Goal: Task Accomplishment & Management: Manage account settings

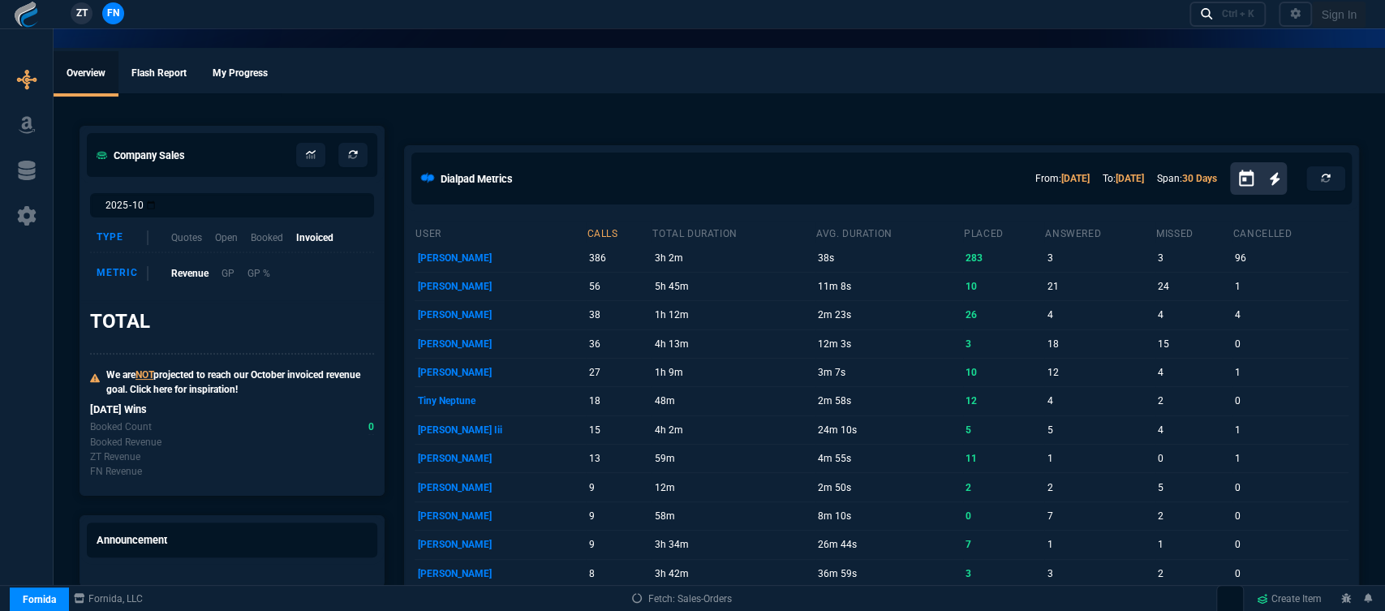
select select "12: [PERSON_NAME]"
select select
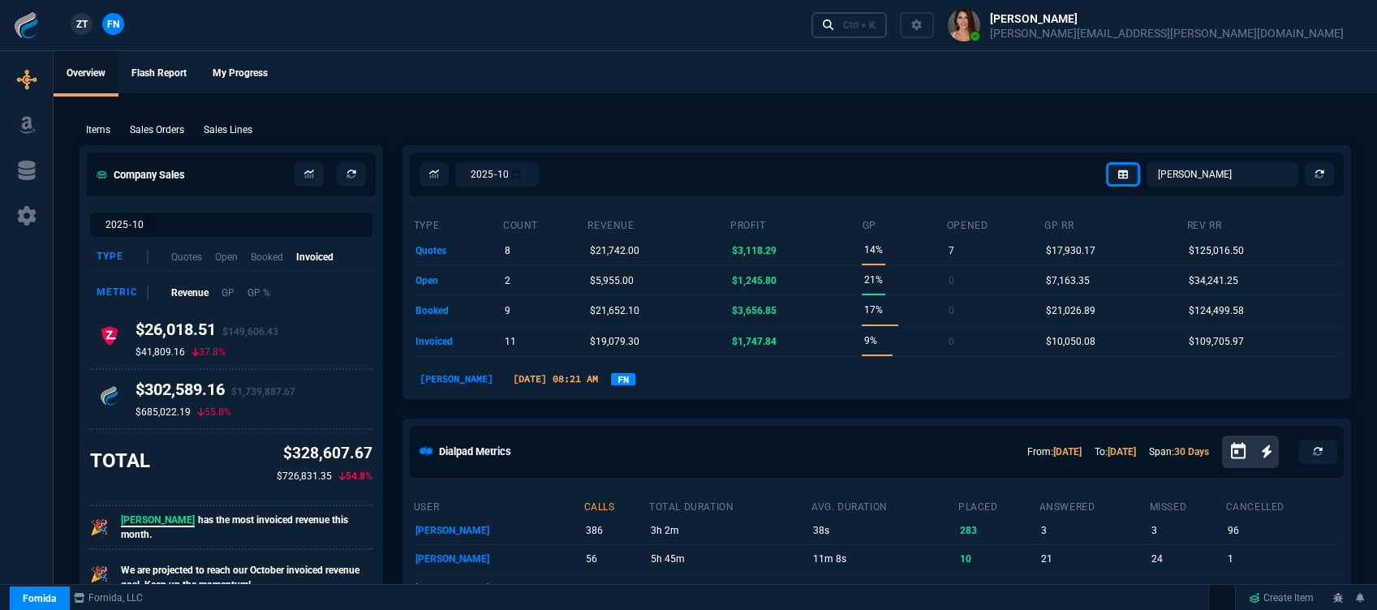
click at [875, 20] on div "Ctrl + K" at bounding box center [859, 25] width 32 height 13
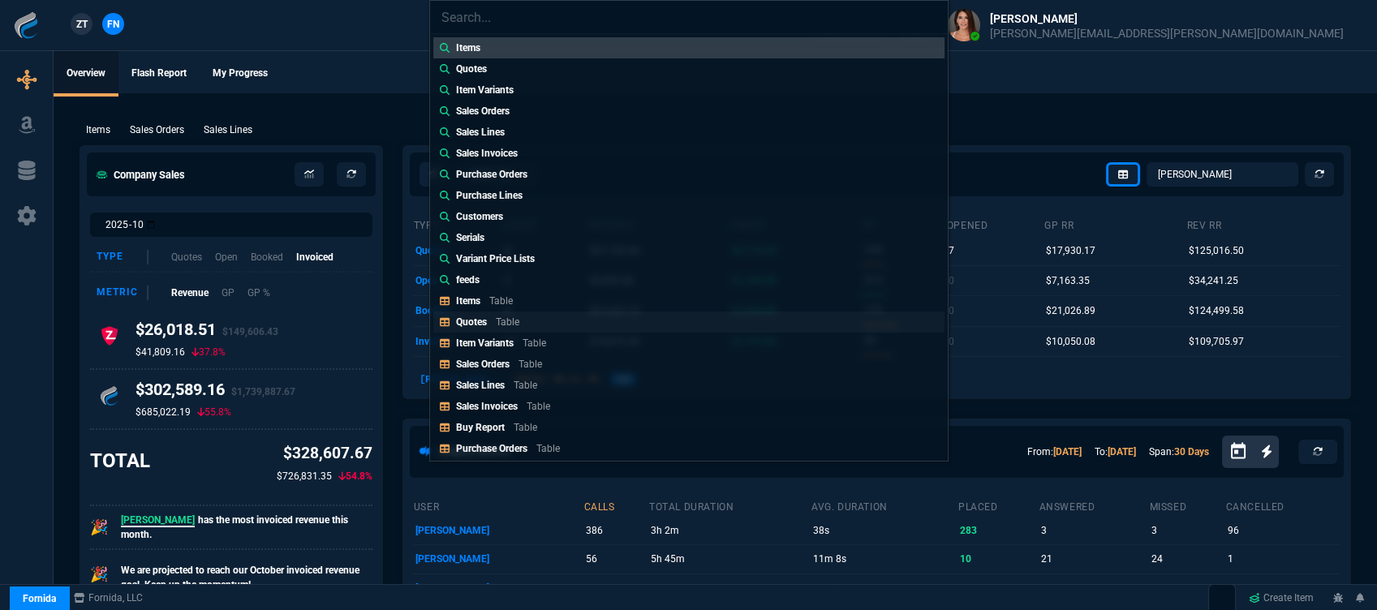
click at [501, 323] on p "Table" at bounding box center [508, 321] width 24 height 11
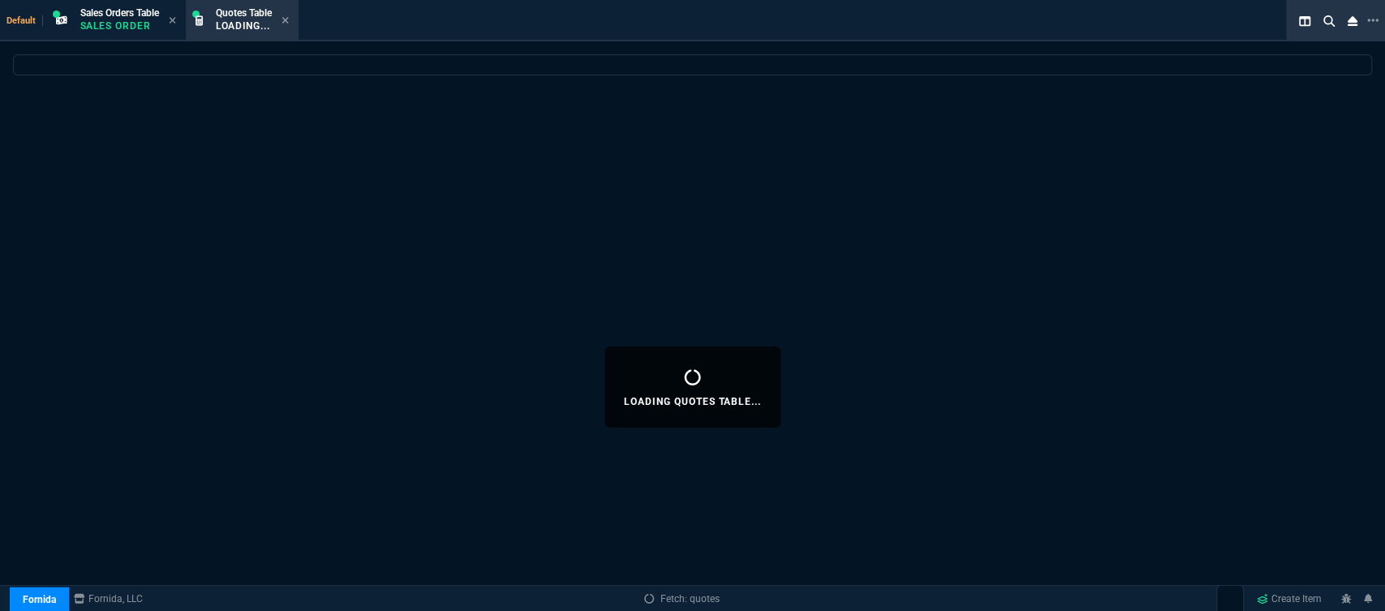
select select
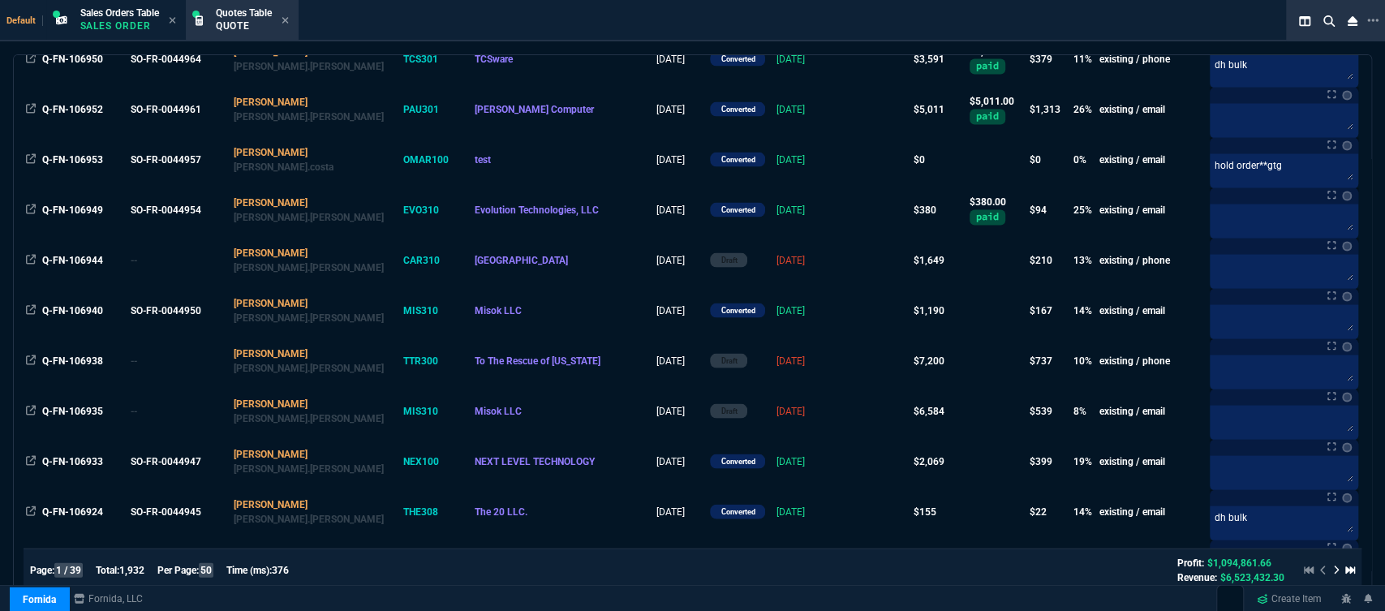
scroll to position [2204, 0]
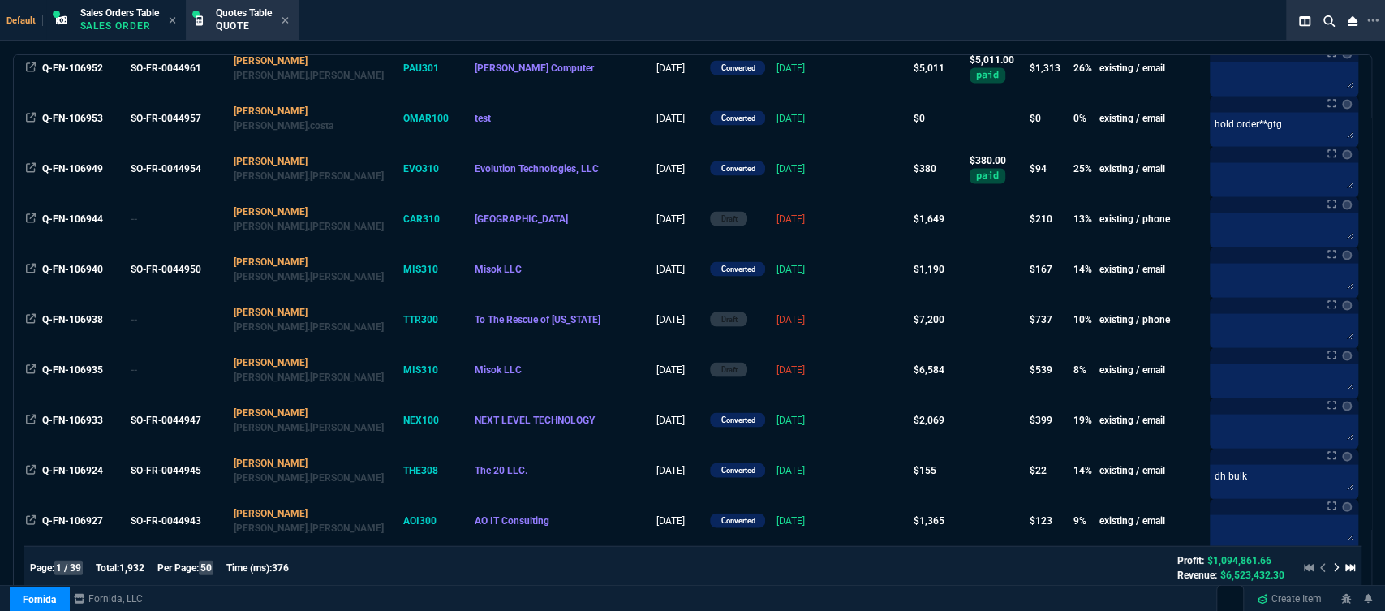
click at [1334, 564] on icon at bounding box center [1336, 568] width 5 height 9
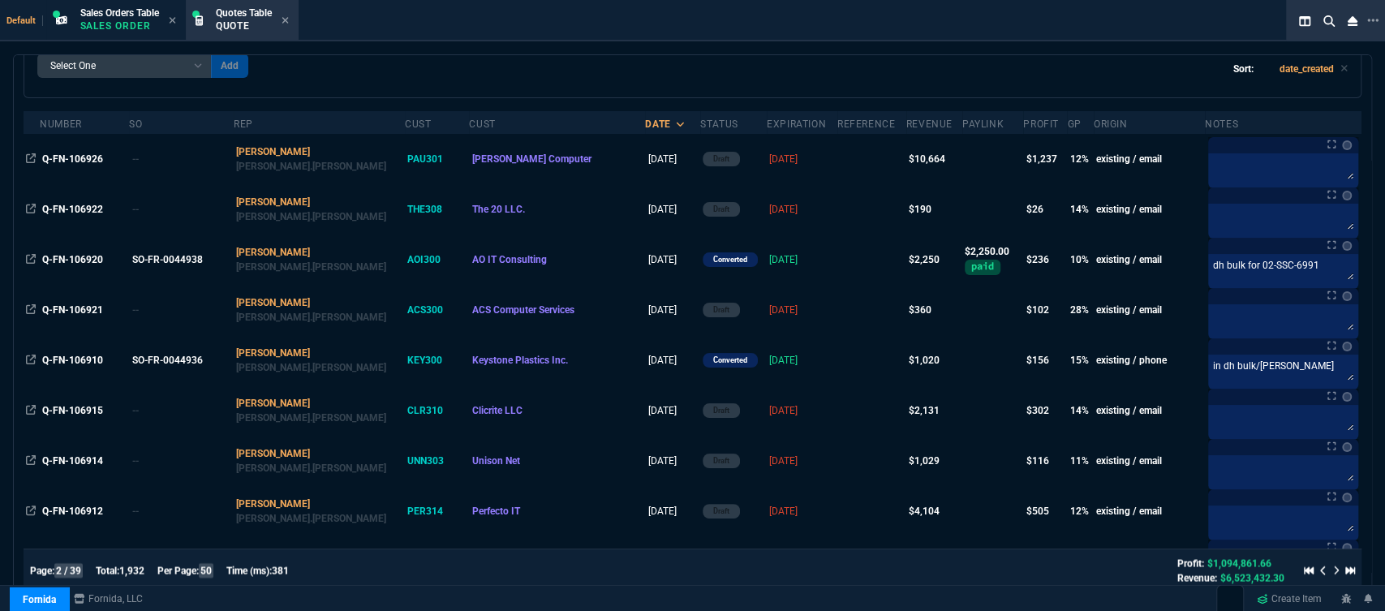
scroll to position [131, 0]
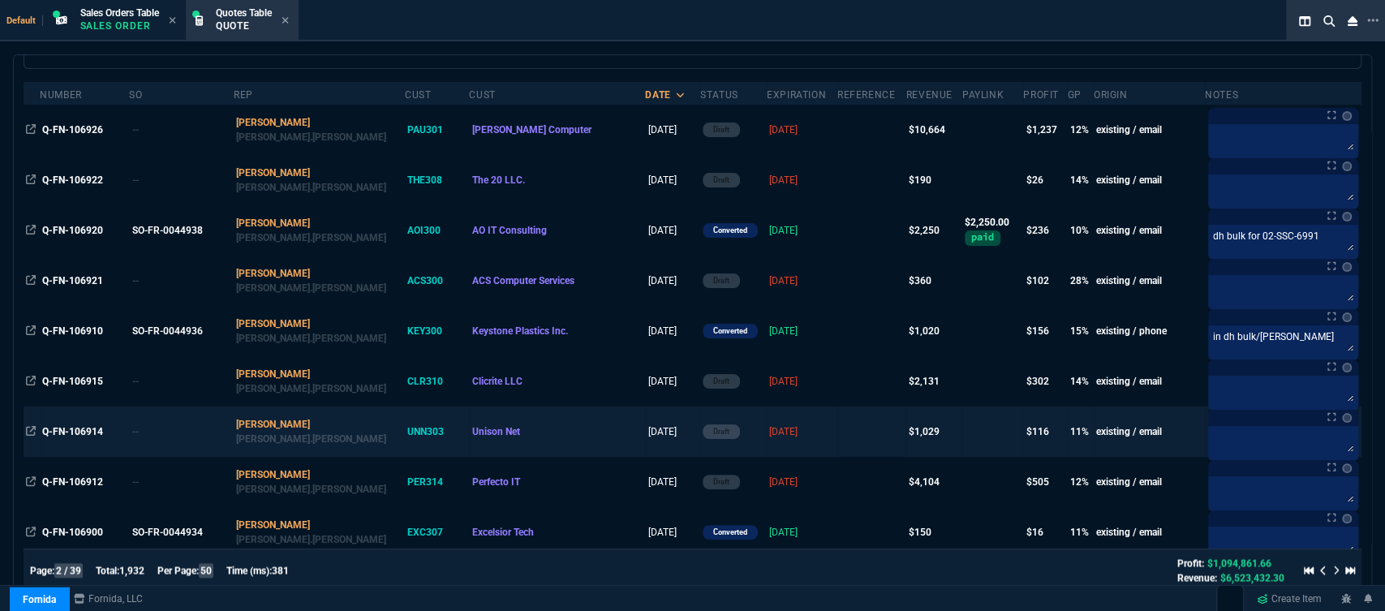
click at [837, 426] on td at bounding box center [871, 431] width 69 height 50
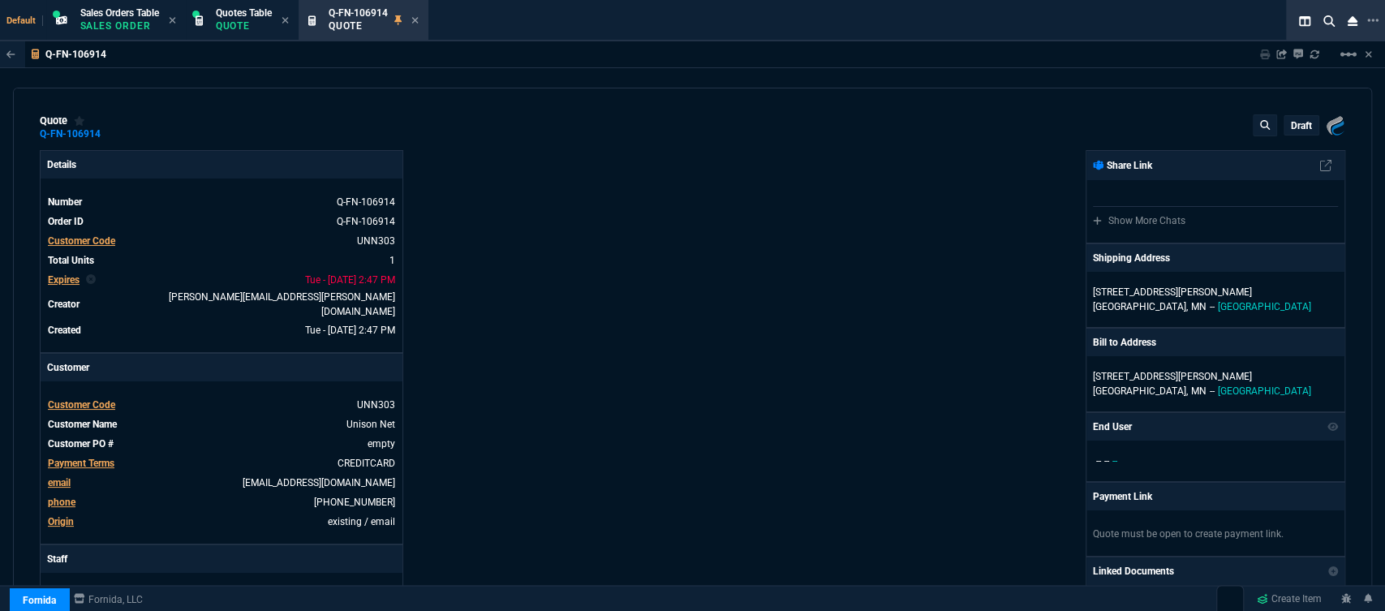
type input "17"
type input "174"
type input "1471.93"
type input "29"
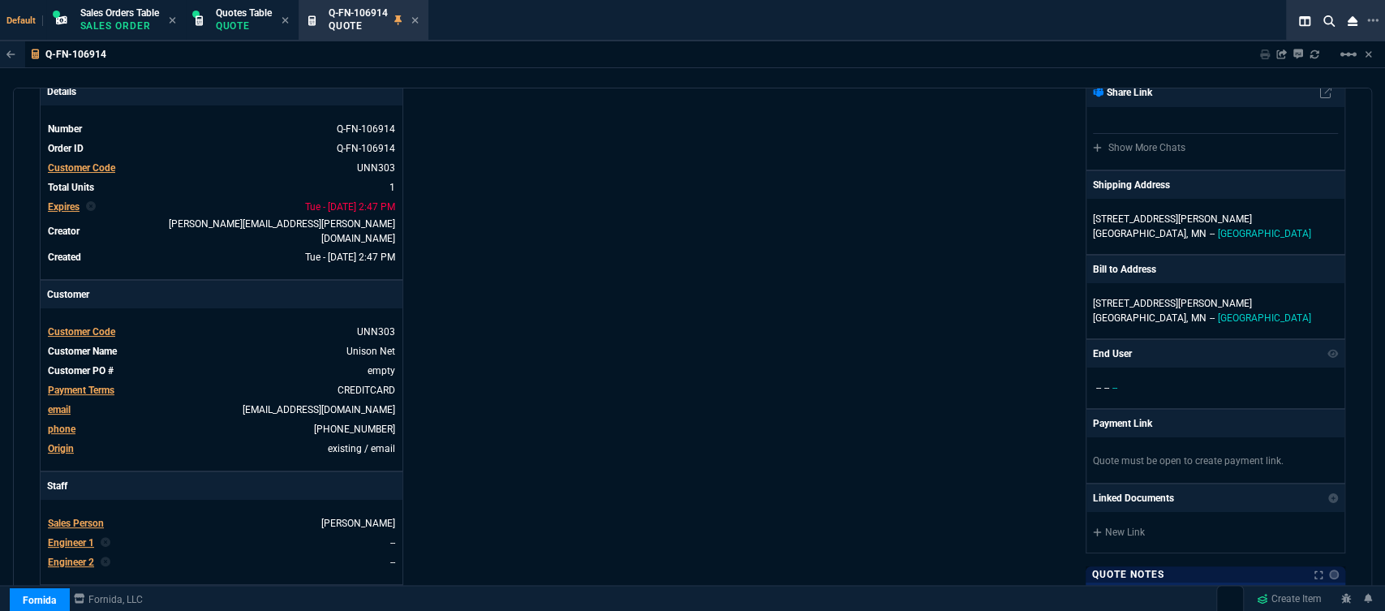
scroll to position [0, 0]
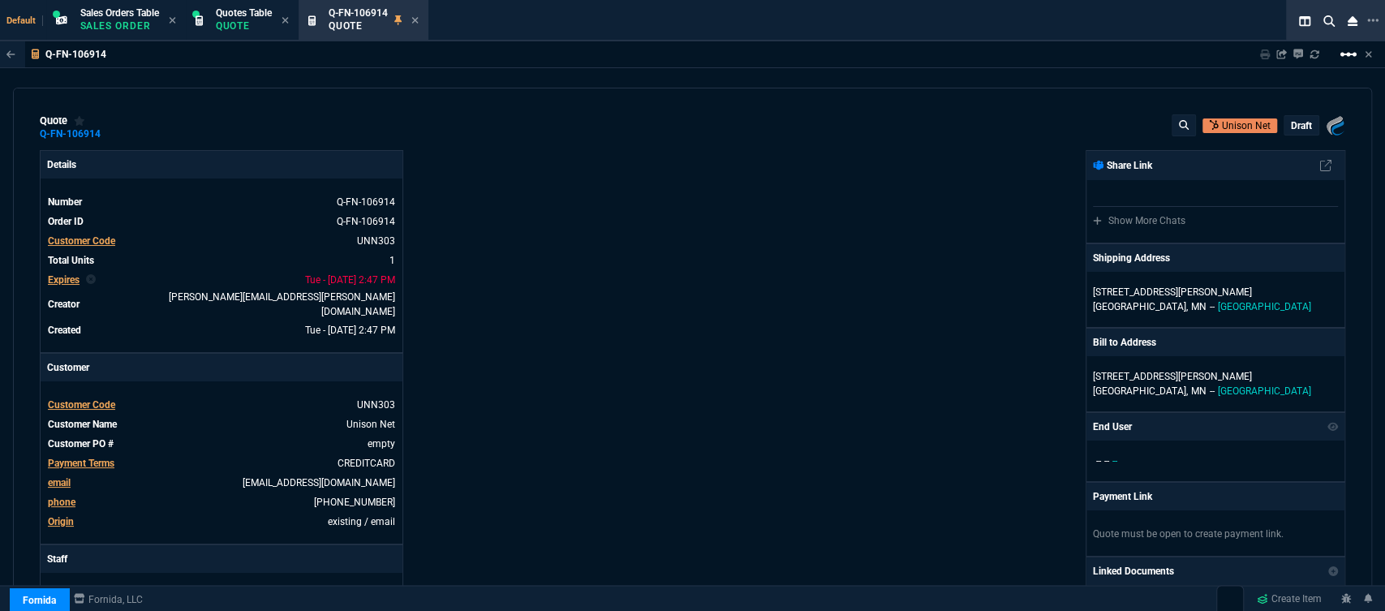
click at [1349, 54] on mat-icon "linear_scale" at bounding box center [1347, 54] width 19 height 19
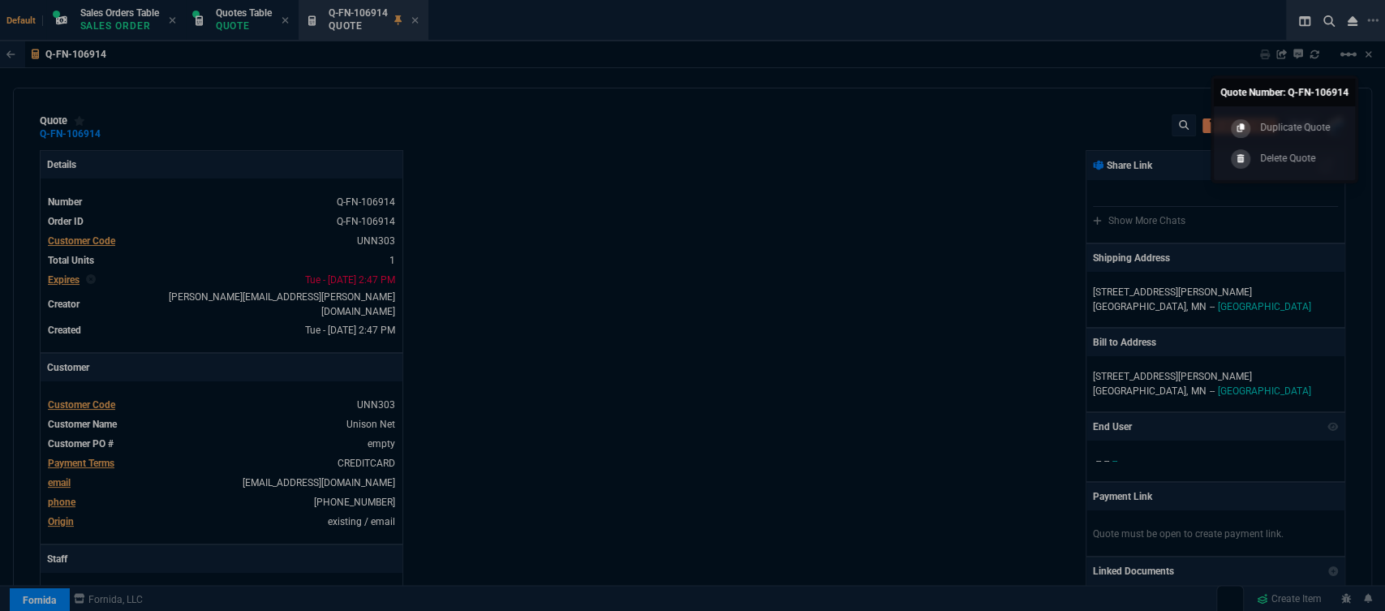
click at [890, 258] on div at bounding box center [692, 305] width 1385 height 611
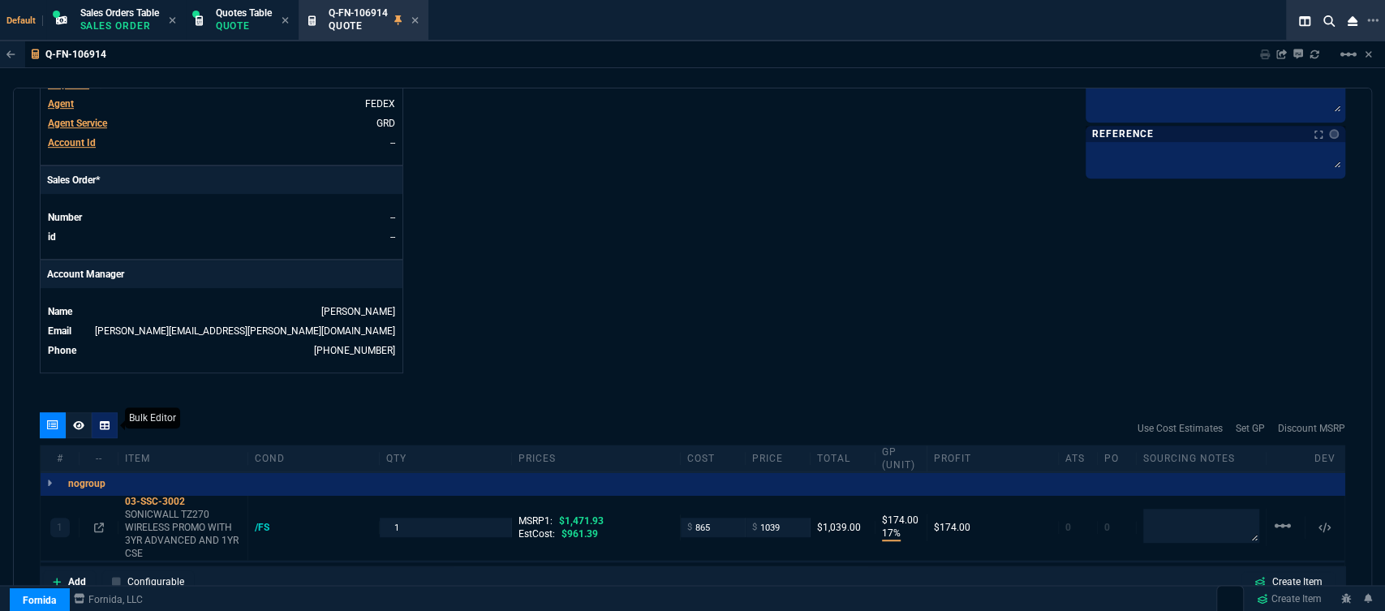
scroll to position [720, 0]
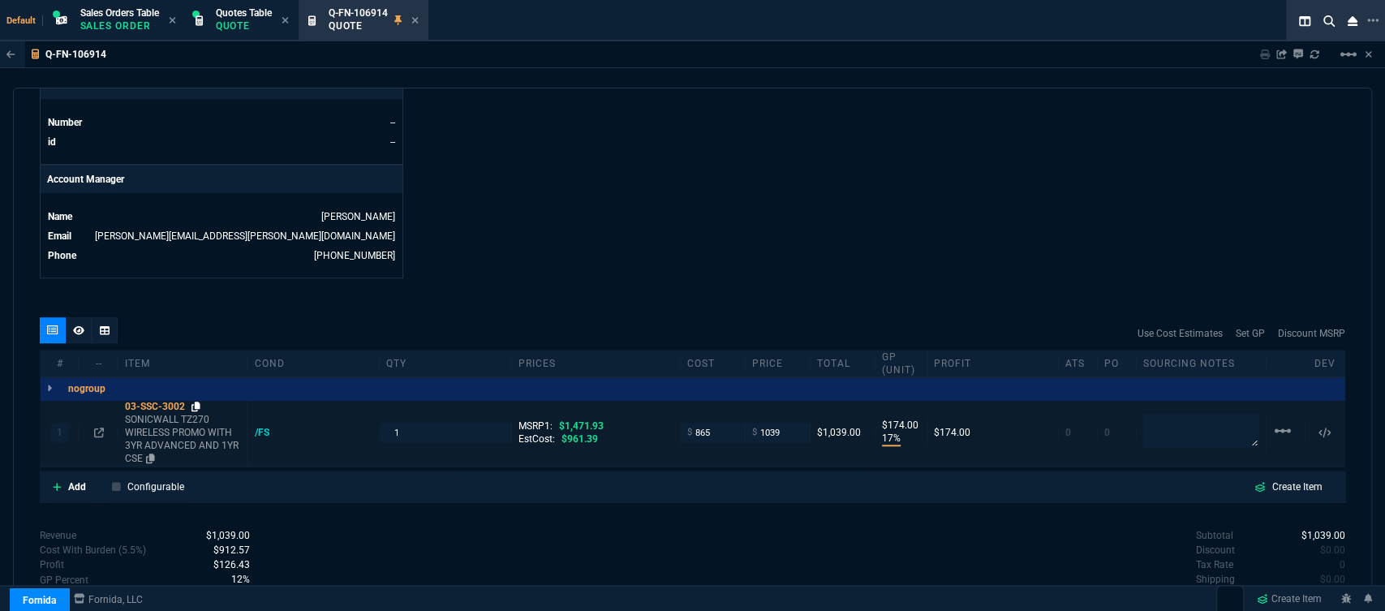
click at [200, 402] on icon at bounding box center [195, 407] width 9 height 10
click at [199, 402] on icon at bounding box center [195, 407] width 9 height 10
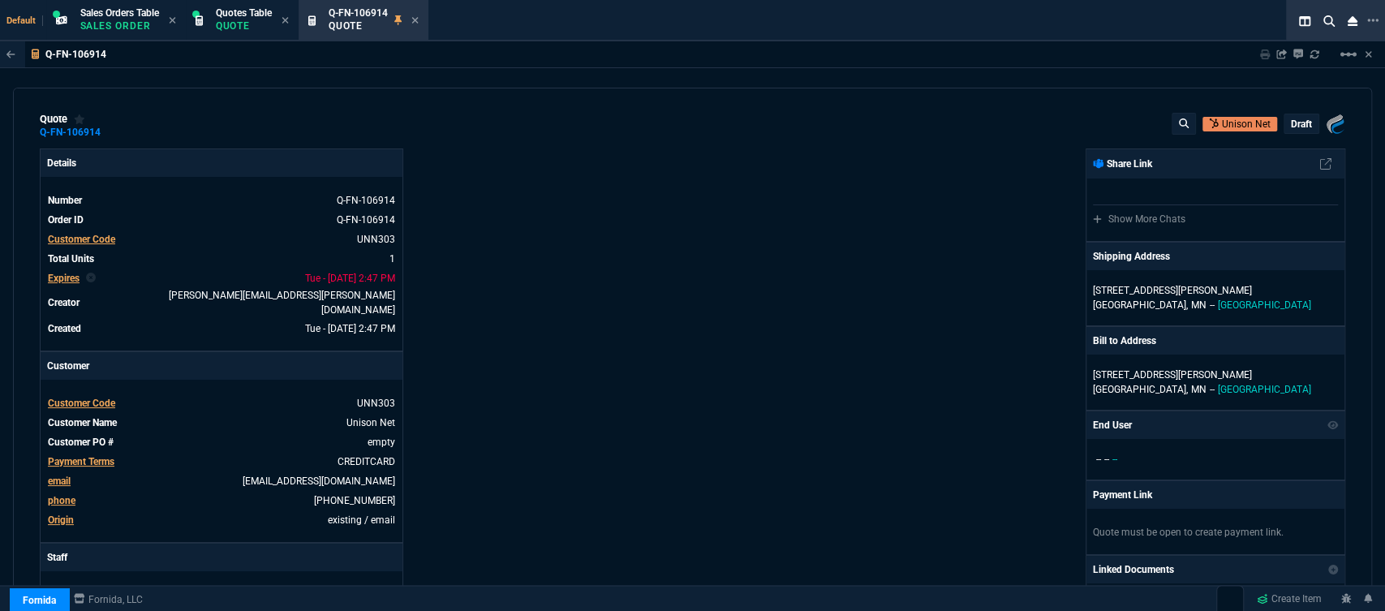
scroll to position [0, 0]
click at [1346, 52] on mat-icon "linear_scale" at bounding box center [1347, 54] width 19 height 19
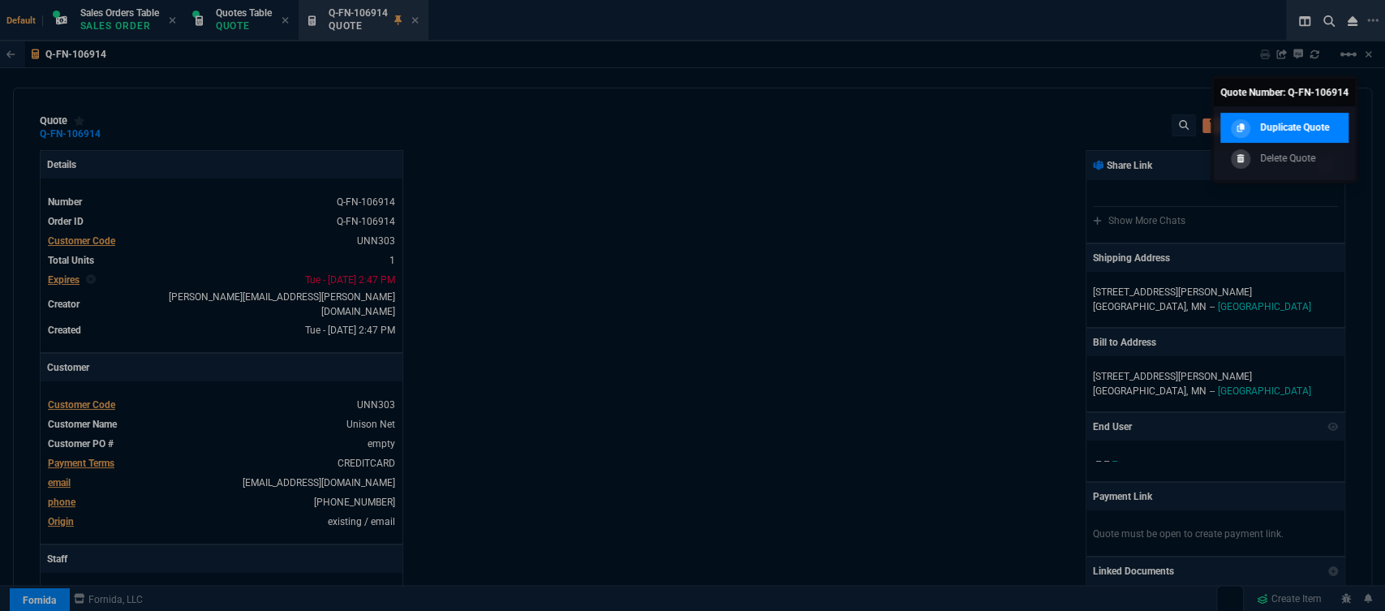
click at [1310, 137] on link "Duplicate Quote" at bounding box center [1284, 128] width 128 height 31
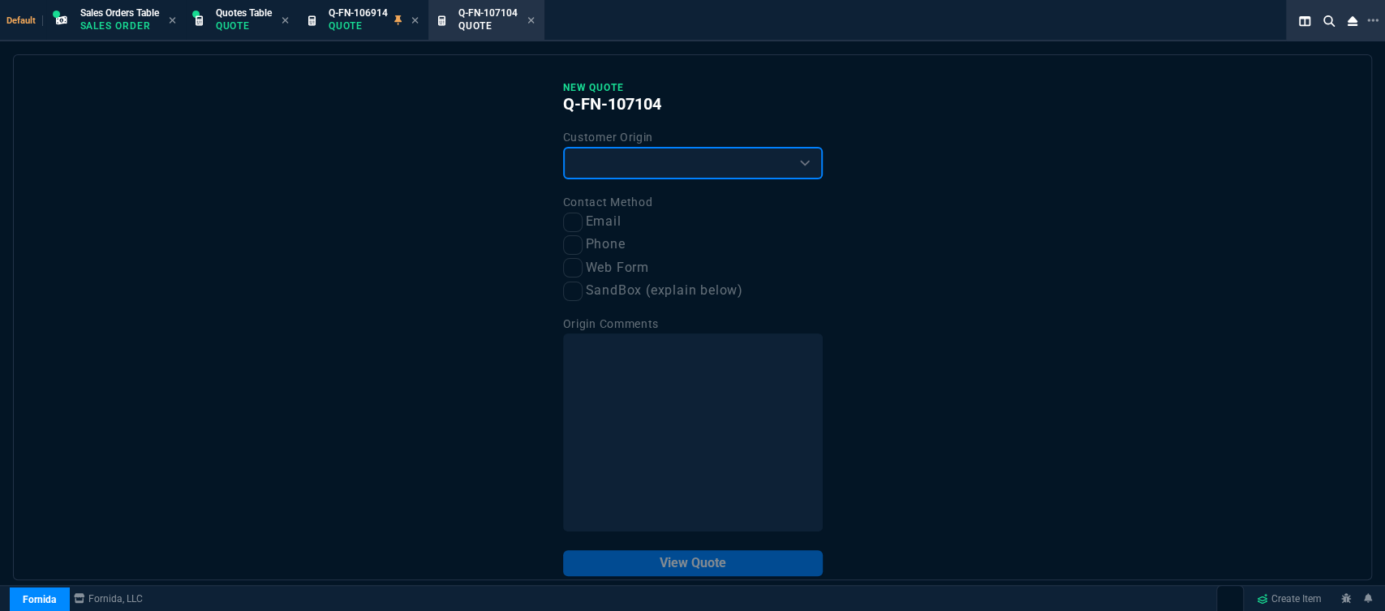
click at [691, 157] on select "Existing Customer Amazon Lead (first order) Website Lead (first order) Called (…" at bounding box center [693, 163] width 260 height 32
select select "existing"
click at [563, 148] on select "Existing Customer Amazon Lead (first order) Website Lead (first order) Called (…" at bounding box center [693, 163] width 260 height 32
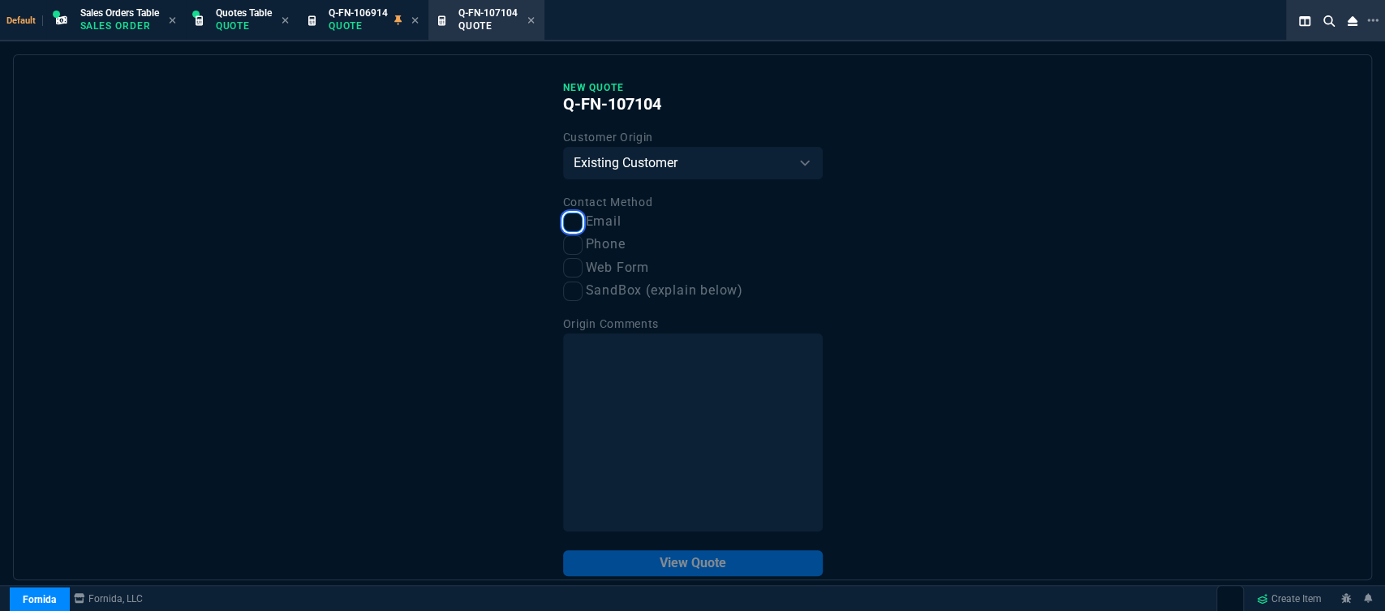
click at [569, 220] on input "Email" at bounding box center [572, 222] width 19 height 19
checkbox input "true"
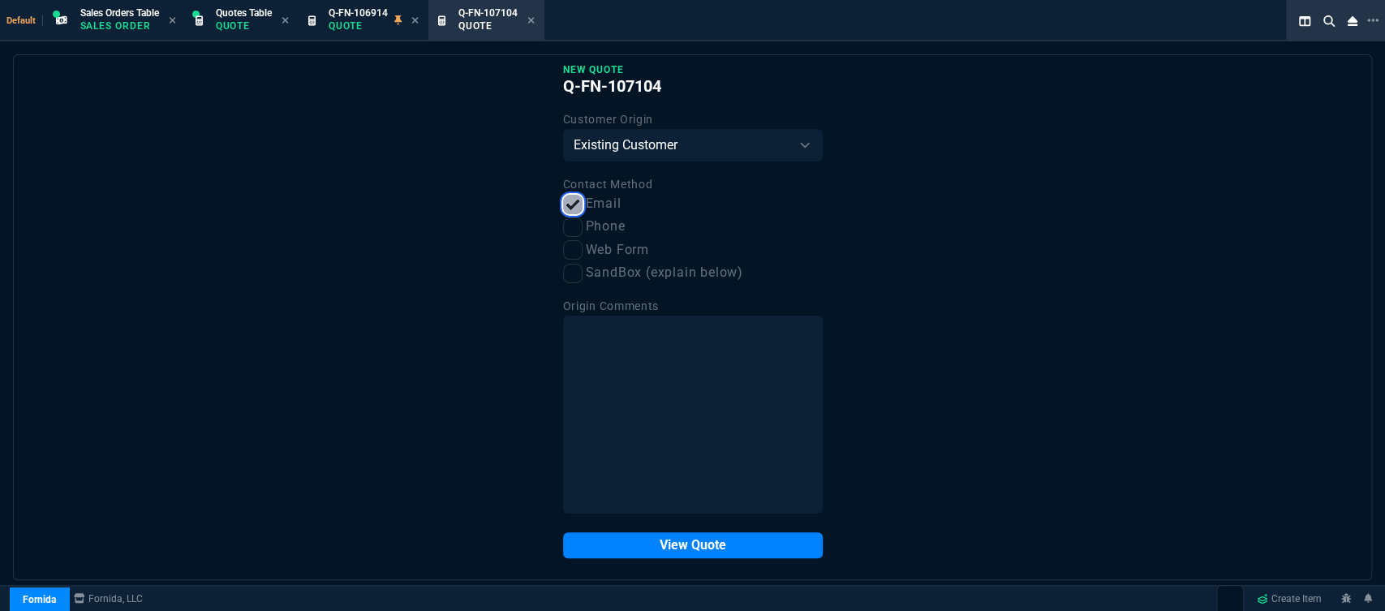
scroll to position [28, 0]
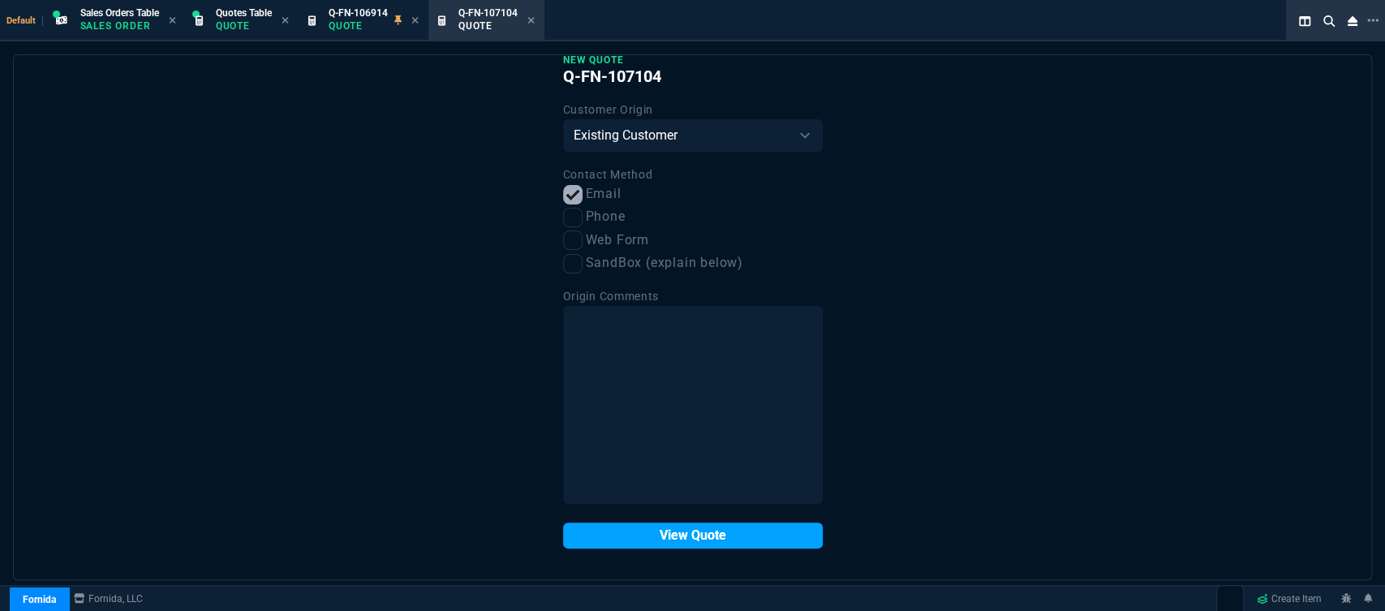
click at [702, 527] on button "View Quote" at bounding box center [693, 535] width 260 height 26
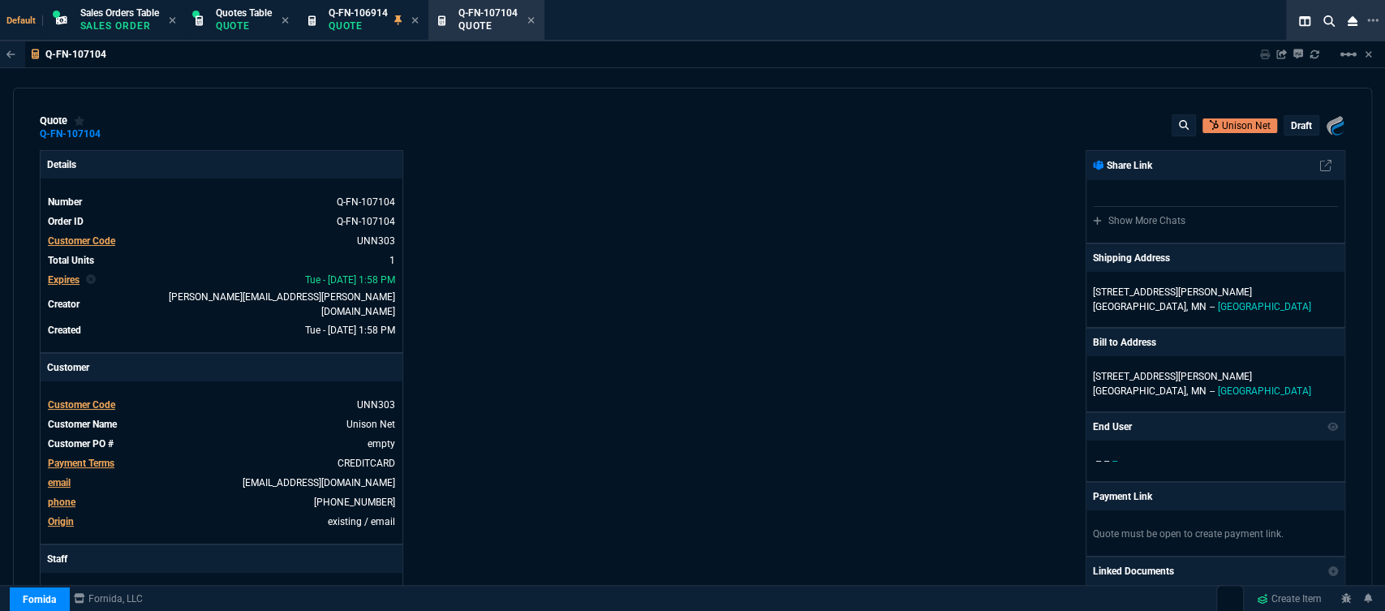
type input "17"
type input "174"
type input "29"
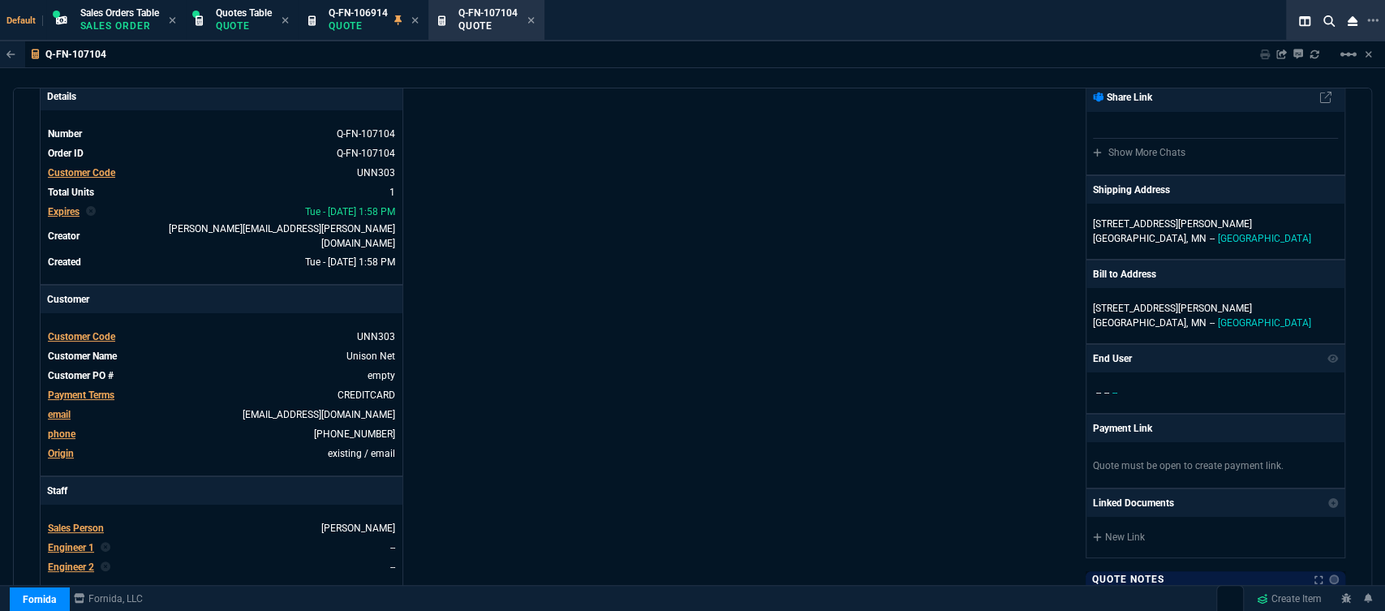
scroll to position [0, 0]
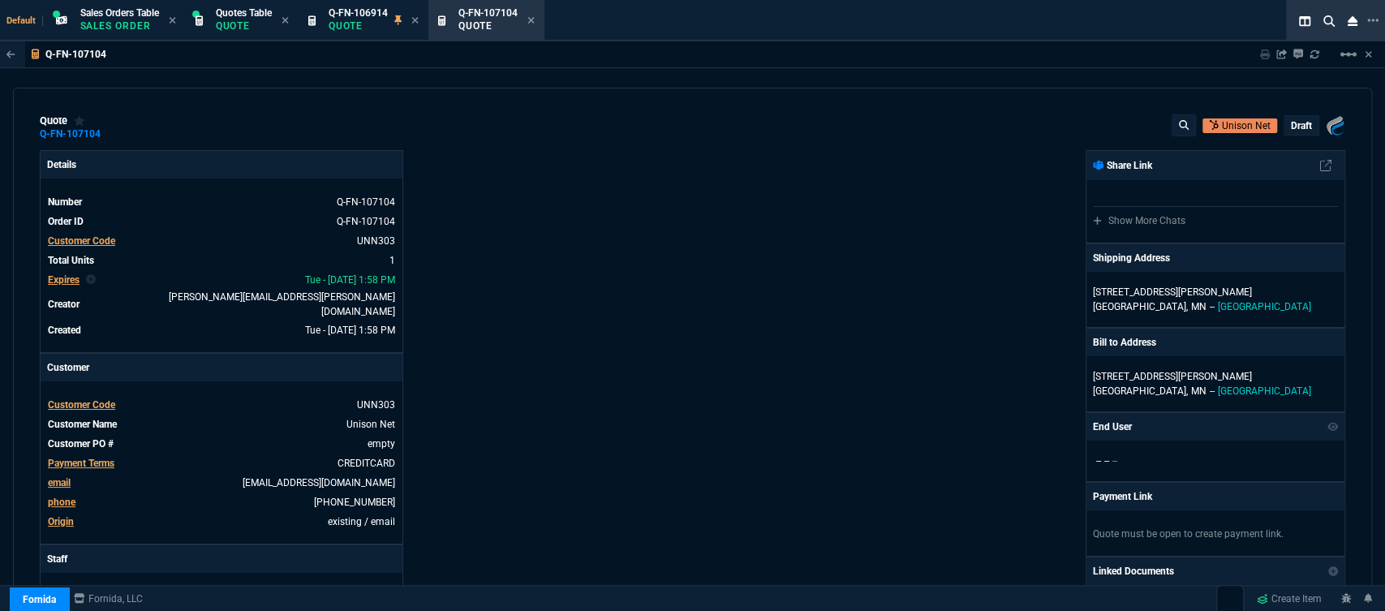
click at [1291, 131] on p "draft" at bounding box center [1301, 125] width 21 height 13
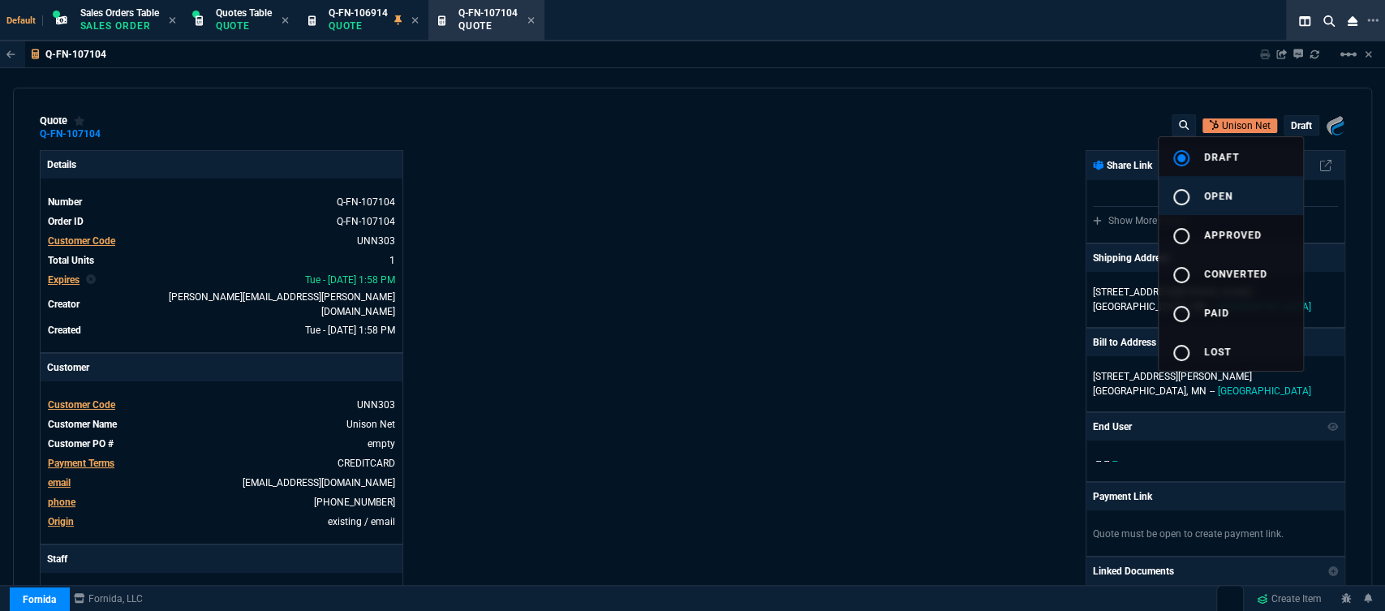
click at [1261, 190] on button "radio_button_unchecked open" at bounding box center [1230, 195] width 144 height 39
click at [932, 280] on div at bounding box center [692, 305] width 1385 height 611
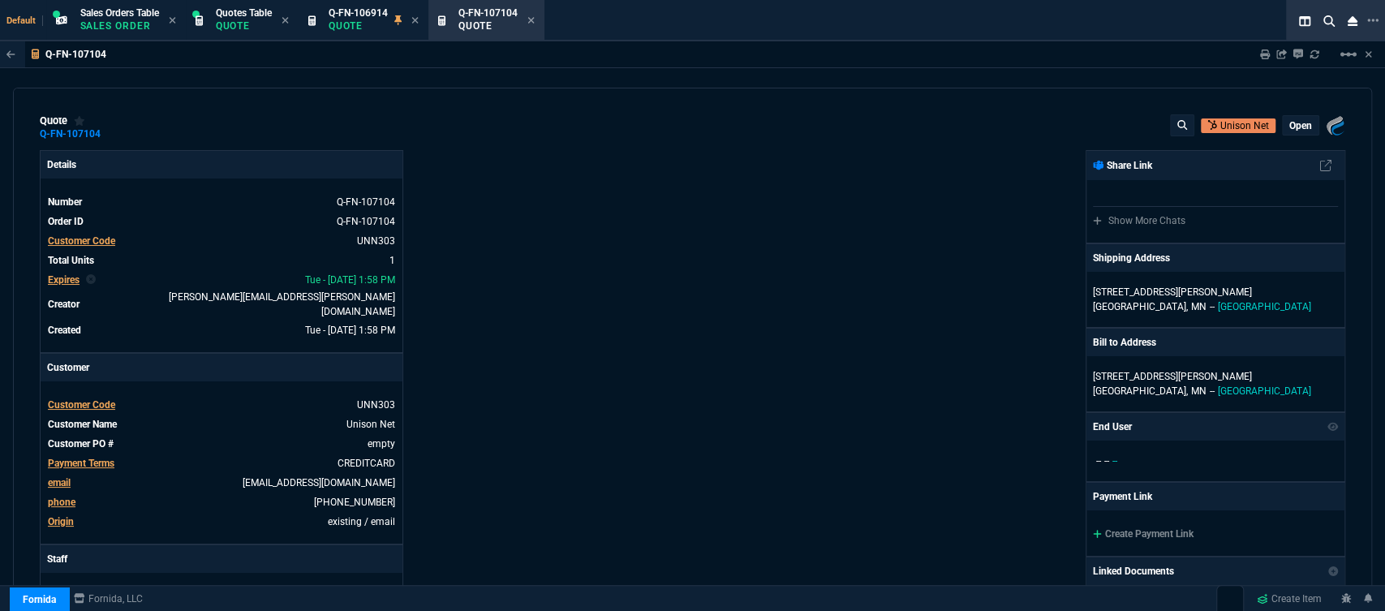
type input "17"
type input "174"
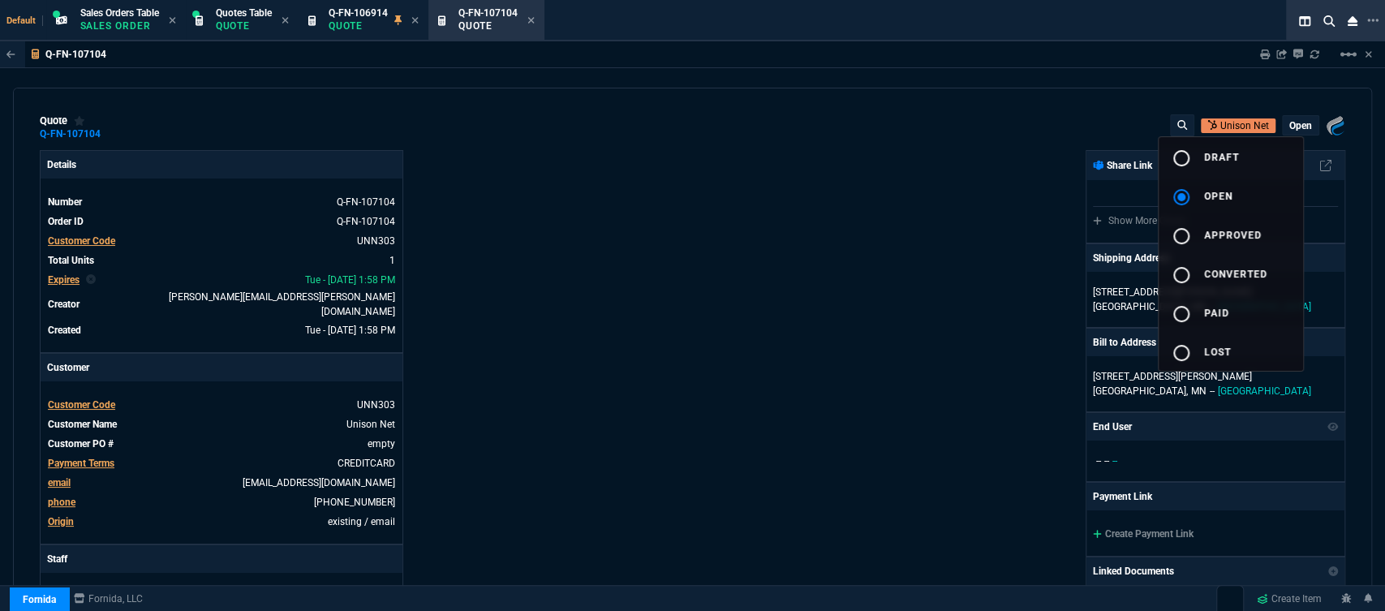
type input "29"
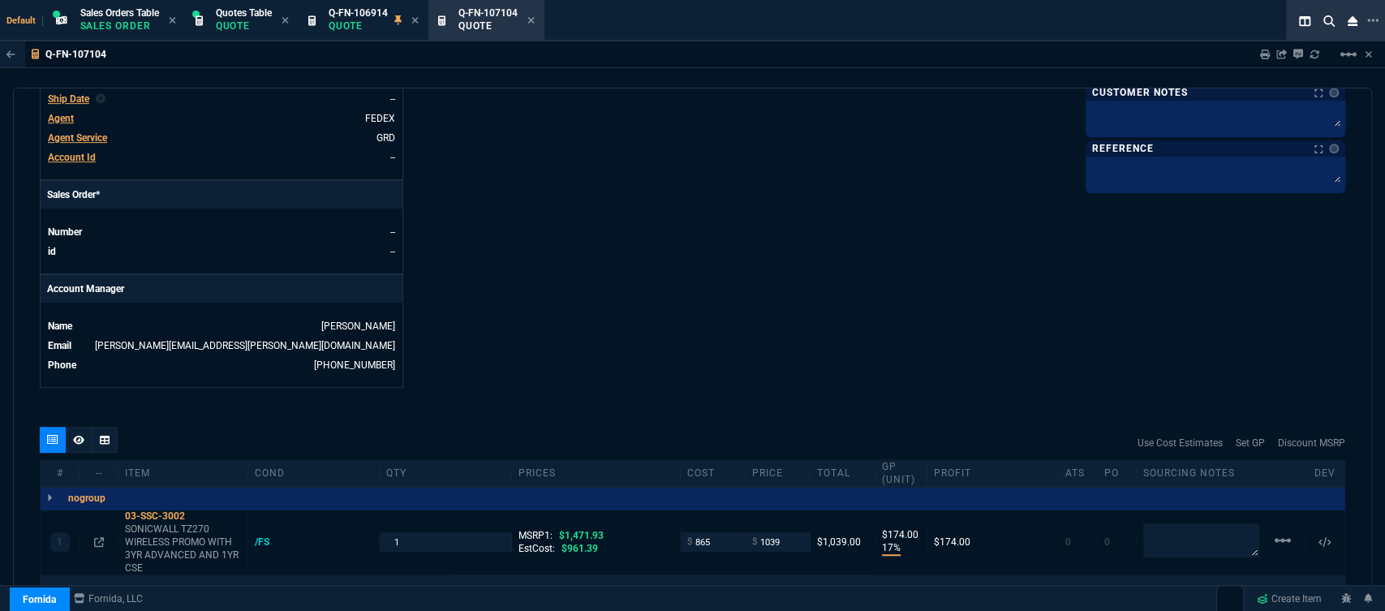
scroll to position [360, 0]
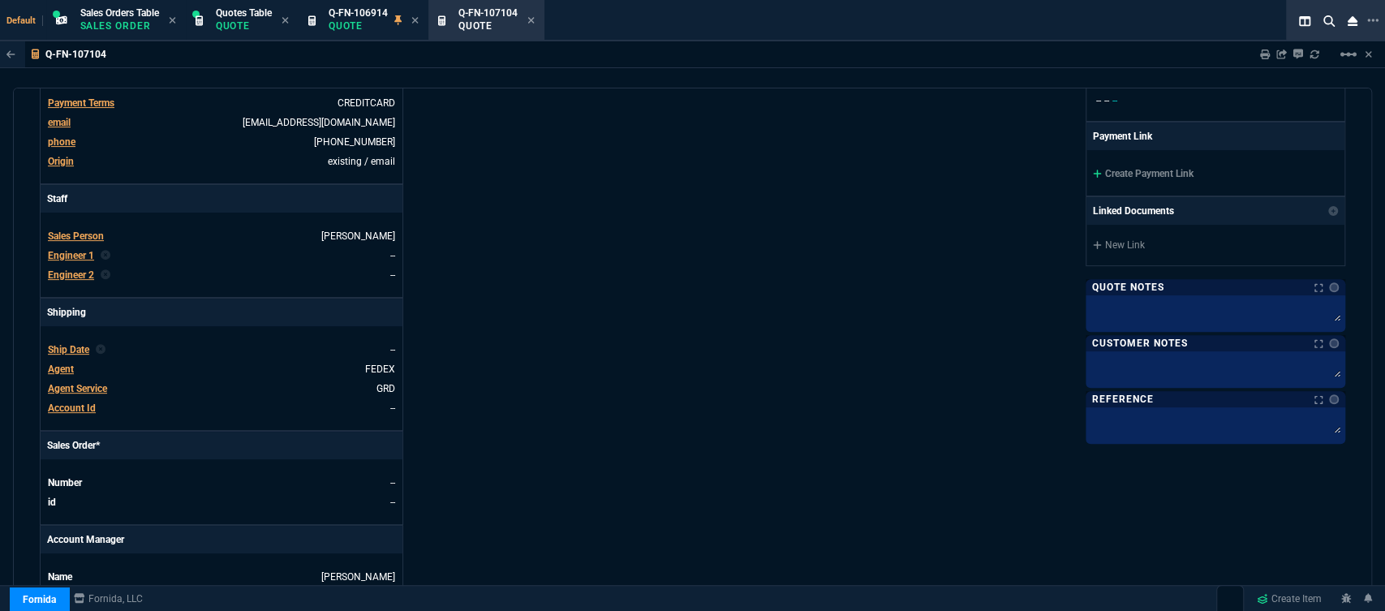
click at [1086, 168] on div "Create Payment Link" at bounding box center [1215, 172] width 258 height 45
click at [1093, 171] on icon at bounding box center [1097, 174] width 8 height 8
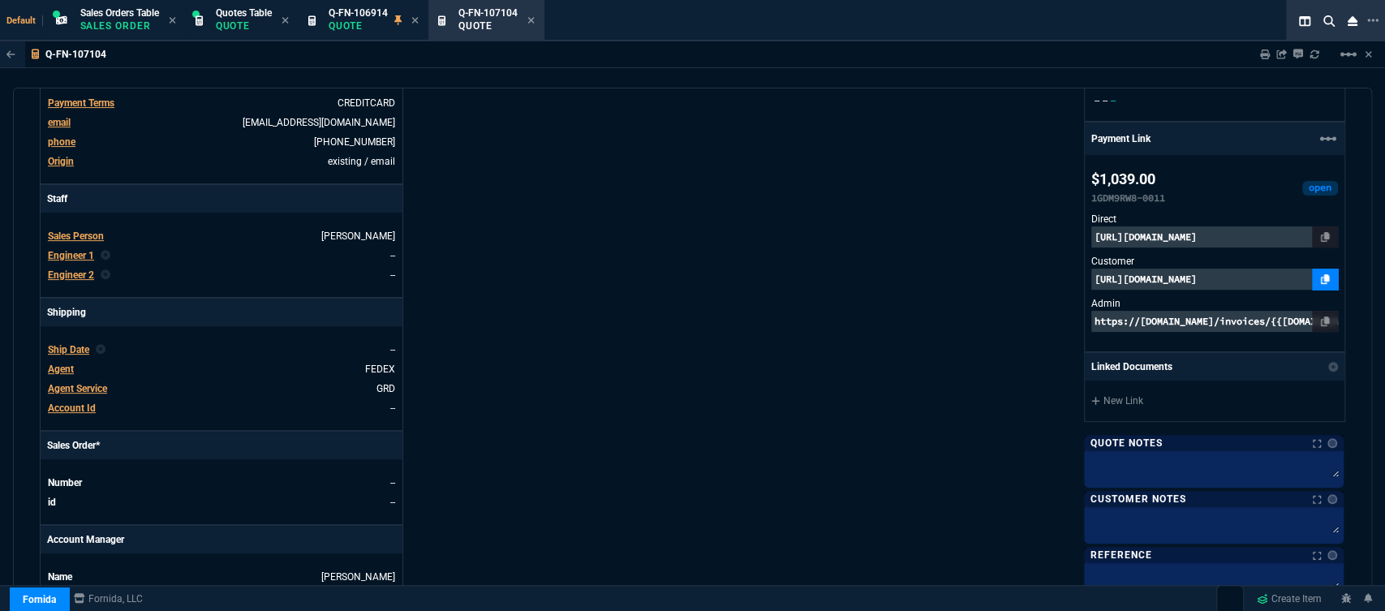
click at [1312, 275] on link at bounding box center [1325, 278] width 26 height 21
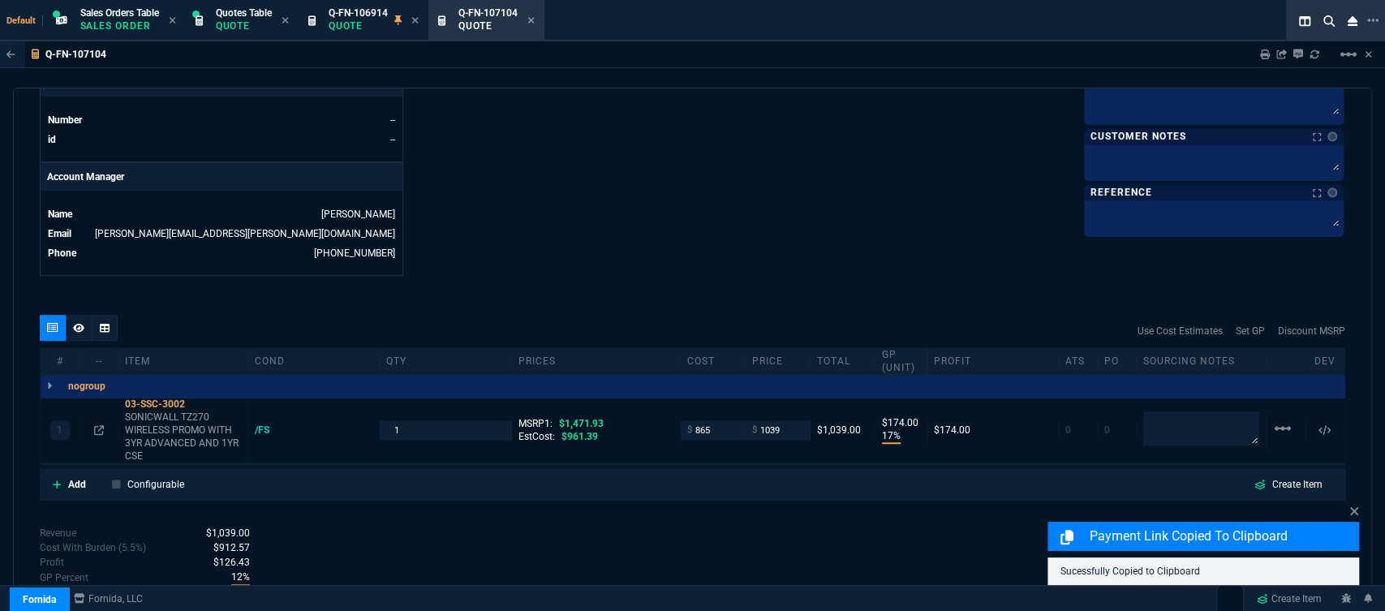
scroll to position [792, 0]
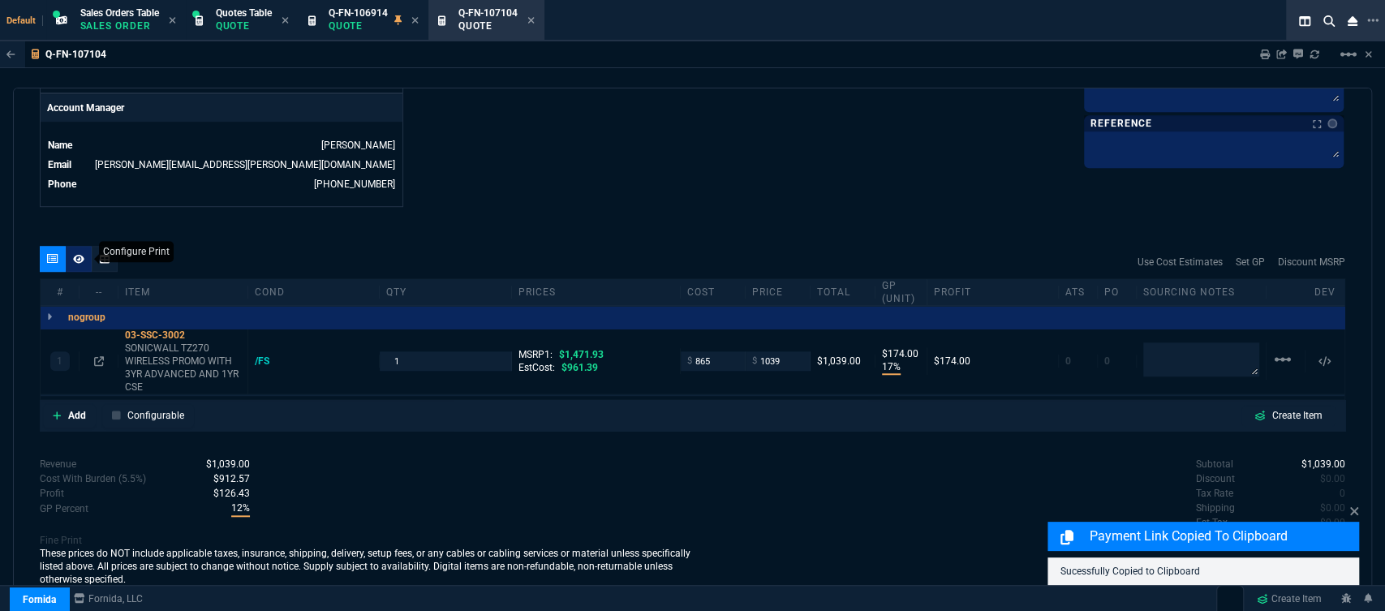
click at [75, 254] on icon at bounding box center [78, 259] width 11 height 10
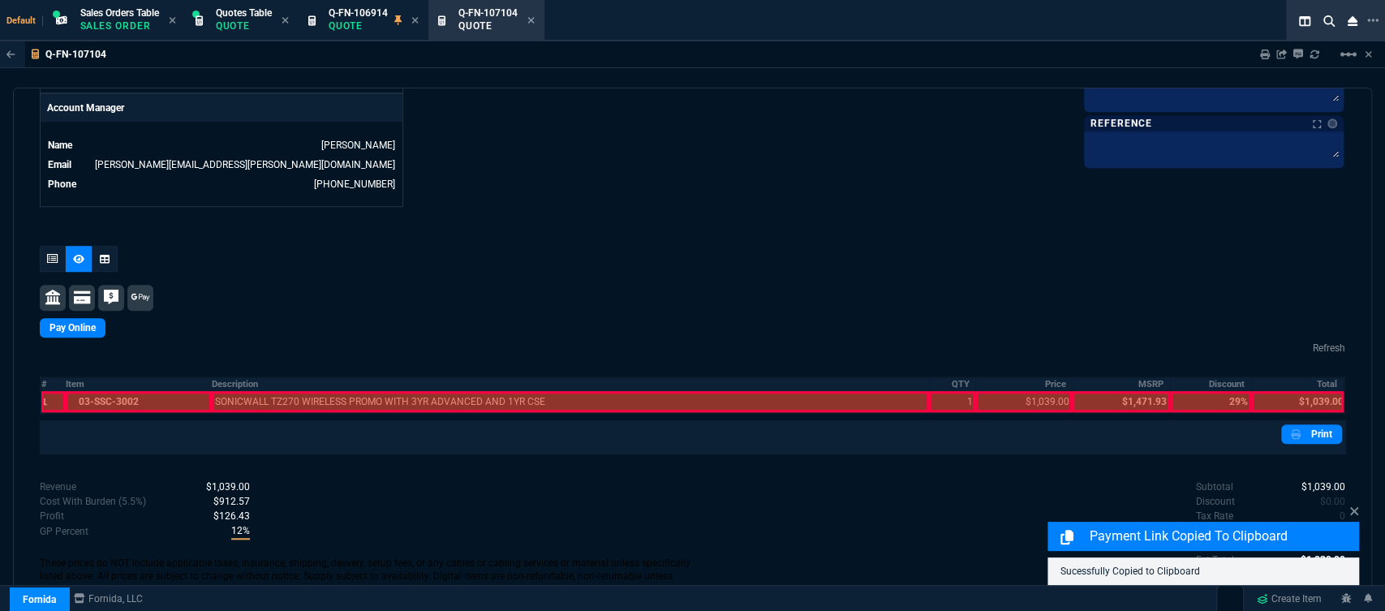
click at [136, 391] on div at bounding box center [139, 401] width 146 height 21
click at [253, 391] on div at bounding box center [570, 401] width 717 height 21
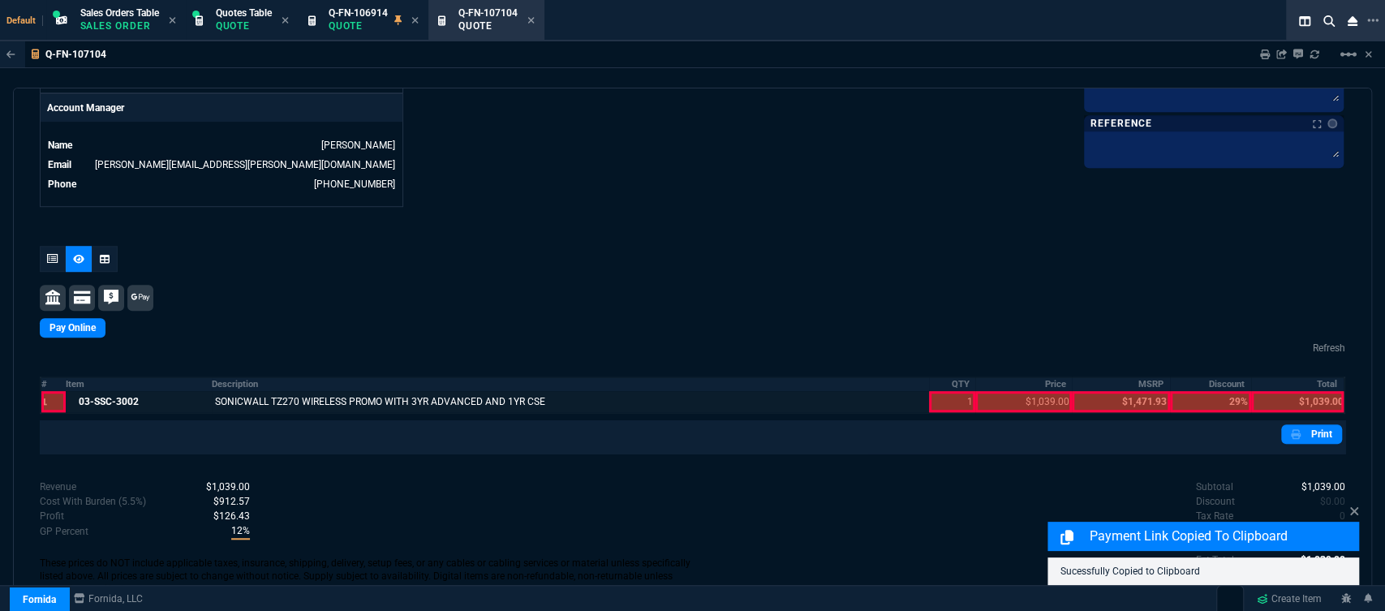
click at [954, 391] on div at bounding box center [952, 401] width 47 height 21
click at [1003, 391] on div at bounding box center [1023, 401] width 97 height 21
click at [1312, 393] on div at bounding box center [1297, 401] width 92 height 21
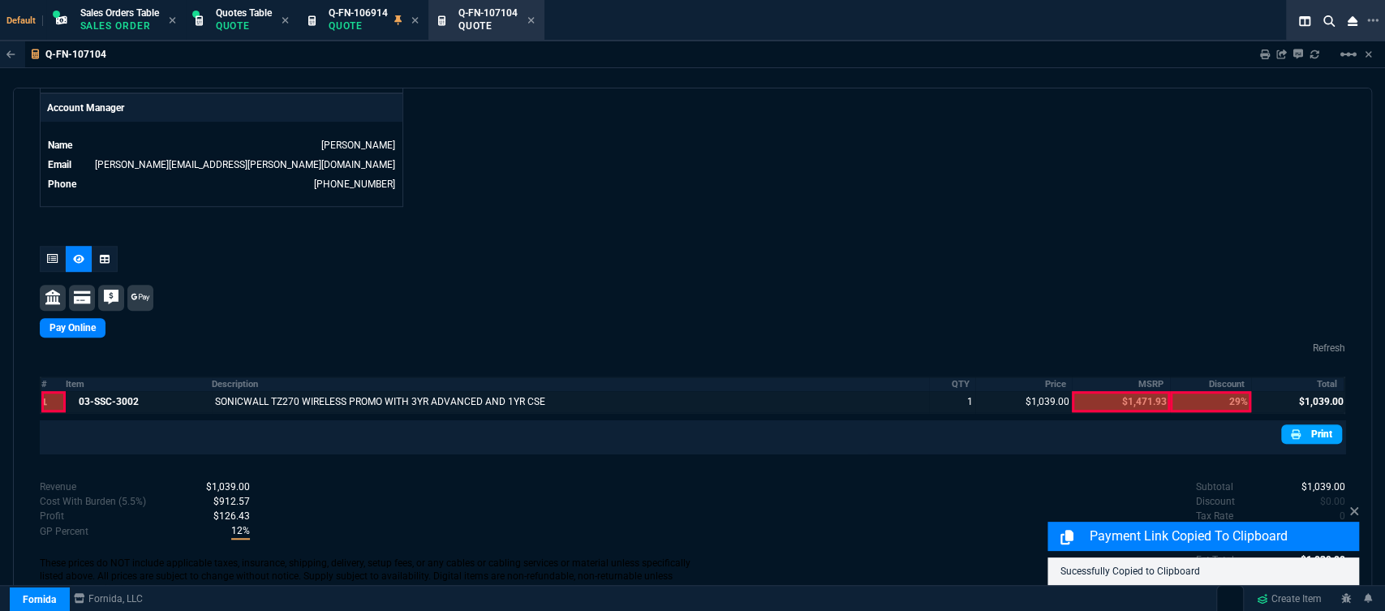
click at [1307, 424] on link "Print" at bounding box center [1311, 433] width 61 height 19
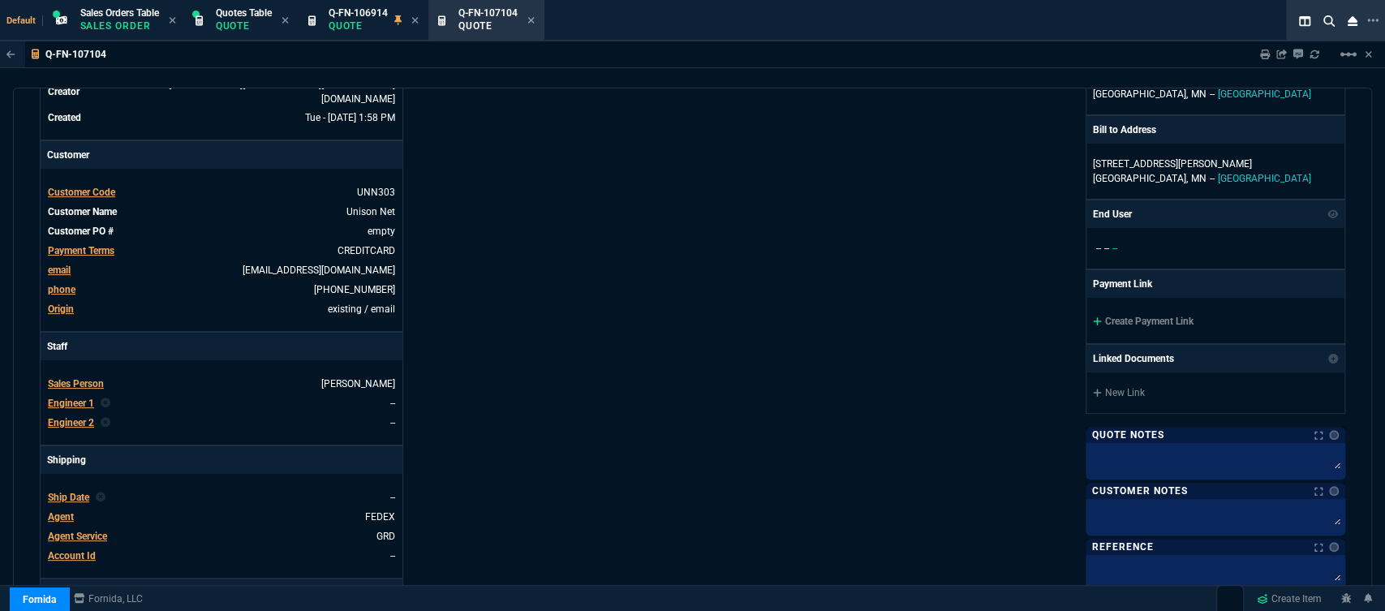
scroll to position [110, 0]
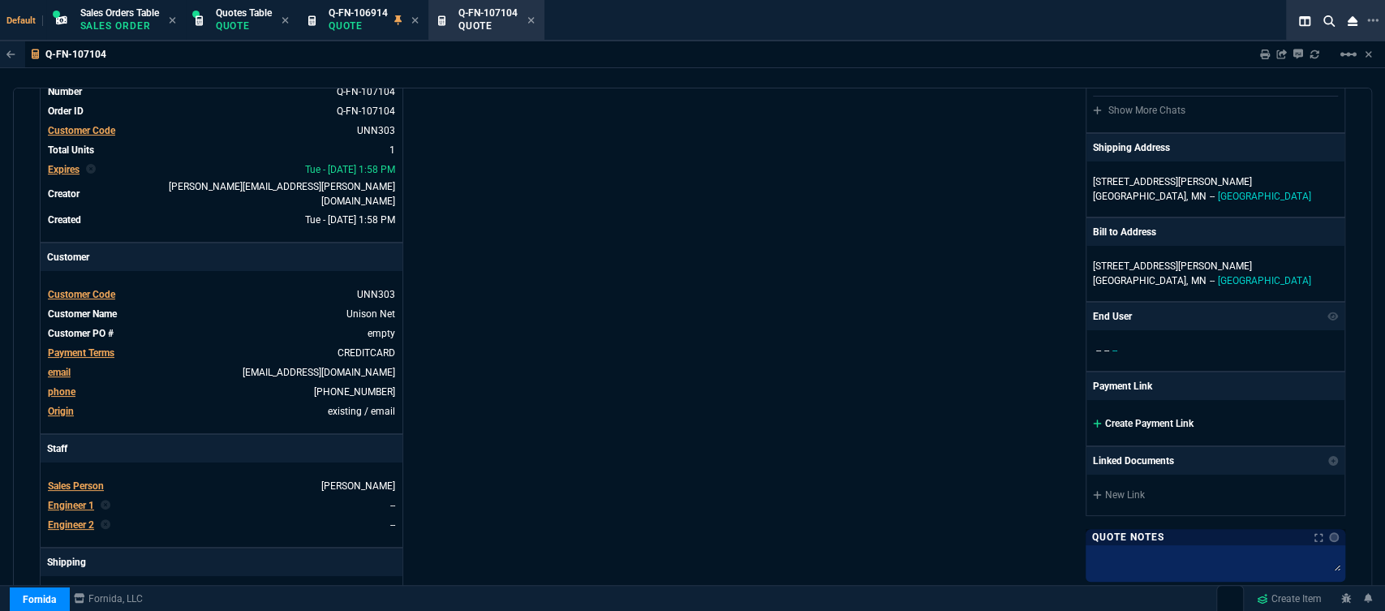
click at [1086, 415] on div "Create Payment Link" at bounding box center [1215, 422] width 258 height 45
click at [1090, 415] on div "Create Payment Link" at bounding box center [1215, 422] width 258 height 45
click at [1093, 427] on icon at bounding box center [1097, 424] width 9 height 10
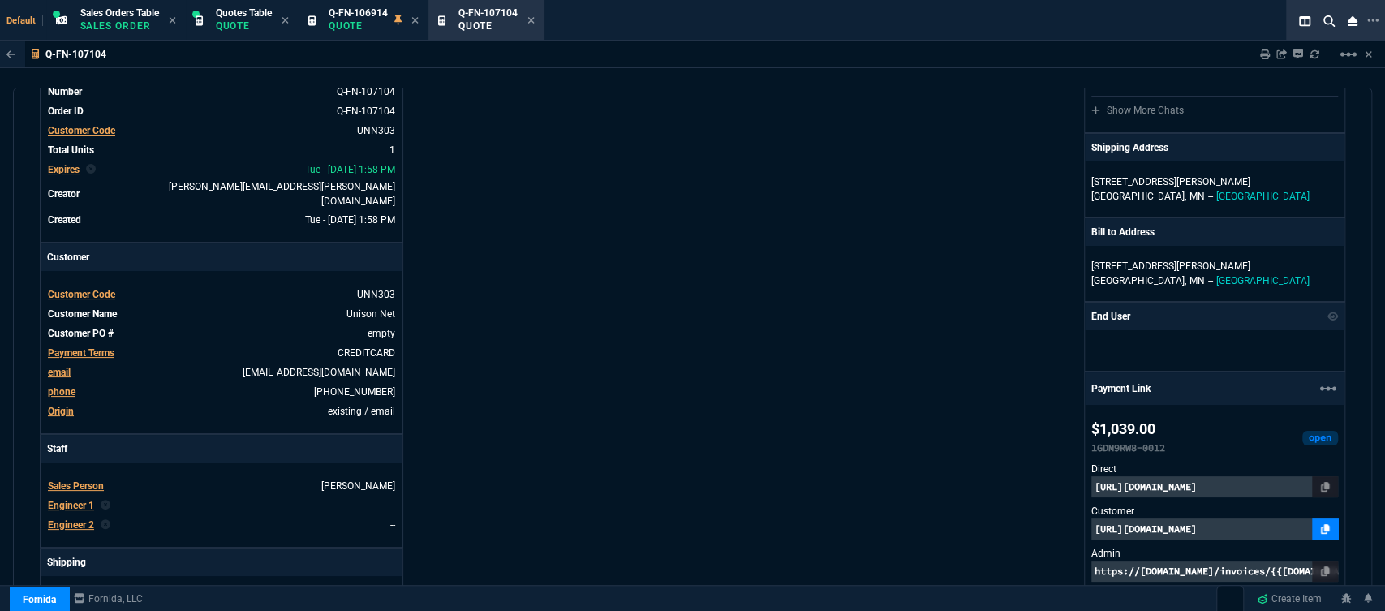
click at [1321, 527] on icon at bounding box center [1325, 529] width 9 height 10
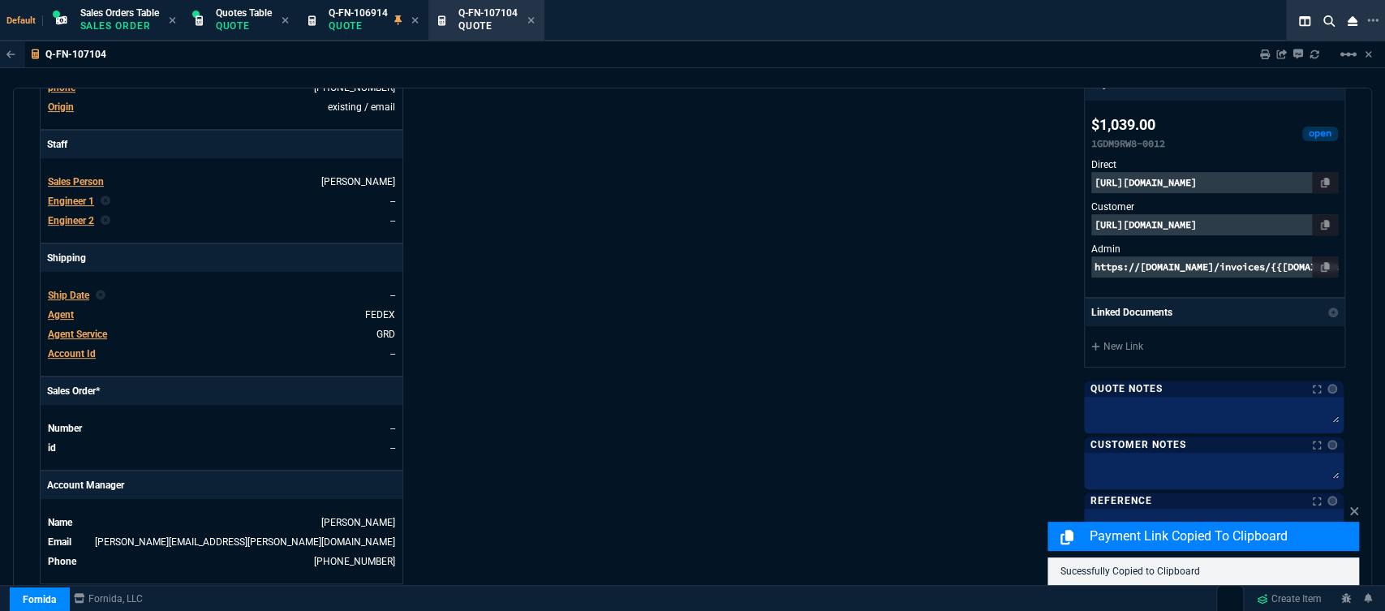
scroll to position [741, 0]
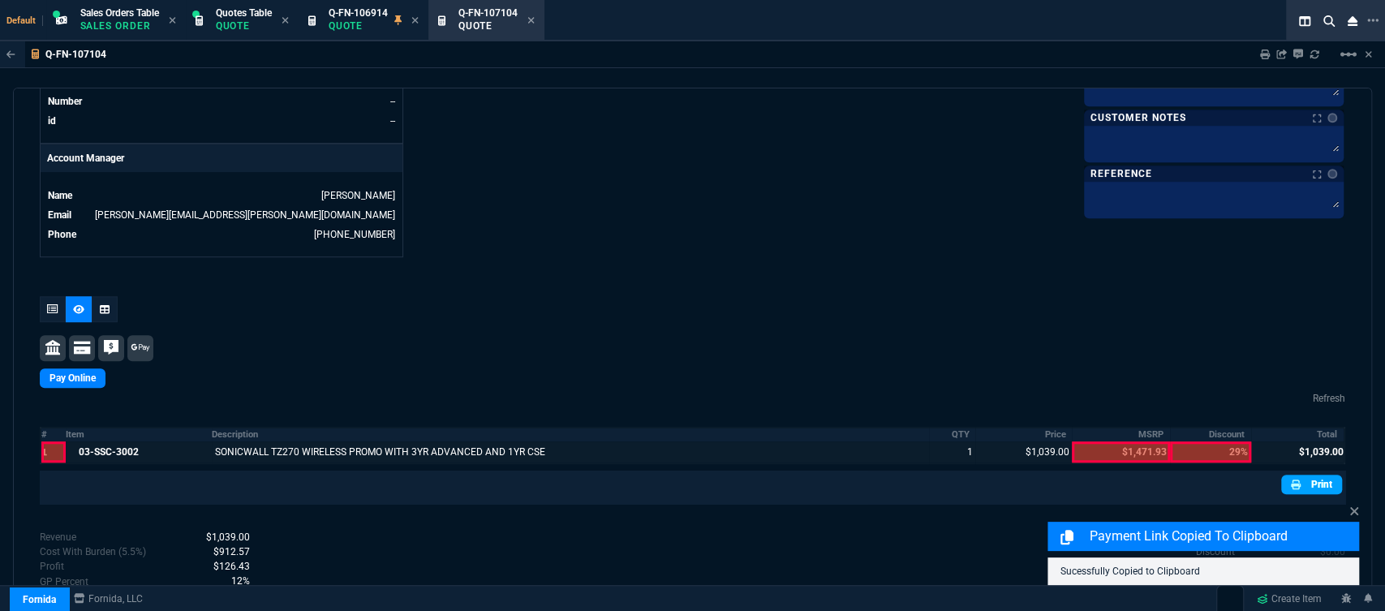
click at [1323, 475] on link "Print" at bounding box center [1311, 484] width 61 height 19
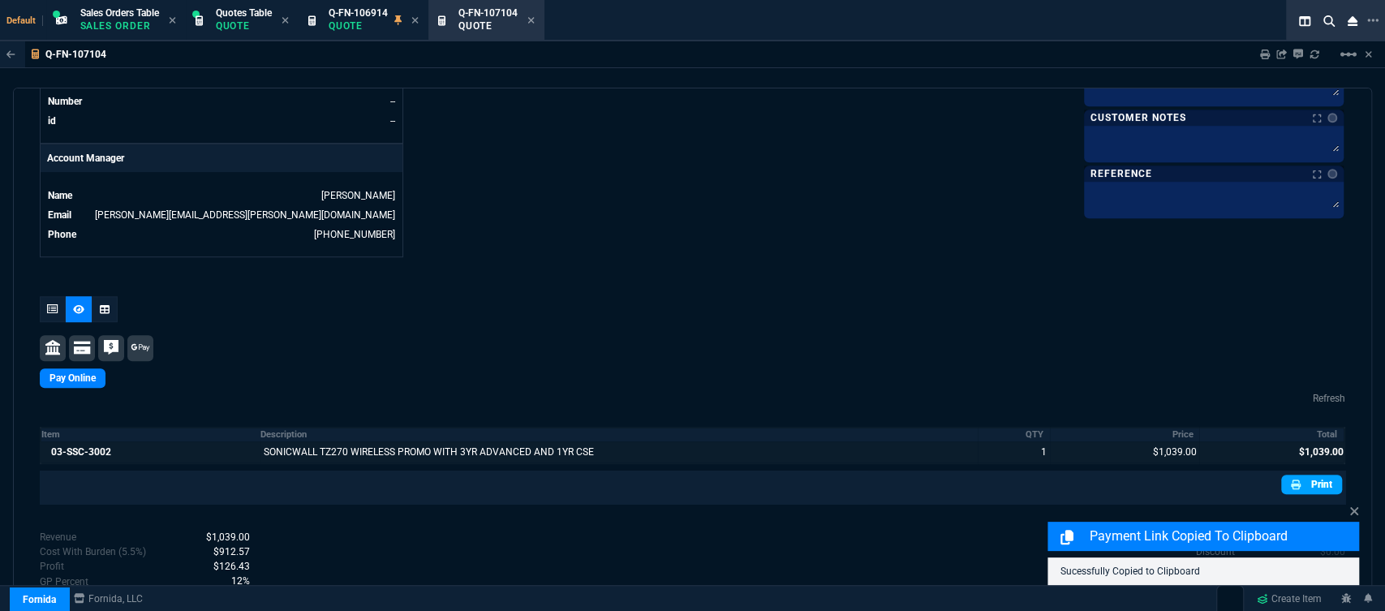
scroll to position [800, 0]
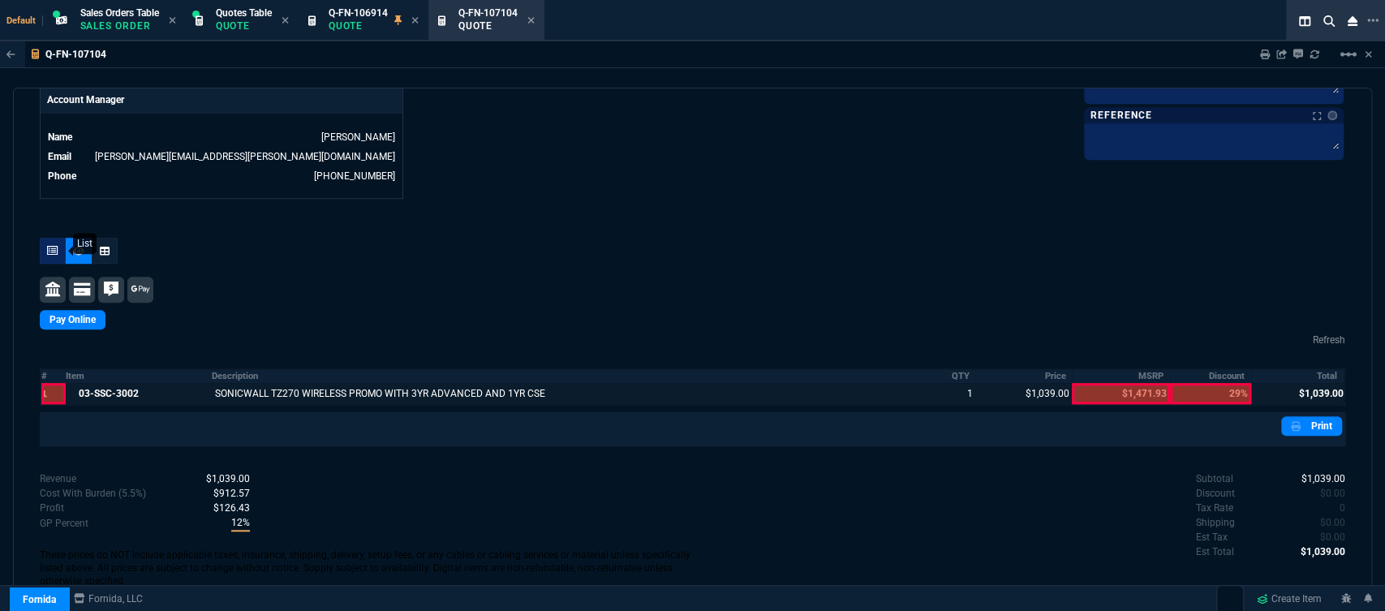
click at [49, 246] on icon at bounding box center [52, 251] width 11 height 10
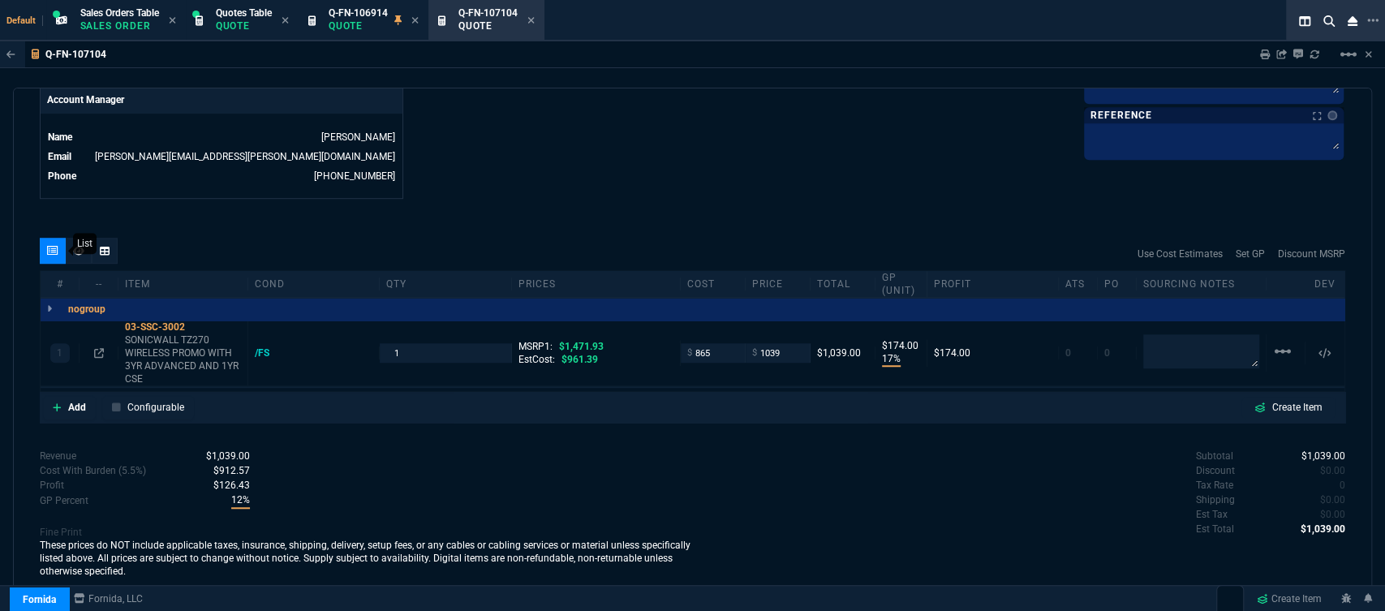
scroll to position [792, 0]
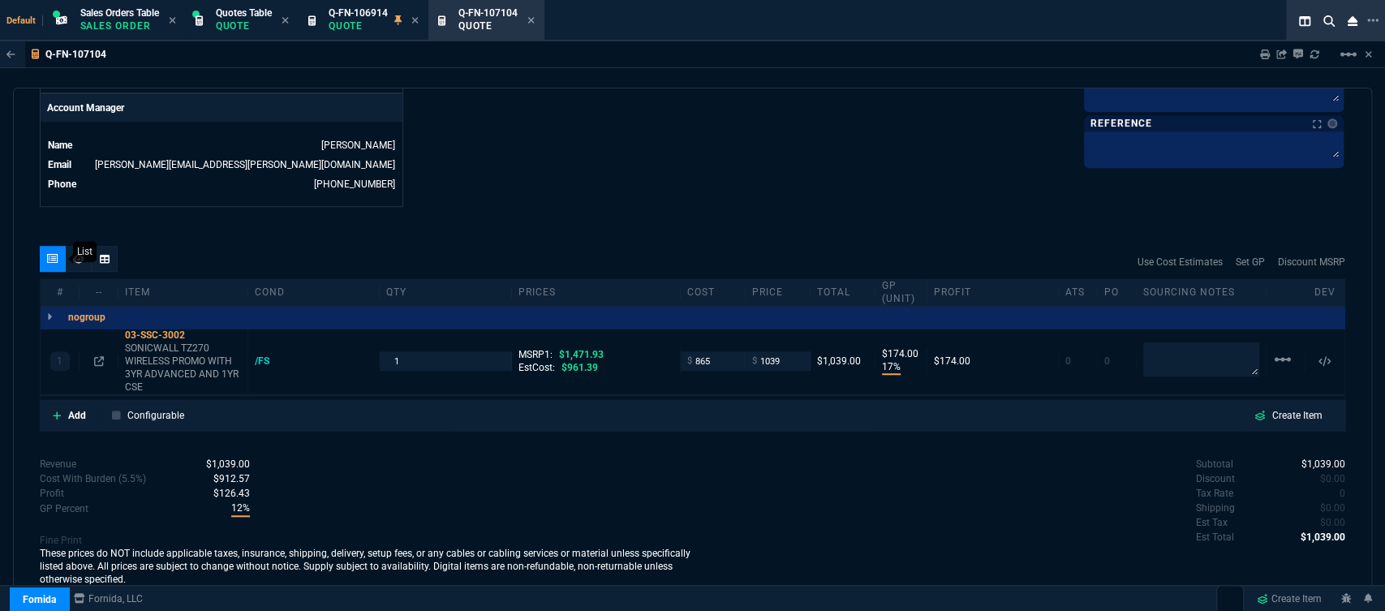
type input "17"
type input "174"
type input "29"
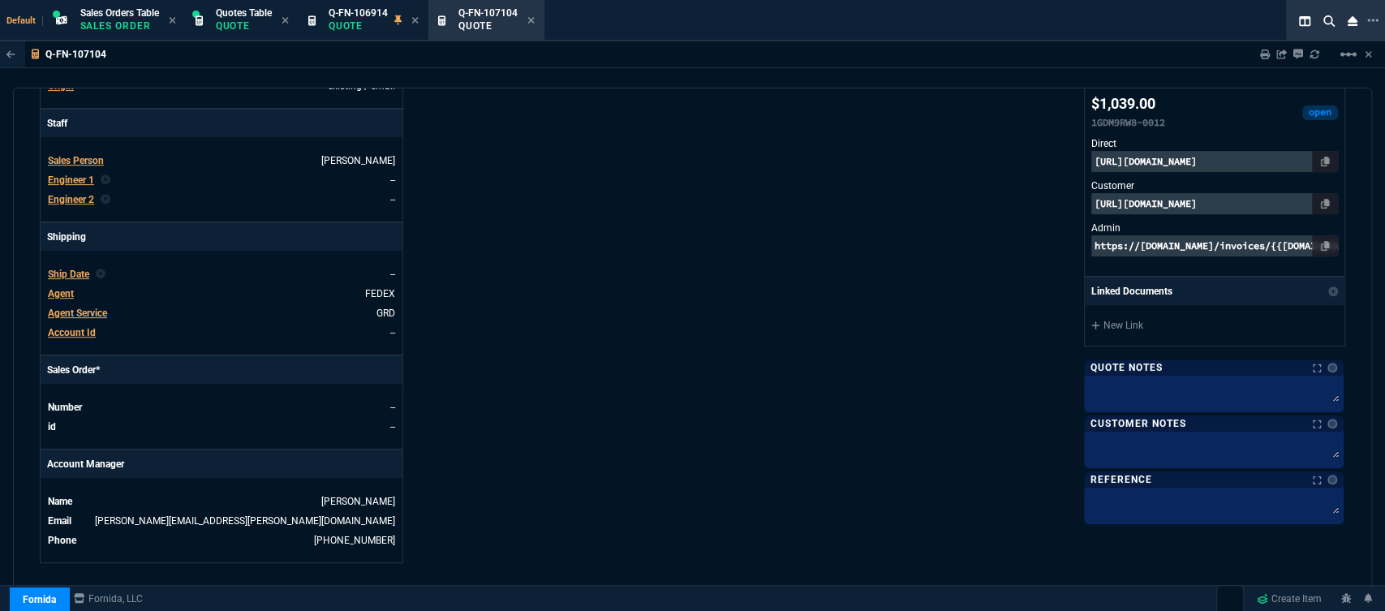
scroll to position [431, 0]
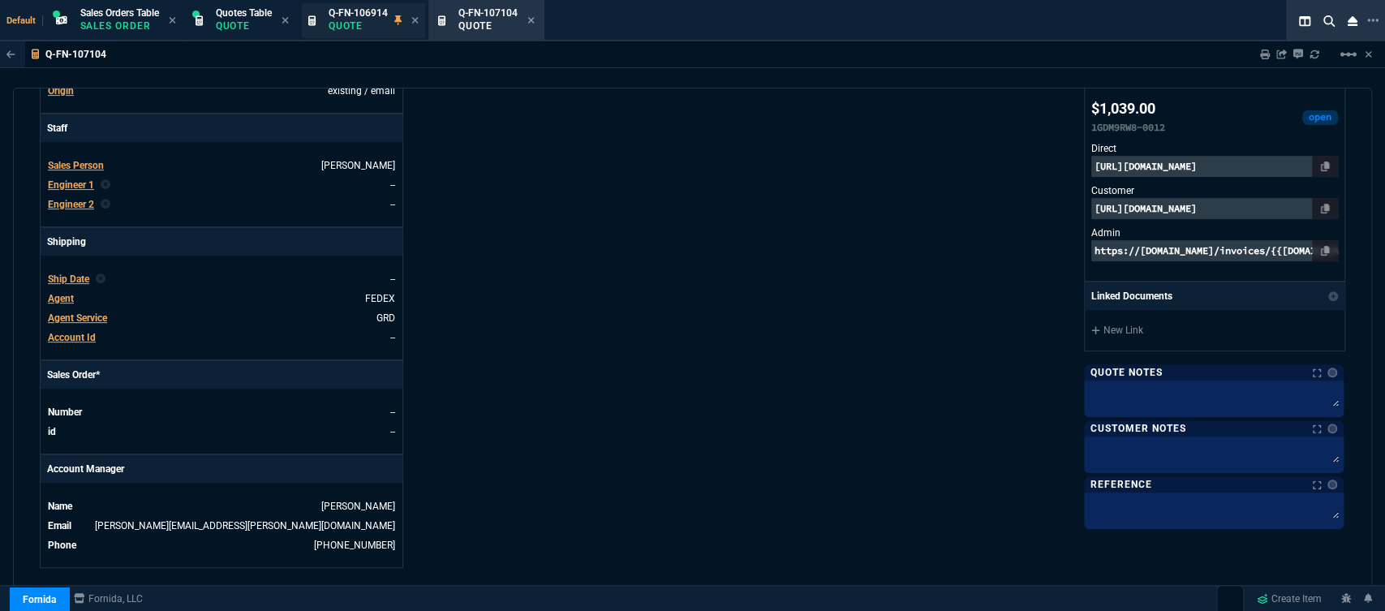
click at [363, 20] on p "Quote" at bounding box center [358, 25] width 59 height 13
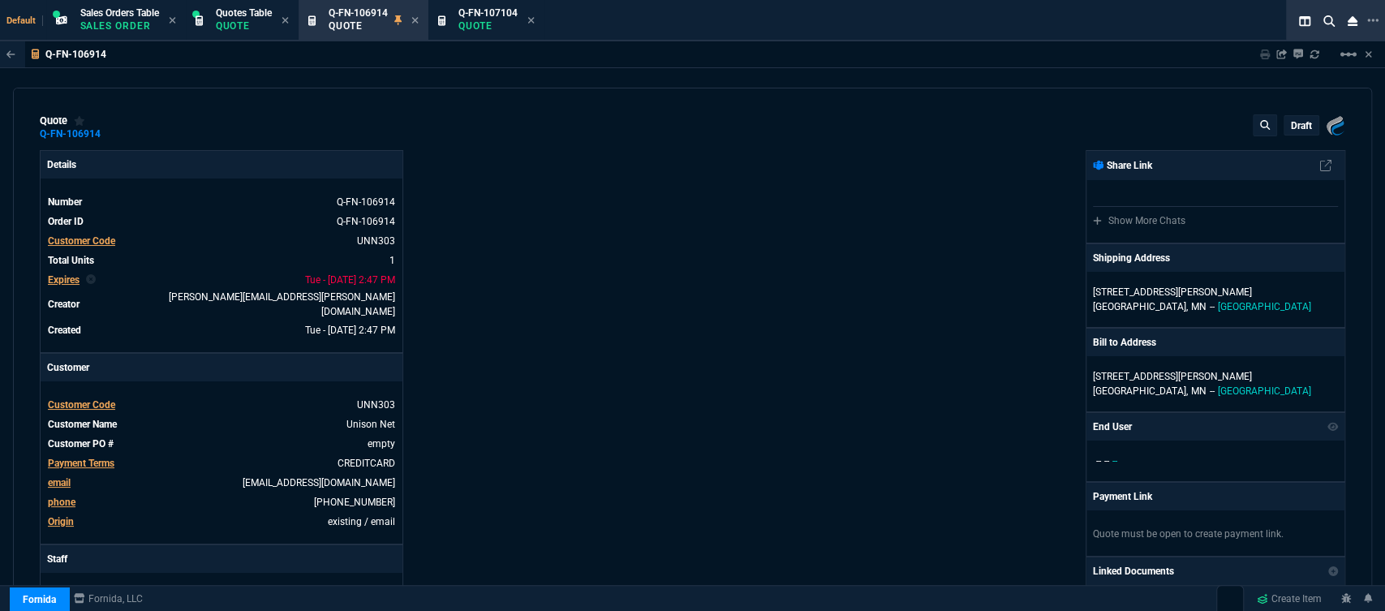
type input "17"
type input "174"
type input "1471.93"
type input "29"
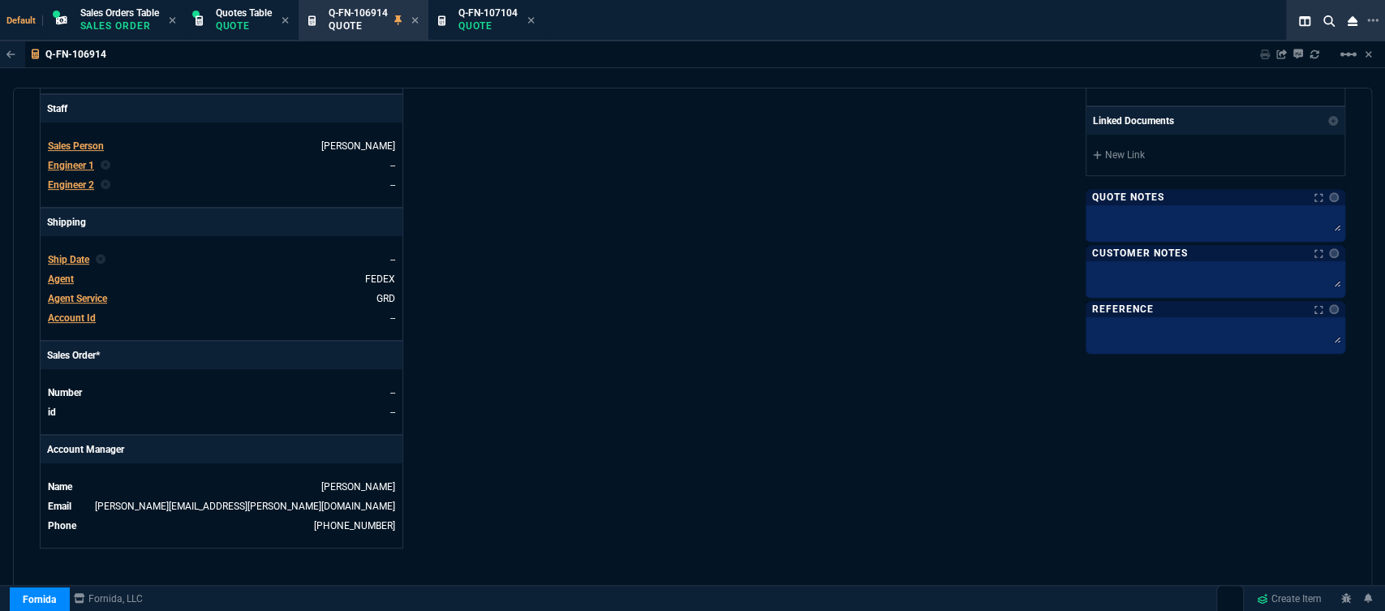
scroll to position [795, 0]
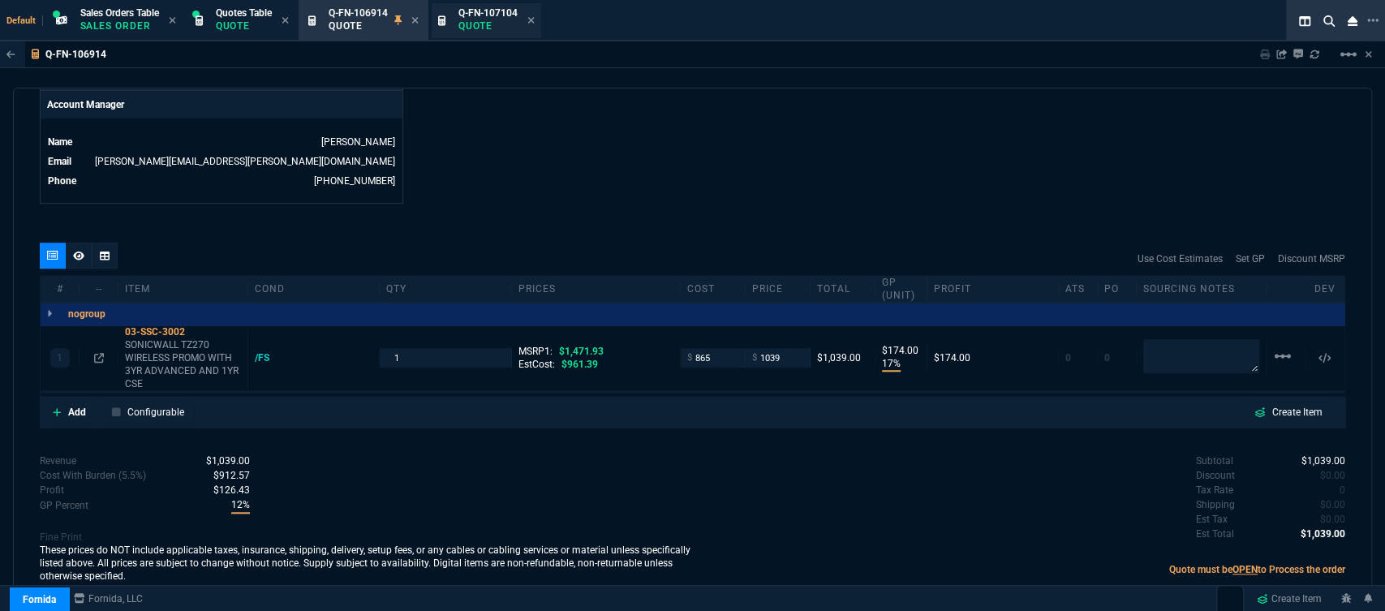
click at [499, 14] on span "Q-FN-107104" at bounding box center [487, 12] width 59 height 11
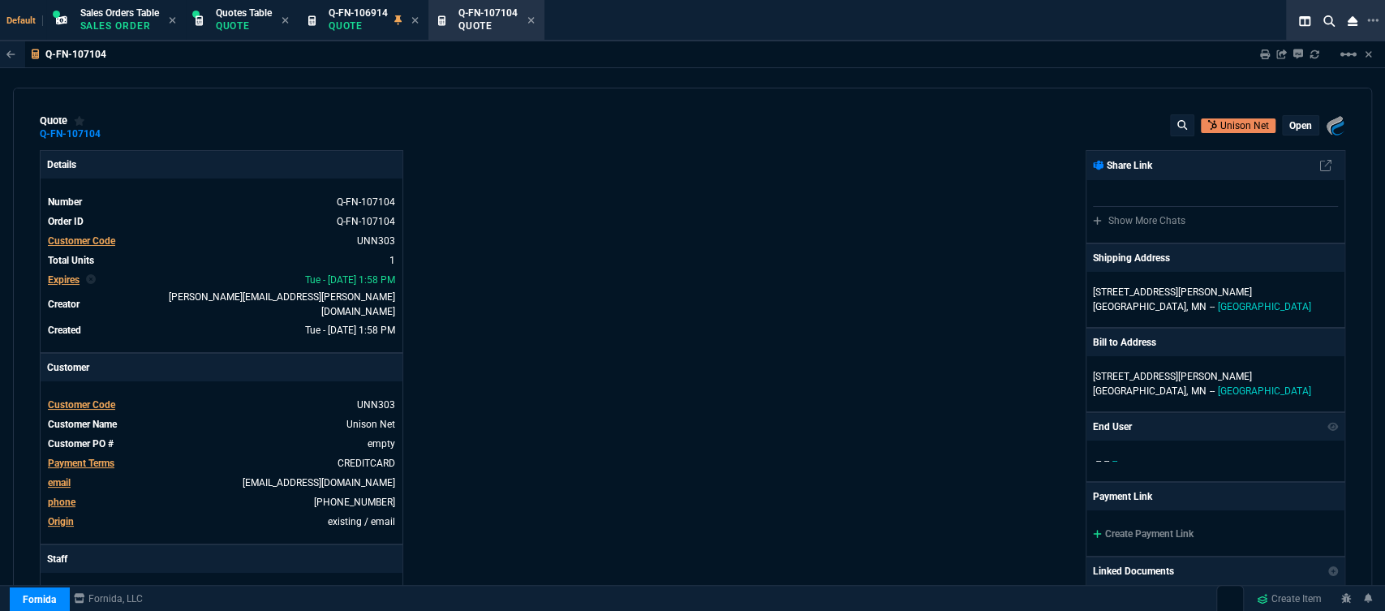
type input "17"
type input "174"
type input "29"
click at [1302, 119] on p "open" at bounding box center [1300, 125] width 23 height 13
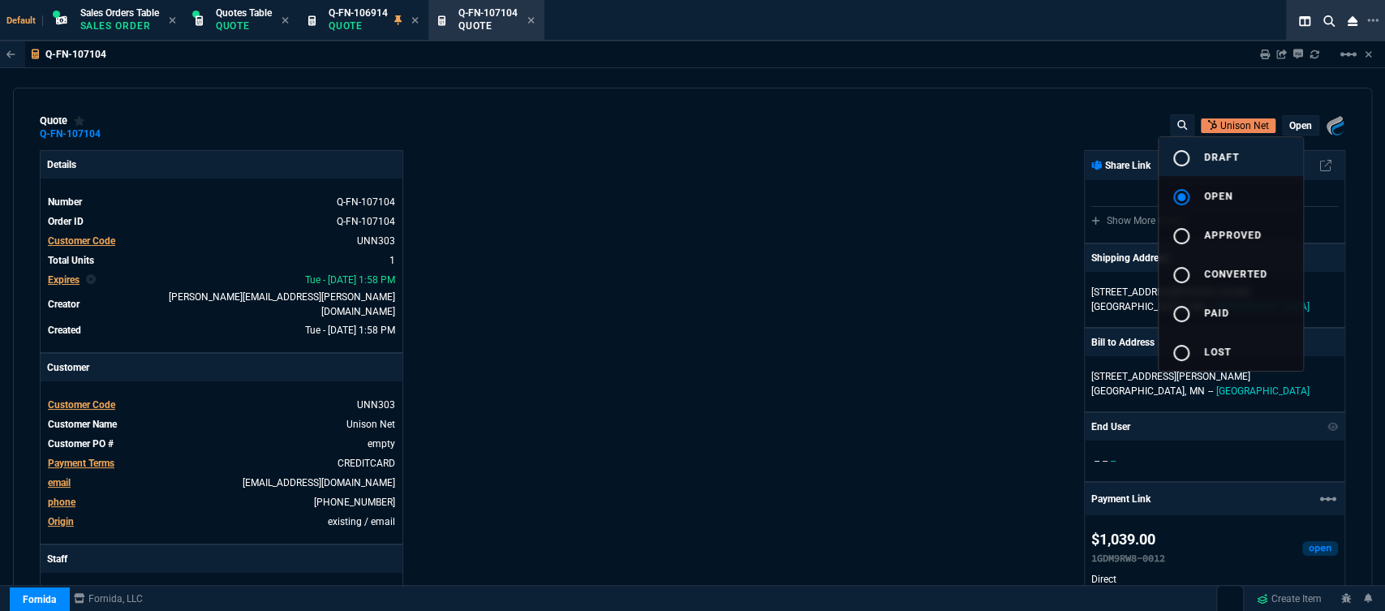
click at [1246, 153] on button "radio_button_unchecked draft" at bounding box center [1230, 156] width 144 height 39
type input "17"
type input "174"
type input "29"
click at [724, 165] on div at bounding box center [692, 305] width 1385 height 611
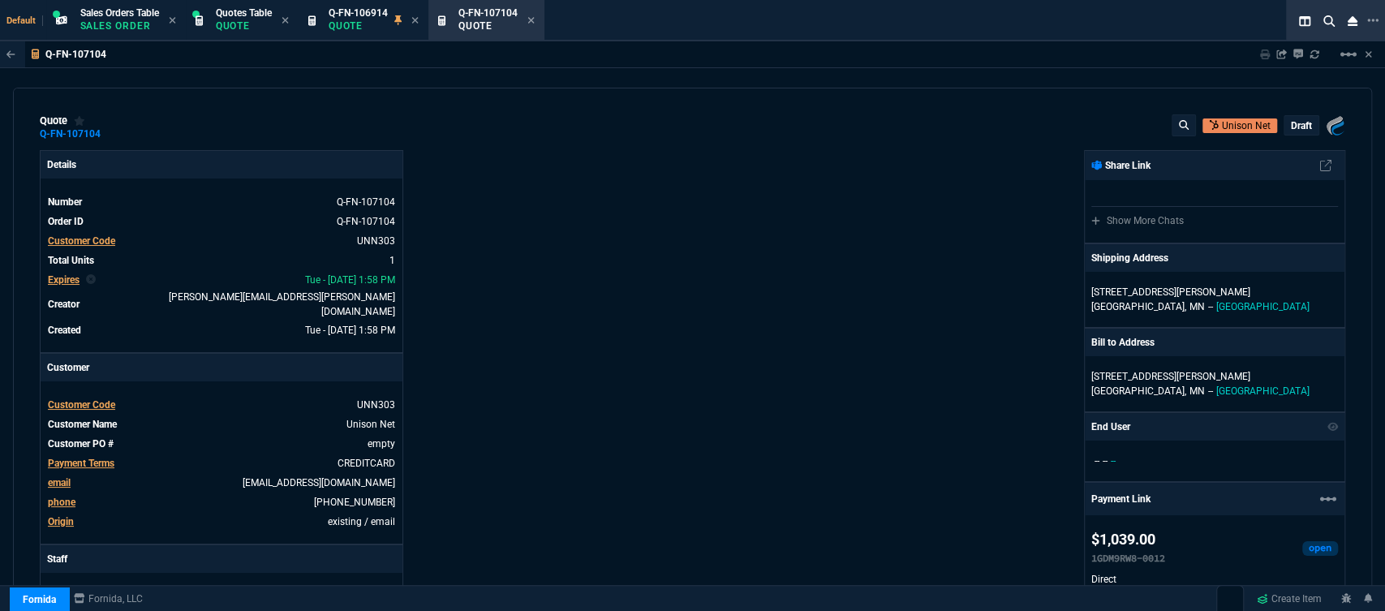
scroll to position [450, 0]
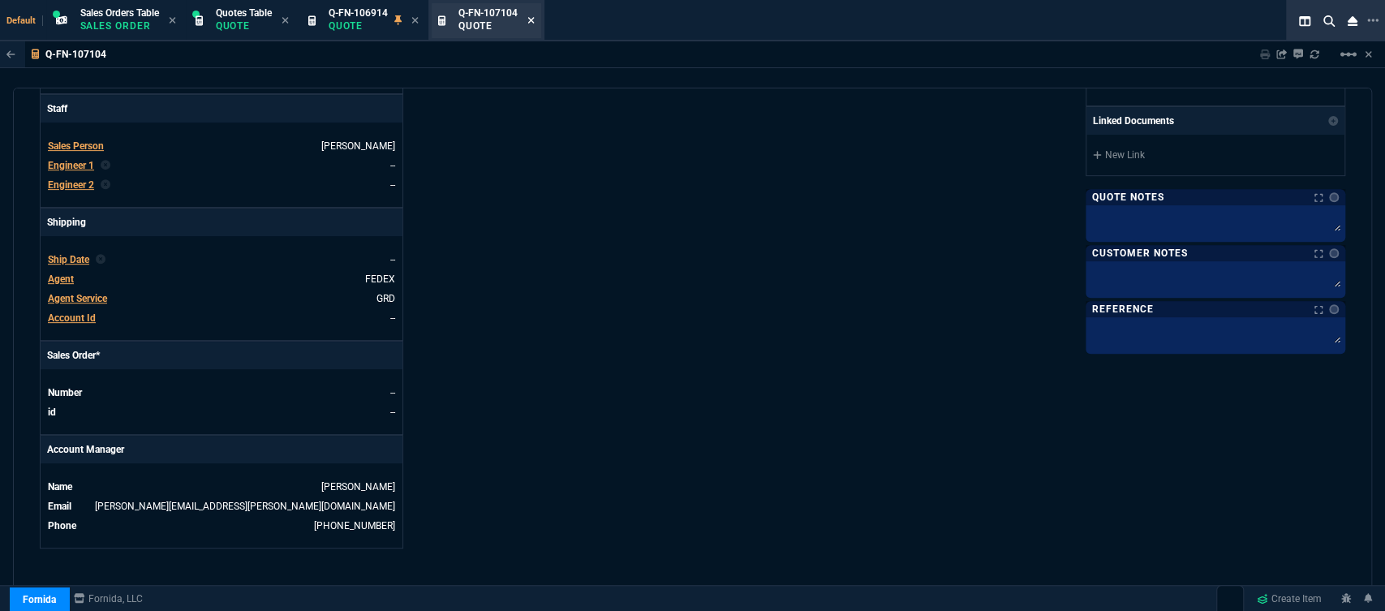
click at [535, 19] on icon at bounding box center [530, 20] width 7 height 10
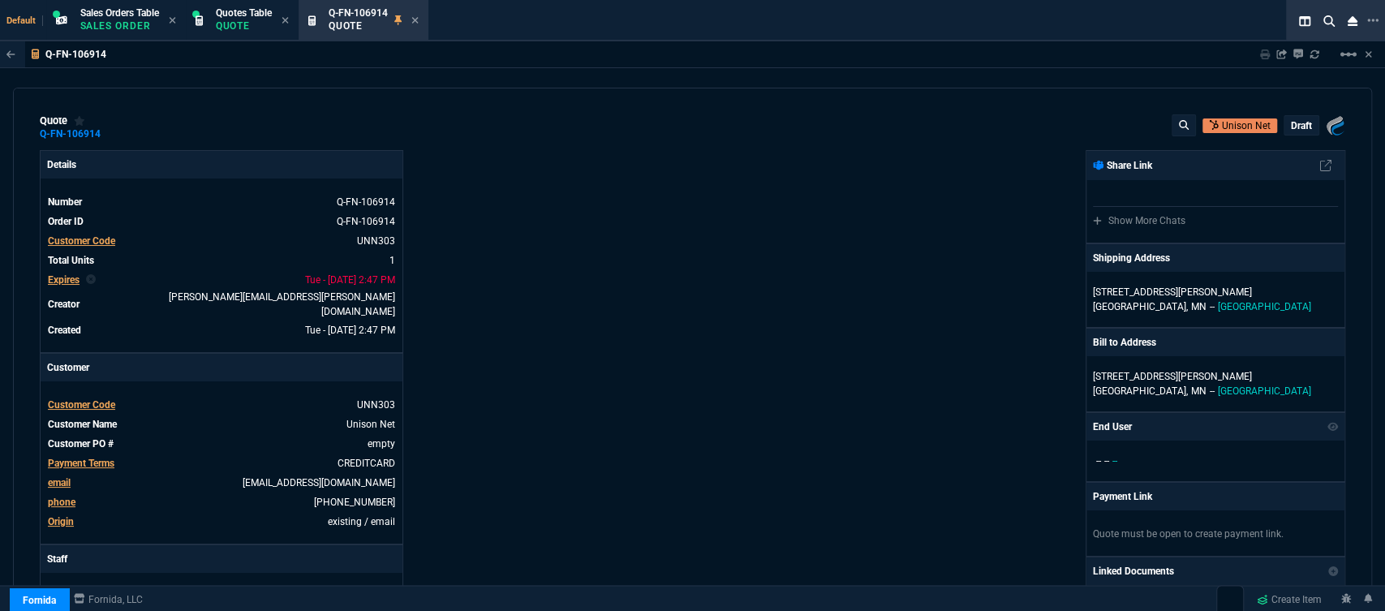
type input "17"
type input "174"
type input "29"
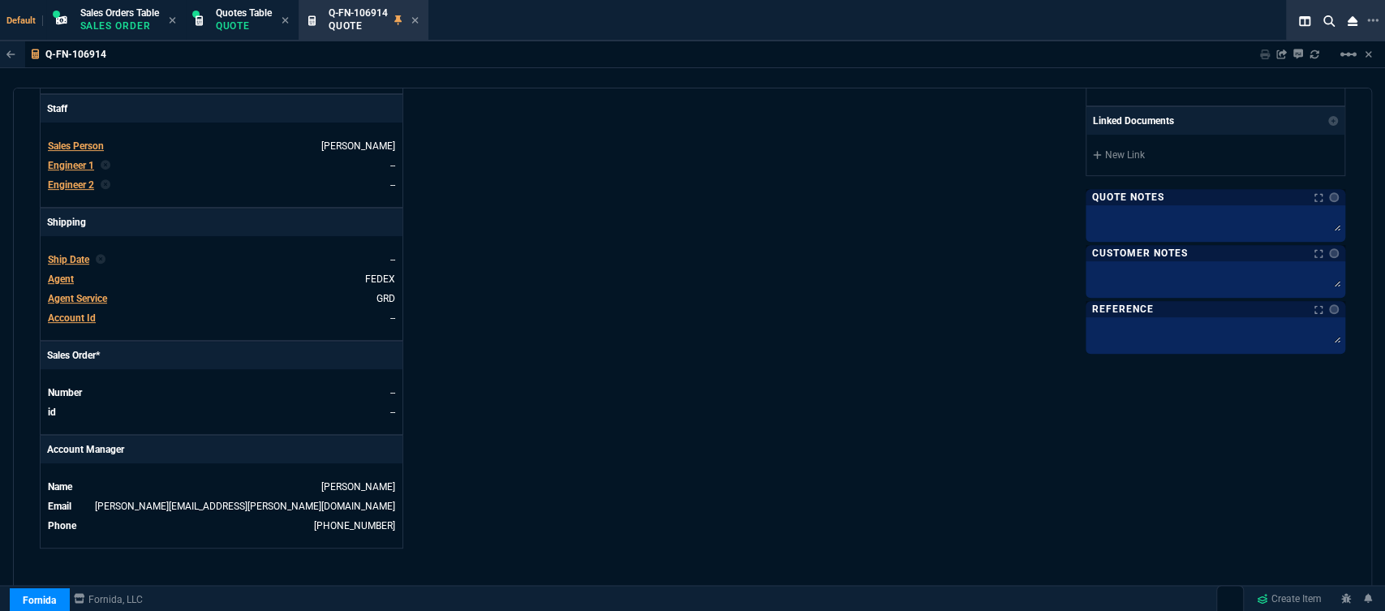
scroll to position [720, 0]
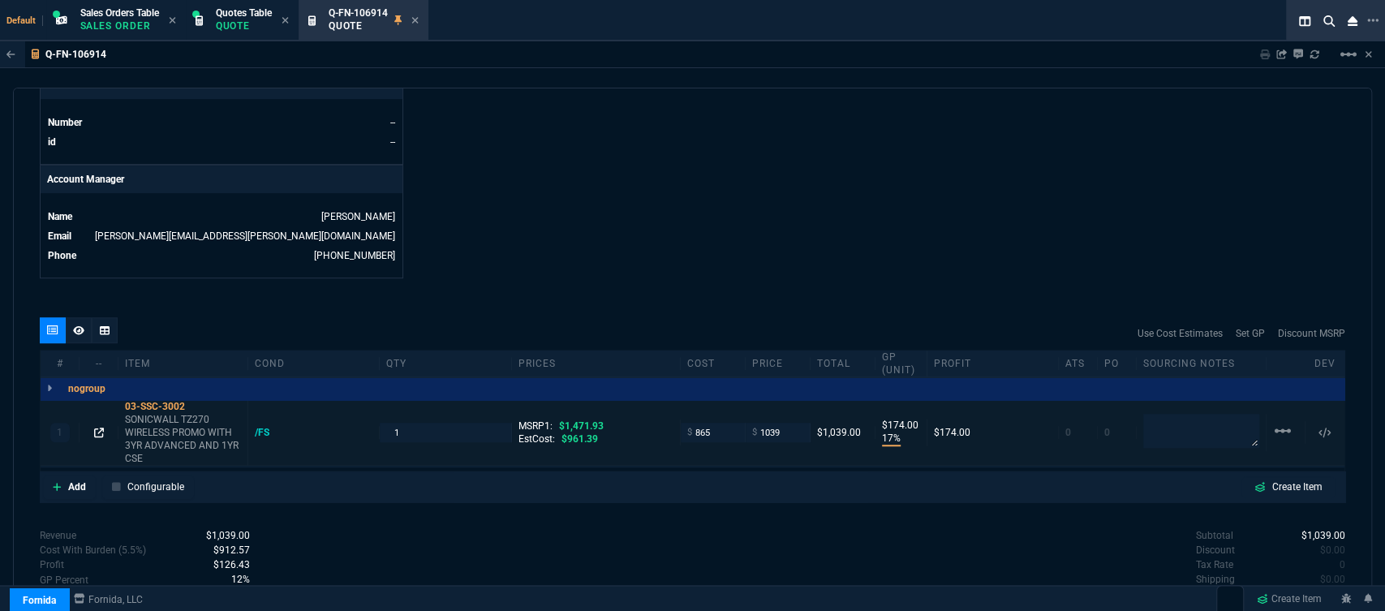
click at [97, 427] on icon at bounding box center [99, 432] width 10 height 10
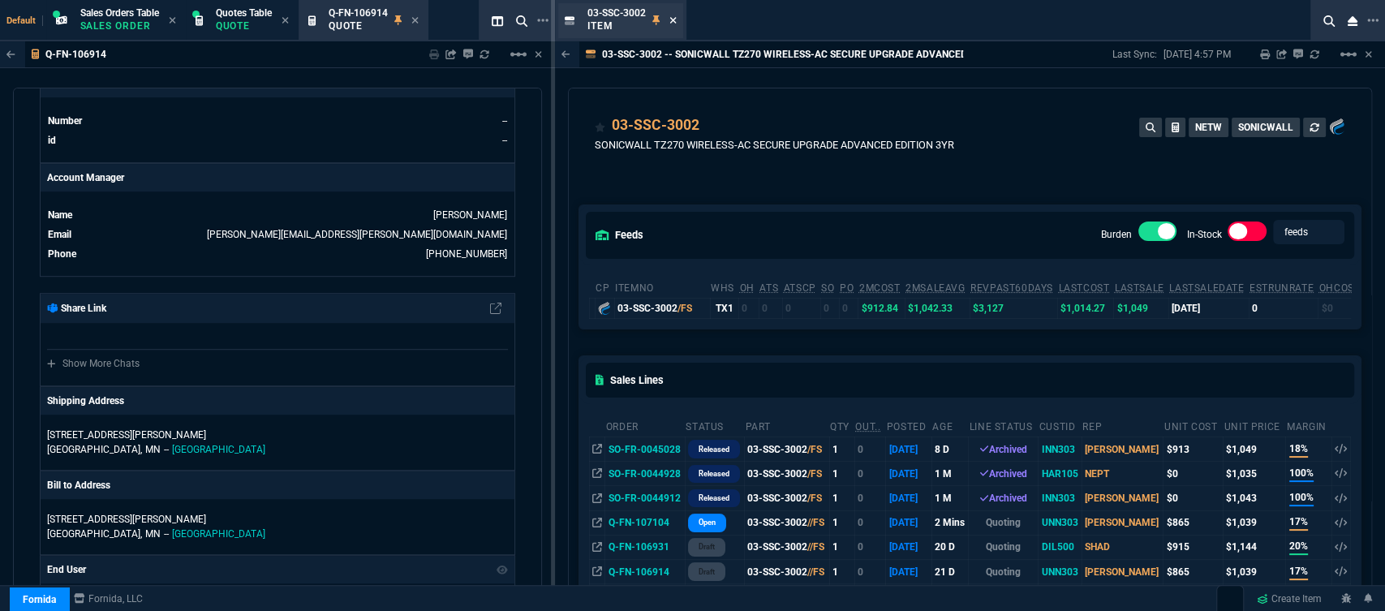
click at [671, 18] on icon at bounding box center [672, 20] width 7 height 10
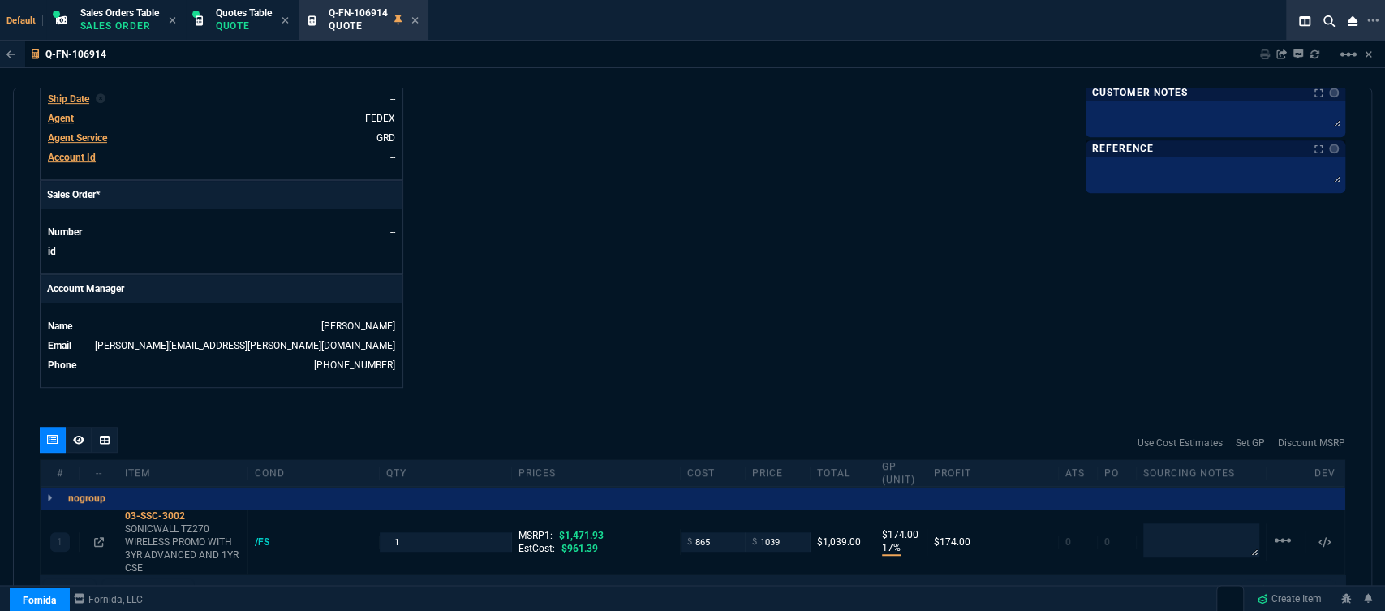
scroll to position [450, 0]
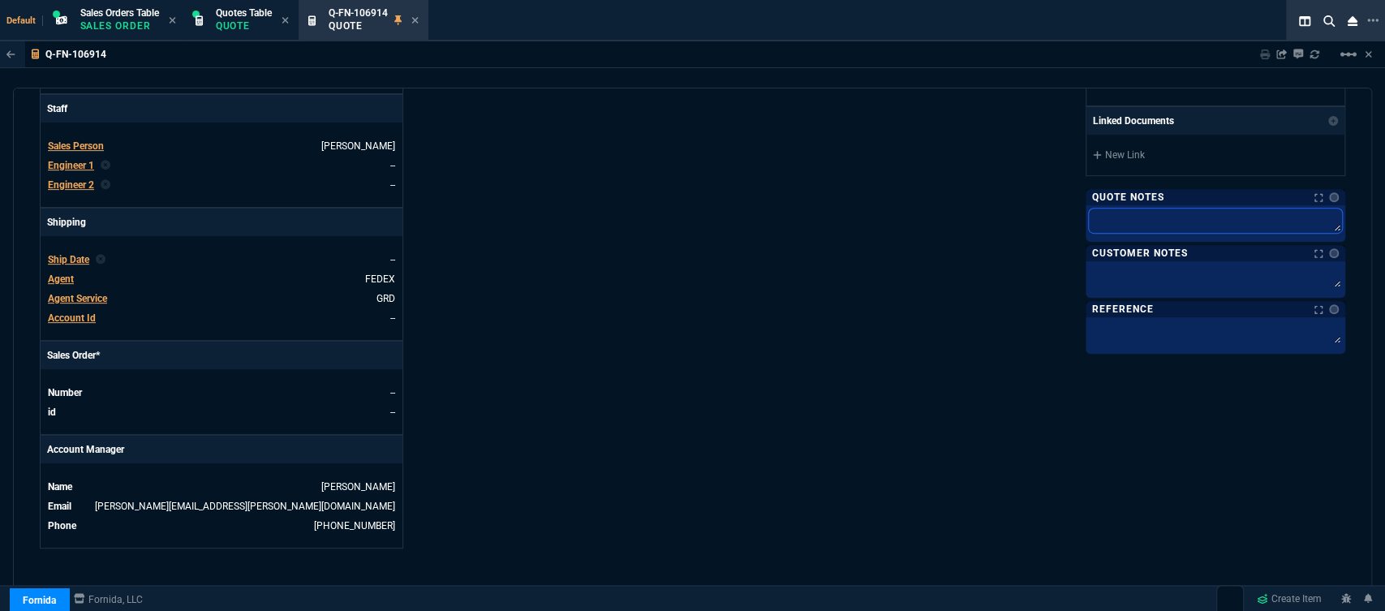
click at [1122, 215] on textarea at bounding box center [1215, 220] width 253 height 24
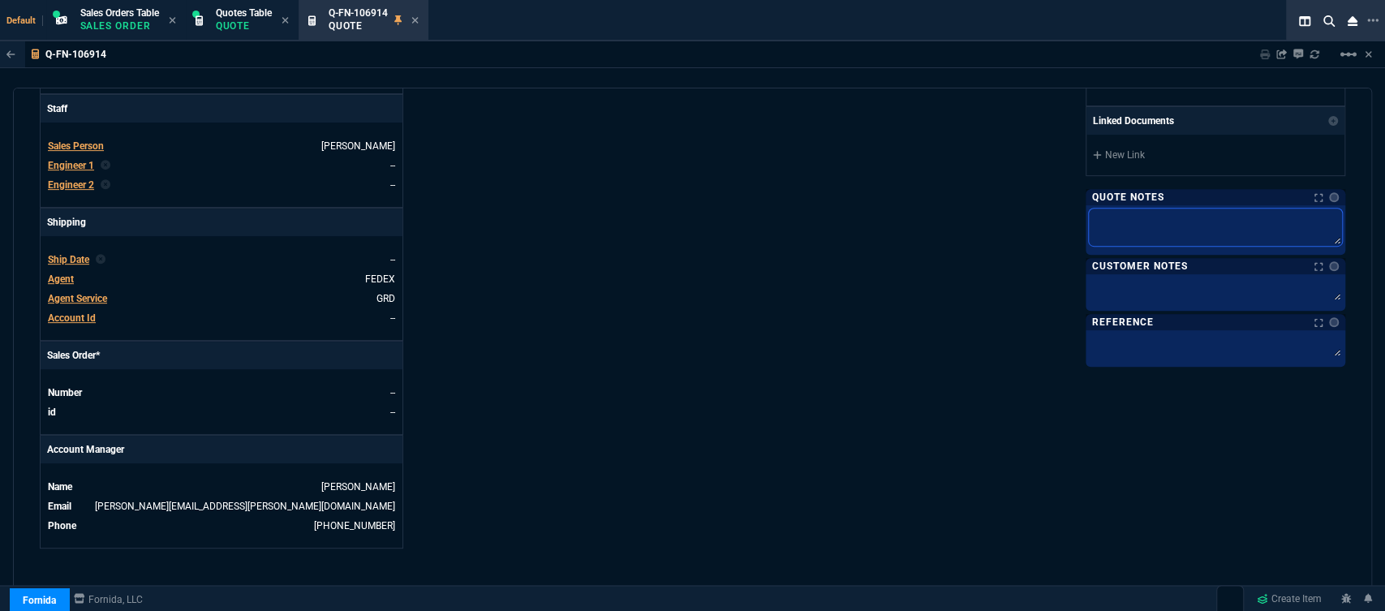
type textarea "b"
type textarea "bu"
type textarea "bul"
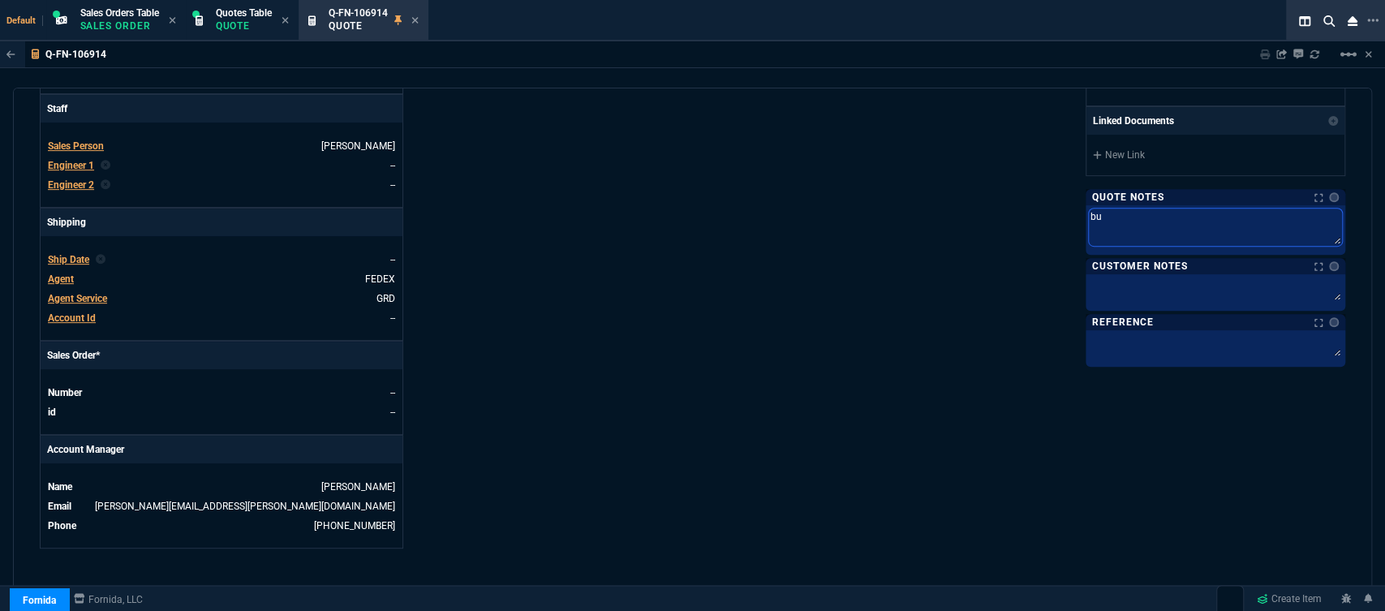
type textarea "bul"
type textarea "bulk"
type textarea "bulk o"
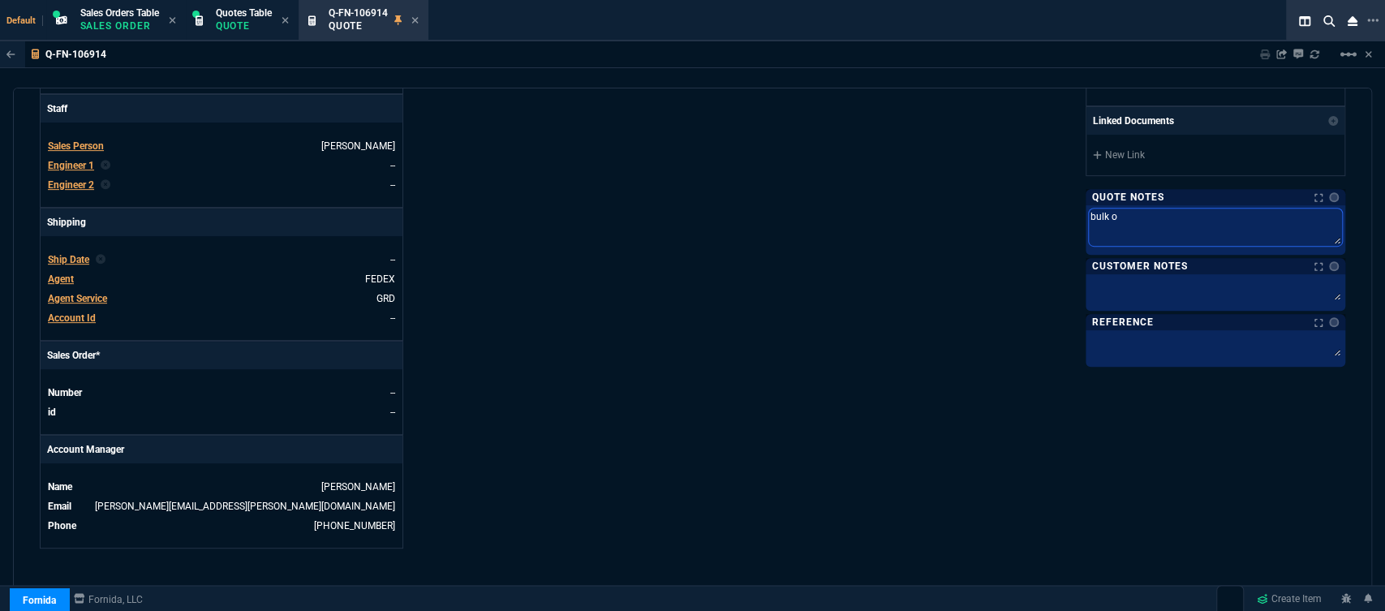
type textarea "bulk or"
type textarea "bulk ord"
type textarea "bulk orde"
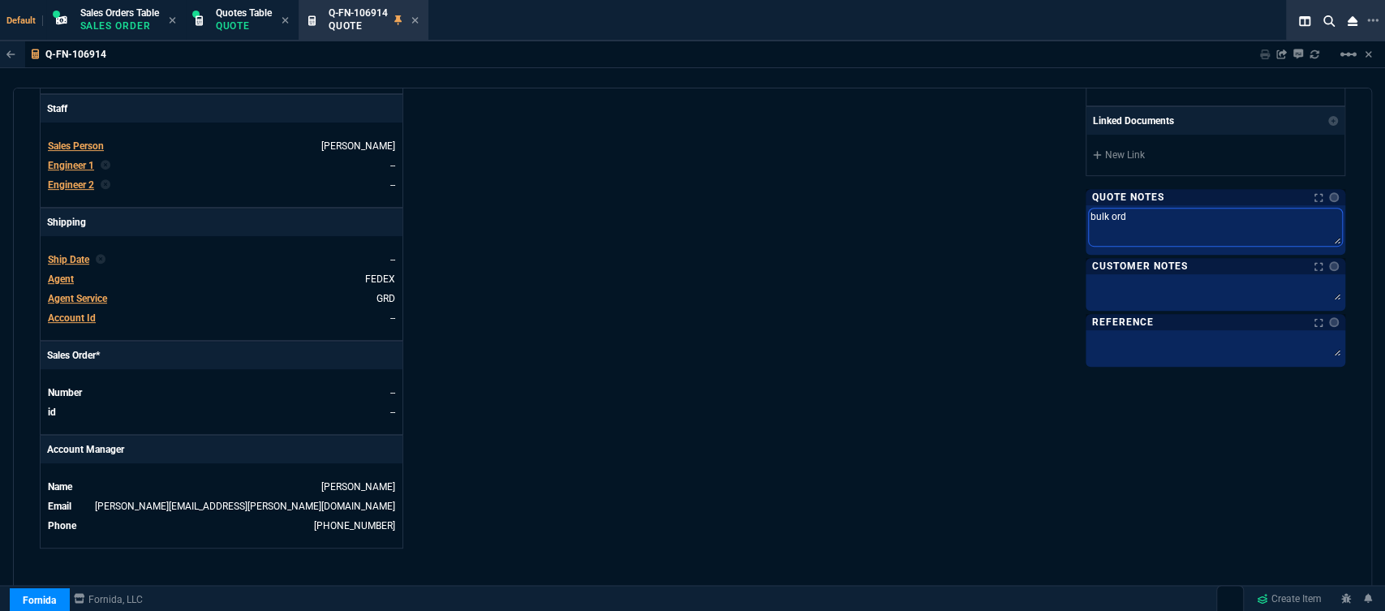
type textarea "bulk orde"
type textarea "bulk order"
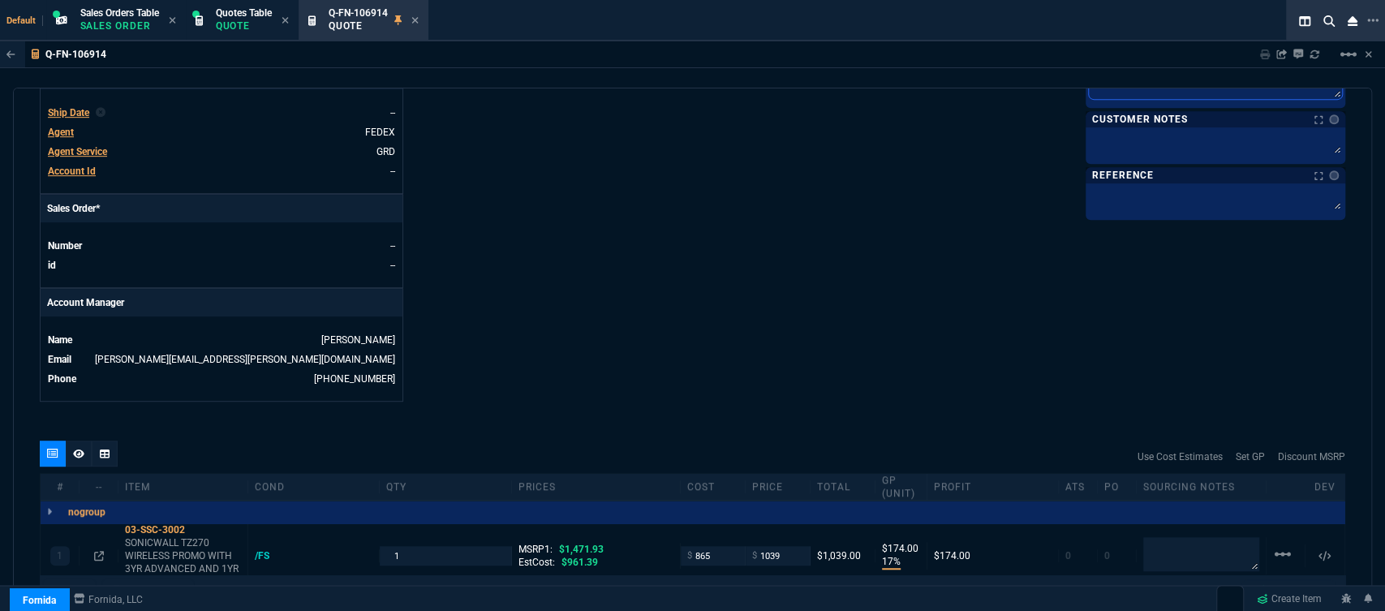
scroll to position [795, 0]
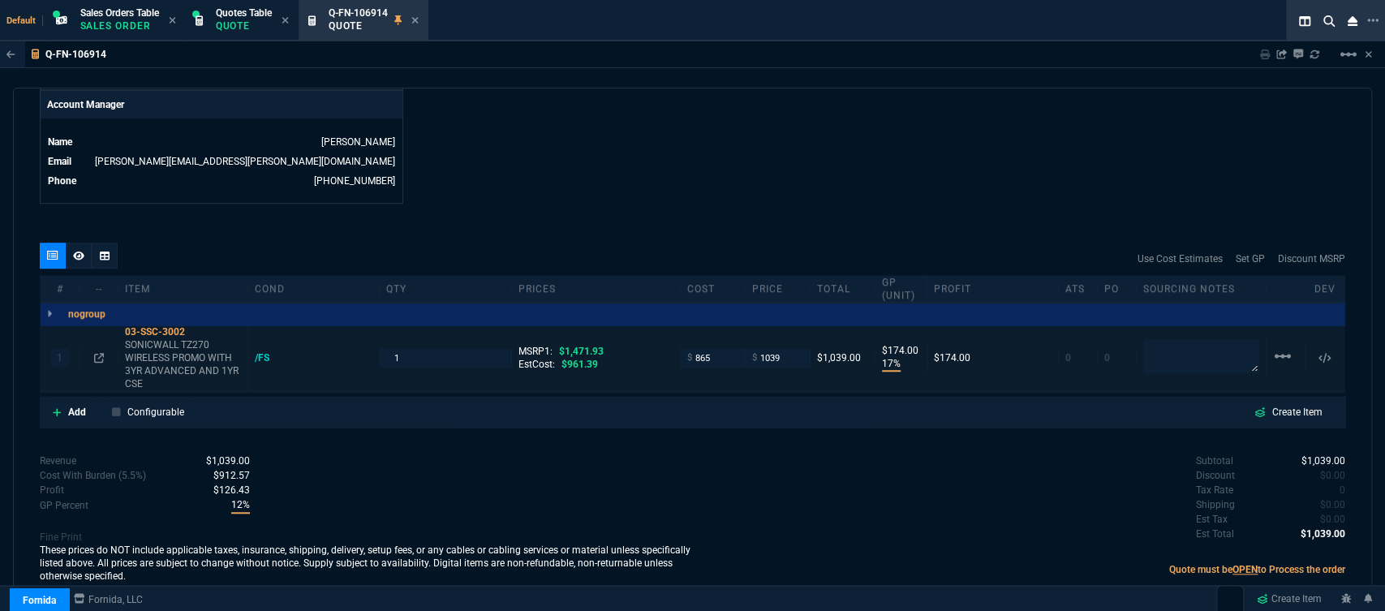
type textarea "bulk order"
click at [1155, 341] on textarea at bounding box center [1201, 356] width 116 height 34
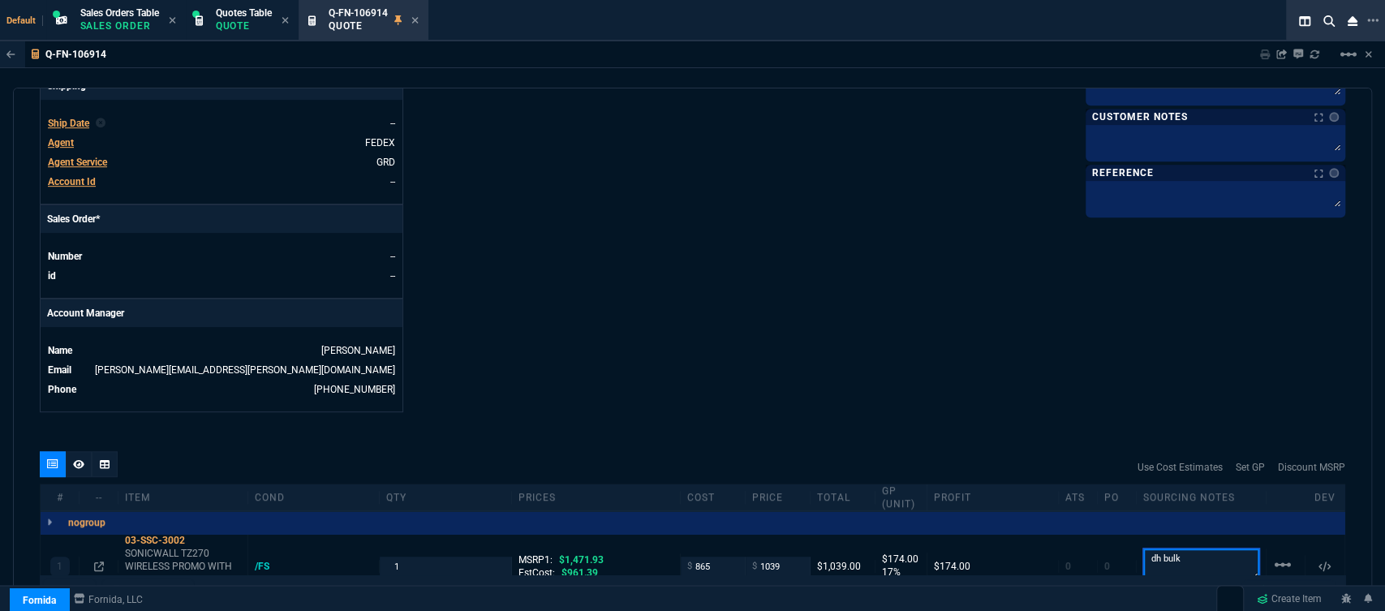
scroll to position [525, 0]
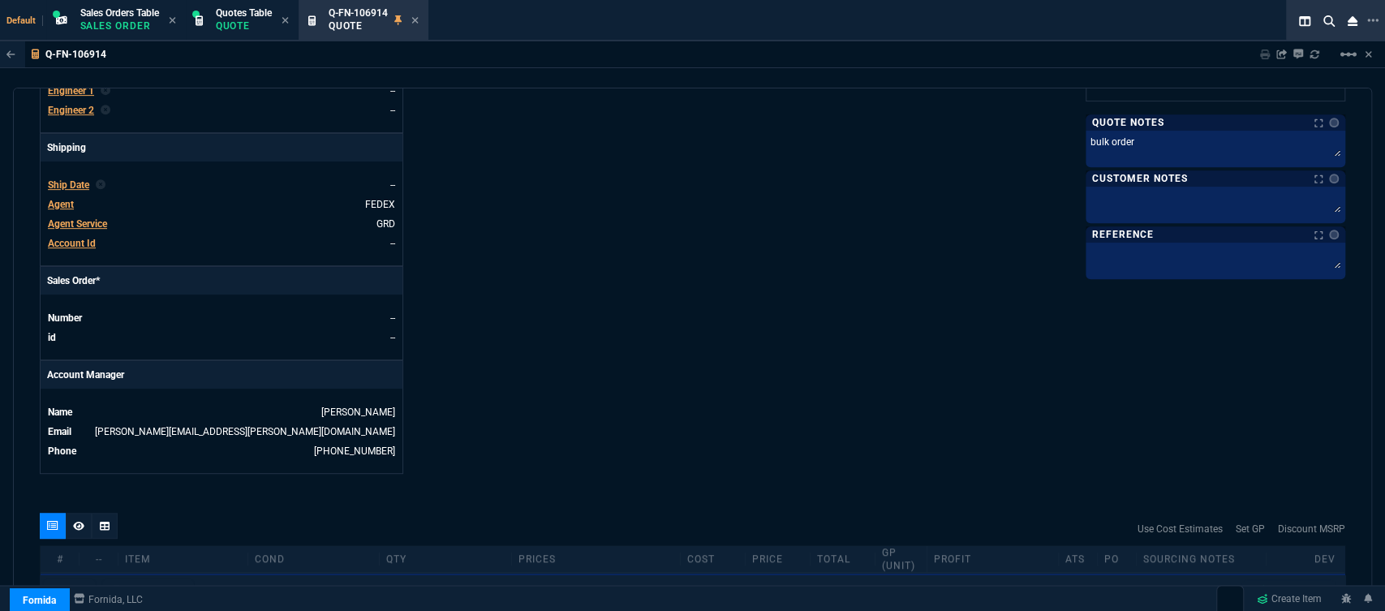
type textarea "dh bulk"
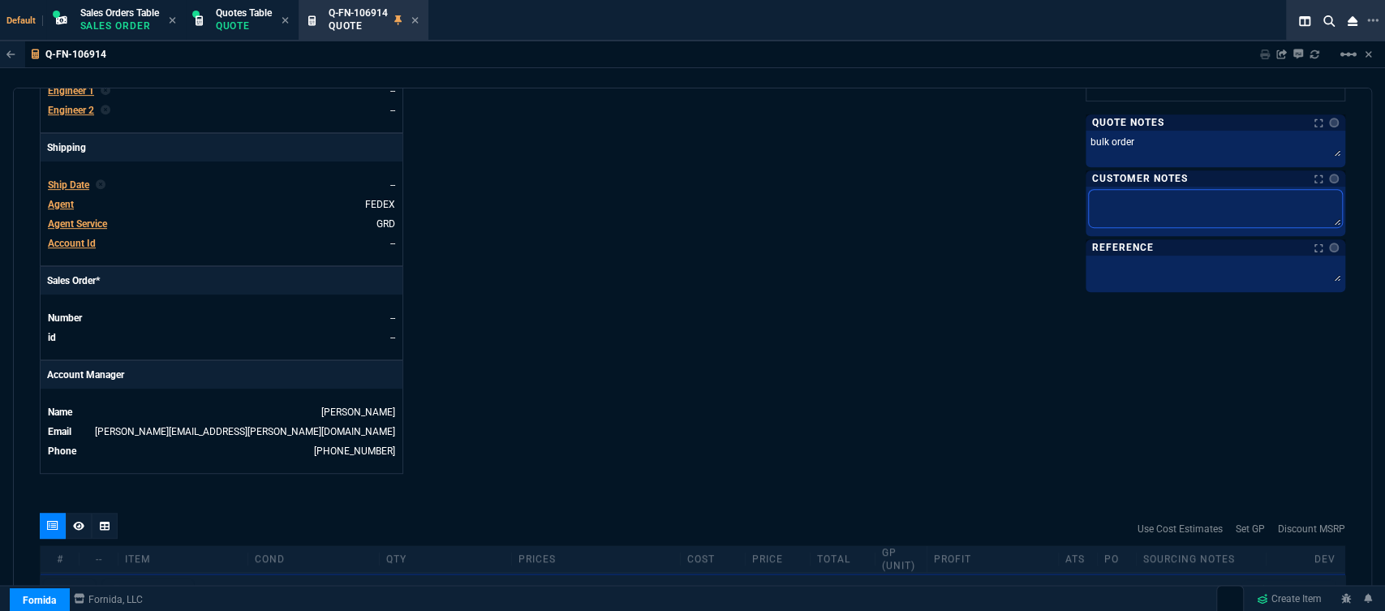
click at [1132, 207] on textarea at bounding box center [1215, 208] width 253 height 37
type textarea "E"
type textarea "ET"
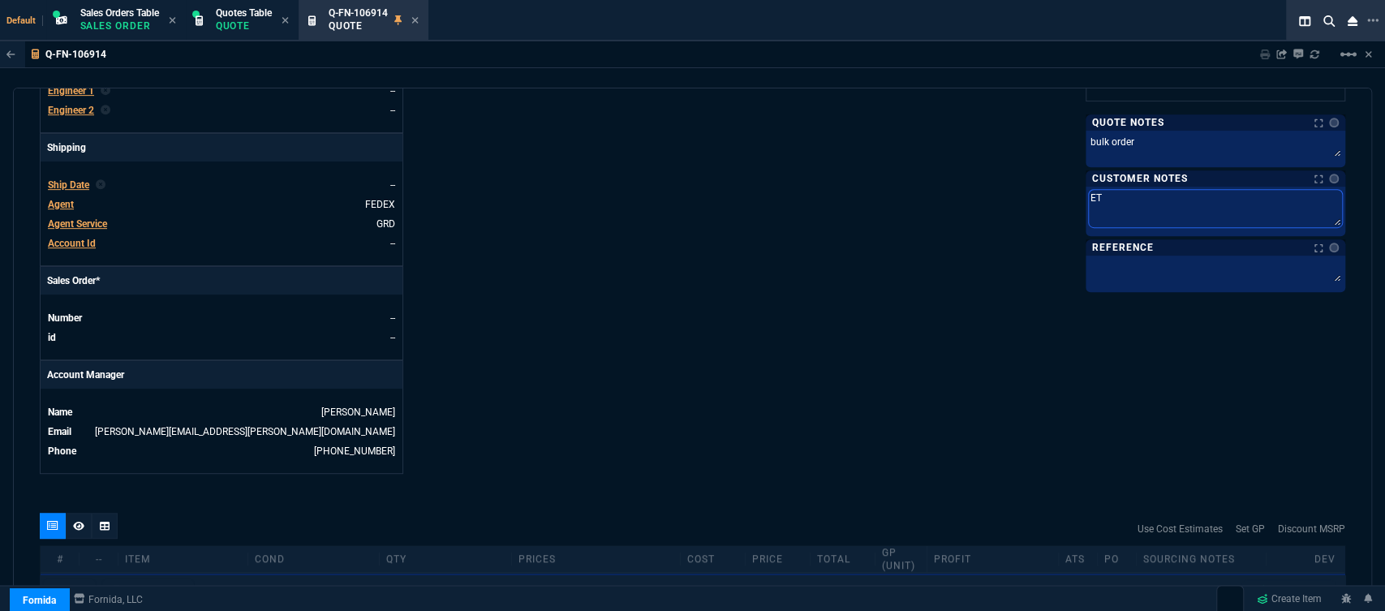
type textarea "ETA"
type textarea "ETA 7"
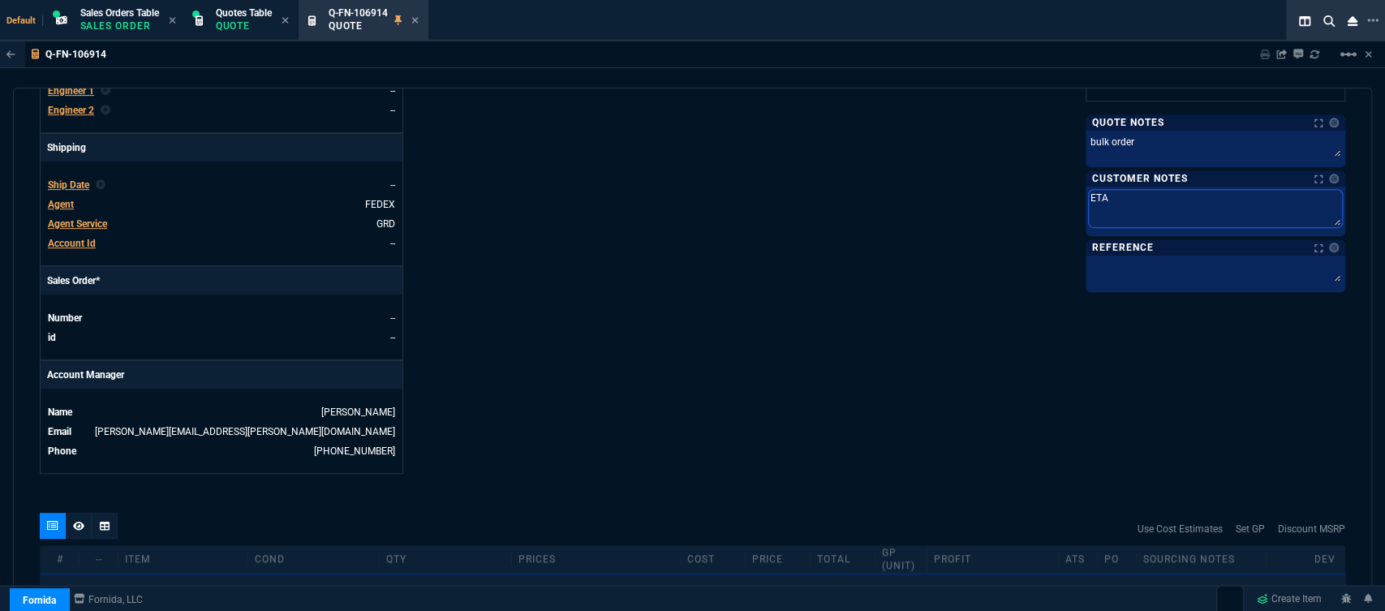
type textarea "ETA 7"
type textarea "ETA 7-"
type textarea "ETA 7-1"
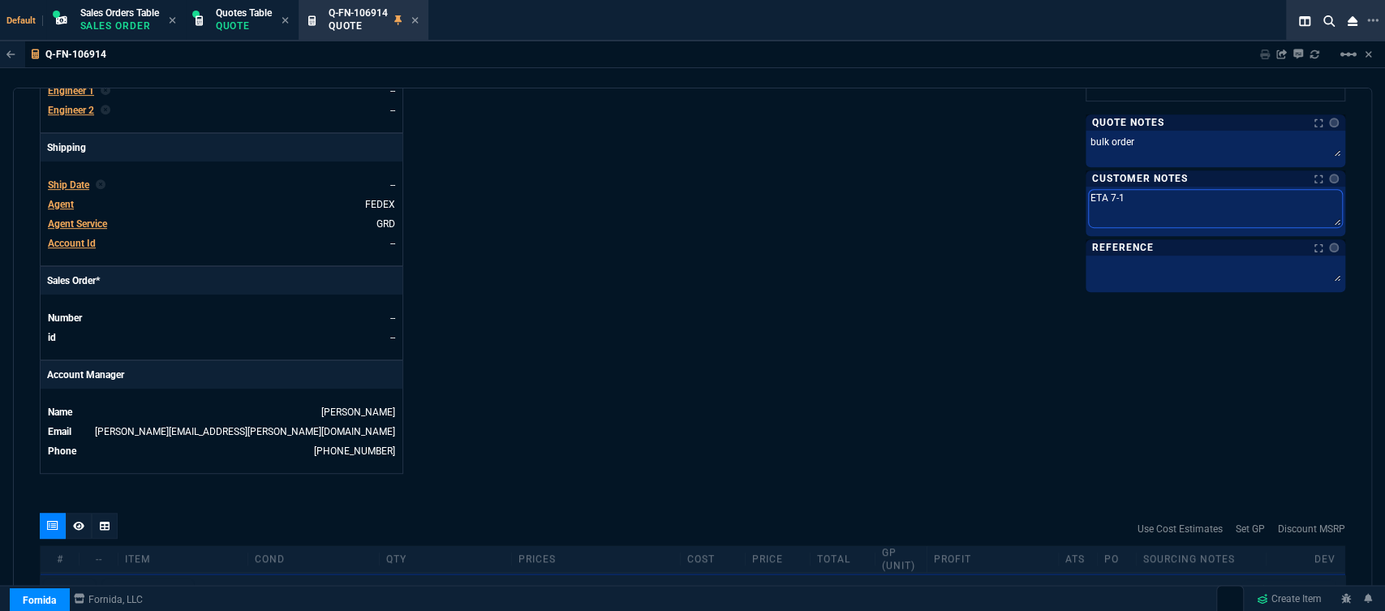
type textarea "ETA 7-10"
type textarea "ETA 7-10 B"
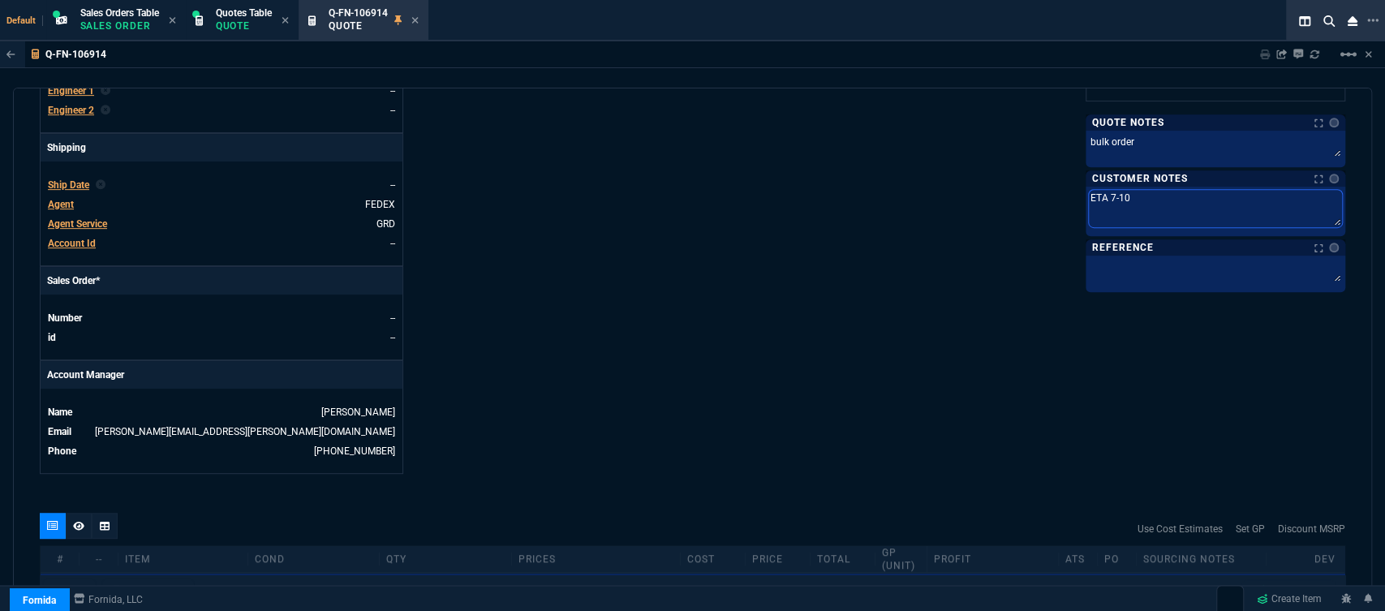
type textarea "ETA 7-10 B"
type textarea "ETA 7-10 Bi"
type textarea "ETA 7-10 Biz"
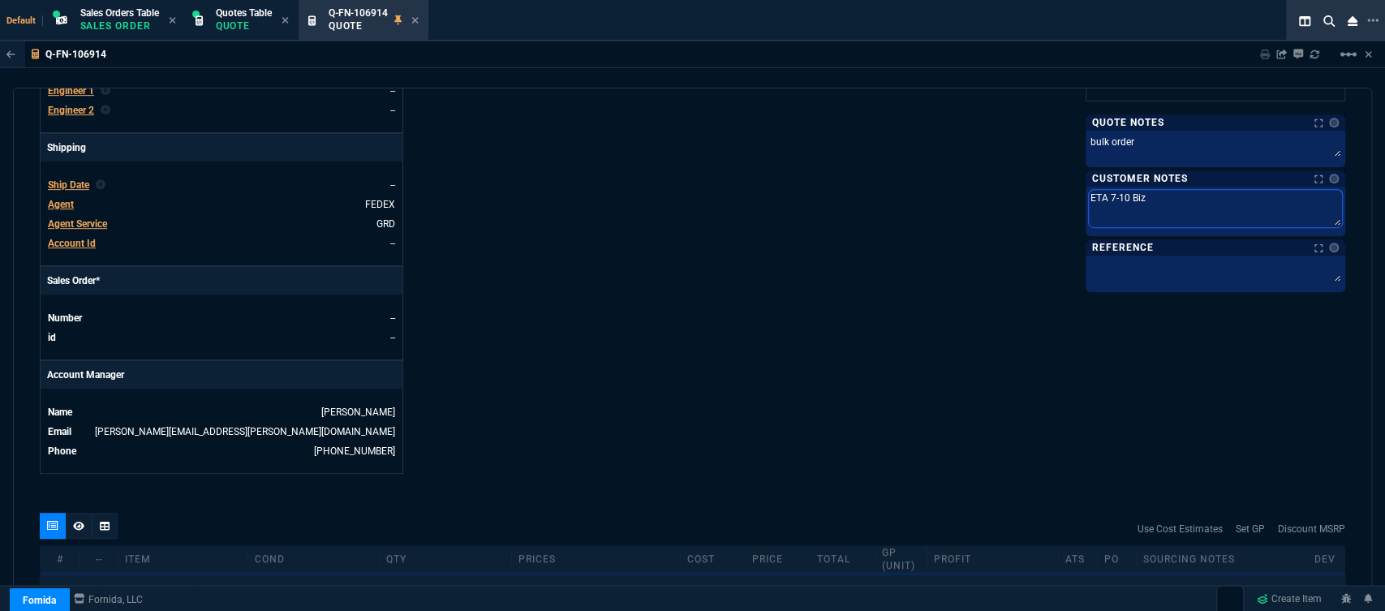
type textarea "ETA 7-10 Biz"
type textarea "ETA 7-10 Biz D"
type textarea "ETA 7-10 Biz Da"
type textarea "ETA 7-10 Biz Day"
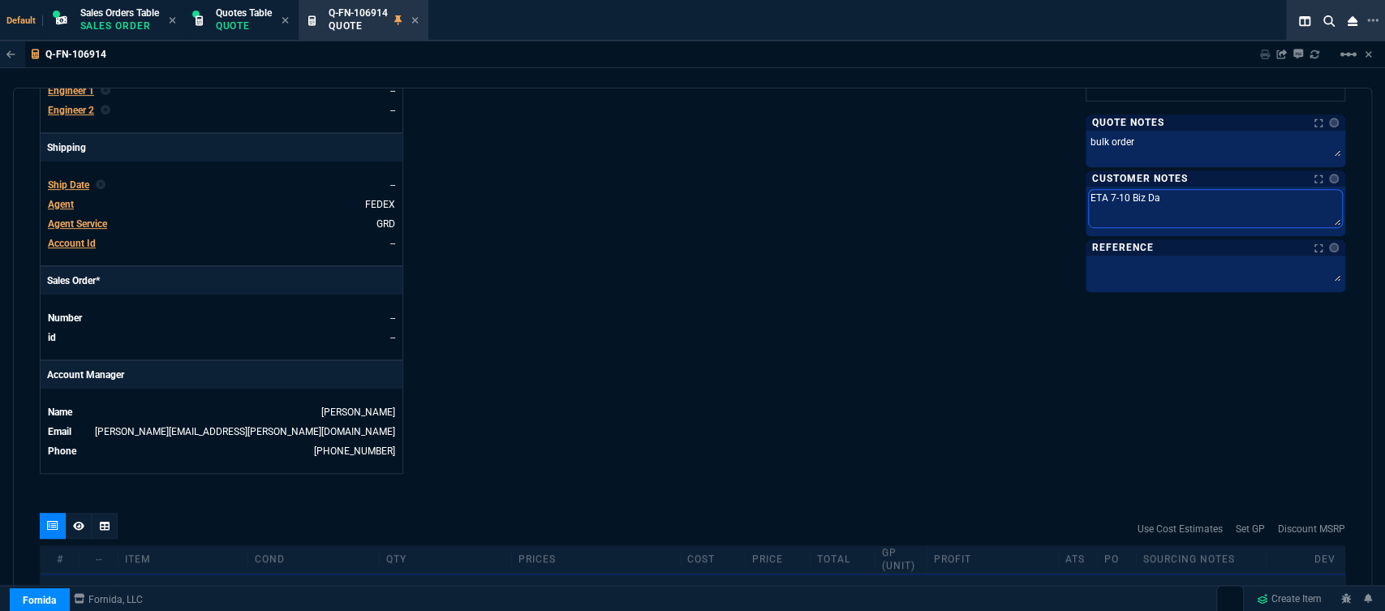
type textarea "ETA 7-10 Biz Day"
type textarea "ETA 7-10 Biz Days"
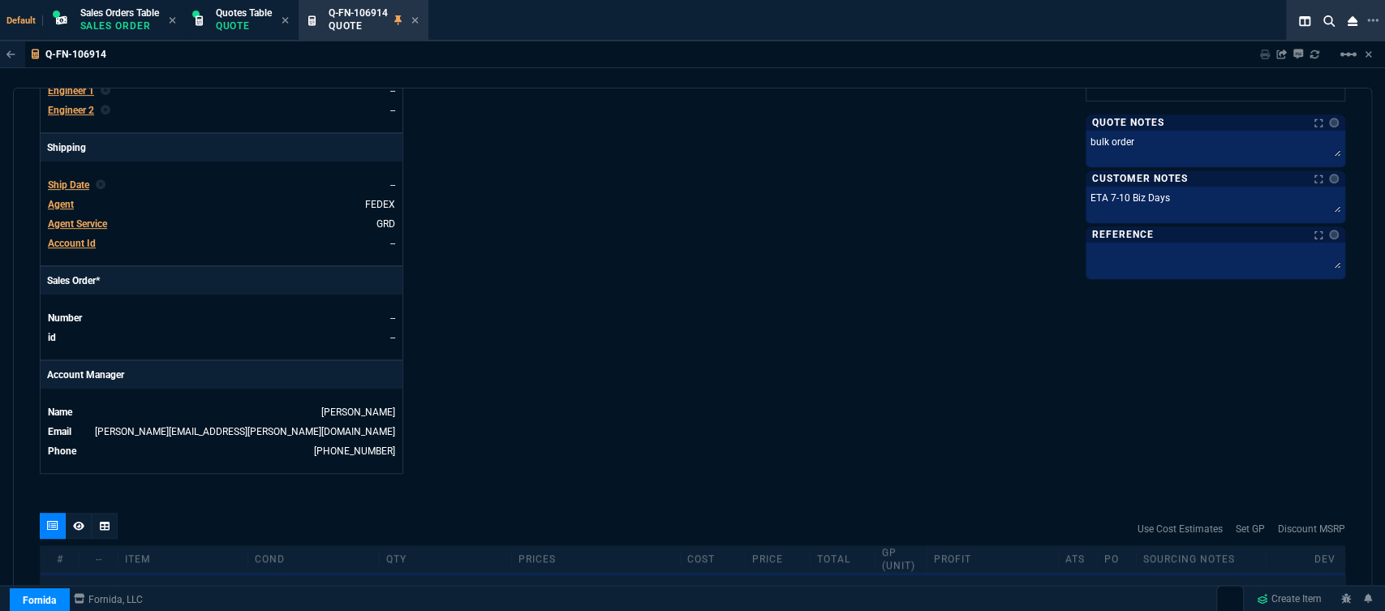
click at [975, 281] on div "Fornida, LLC 2609 Technology Dr Suite 300 Plano, TX 75074 Share Link Show More …" at bounding box center [1019, 49] width 653 height 848
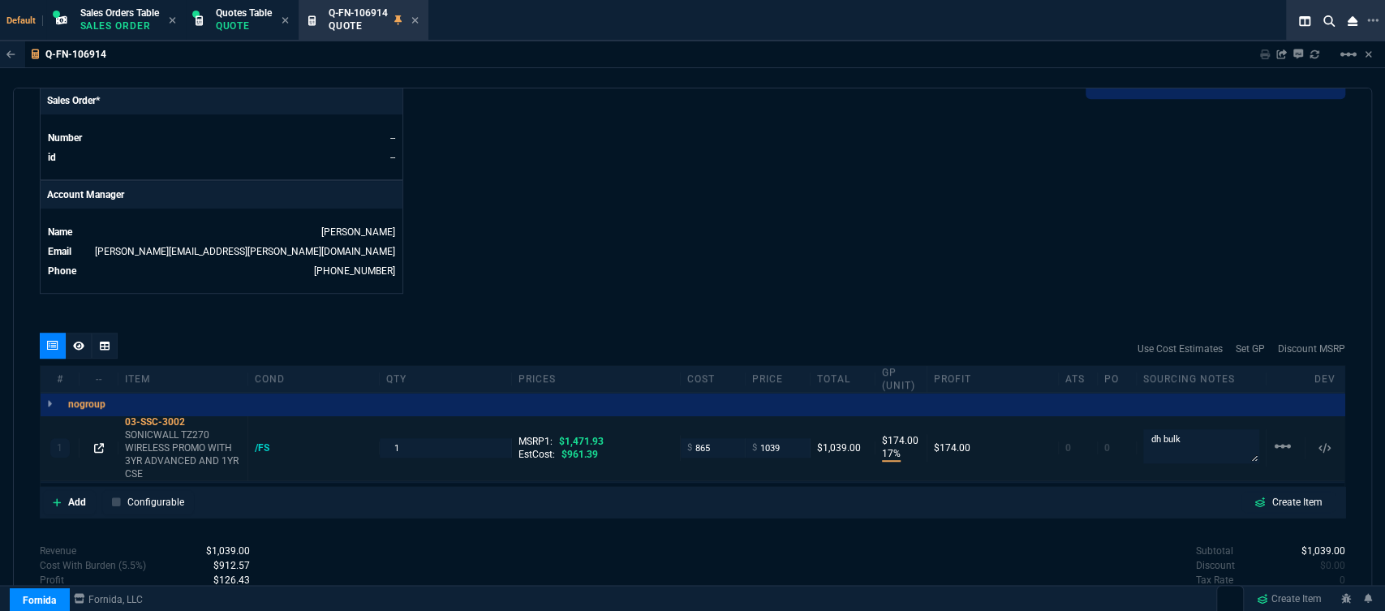
click at [99, 443] on icon at bounding box center [99, 448] width 10 height 10
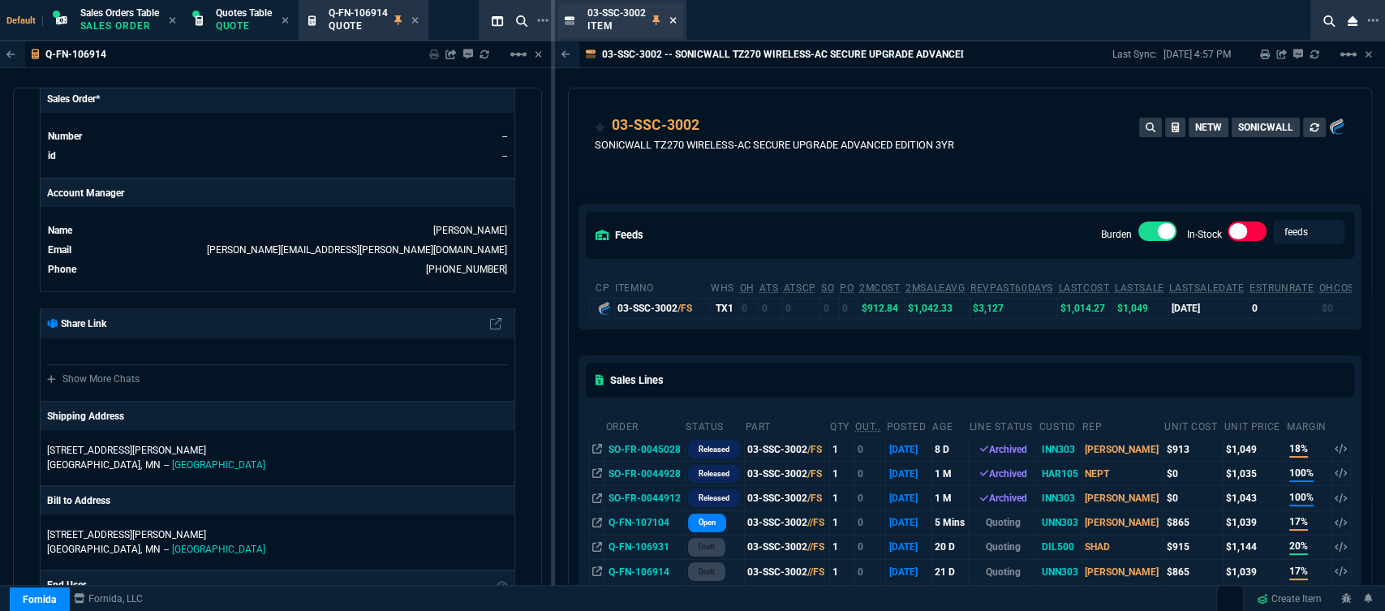
click at [675, 19] on icon at bounding box center [672, 20] width 7 height 10
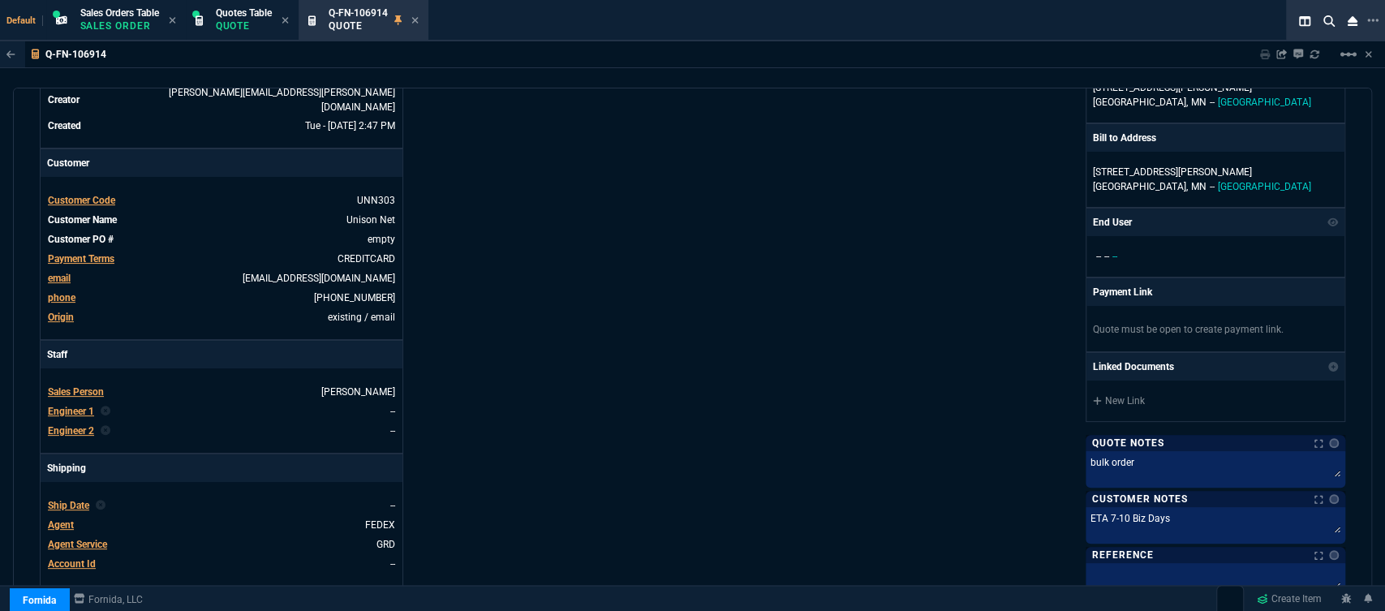
scroll to position [74, 0]
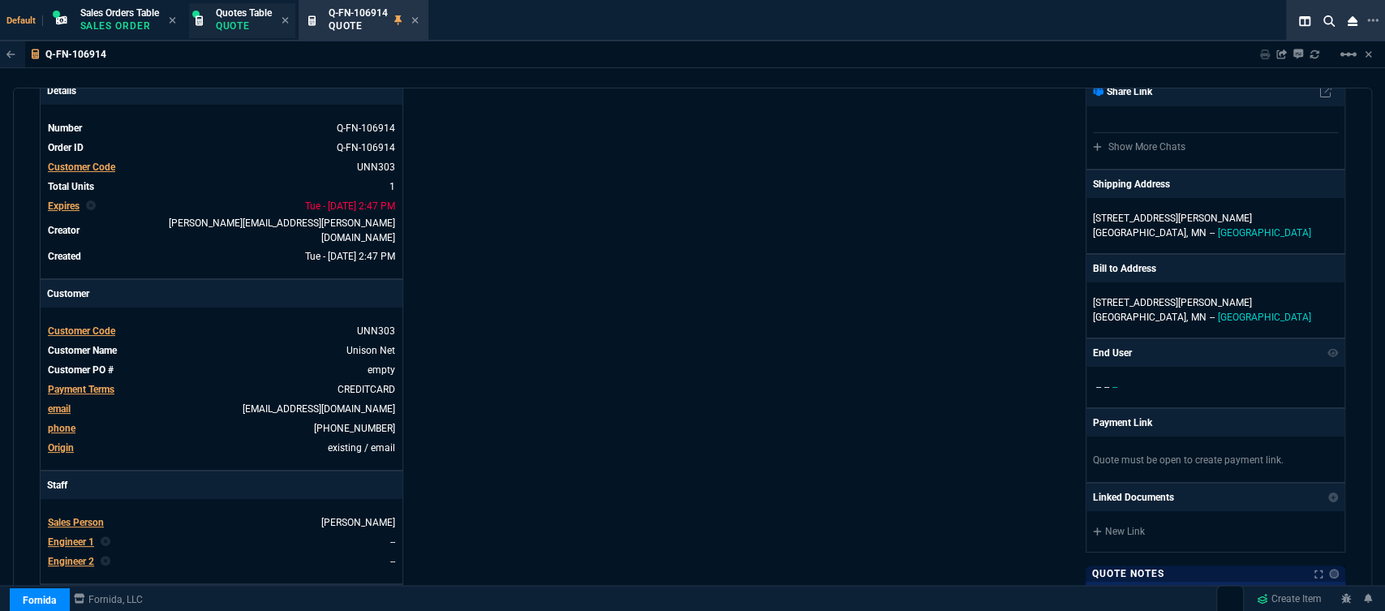
click at [224, 17] on span "Quotes Table" at bounding box center [244, 12] width 56 height 11
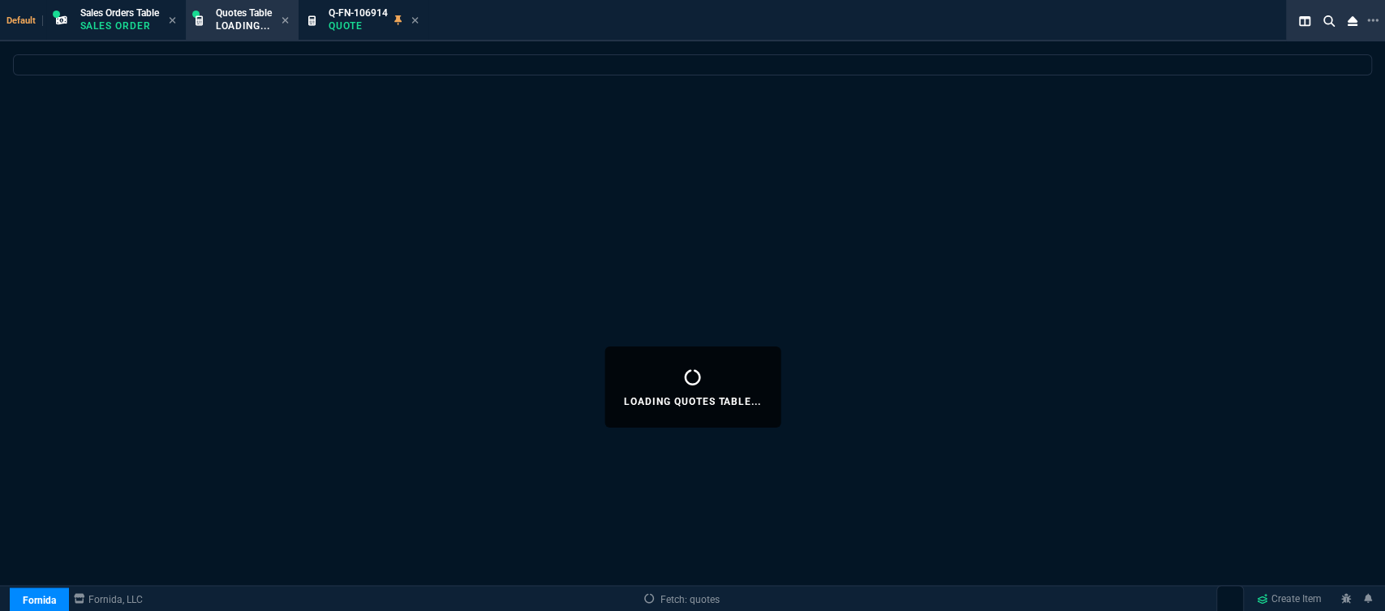
select select
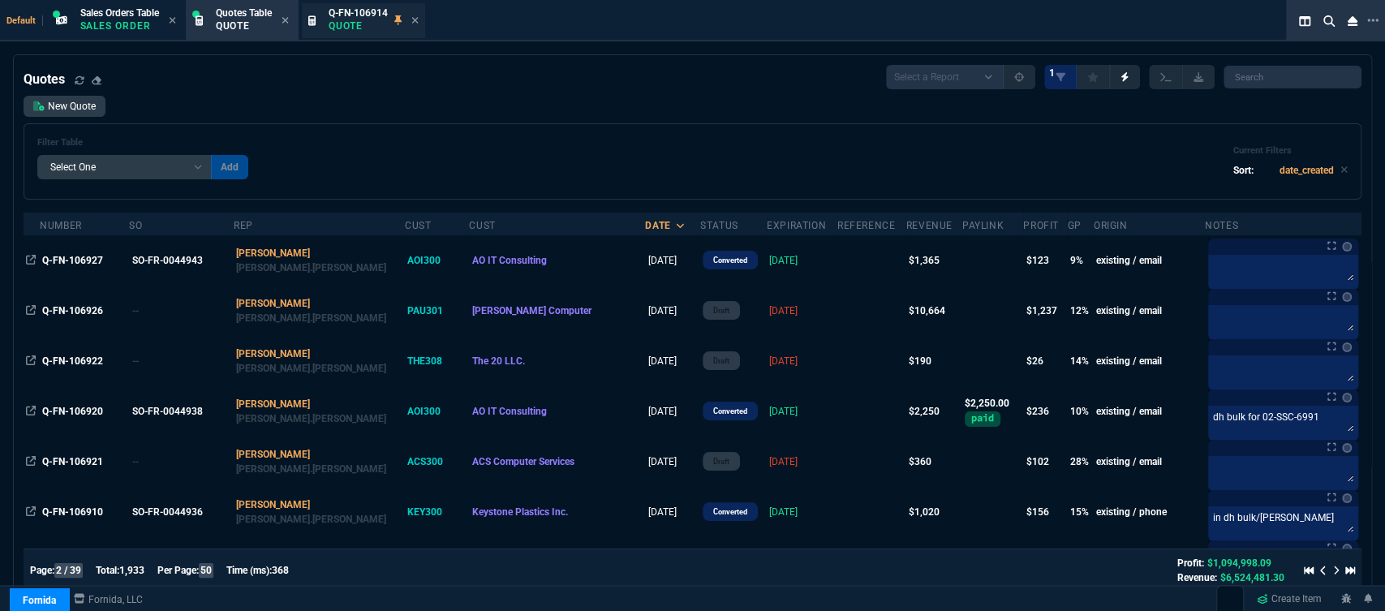
click at [363, 19] on p "Quote" at bounding box center [358, 25] width 59 height 13
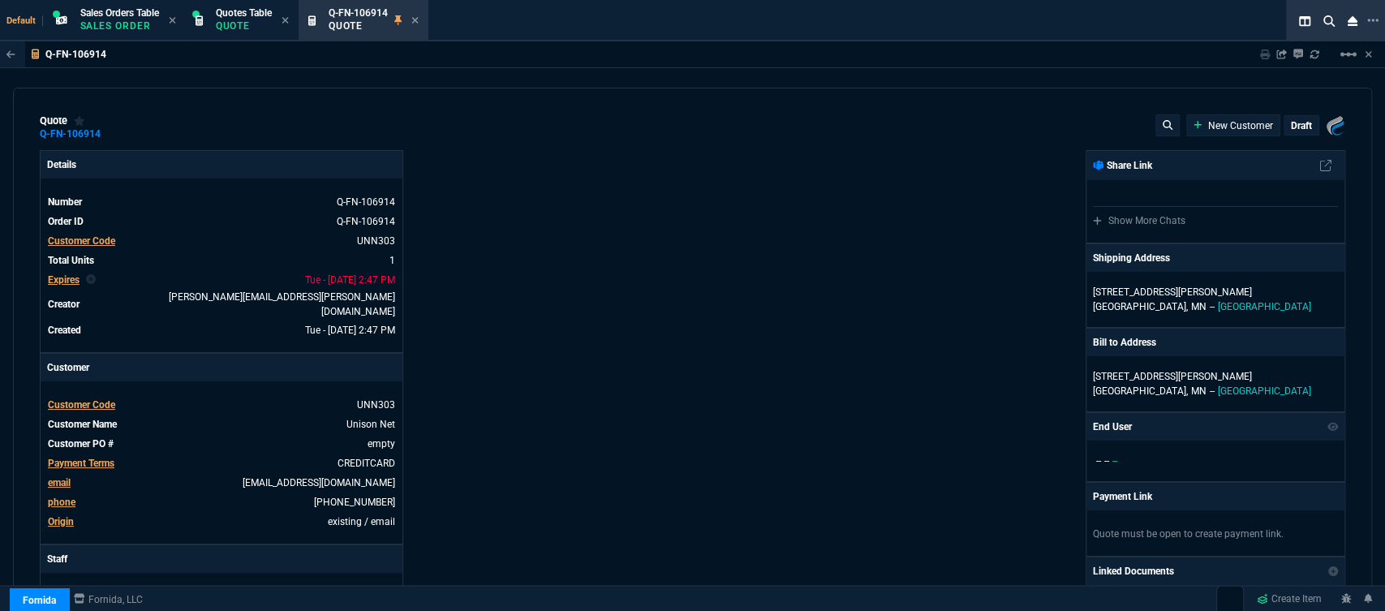
type input "17"
type input "174"
type input "1471.93"
type input "29"
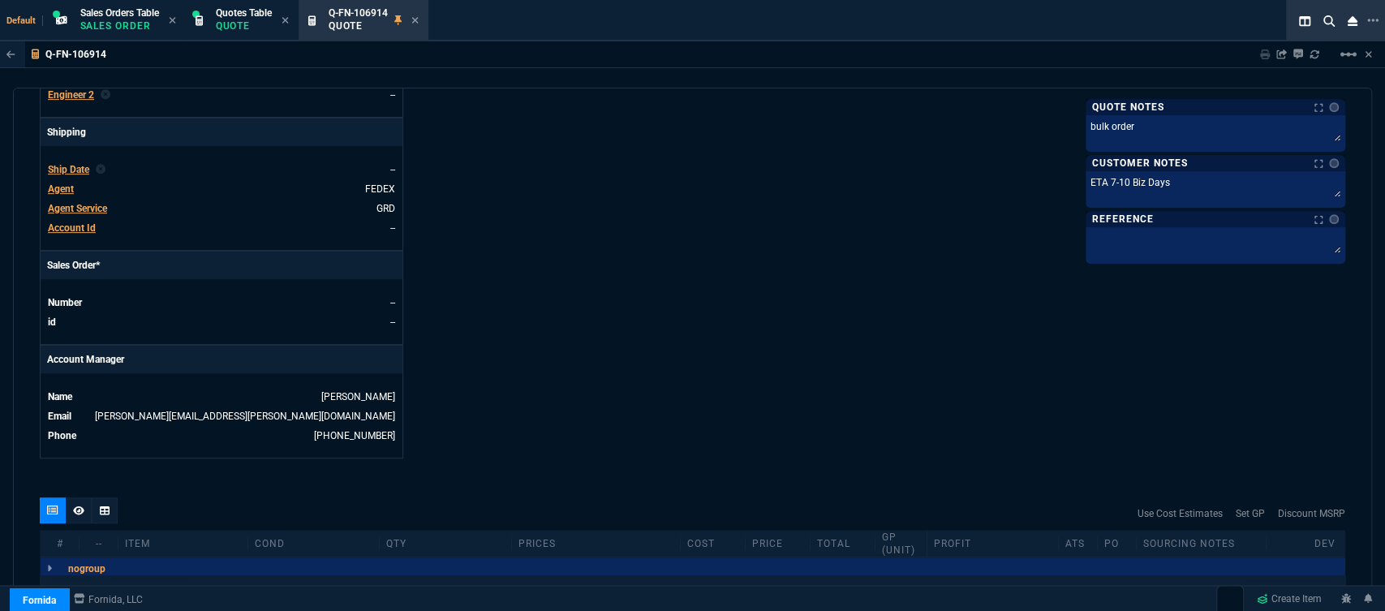
scroll to position [720, 0]
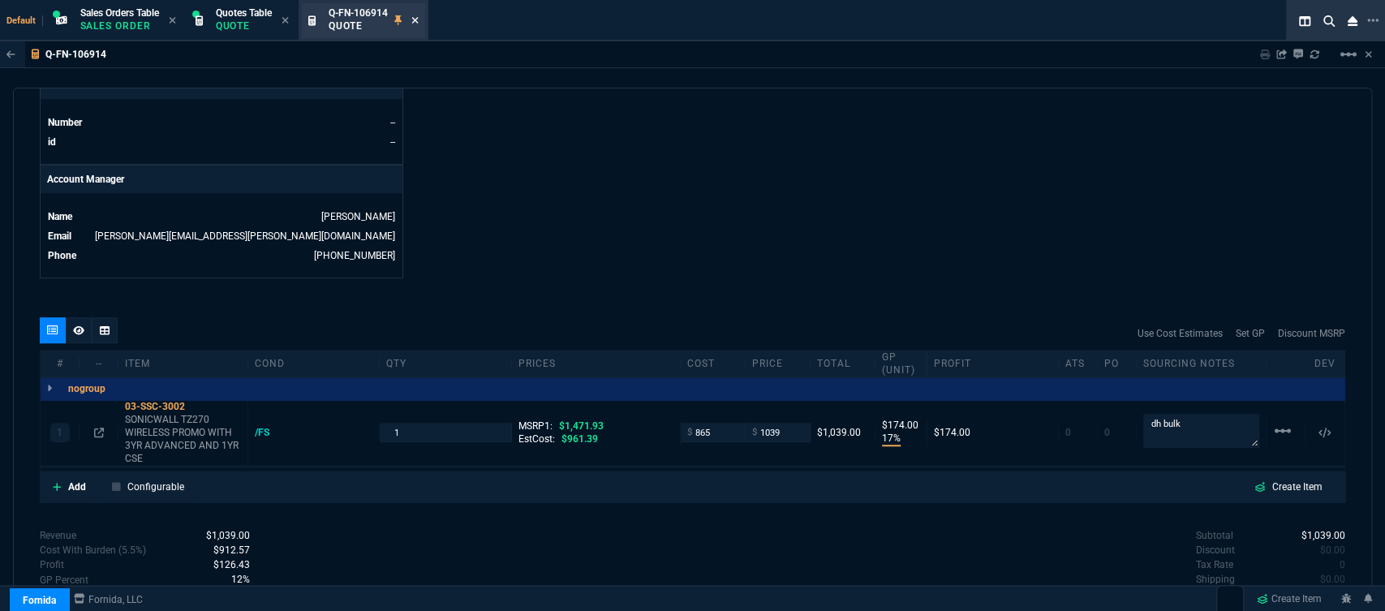
click at [419, 21] on icon at bounding box center [414, 20] width 7 height 10
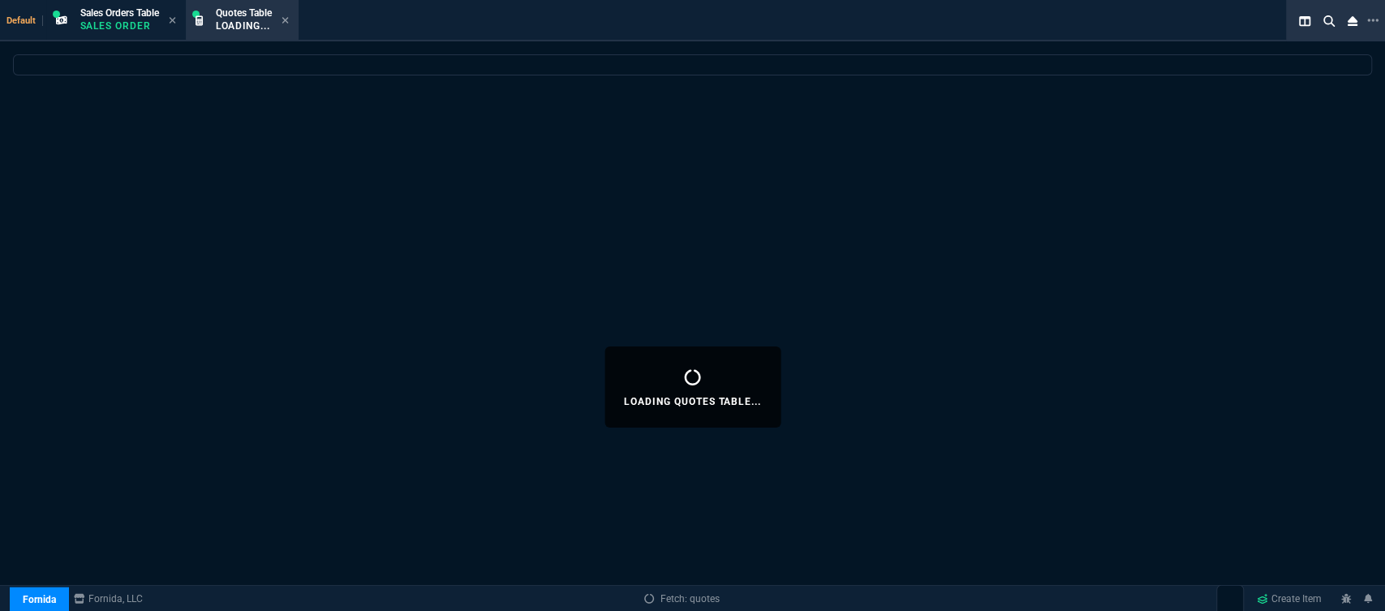
select select
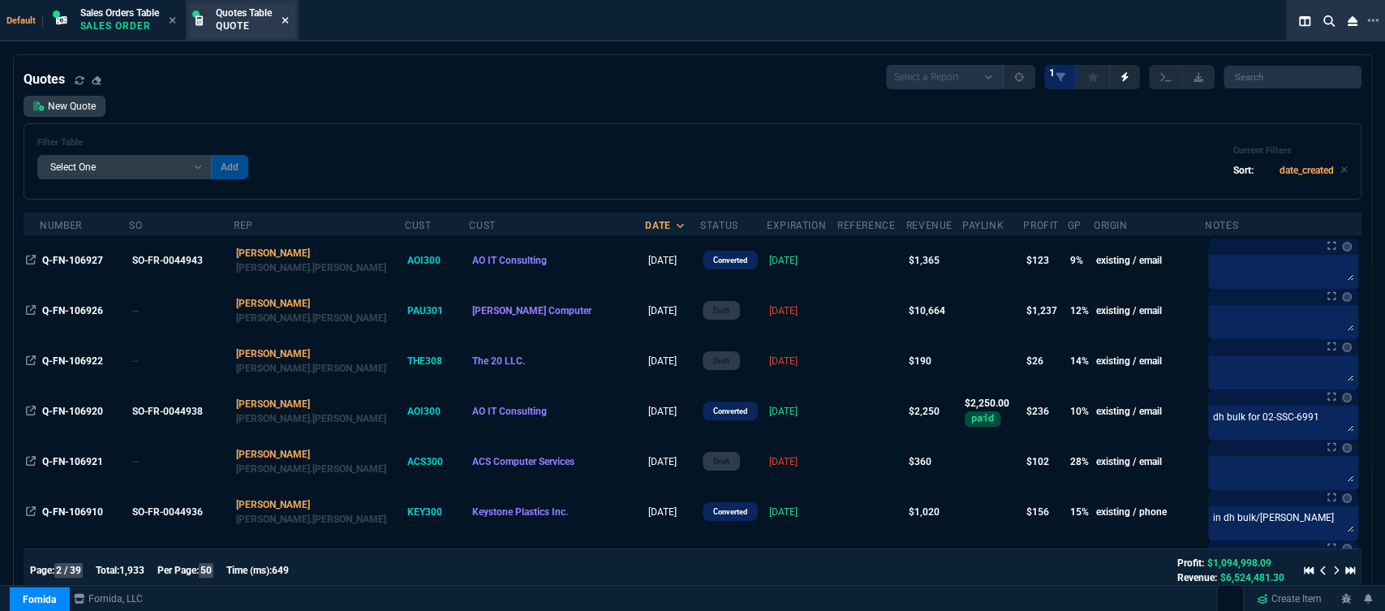
click at [289, 15] on icon at bounding box center [284, 20] width 7 height 10
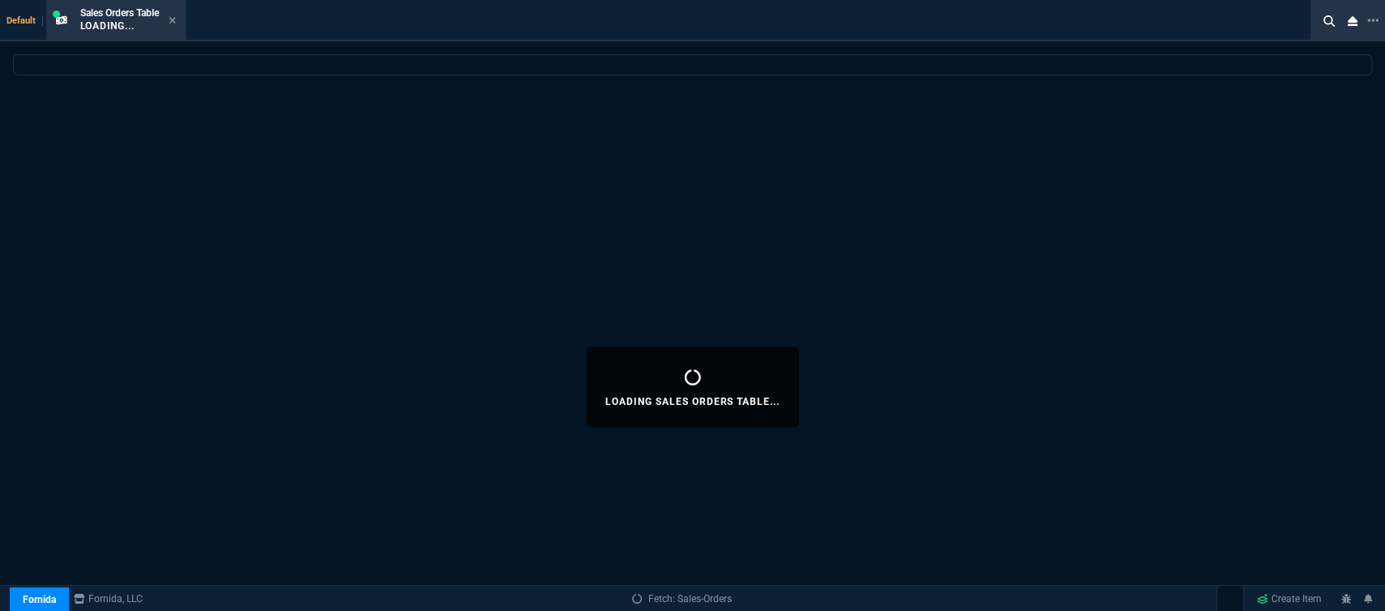
select select
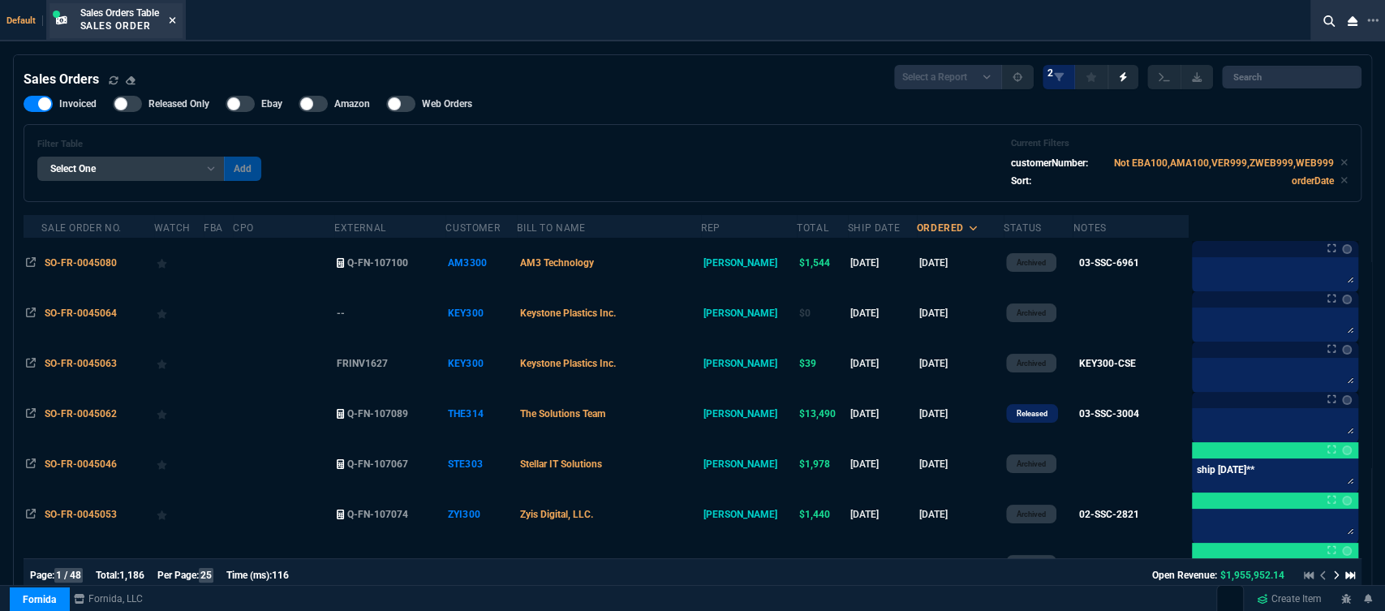
click at [175, 19] on icon at bounding box center [172, 20] width 7 height 10
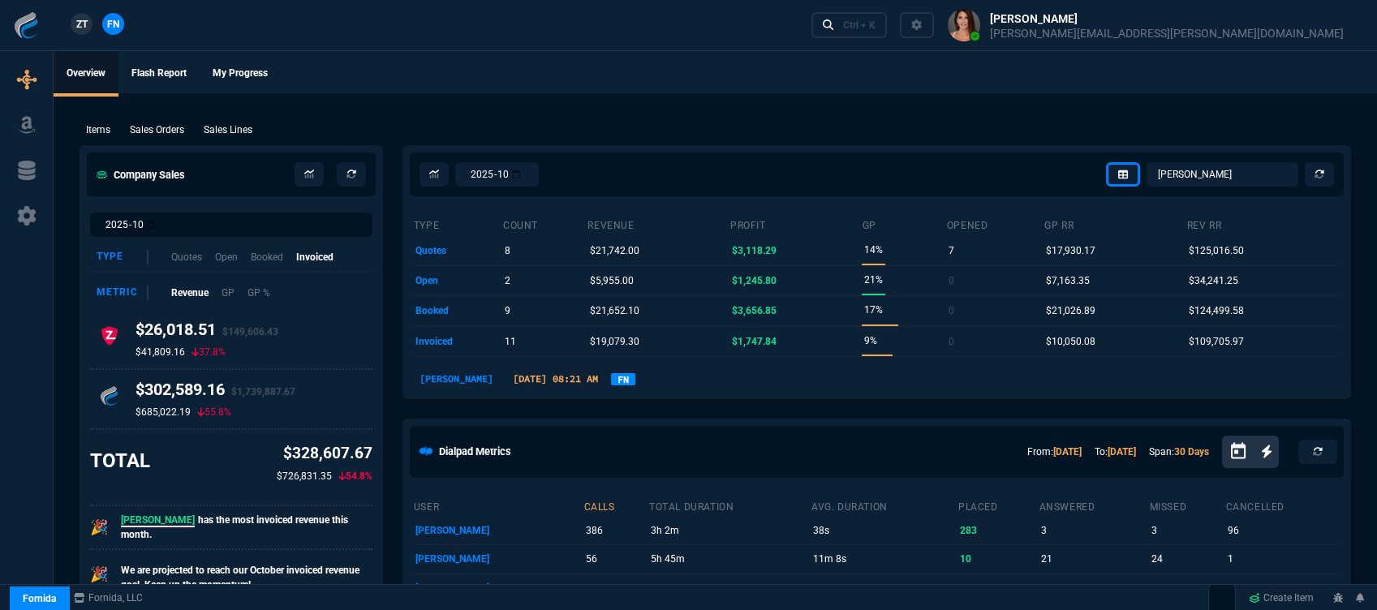
click at [795, 32] on div "ZT FN Ctrl + K" at bounding box center [688, 25] width 1377 height 50
click at [875, 26] on div "Ctrl + K" at bounding box center [859, 25] width 32 height 13
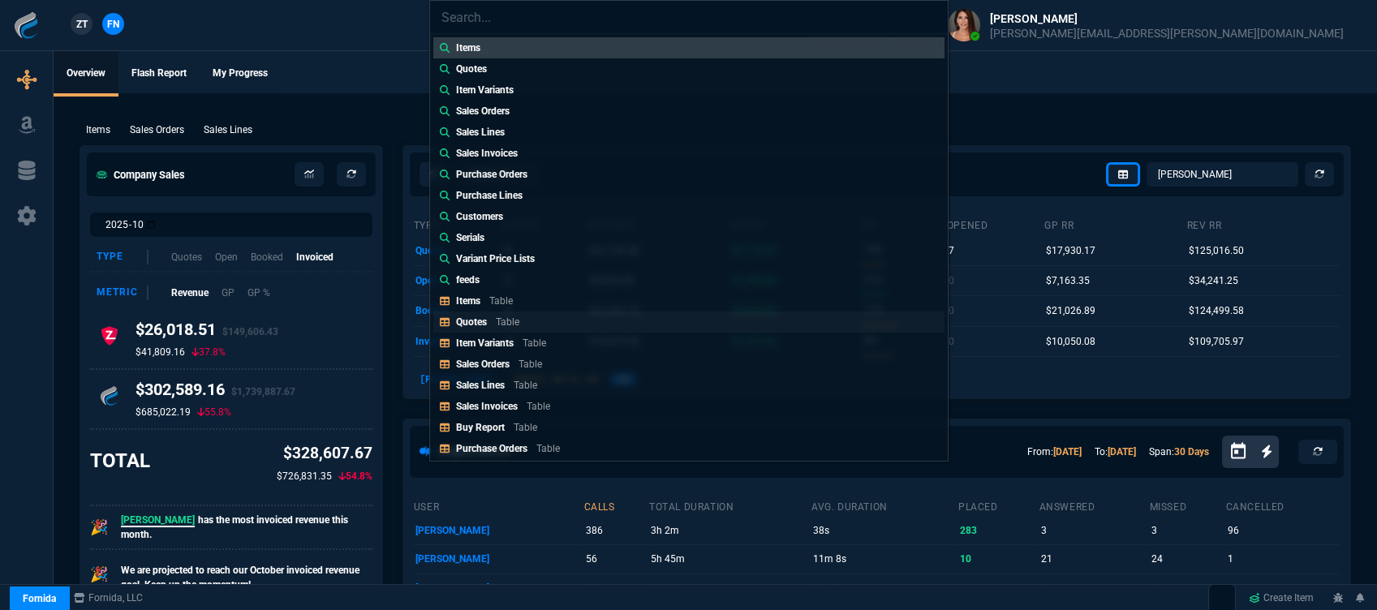
click at [616, 324] on link "Quotes Table" at bounding box center [688, 321] width 511 height 21
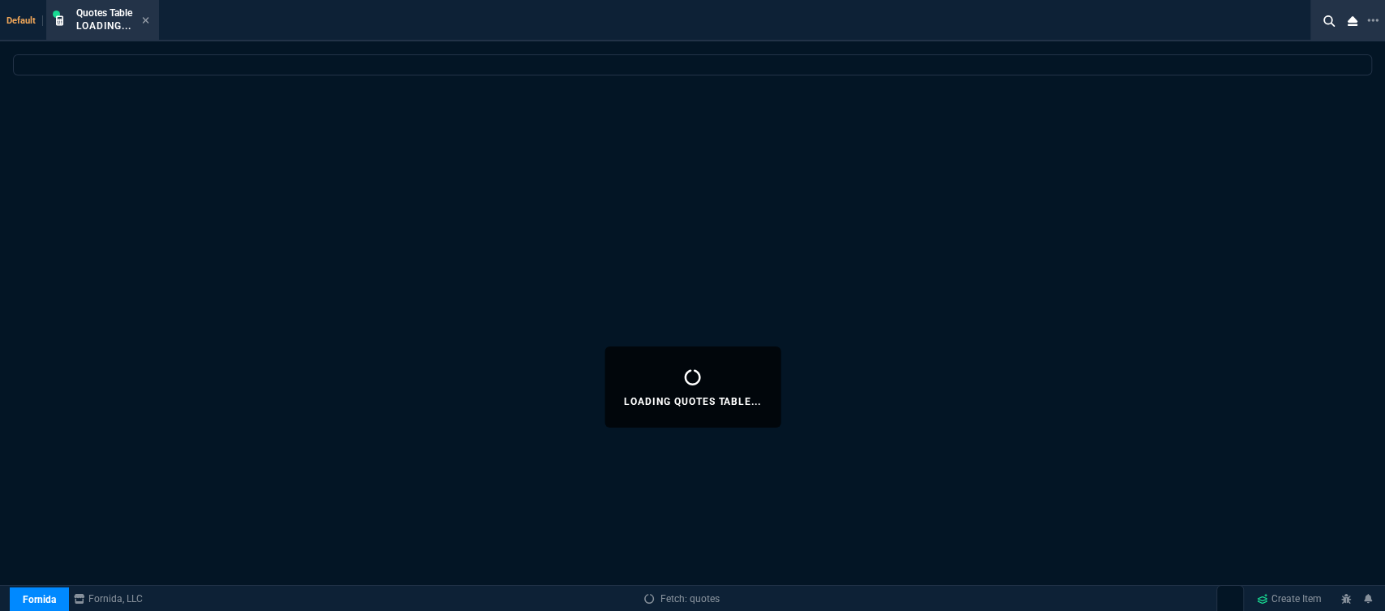
select select
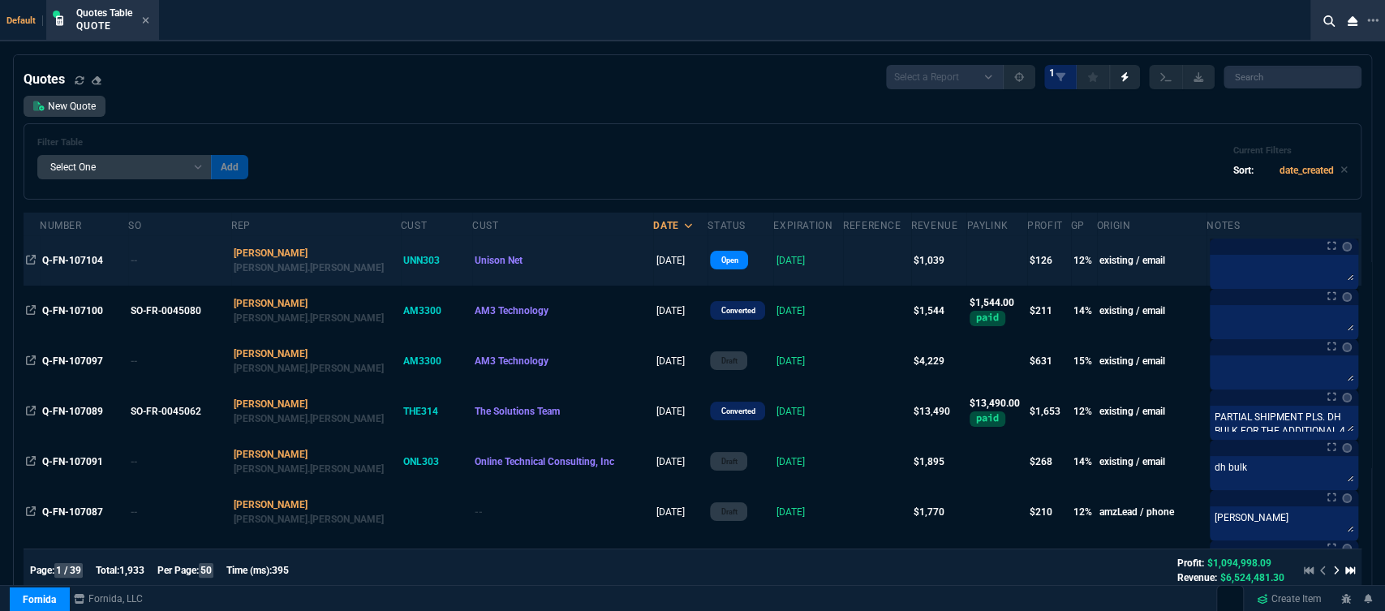
click at [784, 260] on td "[DATE]" at bounding box center [808, 260] width 70 height 50
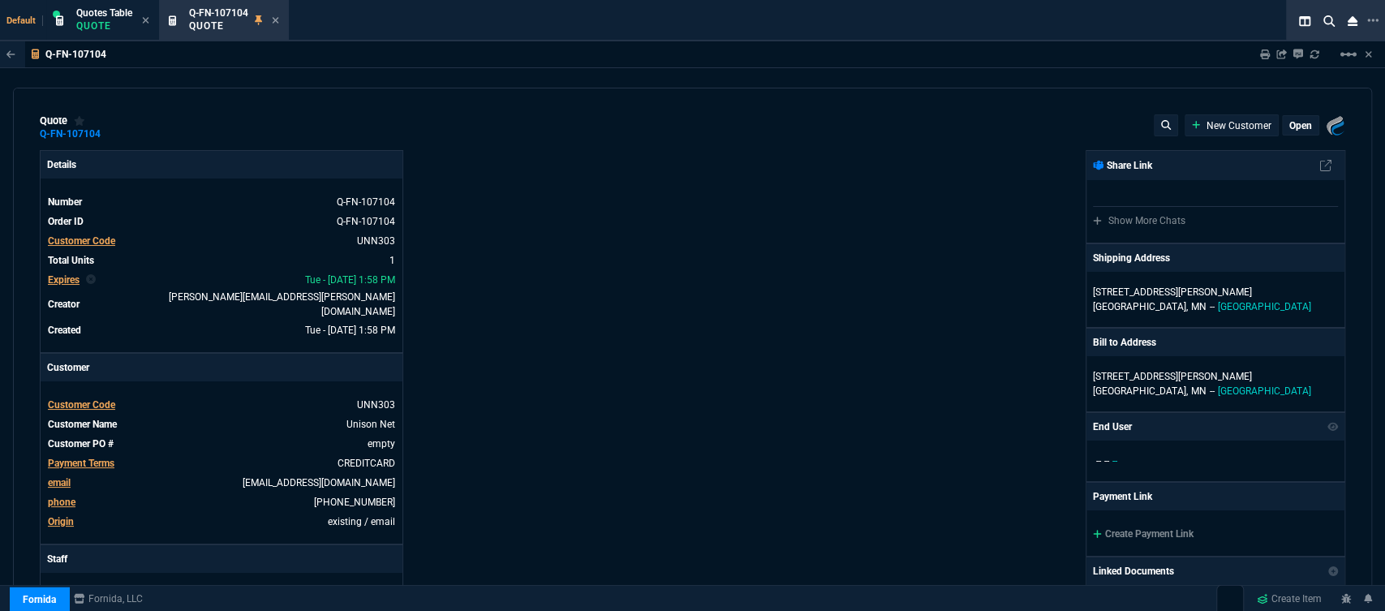
type input "1471.93"
type input "17"
type input "174"
type input "29"
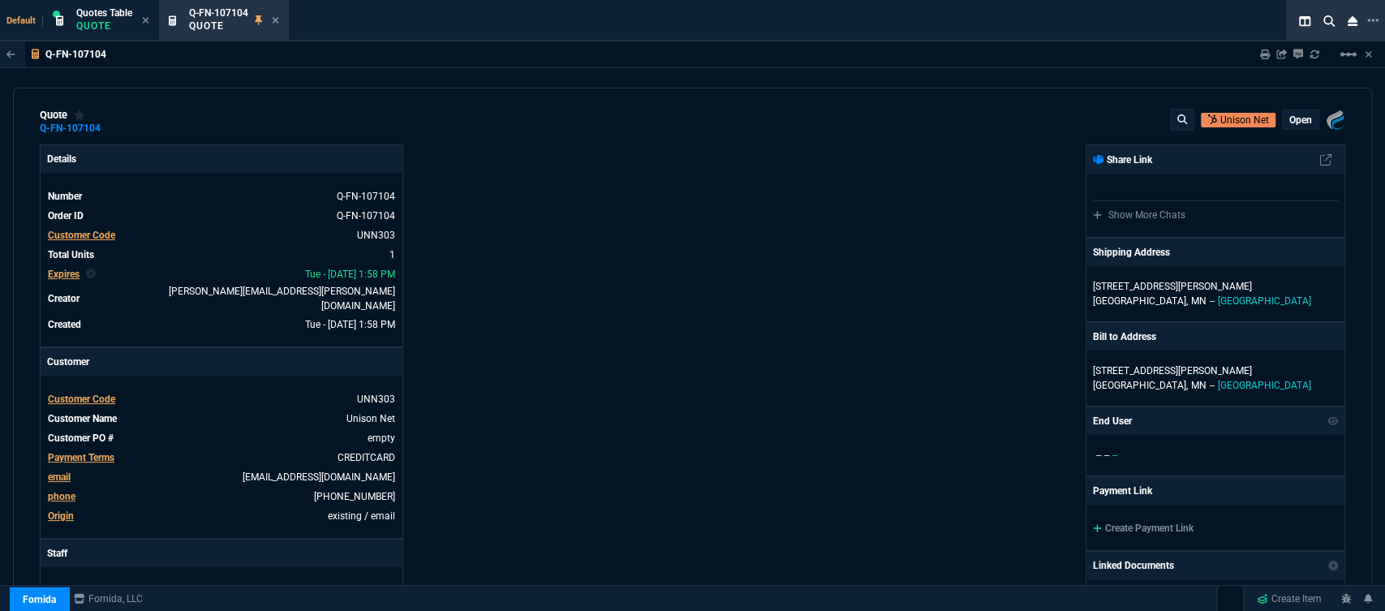
scroll to position [0, 0]
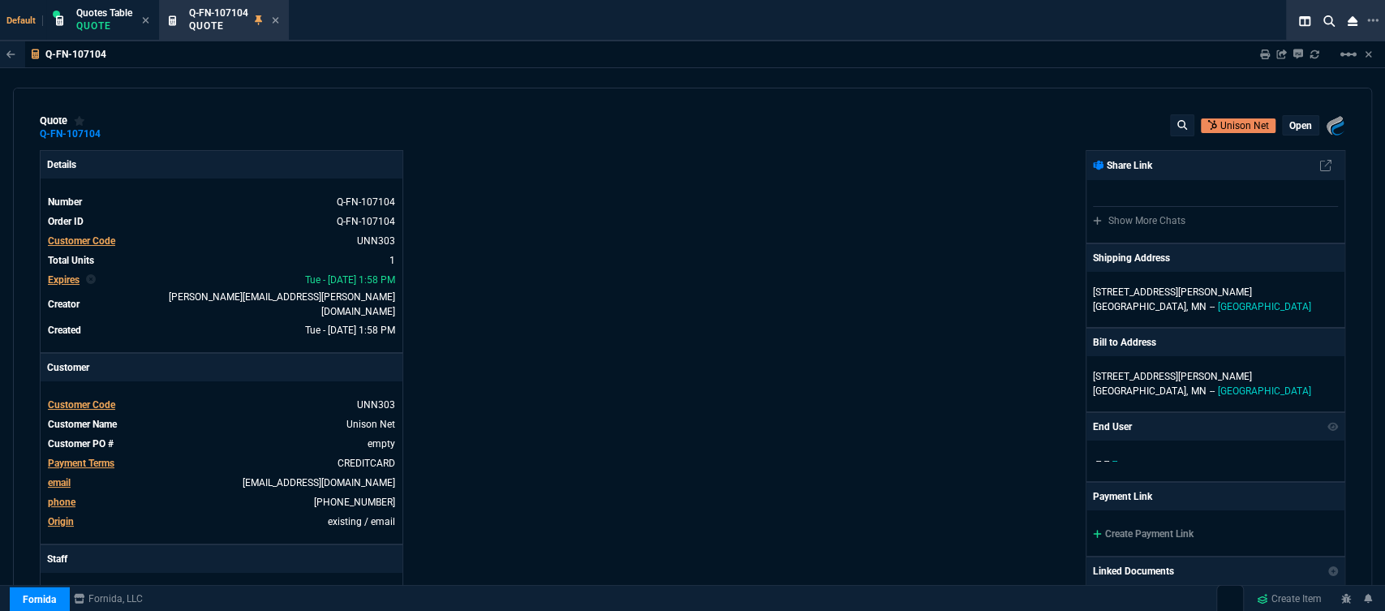
click at [1295, 129] on p "open" at bounding box center [1300, 125] width 23 height 13
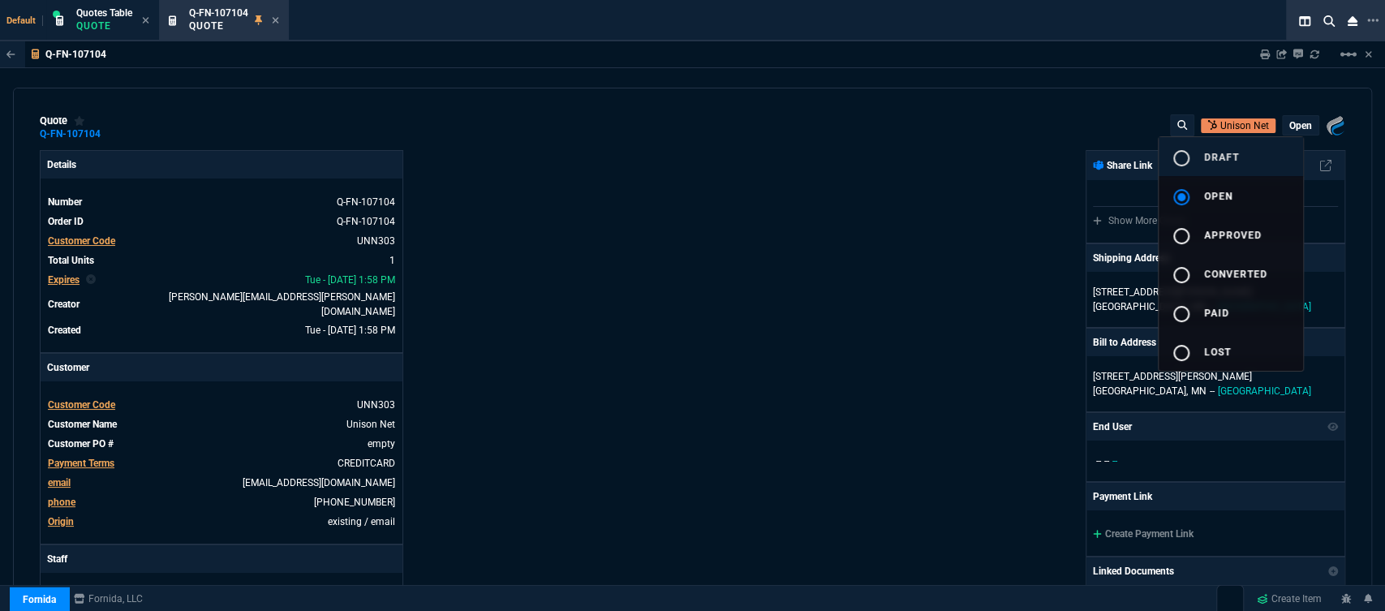
click at [1260, 148] on button "radio_button_unchecked draft" at bounding box center [1230, 156] width 144 height 39
click at [977, 196] on div at bounding box center [692, 305] width 1385 height 611
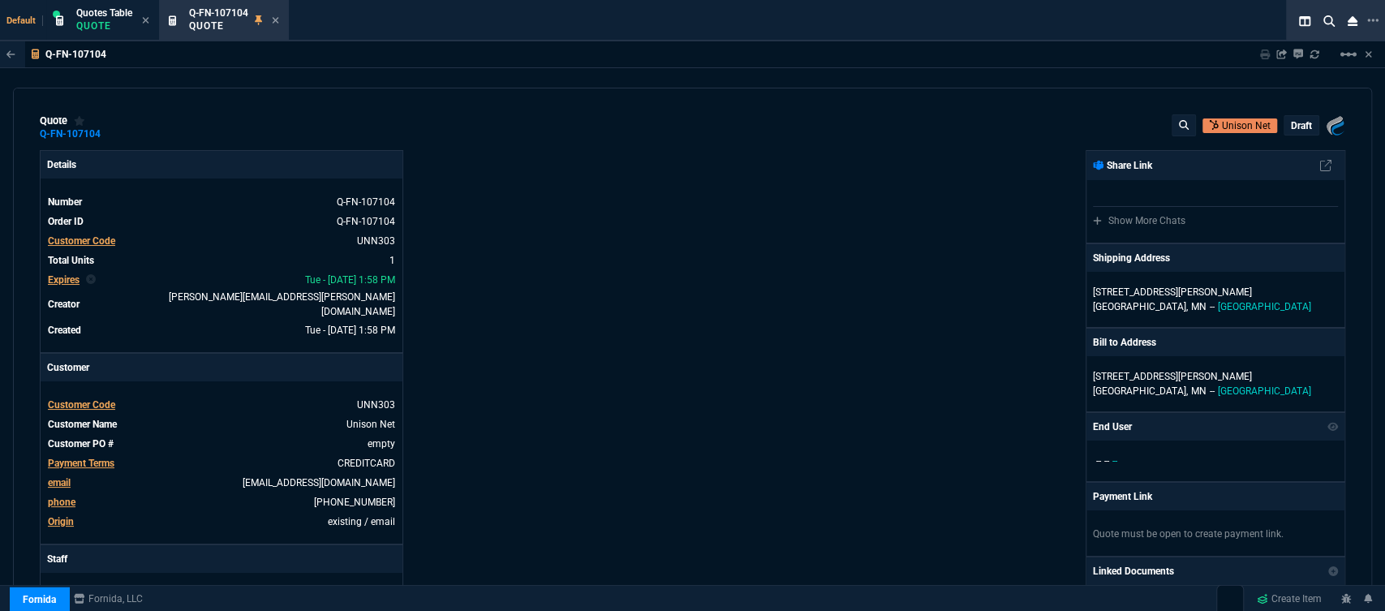
type input "17"
type input "174"
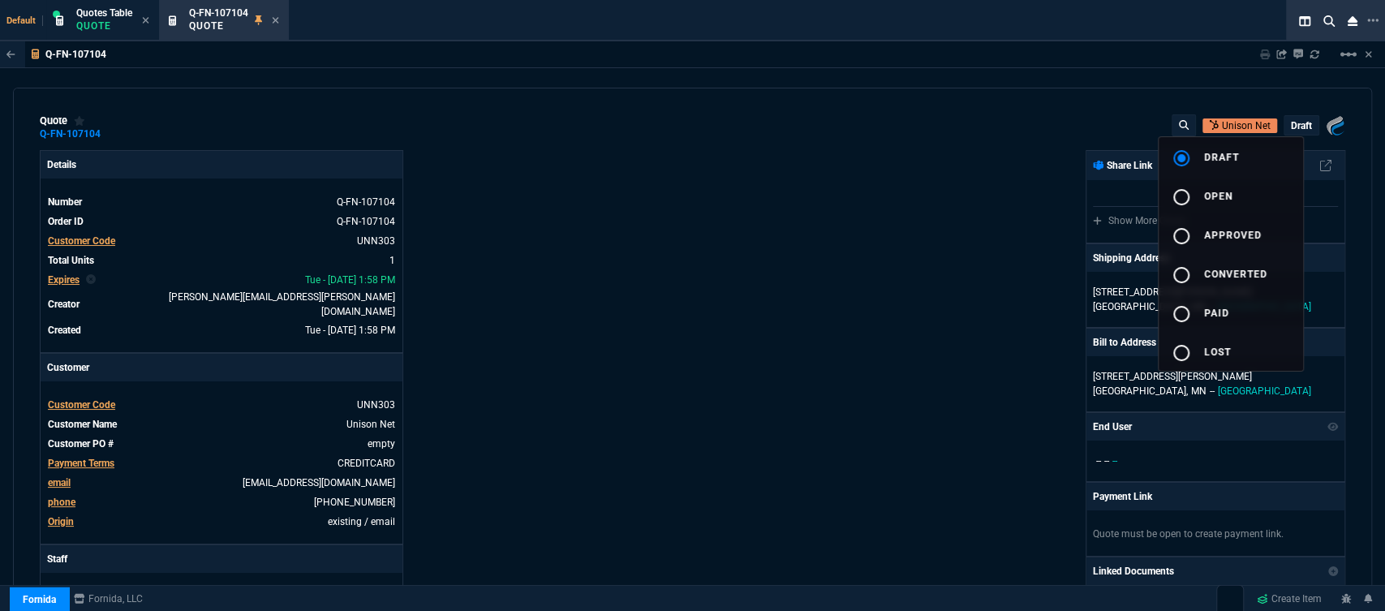
type input "29"
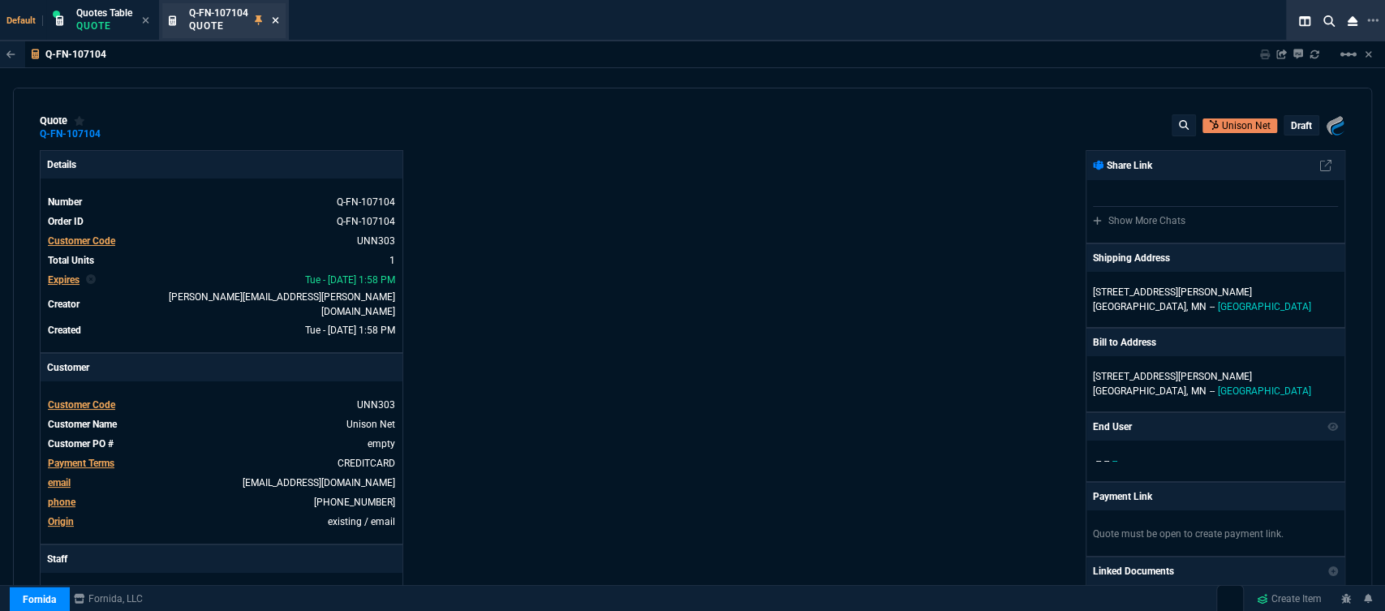
click at [279, 19] on icon at bounding box center [275, 20] width 7 height 10
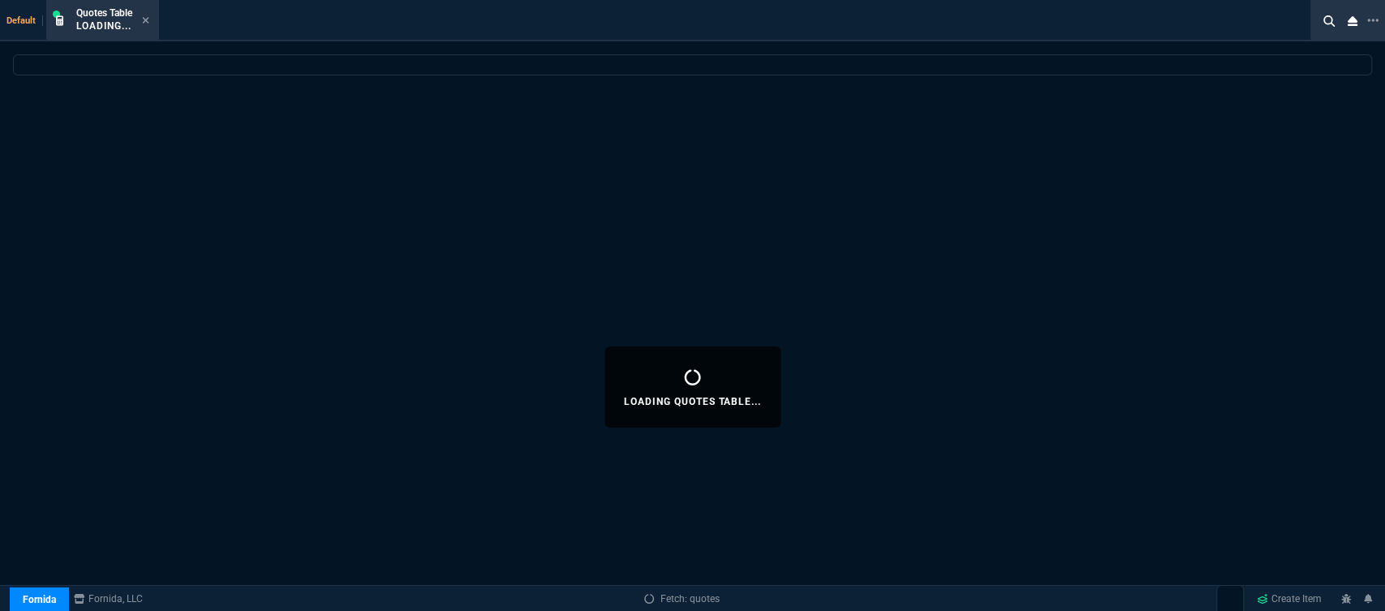
select select
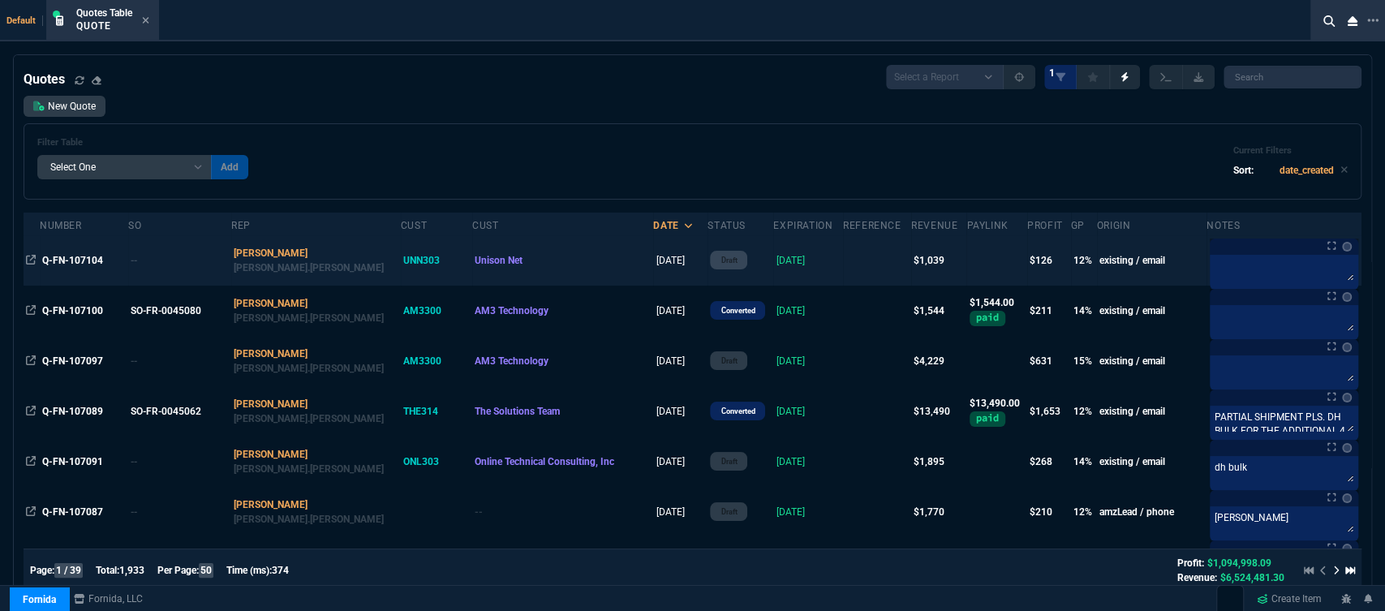
click at [966, 265] on td at bounding box center [996, 260] width 61 height 50
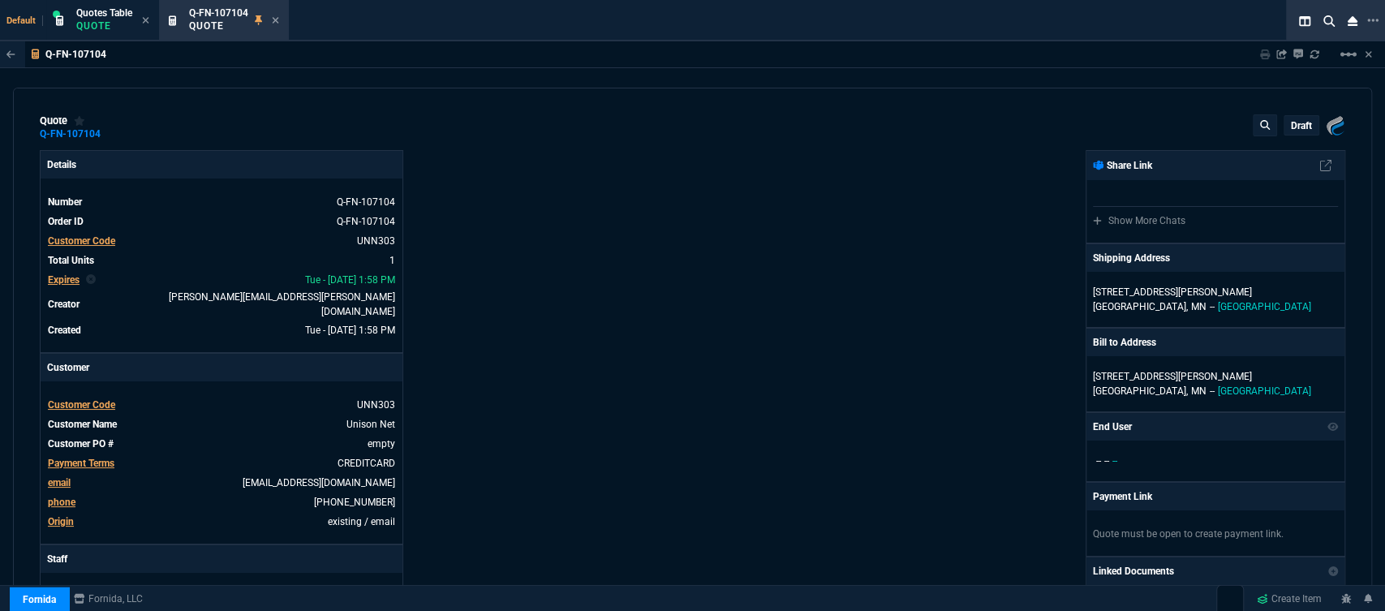
type input "17"
type input "174"
type input "1471.93"
type input "29"
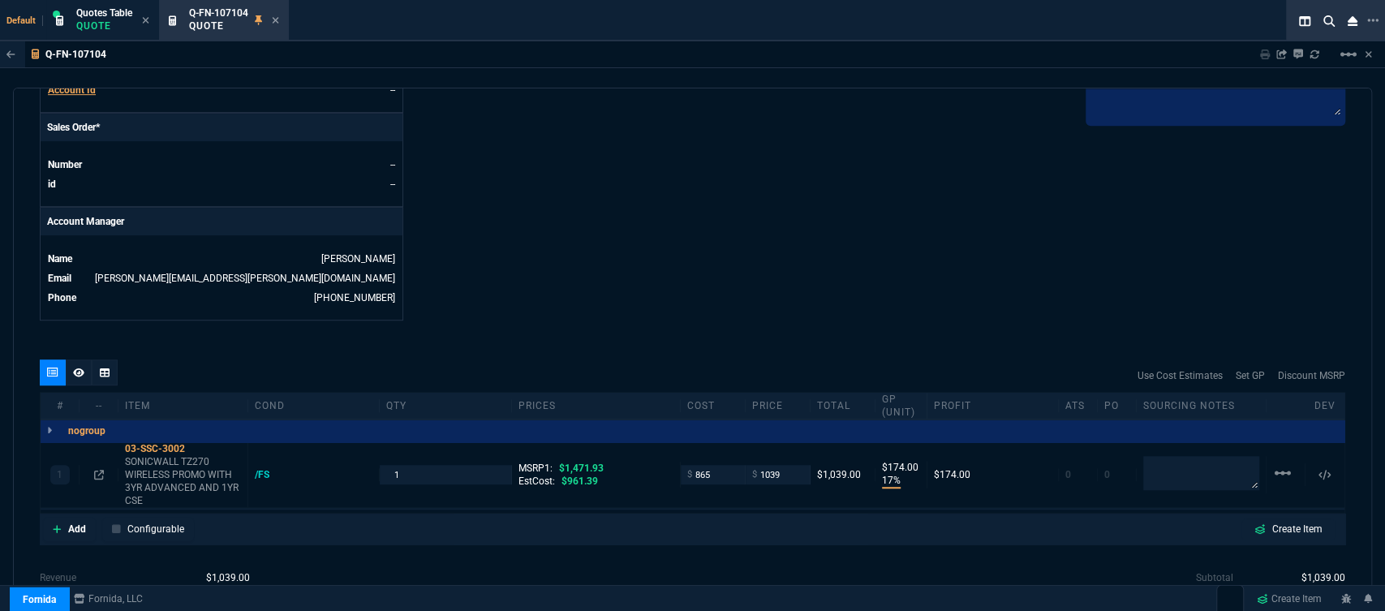
scroll to position [720, 0]
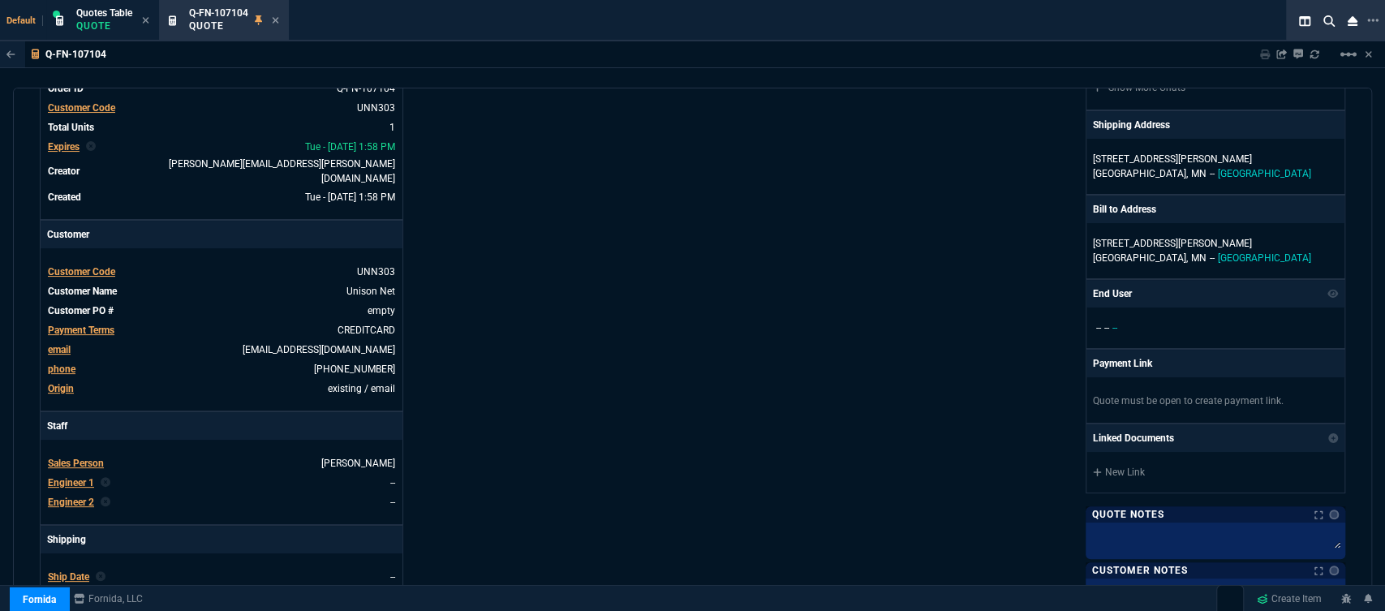
scroll to position [0, 0]
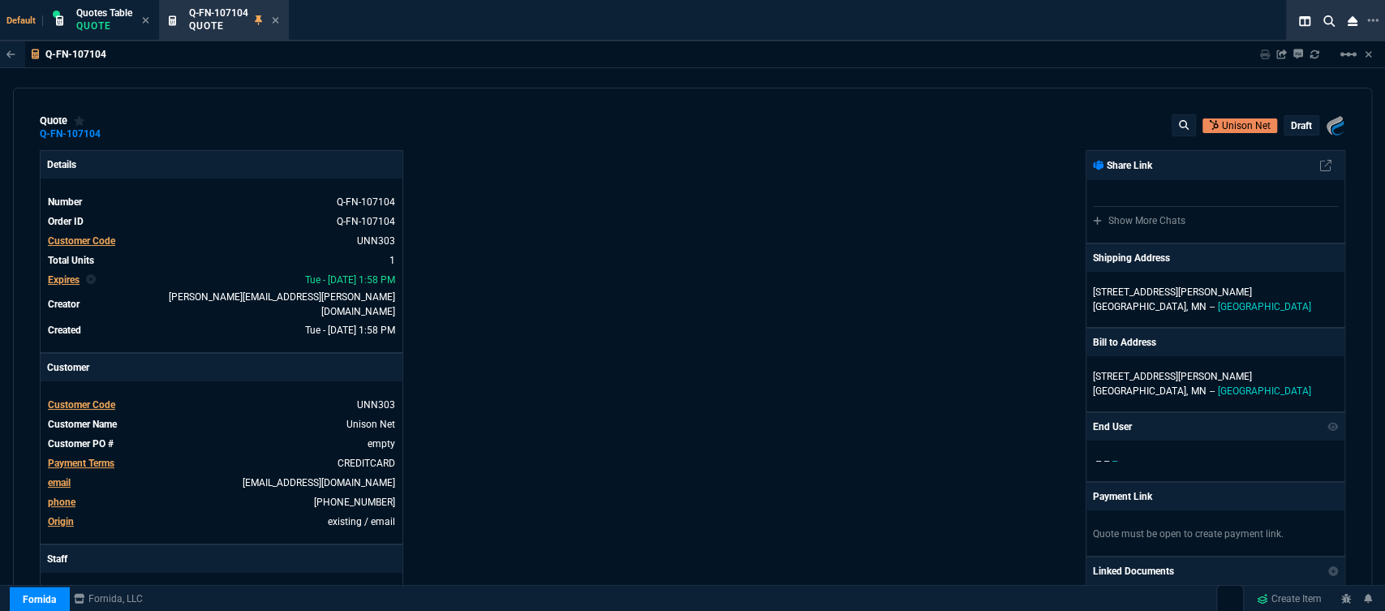
click at [1299, 121] on p "draft" at bounding box center [1301, 125] width 21 height 13
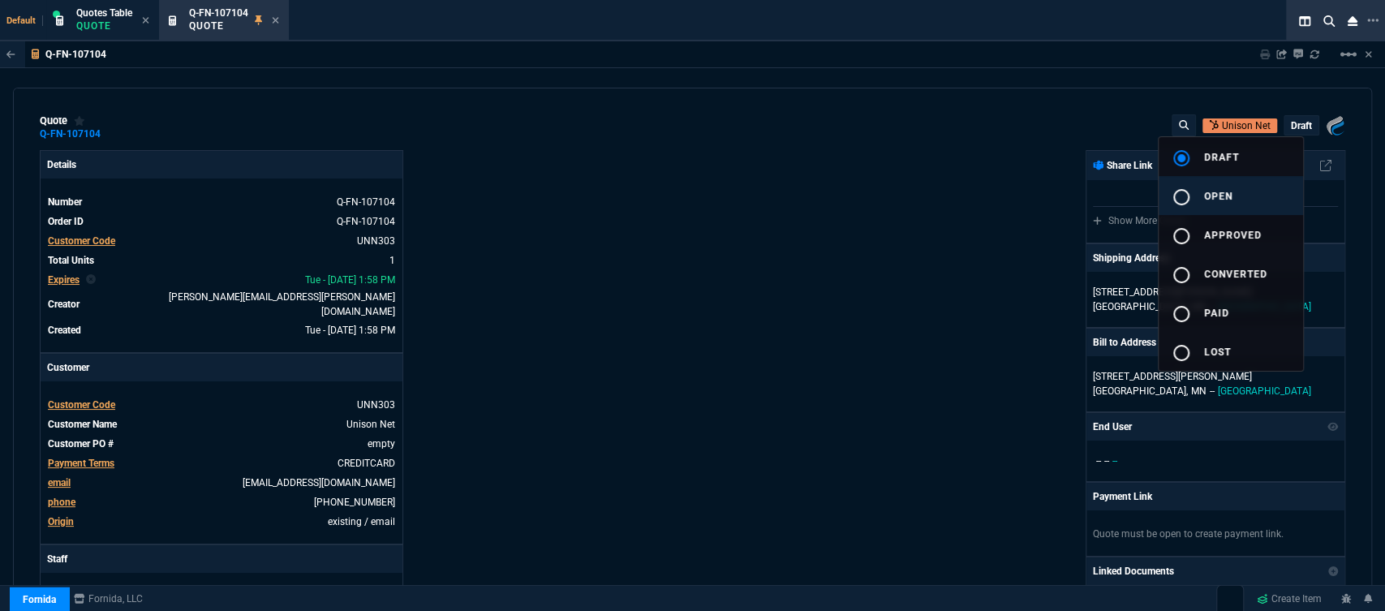
click at [1252, 193] on button "radio_button_unchecked open" at bounding box center [1230, 195] width 144 height 39
click at [856, 194] on div at bounding box center [692, 305] width 1385 height 611
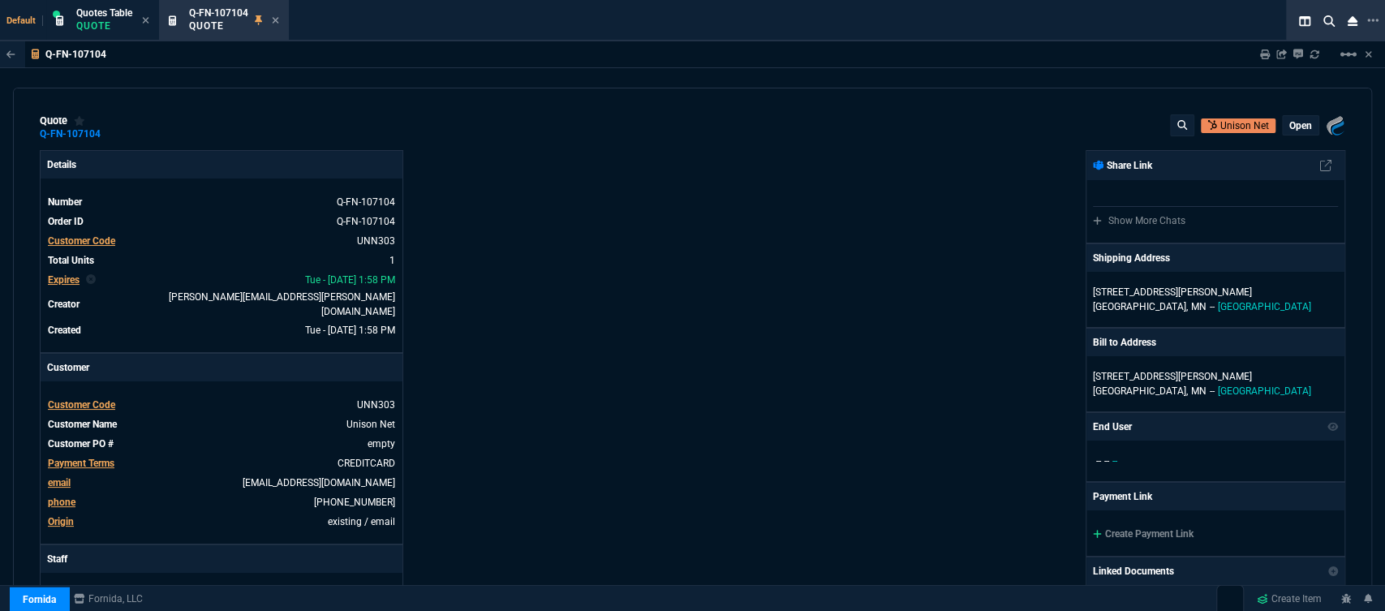
type input "17"
type input "174"
type input "1471.93"
type input "29"
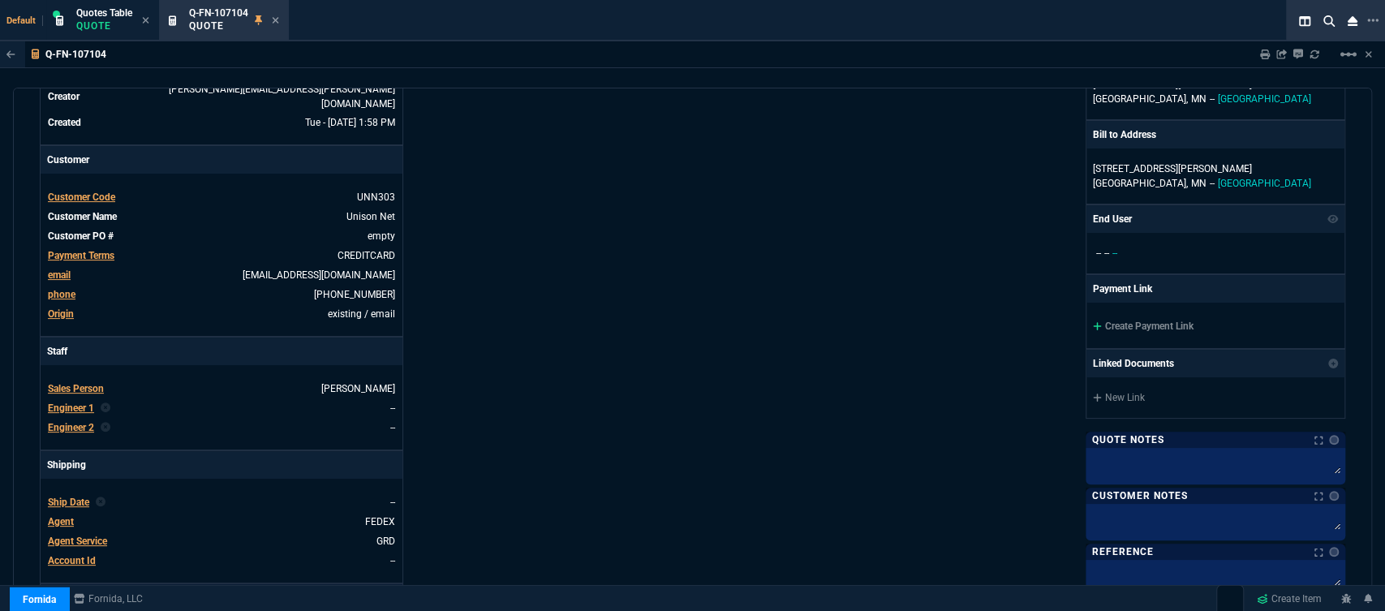
scroll to position [360, 0]
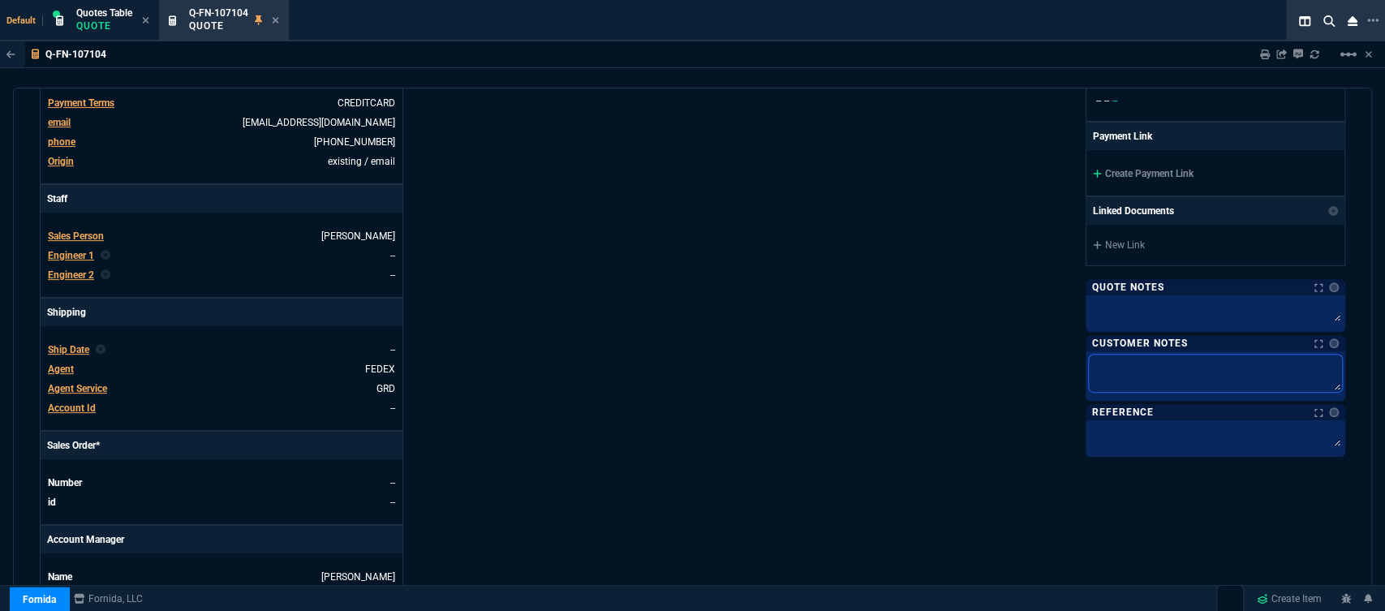
click at [1115, 370] on textarea at bounding box center [1215, 372] width 253 height 37
type textarea "E"
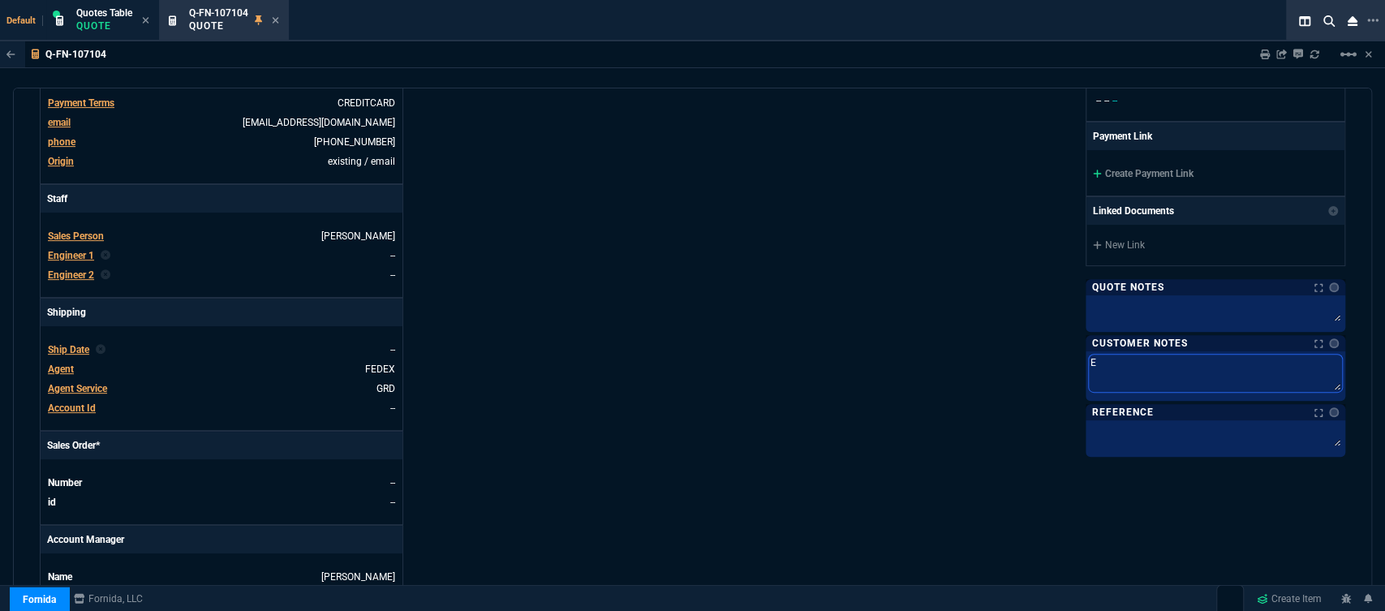
type textarea "ET"
type textarea "ETA"
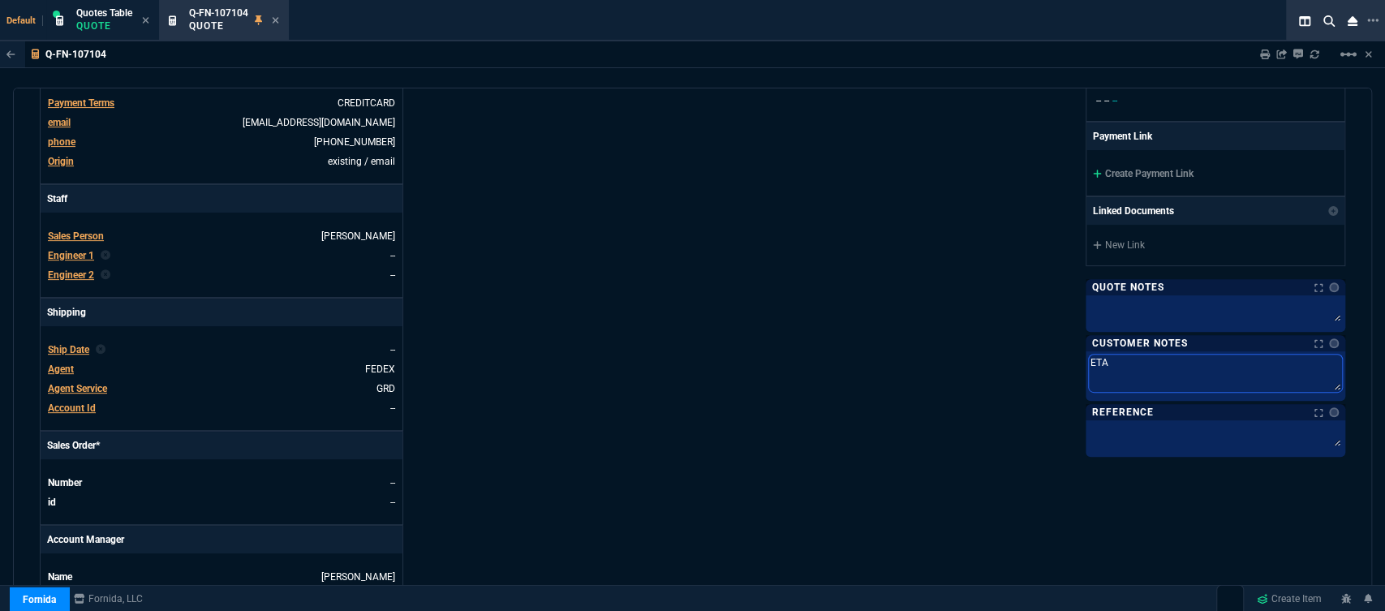
type textarea "ETA"
type textarea "ETA 7"
type textarea "ETA 7-"
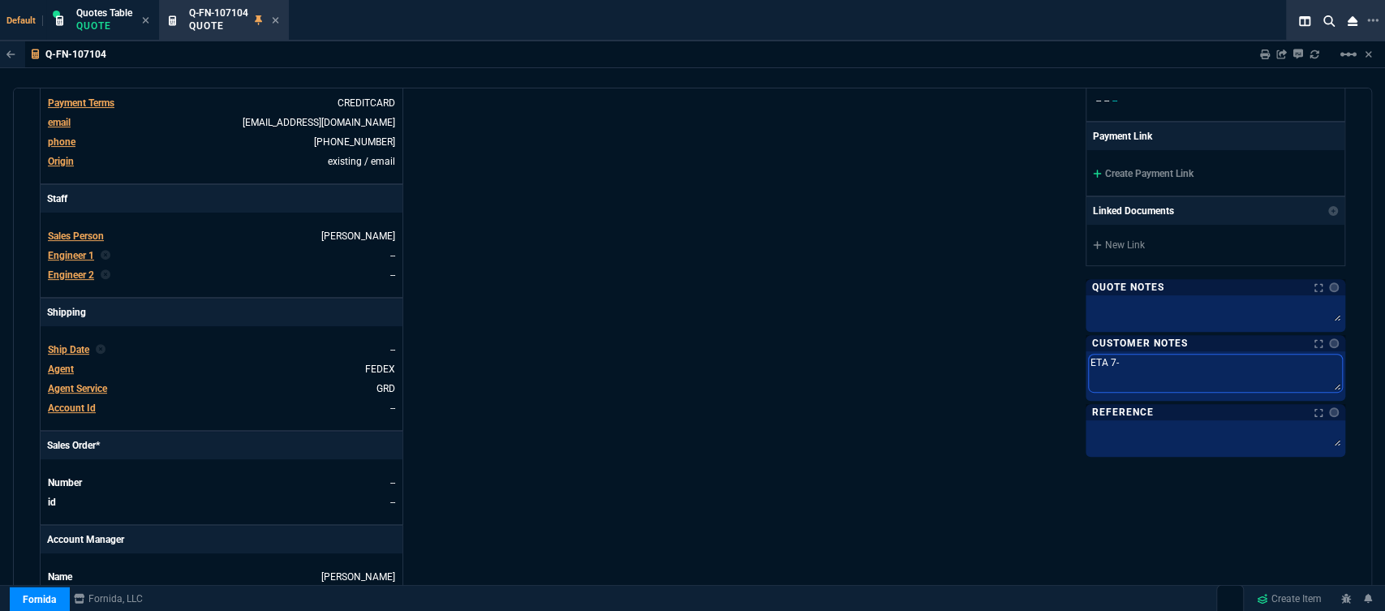
type textarea "ETA 7-1"
type textarea "ETA 7-10"
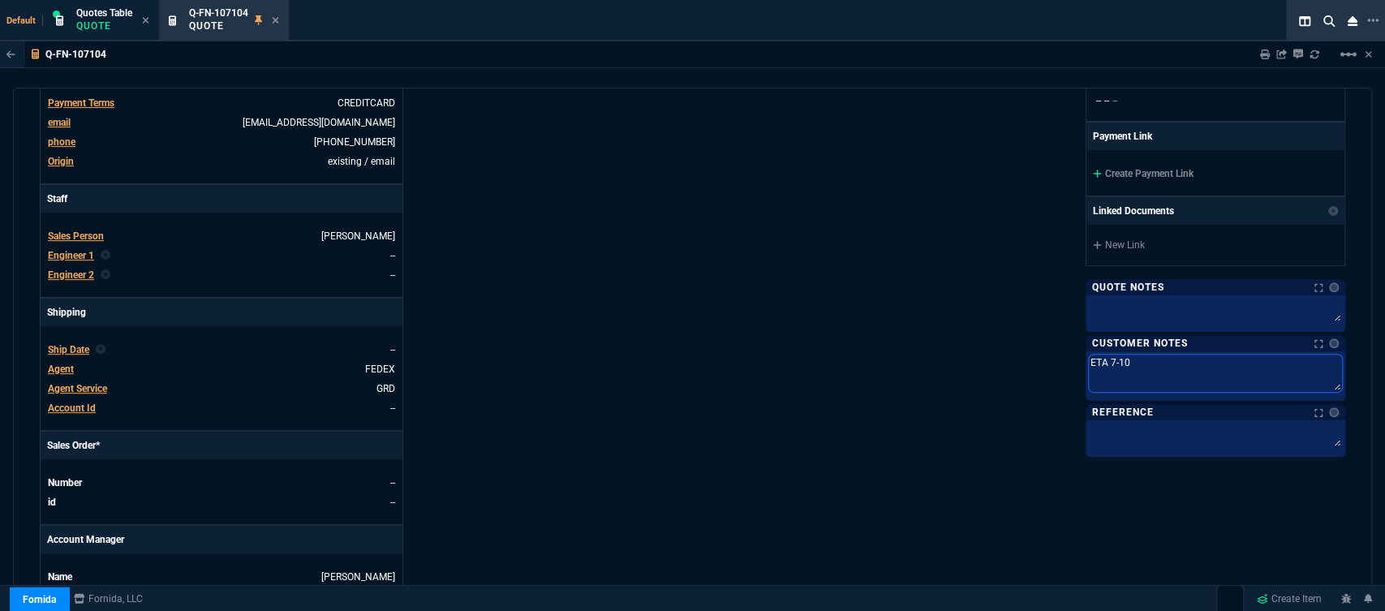
type textarea "ETA 7-10"
type textarea "ETA 7-10 B"
type textarea "ETA 7-10 Bi"
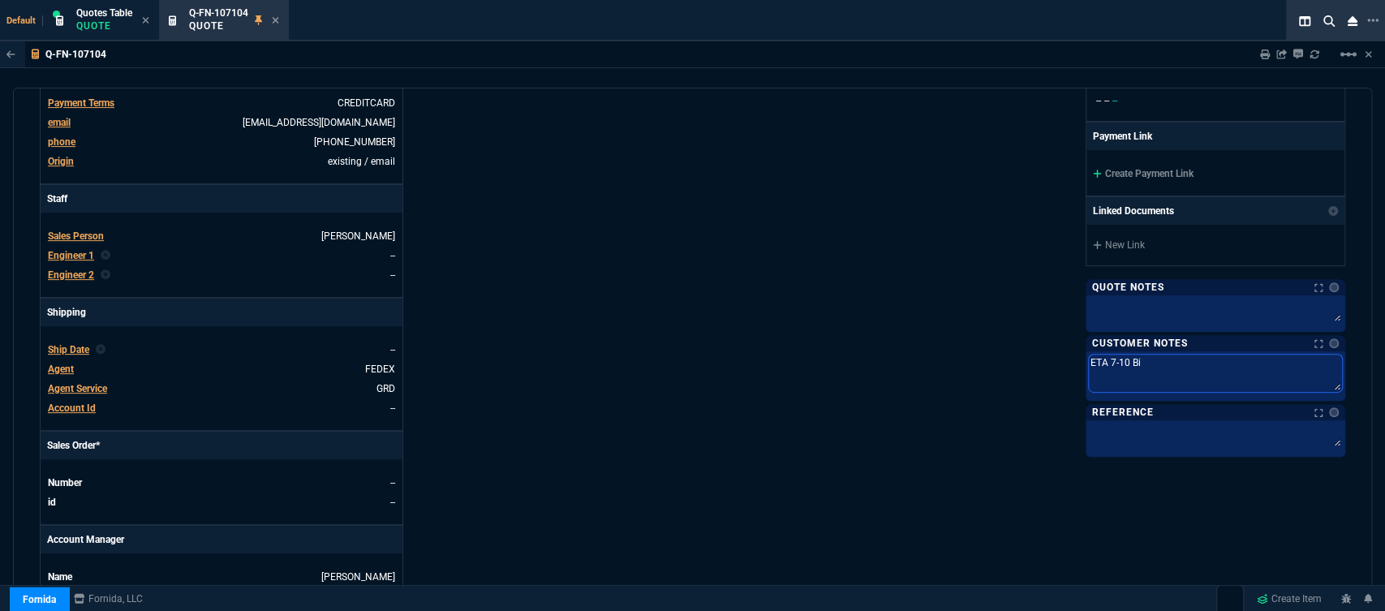
type textarea "ETA 7-10 Biz"
type textarea "ETA 7-10 Biz D"
type textarea "ETA 7-10 Biz Da"
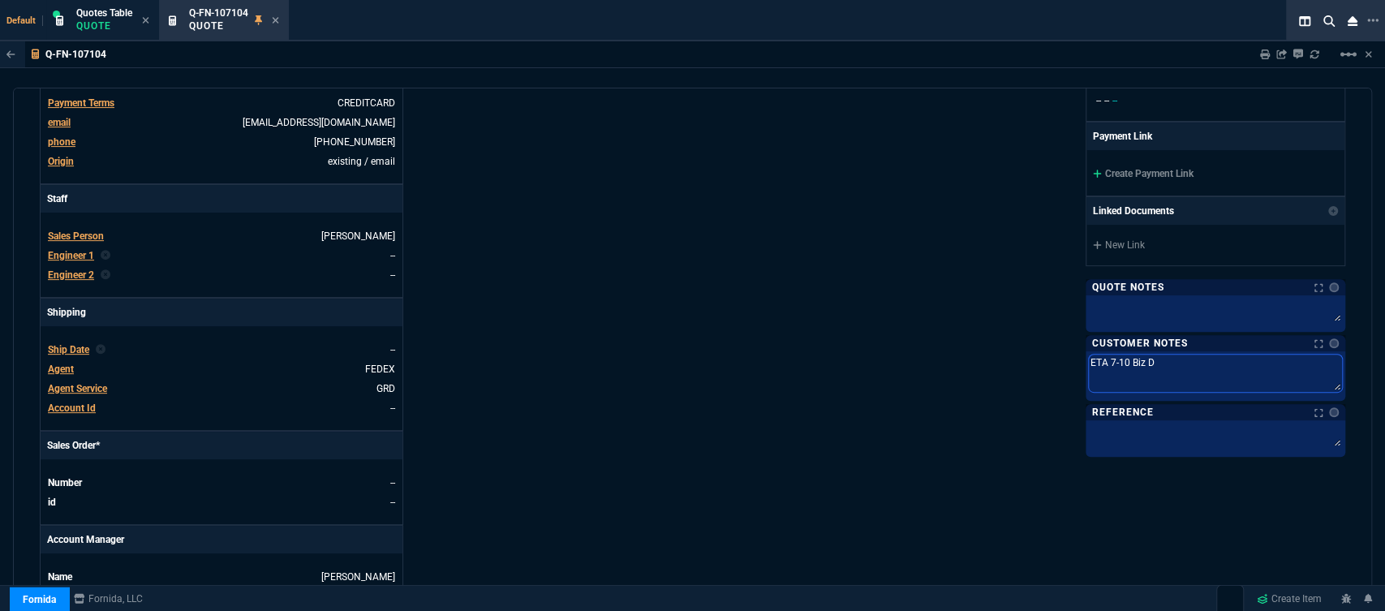
type textarea "ETA 7-10 Biz Da"
type textarea "ETA 7-10 Biz Day"
type textarea "ETA 7-10 Biz Days"
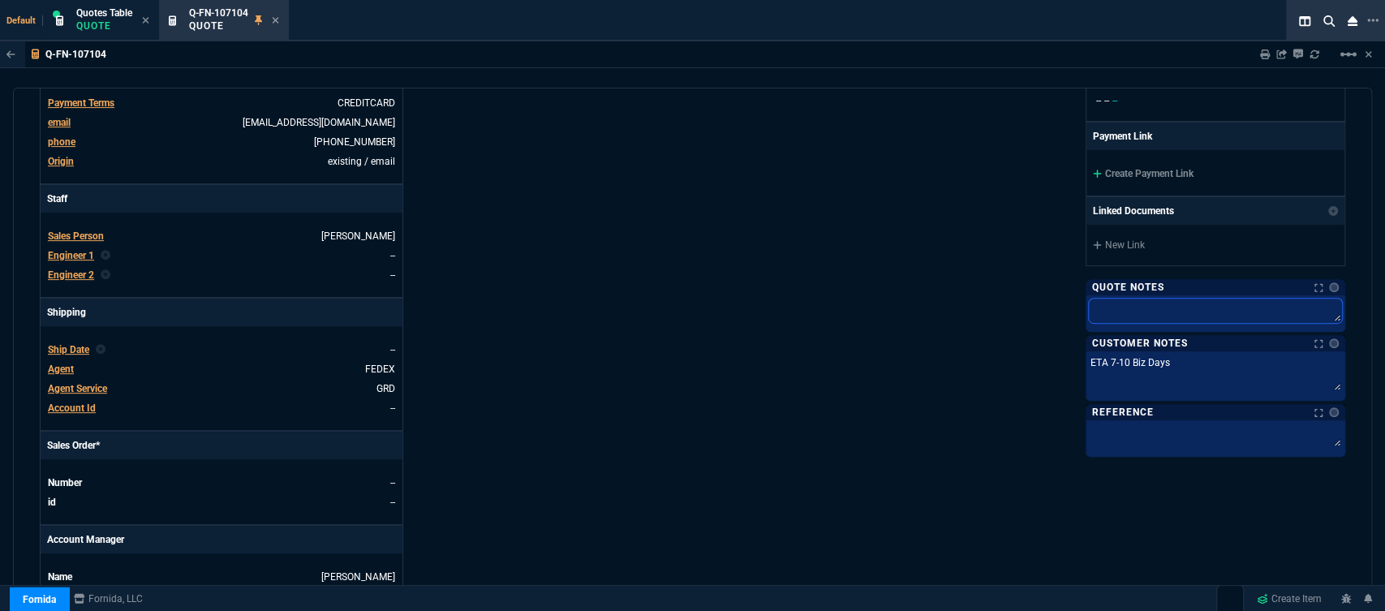
click at [1150, 307] on textarea at bounding box center [1215, 311] width 253 height 24
type textarea "d"
type textarea "dh"
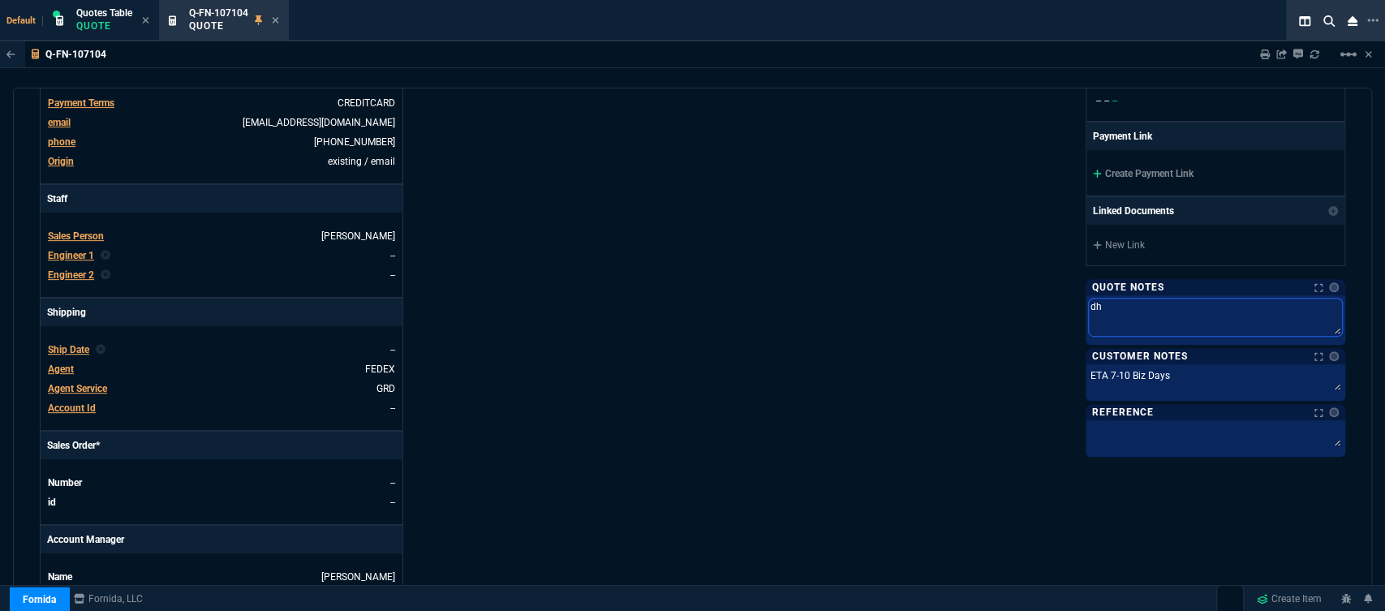
type textarea "dh"
type textarea "dh b"
type textarea "dh bu"
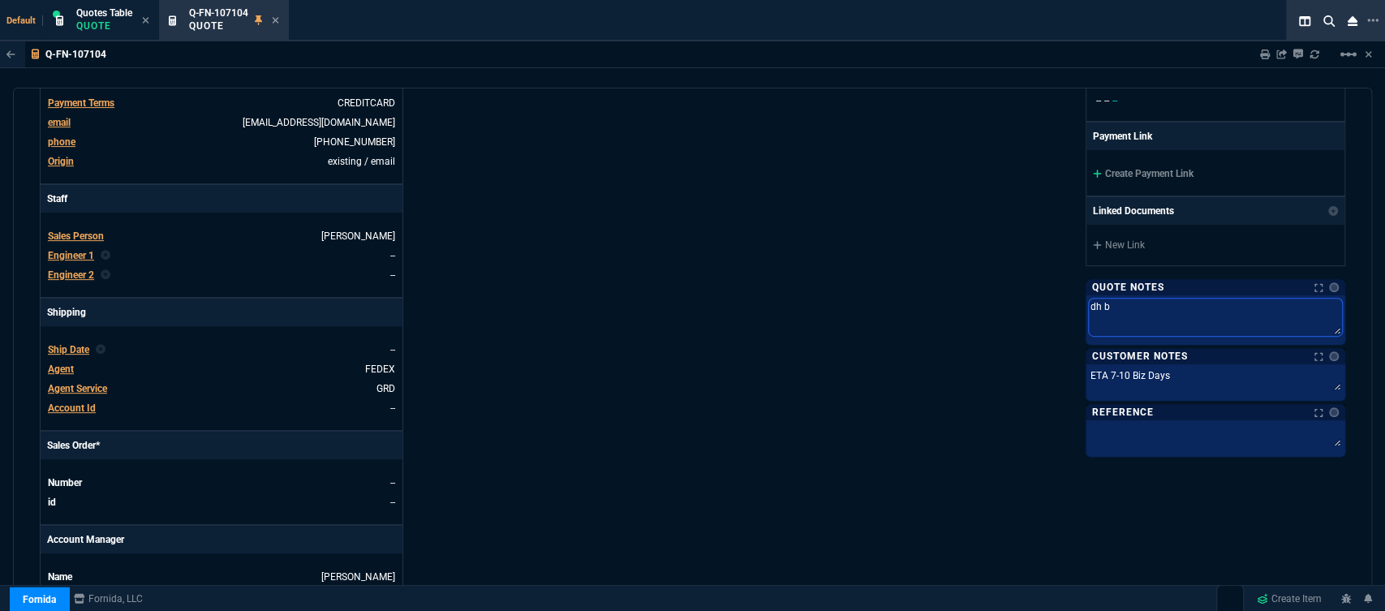
type textarea "dh bu"
type textarea "dh bul"
type textarea "dh bulk"
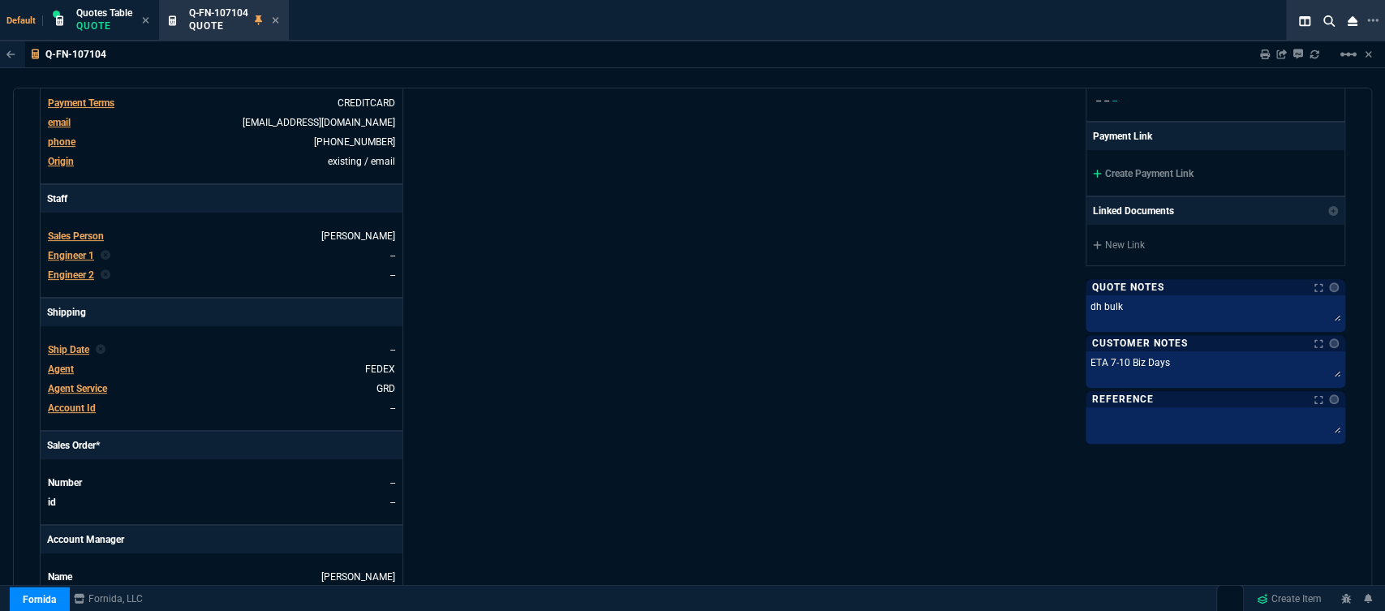
click at [693, 351] on div "Fornida, LLC 2609 Technology Dr Suite 300 Plano, TX 75074 Share Link Show More …" at bounding box center [1019, 214] width 653 height 848
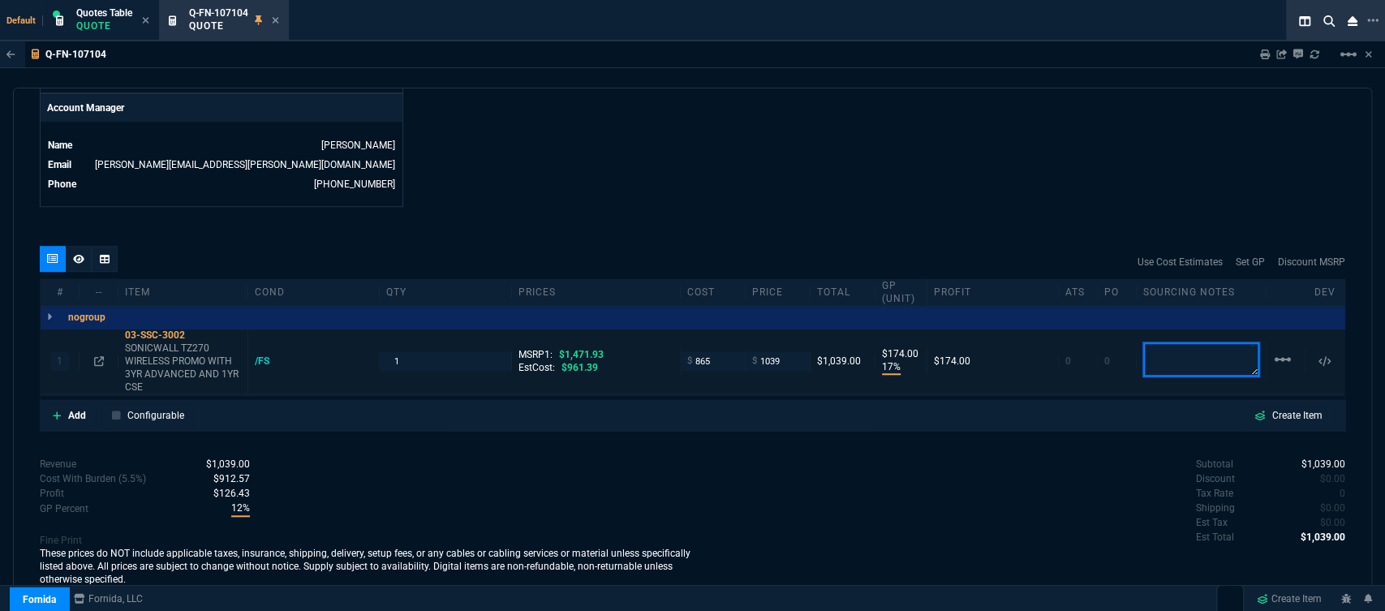
click at [1213, 352] on textarea at bounding box center [1201, 359] width 116 height 34
type textarea "dh bulk"
click at [277, 17] on icon at bounding box center [275, 20] width 7 height 10
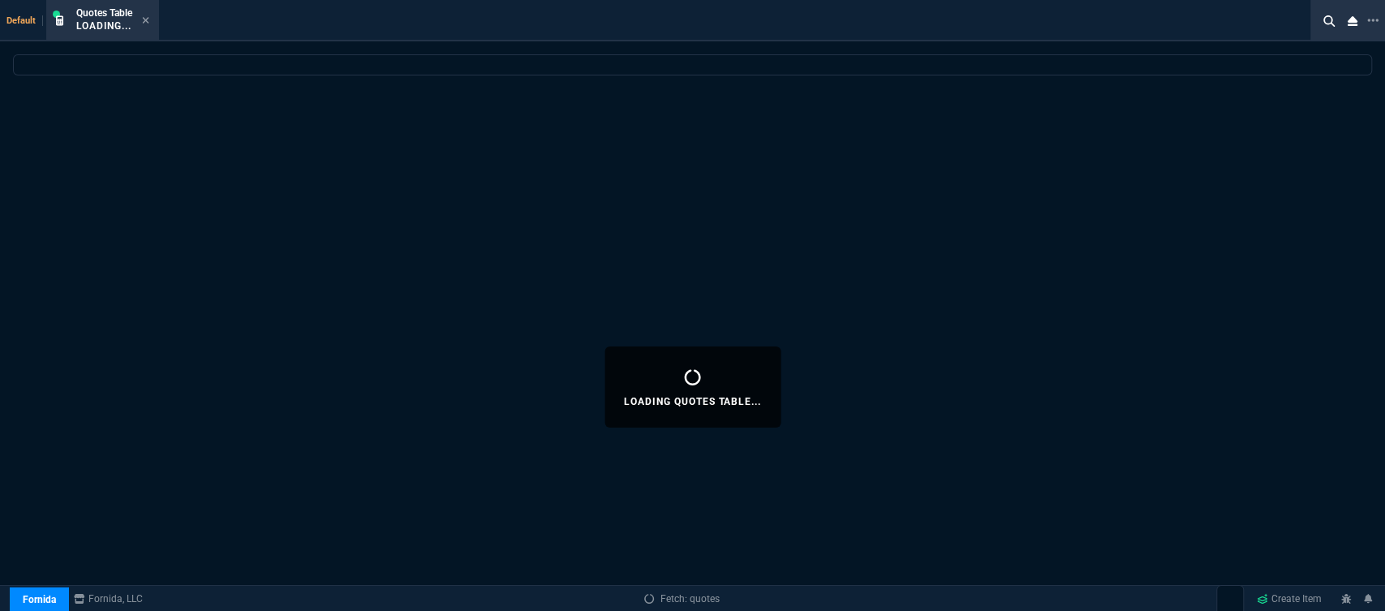
select select
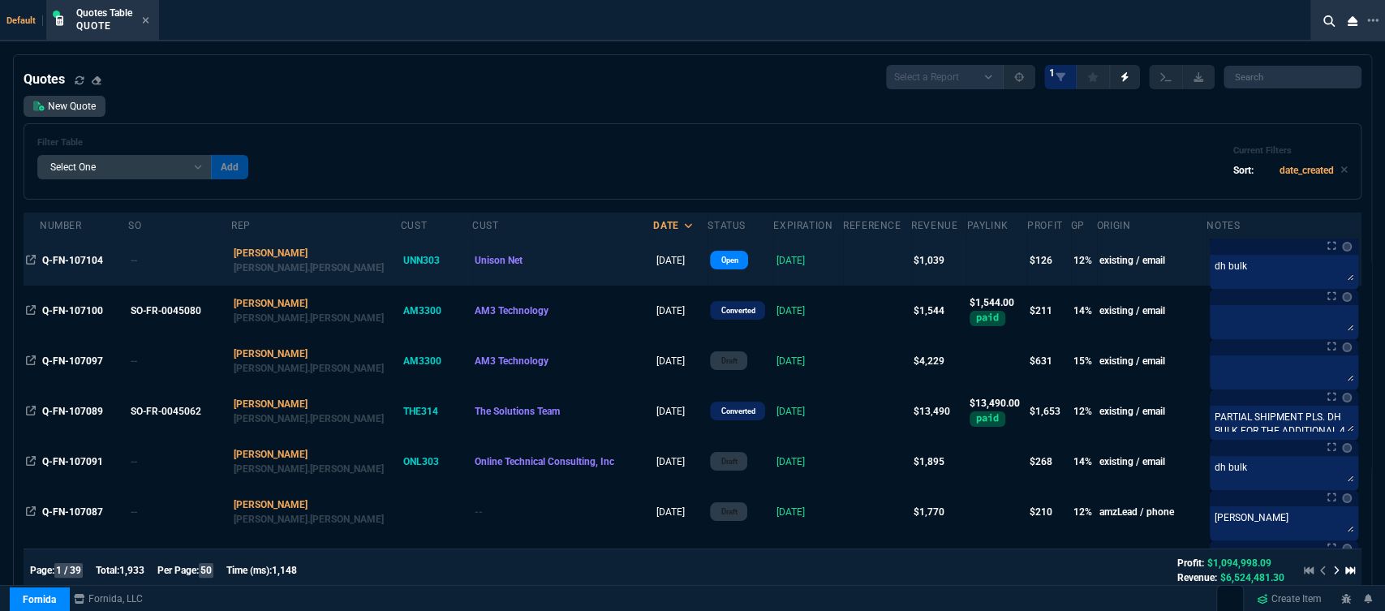
click at [843, 268] on td at bounding box center [877, 260] width 68 height 50
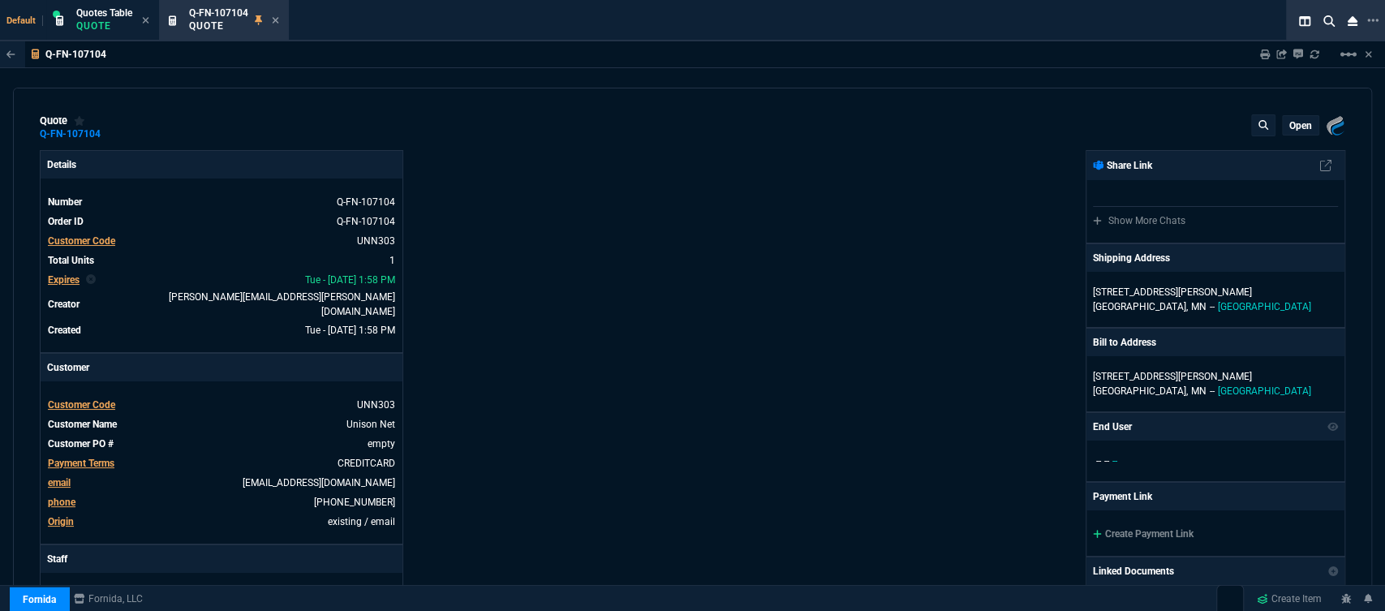
type input "17"
type input "174"
type input "1471.93"
type input "29"
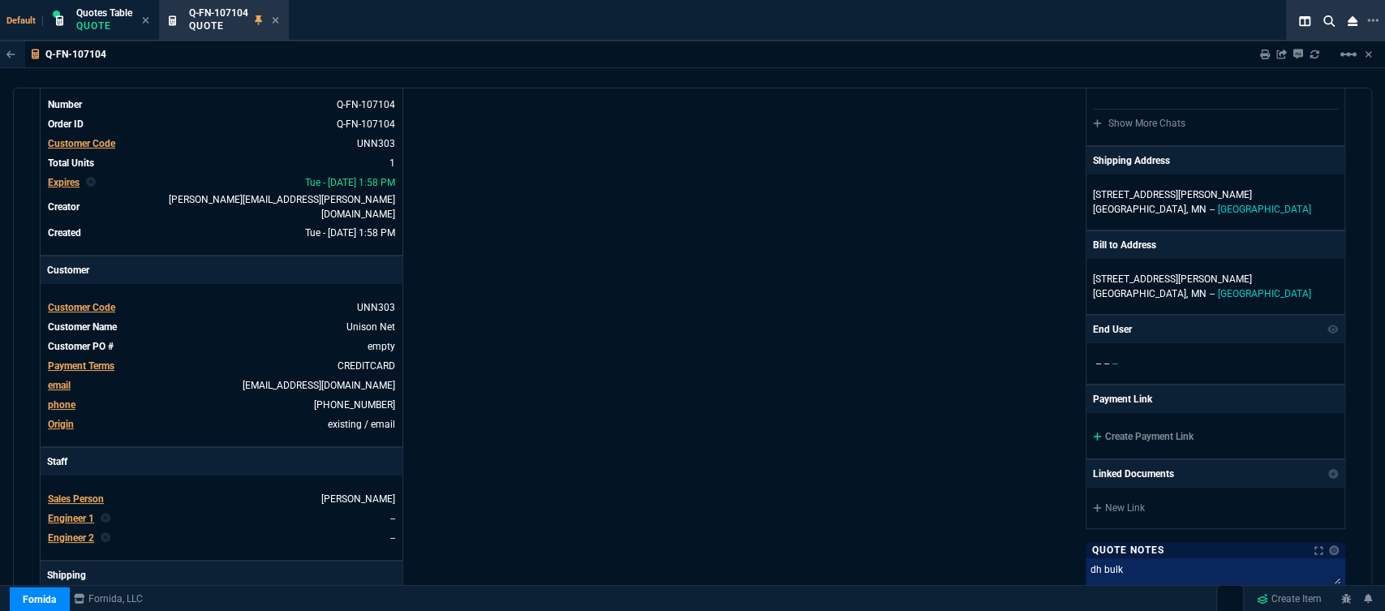
scroll to position [270, 0]
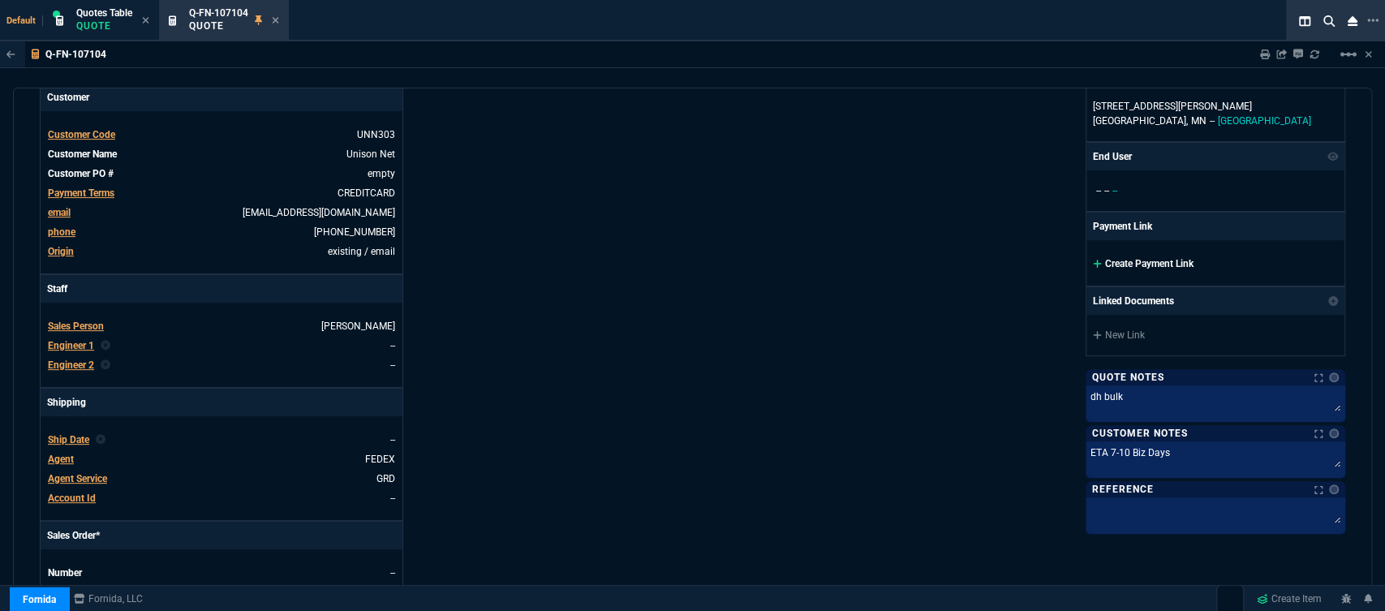
click at [1093, 259] on icon at bounding box center [1097, 264] width 9 height 10
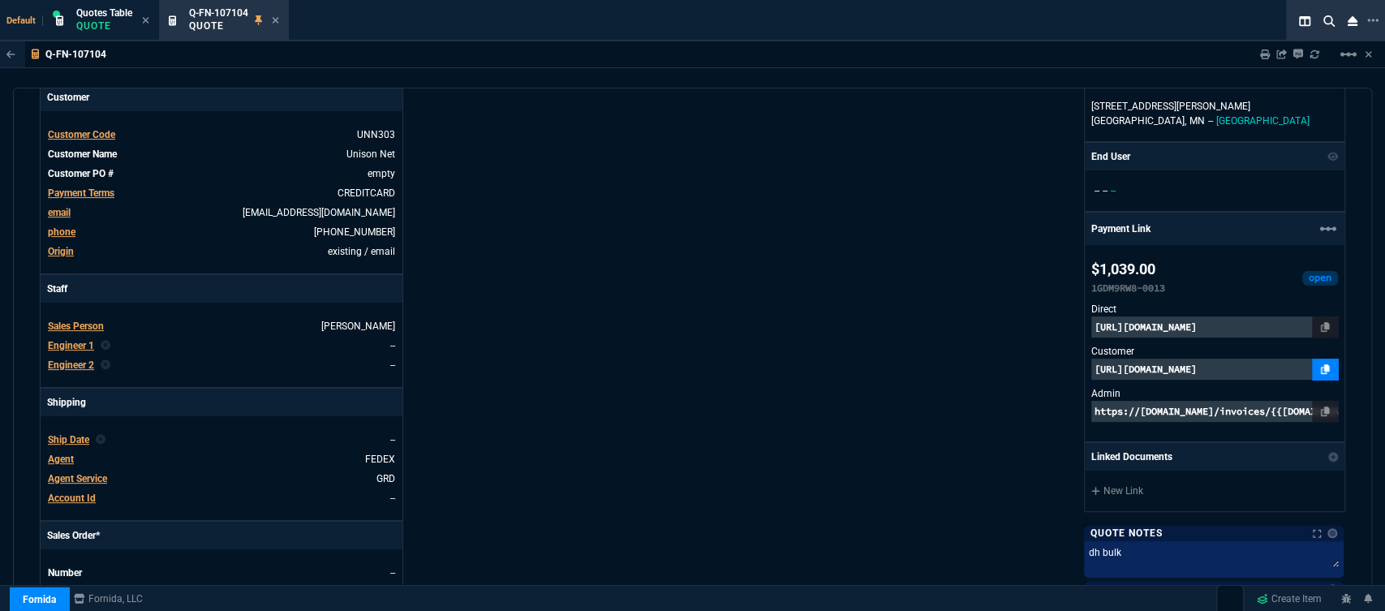
click at [1321, 369] on icon at bounding box center [1325, 369] width 9 height 10
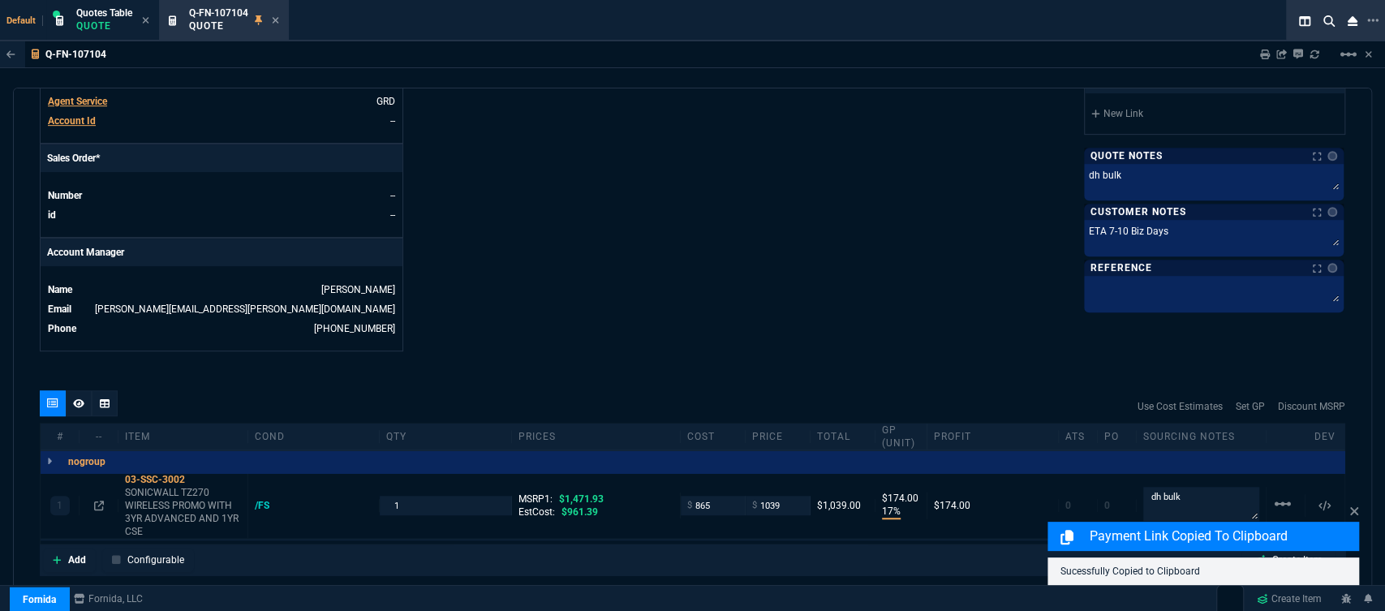
scroll to position [792, 0]
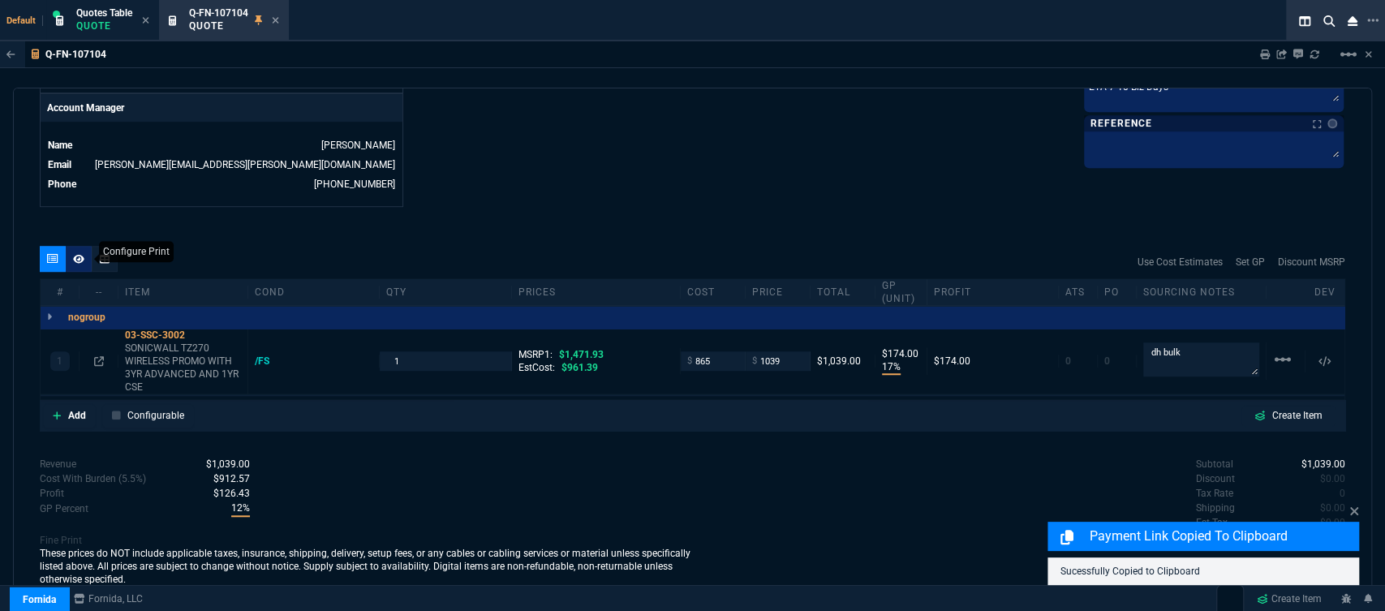
click at [79, 253] on fa-icon at bounding box center [78, 258] width 11 height 11
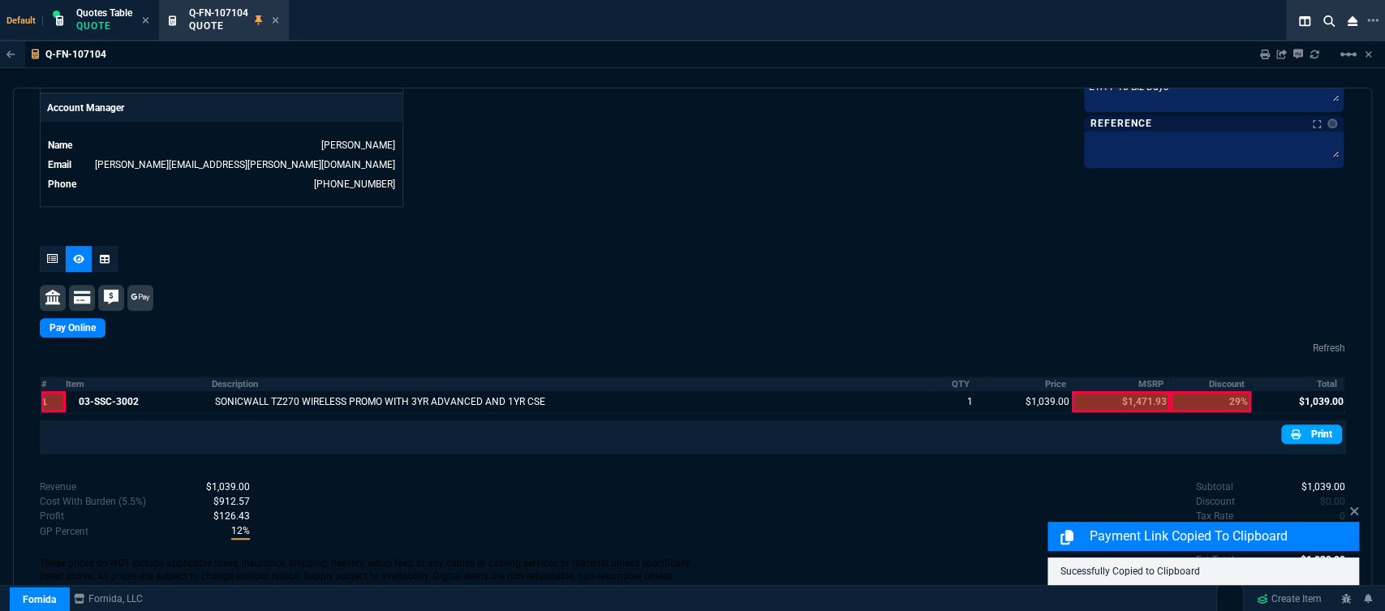
click at [1291, 429] on icon at bounding box center [1296, 434] width 10 height 10
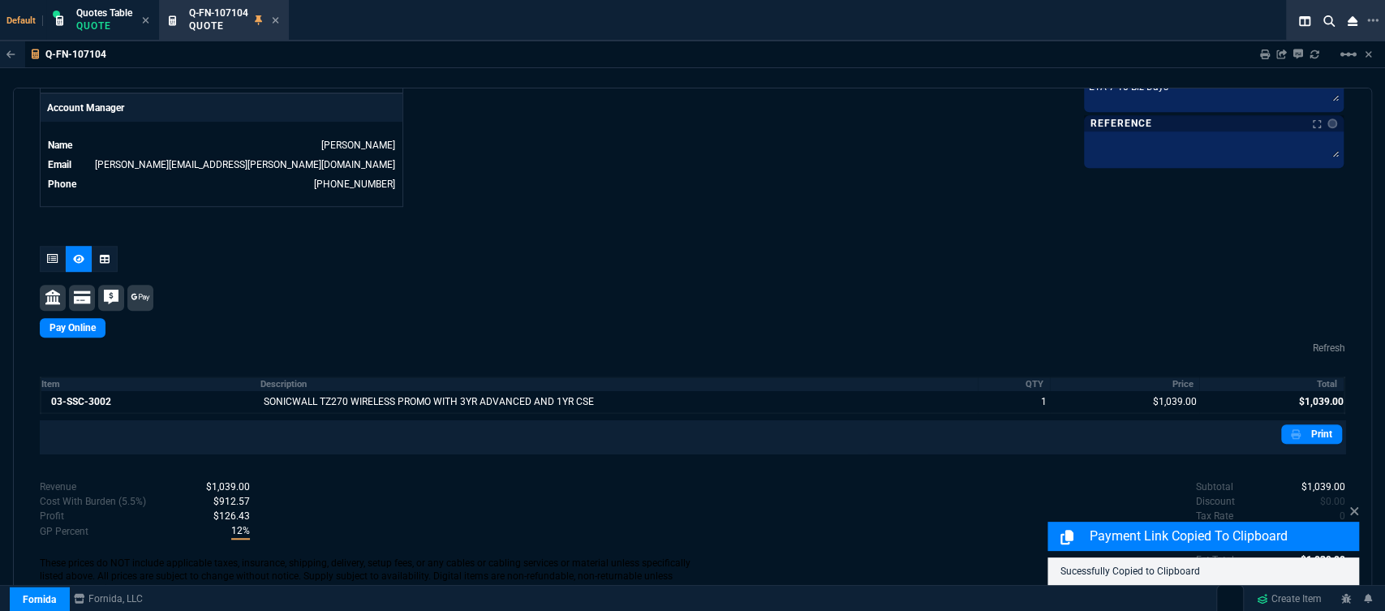
scroll to position [800, 0]
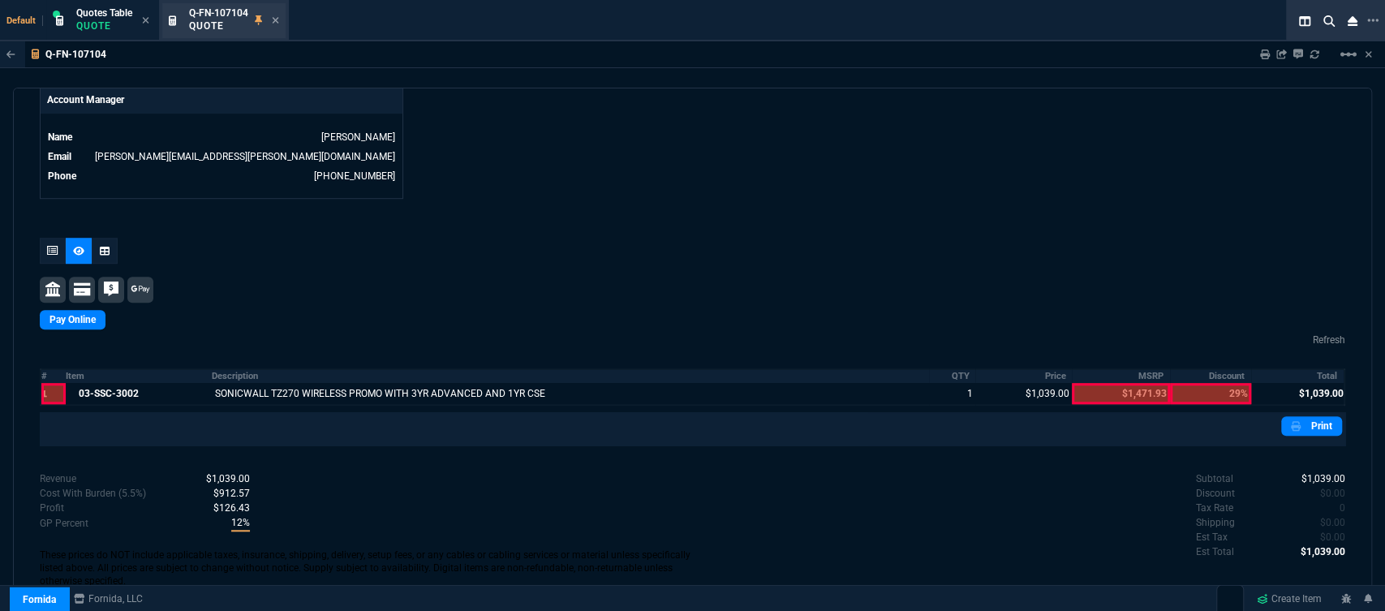
click at [272, 18] on div "Q-FN-107104 Quote" at bounding box center [234, 20] width 90 height 28
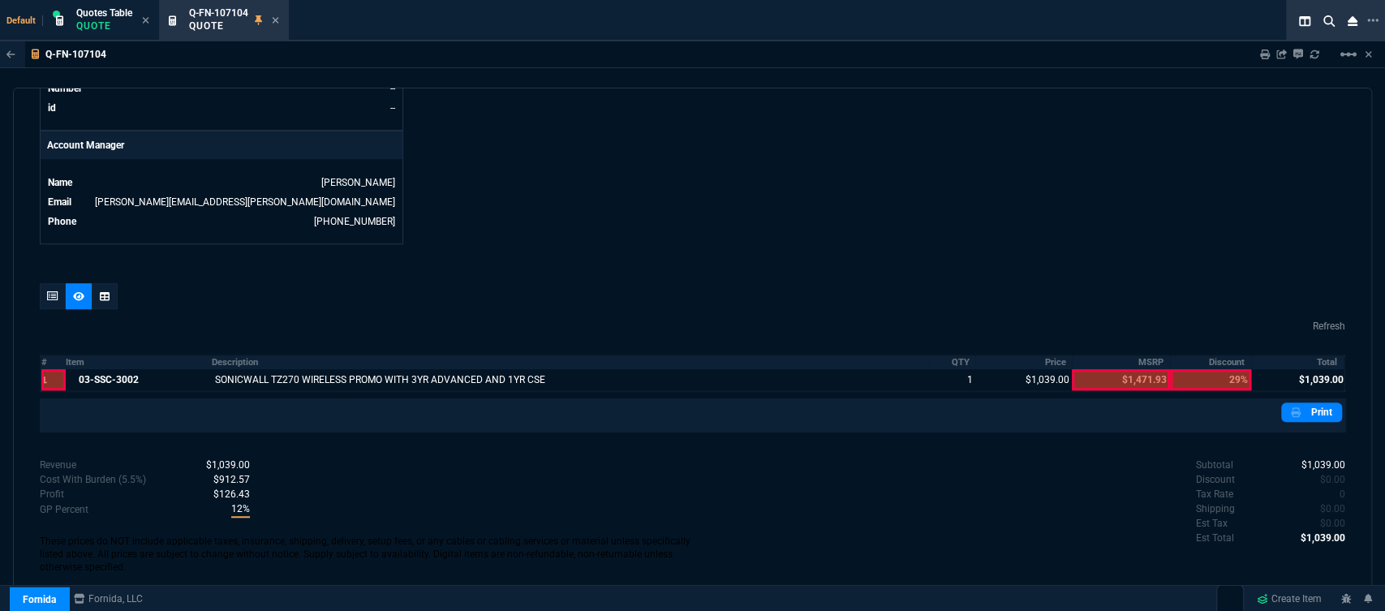
scroll to position [741, 0]
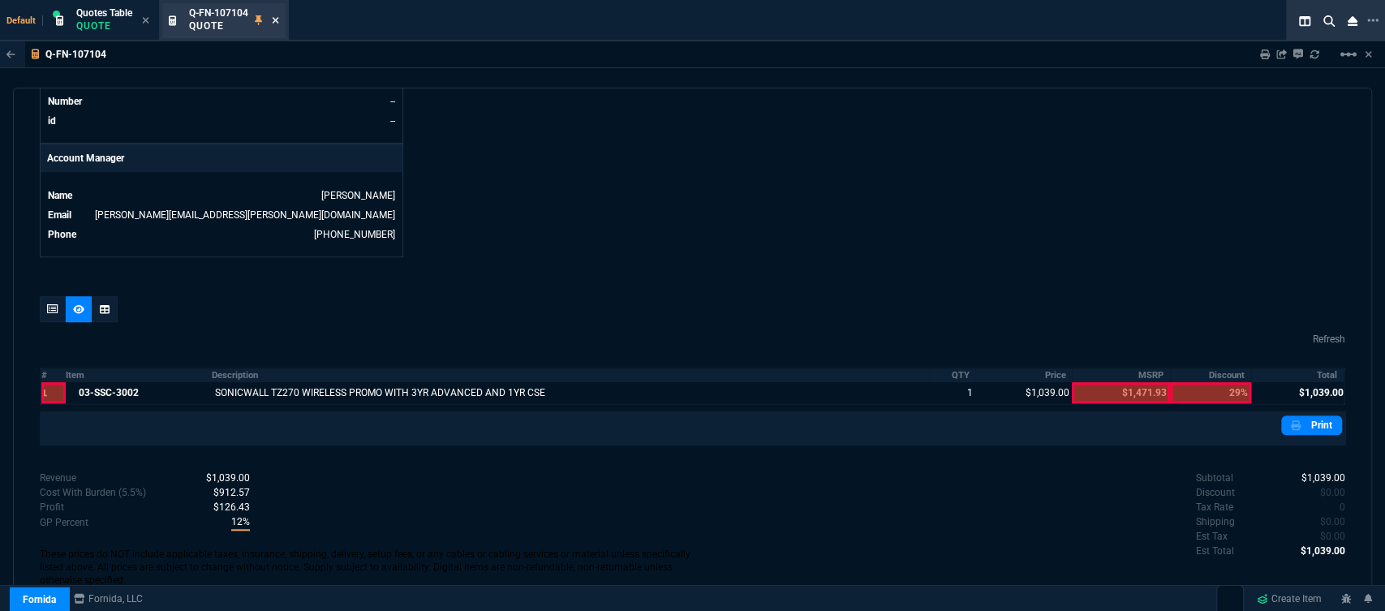
click at [279, 18] on icon at bounding box center [276, 20] width 6 height 6
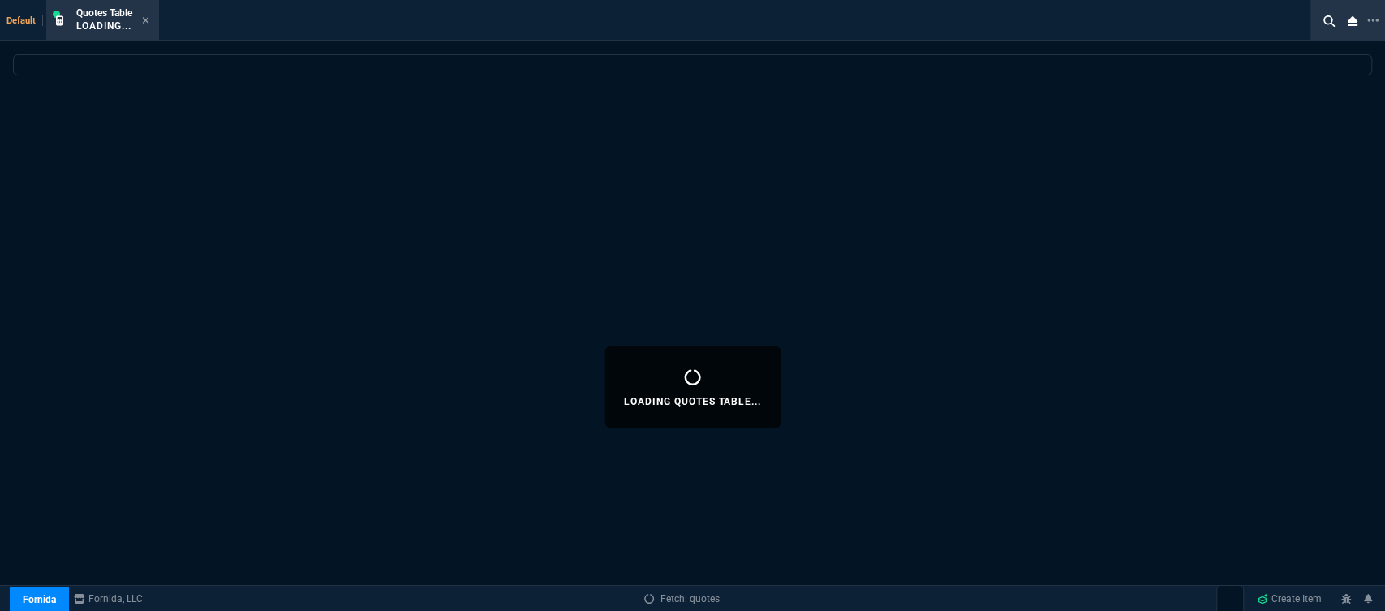
select select
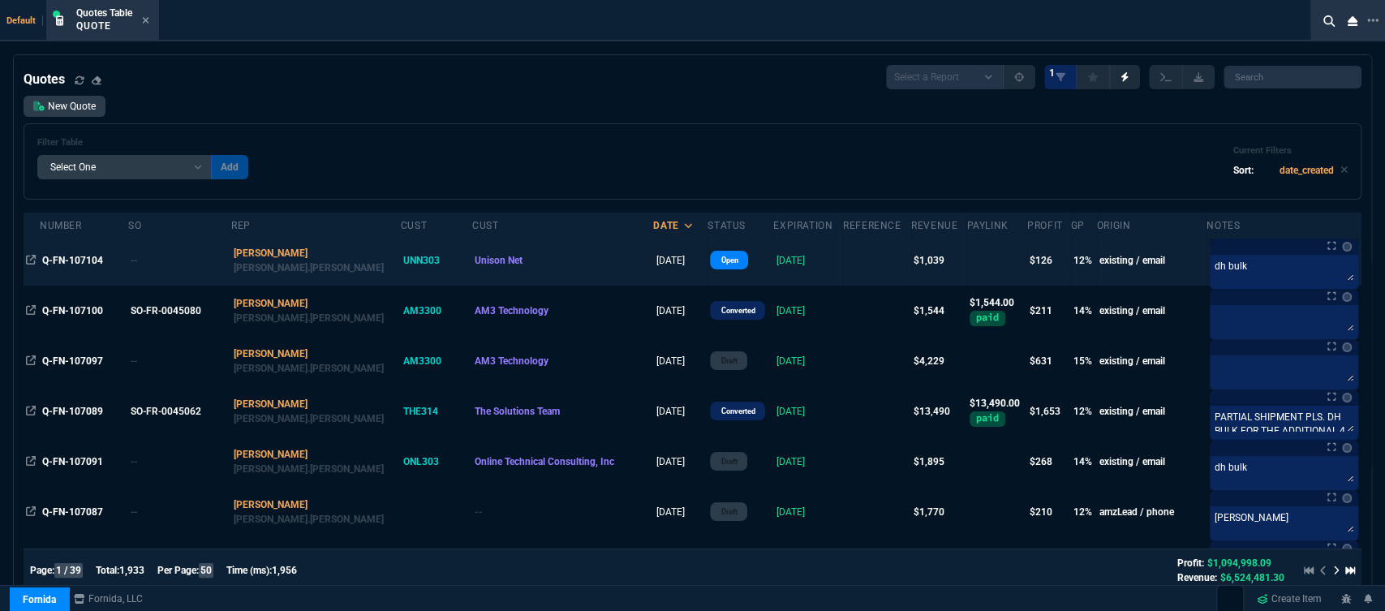
click at [809, 269] on td "[DATE]" at bounding box center [808, 260] width 70 height 50
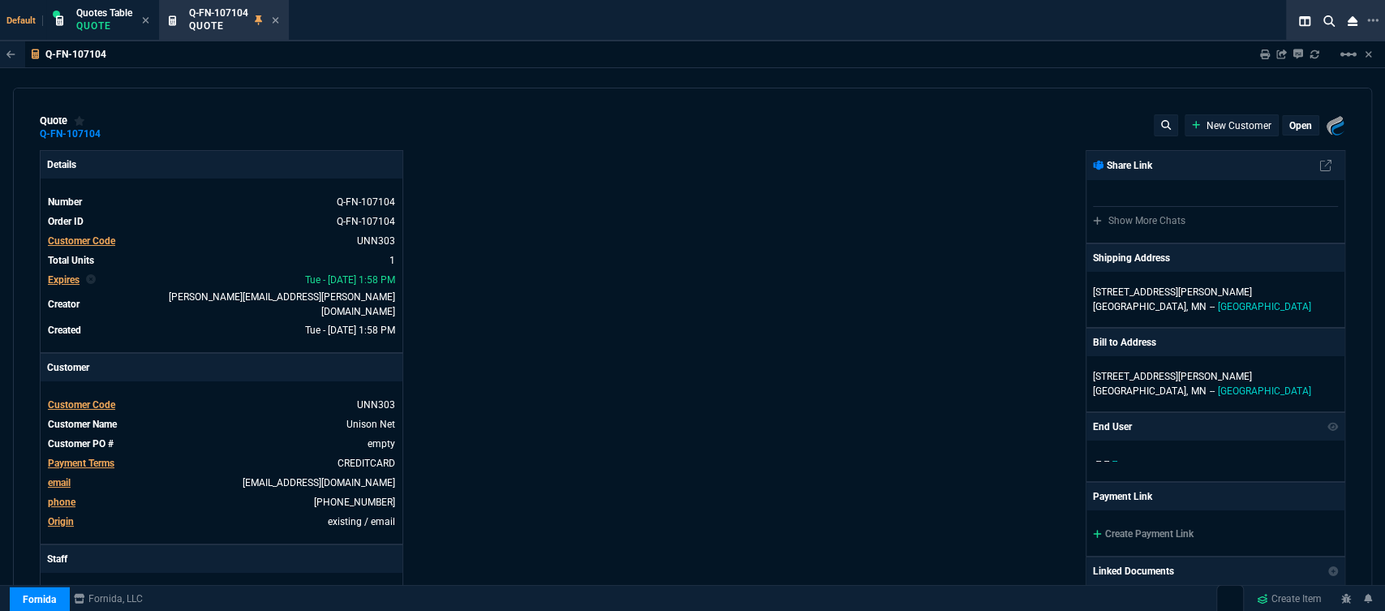
type input "1471.93"
type input "17"
type input "174"
type input "29"
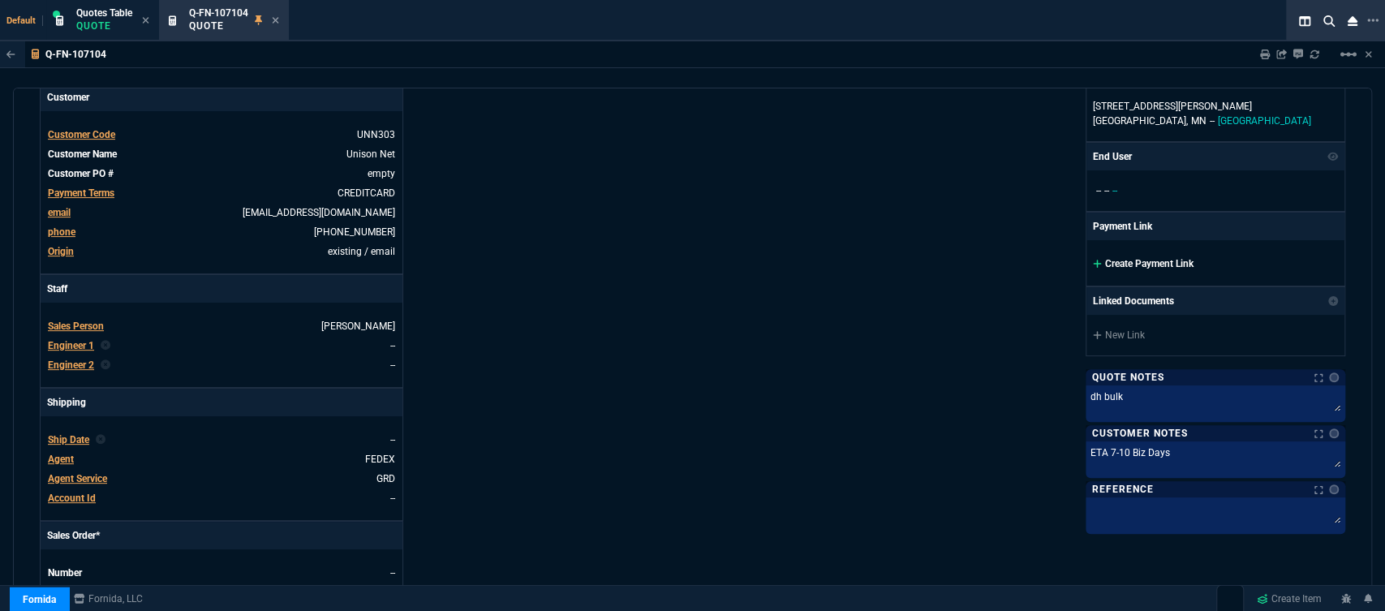
click at [1093, 263] on icon at bounding box center [1097, 264] width 8 height 8
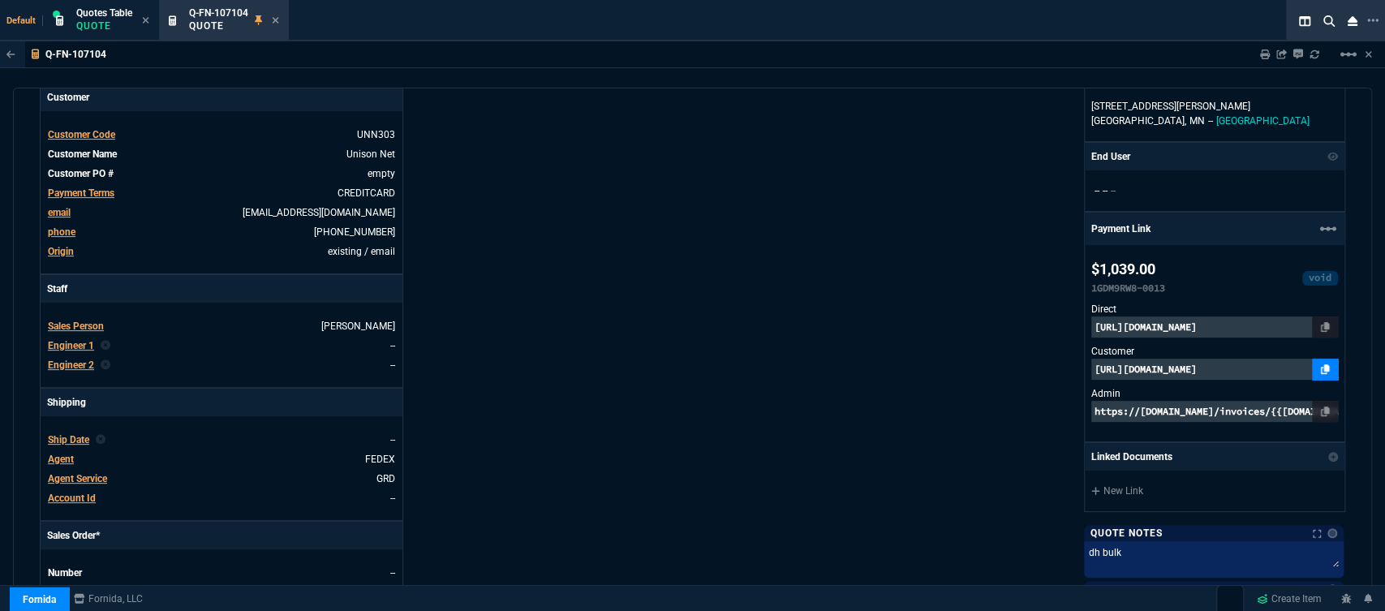
click at [1321, 373] on link at bounding box center [1325, 369] width 26 height 21
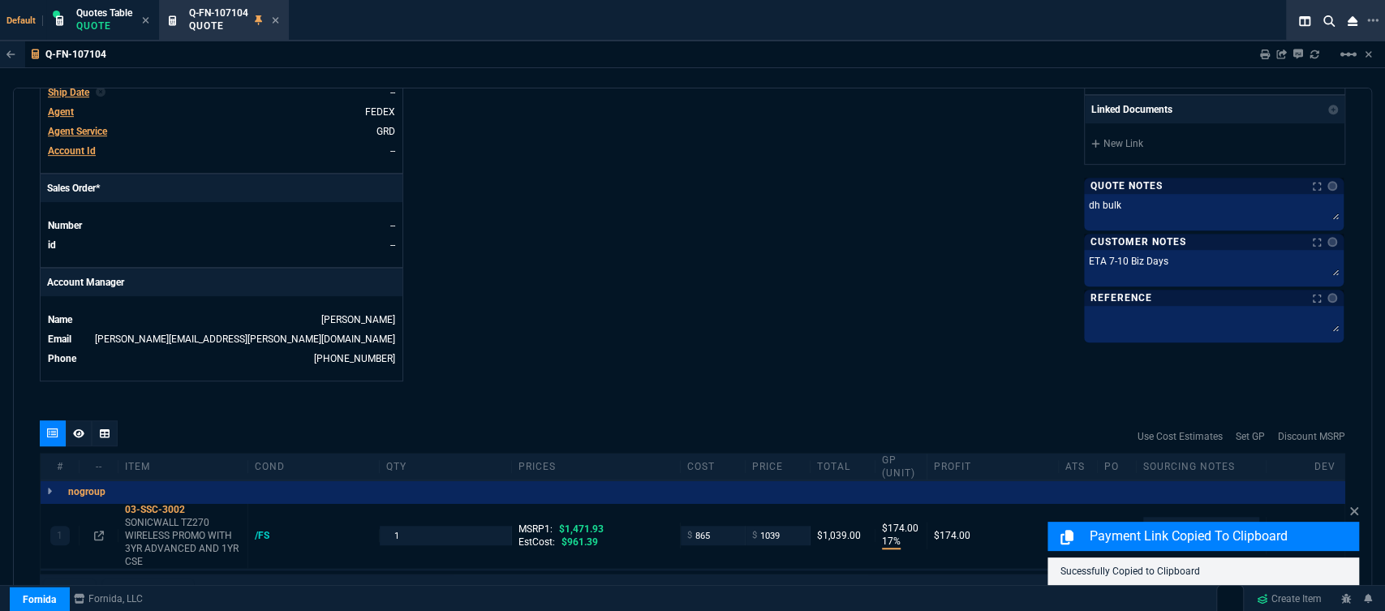
scroll to position [720, 0]
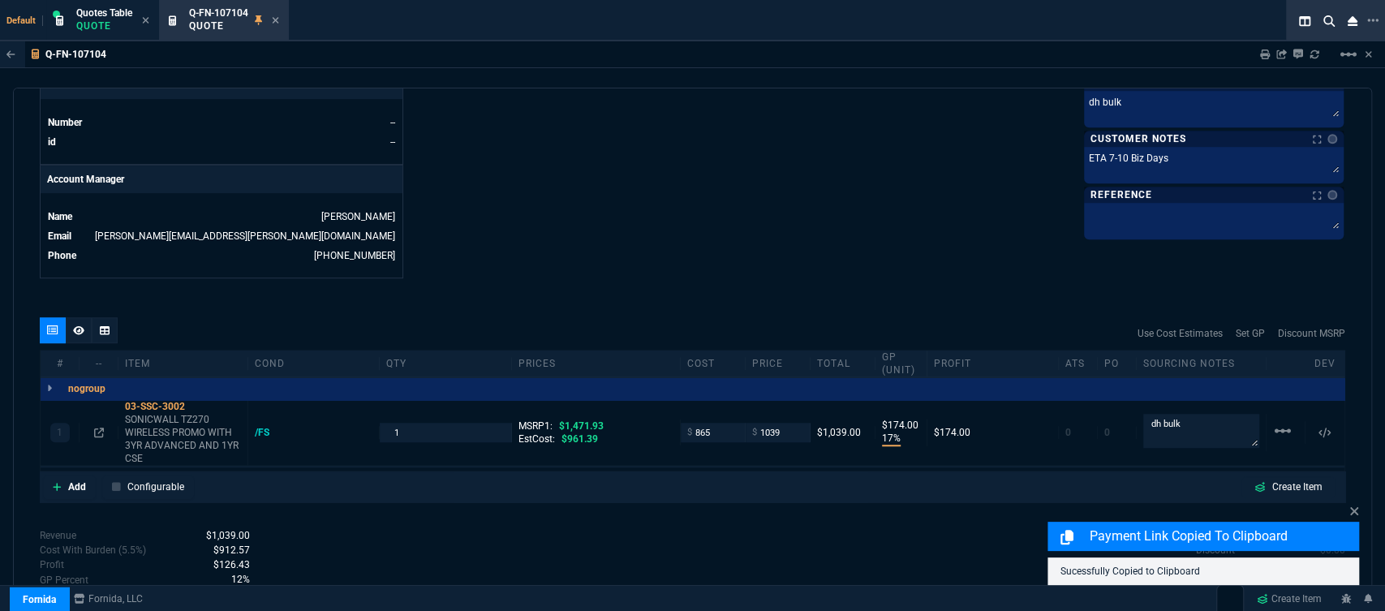
click at [72, 326] on div at bounding box center [79, 330] width 26 height 26
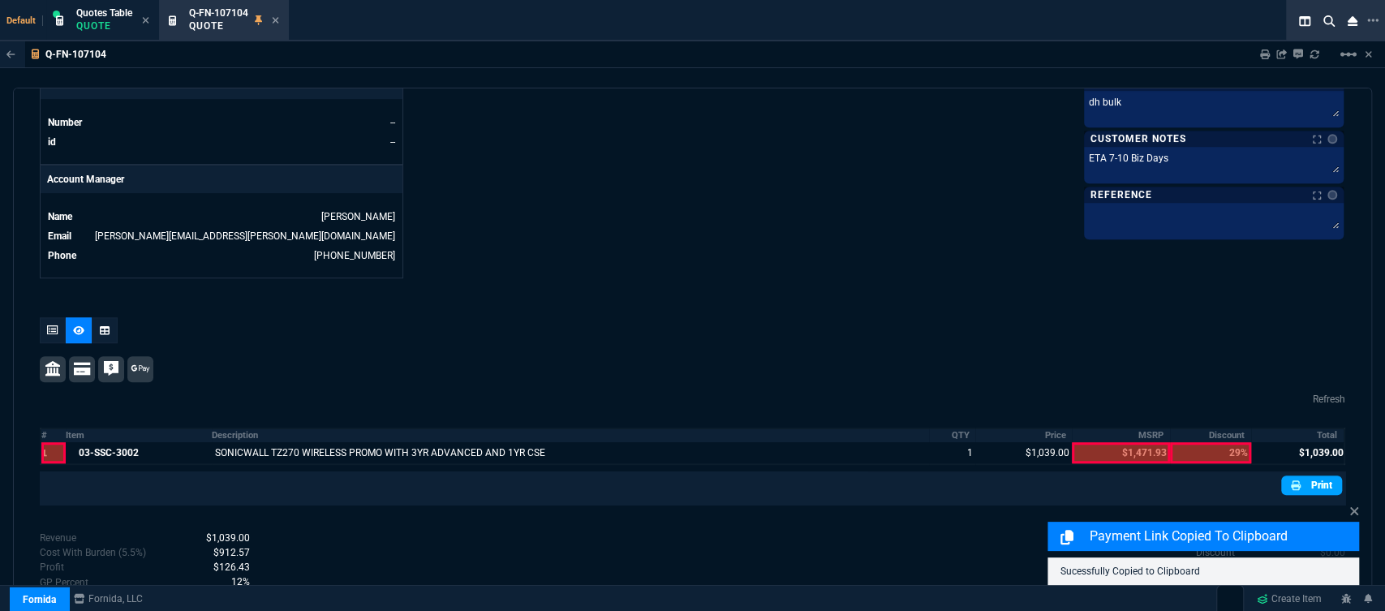
click at [1297, 477] on link "Print" at bounding box center [1311, 484] width 61 height 19
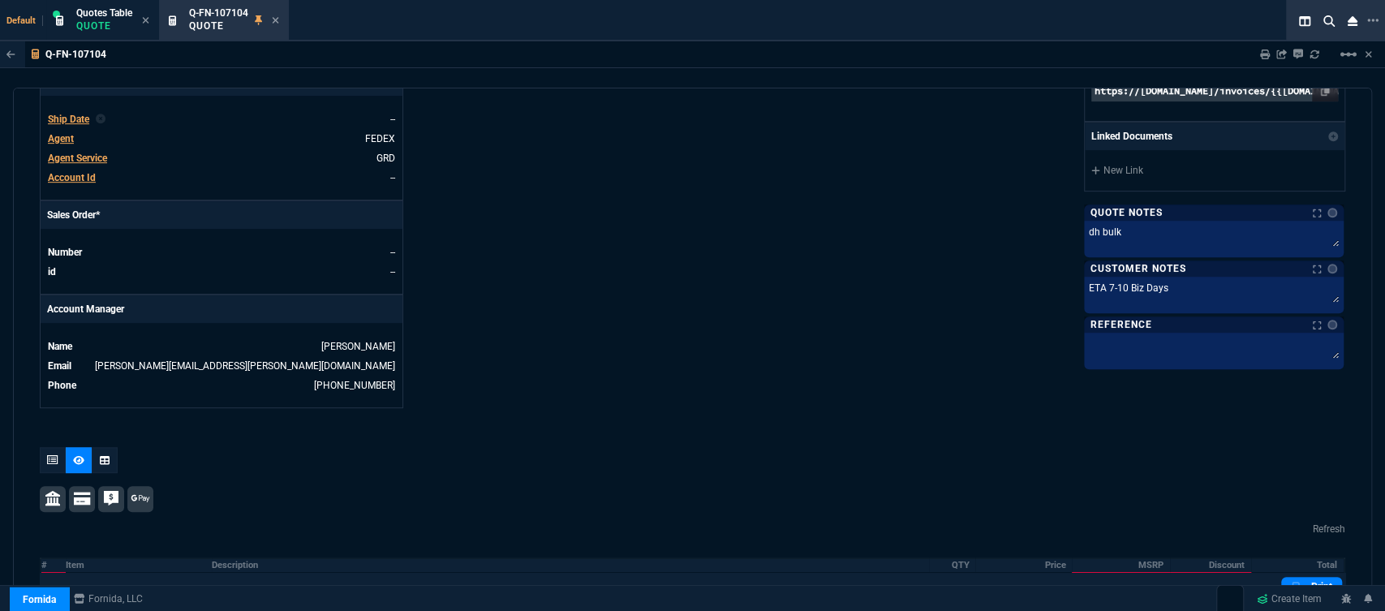
scroll to position [420, 0]
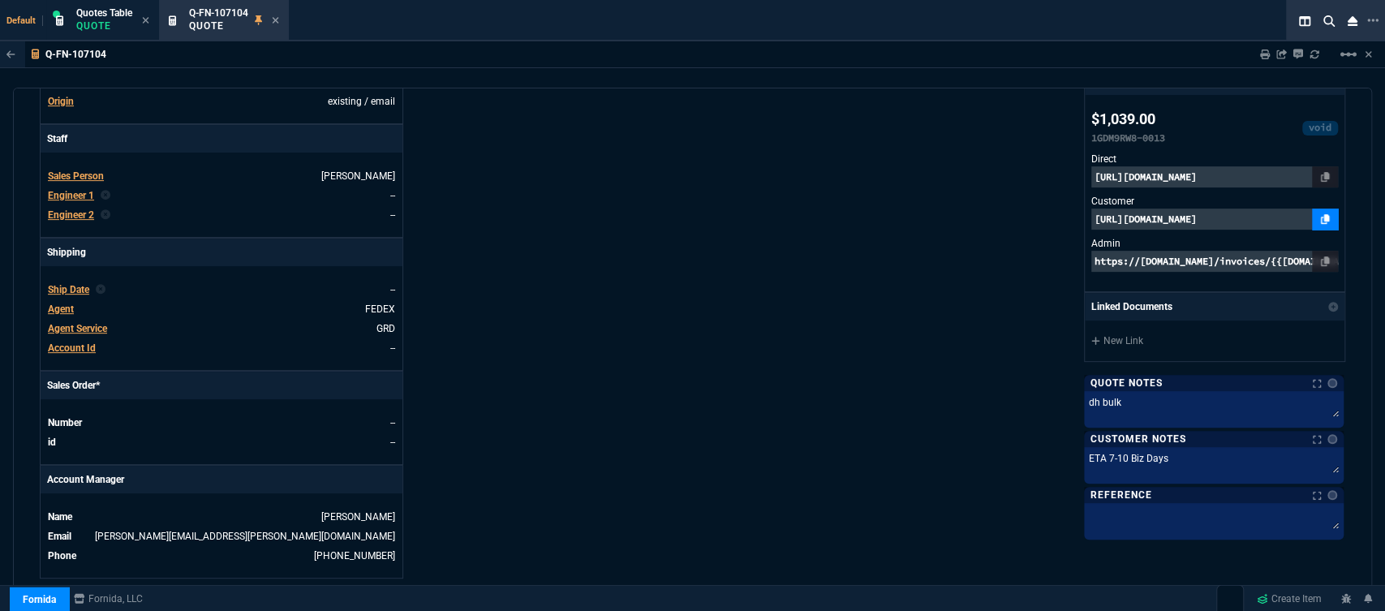
click at [1321, 217] on icon at bounding box center [1325, 219] width 9 height 10
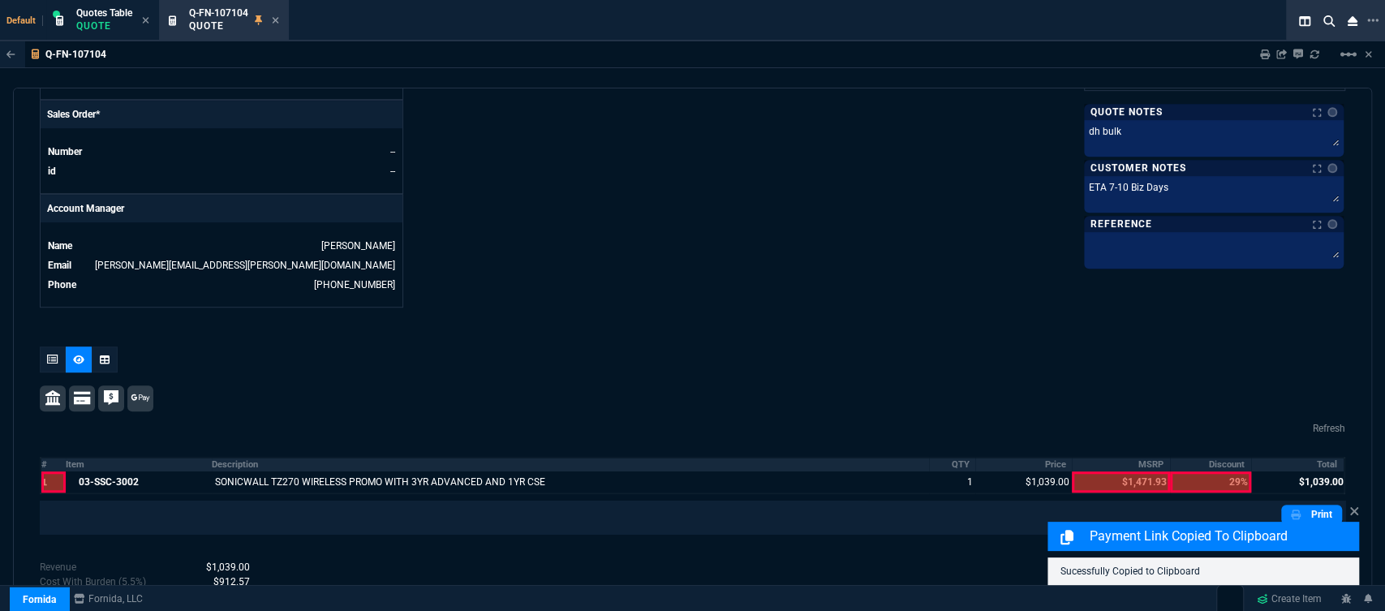
scroll to position [780, 0]
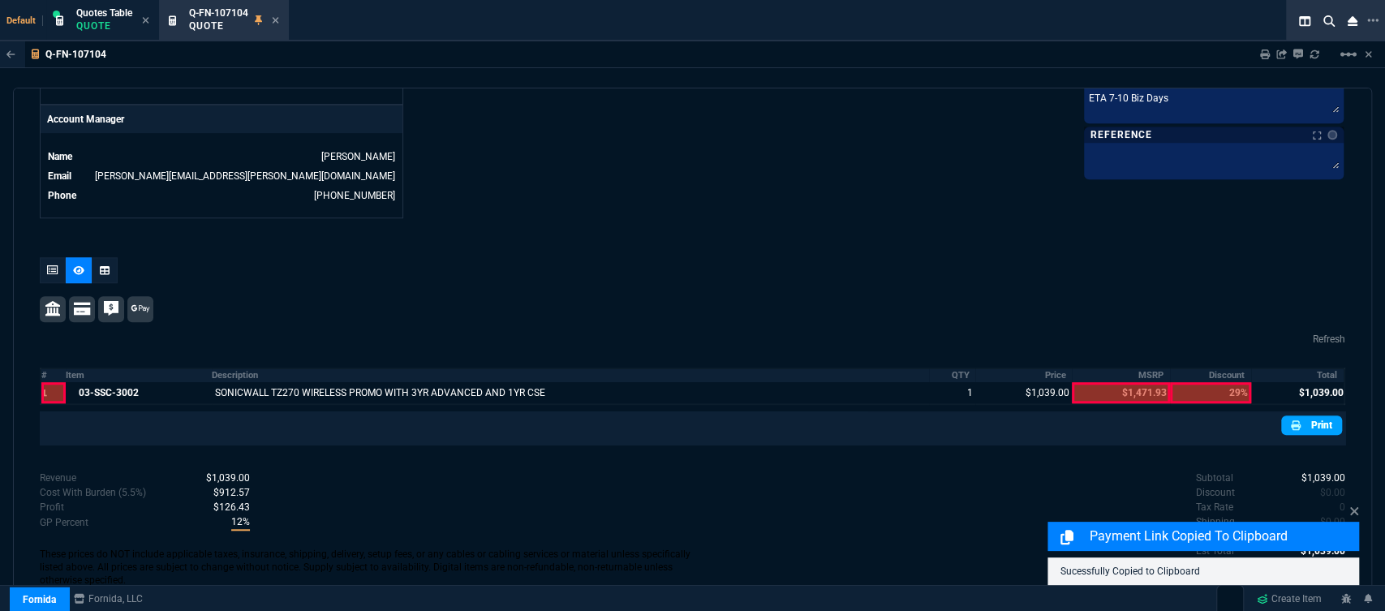
click at [1291, 420] on icon at bounding box center [1296, 425] width 10 height 10
click at [49, 265] on icon at bounding box center [52, 270] width 11 height 10
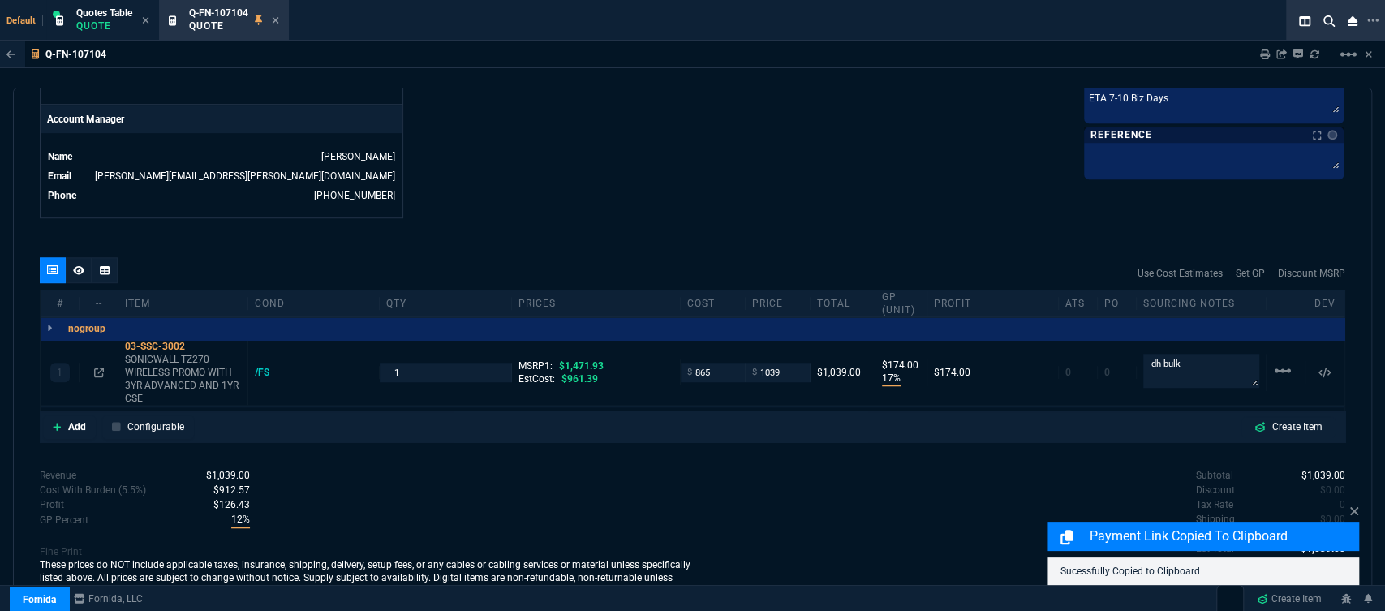
type input "17"
type input "174"
type input "29"
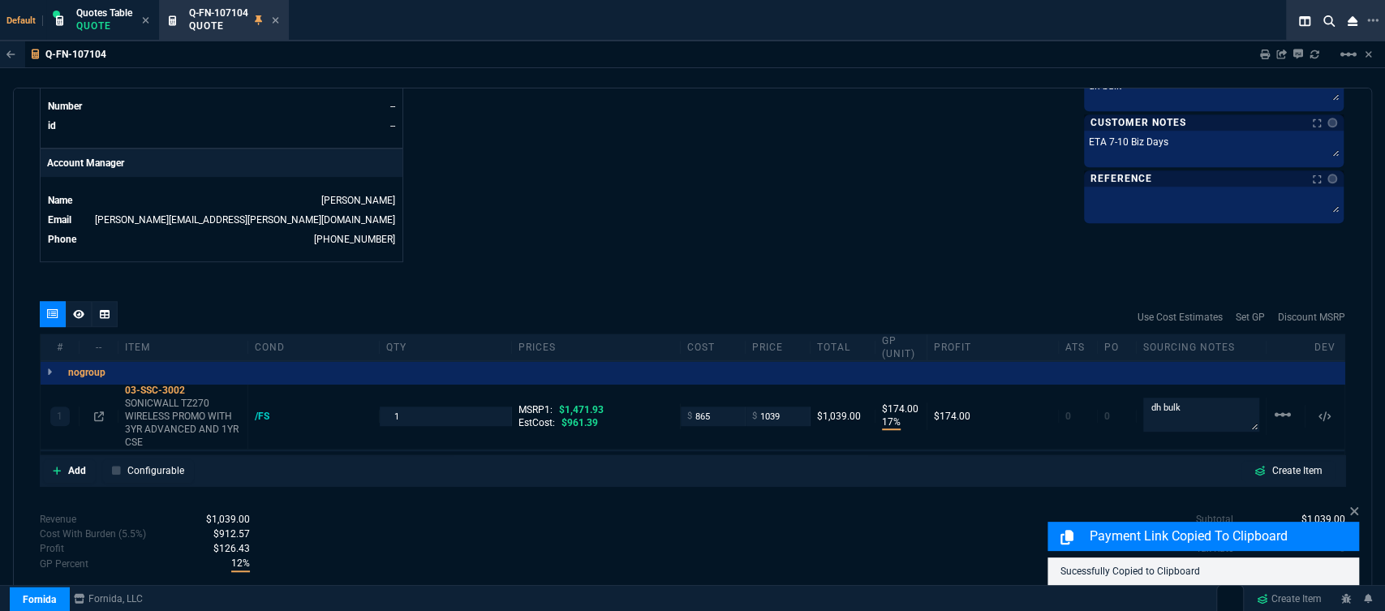
scroll to position [510, 0]
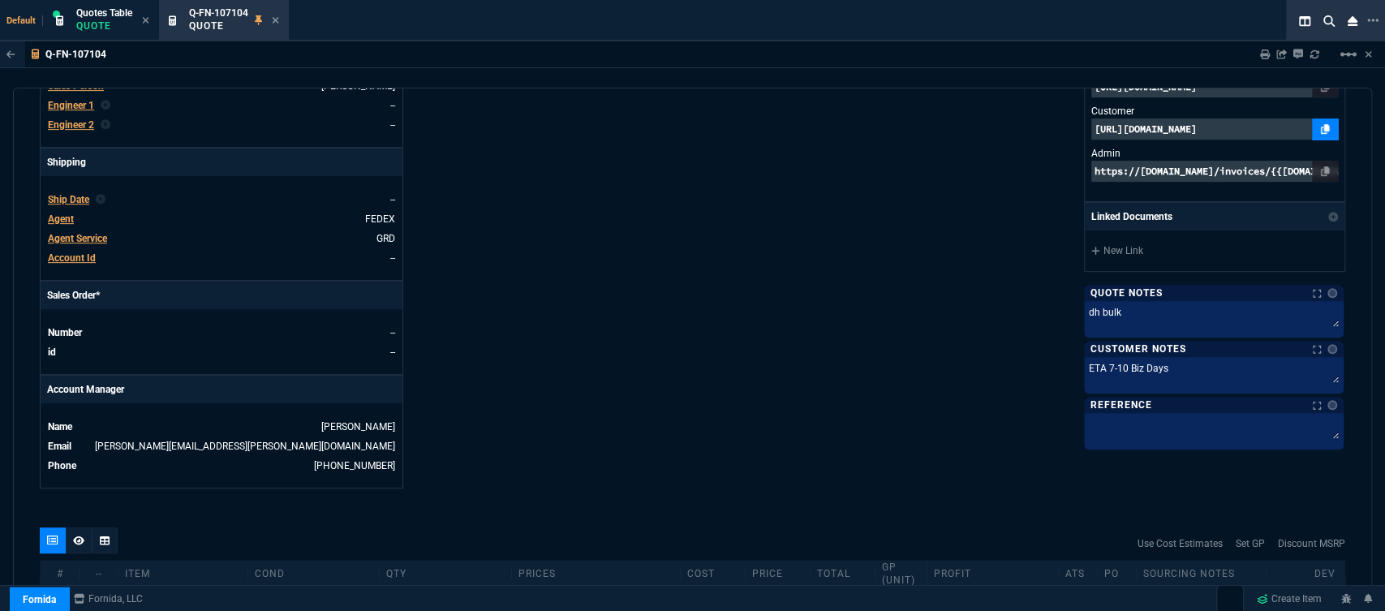
click at [1321, 125] on icon at bounding box center [1325, 129] width 9 height 10
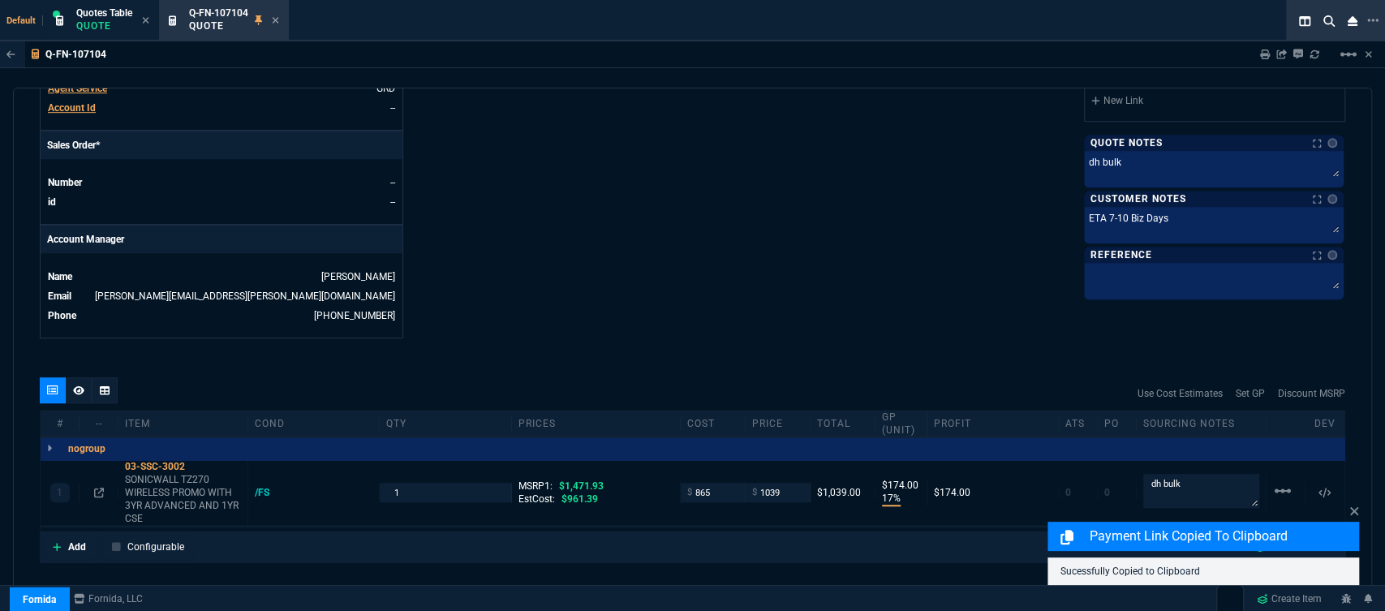
scroll to position [792, 0]
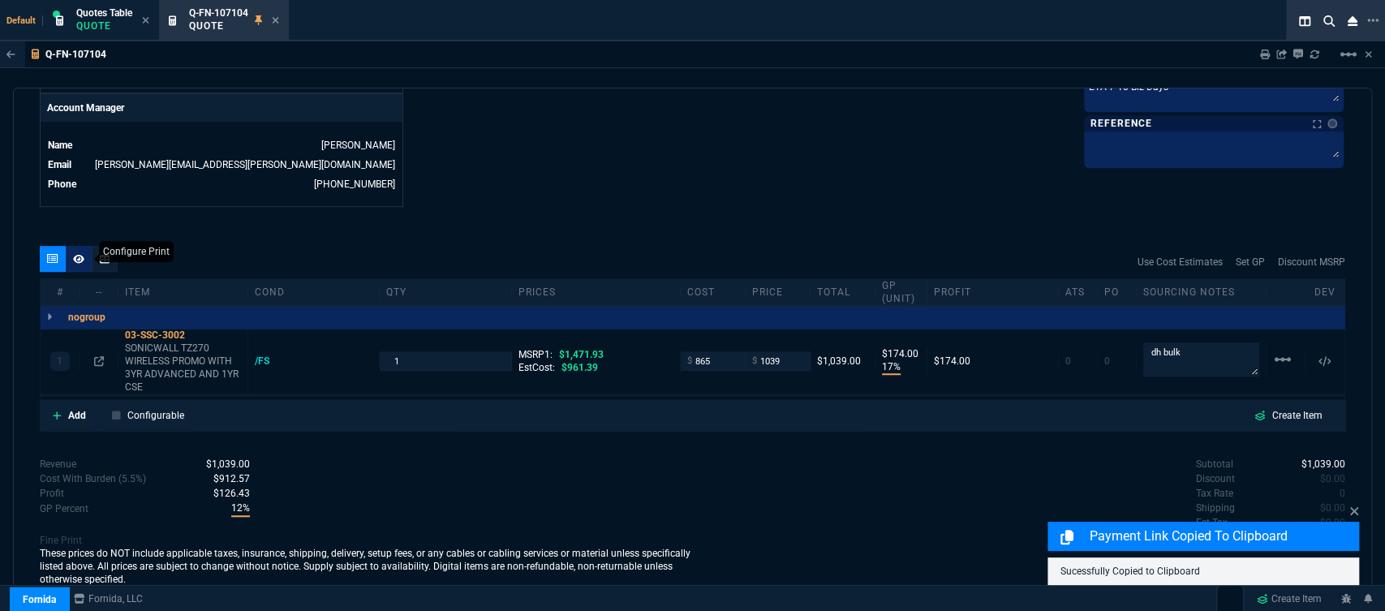
click at [77, 255] on div at bounding box center [79, 259] width 26 height 26
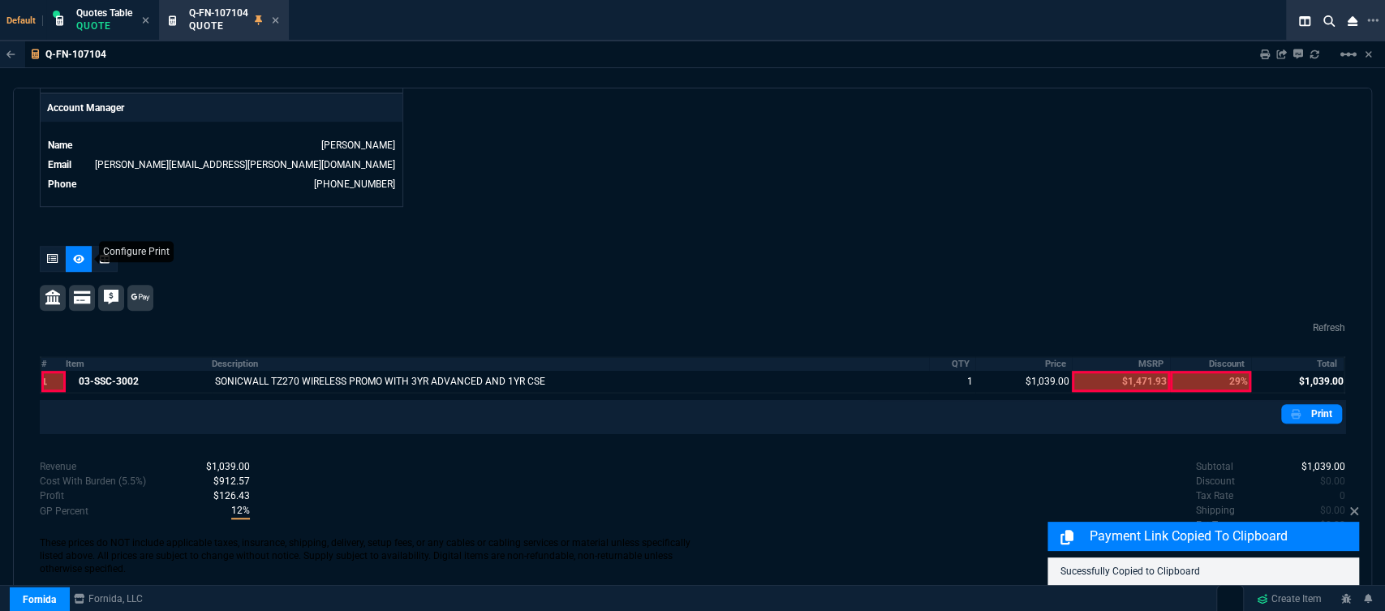
scroll to position [780, 0]
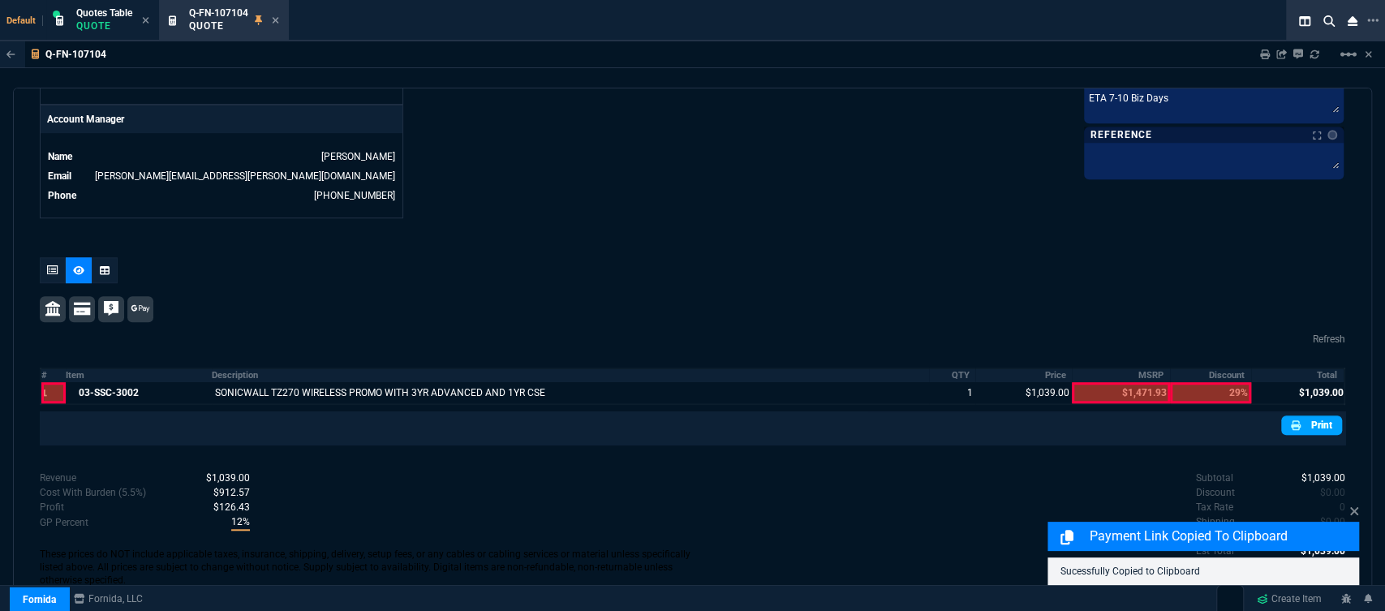
click at [1311, 415] on link "Print" at bounding box center [1311, 424] width 61 height 19
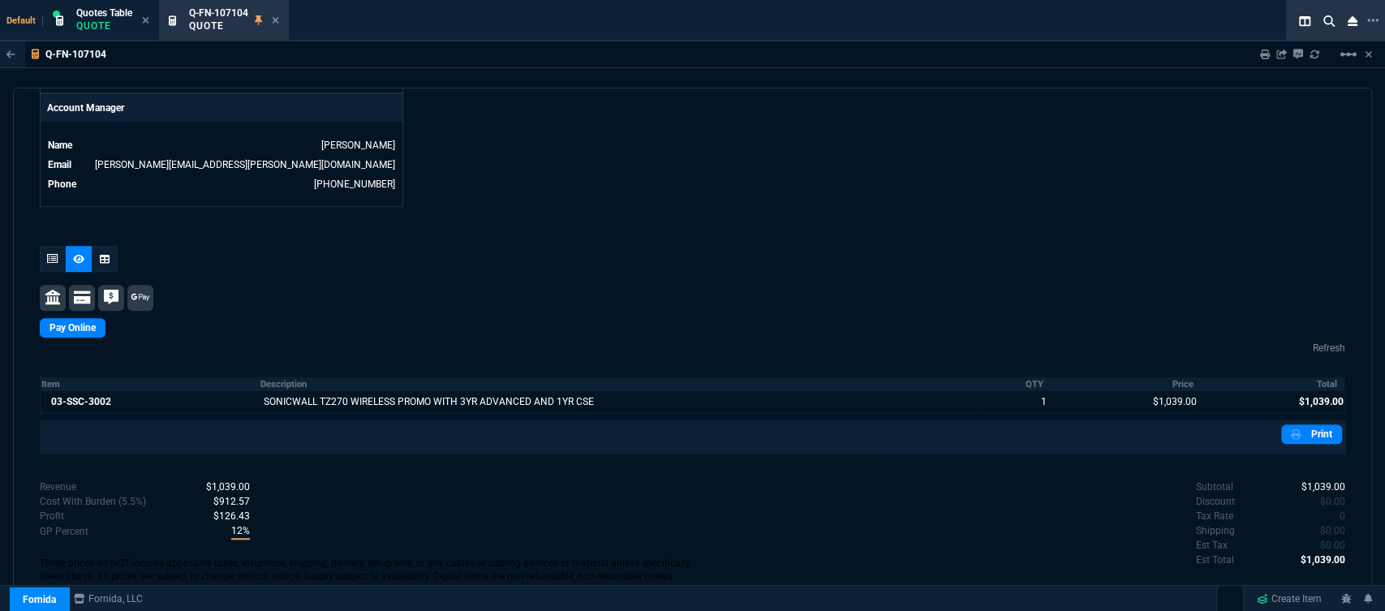
scroll to position [800, 0]
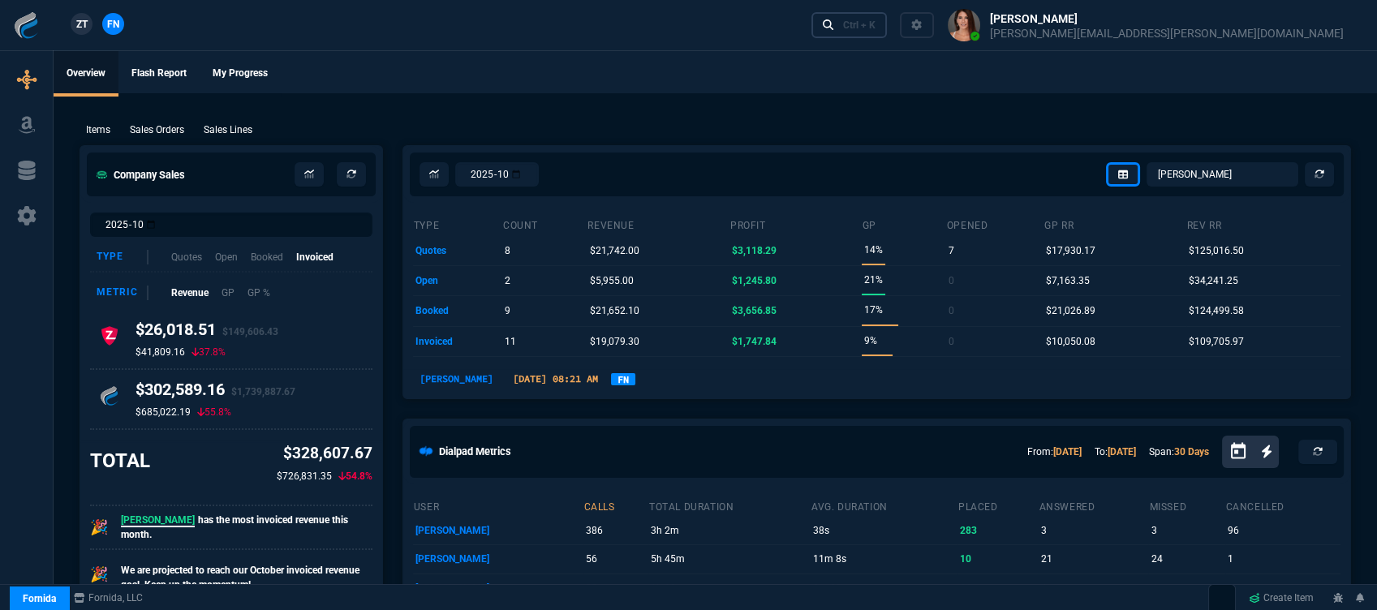
click at [875, 28] on div "Ctrl + K" at bounding box center [859, 25] width 32 height 13
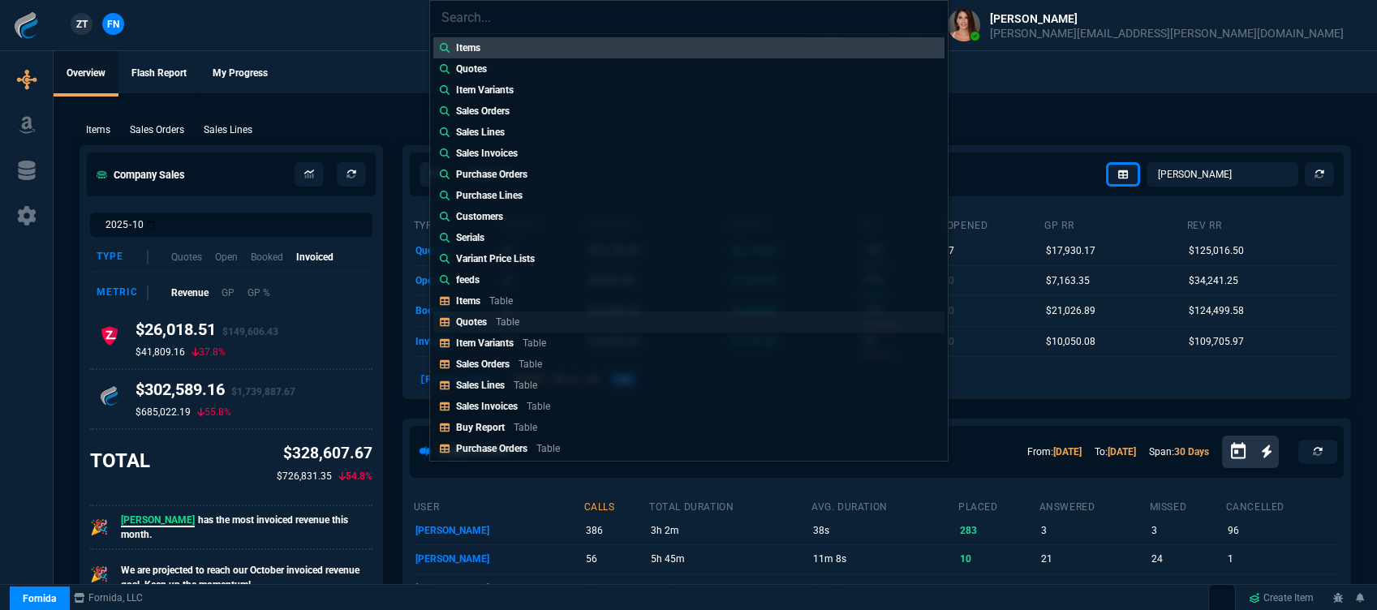
click at [550, 312] on link "Quotes Table" at bounding box center [688, 321] width 511 height 21
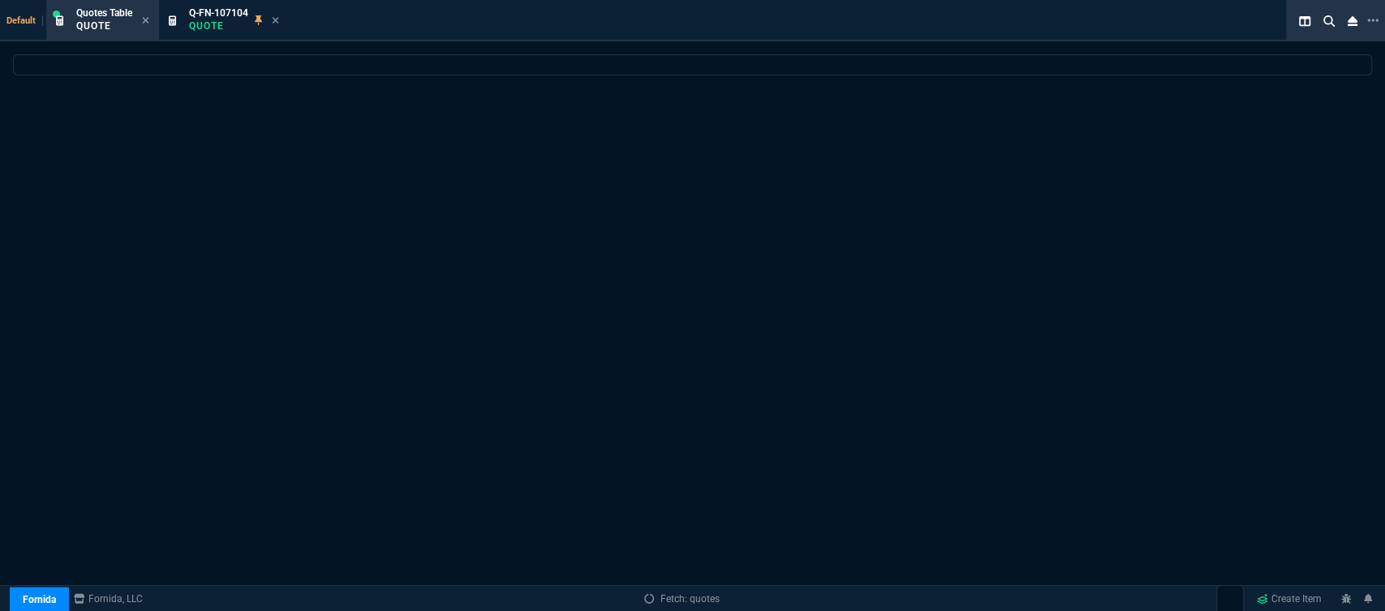
select select
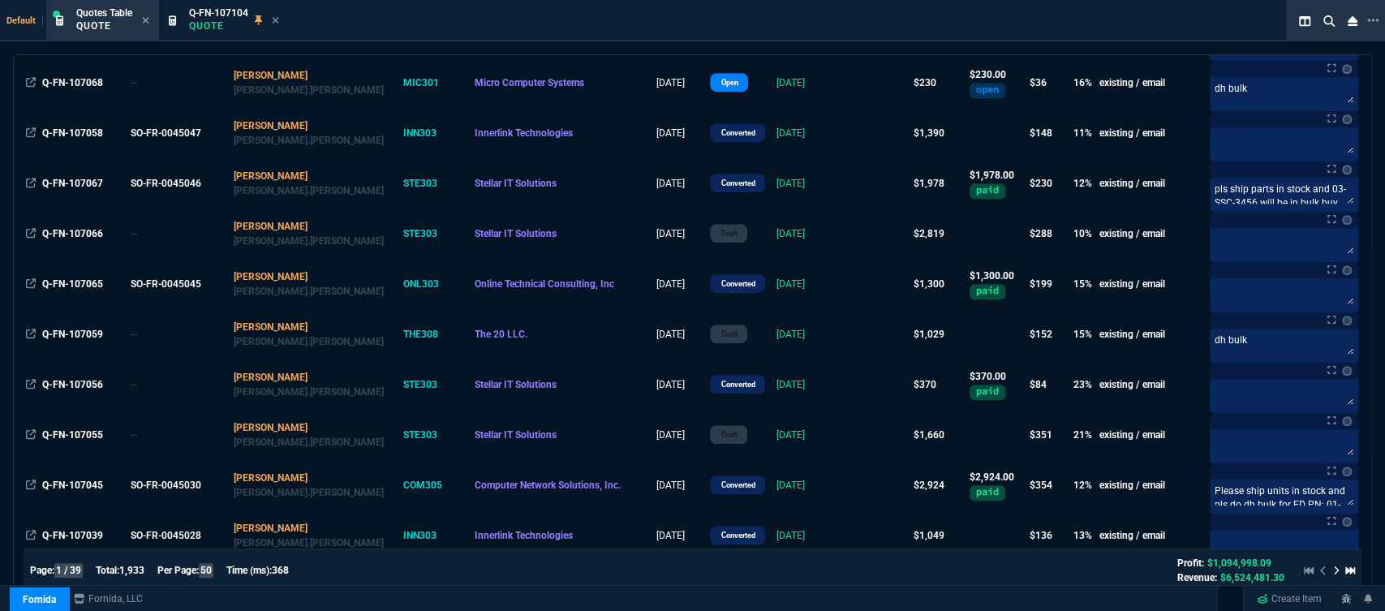
scroll to position [720, 0]
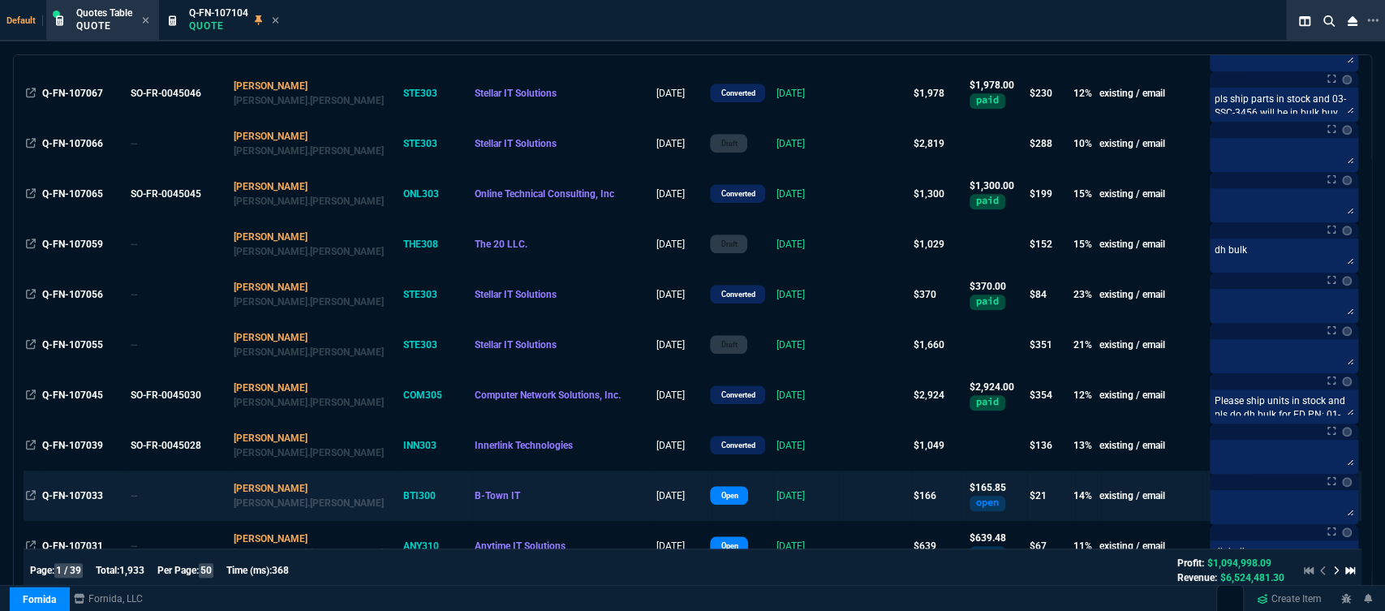
click at [843, 496] on td at bounding box center [877, 495] width 68 height 50
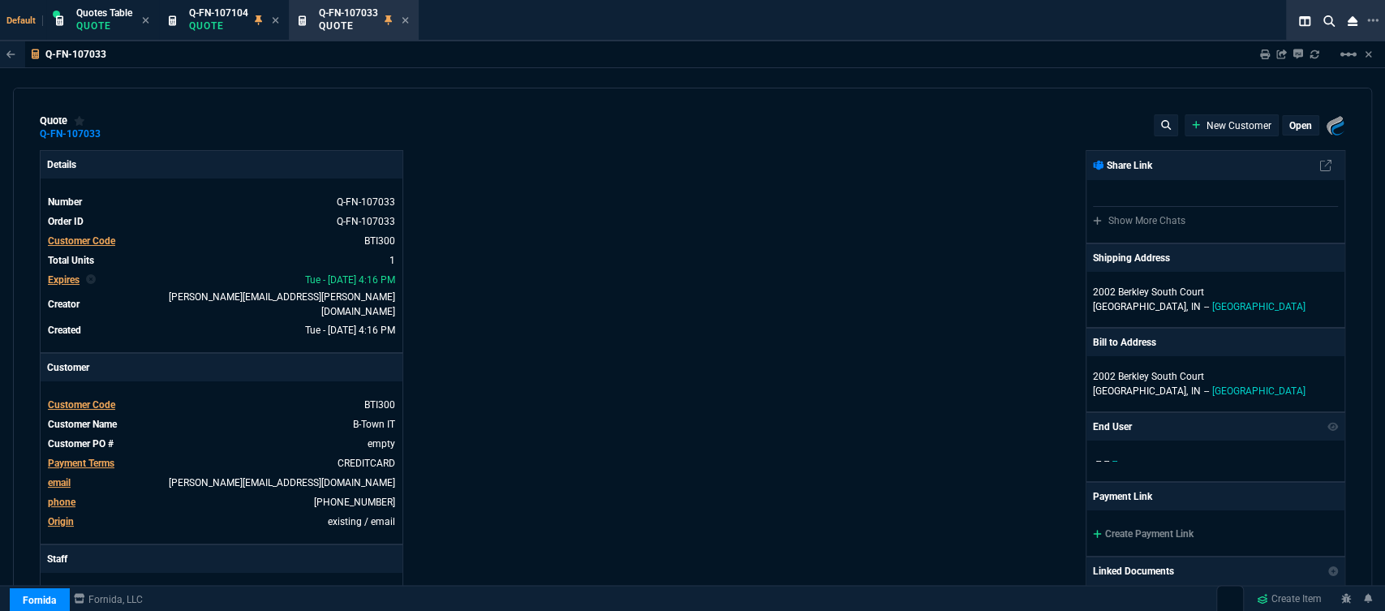
type input "18"
type input "28"
type input "215"
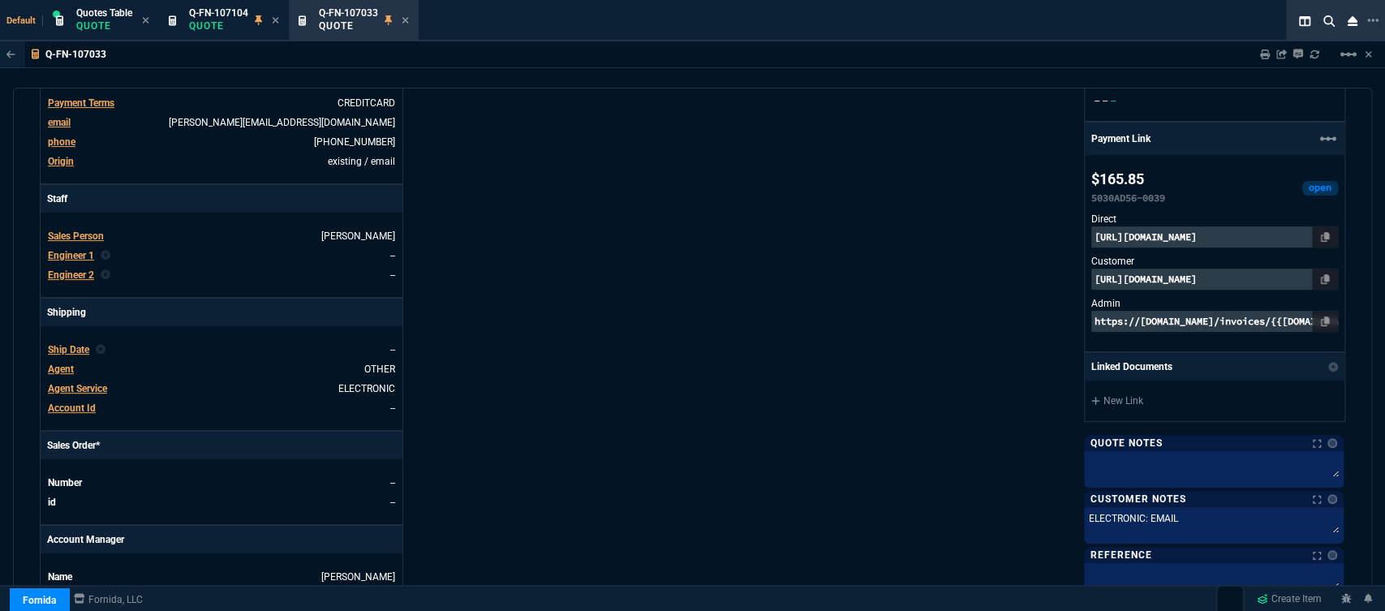
type input "28"
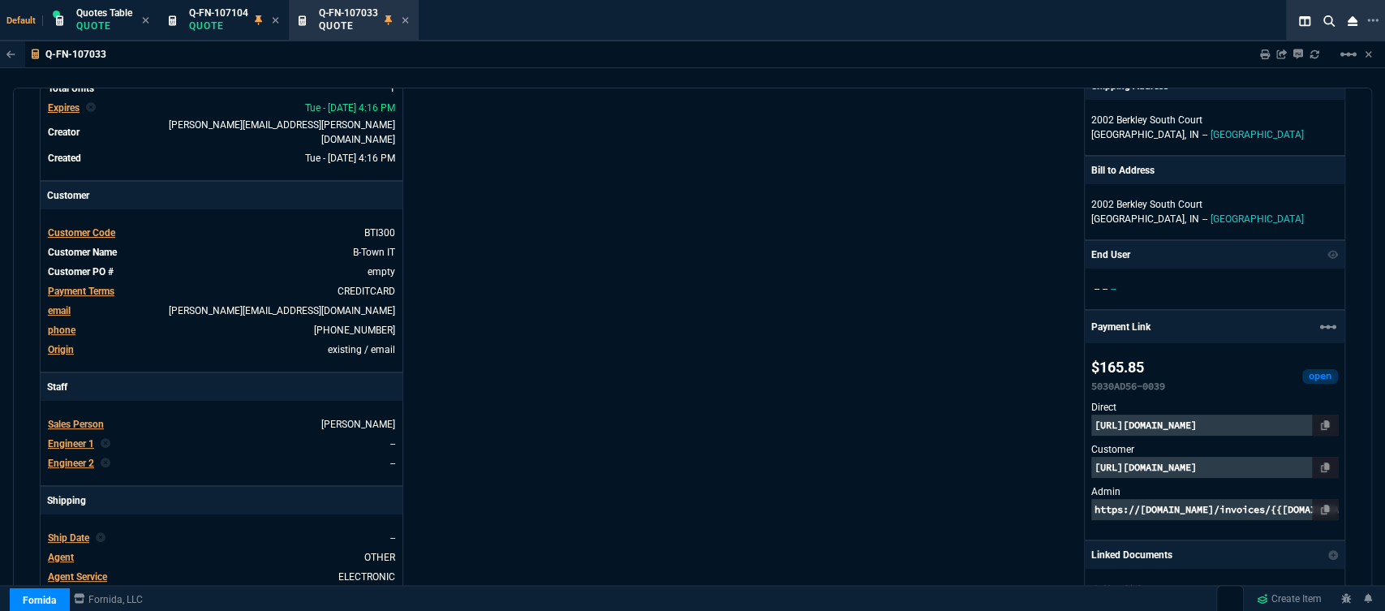
scroll to position [0, 0]
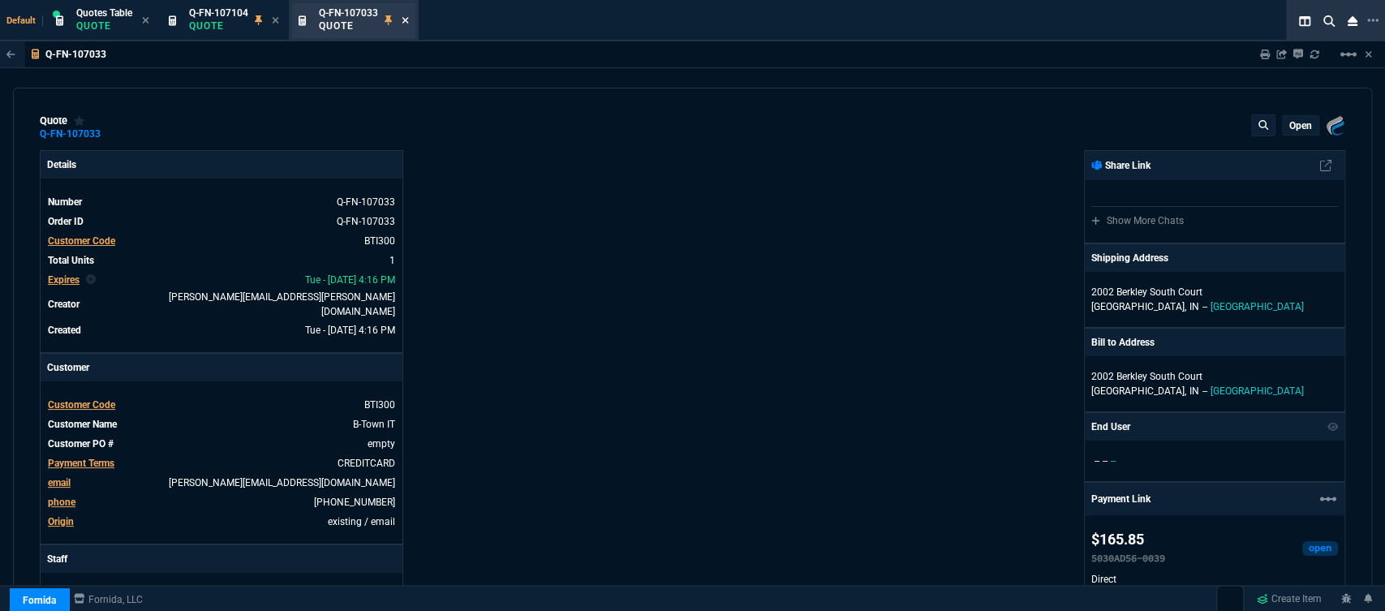
click at [409, 19] on icon at bounding box center [405, 20] width 7 height 10
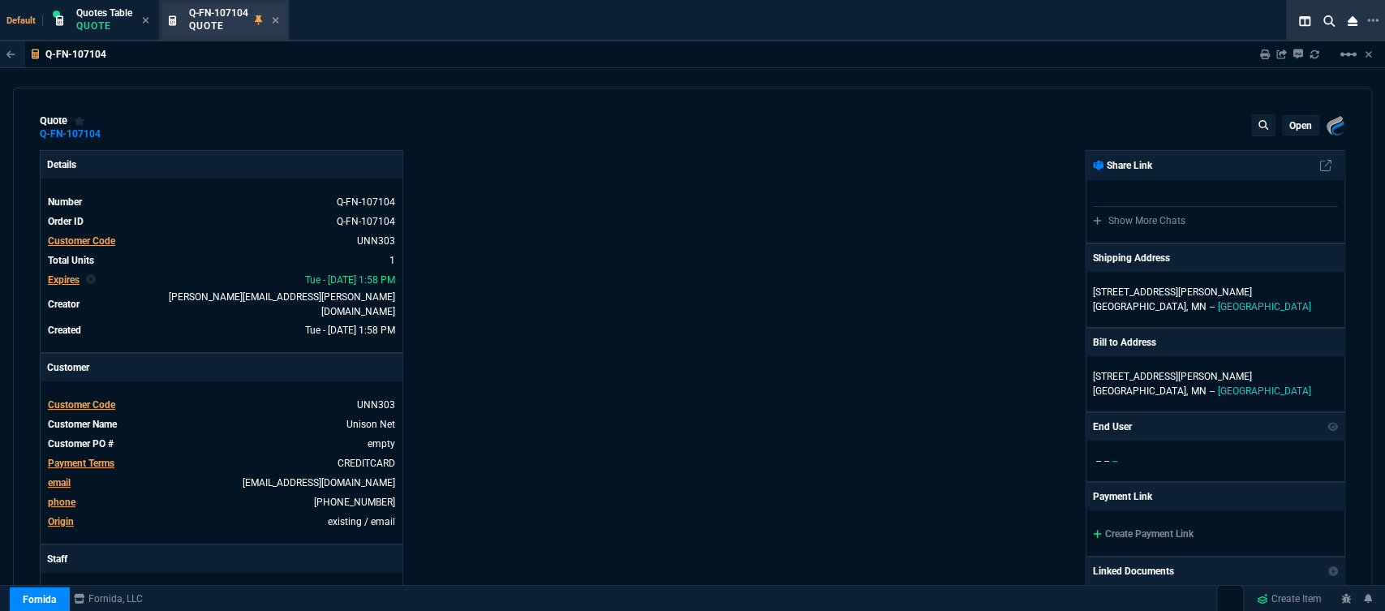
type input "17"
type input "174"
type input "1471.93"
type input "29"
click at [278, 24] on icon at bounding box center [275, 20] width 7 height 10
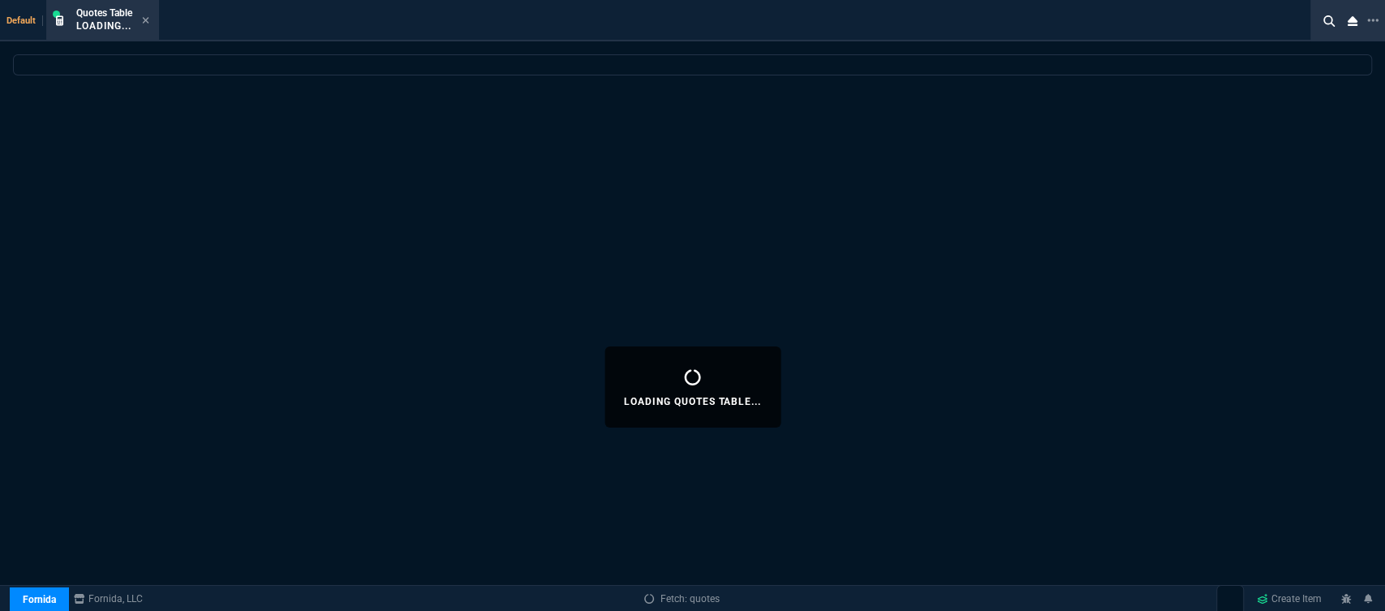
select select
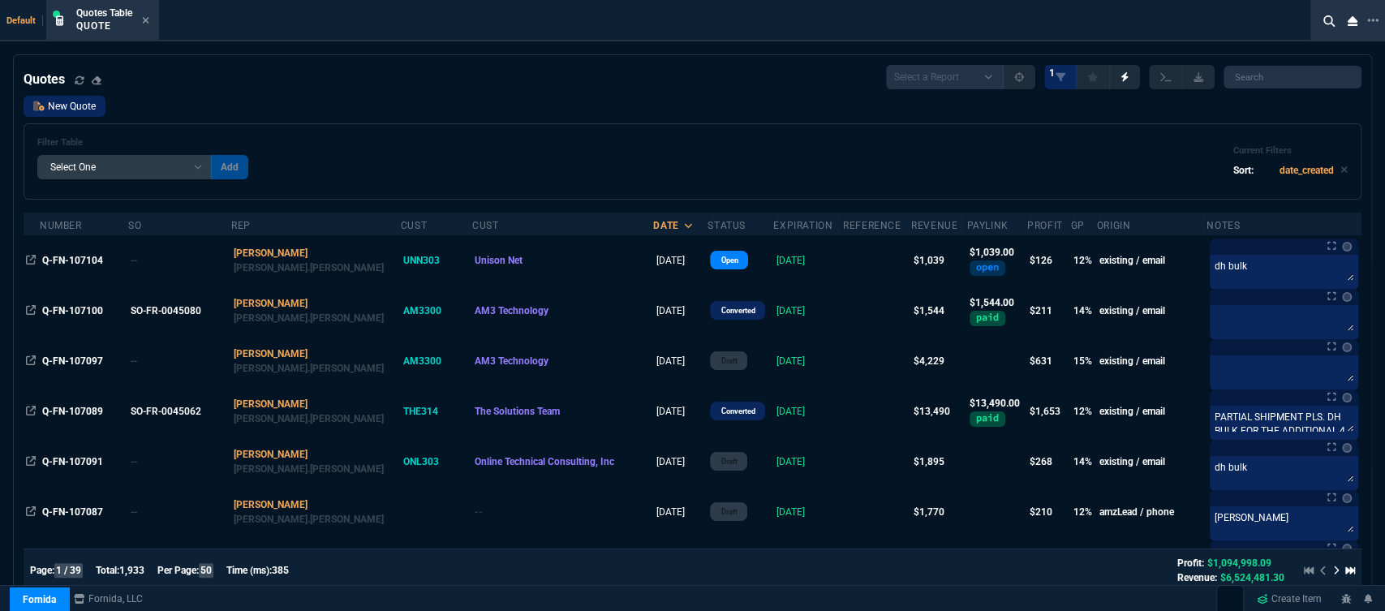
click at [82, 98] on link "New Quote" at bounding box center [65, 106] width 82 height 21
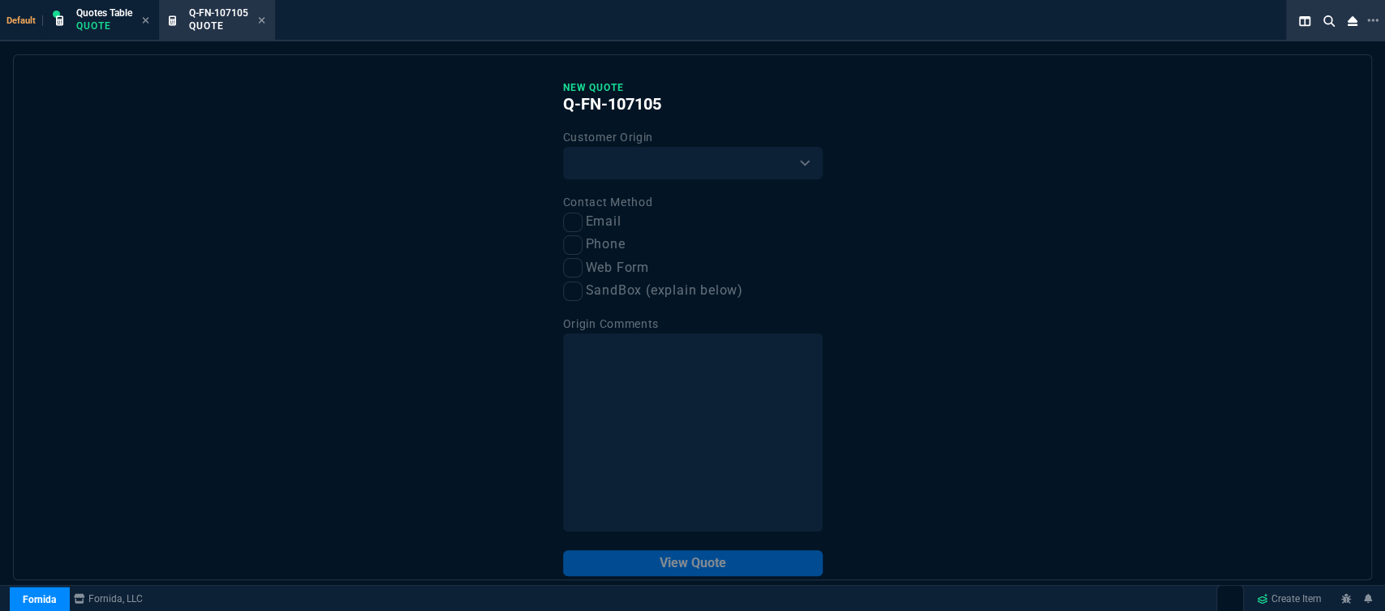
click at [612, 144] on label "Customer Origin" at bounding box center [608, 137] width 91 height 13
click at [613, 154] on select "Existing Customer Amazon Lead (first order) Website Lead (first order) Called (…" at bounding box center [693, 163] width 260 height 32
select select "existing"
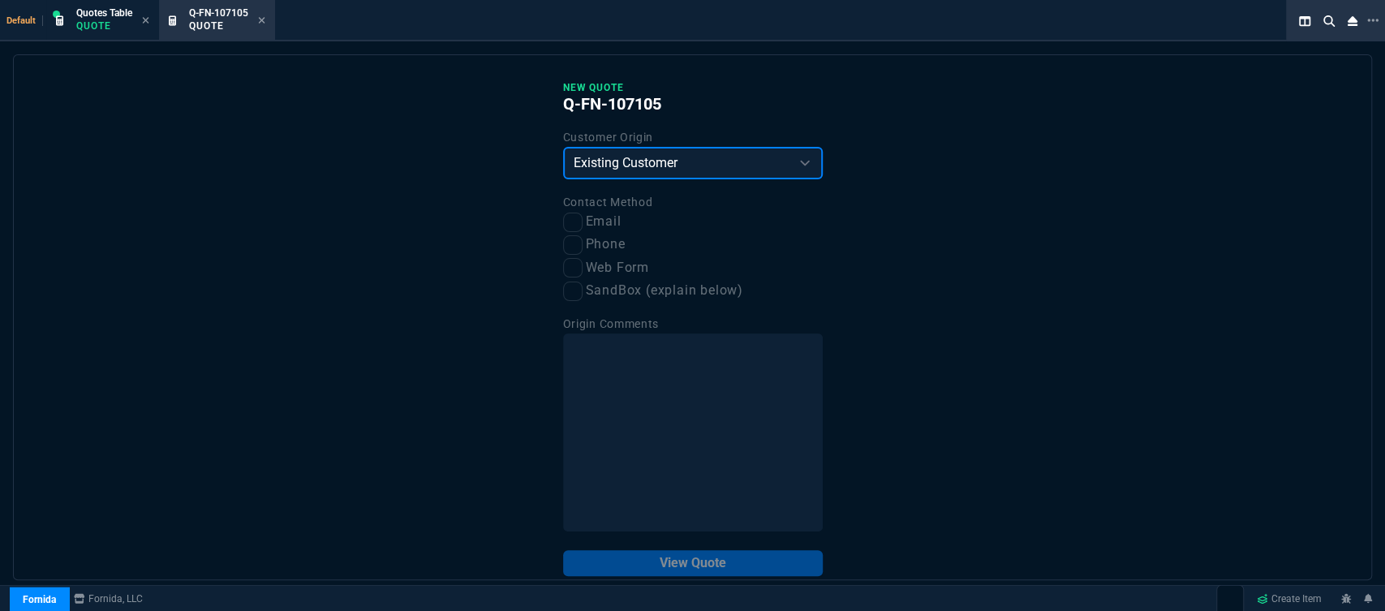
click at [563, 148] on select "Existing Customer Amazon Lead (first order) Website Lead (first order) Called (…" at bounding box center [693, 163] width 260 height 32
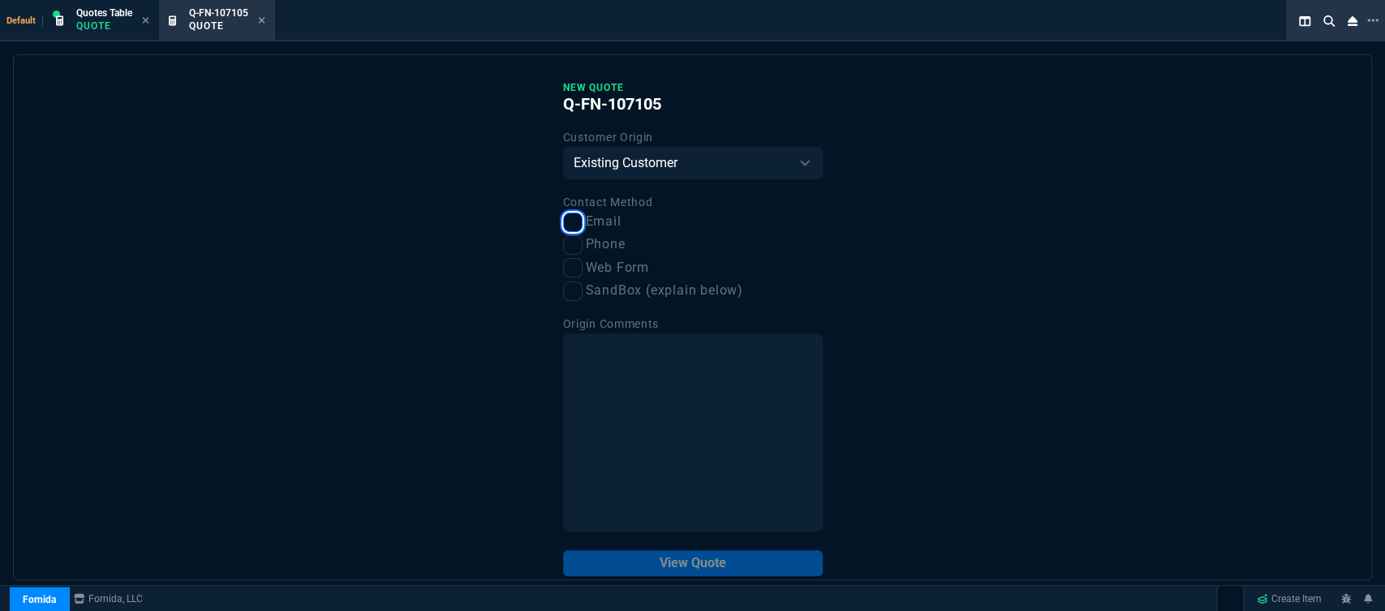
click at [572, 225] on input "Email" at bounding box center [572, 222] width 19 height 19
checkbox input "true"
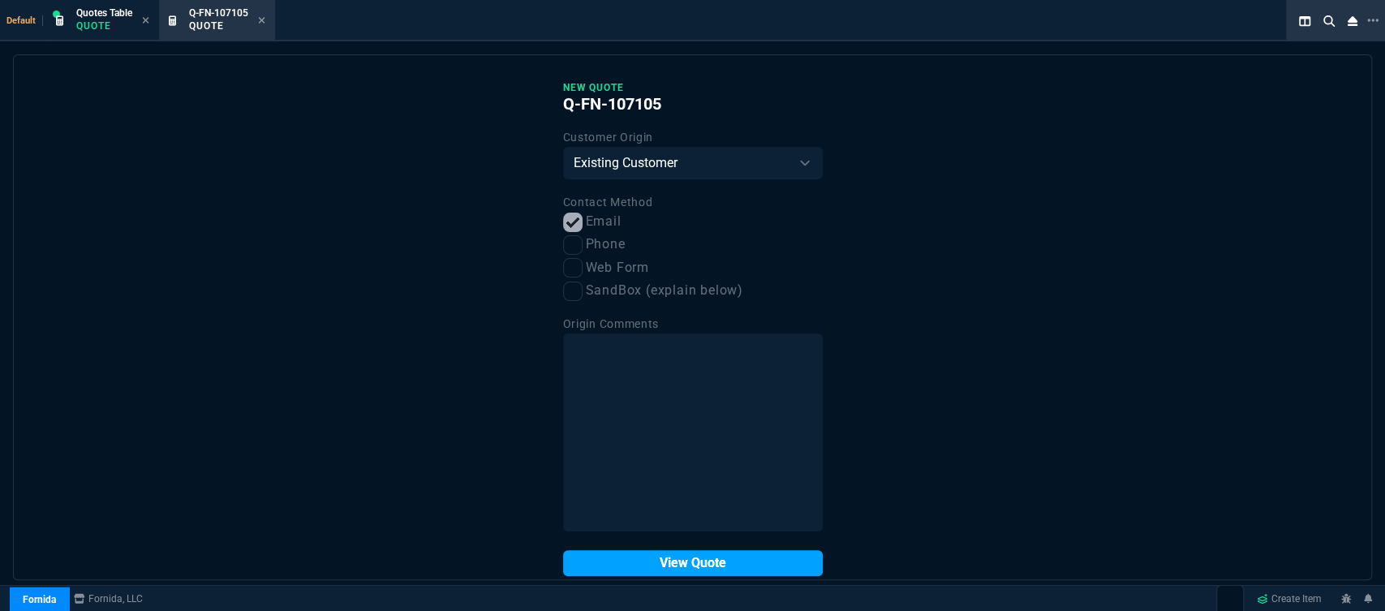
click at [694, 556] on button "View Quote" at bounding box center [693, 563] width 260 height 26
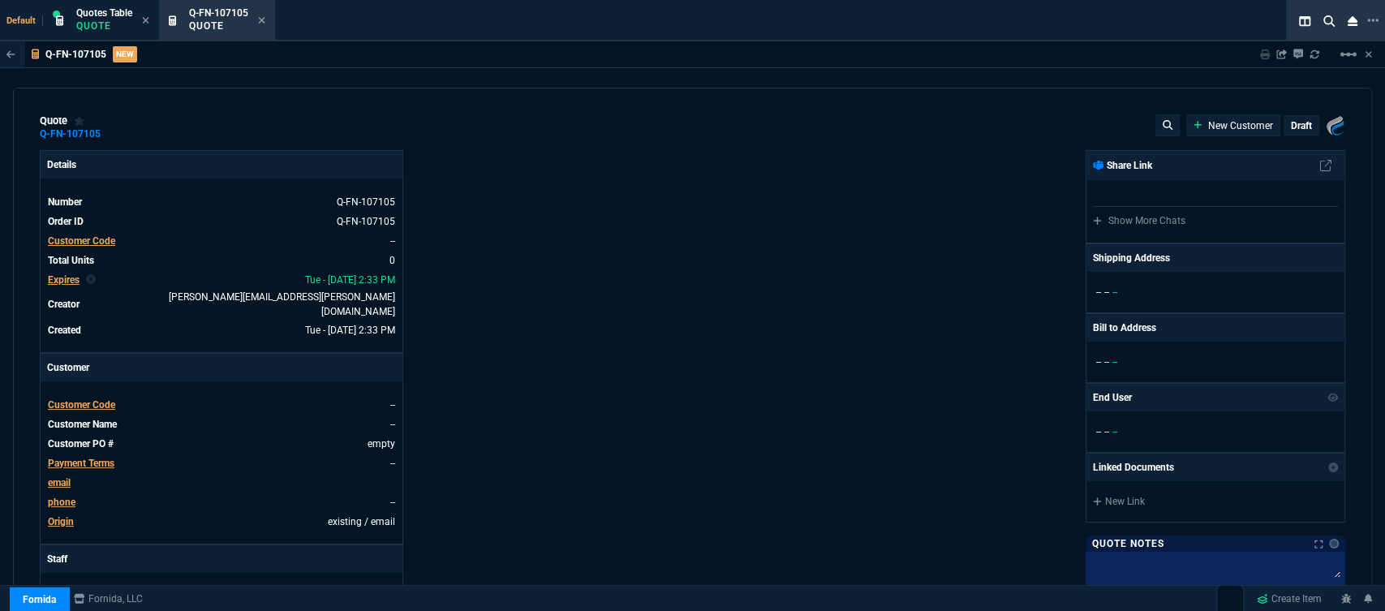
click at [100, 399] on span "Customer Code" at bounding box center [81, 404] width 67 height 11
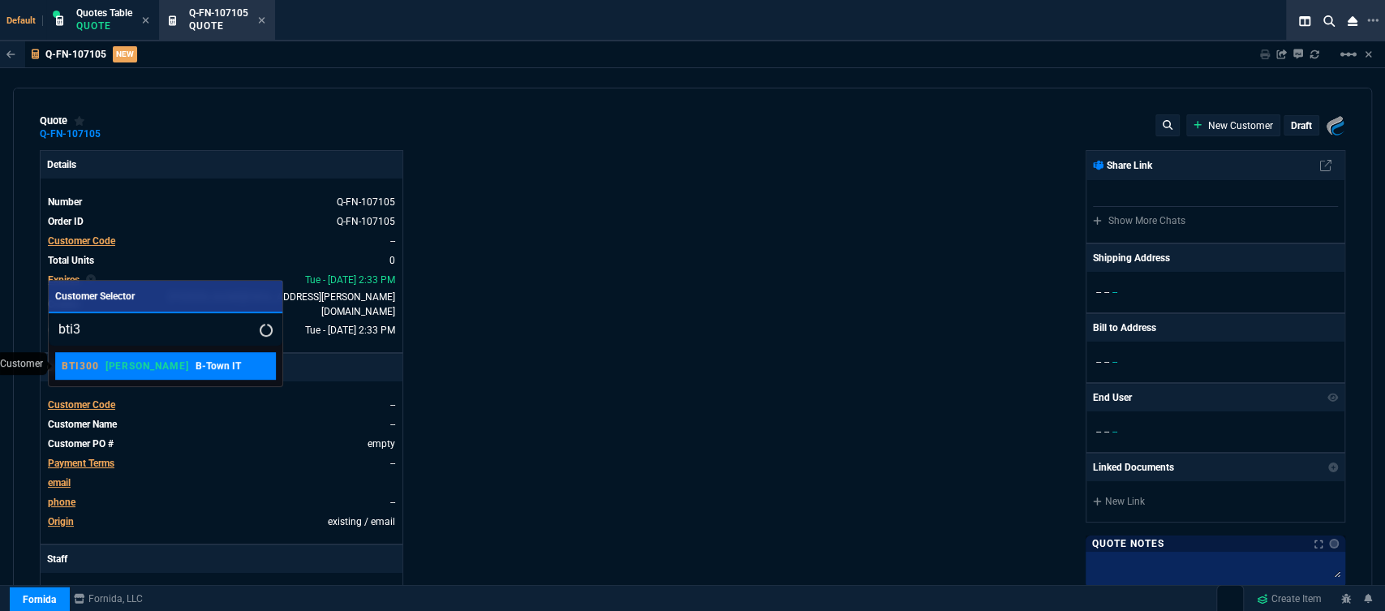
type input "bti3"
click at [204, 359] on div "BTI300 ROSS B-Town IT" at bounding box center [166, 366] width 208 height 15
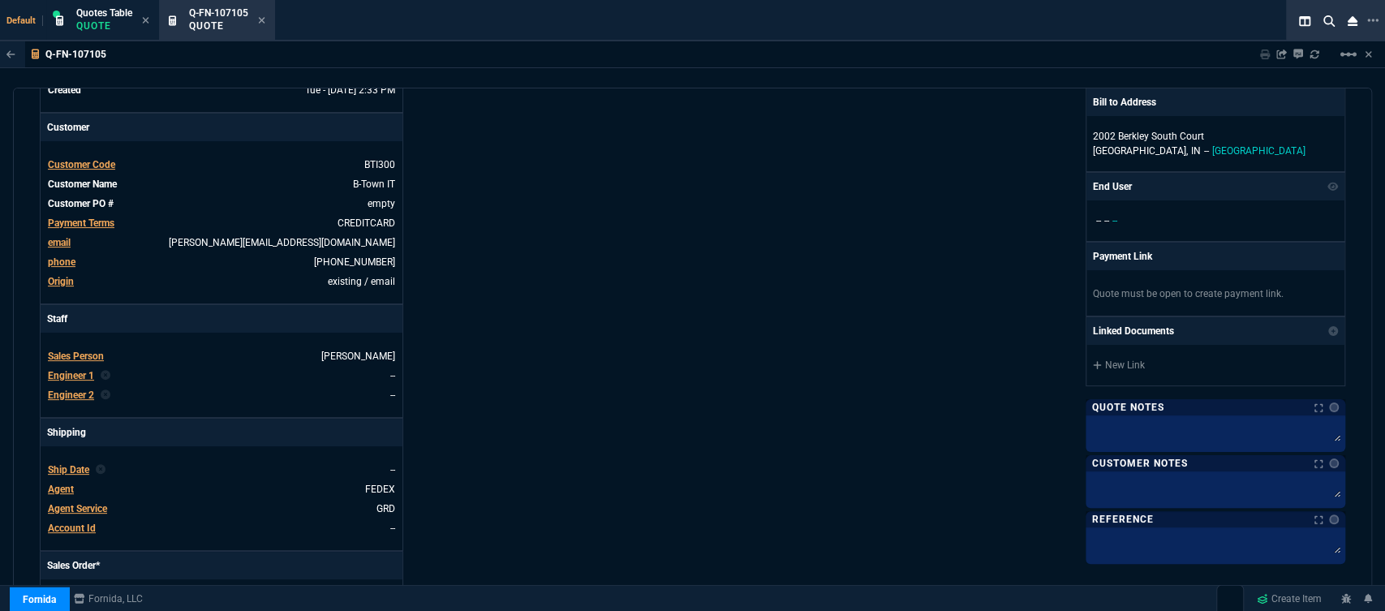
scroll to position [270, 0]
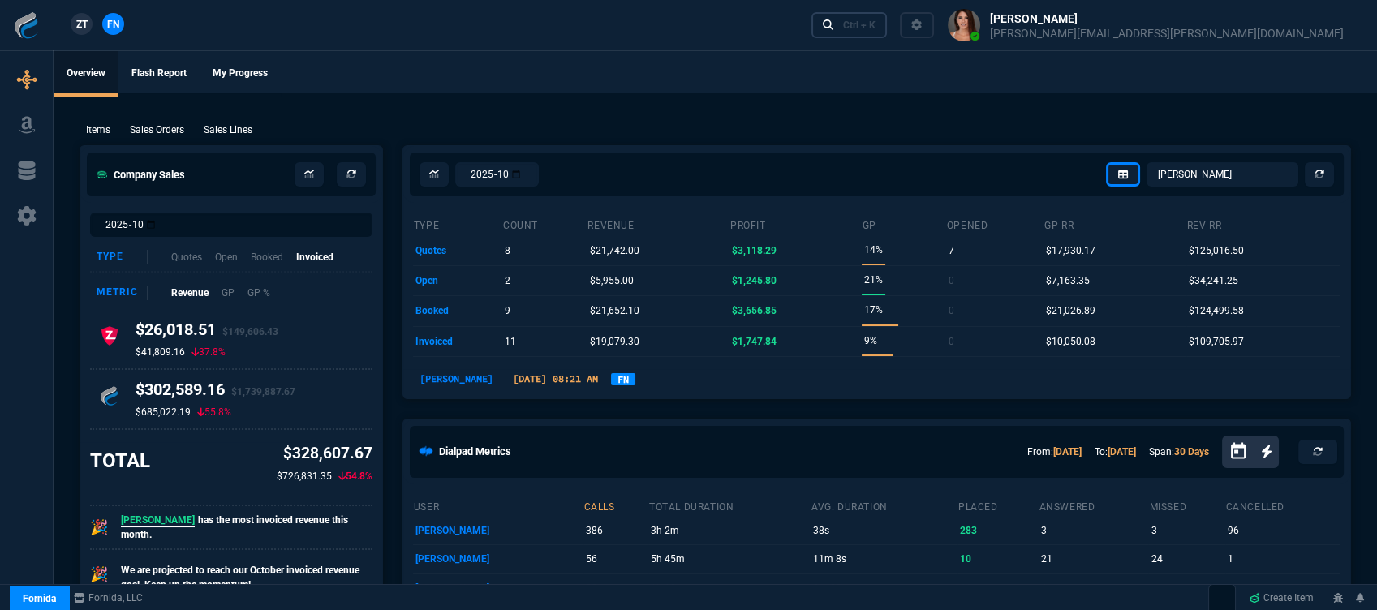
click at [887, 32] on link "Ctrl + K" at bounding box center [849, 24] width 76 height 25
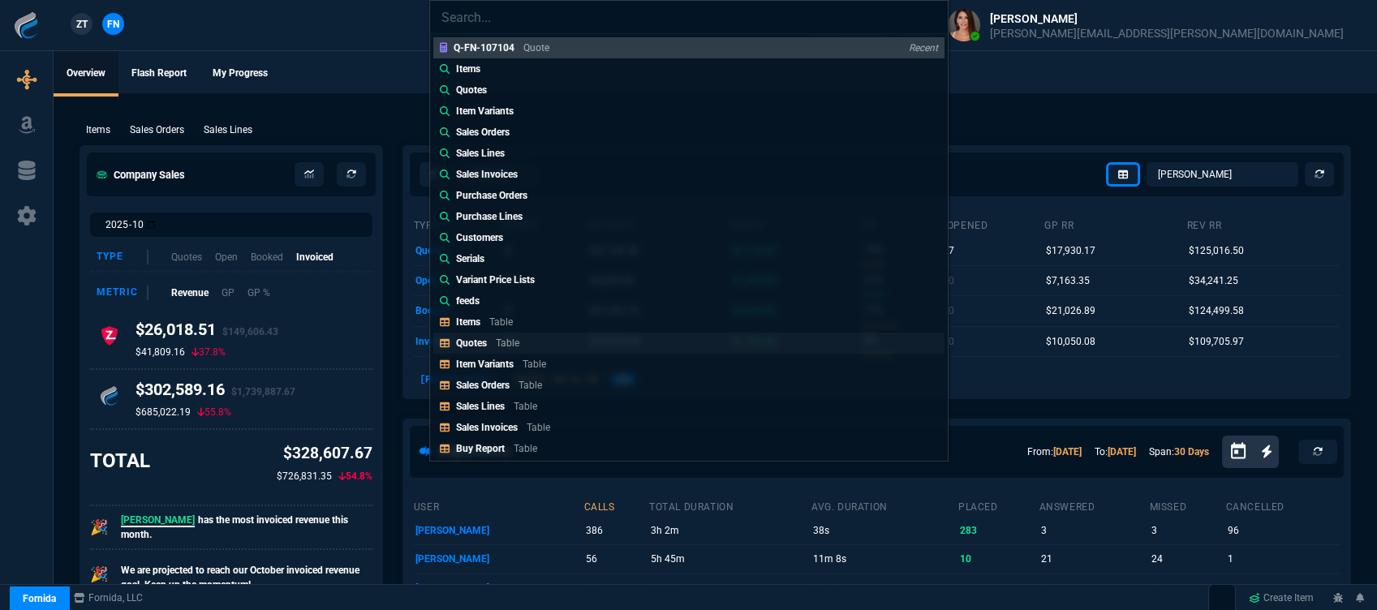
click at [481, 346] on p "Quotes" at bounding box center [471, 342] width 31 height 11
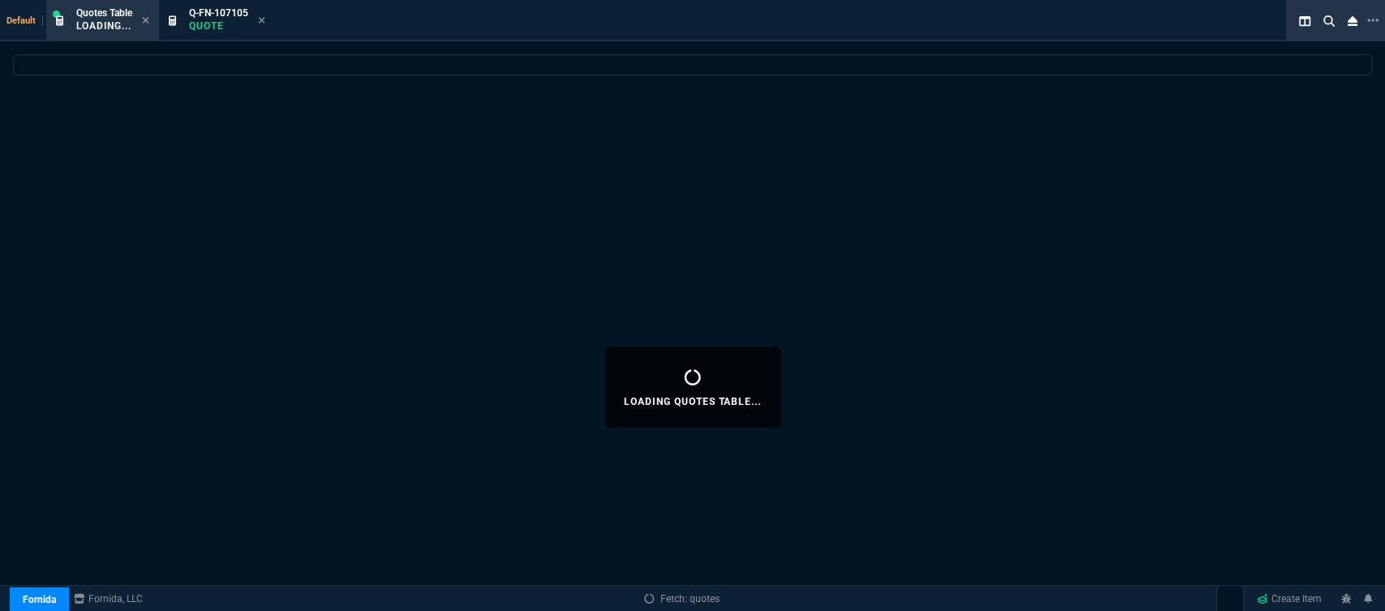
select select
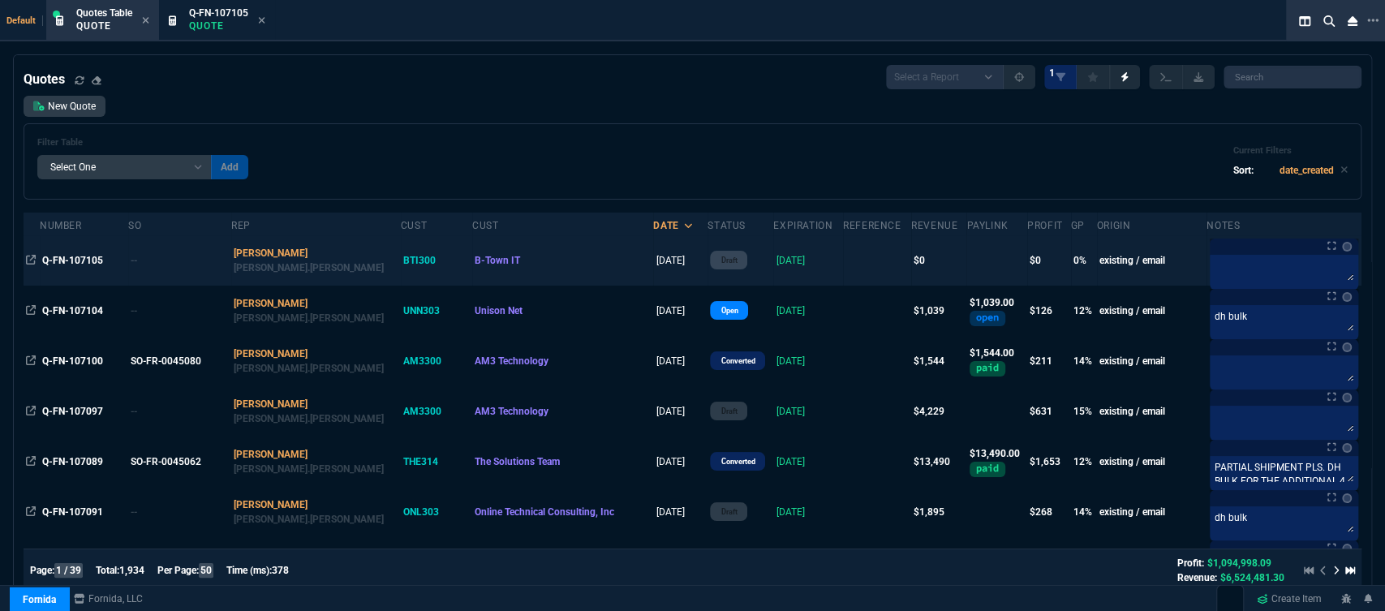
click at [843, 253] on td at bounding box center [877, 260] width 68 height 50
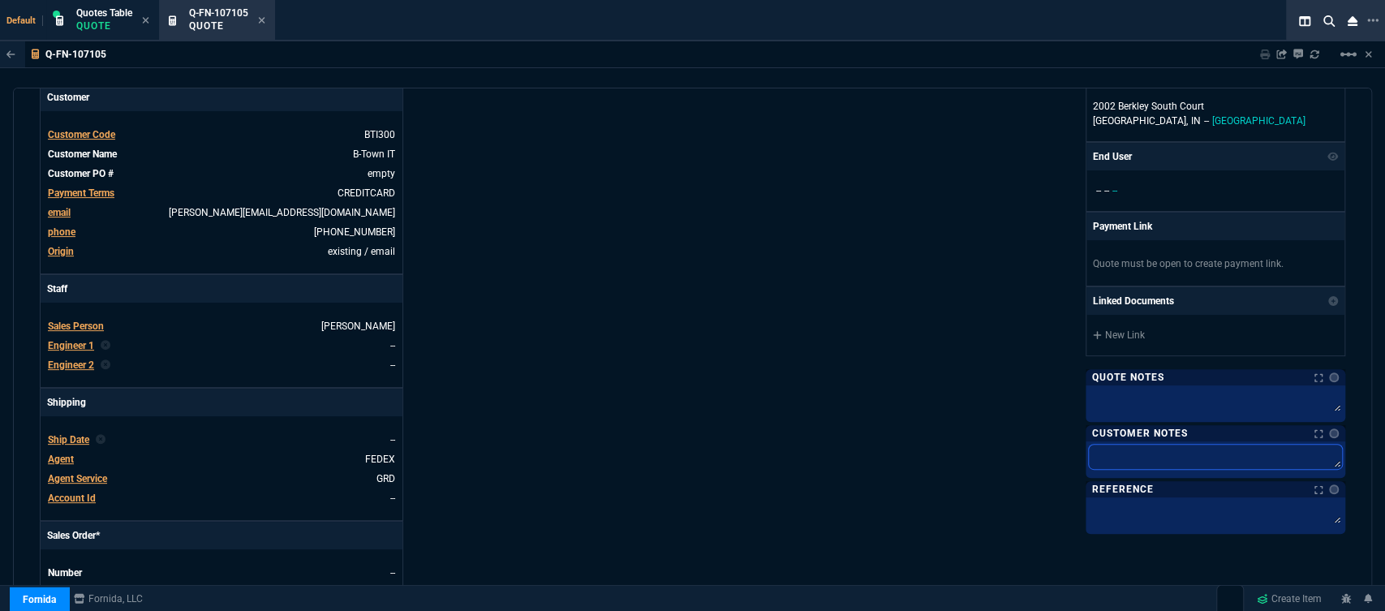
click at [1183, 456] on textarea at bounding box center [1215, 457] width 253 height 24
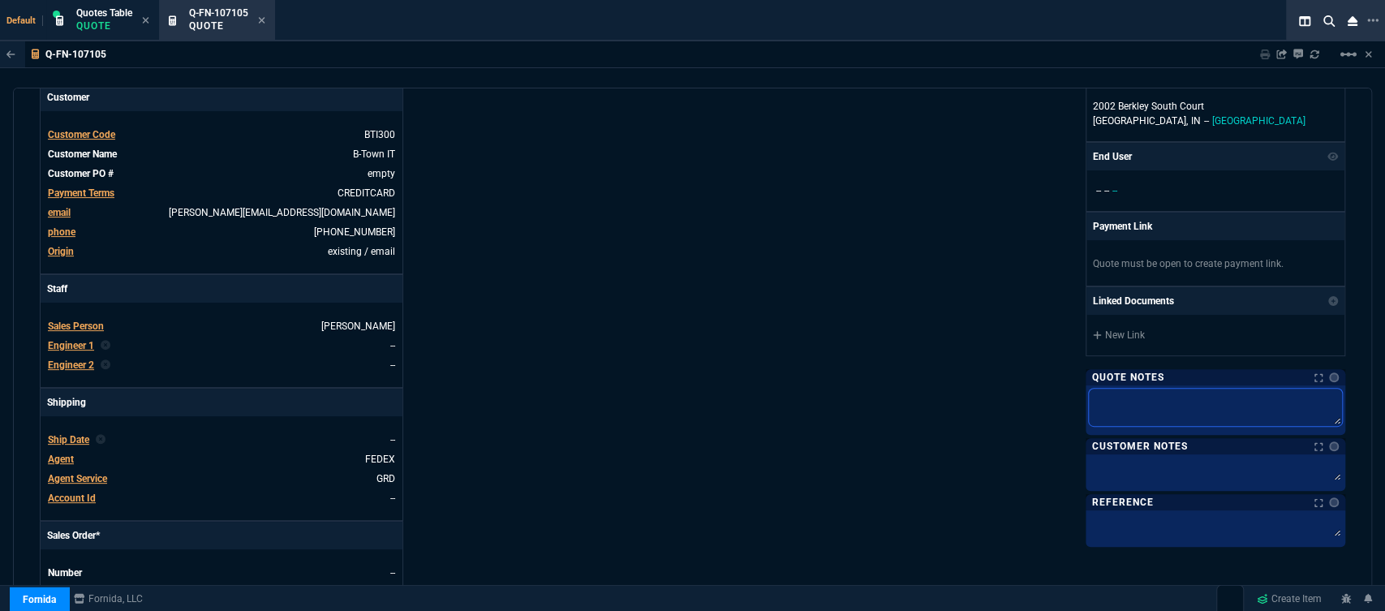
click at [1179, 404] on textarea at bounding box center [1215, 407] width 253 height 37
type textarea "t"
type textarea "td"
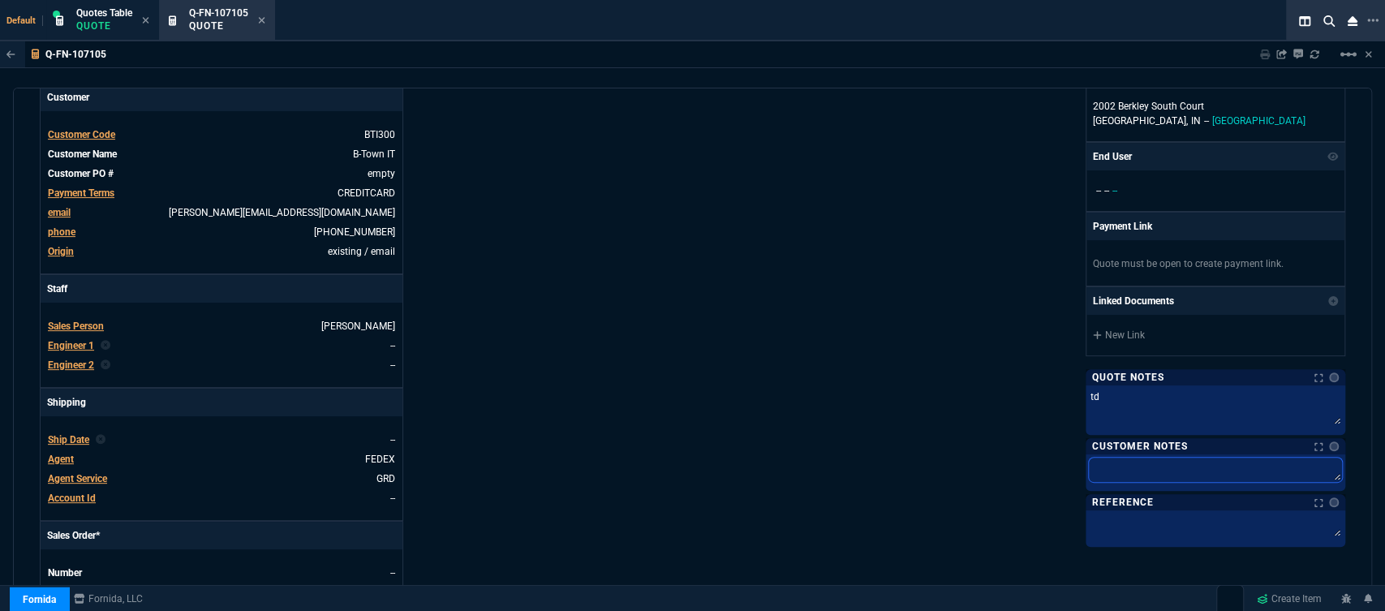
click at [1166, 469] on textarea at bounding box center [1215, 469] width 253 height 24
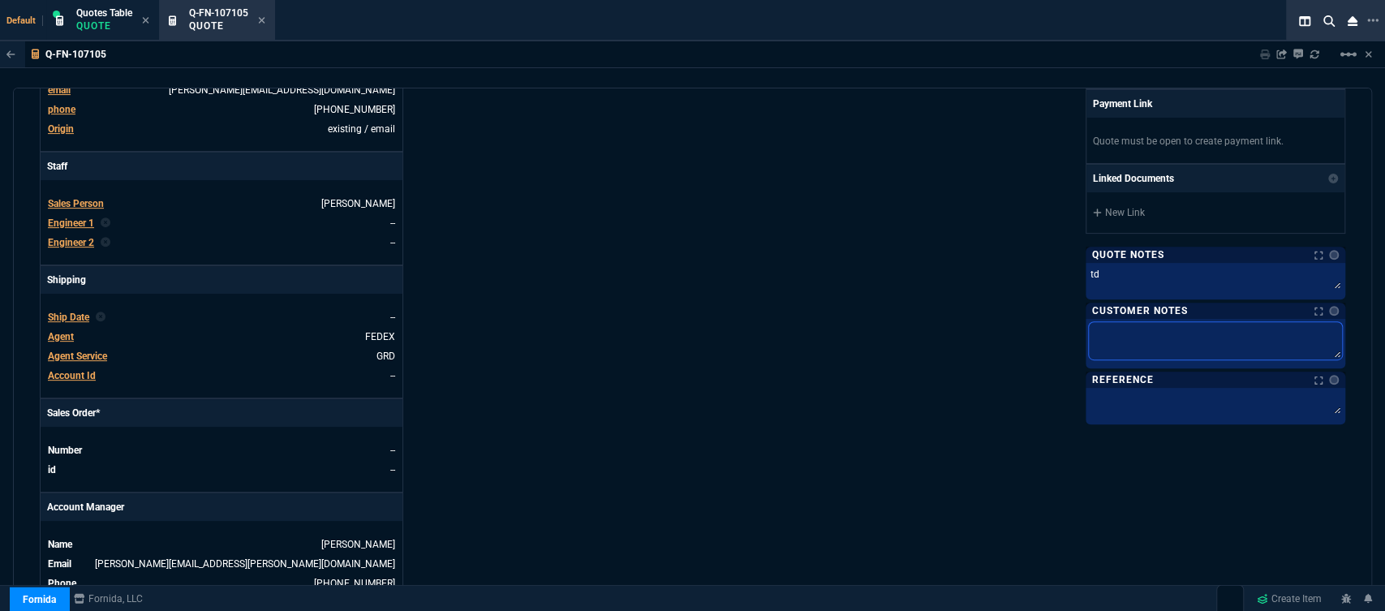
scroll to position [450, 0]
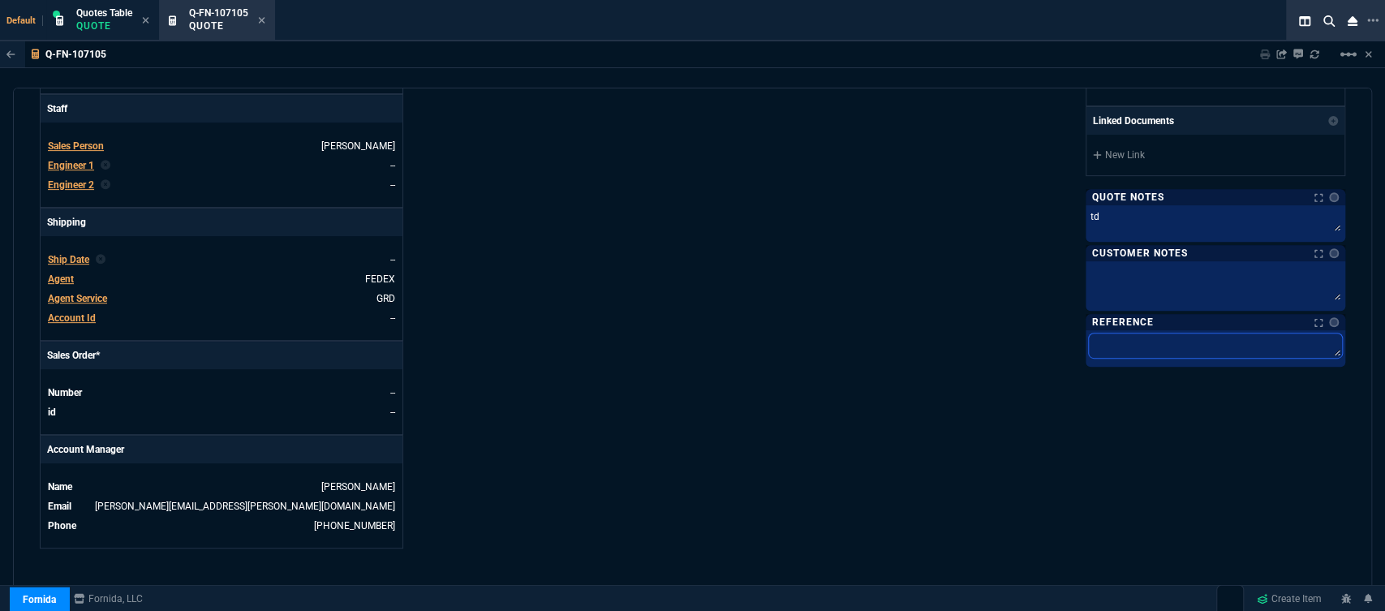
click at [1147, 337] on textarea at bounding box center [1215, 345] width 253 height 24
paste textarea "FGT60ETK19081146 FGT60ETK20018833"
type textarea "FGT60ETK19081146 FGT60ETK20018833"
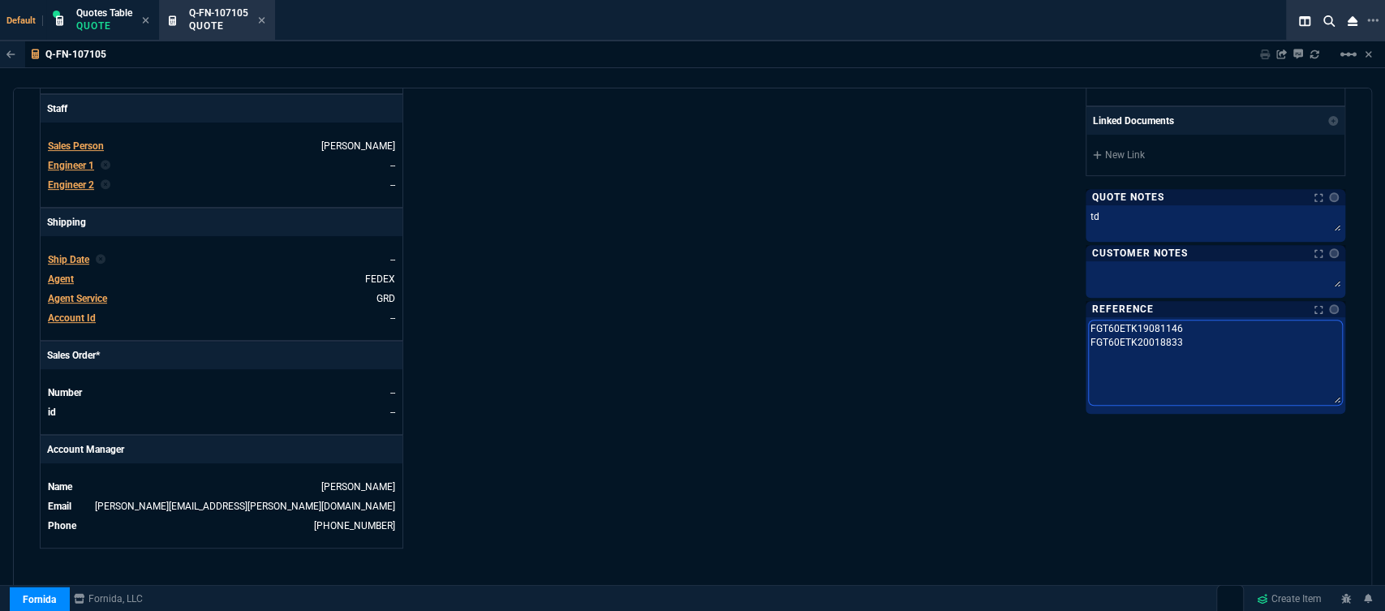
drag, startPoint x: 1328, startPoint y: 350, endPoint x: 1324, endPoint y: 398, distance: 48.0
click at [1324, 398] on textarea "FGT60ETK19081146 FGT60ETK20018833" at bounding box center [1215, 362] width 253 height 84
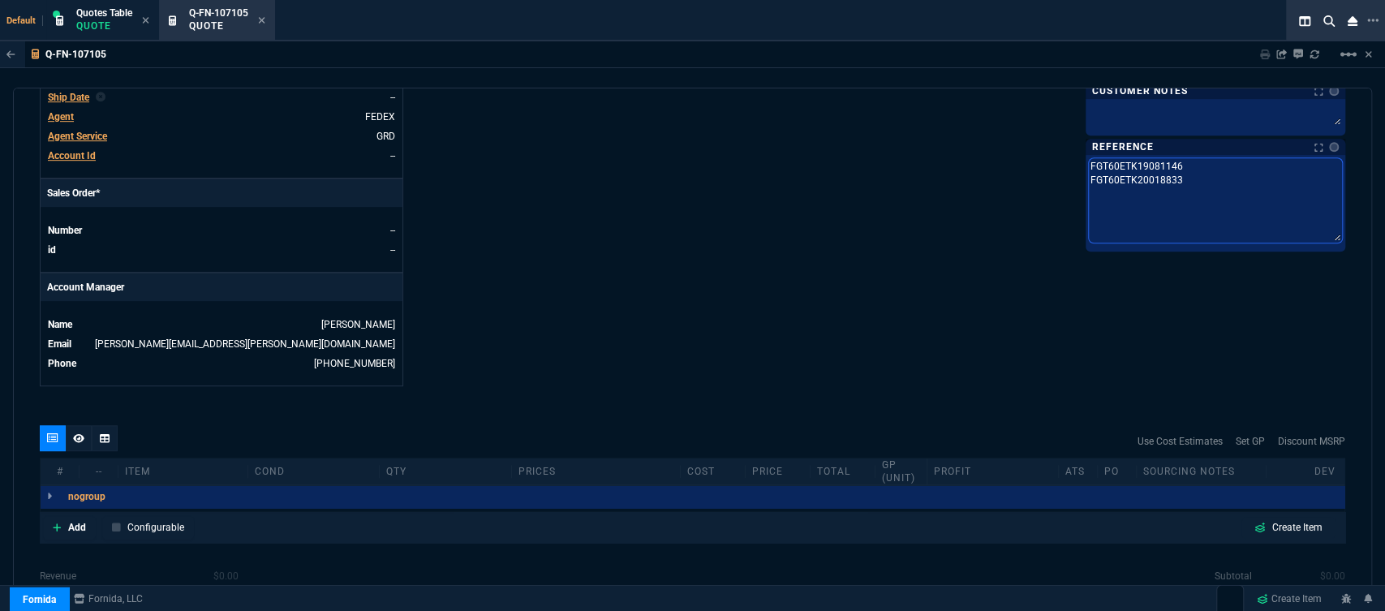
scroll to position [630, 0]
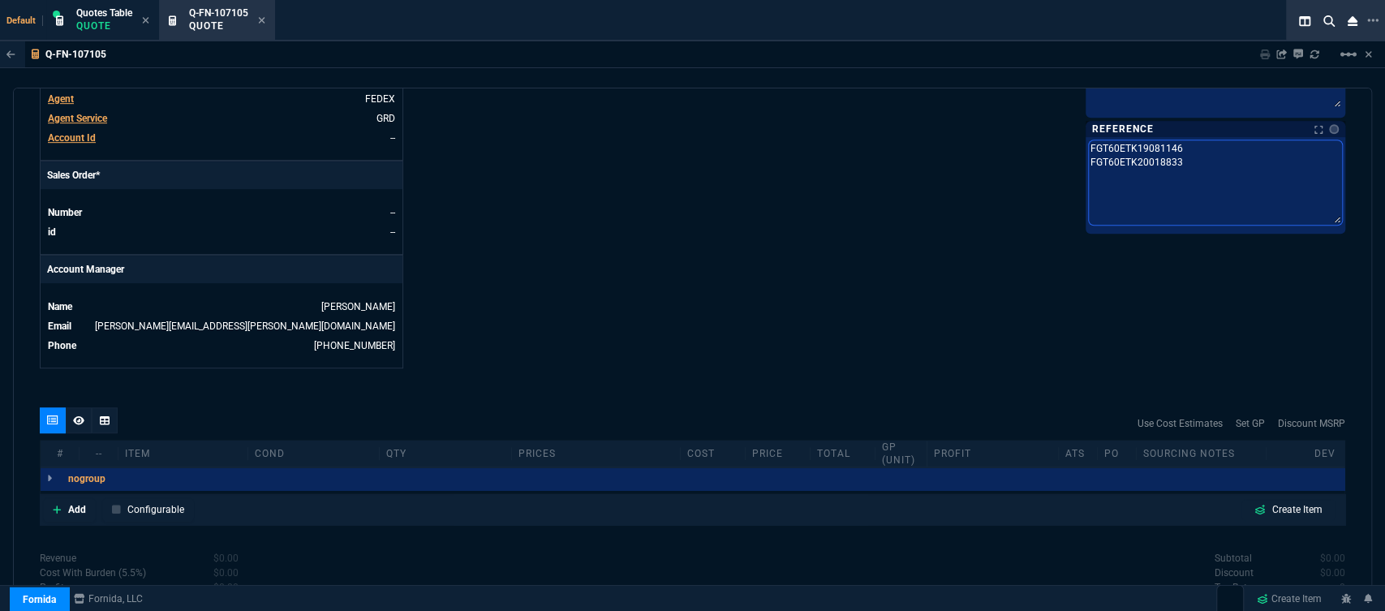
type textarea "FGT60ETK19081146 FGT60ETK20018833"
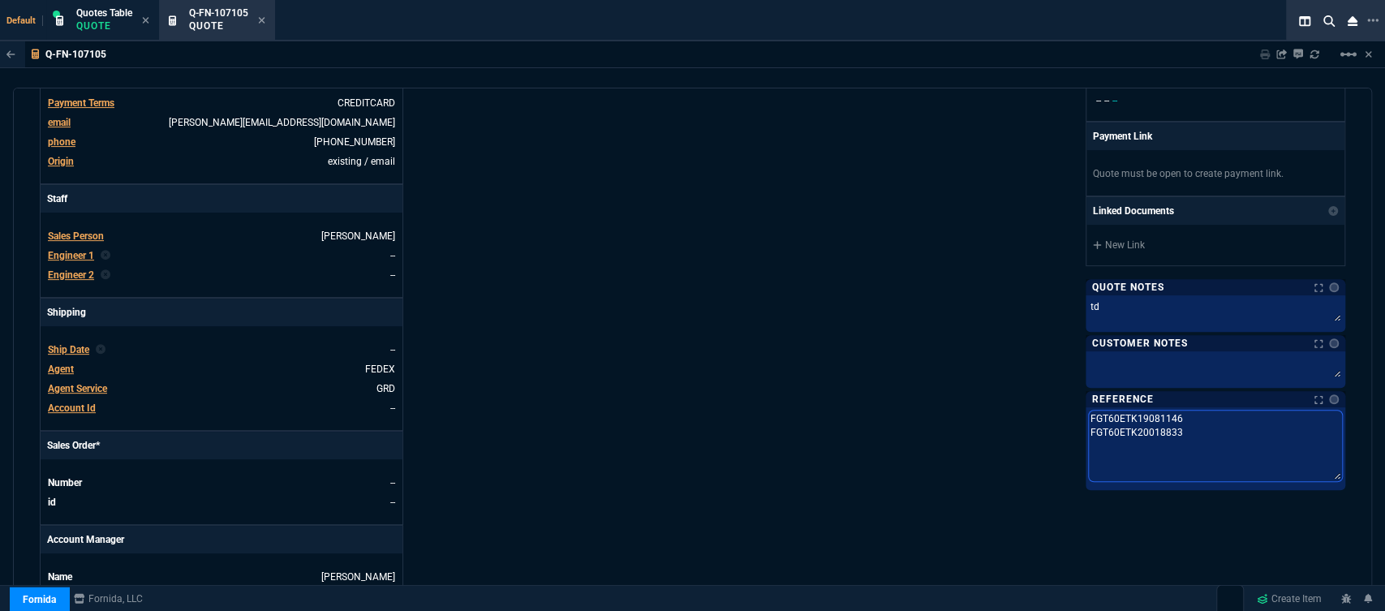
scroll to position [180, 0]
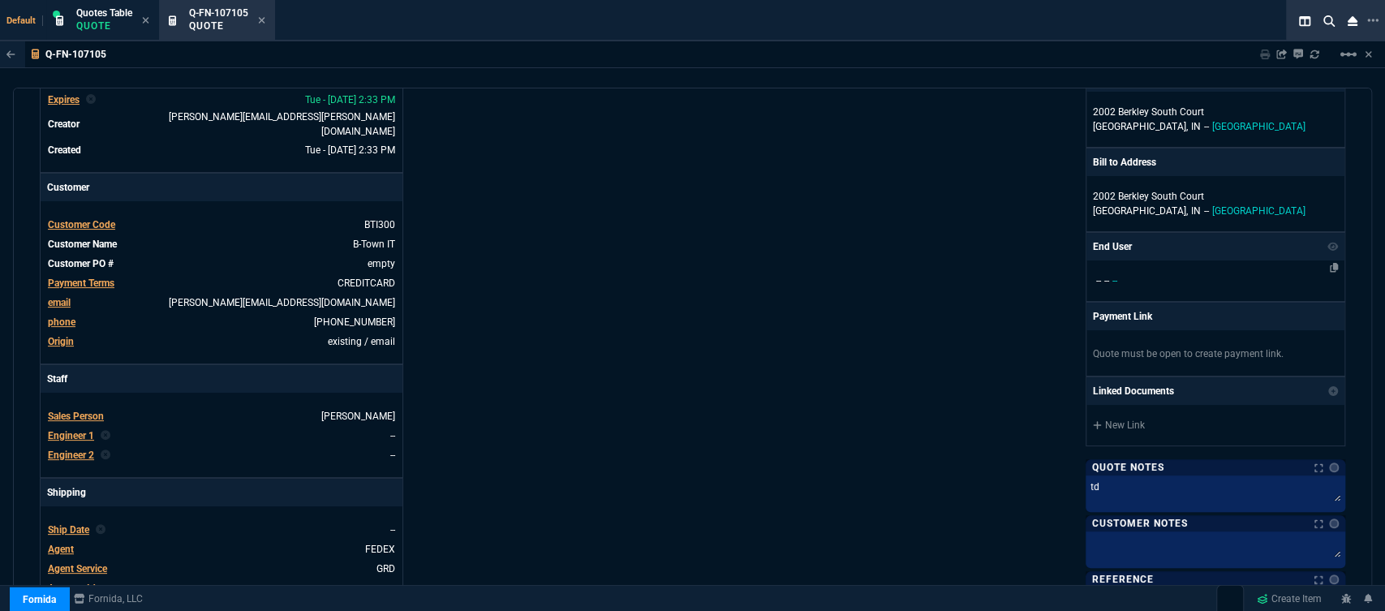
click at [1157, 286] on p "-- -- --" at bounding box center [1215, 280] width 245 height 15
select select
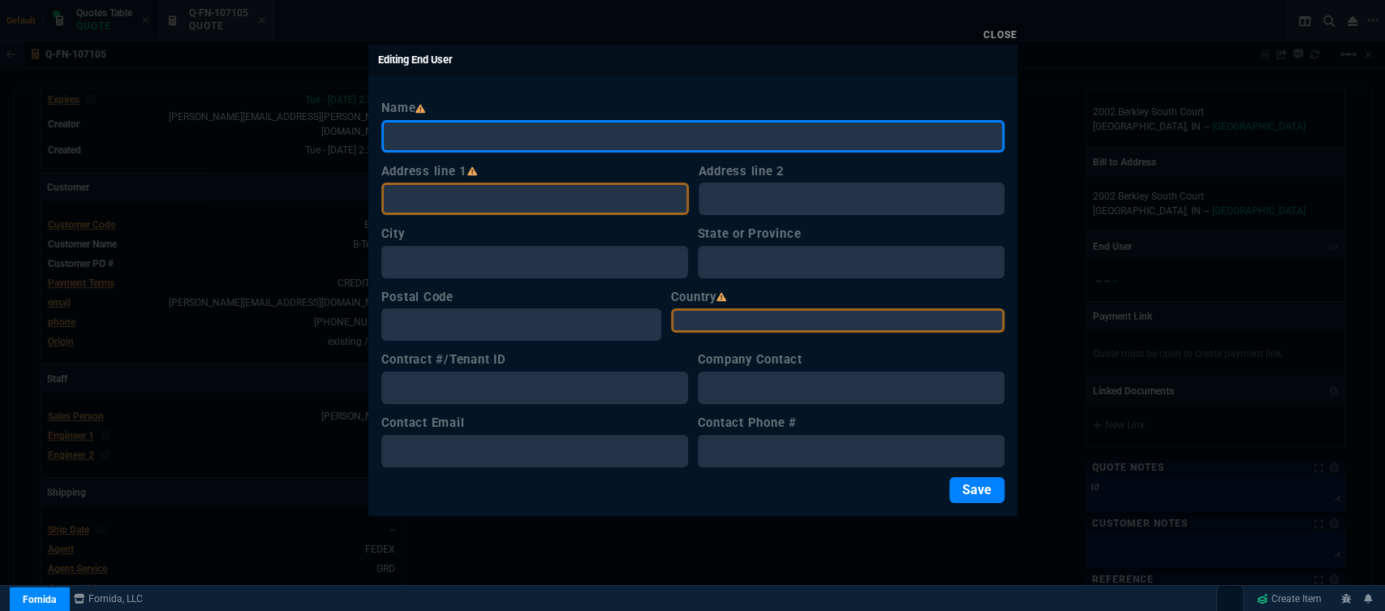
click at [578, 143] on input "Name" at bounding box center [692, 136] width 623 height 32
paste input "Ellettsville Wastewater Treatment Company steve mascari 7568 N Red Hill Rd Elle…"
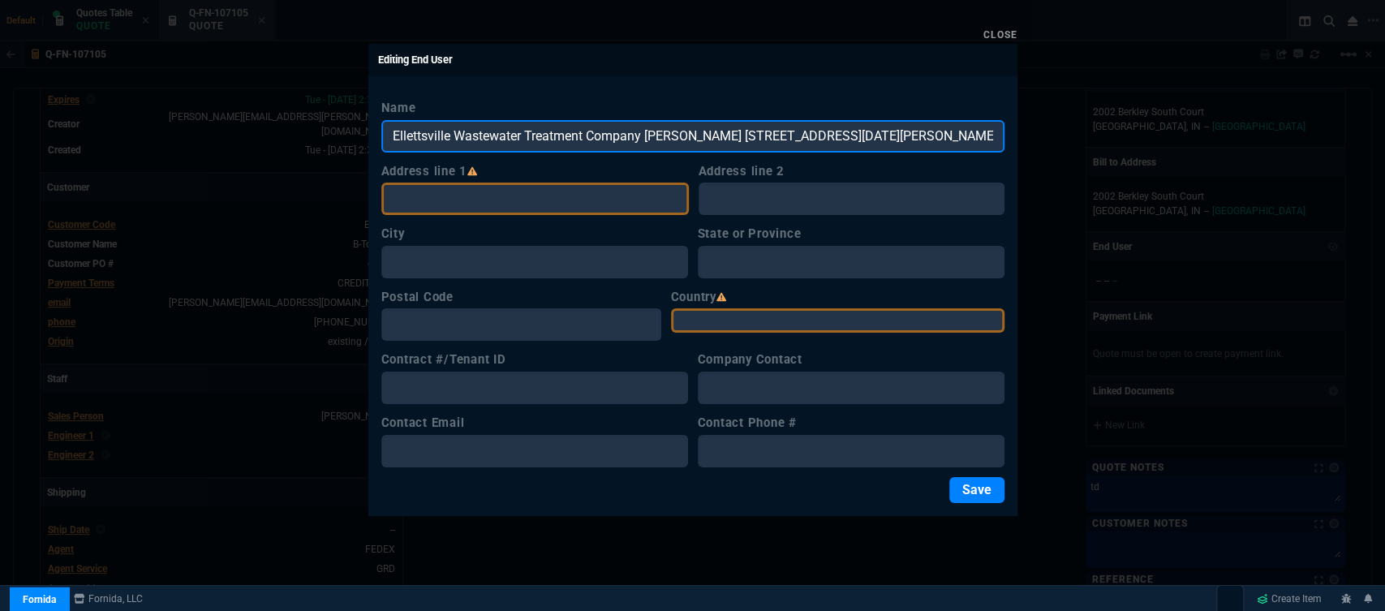
scroll to position [0, 181]
type input "Ellettsville Wastewater Treatment Company steve mascari 7568 N Red Hill Rd Elle…"
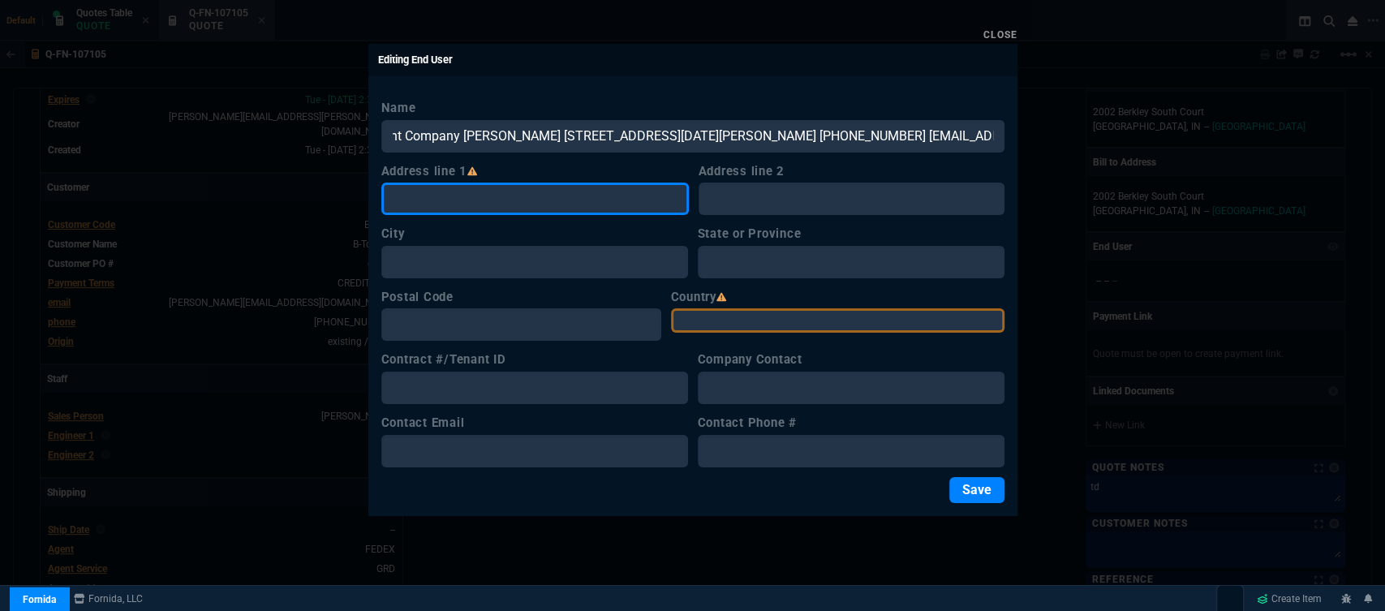
scroll to position [0, 0]
click at [511, 191] on input "Address line 1" at bounding box center [534, 199] width 307 height 32
paste input "Ellettsville Wastewater Treatment Company steve mascari 7568 N Red Hill Rd Elle…"
type input "Ellettsville Wastewater Treatment Company steve mascari 7568 N Red Hill Rd Elle…"
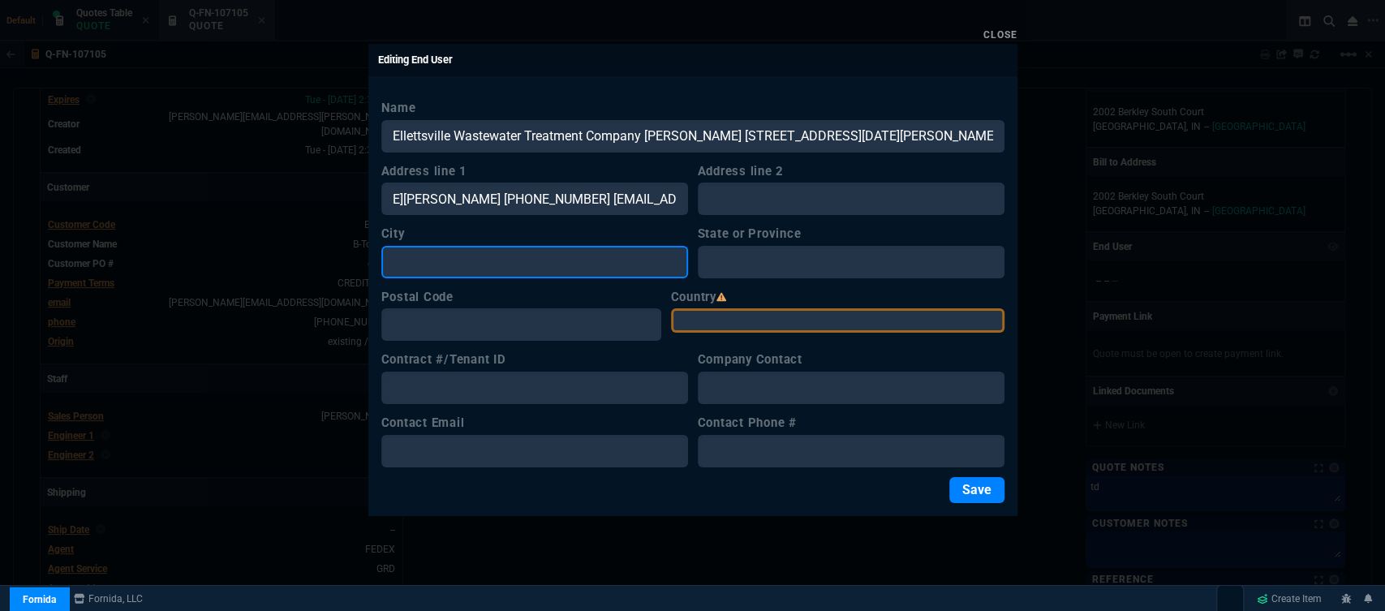
scroll to position [0, 0]
click at [481, 248] on input "City" at bounding box center [534, 262] width 307 height 32
paste input "Ellettsville Wastewater Treatment Company steve mascari 7568 N Red Hill Rd Elle…"
type input "Ellettsville Wastewater Treatment Company steve mascari 7568 N Red Hill Rd Elle…"
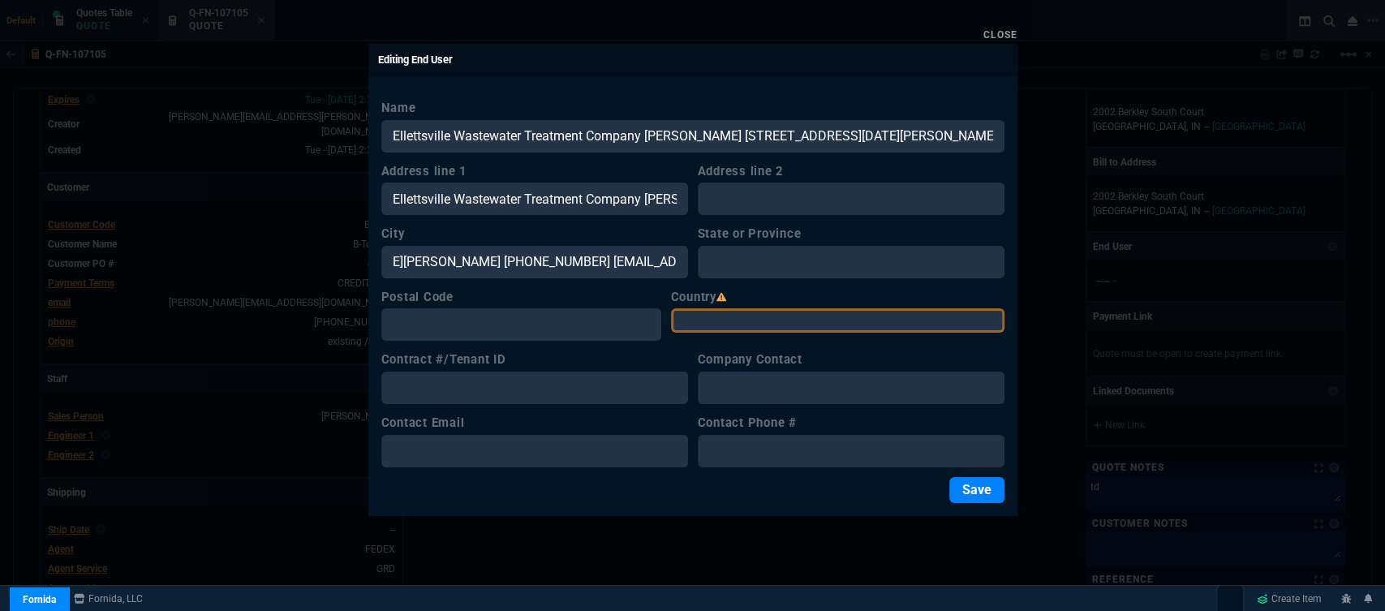
click at [743, 318] on select "USA Canada Mexico Algeria Andorra Angola Anguilla Antigua &amp; Barbuda Argenti…" at bounding box center [837, 320] width 333 height 24
select select "[GEOGRAPHIC_DATA]"
click at [696, 308] on select "USA Canada Mexico Algeria Andorra Angola Anguilla Antigua &amp; Barbuda Argenti…" at bounding box center [837, 320] width 333 height 24
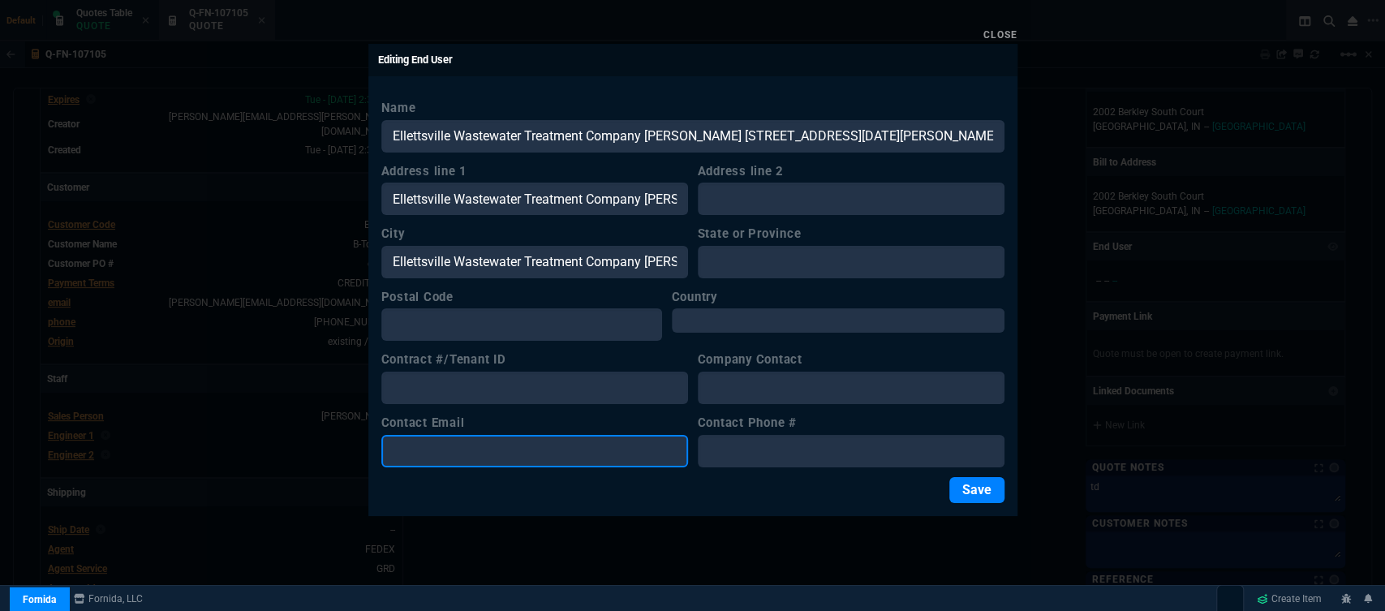
click at [436, 449] on input "Contact Email" at bounding box center [534, 451] width 307 height 32
paste input "Ellettsville Wastewater Treatment Company steve mascari 7568 N Red Hill Rd Elle…"
type input "Ellettsville Wastewater Treatment Company steve mascari 7568 N Red Hill Rd Elle…"
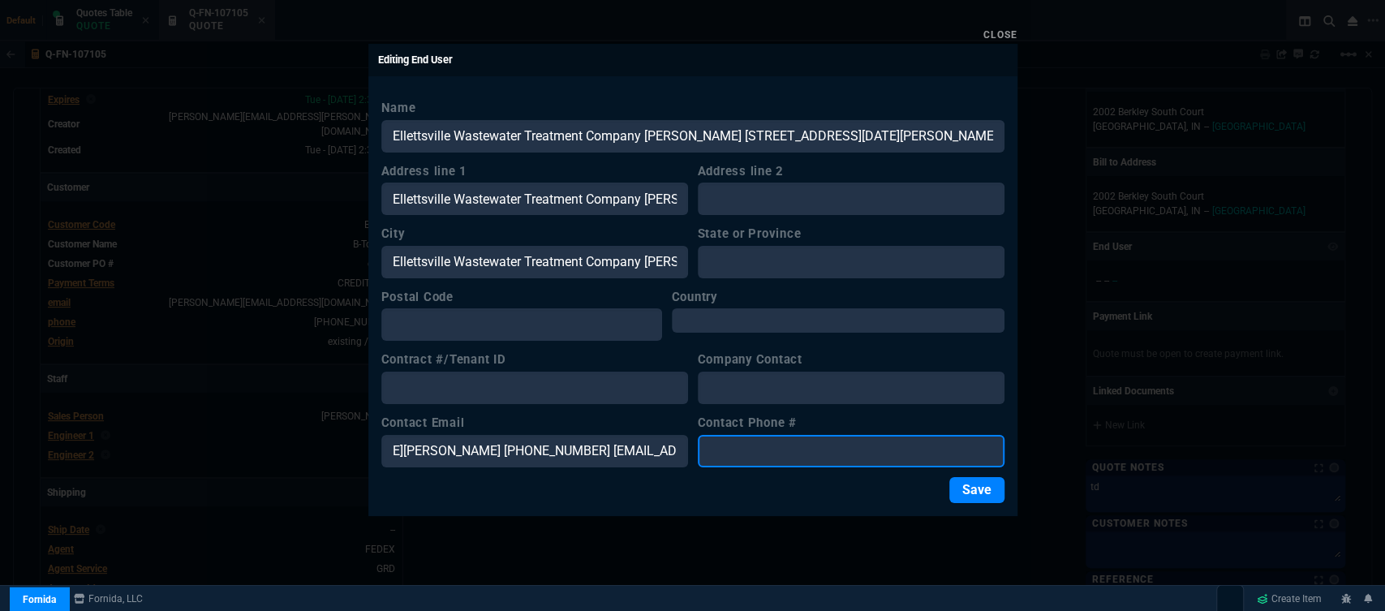
scroll to position [0, 0]
click at [735, 439] on input "Contact Phone #" at bounding box center [851, 451] width 307 height 32
paste input "Ellettsville Wastewater Treatment Company steve mascari 7568 N Red Hill Rd Elle…"
type input "Ellettsville Wastewater Treatment Company steve mascari 7568 N Red Hill Rd Elle…"
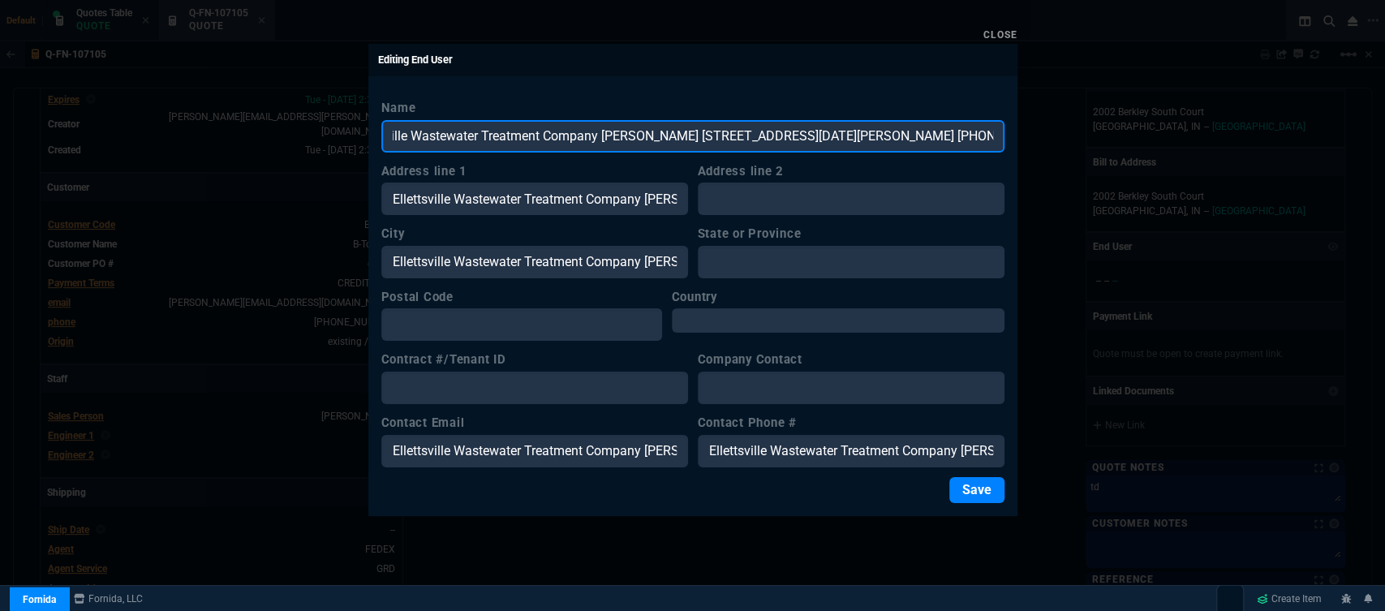
scroll to position [0, 181]
drag, startPoint x: 587, startPoint y: 131, endPoint x: 994, endPoint y: 127, distance: 406.4
click at [994, 127] on input "Ellettsville Wastewater Treatment Company steve mascari 7568 N Red Hill Rd Elle…" at bounding box center [692, 136] width 623 height 32
type input "[GEOGRAPHIC_DATA] Wastewater Treatment"
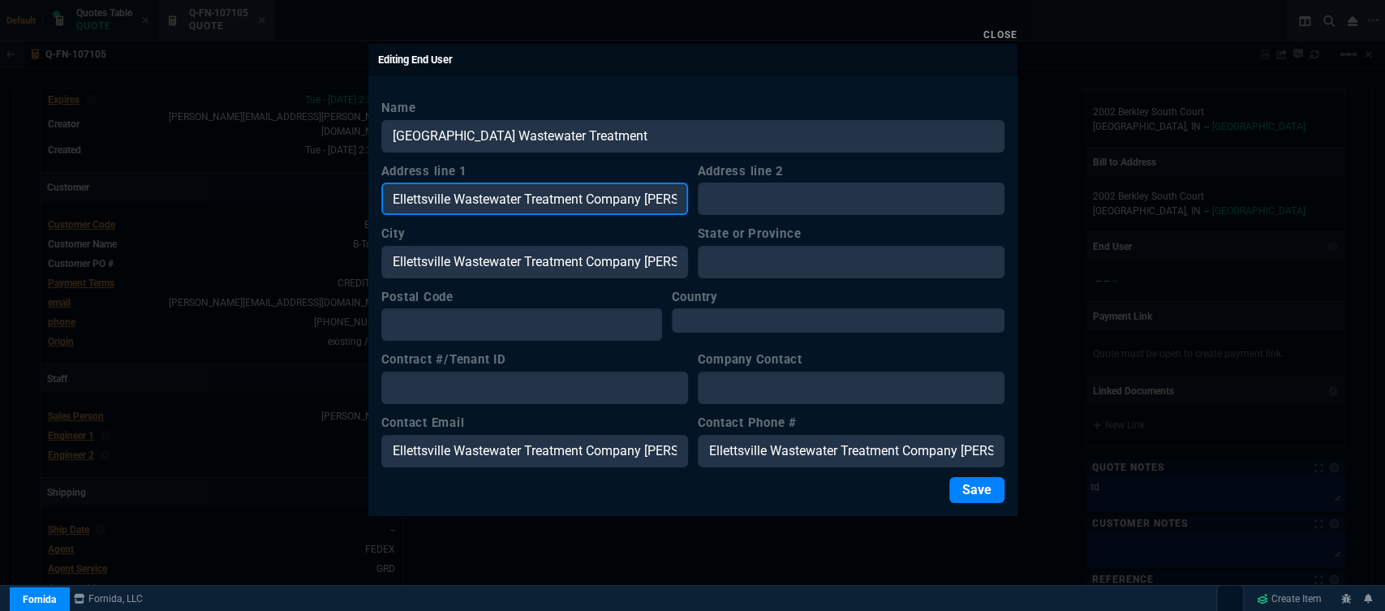
drag, startPoint x: 665, startPoint y: 198, endPoint x: 587, endPoint y: 204, distance: 78.1
click at [587, 204] on input "Ellettsville Wastewater Treatment Company steve mascari 7568 N Red Hill Rd Elle…" at bounding box center [534, 199] width 307 height 32
click at [592, 197] on input "Ellettsville Wastewater ve mascari 7568 N Red Hill Rd Ellettsvile IN 47429 +1 8…" at bounding box center [534, 199] width 307 height 32
type input "7568 N Red Hill Rd Ellettsvile IN 47429 +1 812-876-1287 ewwtp1@gmail.com"
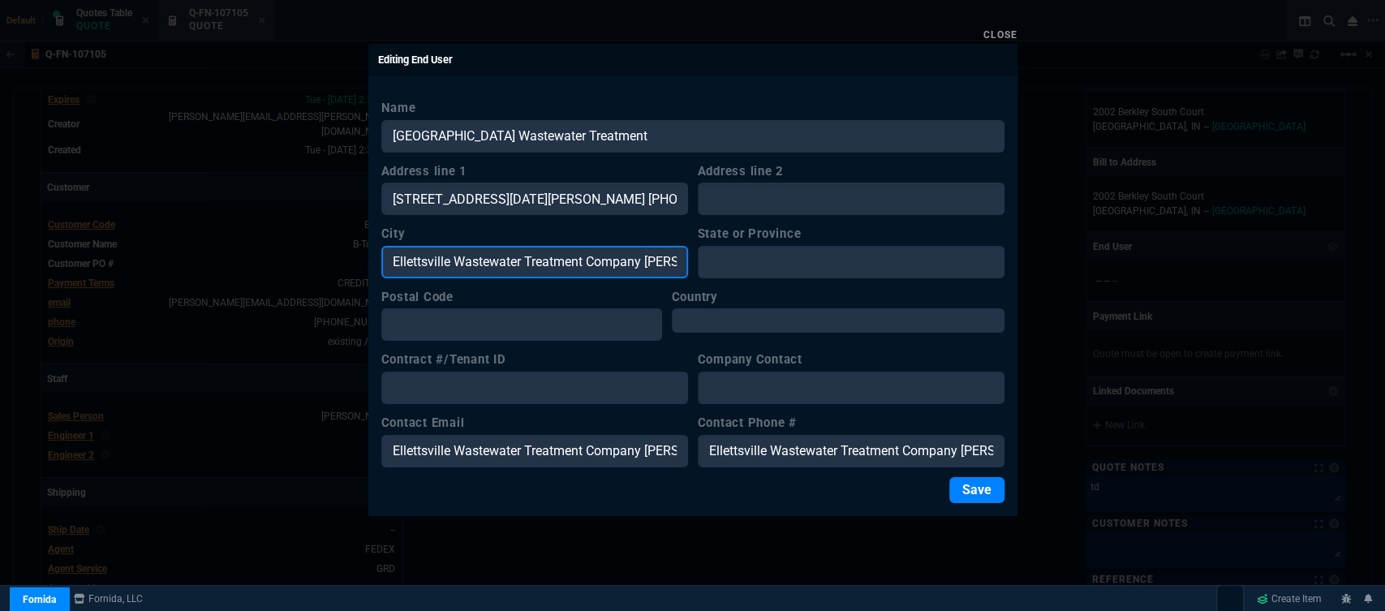
drag, startPoint x: 633, startPoint y: 256, endPoint x: 526, endPoint y: 256, distance: 107.1
click at [526, 256] on input "Ellettsville Wastewater Treatment Company steve mascari 7568 N Red Hill Rd Elle…" at bounding box center [534, 262] width 307 height 32
drag, startPoint x: 650, startPoint y: 255, endPoint x: 518, endPoint y: 255, distance: 132.2
click at [518, 255] on input "Ellettsville Wastewater y steve mascari 7568 N Red Hill Rd Ellettsvile IN 47429…" at bounding box center [534, 262] width 307 height 32
click at [595, 260] on input "Ellettsville WastewateN Red Hill Rd Ellettsvile IN 47429 +1 812-876-1287 ewwtp1…" at bounding box center [534, 262] width 307 height 32
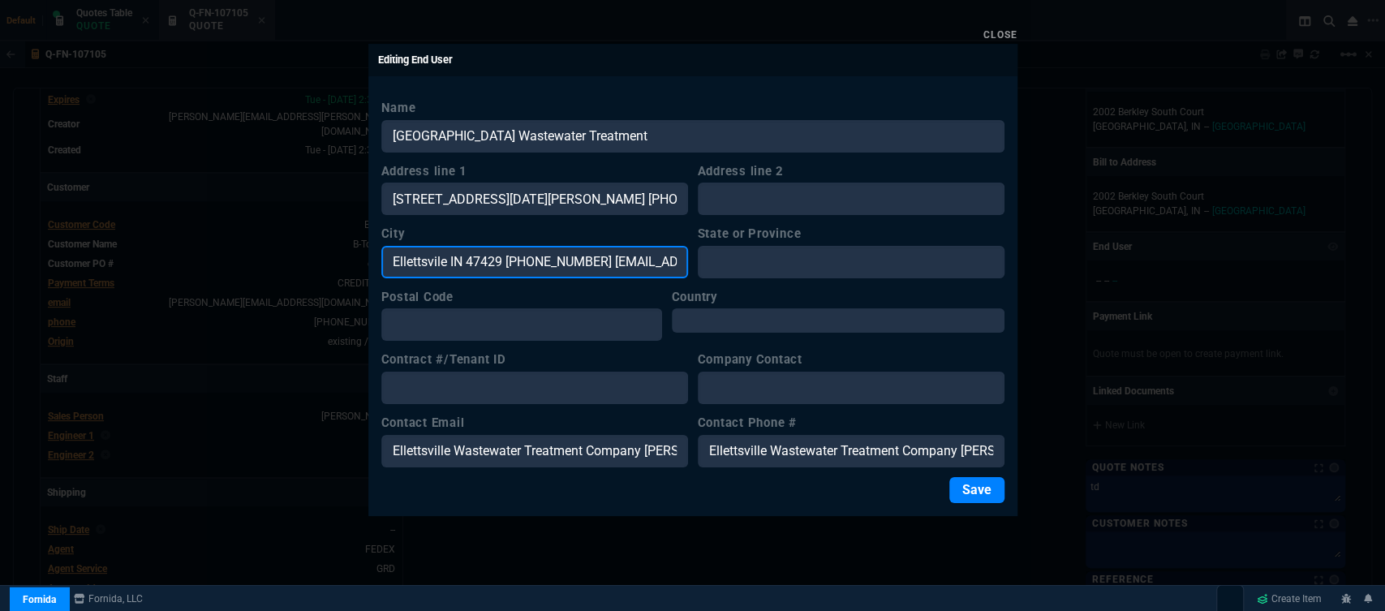
scroll to position [0, 49]
drag, startPoint x: 454, startPoint y: 257, endPoint x: 699, endPoint y: 257, distance: 245.0
click at [699, 257] on div "City Ellettsvile IN 47429 +1 812-876-1287 ewwtp1@gmail.com State or Province" at bounding box center [692, 252] width 623 height 54
type input "Ellettsvile"
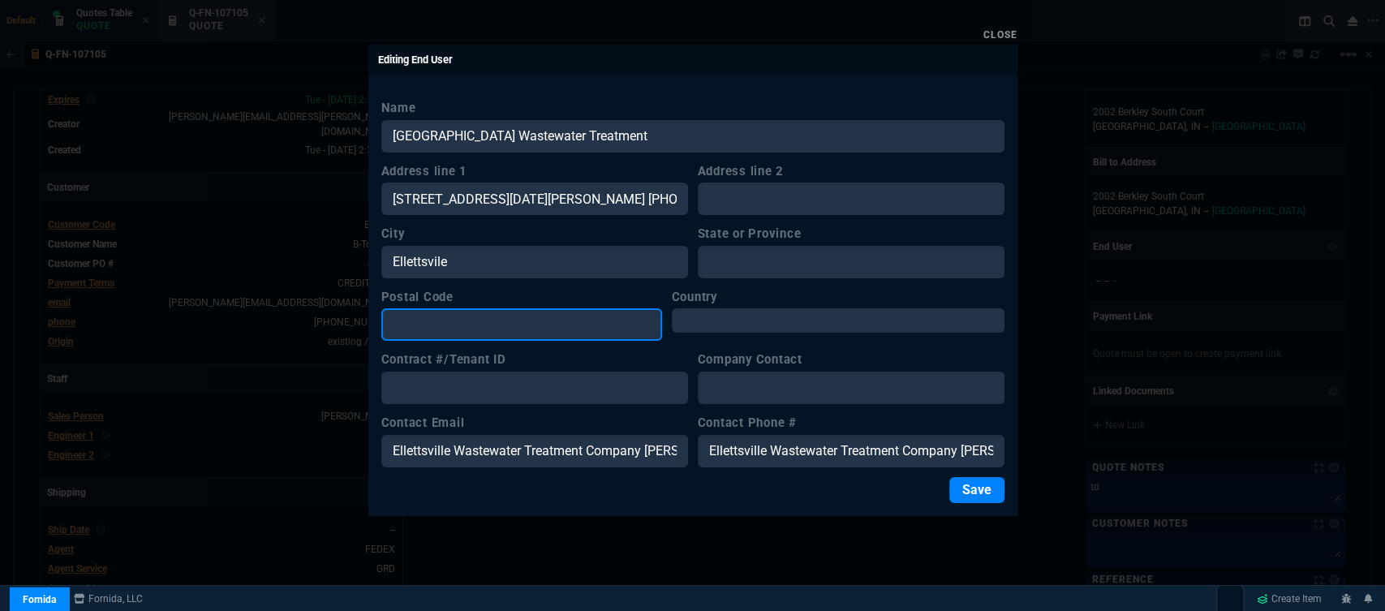
click at [530, 333] on input "Postal Code" at bounding box center [521, 324] width 281 height 32
paste input "Ellettsville Wastewater Treatment Company steve mascari 7568 N Red Hill Rd Elle…"
drag, startPoint x: 684, startPoint y: 324, endPoint x: 561, endPoint y: 324, distance: 122.5
click at [561, 324] on input "Ellettsville Wastewater Treatment Company steve mascari 7568 N Red Hill Rd Elle…" at bounding box center [521, 324] width 281 height 32
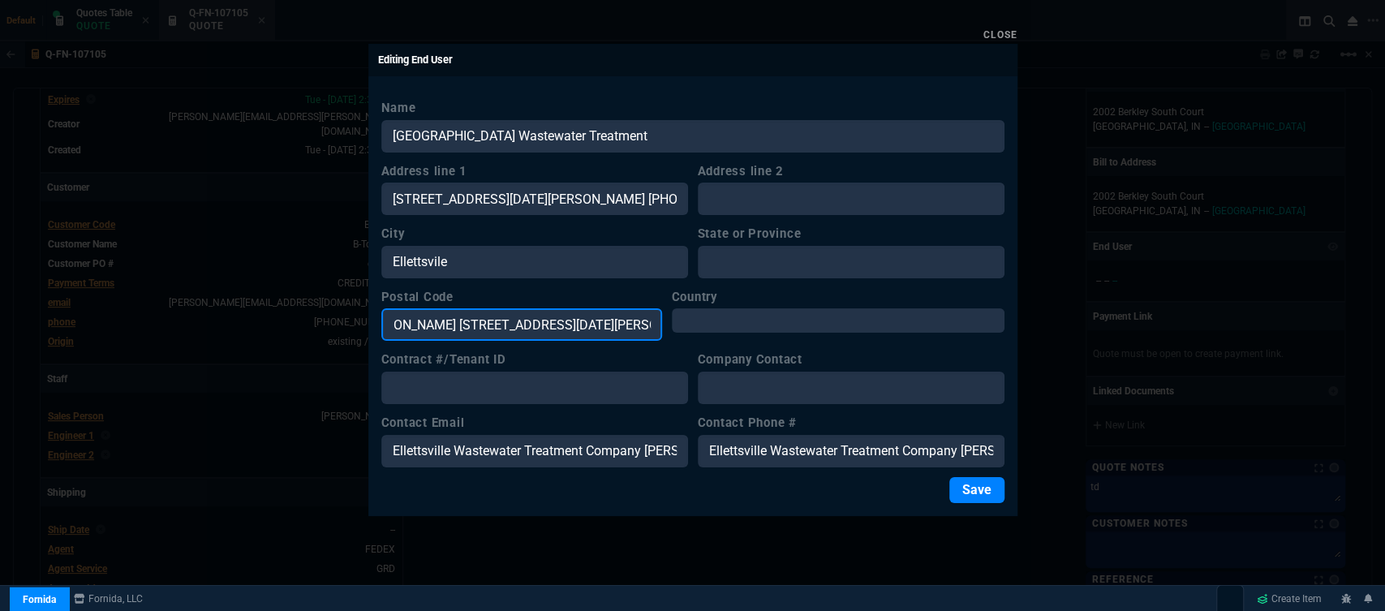
scroll to position [0, 278]
click at [637, 324] on input "Ellettsville Wastewater Treatment Company steve mascari 7568 N Red Hill Rd Elle…" at bounding box center [521, 324] width 281 height 32
type input "47429"
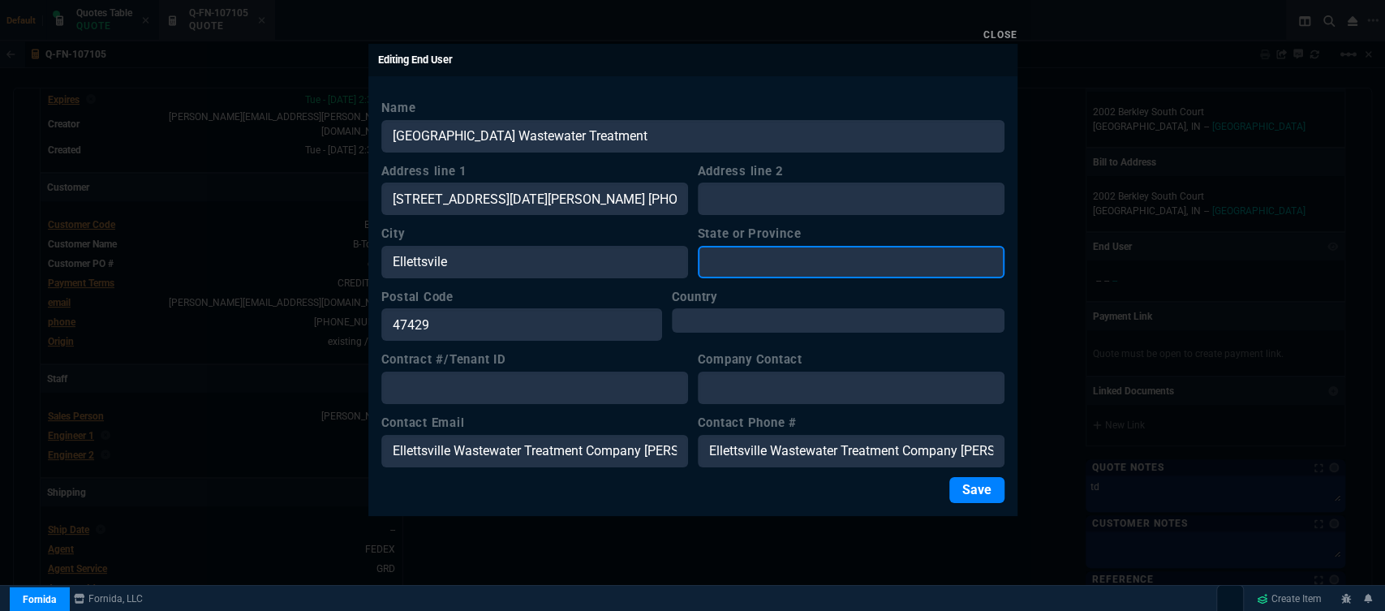
click at [760, 268] on input "State or Province" at bounding box center [851, 262] width 307 height 32
type input "IN"
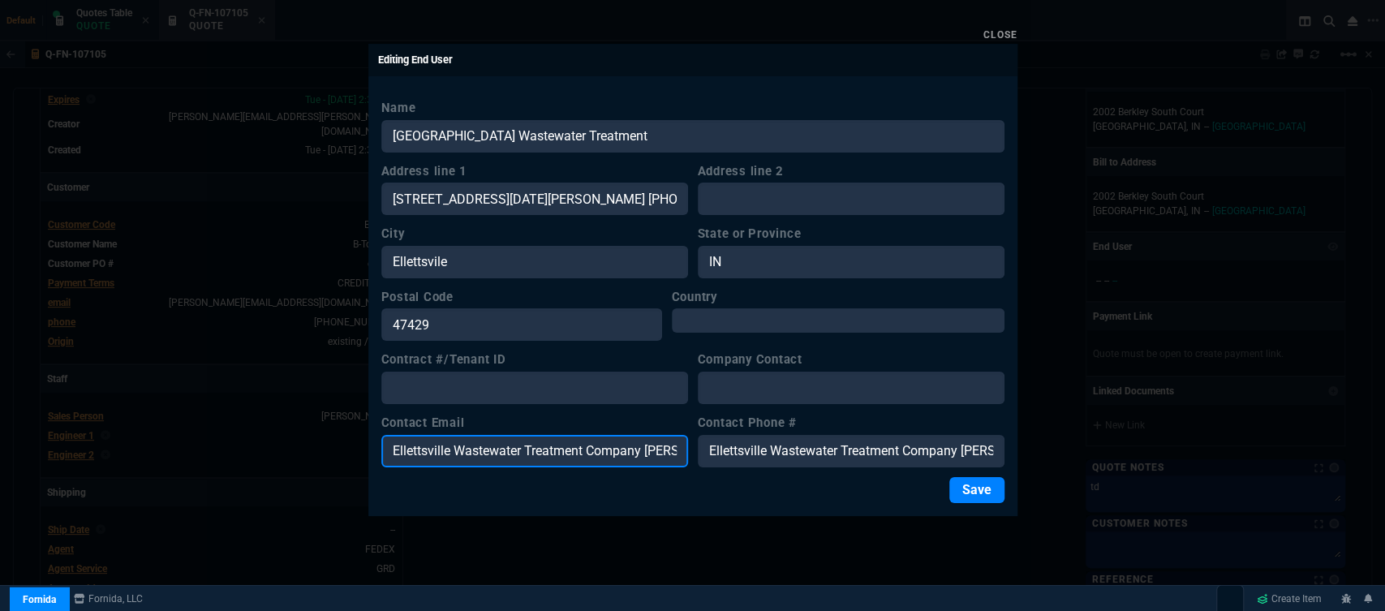
click at [616, 447] on input "Ellettsville Wastewater Treatment Company steve mascari 7568 N Red Hill Rd Elle…" at bounding box center [534, 451] width 307 height 32
drag, startPoint x: 666, startPoint y: 449, endPoint x: 472, endPoint y: 458, distance: 194.1
click at [472, 458] on input "Ellettsville Wastewater Treatment Company steve mascari 7568 N Red Hill Rd Elle…" at bounding box center [534, 451] width 307 height 32
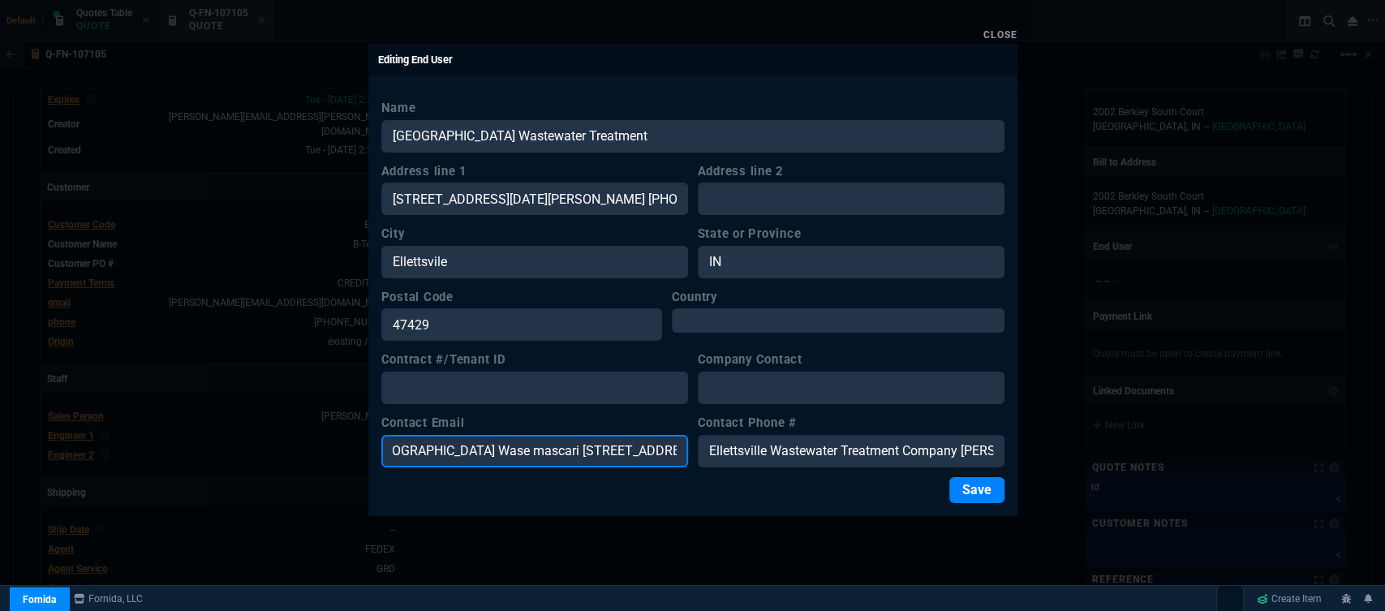
drag, startPoint x: 679, startPoint y: 449, endPoint x: 499, endPoint y: 456, distance: 180.2
click at [499, 456] on input "Ellettsville Wase mascari 7568 N Red Hill Rd Ellettsvile IN 47429 +1 812-876-12…" at bounding box center [534, 451] width 307 height 32
drag, startPoint x: 645, startPoint y: 443, endPoint x: 573, endPoint y: 443, distance: 71.4
click at [573, 443] on input "Ellettsville Wase mascvile IN 47429 +1 812-876-1287 ewwtp1@gmail.com" at bounding box center [534, 451] width 307 height 32
click at [608, 449] on input "Ellettsville Wase mascvile IN 474291287 ewwtp1@gmail.com" at bounding box center [534, 451] width 307 height 32
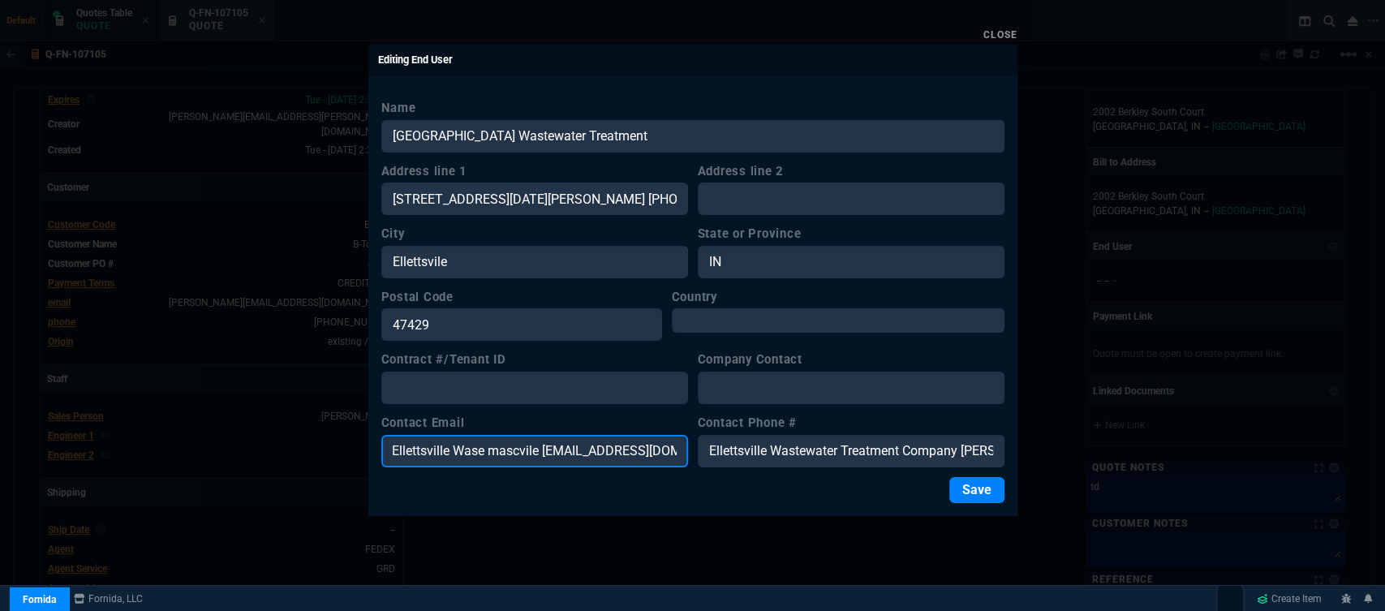
scroll to position [0, 0]
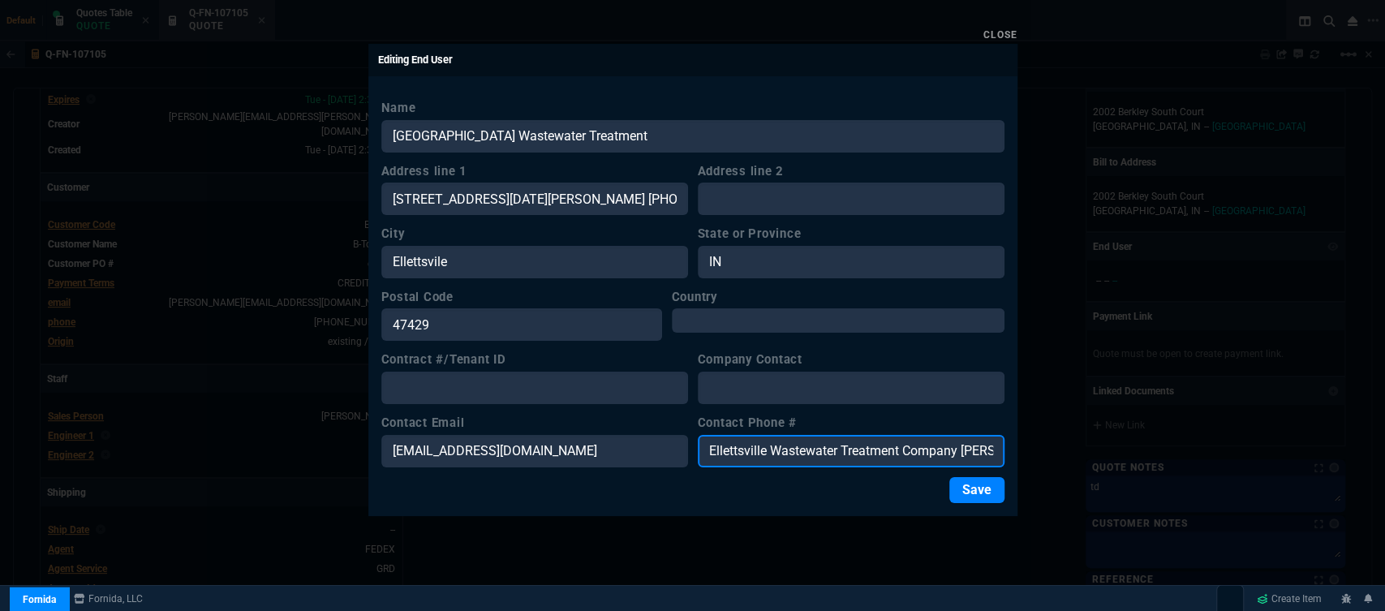
drag, startPoint x: 961, startPoint y: 451, endPoint x: 843, endPoint y: 449, distance: 118.4
click at [843, 449] on input "Ellettsville Wastewater Treatment Company steve mascari 7568 N Red Hill Rd Elle…" at bounding box center [851, 451] width 307 height 32
drag, startPoint x: 954, startPoint y: 445, endPoint x: 831, endPoint y: 445, distance: 123.3
click at [831, 445] on input "Ellettsville Wastewater steve mascari 7568 N Red Hill Rd Ellettsvile IN 47429 +…" at bounding box center [851, 451] width 307 height 32
drag, startPoint x: 934, startPoint y: 445, endPoint x: 816, endPoint y: 443, distance: 118.5
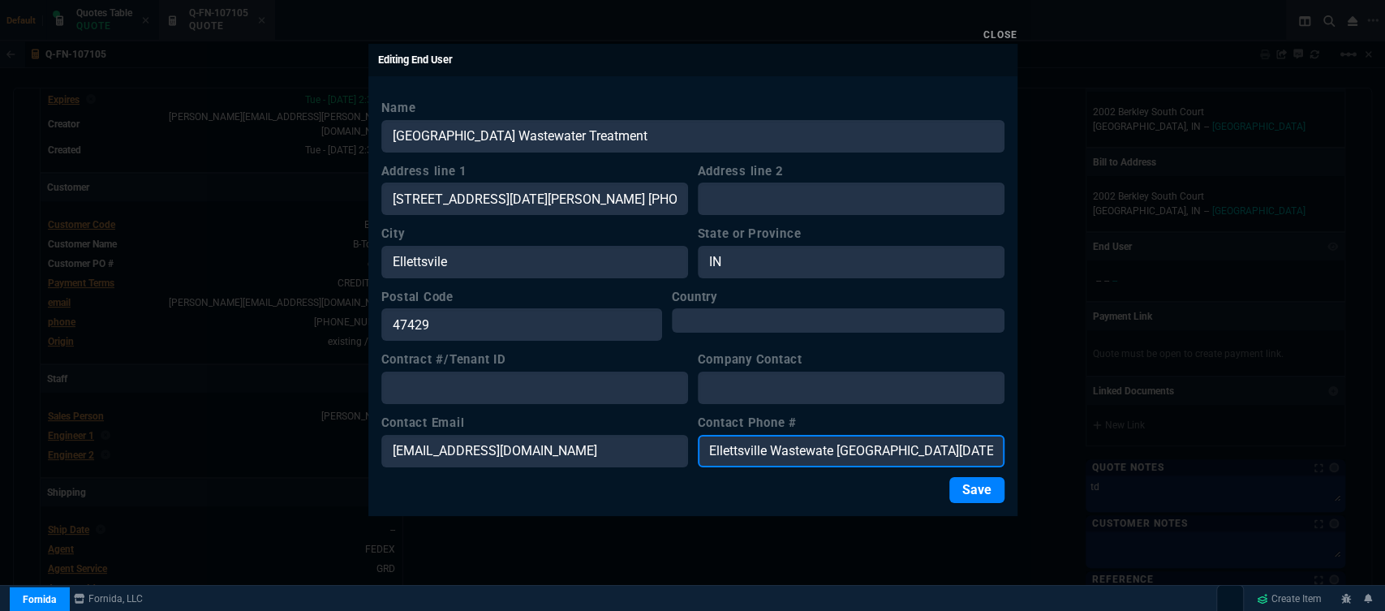
click at [816, 443] on input "Ellettsville Wastewate N Red Hill Rd Ellettsvile IN 47429 +1 812-876-1287 ewwtp…" at bounding box center [851, 451] width 307 height 32
click at [928, 446] on input "Ellettsville Wastewttsvile IN 47429 +1 812-876-1287 ewwtp1@gmail.com" at bounding box center [851, 451] width 307 height 32
drag, startPoint x: 928, startPoint y: 446, endPoint x: 796, endPoint y: 457, distance: 132.6
click at [796, 457] on input "812-876-1287 ewwtp1@gmail.com" at bounding box center [851, 451] width 307 height 32
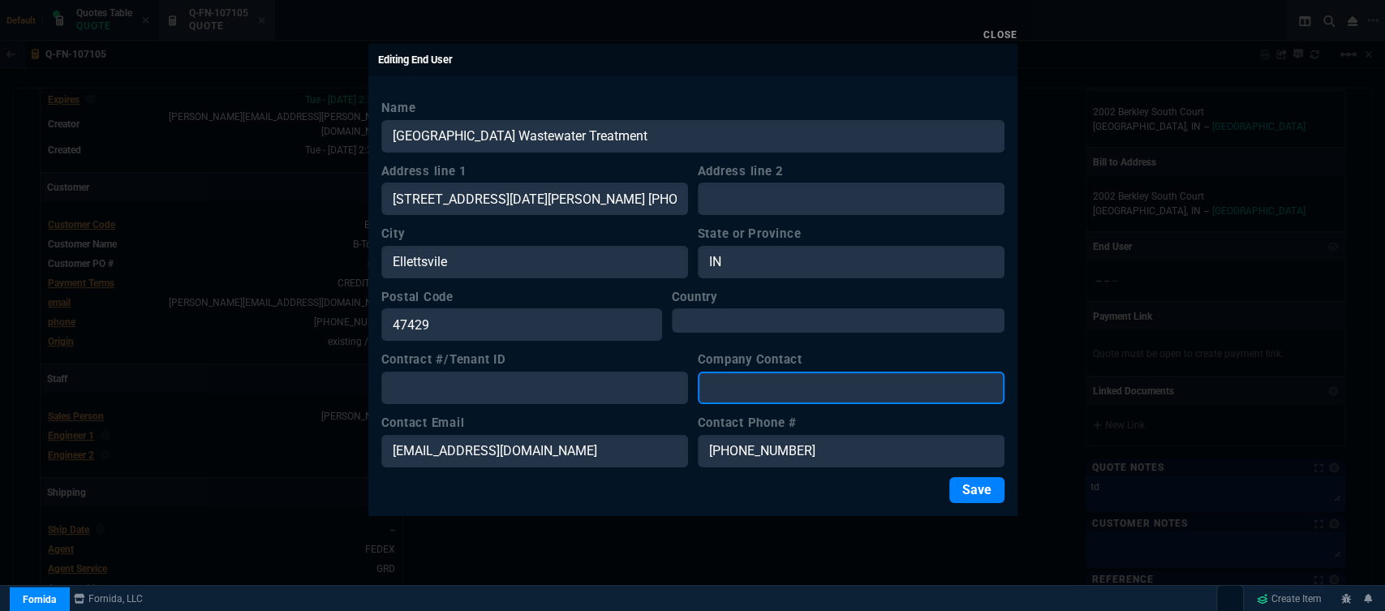
click at [818, 389] on input "Company Contact" at bounding box center [851, 388] width 307 height 32
paste input "Ellettsville Wastewater Treatment Company steve mascari 7568 N Red Hill Rd Elle…"
drag, startPoint x: 911, startPoint y: 380, endPoint x: 818, endPoint y: 391, distance: 93.2
click at [818, 391] on input "Ellettsville Wastewater Treatment Company steve mascari 7568 N Red Hill Rd Elle…" at bounding box center [851, 388] width 307 height 32
click at [807, 381] on input "Ellettsville Wastewater Treatment Company steve mascari 7568 N Red Hill Rd Elle…" at bounding box center [851, 388] width 307 height 32
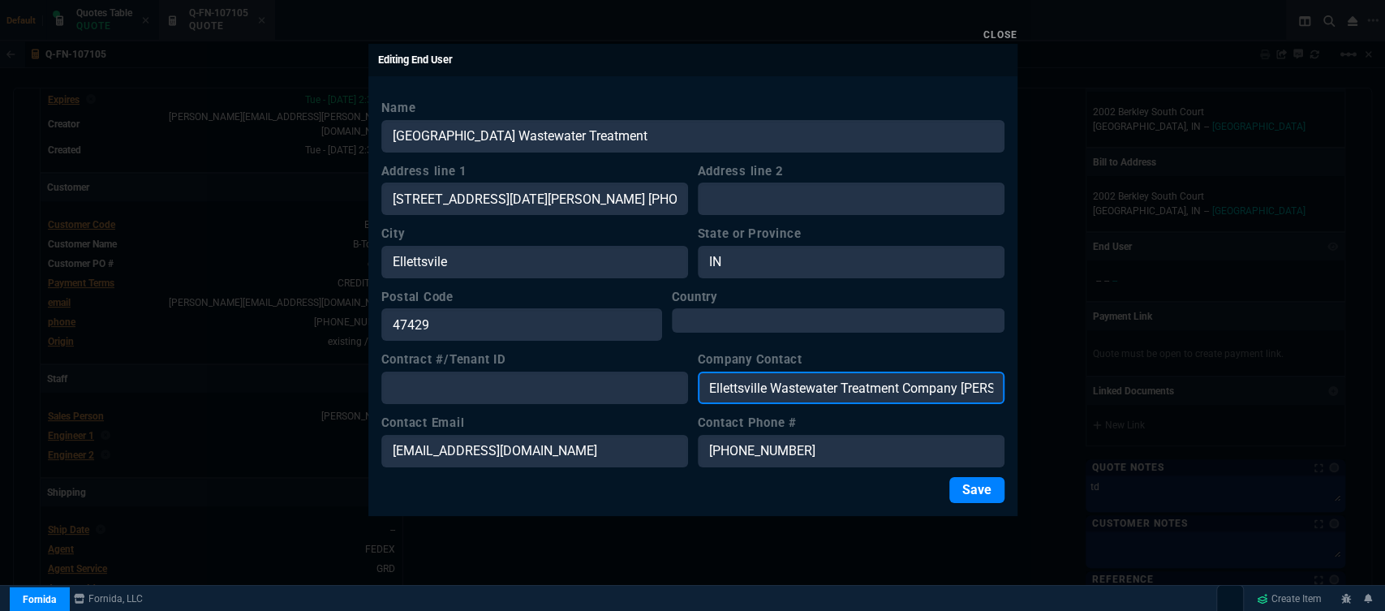
drag, startPoint x: 846, startPoint y: 378, endPoint x: 788, endPoint y: 378, distance: 57.6
click at [788, 378] on input "Ellettsville Wastewater Treatment Company steve mascari 7568 N Red Hill Rd Elle…" at bounding box center [851, 388] width 307 height 32
drag, startPoint x: 850, startPoint y: 385, endPoint x: 782, endPoint y: 388, distance: 68.2
click at [782, 388] on input "Ellettsville Wareatment Company steve mascari 7568 N Red Hill Rd Ellettsvile IN…" at bounding box center [851, 388] width 307 height 32
click at [757, 384] on input "ompany steve mascari 7568 N Red Hill Rd Ellettsvile IN 47429 +1 812-876-1287 ew…" at bounding box center [851, 388] width 307 height 32
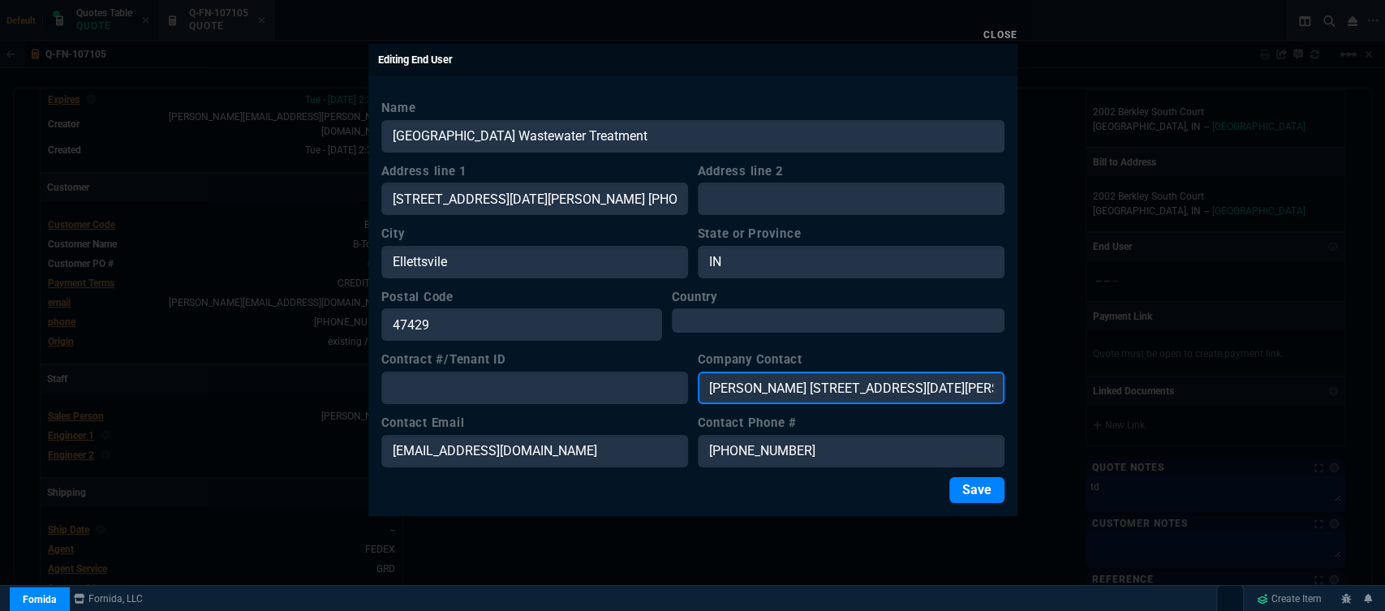
drag, startPoint x: 863, startPoint y: 379, endPoint x: 956, endPoint y: 379, distance: 93.3
click at [956, 379] on input "steve mascari 7568 N Red Hill Rd Ellettsvile IN 47429 +1 812-876-1287 ewwtp1@gm…" at bounding box center [851, 388] width 307 height 32
drag, startPoint x: 990, startPoint y: 388, endPoint x: 910, endPoint y: 389, distance: 80.3
click at [910, 389] on input "steve mascari 7568 N R IN 47429 +1 812-876-1287 ewwtp1@gmail.com" at bounding box center [851, 388] width 307 height 32
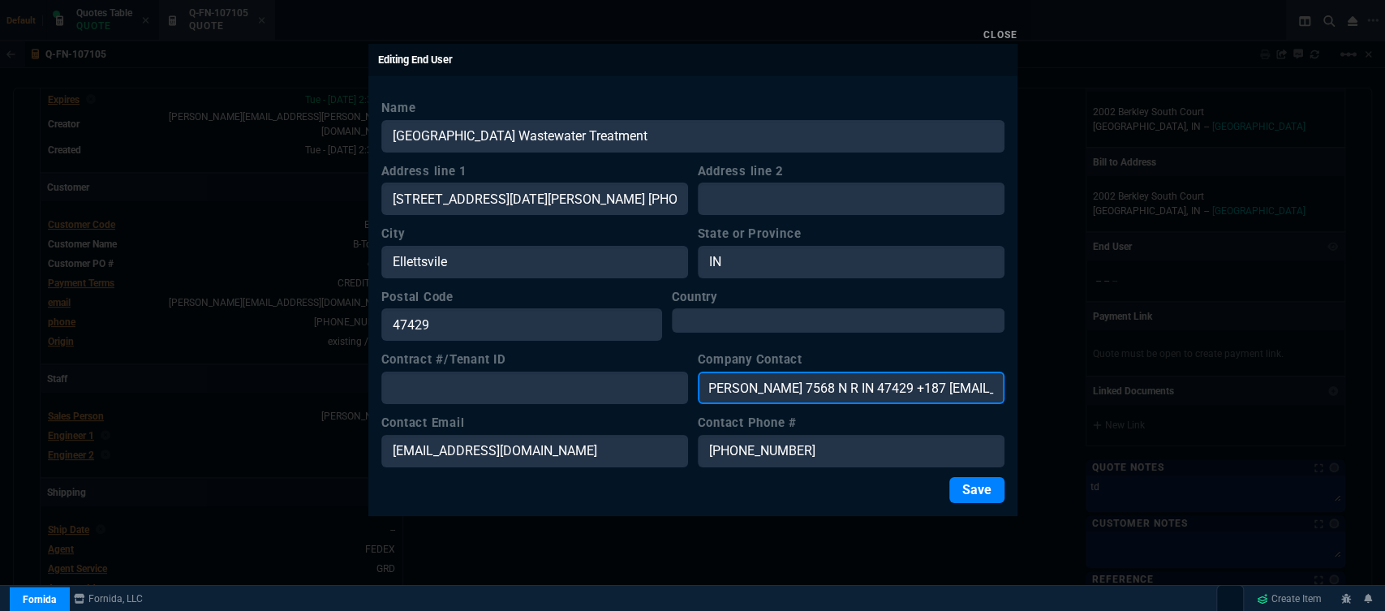
drag, startPoint x: 973, startPoint y: 384, endPoint x: 908, endPoint y: 392, distance: 65.4
click at [908, 392] on input "steve mascari 7568 N R IN 47429 +187 ewwtp1@gmail.com" at bounding box center [851, 388] width 307 height 32
drag, startPoint x: 985, startPoint y: 391, endPoint x: 828, endPoint y: 393, distance: 156.6
click at [828, 393] on input "steve mascari 7568 N R IN 47429 +@gmail.com" at bounding box center [851, 388] width 307 height 32
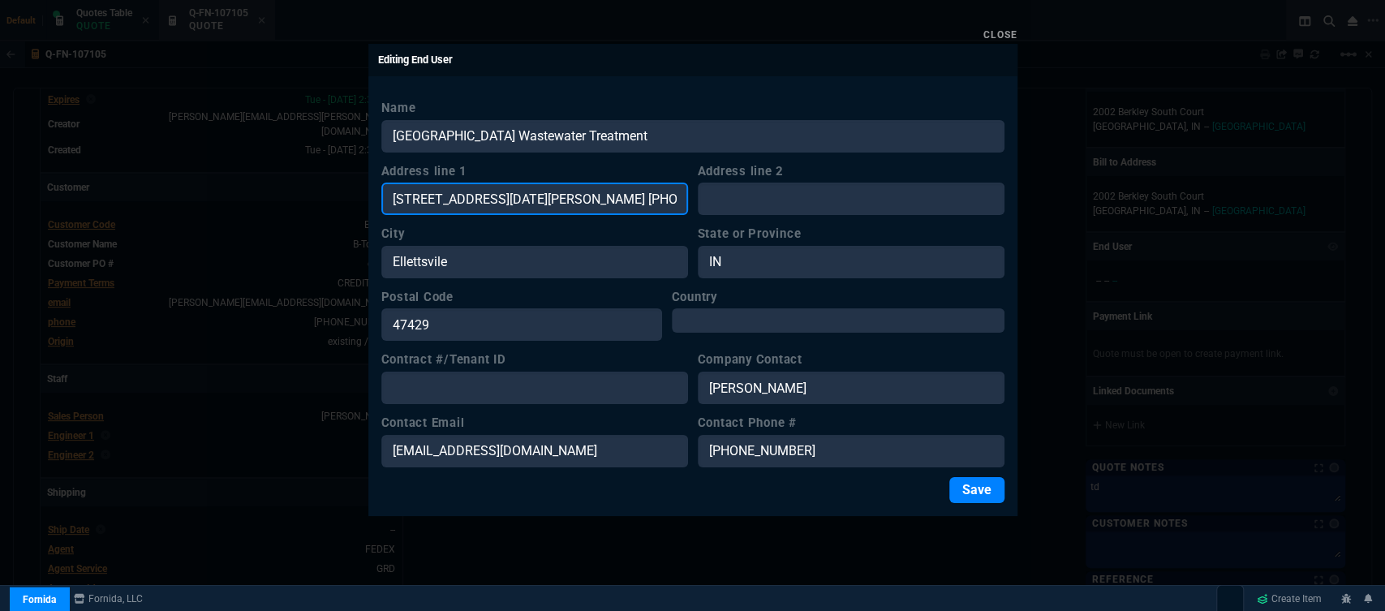
drag, startPoint x: 570, startPoint y: 196, endPoint x: 654, endPoint y: 200, distance: 83.6
click at [654, 200] on input "7568 N Red Hill Rd Ellettsvile IN 47429 +1 812-876-1287 ewwtp1@gmail.com" at bounding box center [534, 199] width 307 height 32
drag, startPoint x: 674, startPoint y: 200, endPoint x: 597, endPoint y: 205, distance: 77.2
click at [597, 205] on input "7568 N Red Hill Rd Ellettsvile IN-876-1287 ewwtp1@gmail.com" at bounding box center [534, 199] width 307 height 32
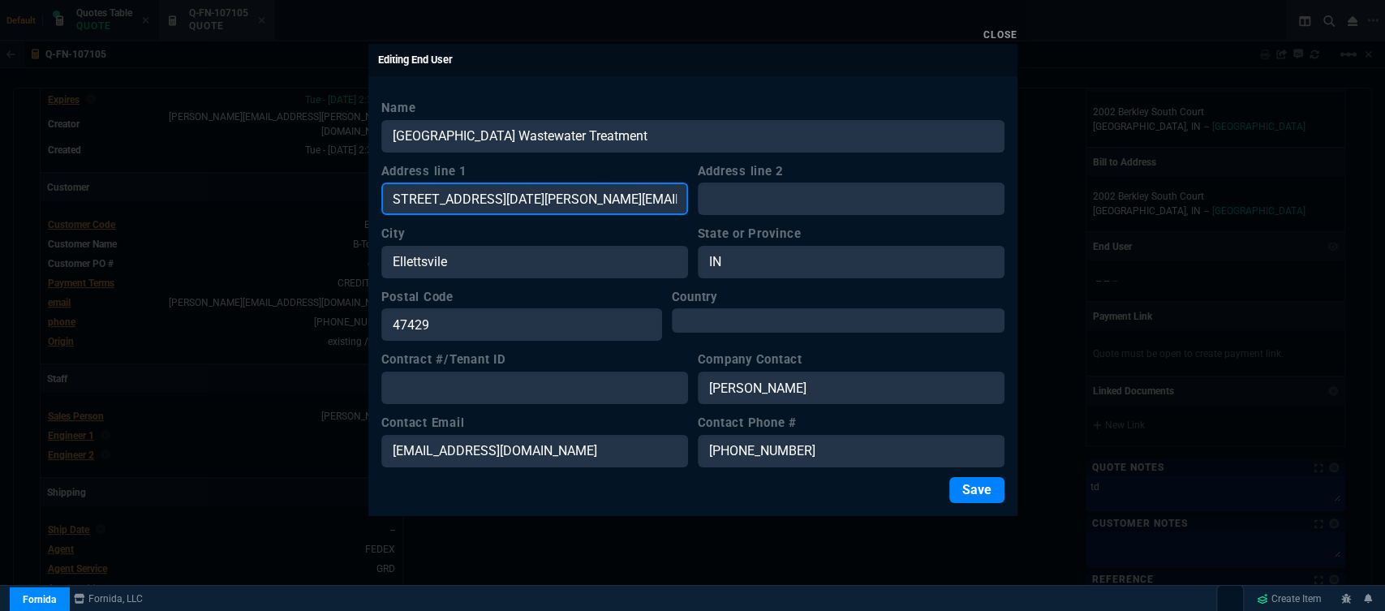
drag, startPoint x: 677, startPoint y: 199, endPoint x: 599, endPoint y: 203, distance: 78.8
click at [599, 203] on input "7568 N Red Hill Rd Ellettsvile IN-8761@gmail.com" at bounding box center [534, 199] width 307 height 32
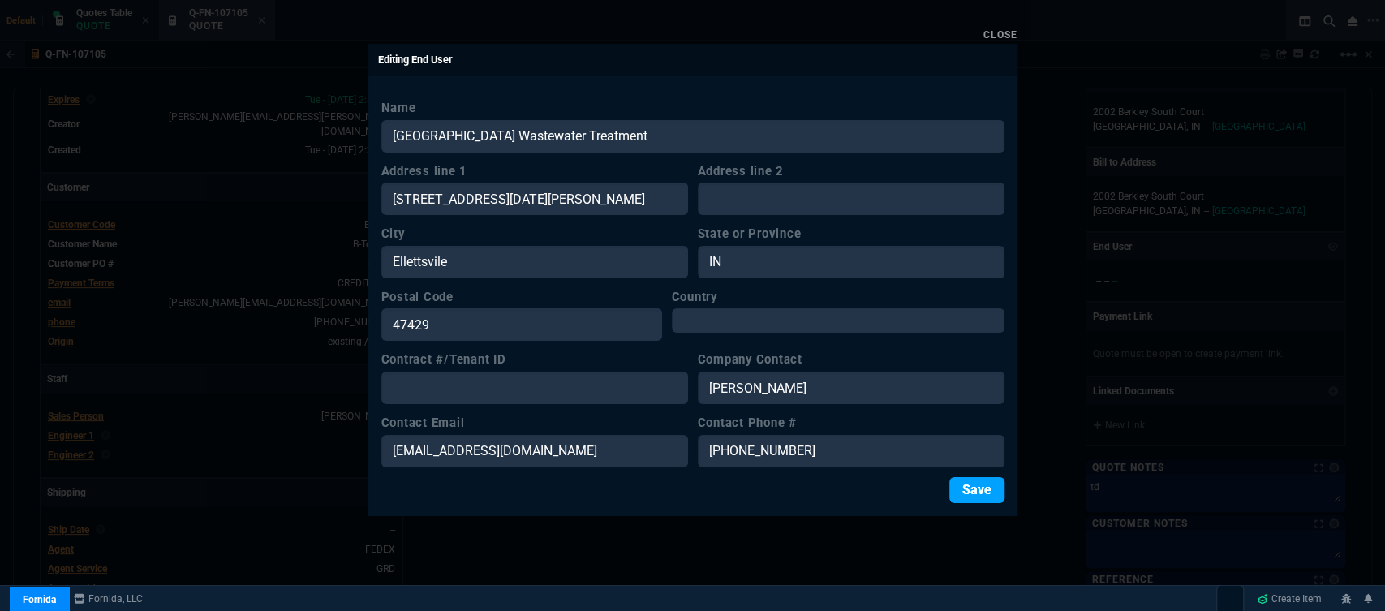
click at [973, 491] on button "Save" at bounding box center [976, 490] width 55 height 26
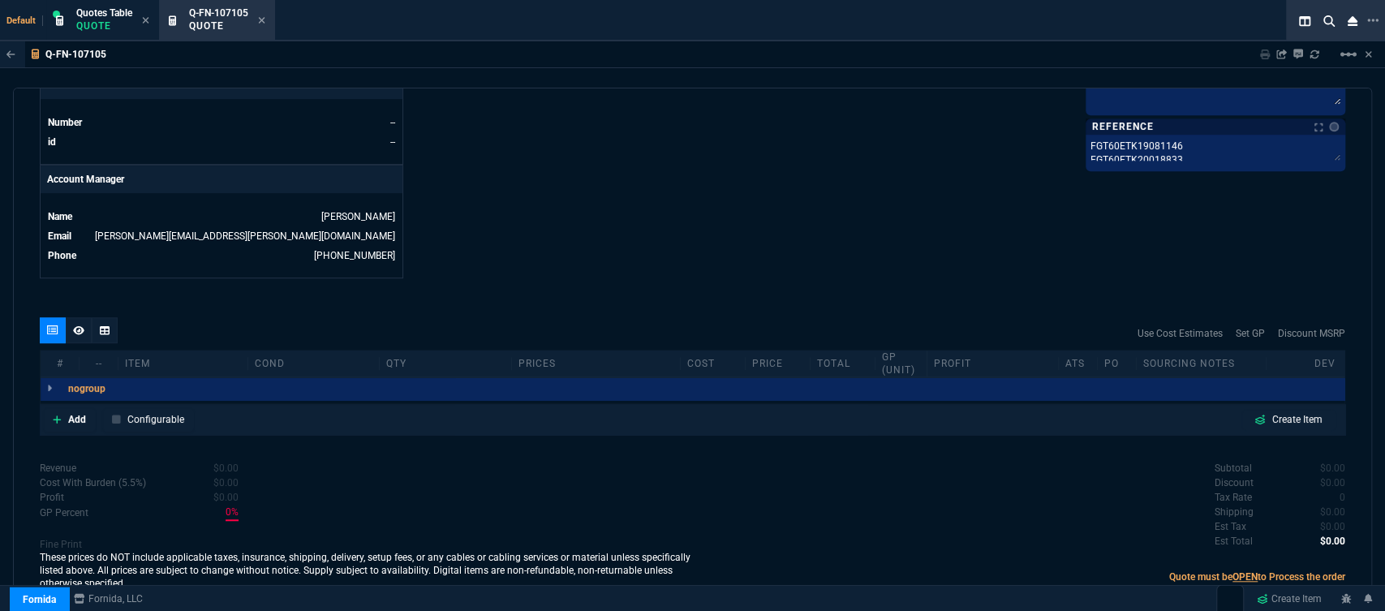
scroll to position [720, 0]
click at [60, 414] on icon at bounding box center [57, 419] width 9 height 10
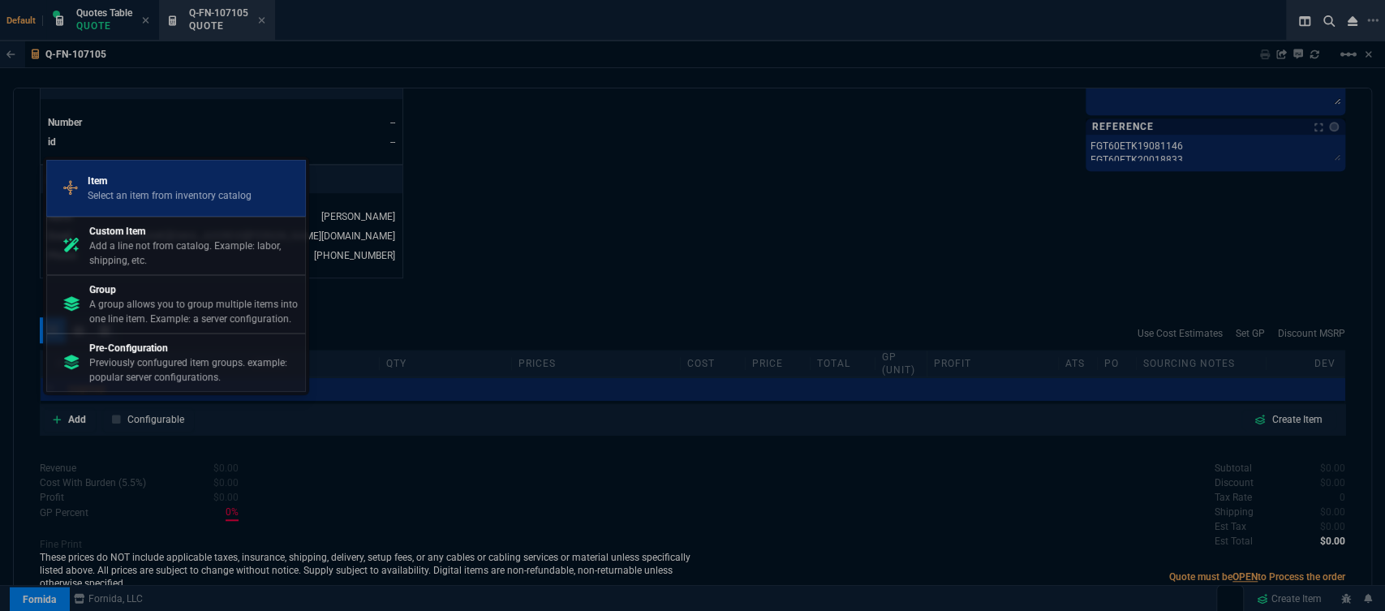
click at [139, 200] on p "Select an item from inventory catalog" at bounding box center [170, 195] width 164 height 15
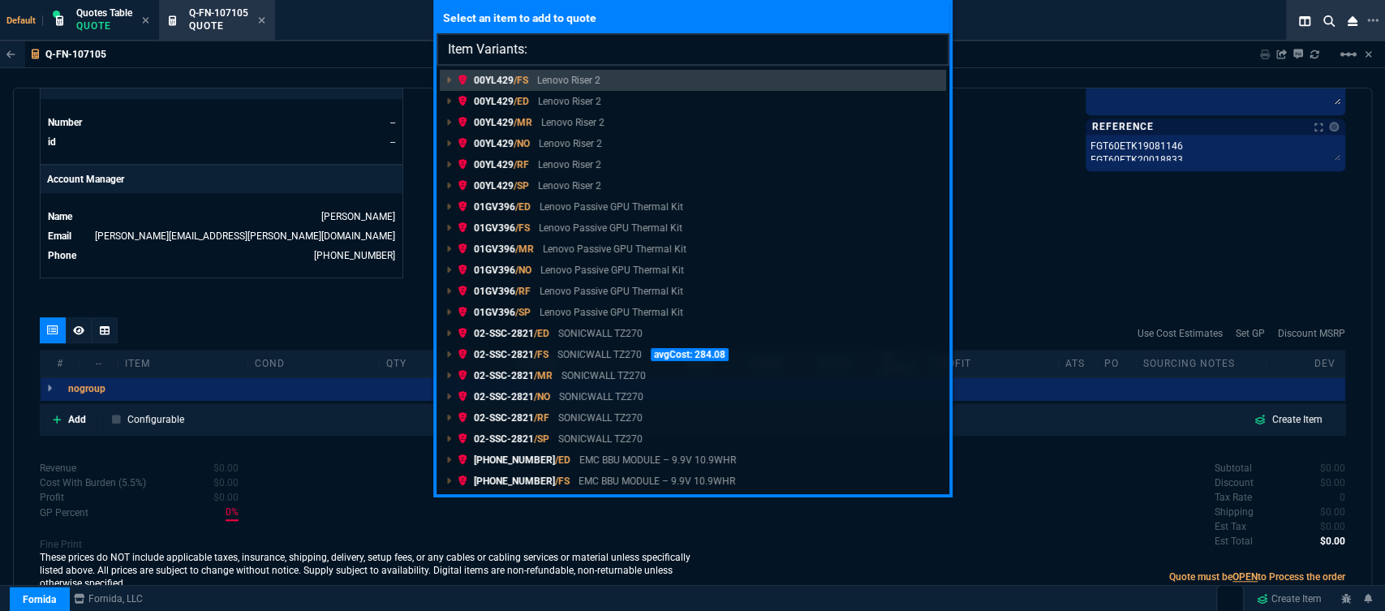
drag, startPoint x: 584, startPoint y: 41, endPoint x: 532, endPoint y: 53, distance: 53.1
click at [532, 53] on input "Item Variants:" at bounding box center [692, 49] width 513 height 32
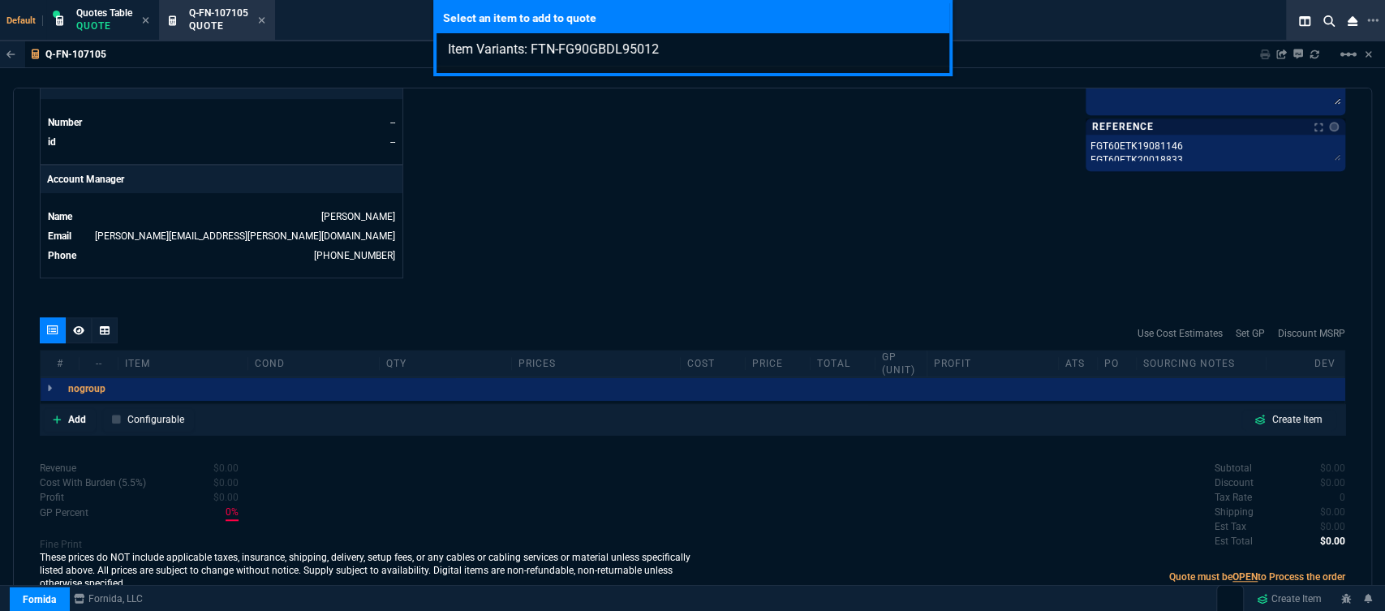
click at [570, 266] on div "Select an item to add to quote Item Variants: FTN-FG90GBDL95012" at bounding box center [692, 305] width 1385 height 611
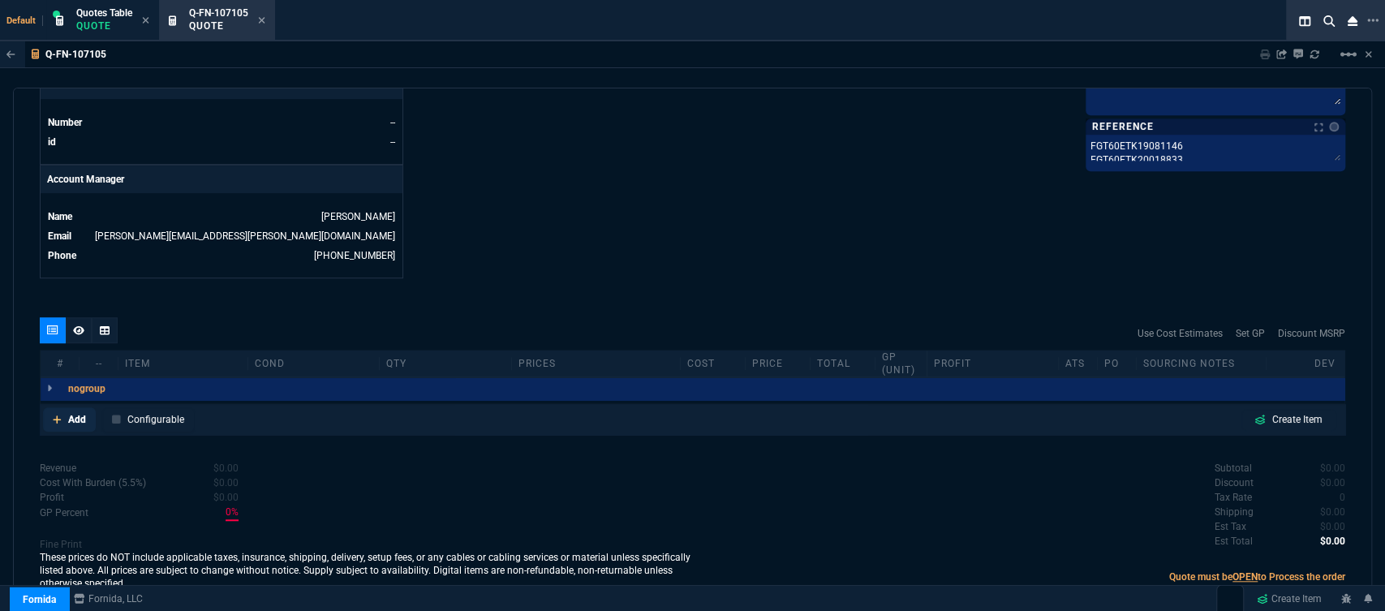
click at [62, 412] on link "Add" at bounding box center [69, 419] width 53 height 24
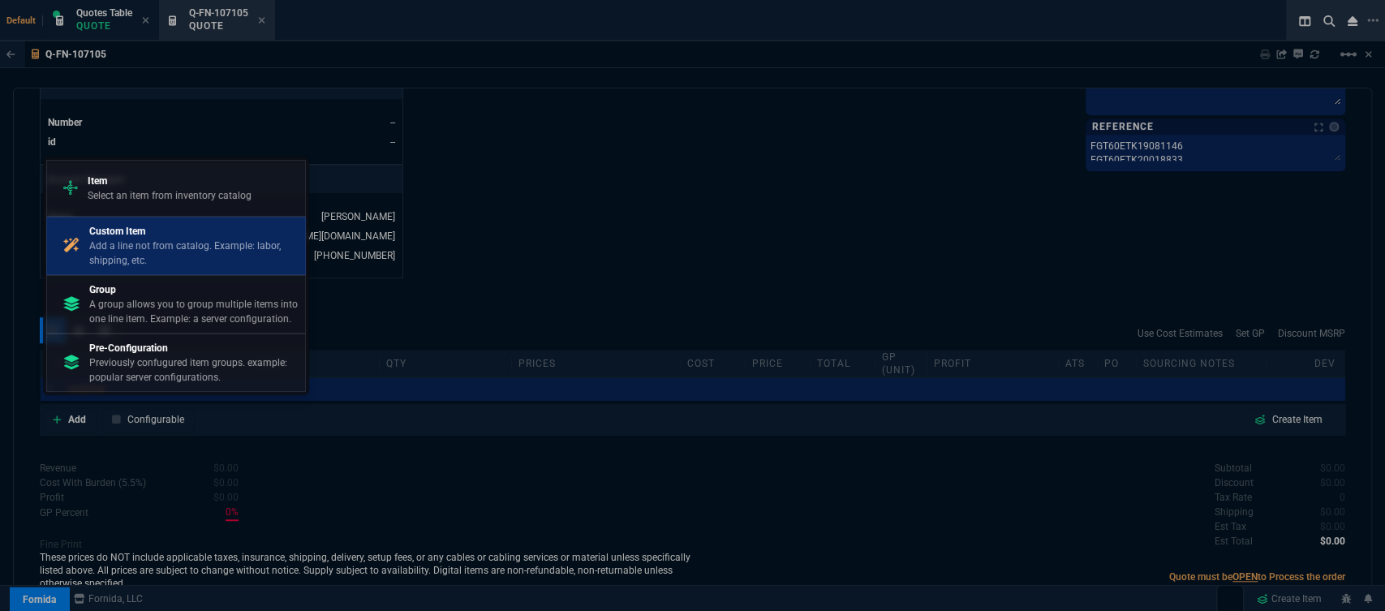
click at [147, 261] on p "Add a line not from catalog. Example: labor, shipping, etc." at bounding box center [193, 252] width 209 height 29
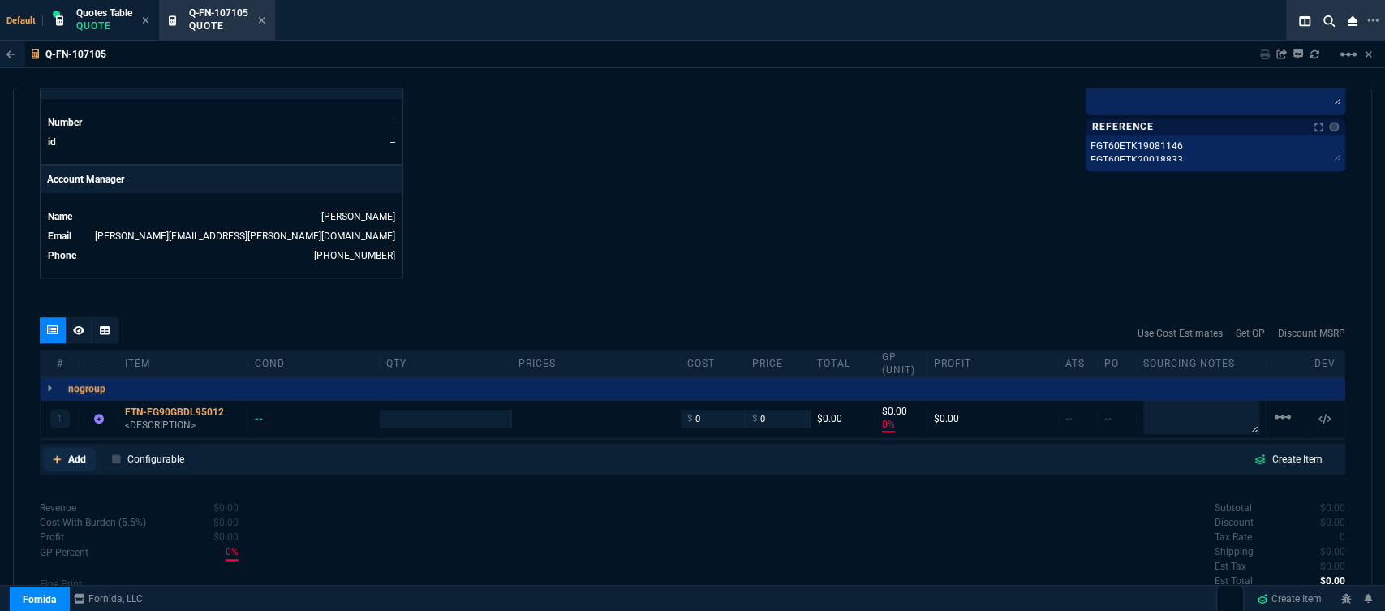
click at [61, 447] on link "Add" at bounding box center [69, 459] width 53 height 24
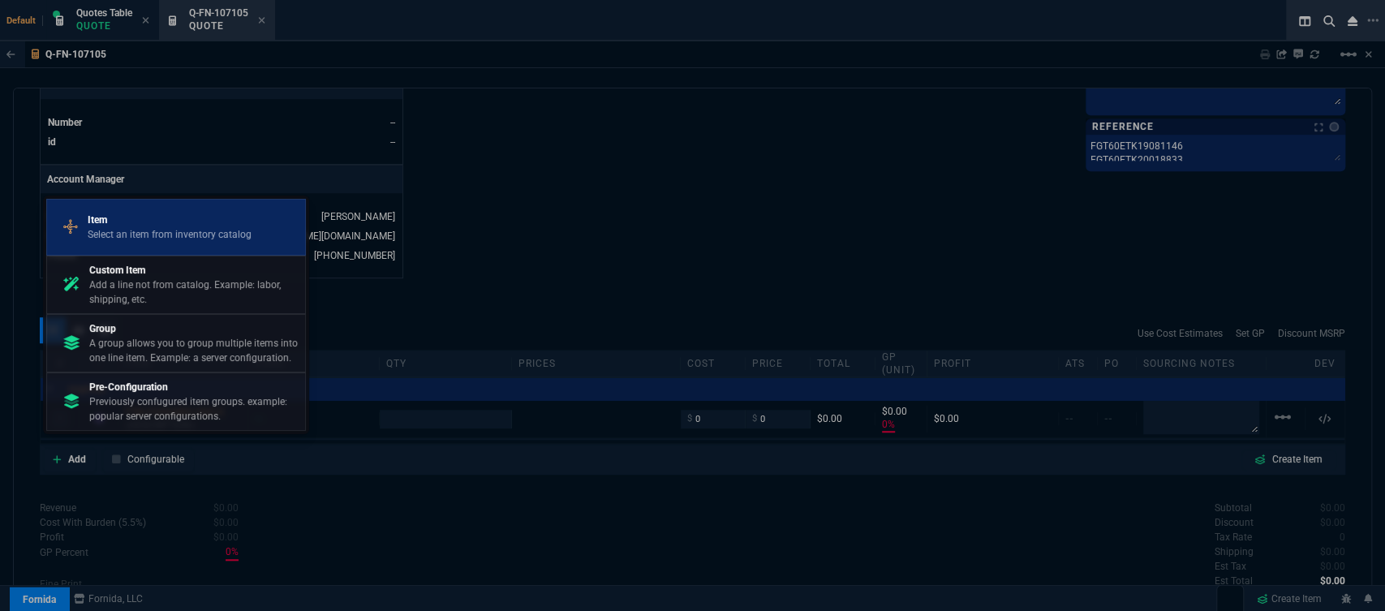
click at [129, 232] on p "Select an item from inventory catalog" at bounding box center [170, 234] width 164 height 15
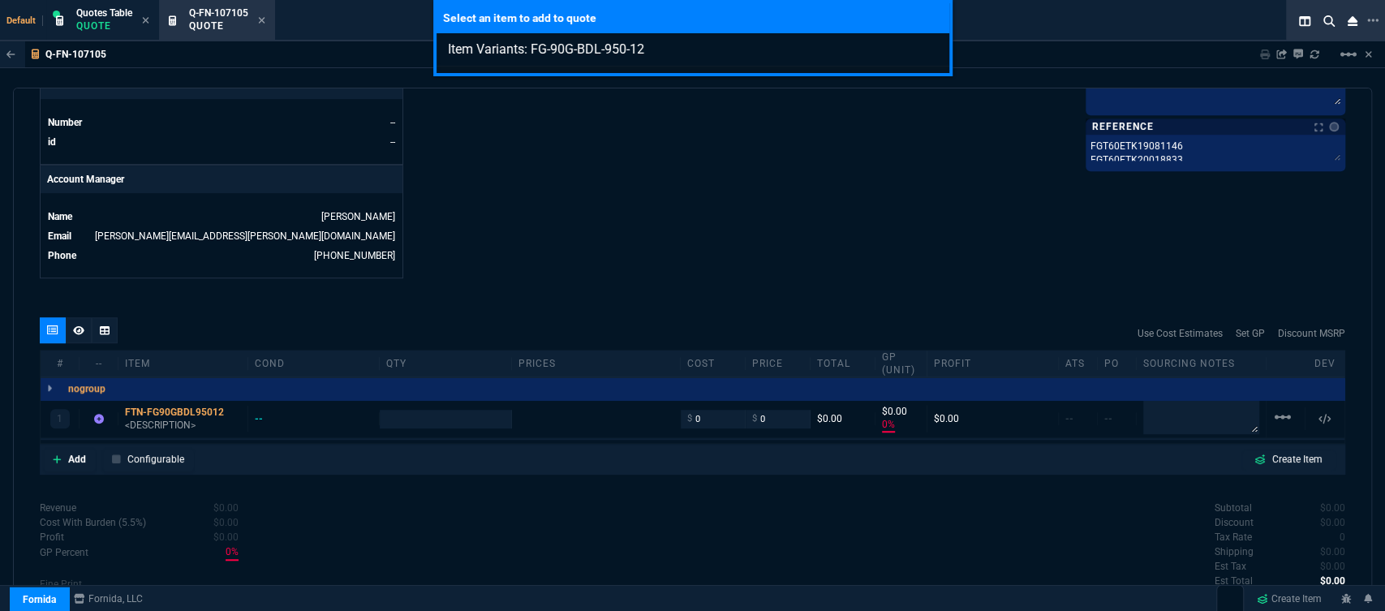
click at [625, 264] on div "Select an item to add to quote Item Variants: FG-90G-BDL-950-12" at bounding box center [692, 305] width 1385 height 611
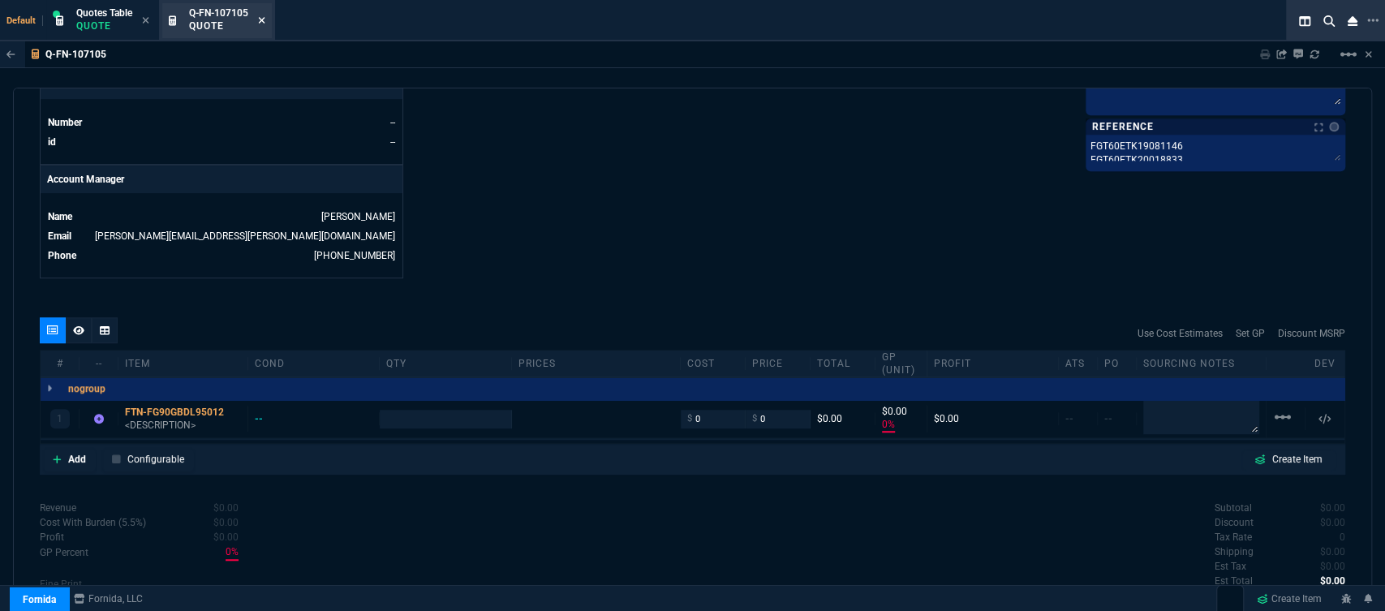
click at [264, 19] on icon at bounding box center [262, 20] width 6 height 6
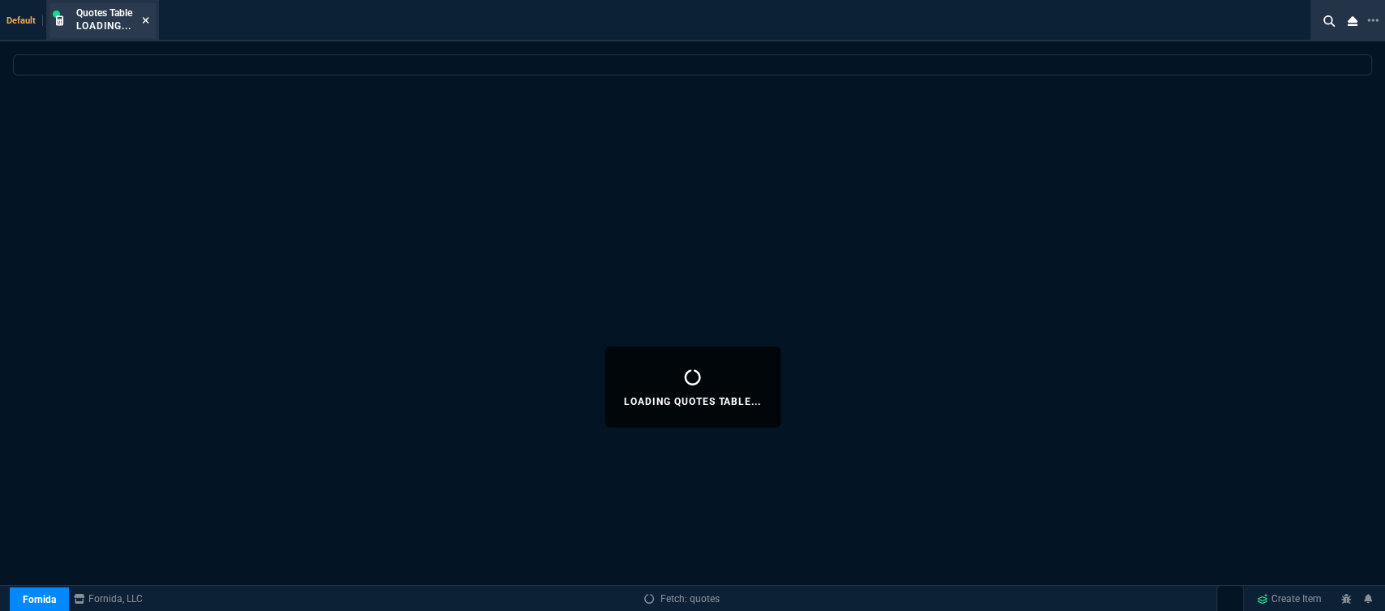
click at [146, 20] on icon at bounding box center [146, 20] width 6 height 6
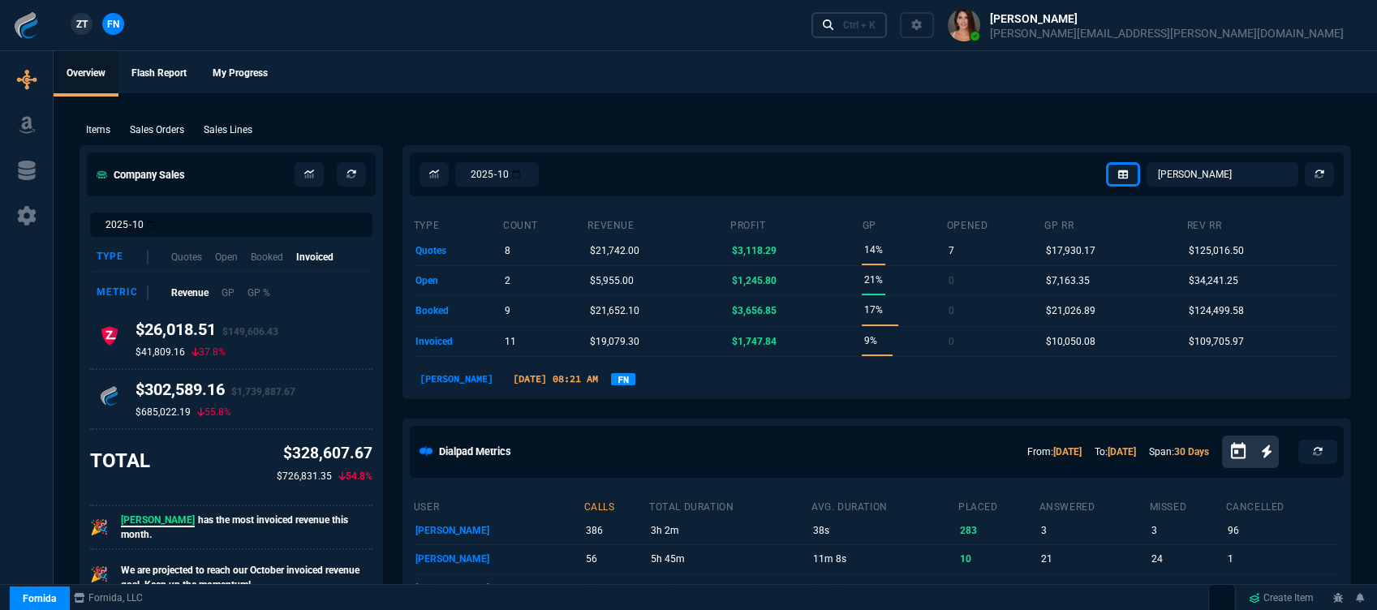
click at [875, 24] on div "Ctrl + K" at bounding box center [859, 25] width 32 height 13
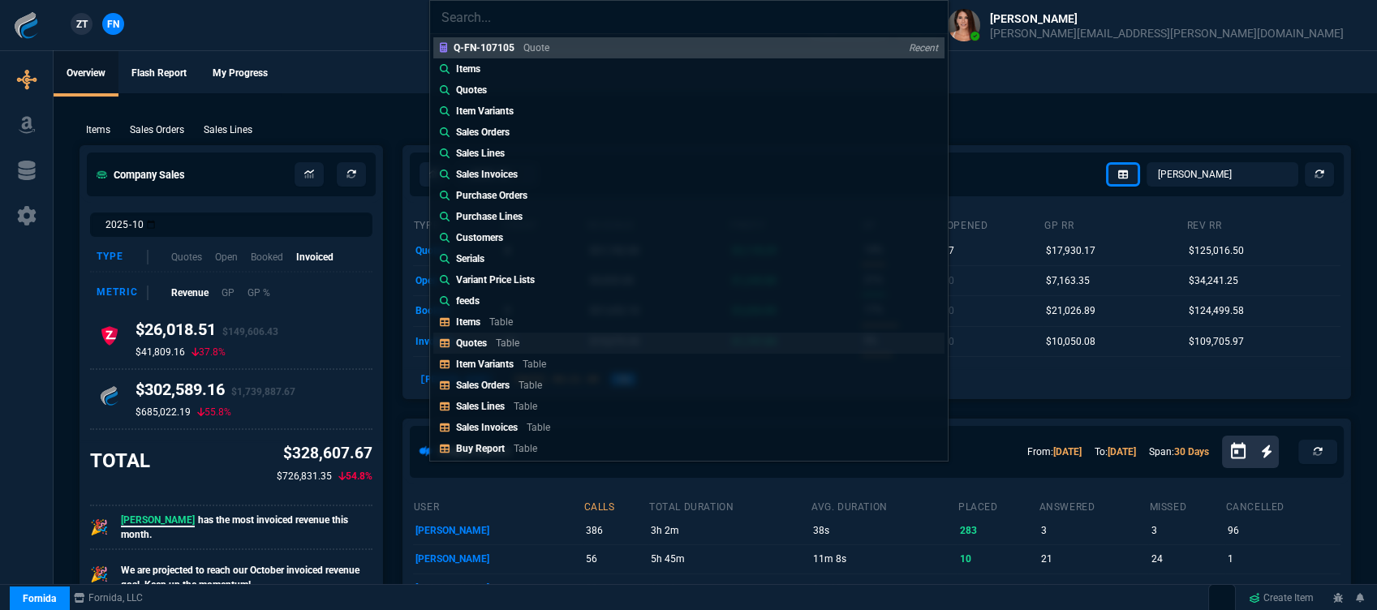
click at [503, 346] on p "Table" at bounding box center [508, 342] width 24 height 11
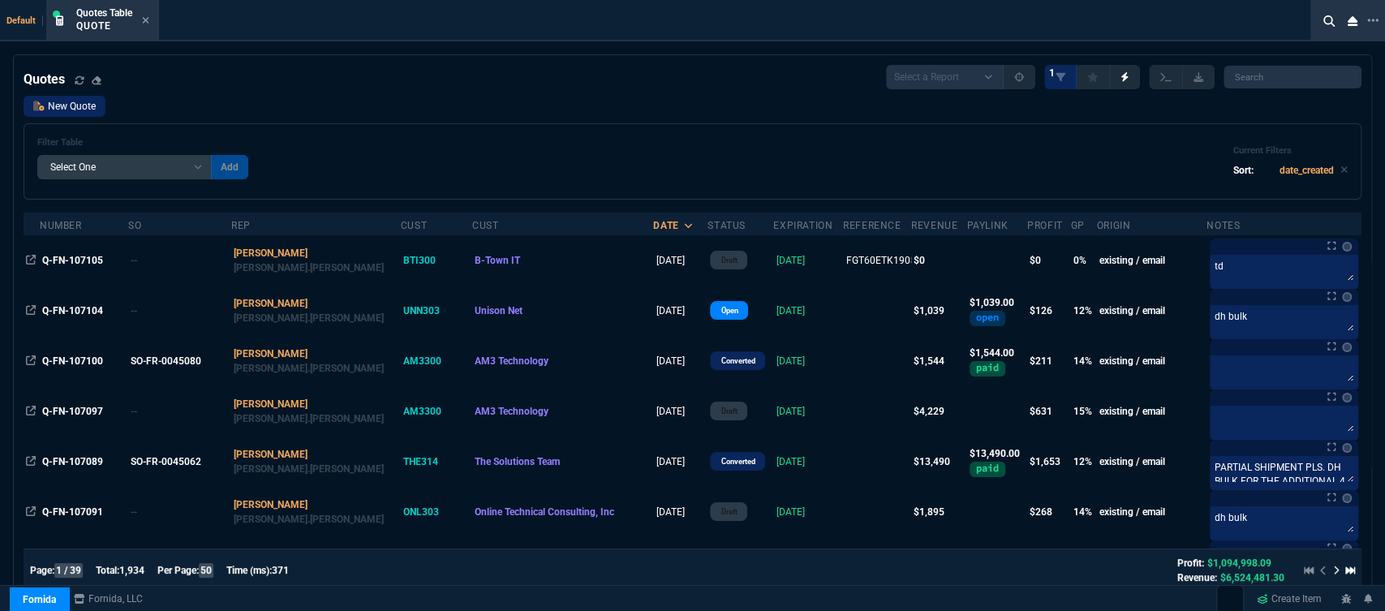
click at [73, 108] on link "New Quote" at bounding box center [65, 106] width 82 height 21
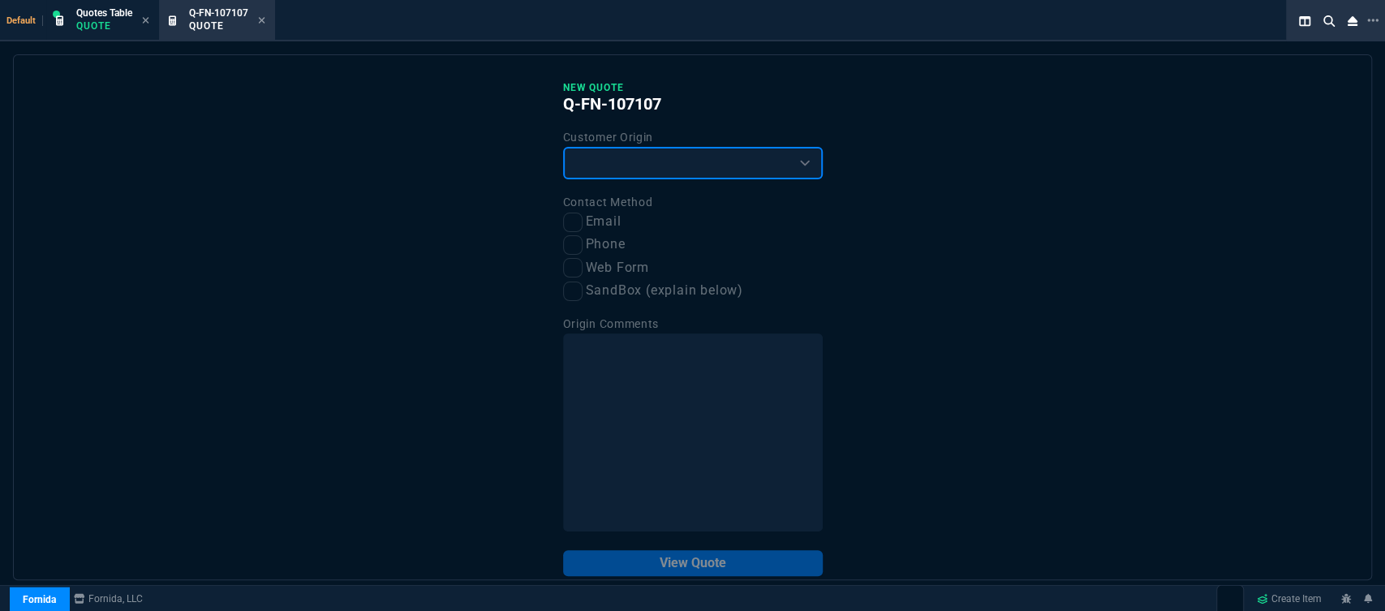
click at [650, 166] on select "Existing Customer Amazon Lead (first order) Website Lead (first order) Called (…" at bounding box center [693, 163] width 260 height 32
click at [563, 148] on select "Existing Customer Amazon Lead (first order) Website Lead (first order) Called (…" at bounding box center [693, 163] width 260 height 32
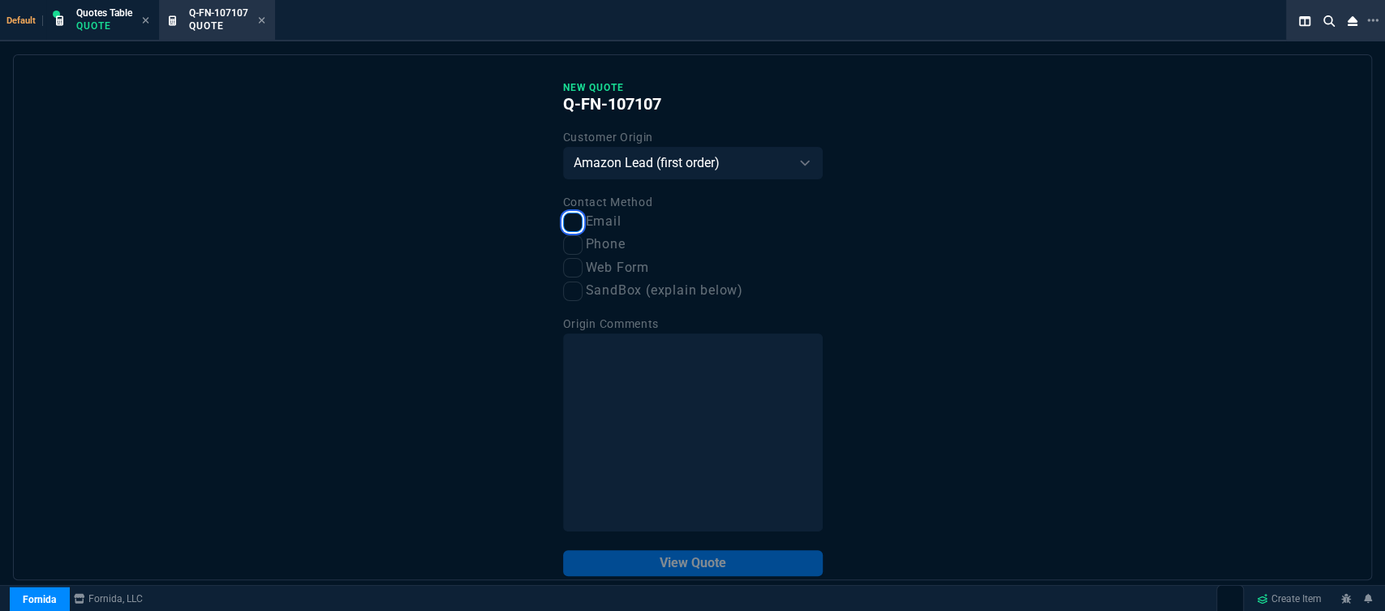
click at [563, 227] on input "Email" at bounding box center [572, 222] width 19 height 19
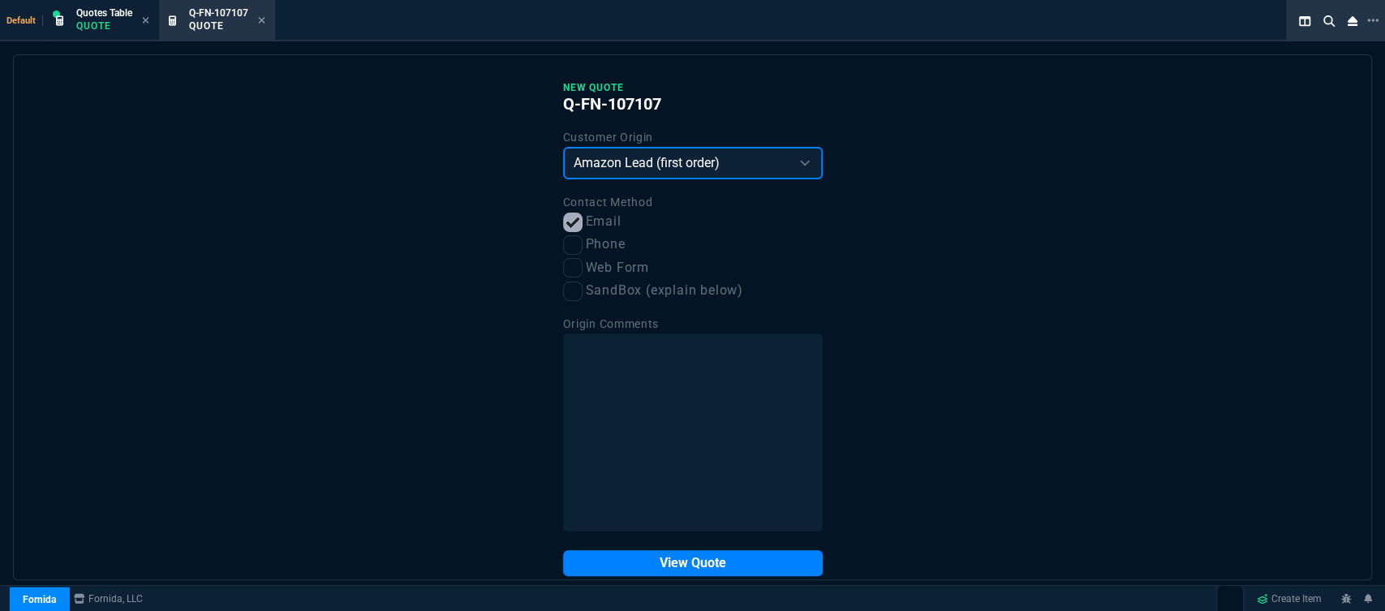
click at [701, 159] on select "Existing Customer Amazon Lead (first order) Website Lead (first order) Called (…" at bounding box center [693, 163] width 260 height 32
click at [563, 148] on select "Existing Customer Amazon Lead (first order) Website Lead (first order) Called (…" at bounding box center [693, 163] width 260 height 32
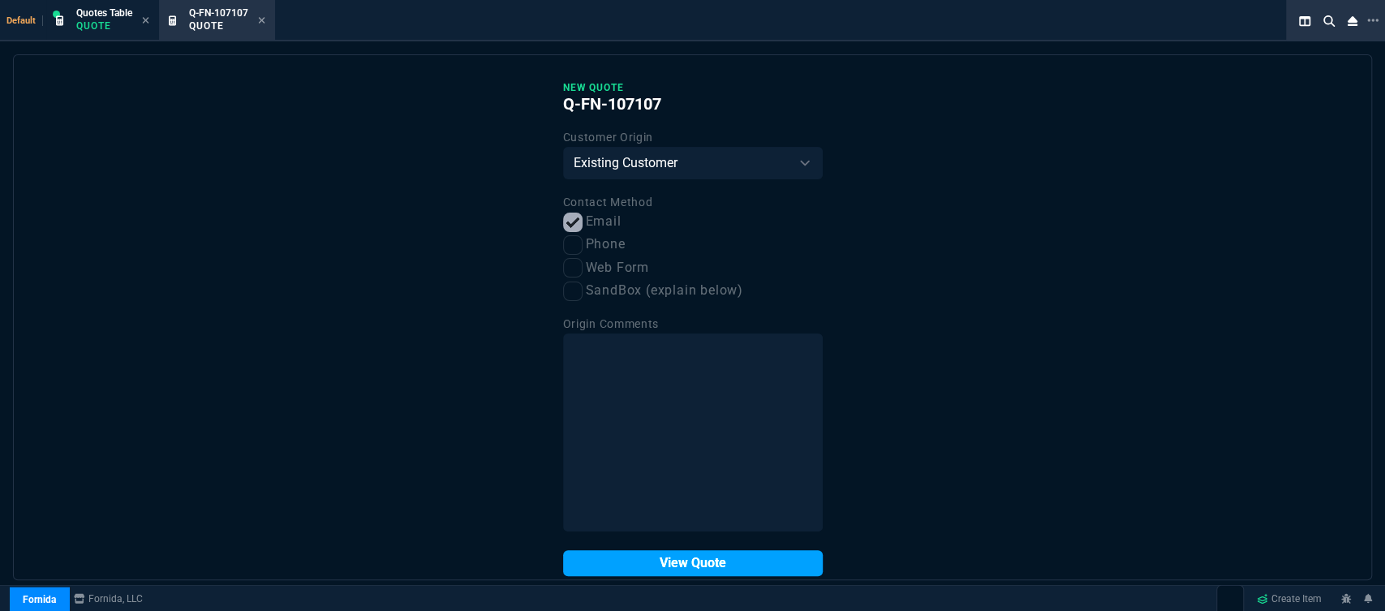
click at [694, 565] on button "View Quote" at bounding box center [693, 563] width 260 height 26
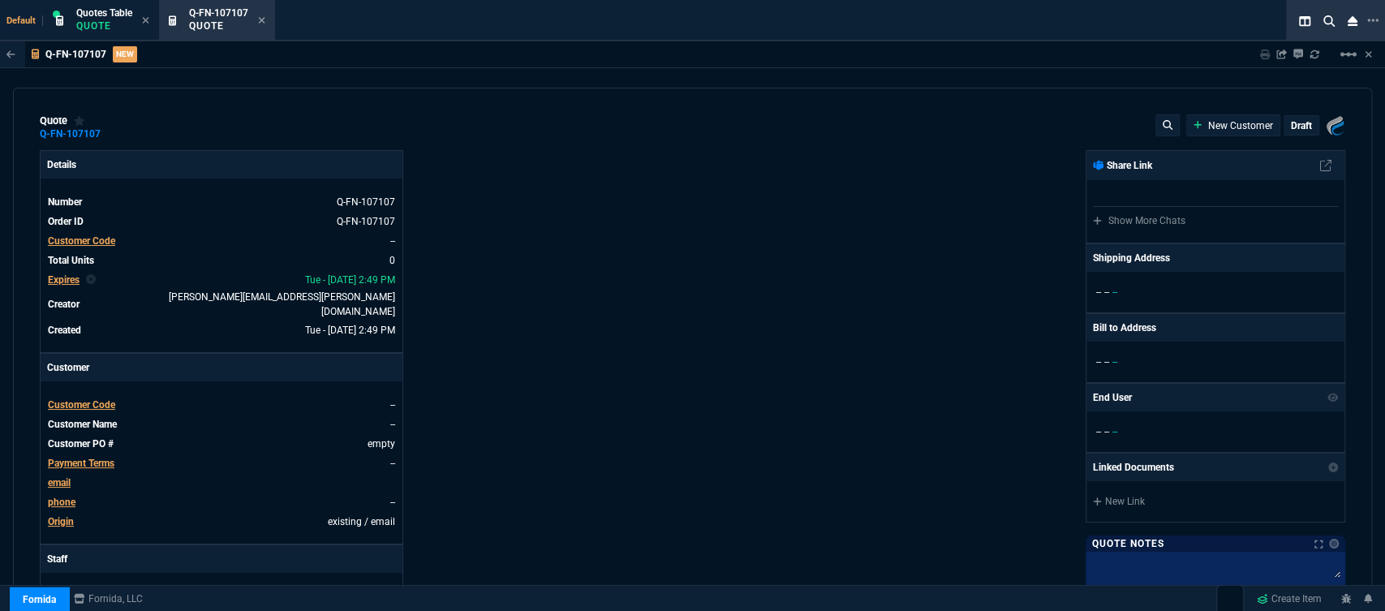
click at [62, 399] on span "Customer Code" at bounding box center [81, 404] width 67 height 11
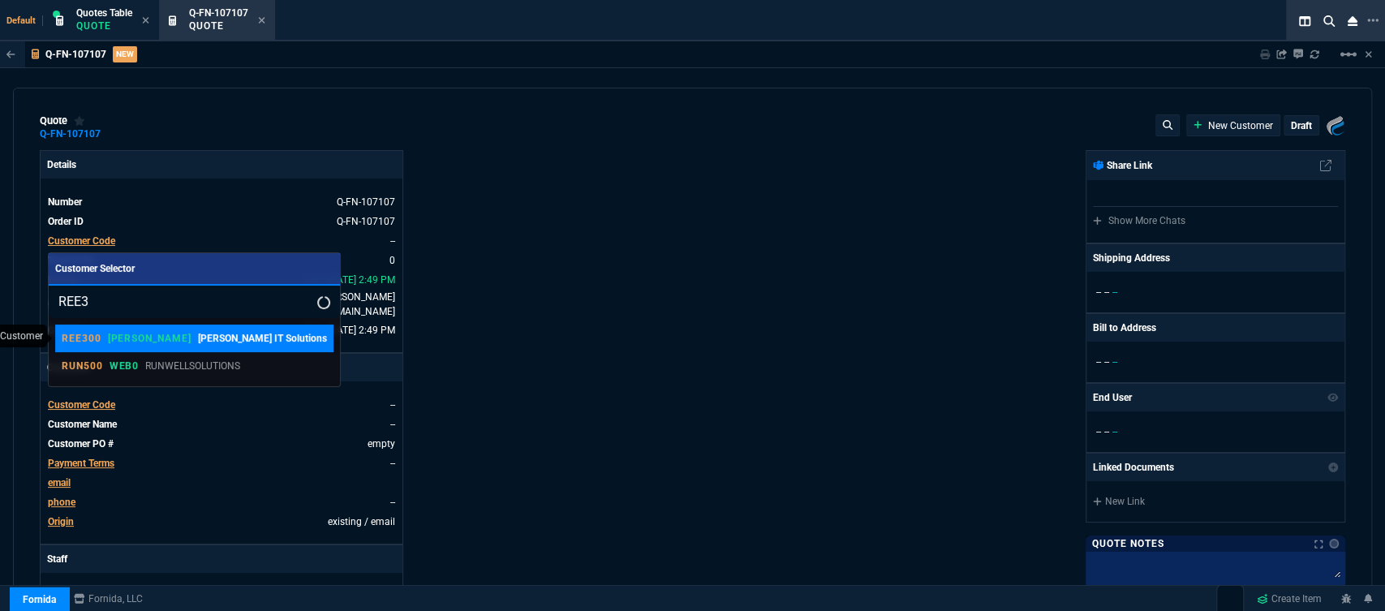
click at [198, 344] on p "[PERSON_NAME] IT Solutions" at bounding box center [262, 338] width 129 height 15
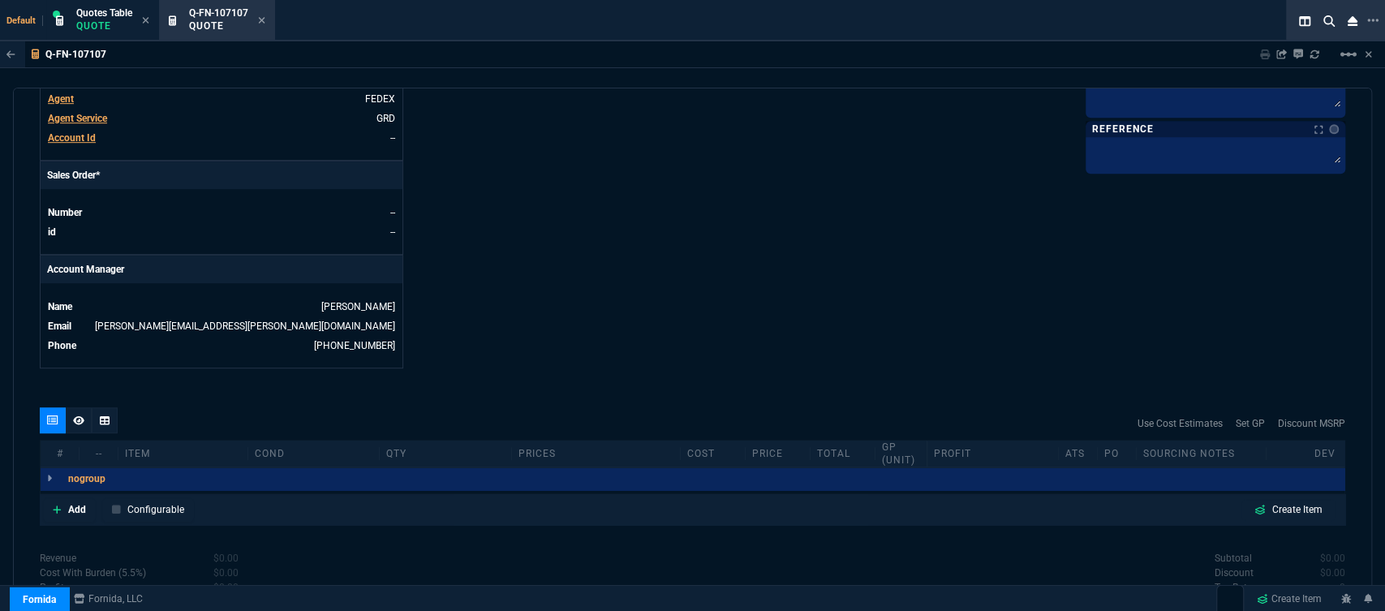
scroll to position [728, 0]
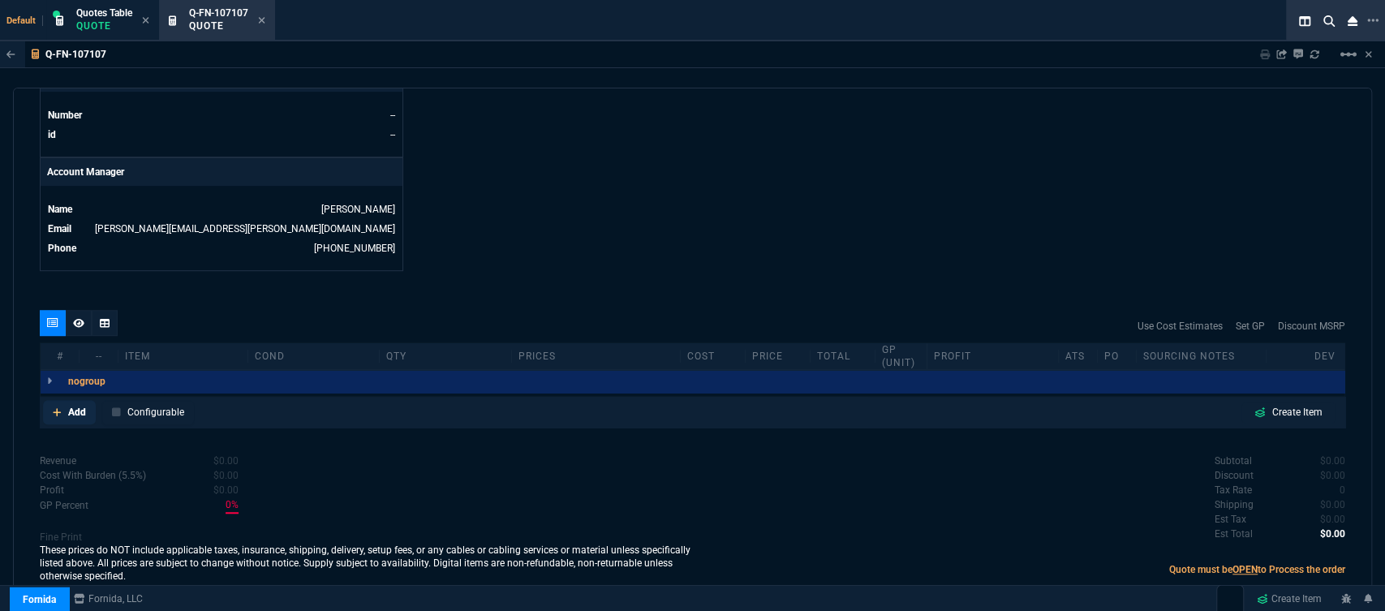
click at [55, 407] on icon at bounding box center [57, 412] width 9 height 10
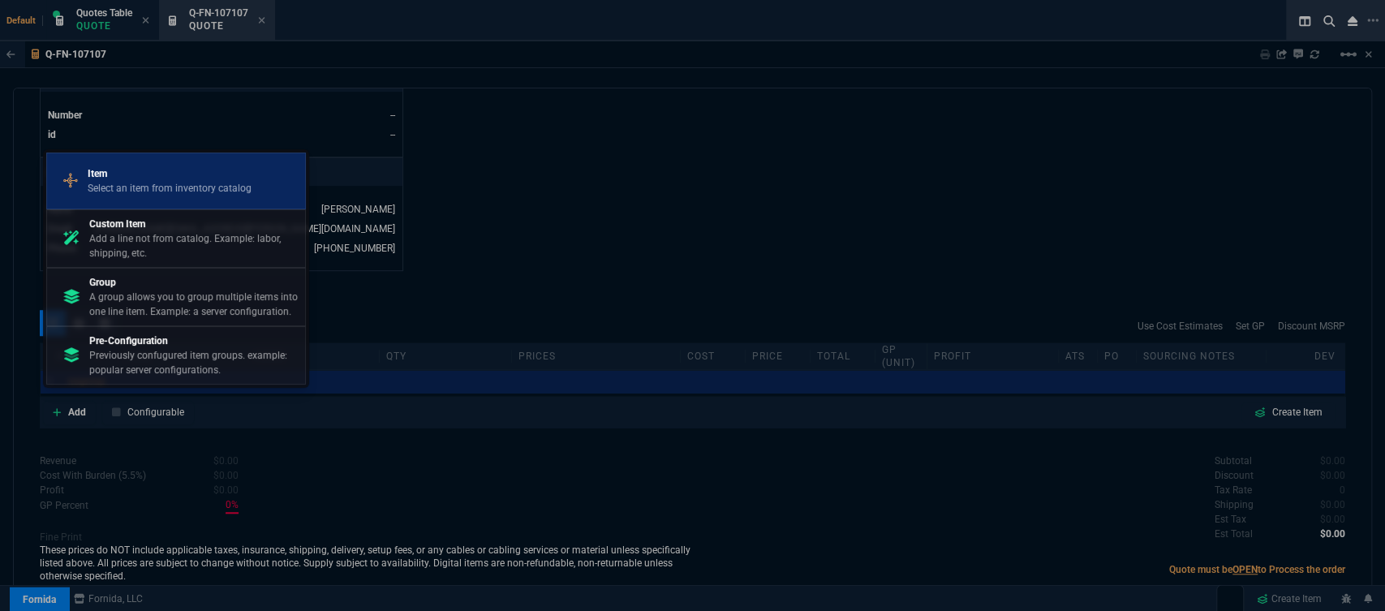
click at [149, 180] on p "Item" at bounding box center [170, 173] width 164 height 15
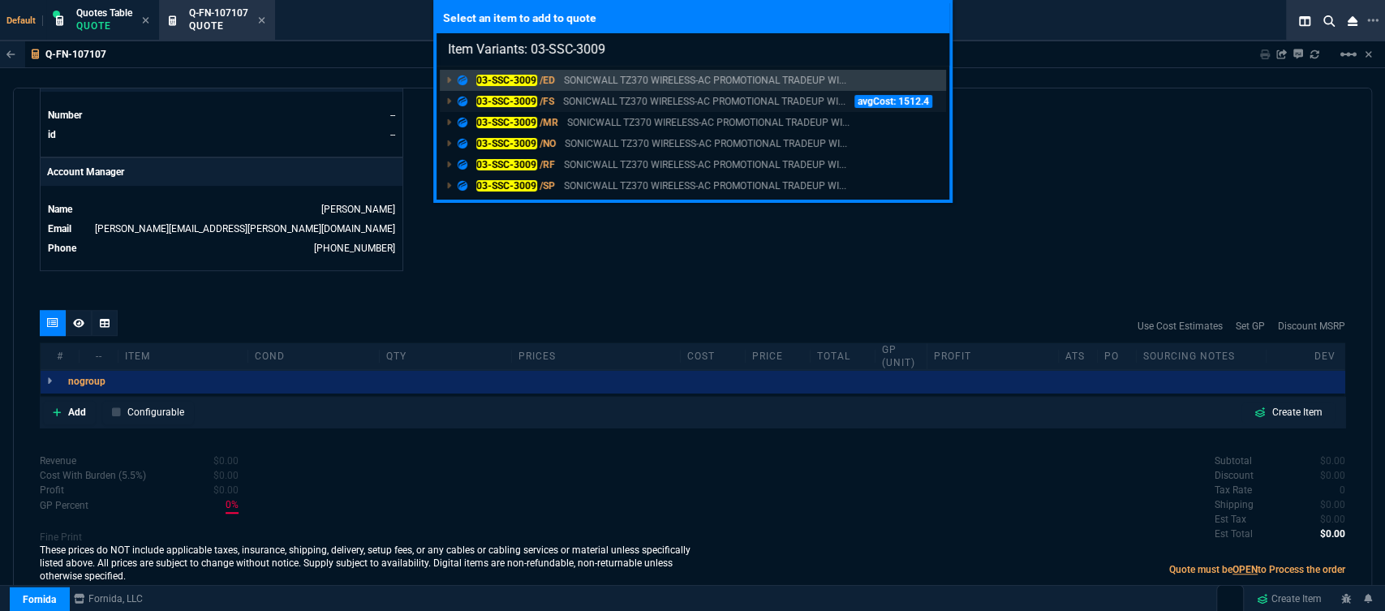
click at [604, 99] on p "SONICWALL TZ370 WIRELESS-AC PROMOTIONAL TRADEUP WI..." at bounding box center [704, 101] width 282 height 15
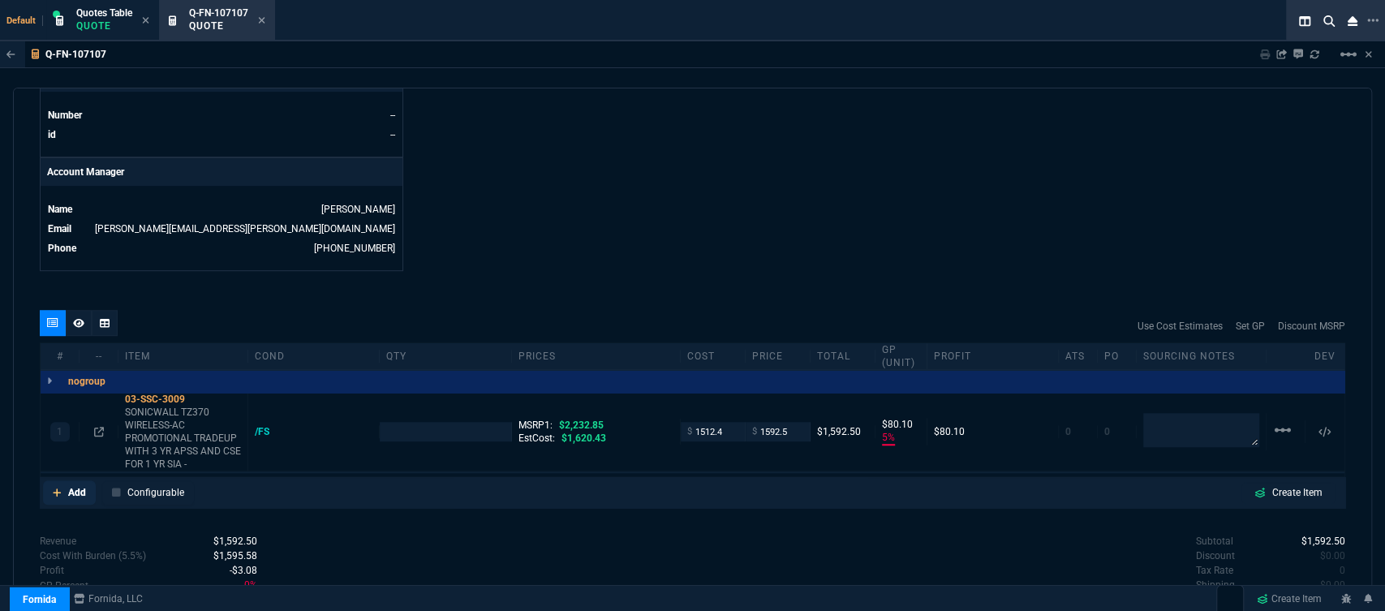
click at [54, 487] on fa-icon at bounding box center [57, 492] width 9 height 11
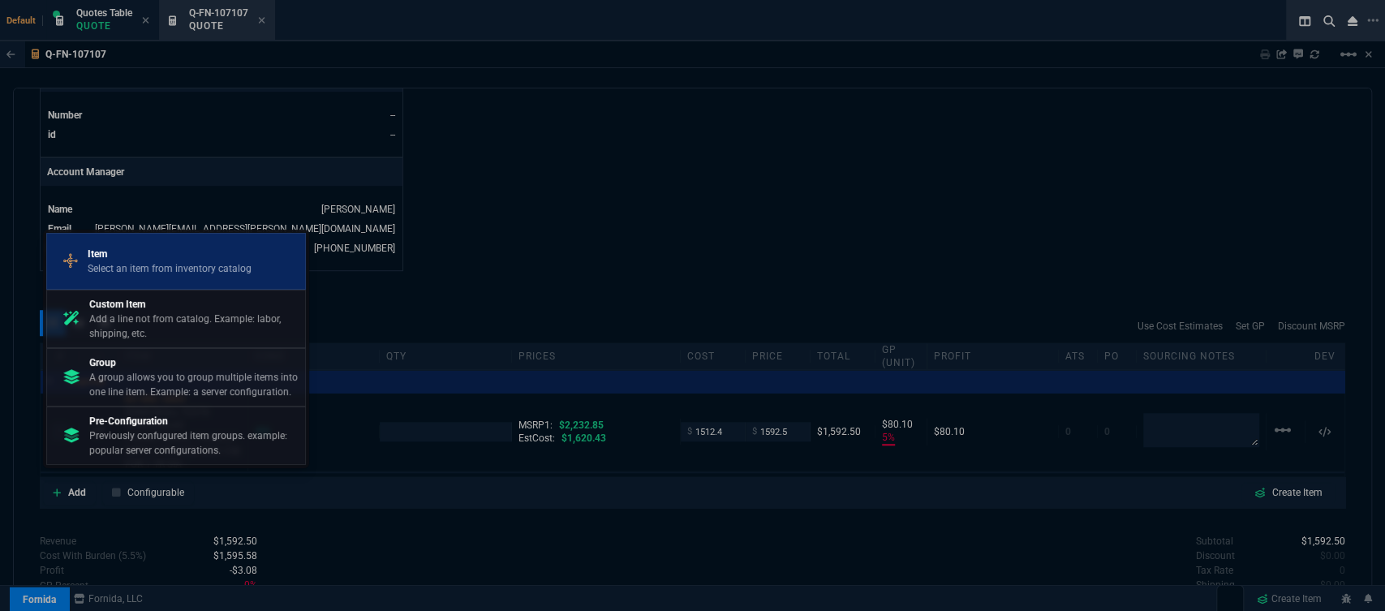
click at [178, 271] on p "Select an item from inventory catalog" at bounding box center [170, 268] width 164 height 15
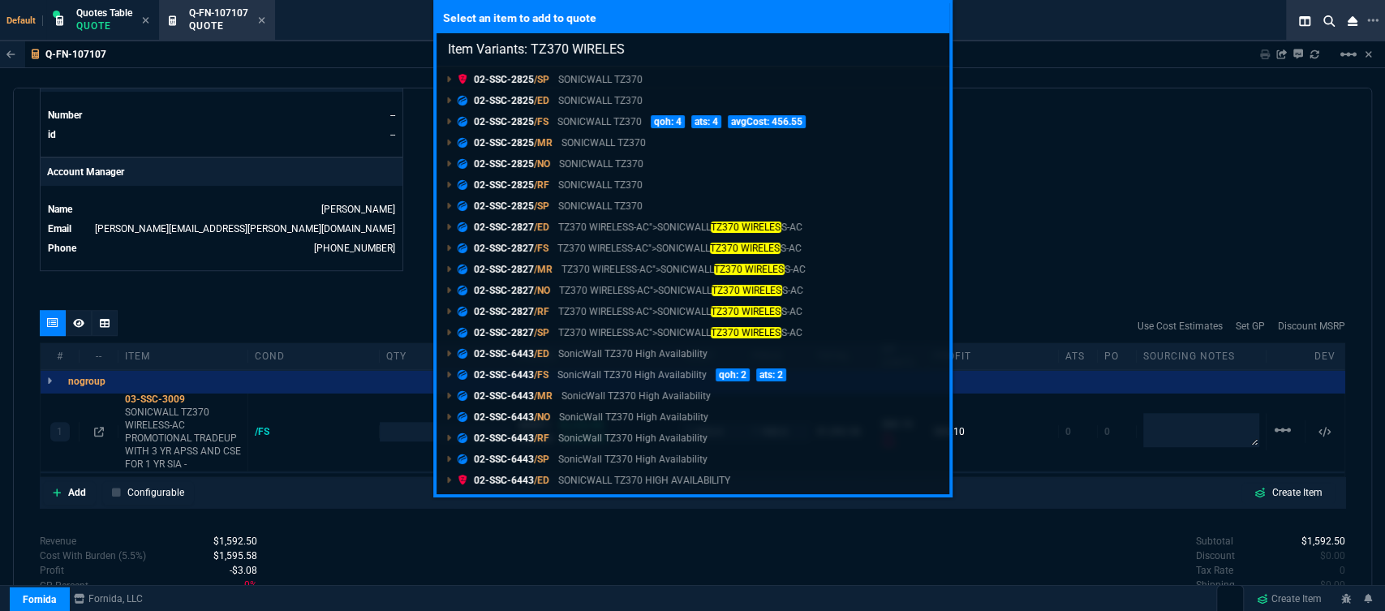
scroll to position [105, 0]
click at [573, 45] on input "Item Variants: TZ370 W" at bounding box center [692, 49] width 513 height 32
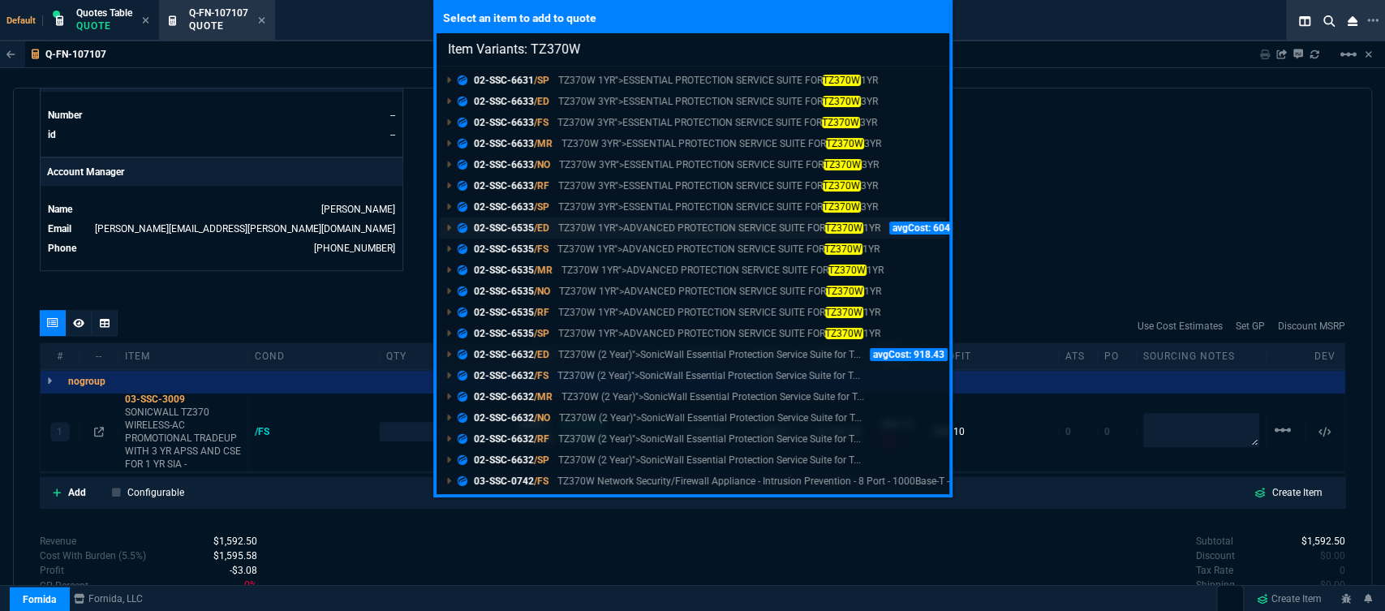
click at [717, 223] on p "TZ370W 1YR">ADVANCED PROTECTION SERVICE SUITE FOR TZ370W 1YR" at bounding box center [719, 228] width 322 height 15
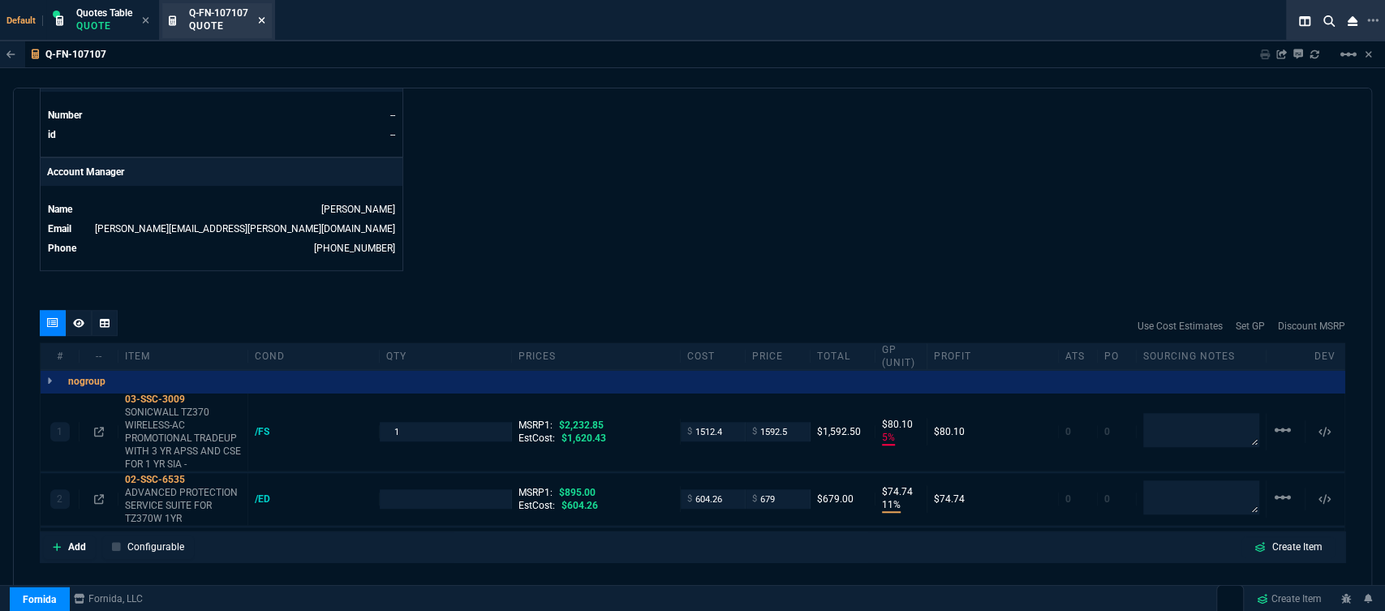
click at [264, 21] on icon at bounding box center [261, 20] width 7 height 10
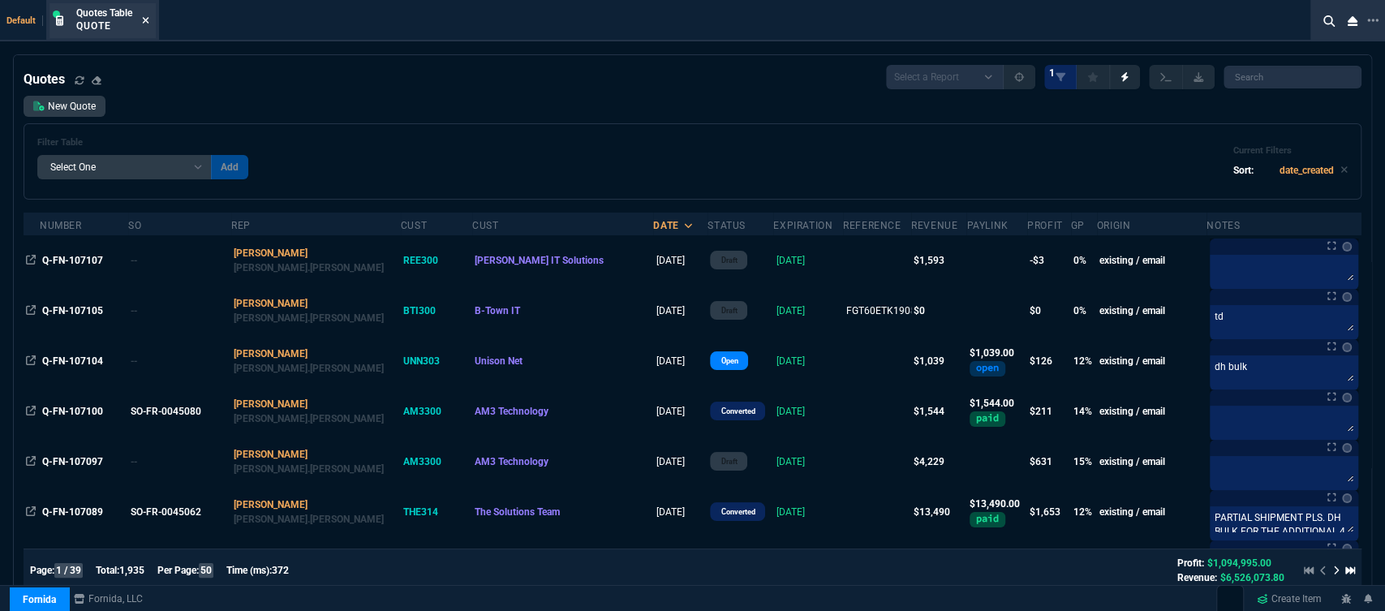
click at [149, 18] on icon at bounding box center [146, 20] width 6 height 6
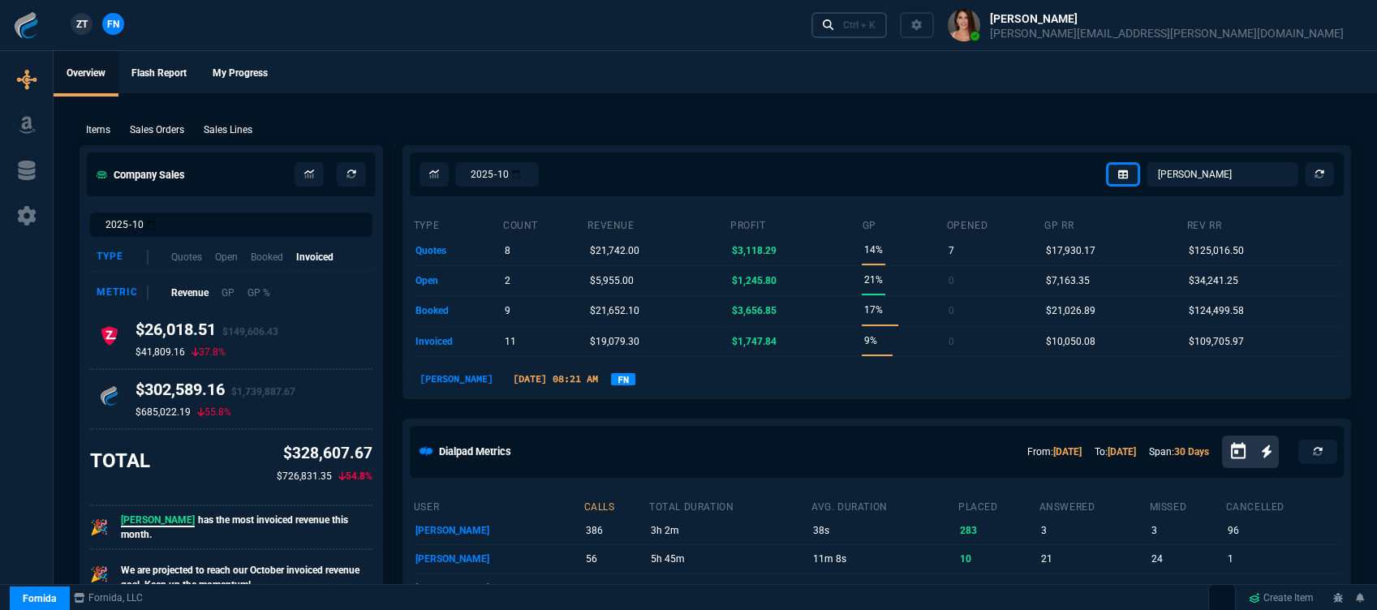
click at [875, 29] on div "Ctrl + K" at bounding box center [859, 25] width 32 height 13
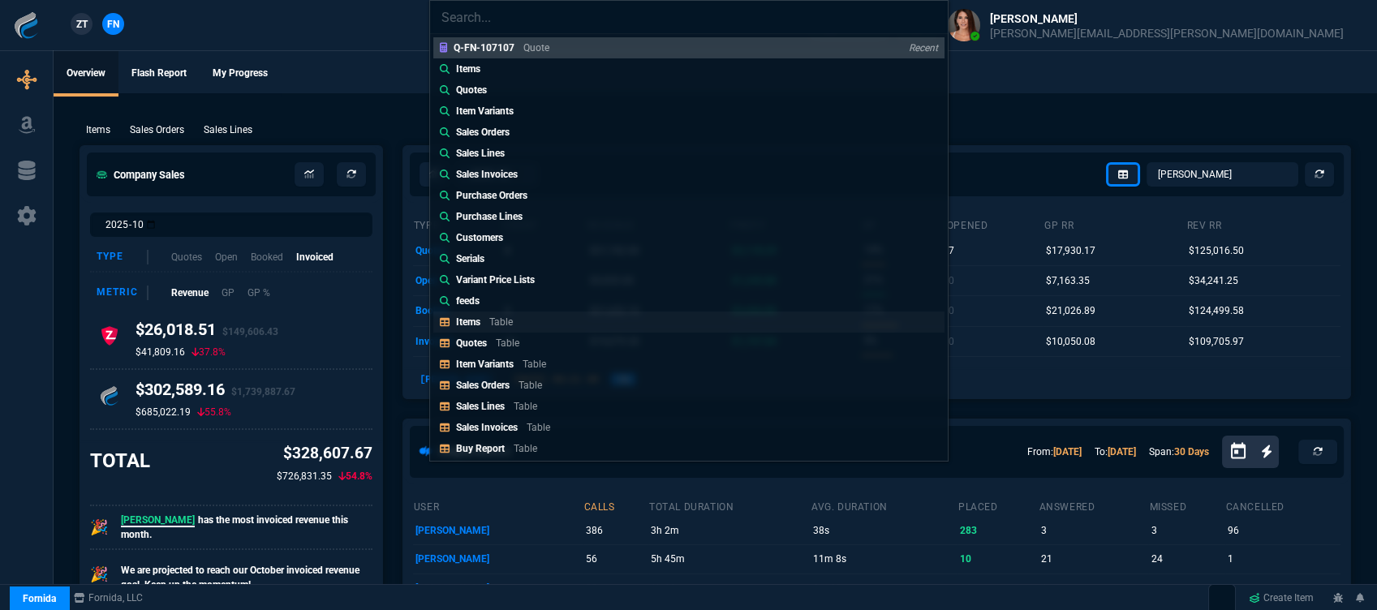
click at [620, 324] on link "Items Table" at bounding box center [688, 321] width 511 height 21
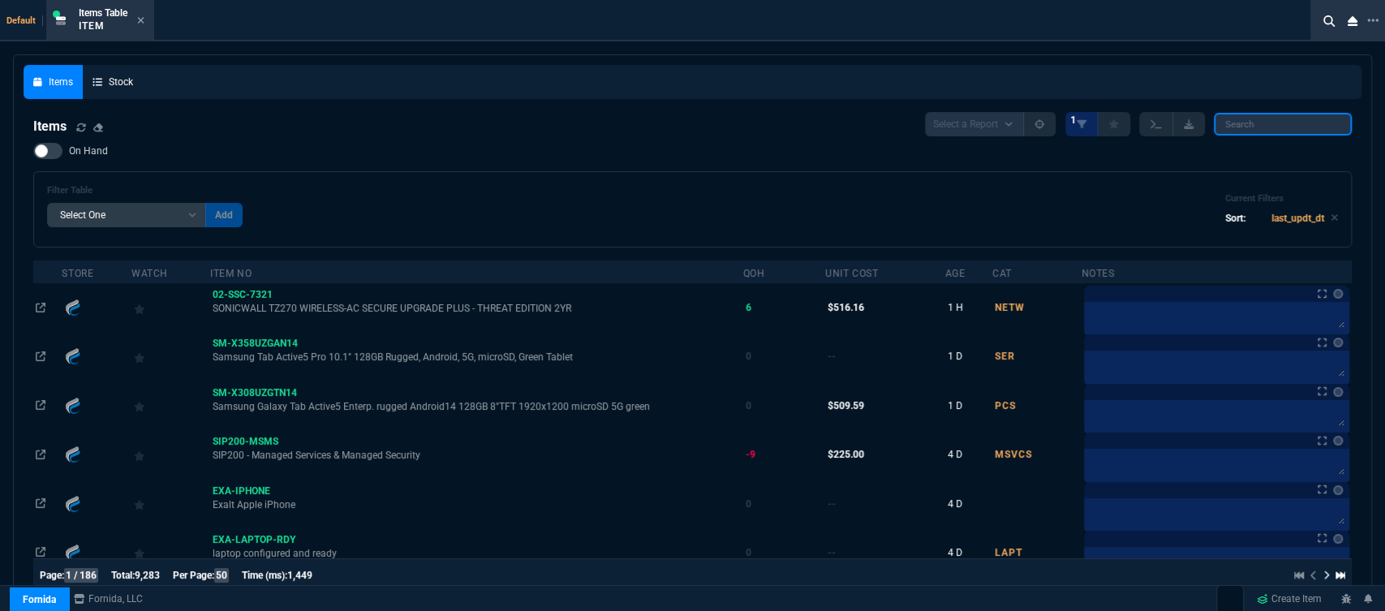
click at [1258, 117] on input "search" at bounding box center [1282, 124] width 138 height 23
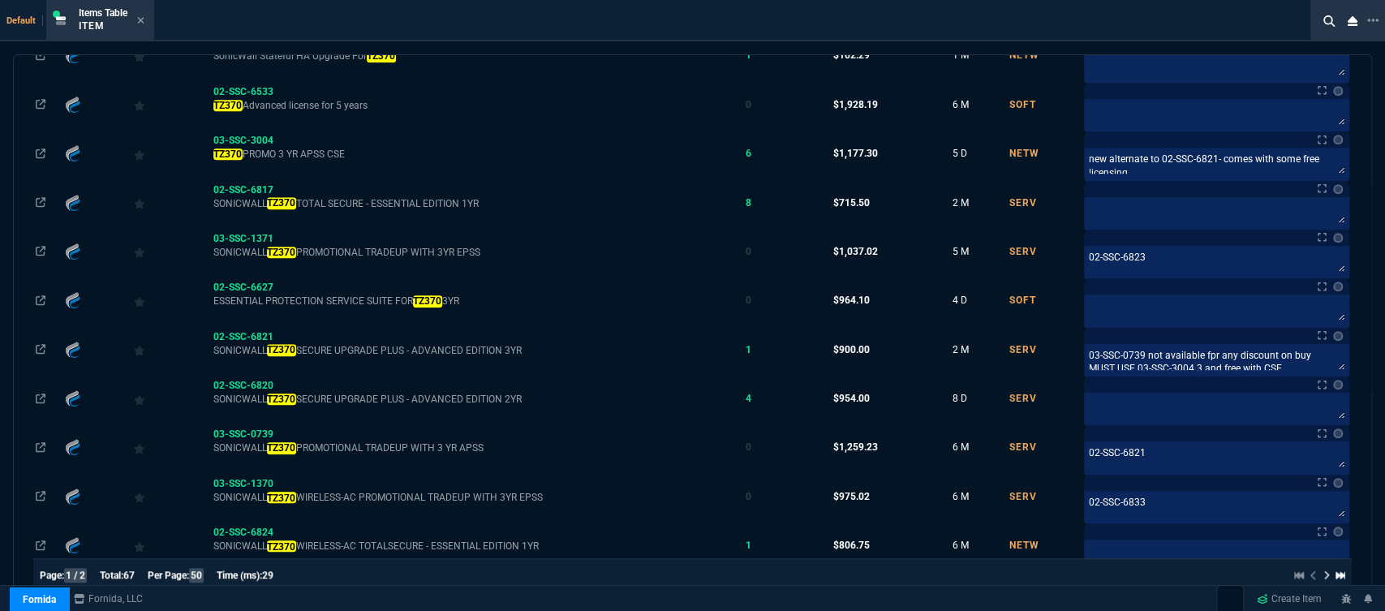
scroll to position [720, 0]
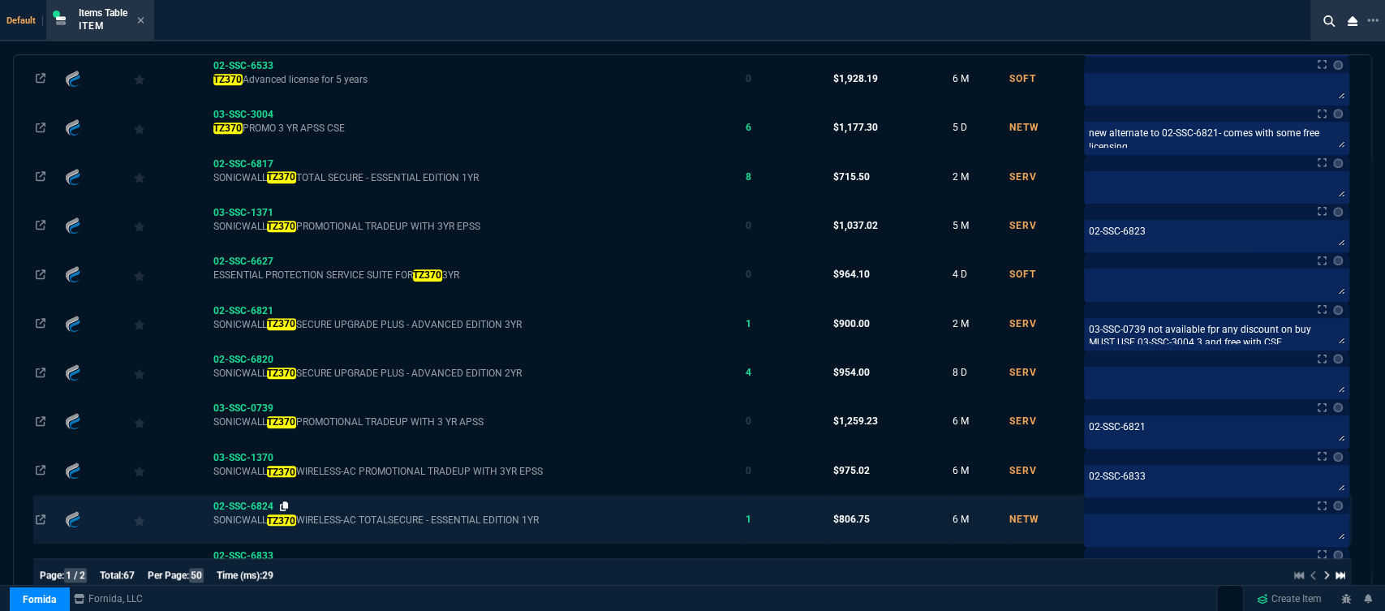
click at [286, 501] on icon at bounding box center [284, 506] width 9 height 10
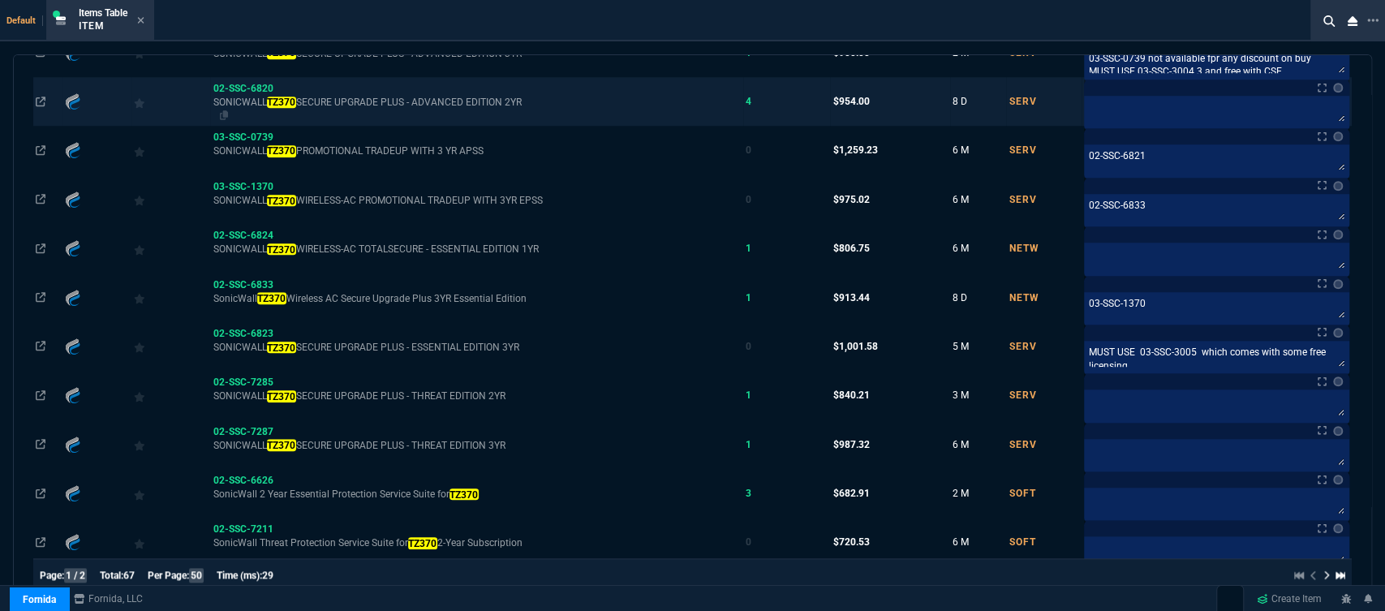
scroll to position [1081, 0]
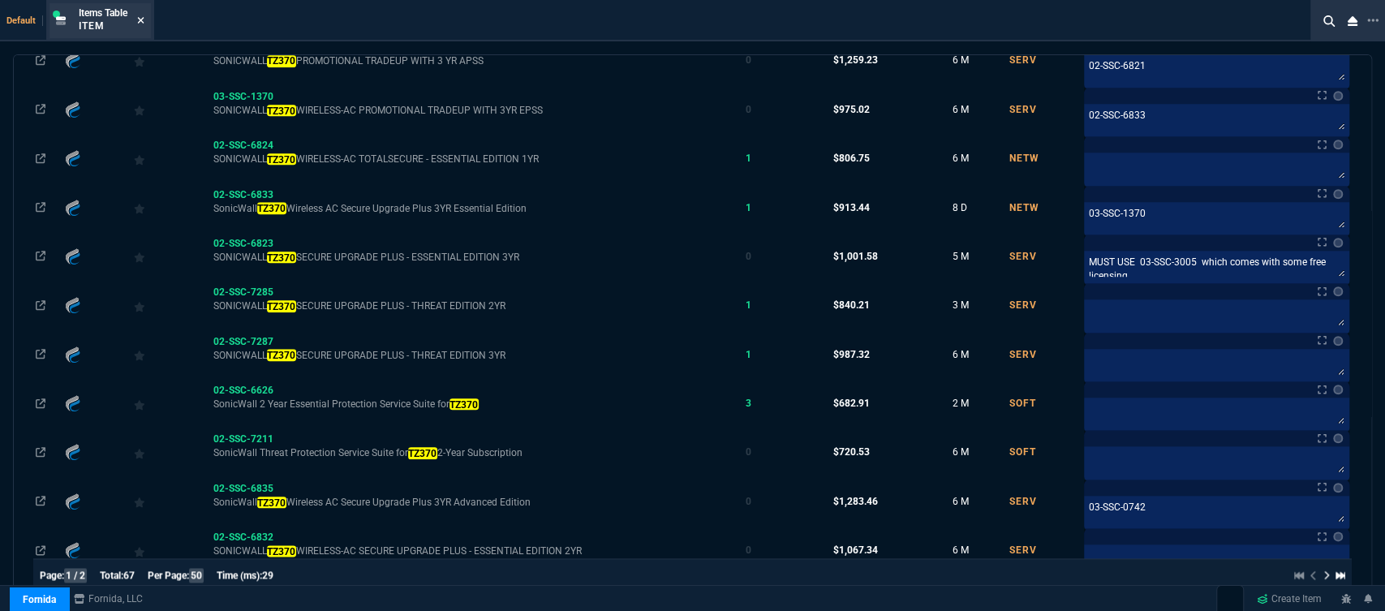
click at [144, 15] on fa-icon at bounding box center [140, 20] width 7 height 11
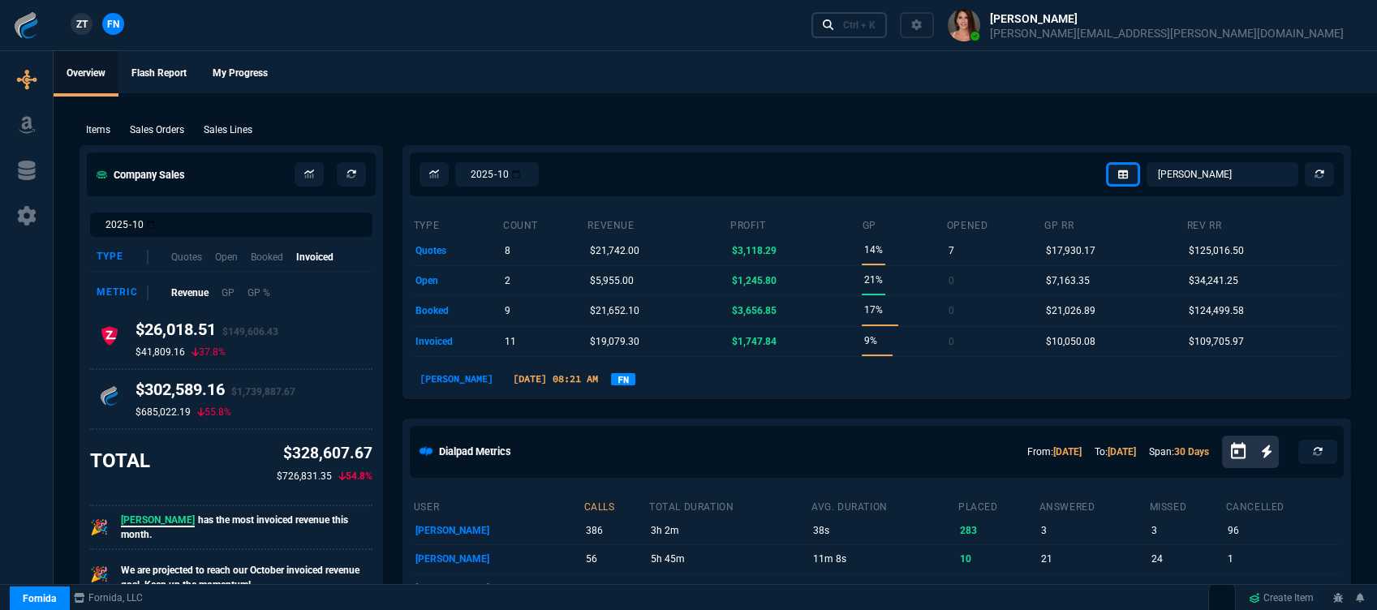
click at [887, 27] on link "Ctrl + K" at bounding box center [849, 24] width 76 height 25
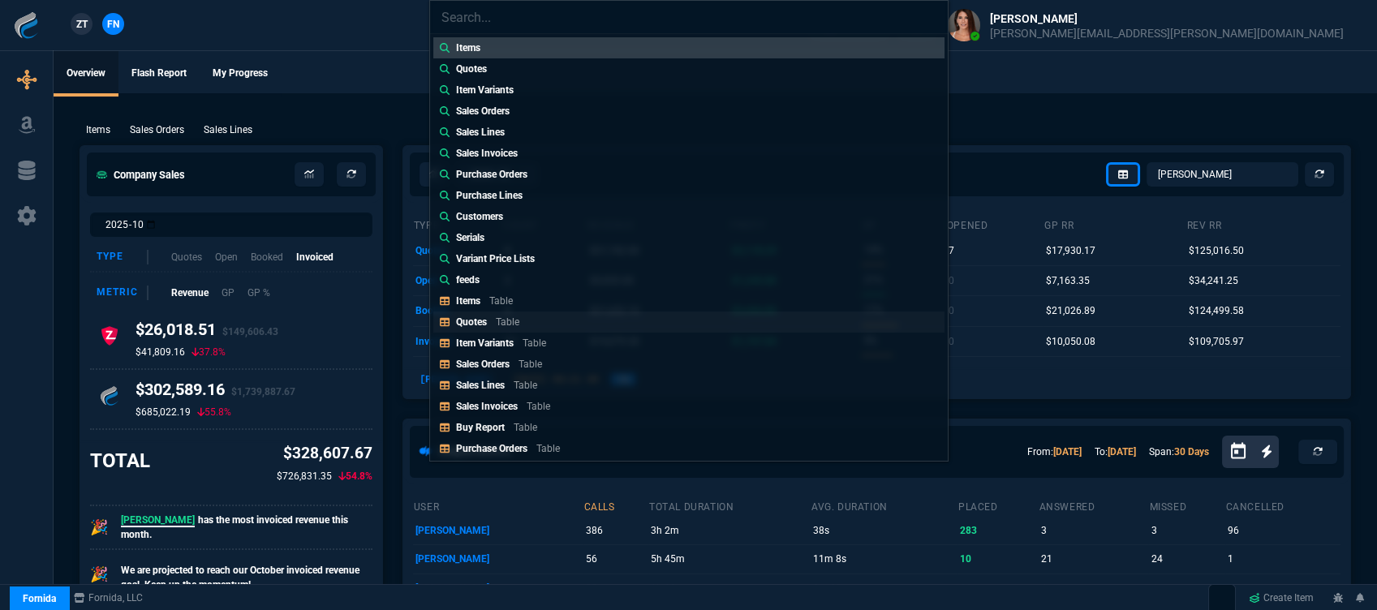
click at [497, 317] on p "Table" at bounding box center [508, 321] width 24 height 11
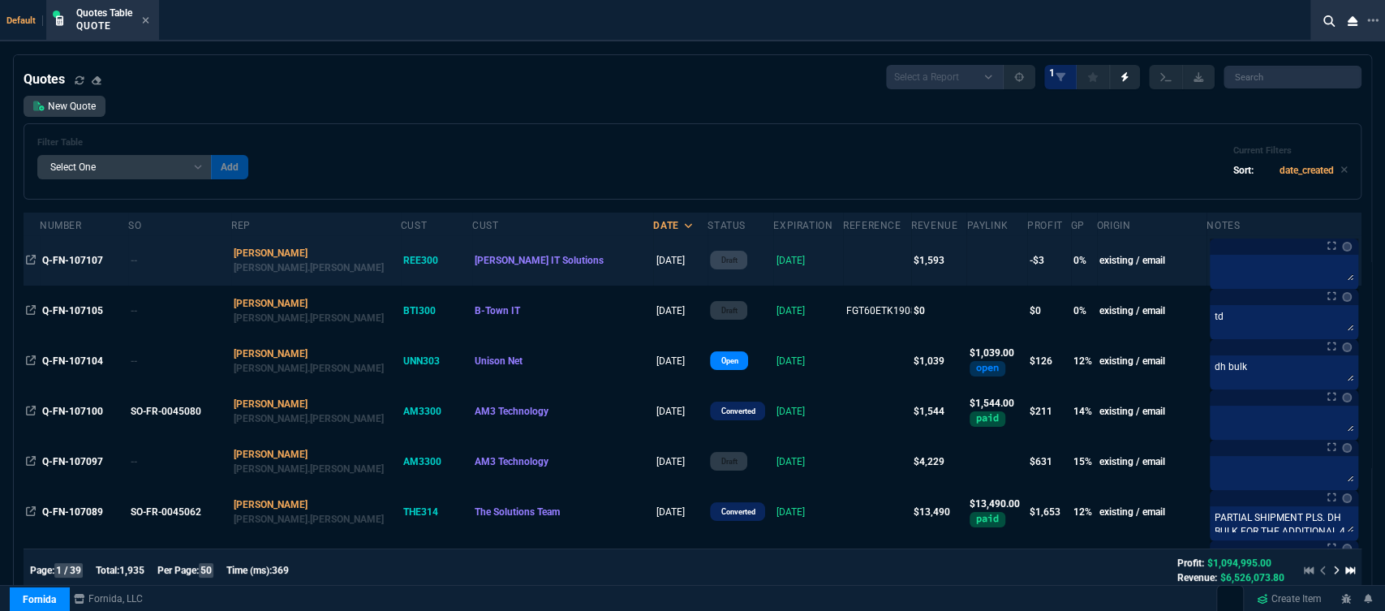
click at [843, 268] on td at bounding box center [877, 260] width 68 height 50
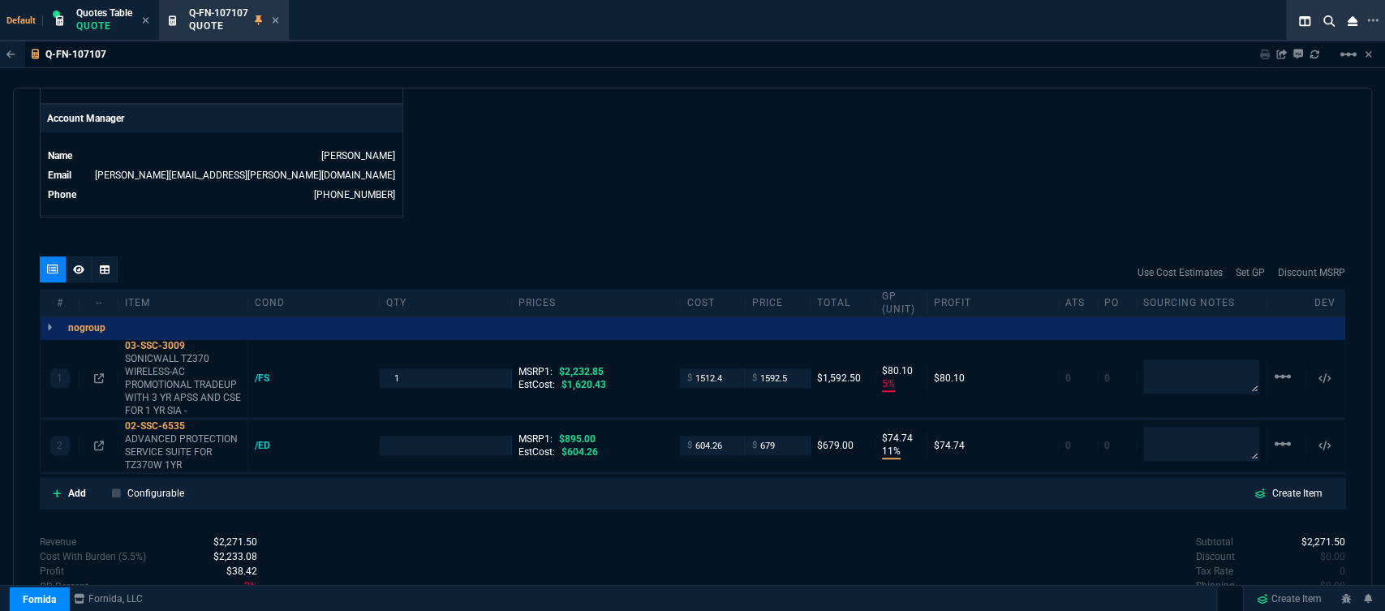
scroll to position [811, 0]
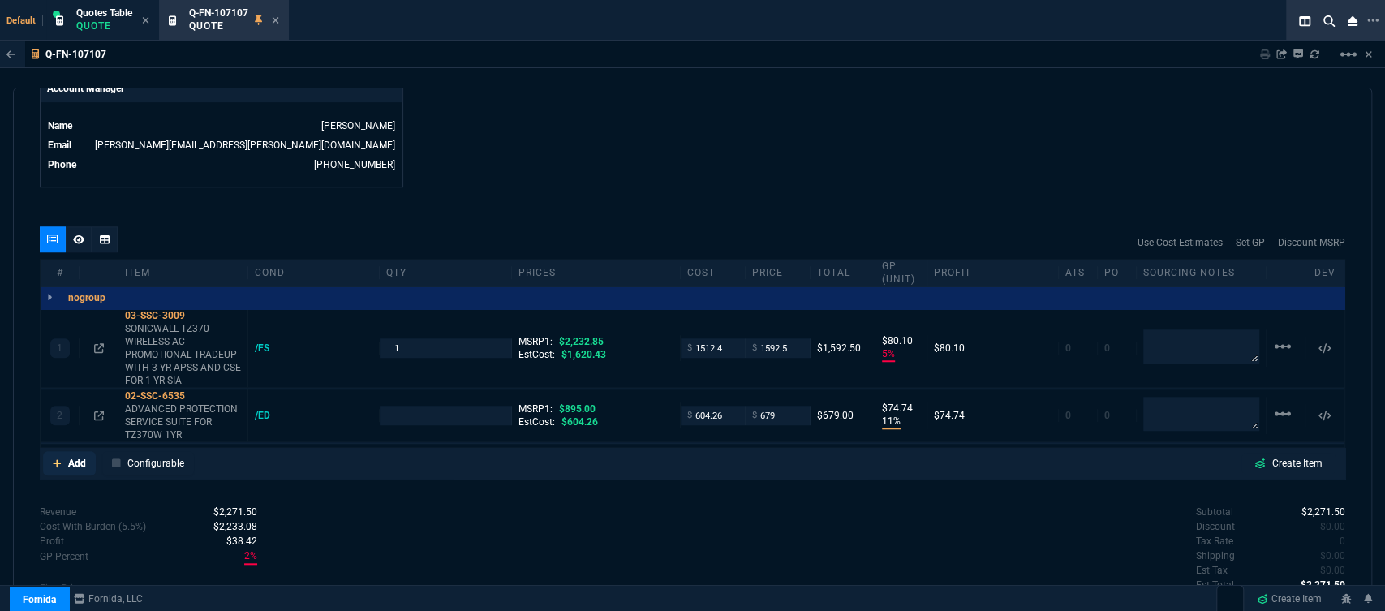
click at [58, 458] on icon at bounding box center [57, 463] width 9 height 10
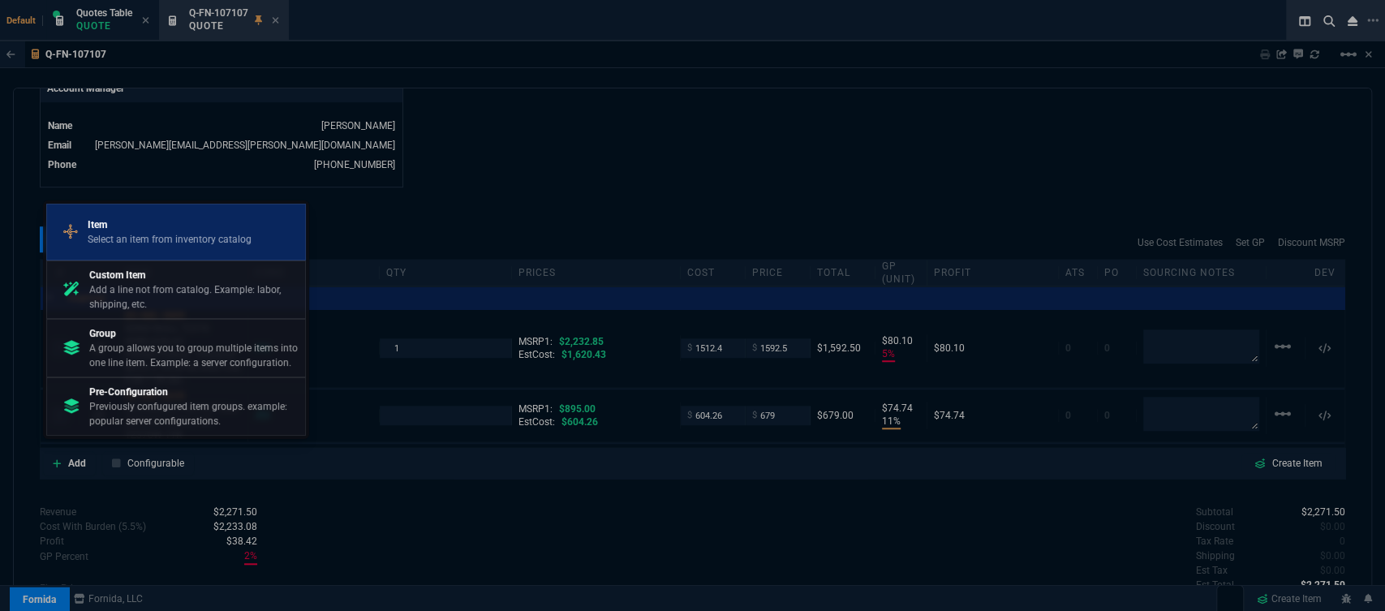
click at [149, 236] on p "Select an item from inventory catalog" at bounding box center [170, 239] width 164 height 15
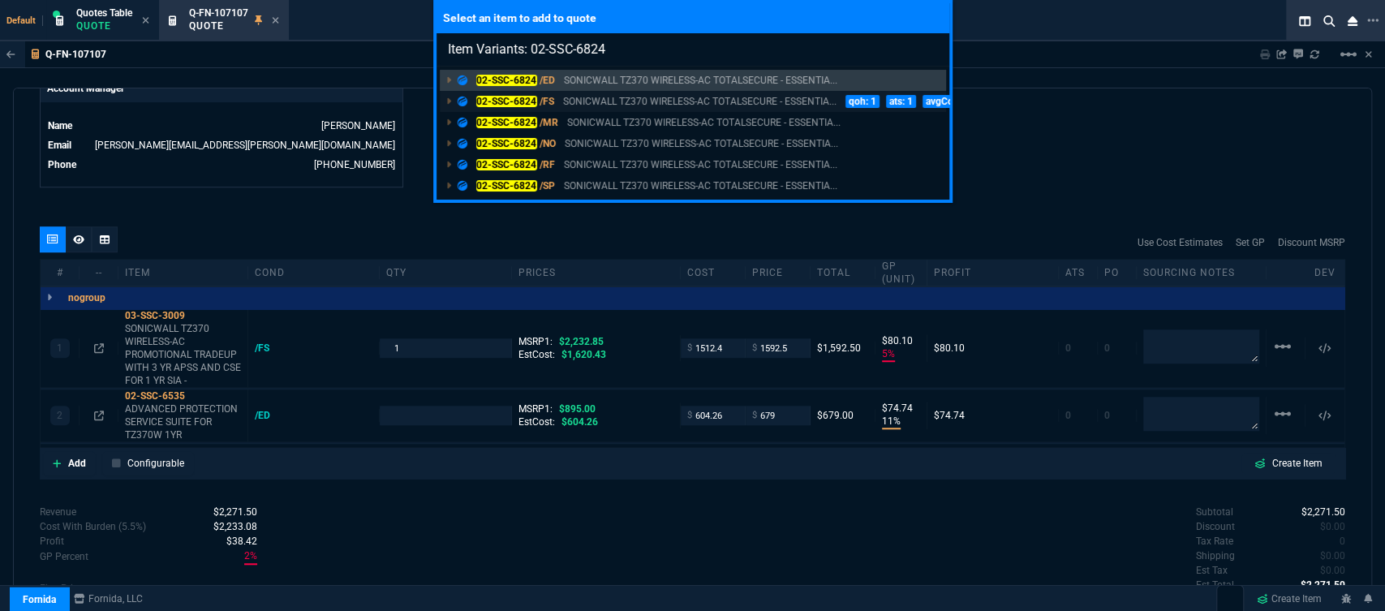
click at [612, 101] on p "SONICWALL TZ370 WIRELESS-AC TOTALSECURE - ESSENTIA..." at bounding box center [699, 101] width 273 height 15
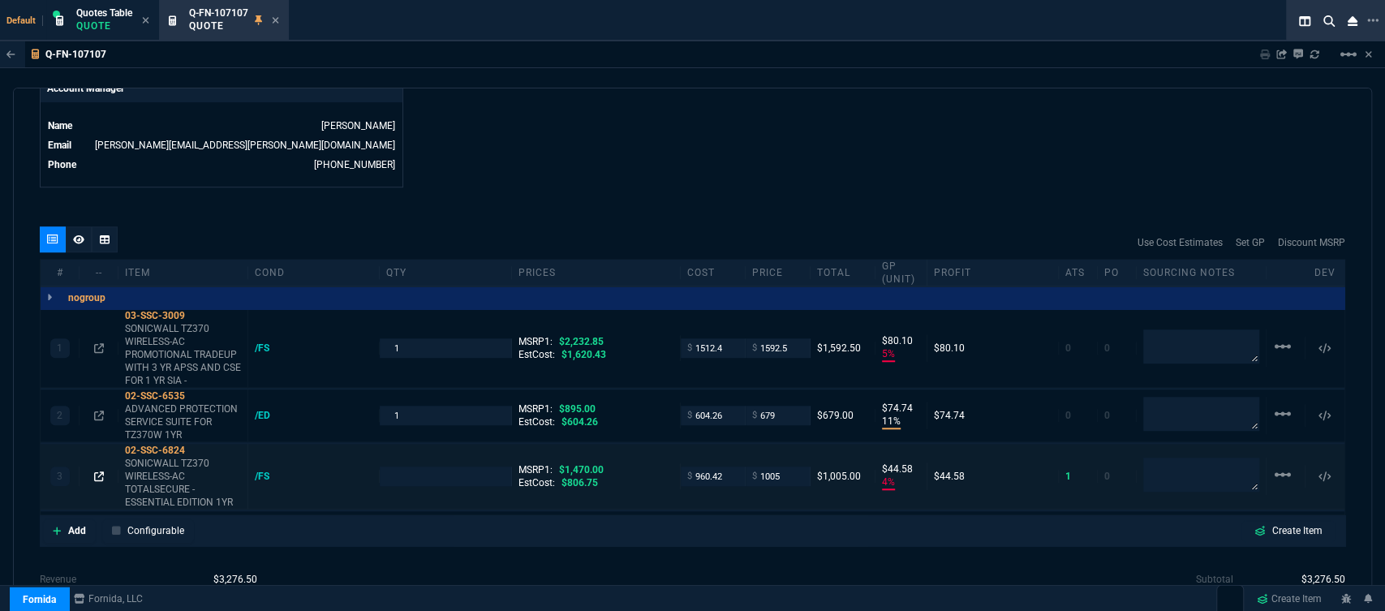
click at [95, 471] on icon at bounding box center [99, 476] width 10 height 10
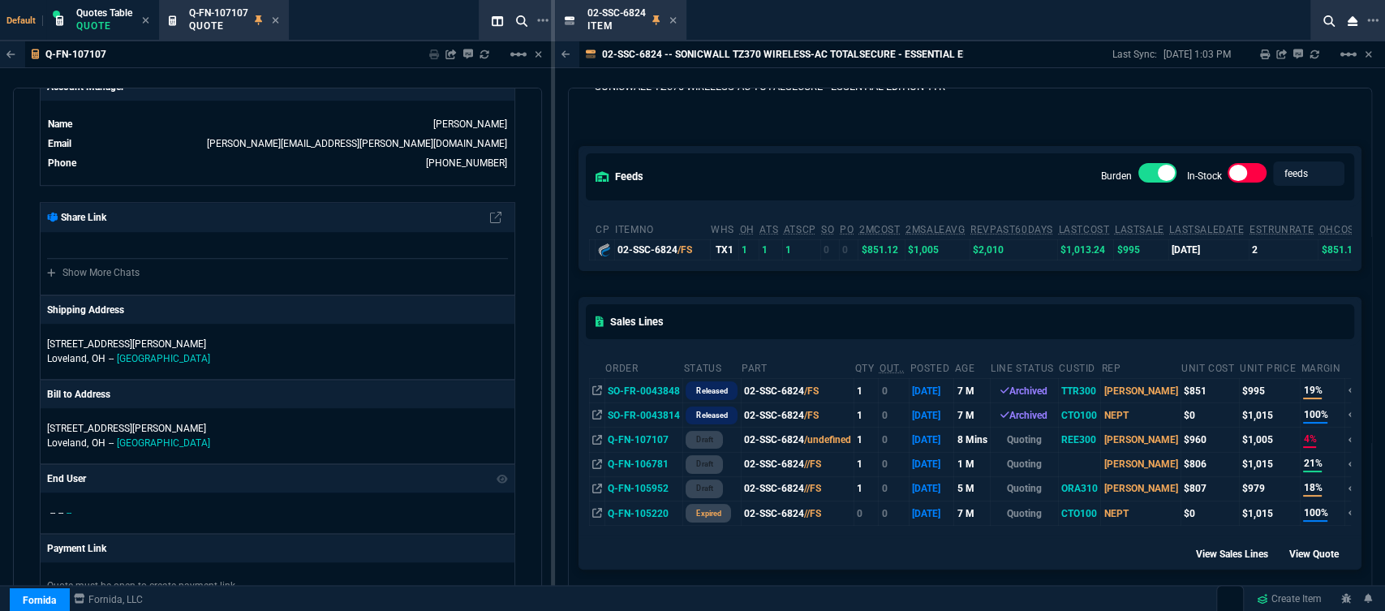
scroll to position [90, 0]
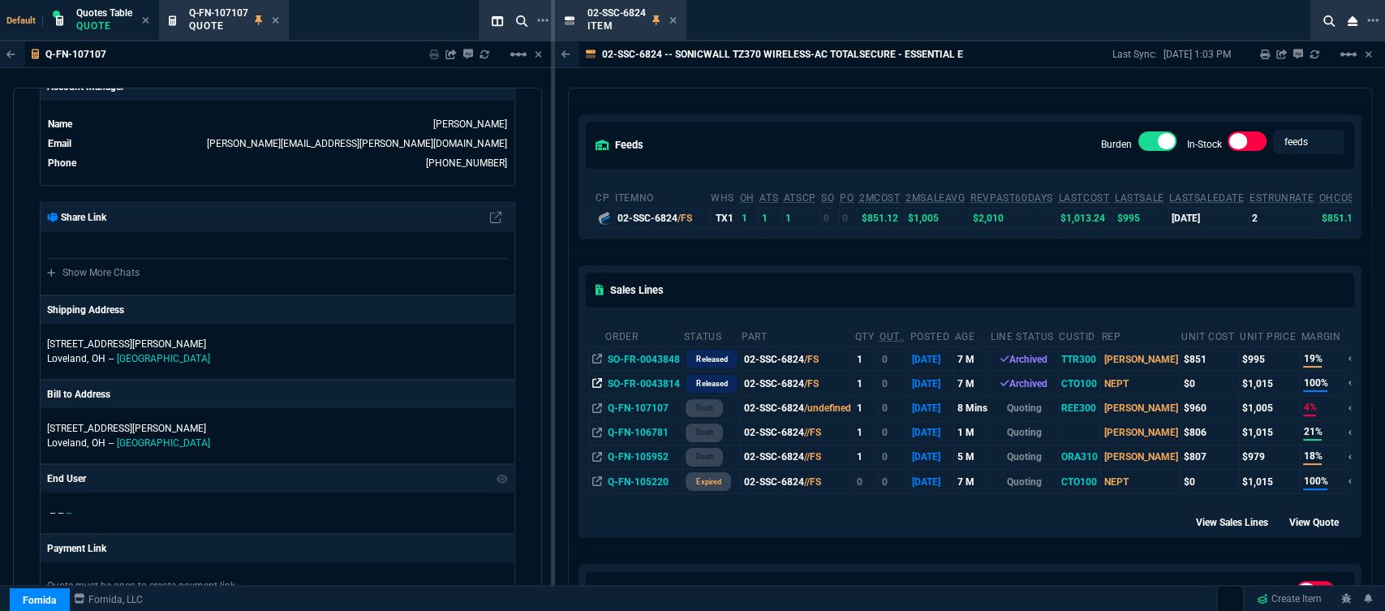
click at [597, 380] on icon at bounding box center [597, 383] width 10 height 10
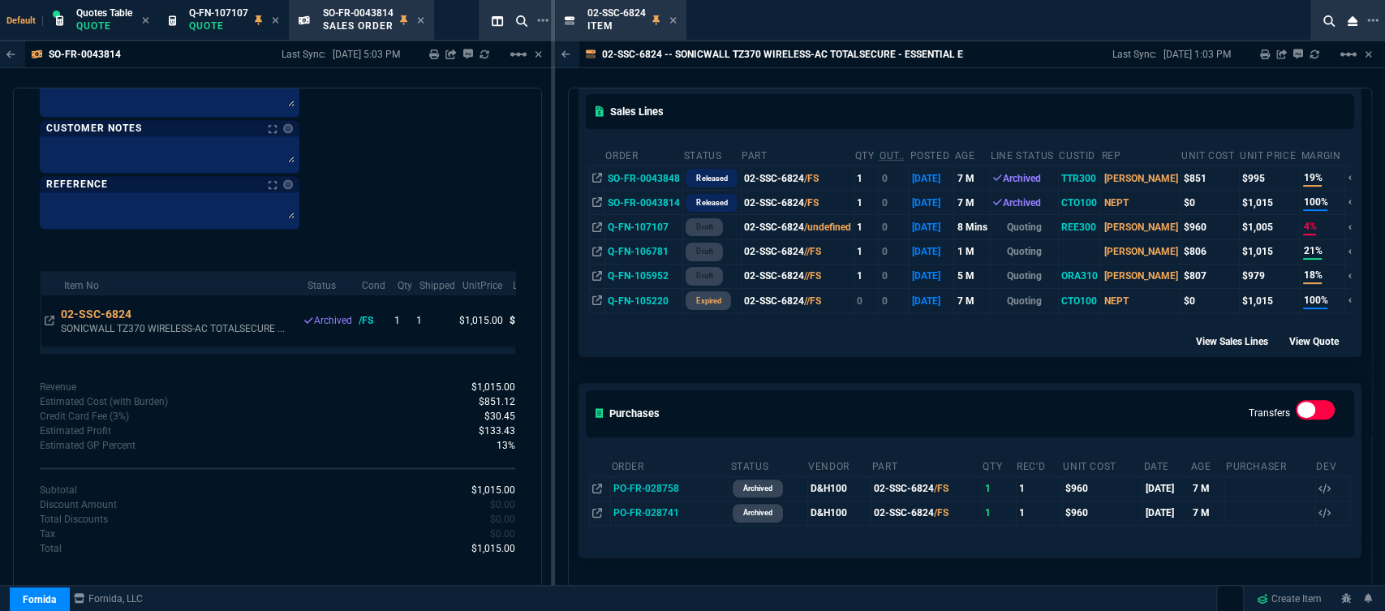
scroll to position [270, 0]
click at [669, 18] on icon at bounding box center [672, 20] width 7 height 10
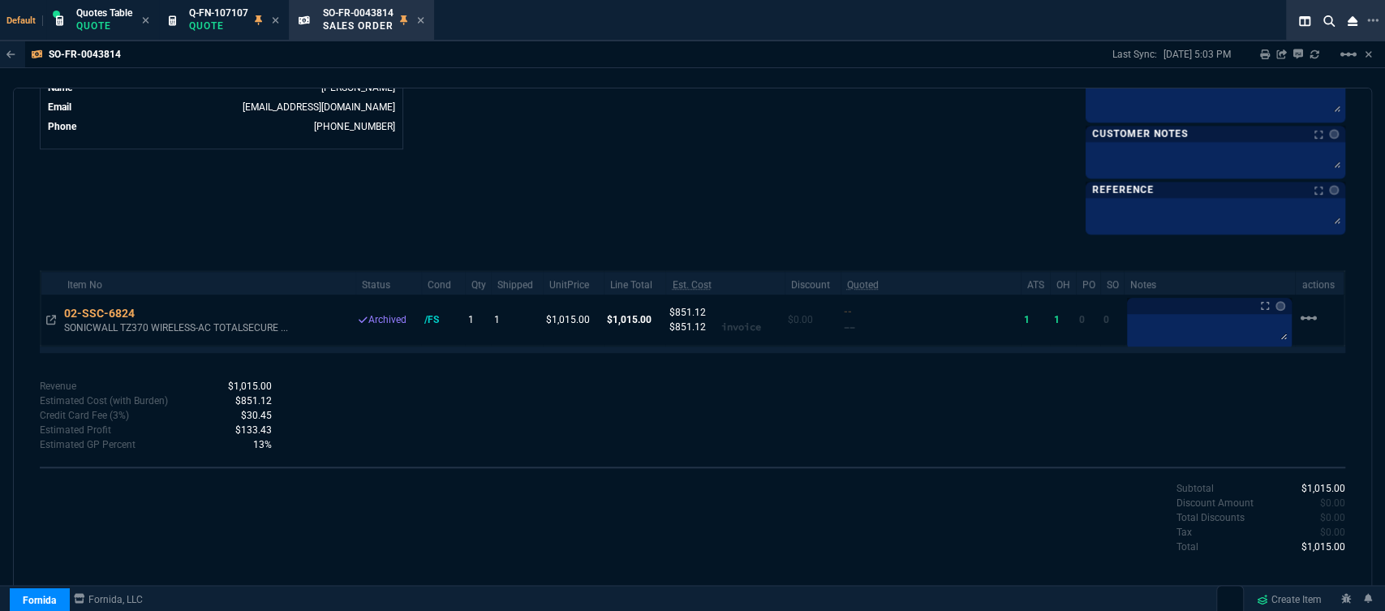
scroll to position [739, 0]
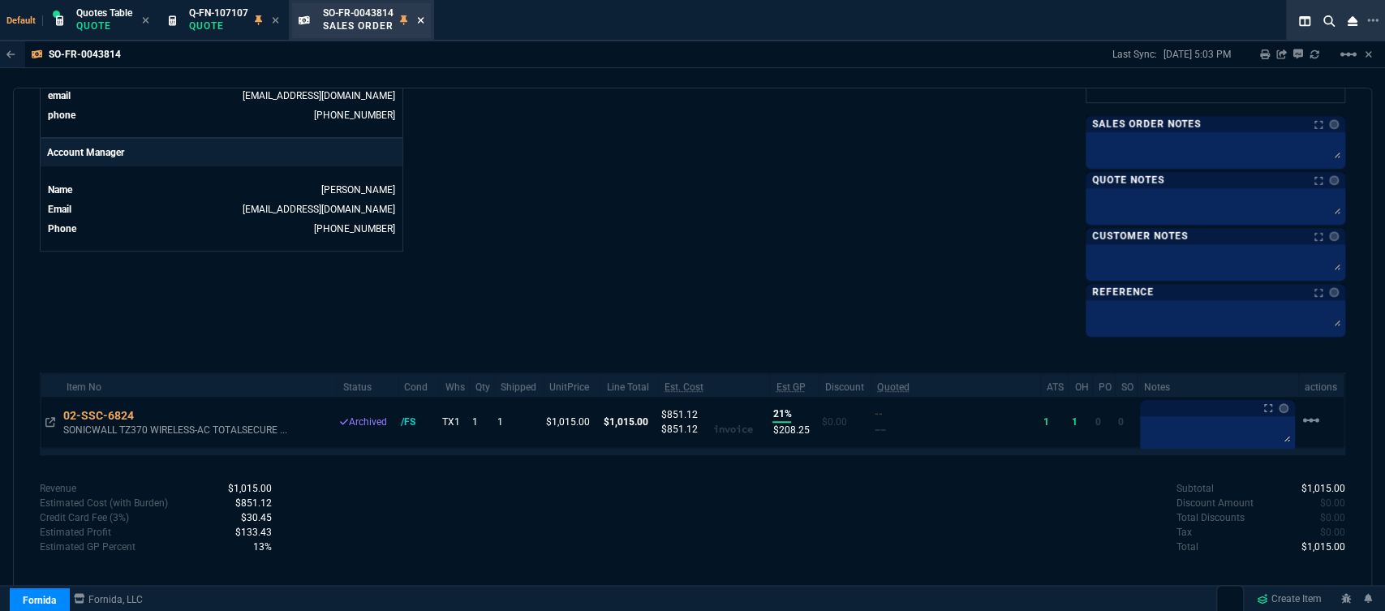
click at [422, 17] on icon at bounding box center [420, 20] width 7 height 10
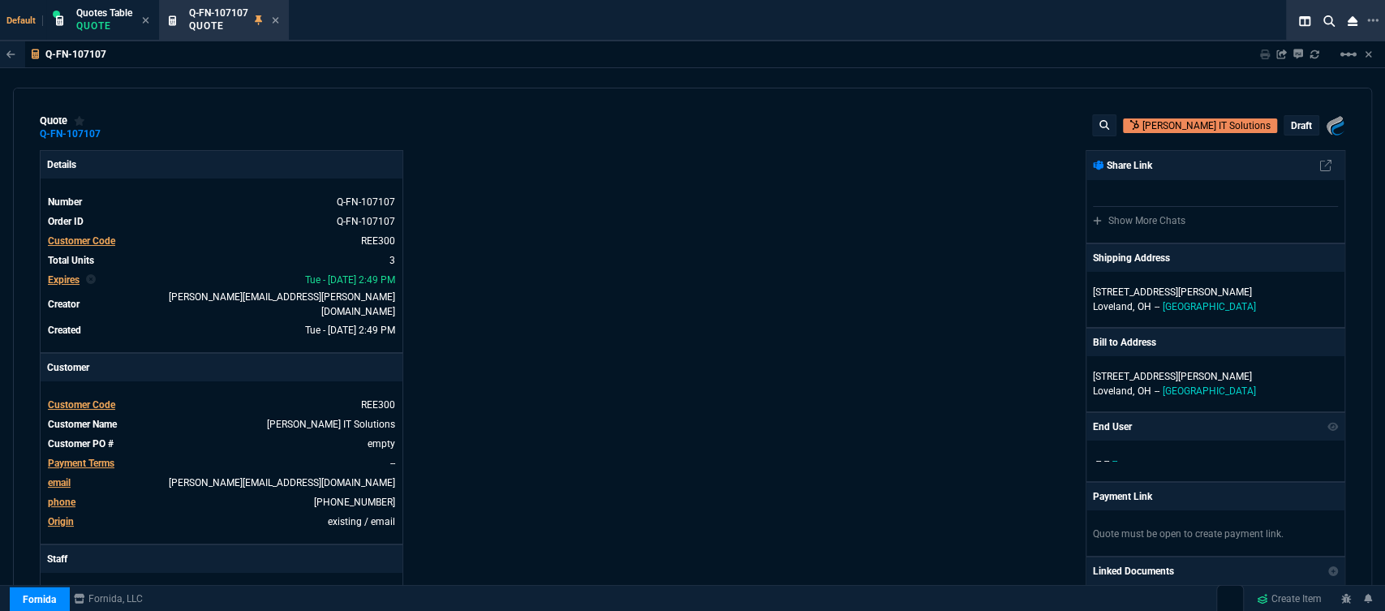
click at [964, 422] on div "Fornida, LLC 2609 Technology Dr Suite 300 Plano, TX 75074 Share Link Show More …" at bounding box center [1019, 574] width 653 height 848
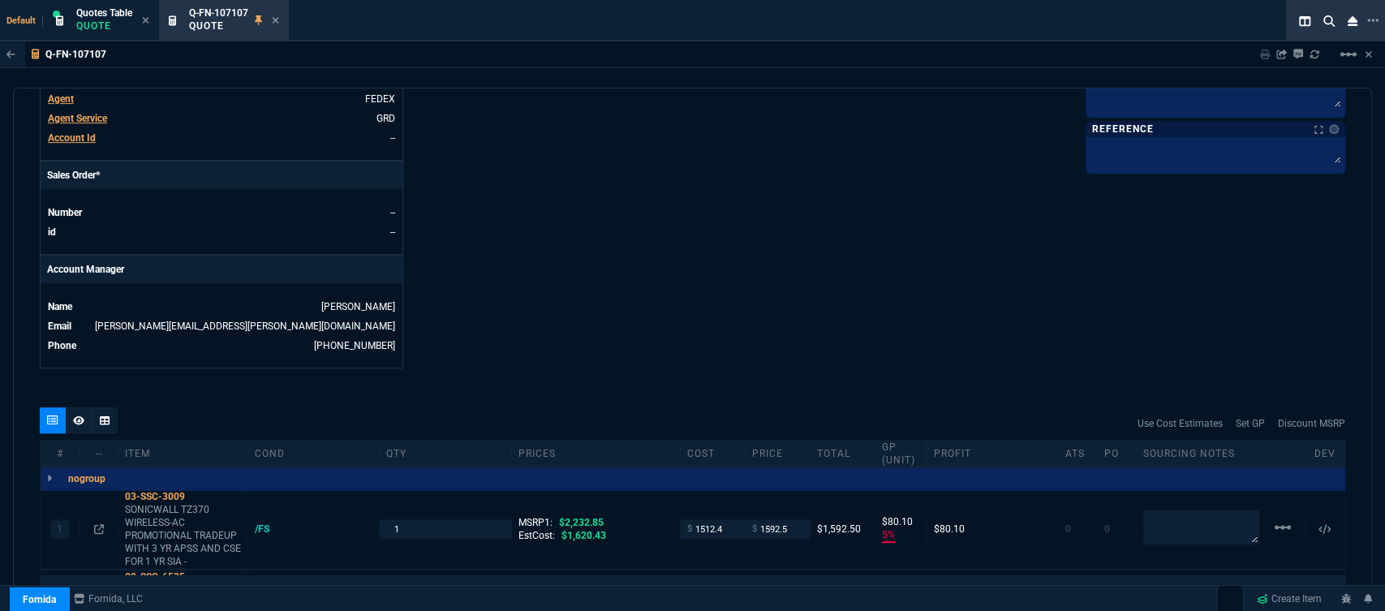
scroll to position [901, 0]
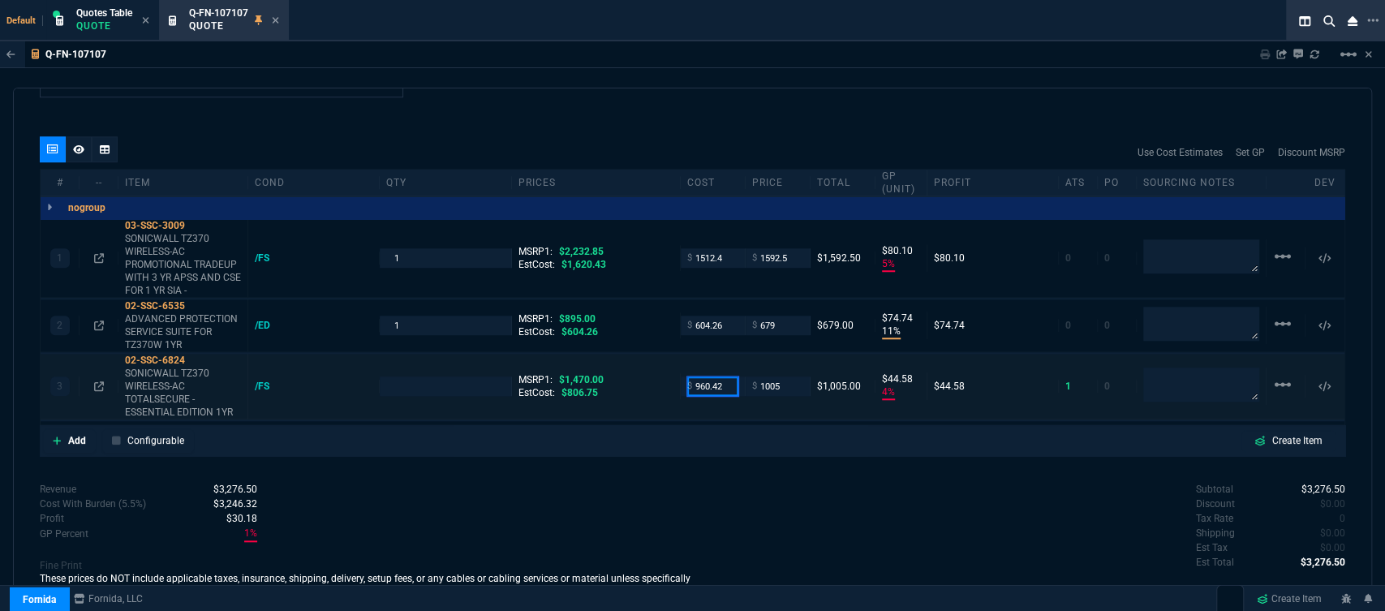
click at [727, 376] on input "960.42" at bounding box center [712, 385] width 51 height 19
click at [693, 464] on div "quote Q-FN-107107 Reeves IT Solutions draft Fornida, LLC 2609 Technology Dr Sui…" at bounding box center [692, 347] width 1359 height 519
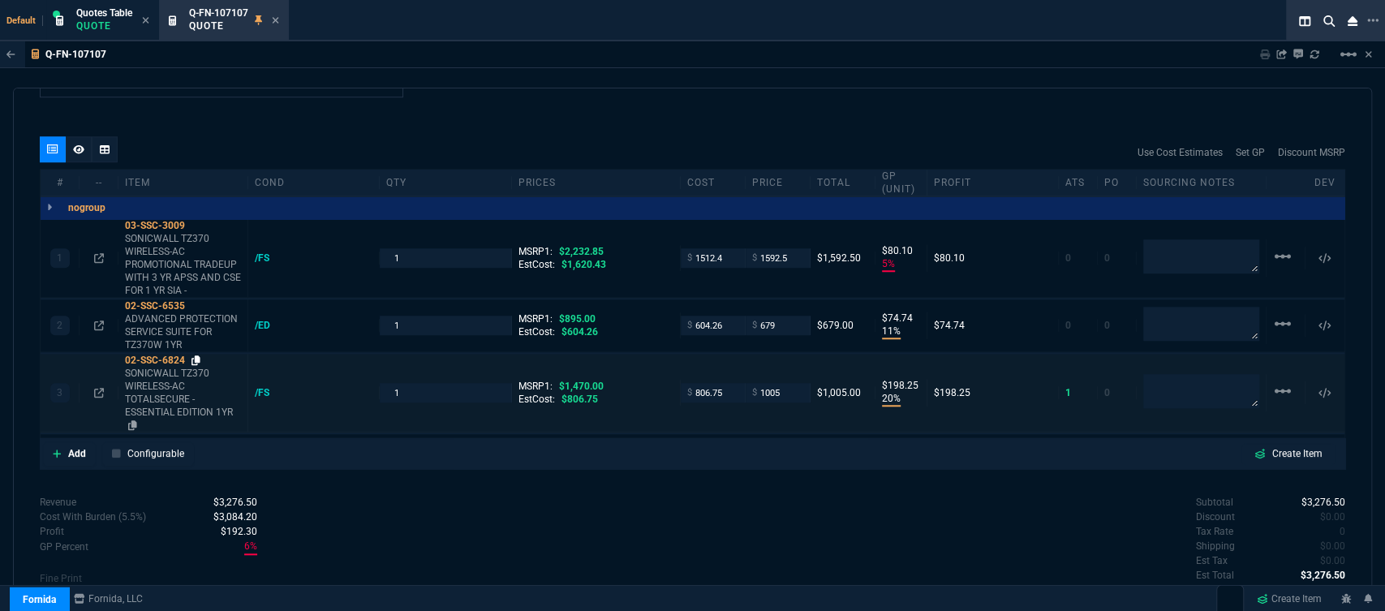
click at [198, 355] on icon at bounding box center [195, 360] width 9 height 10
click at [197, 355] on icon at bounding box center [195, 360] width 9 height 10
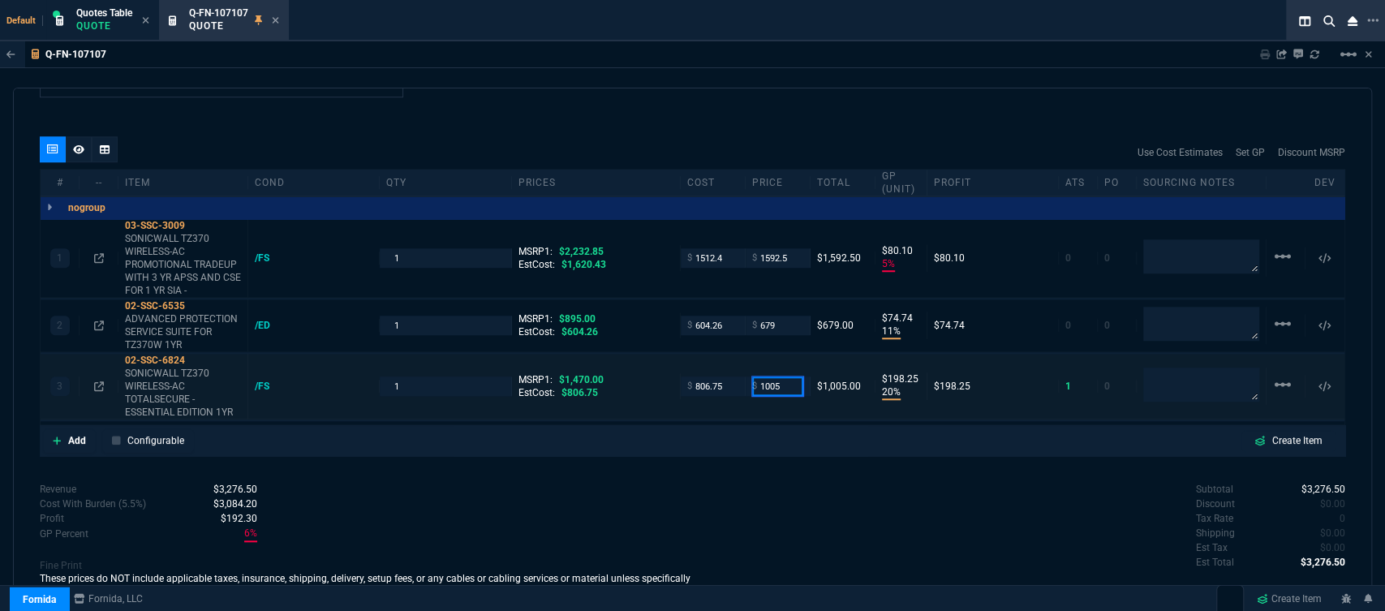
click at [792, 376] on input "1005" at bounding box center [777, 385] width 51 height 19
click at [775, 487] on div "Subtotal $3,276.50 Discount $0.00 Tax Rate 0 Shipping $0.00 Est Tax $0.00 Est T…" at bounding box center [1019, 526] width 653 height 89
click at [1273, 314] on mat-icon "linear_scale" at bounding box center [1282, 323] width 19 height 19
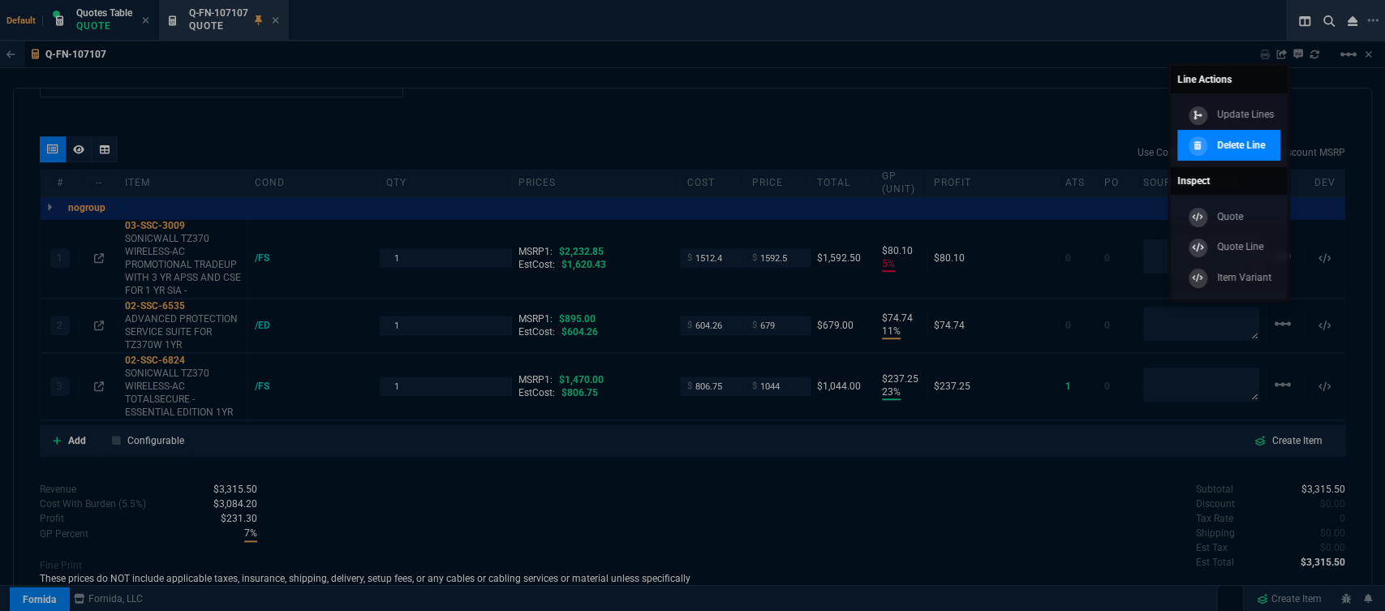
click at [1233, 157] on link "Delete Line" at bounding box center [1228, 145] width 103 height 31
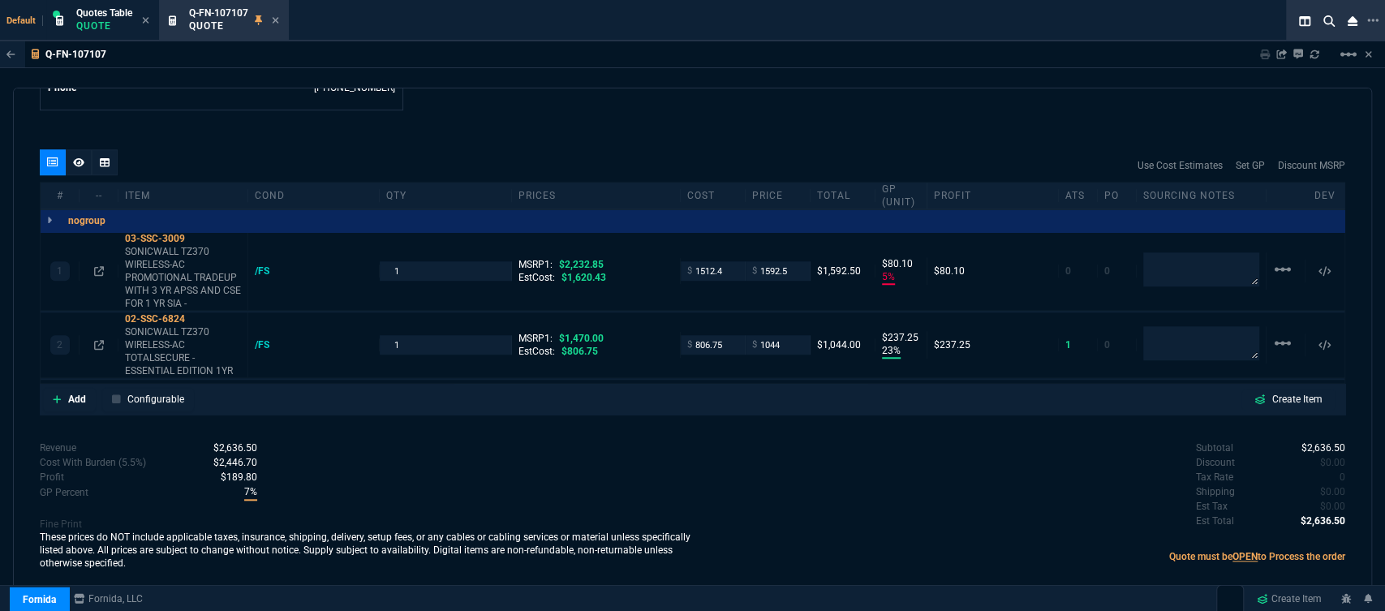
scroll to position [875, 0]
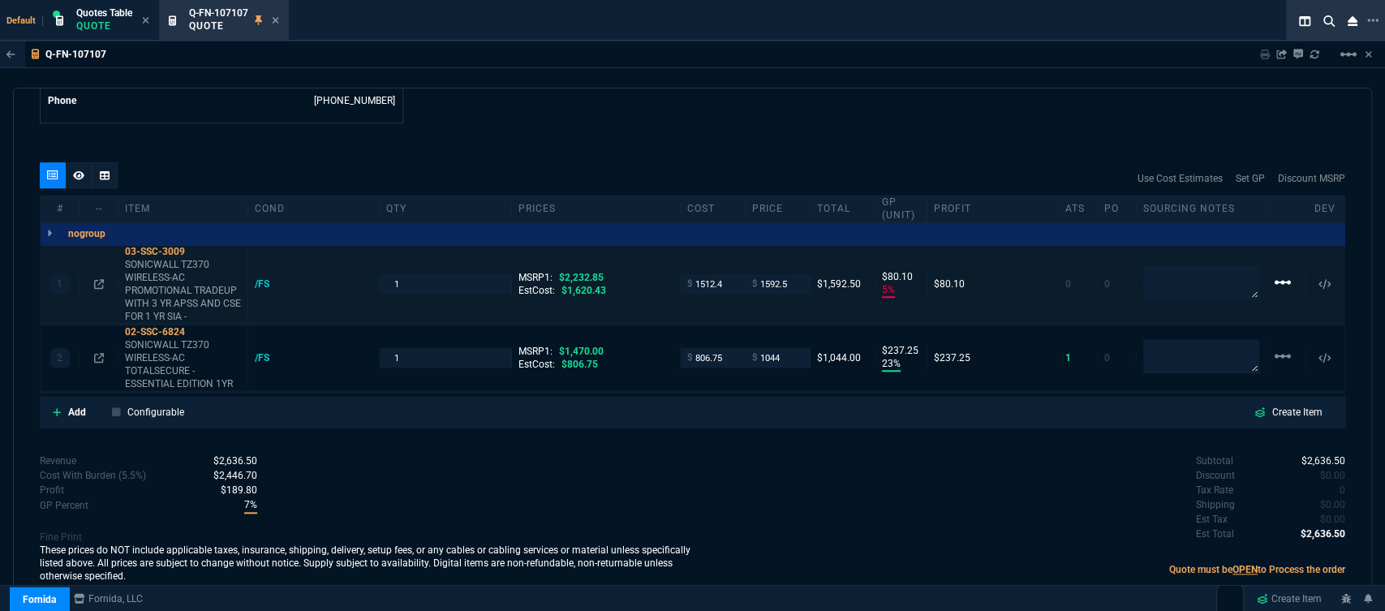
click at [1278, 273] on mat-icon "linear_scale" at bounding box center [1282, 282] width 19 height 19
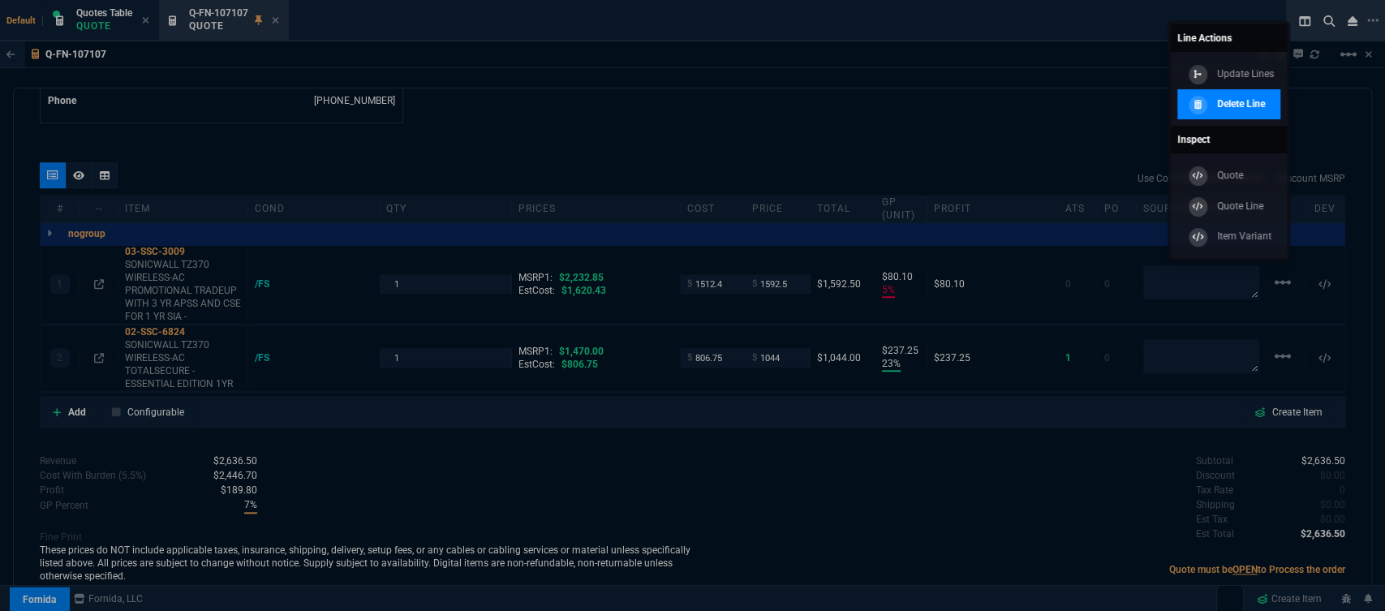
click at [1207, 106] on div "Delete Line" at bounding box center [1223, 105] width 81 height 18
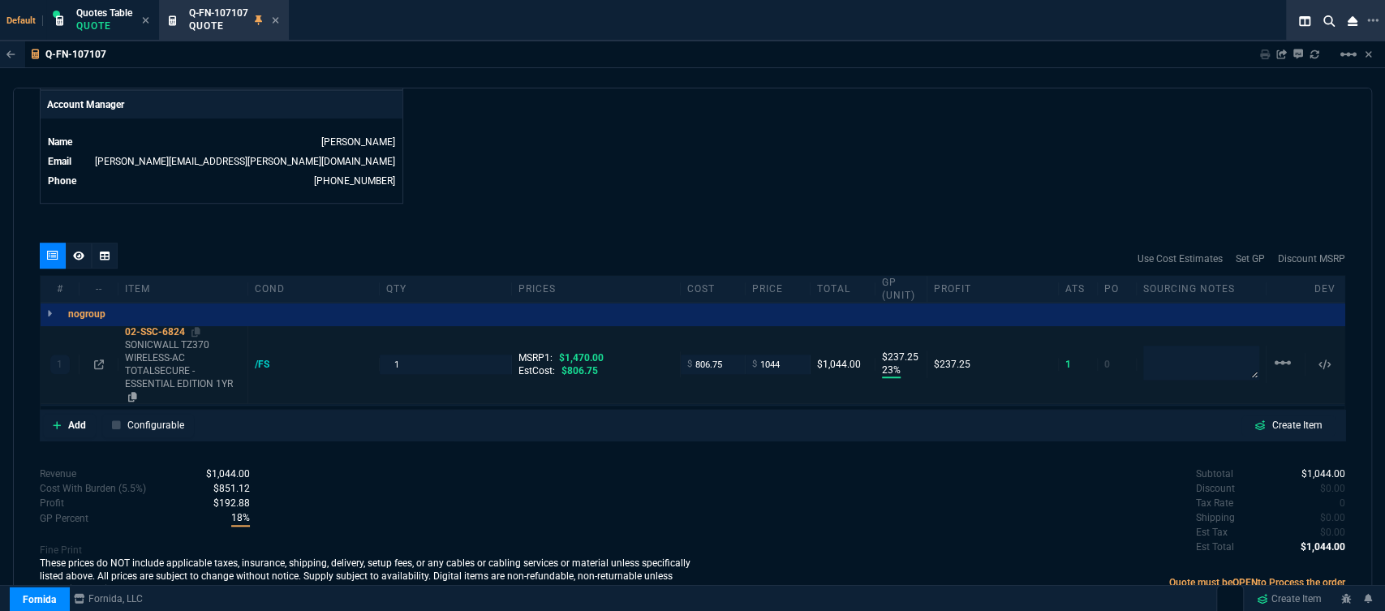
scroll to position [808, 0]
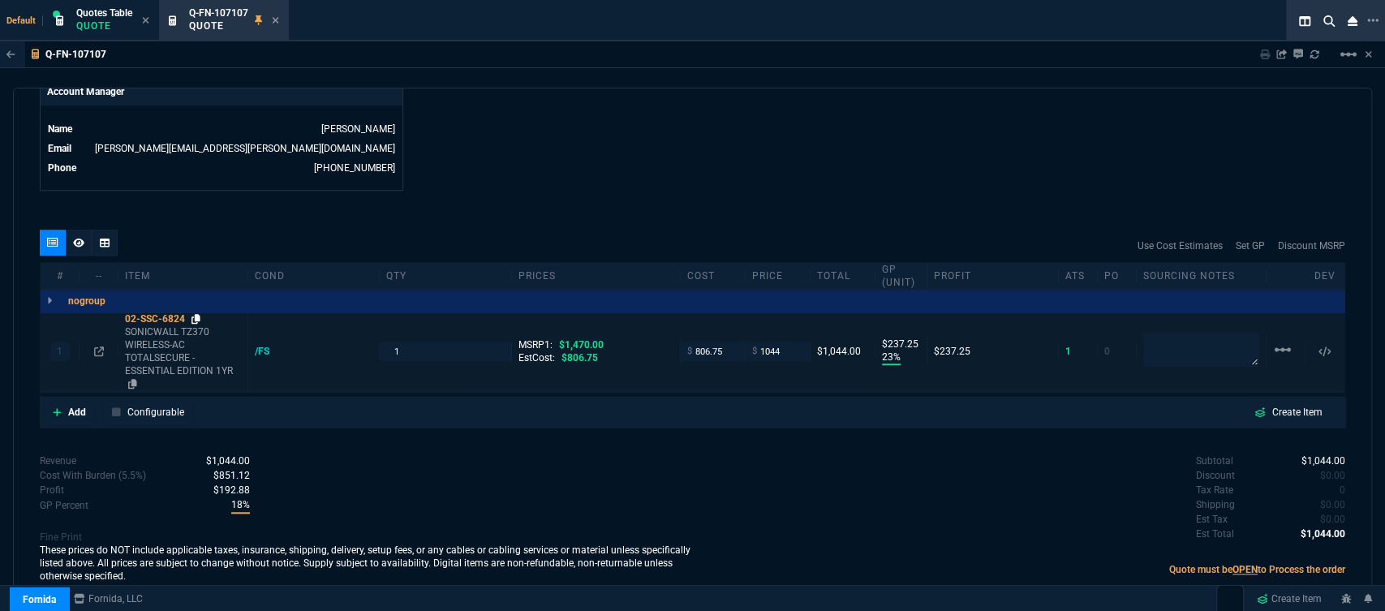
click at [195, 314] on icon at bounding box center [195, 319] width 9 height 10
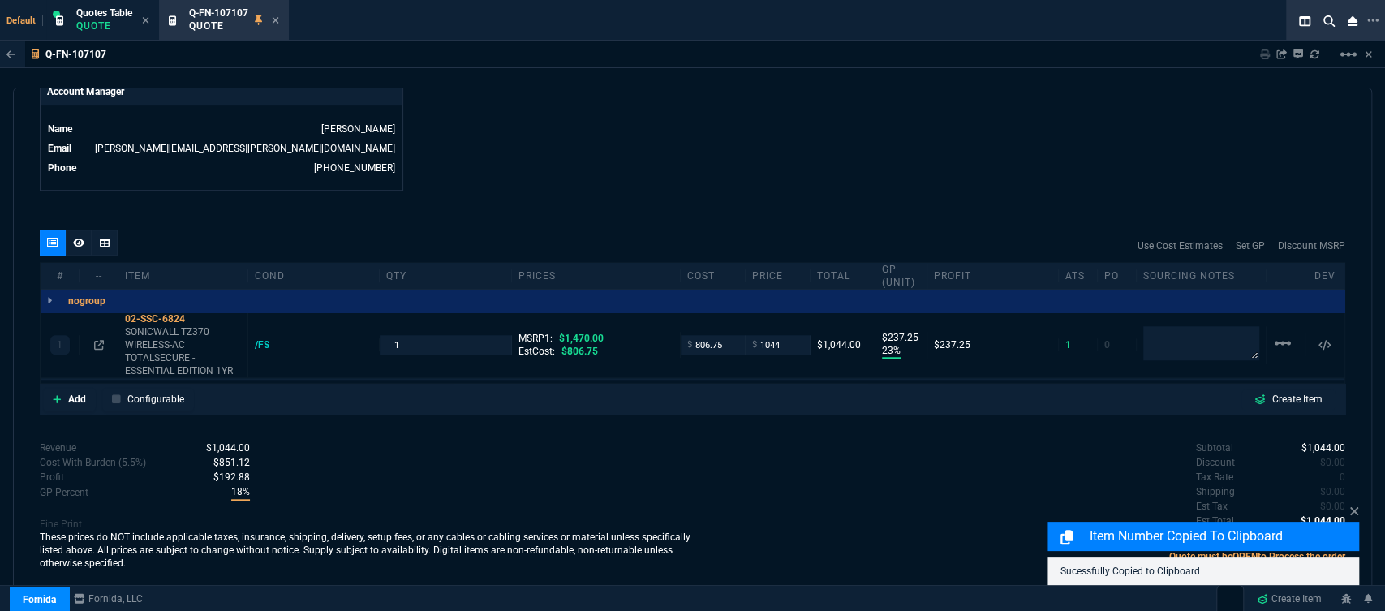
scroll to position [795, 0]
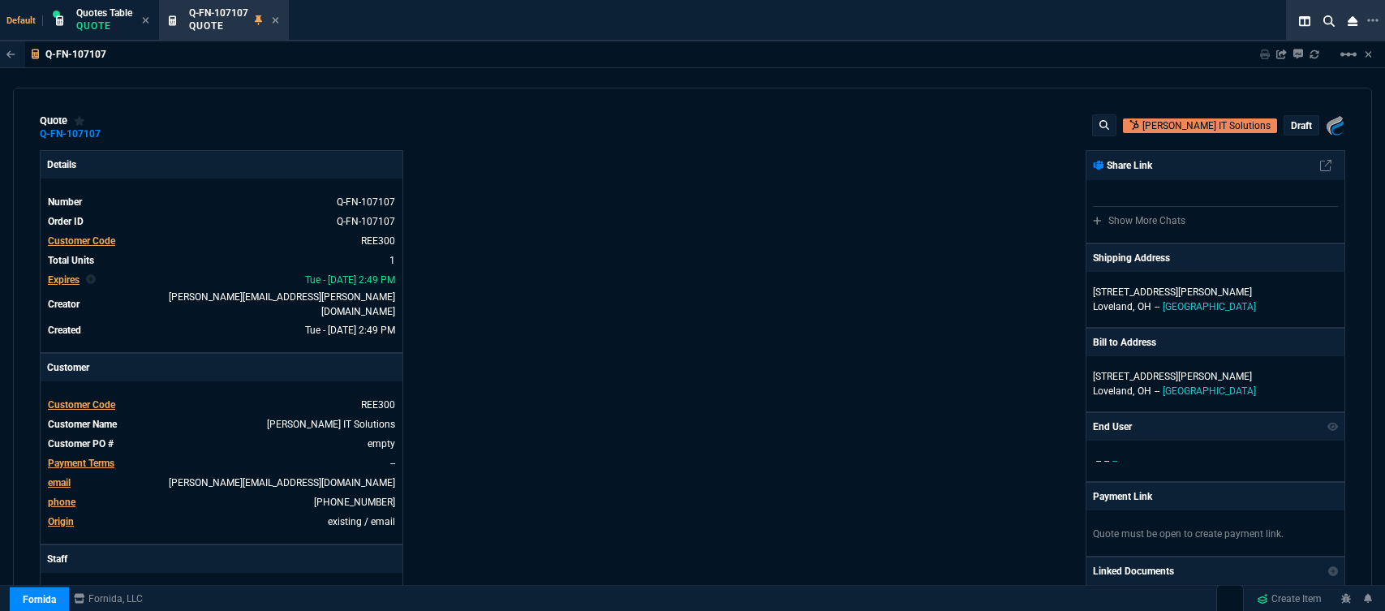
select select "12: [PERSON_NAME]"
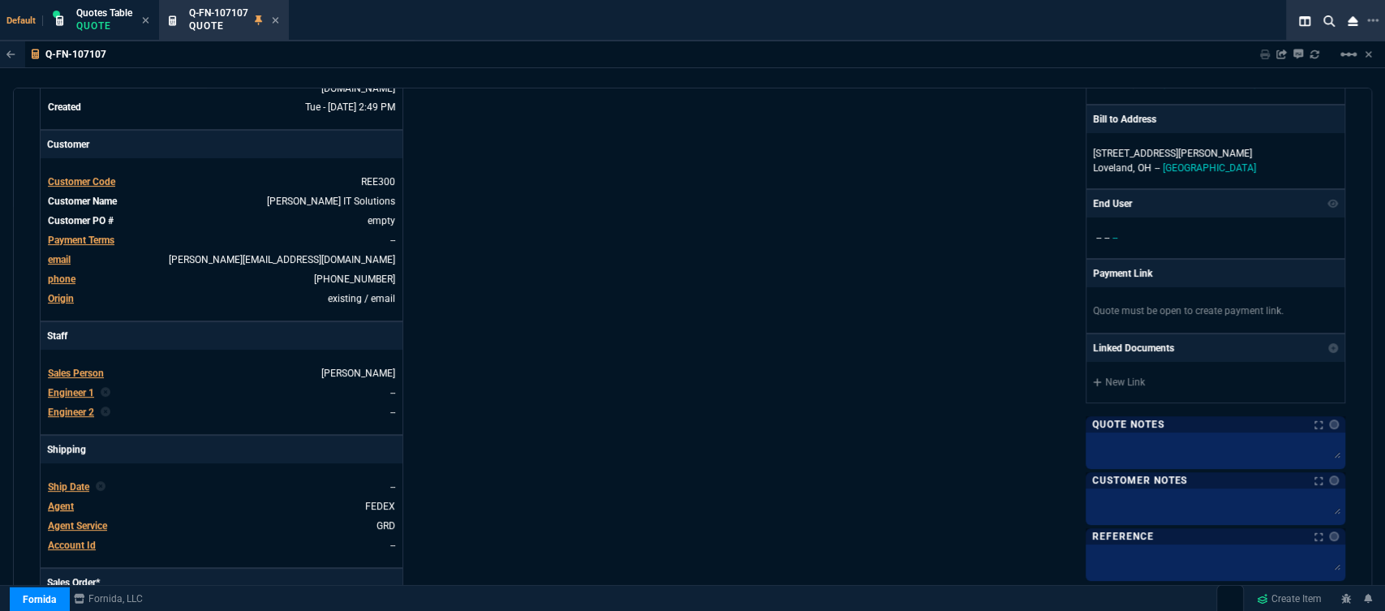
scroll to position [254, 0]
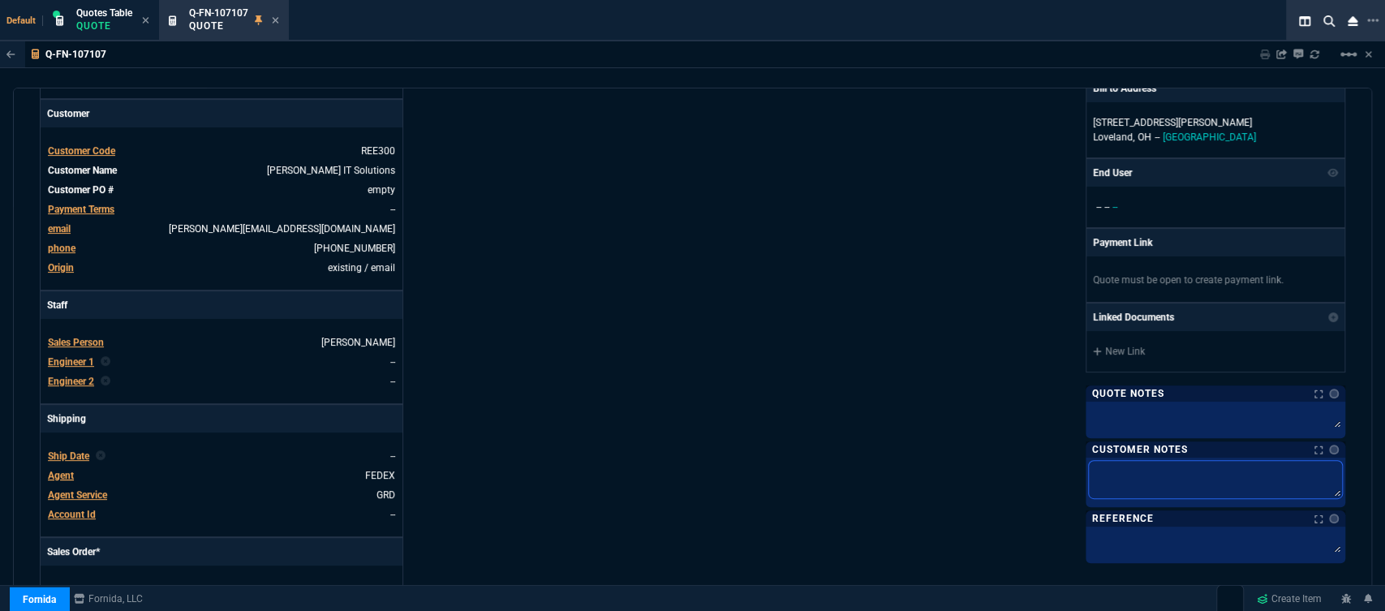
click at [1114, 466] on textarea at bounding box center [1215, 479] width 253 height 37
type textarea "n"
type textarea "ne"
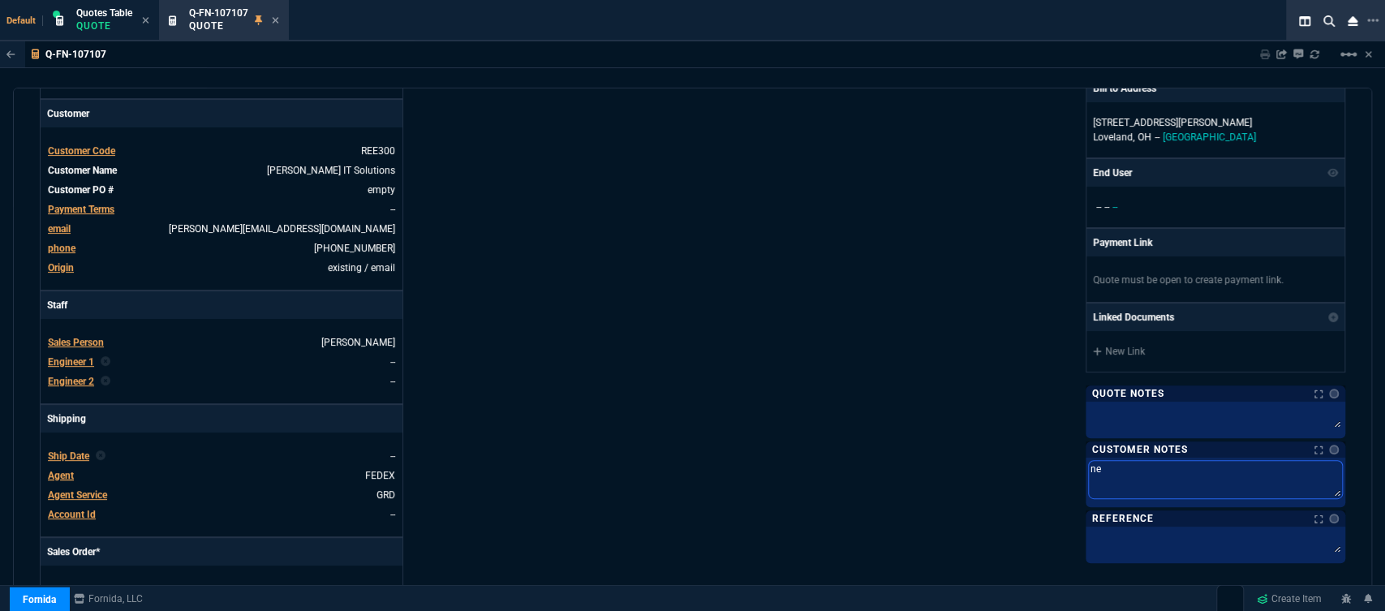
type textarea "nee"
type textarea "need"
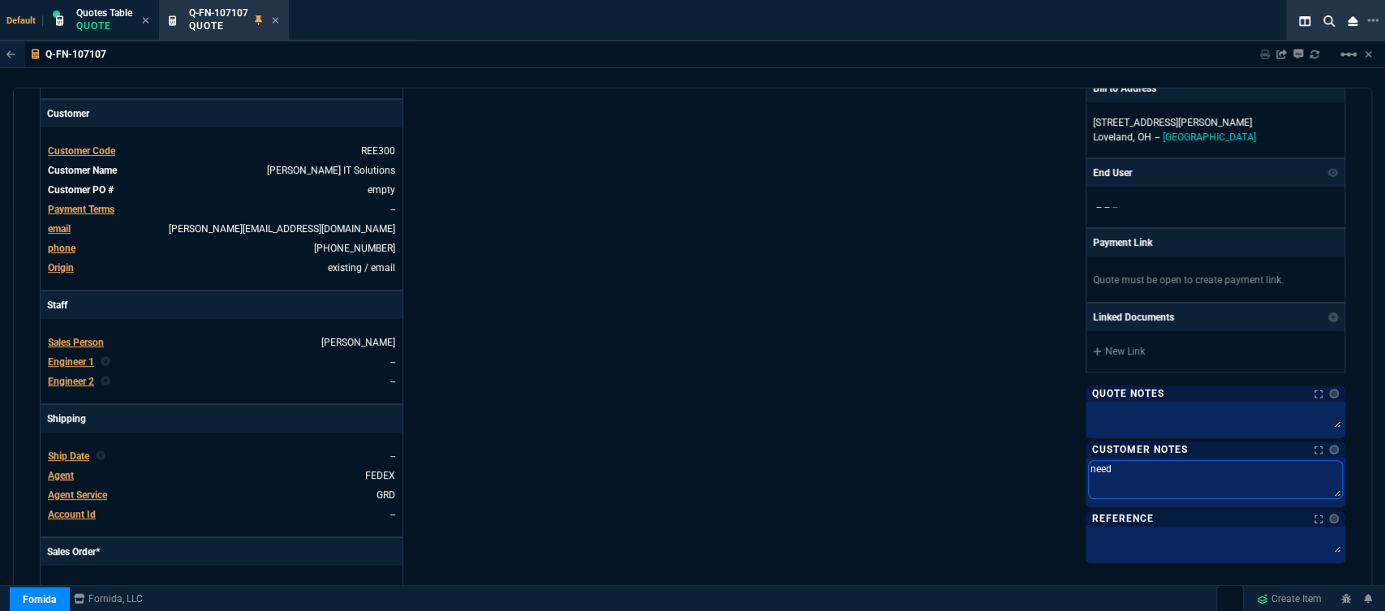
type textarea "need"
type textarea "need t"
type textarea "need ta"
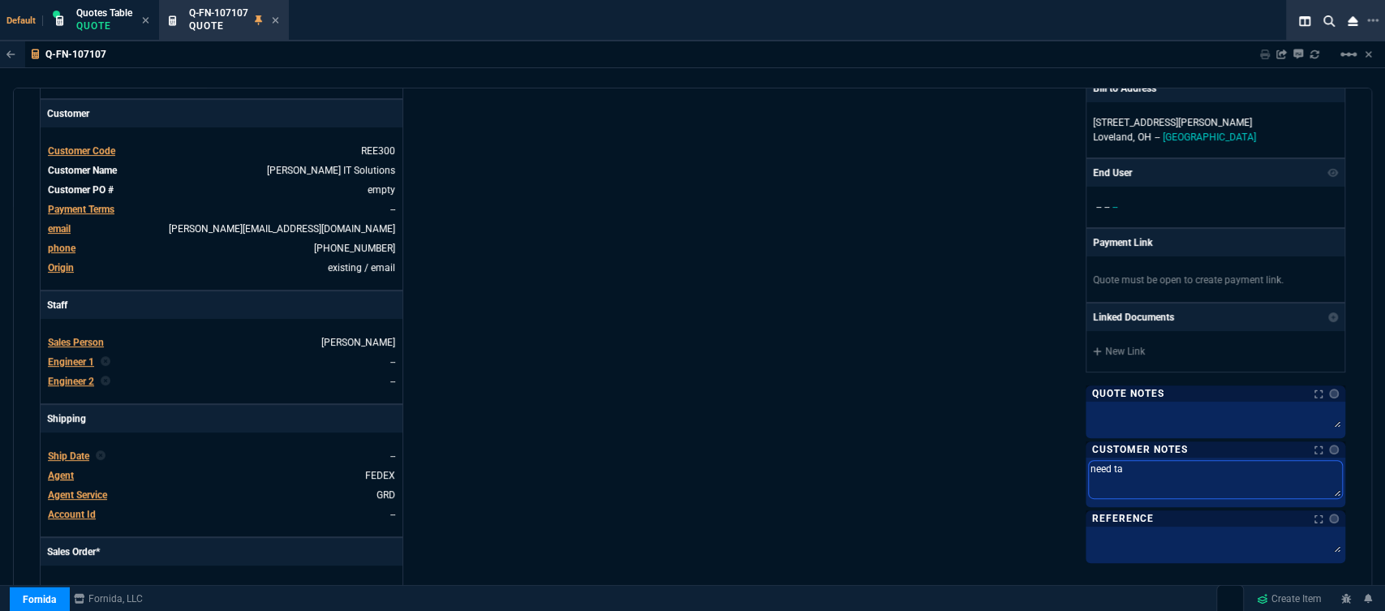
type textarea "need tax"
type textarea "need tax f"
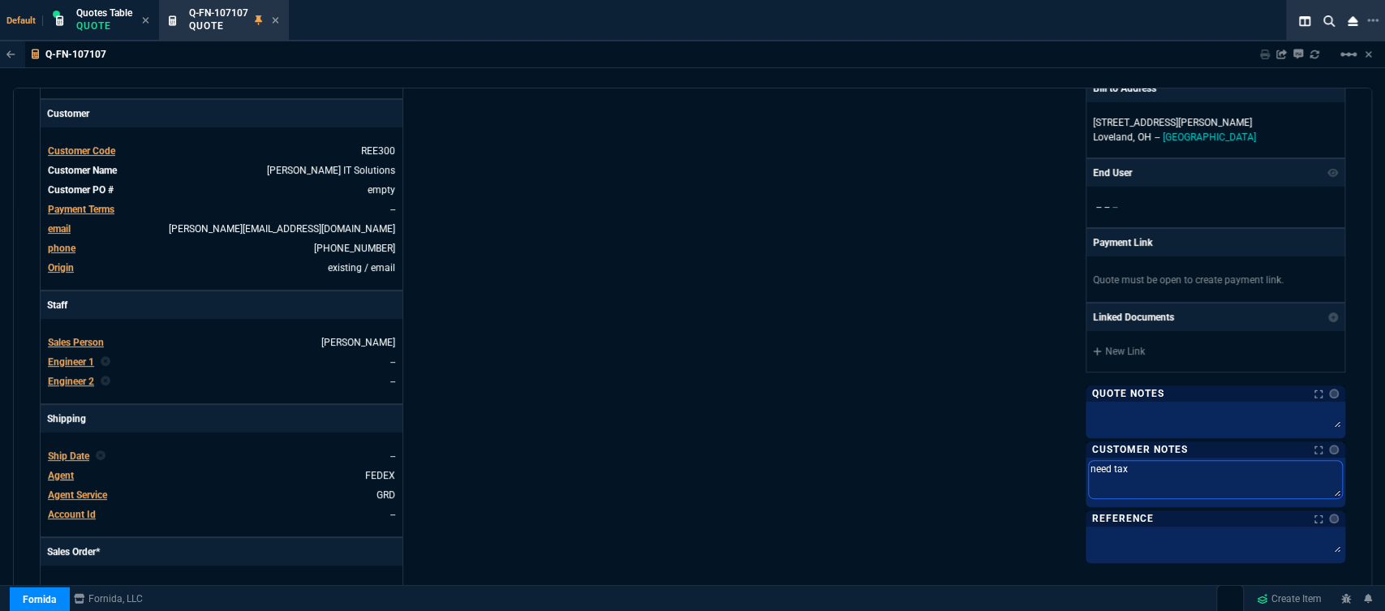
type textarea "need tax f"
type textarea "need tax fo"
type textarea "need tax for"
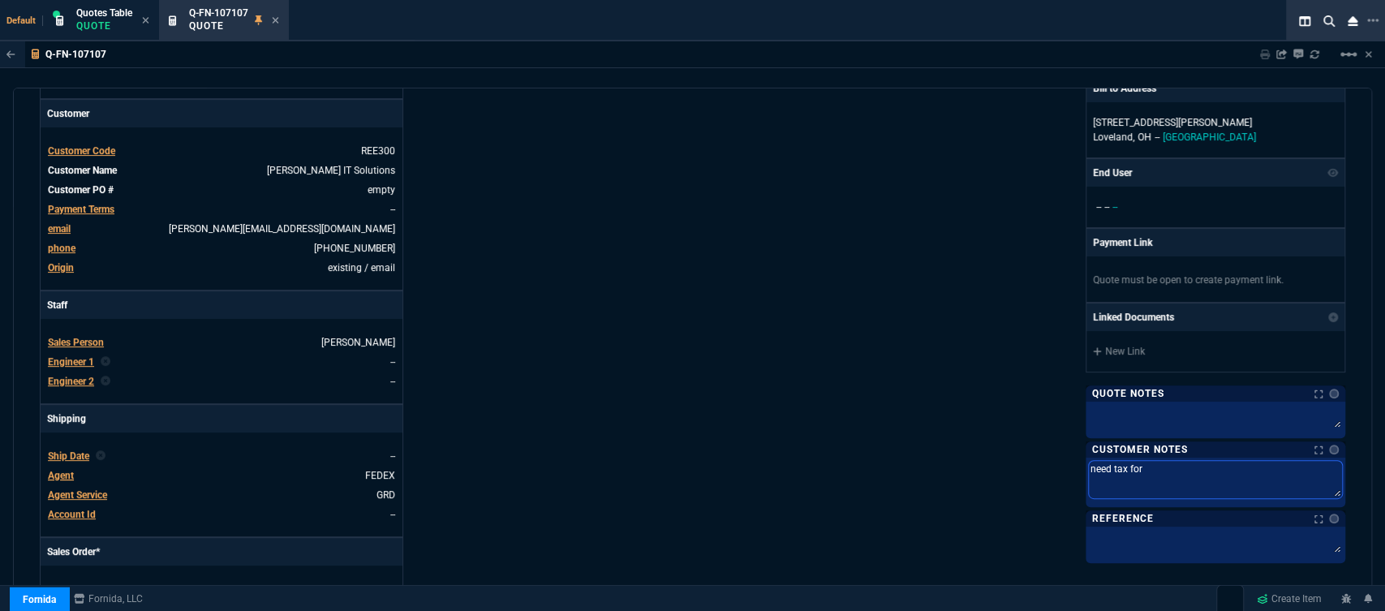
type textarea "need tax form"
click at [279, 21] on icon at bounding box center [275, 20] width 7 height 10
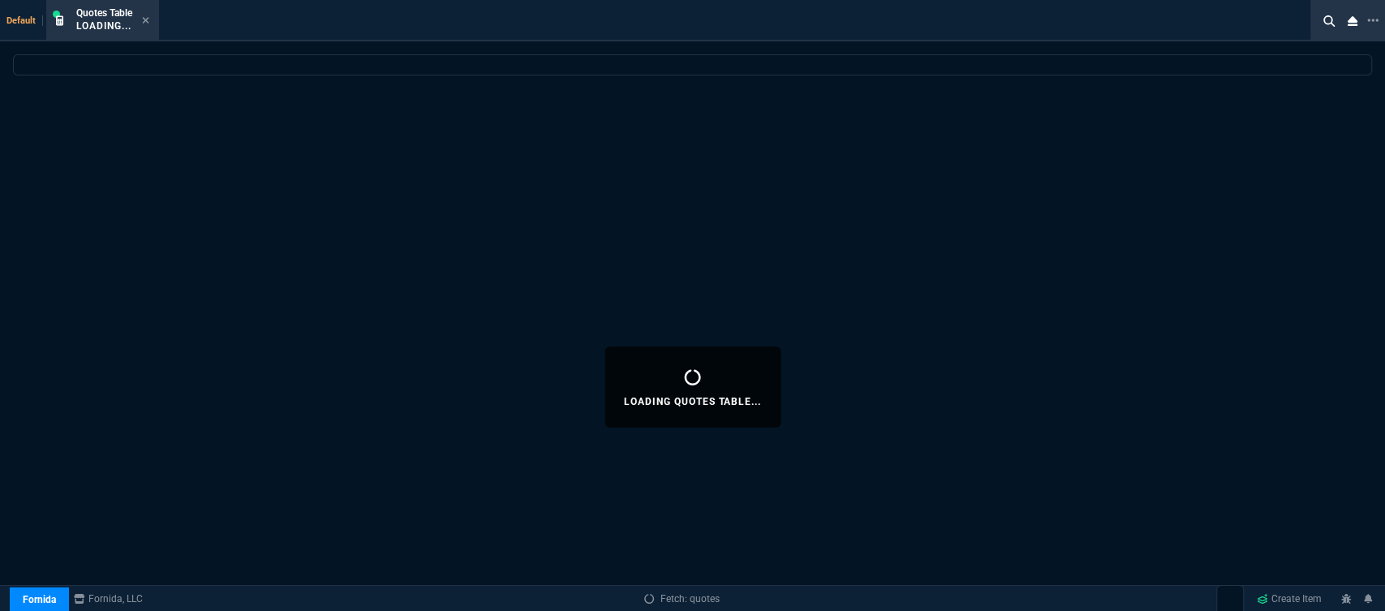
select select
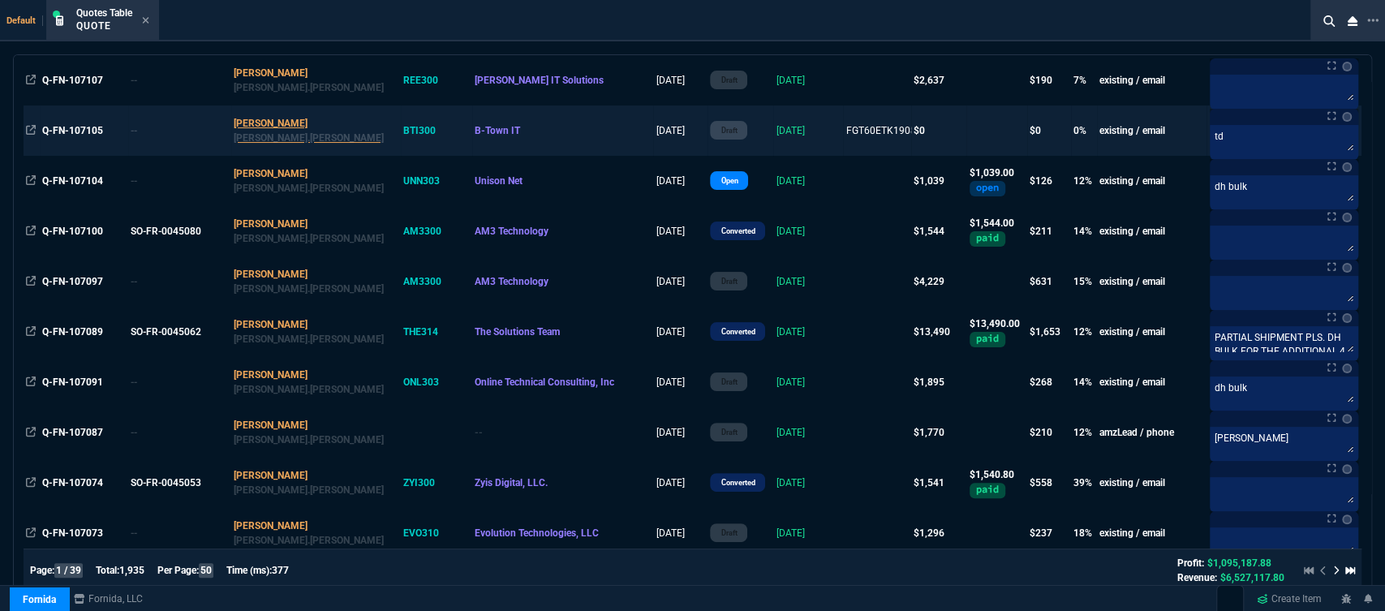
scroll to position [90, 0]
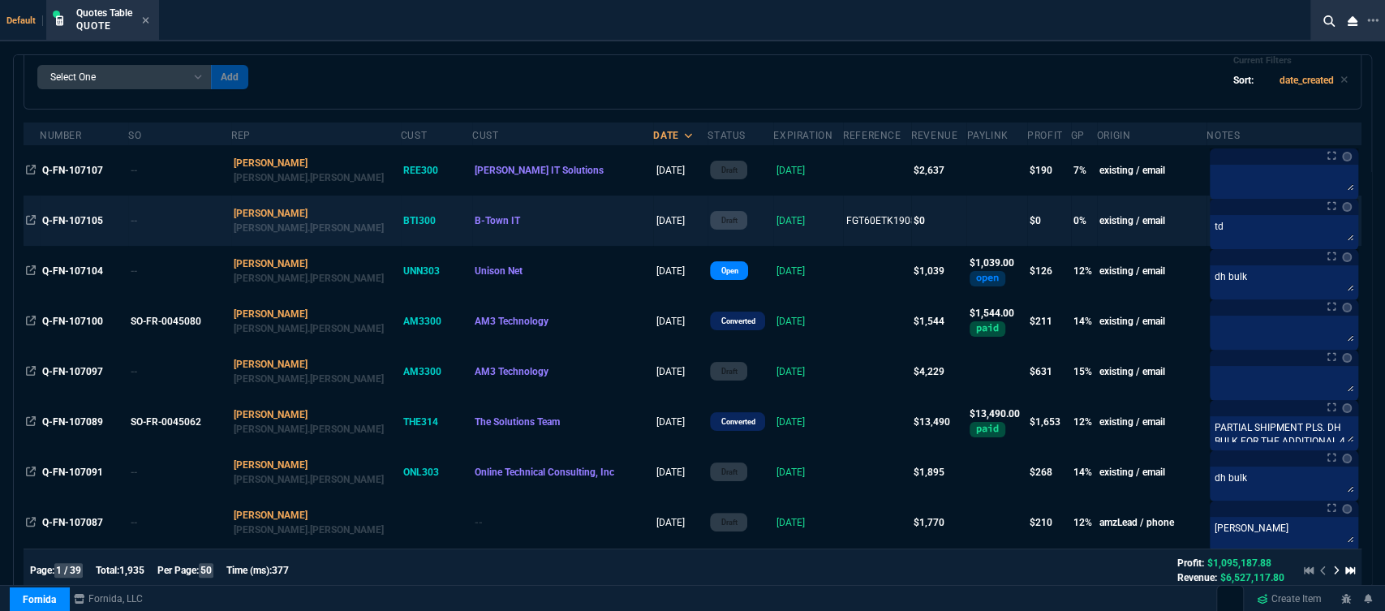
click at [966, 232] on td at bounding box center [996, 220] width 61 height 50
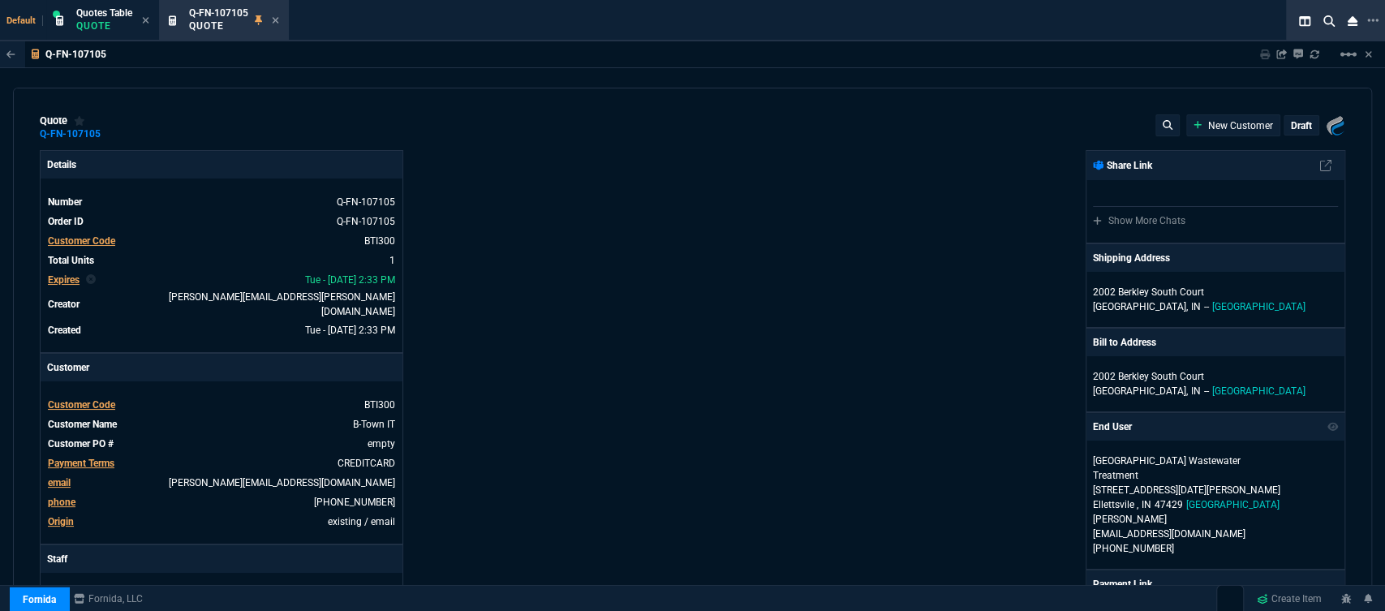
type input "0"
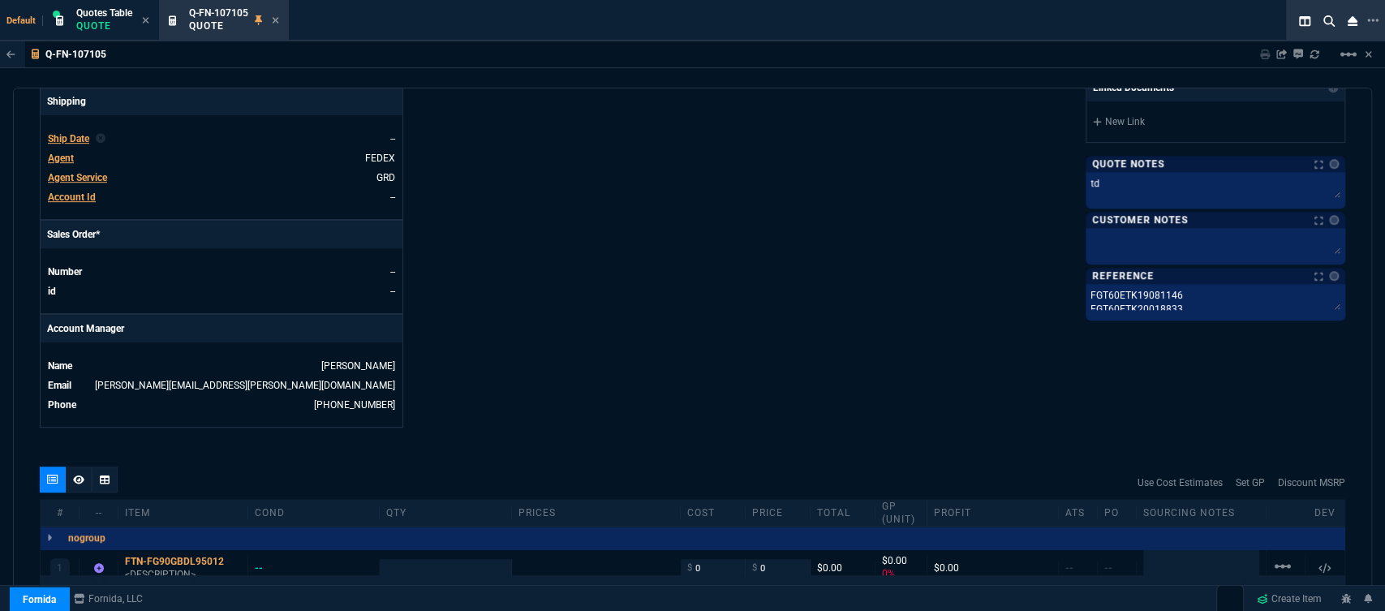
scroll to position [767, 0]
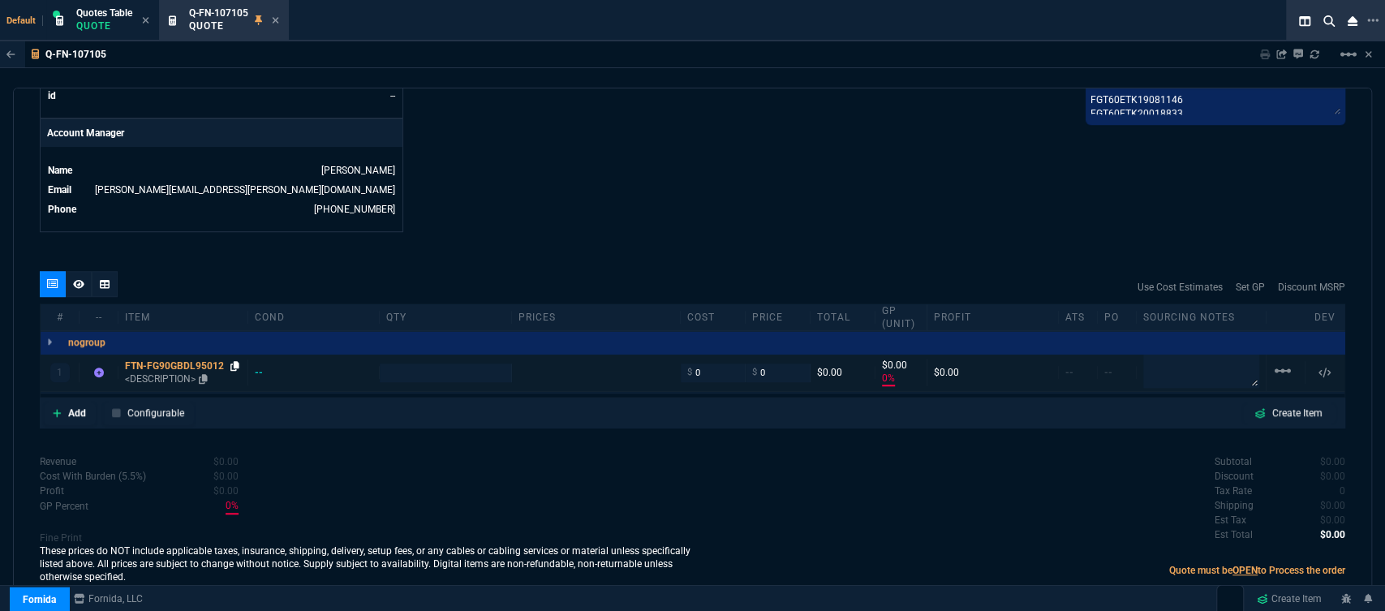
click at [234, 361] on icon at bounding box center [234, 366] width 9 height 10
click at [56, 408] on icon at bounding box center [57, 413] width 9 height 10
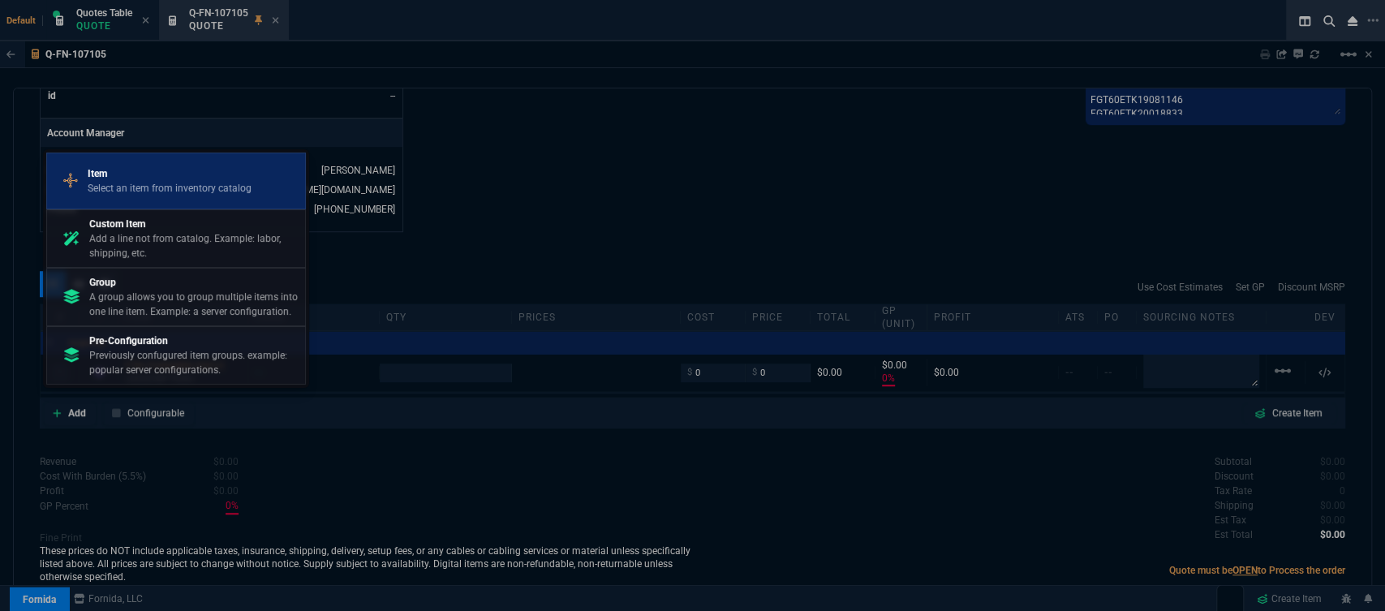
click at [146, 186] on p "Select an item from inventory catalog" at bounding box center [170, 188] width 164 height 15
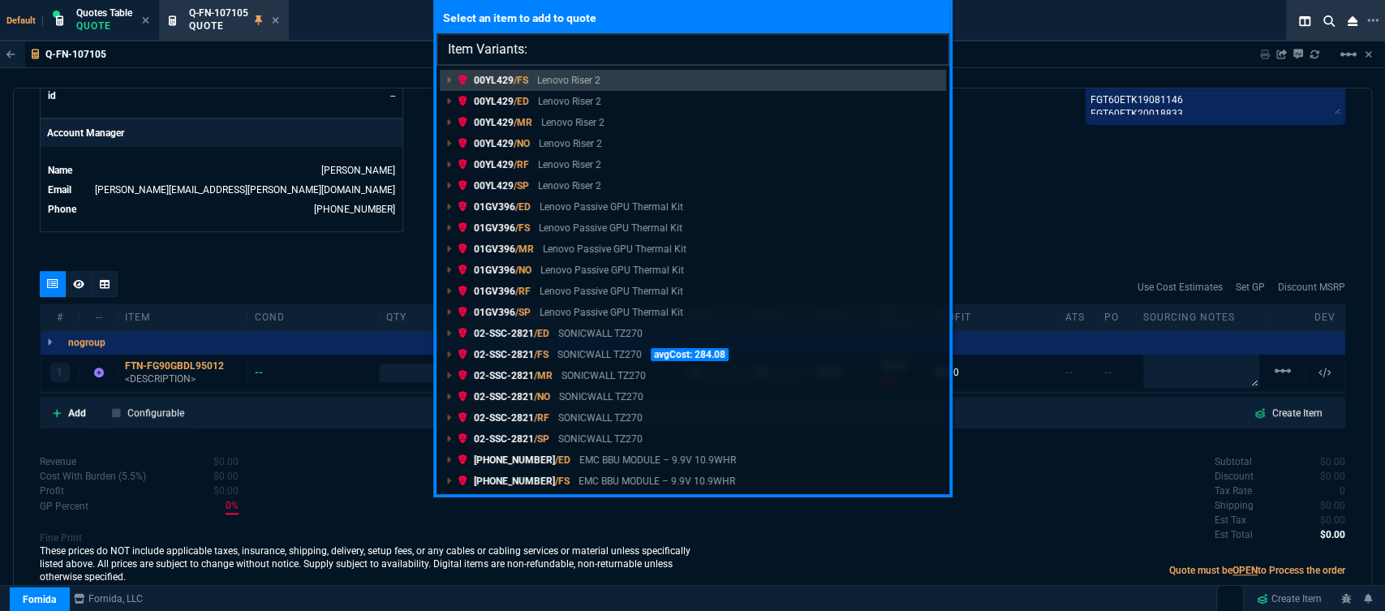
drag, startPoint x: 642, startPoint y: 41, endPoint x: 586, endPoint y: 54, distance: 57.3
click at [586, 54] on input "Item Variants:" at bounding box center [692, 49] width 513 height 32
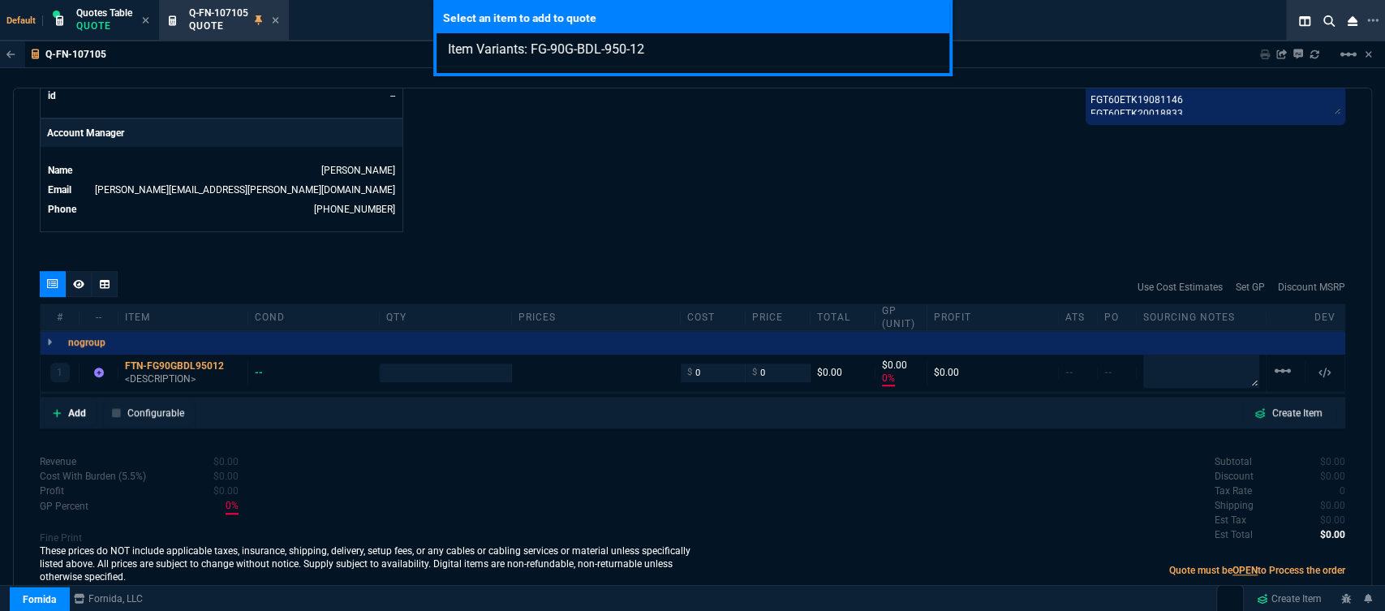
type input "Item Variants: FG-90G-BDL-950-12"
click at [611, 274] on div "Select an item to add to quote Item Variants: FG-90G-BDL-950-12" at bounding box center [692, 305] width 1385 height 611
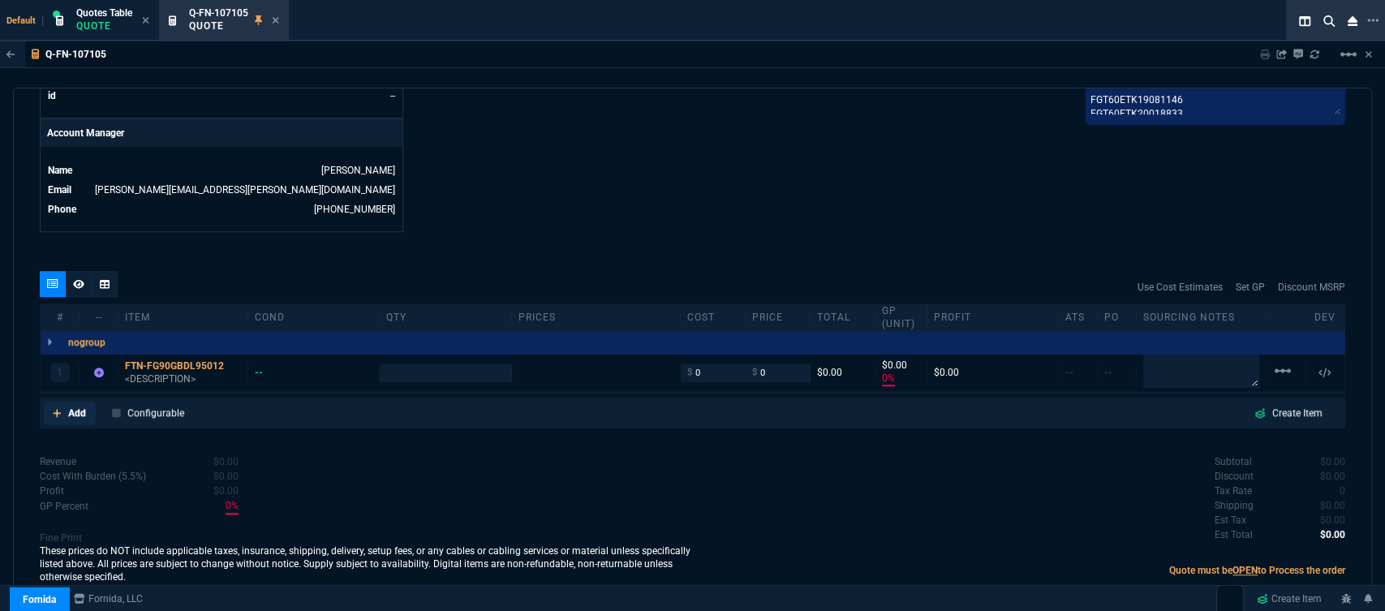
click at [58, 408] on icon at bounding box center [57, 413] width 9 height 10
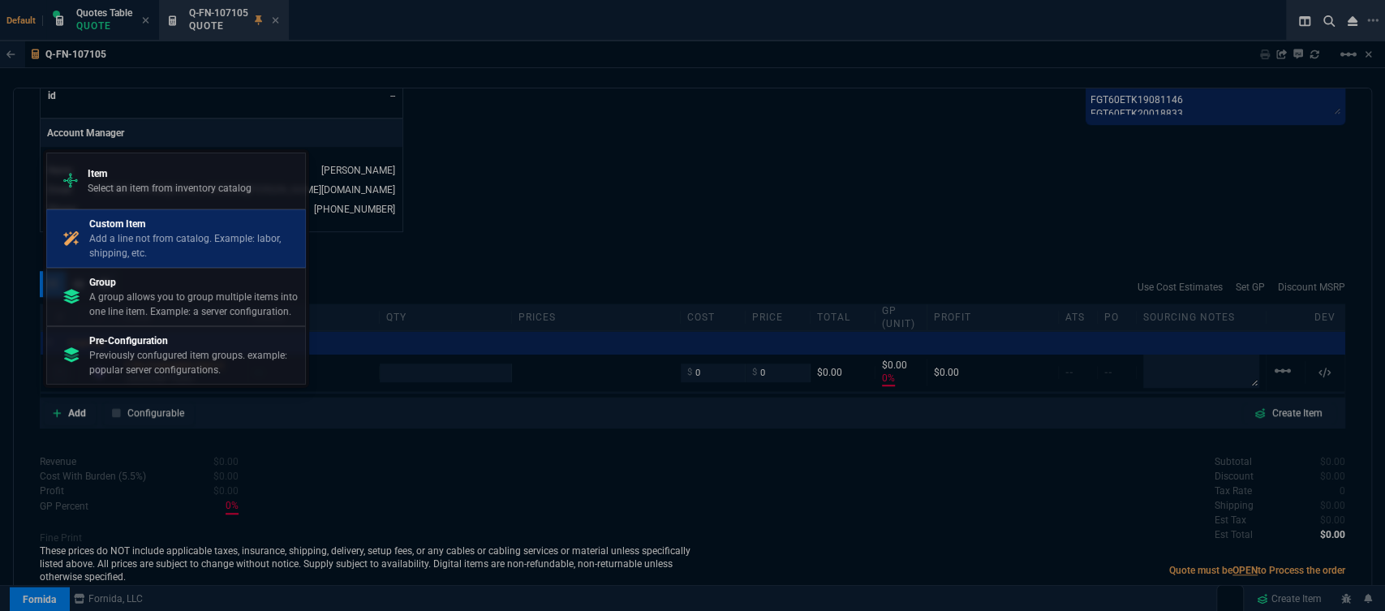
click at [143, 236] on p "Add a line not from catalog. Example: labor, shipping, etc." at bounding box center [193, 245] width 209 height 29
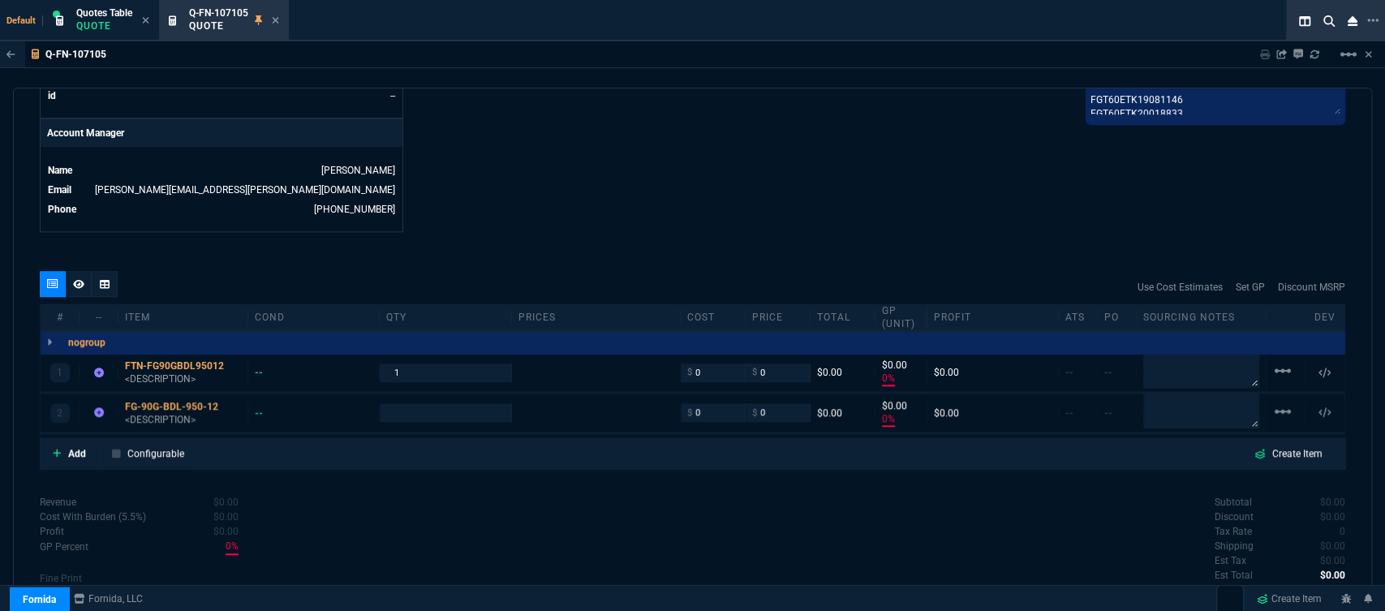
type input "0"
click at [1278, 361] on mat-icon "linear_scale" at bounding box center [1282, 370] width 19 height 19
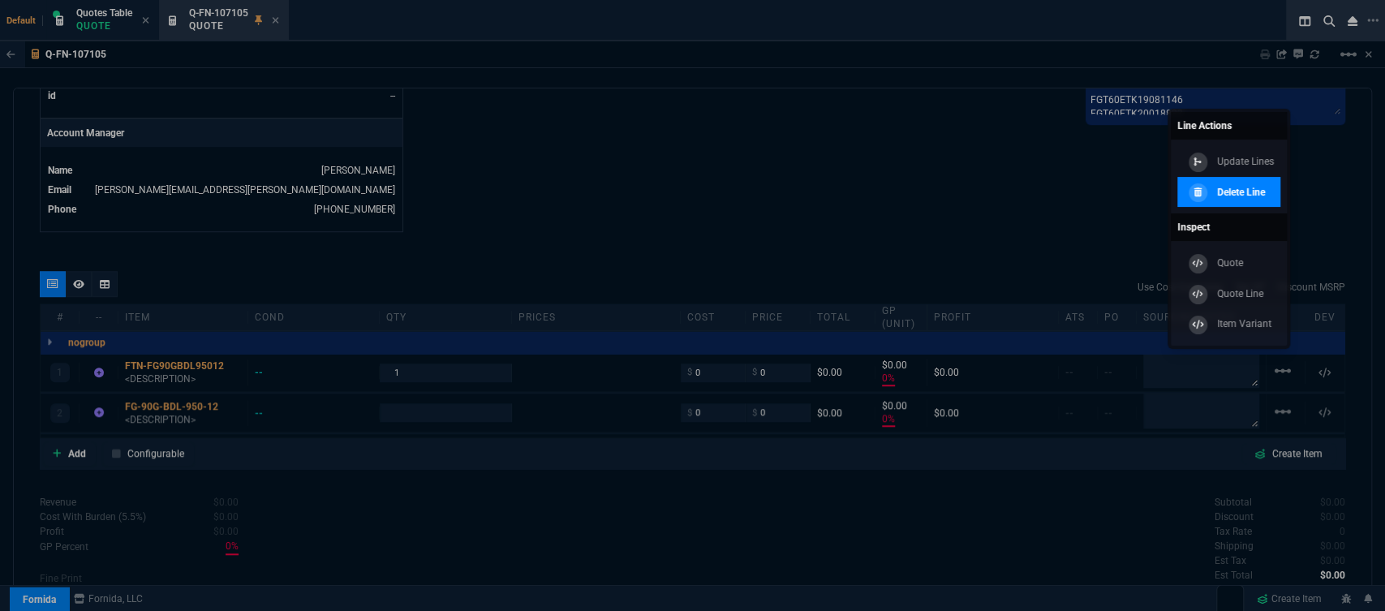
click at [1235, 185] on p "Delete Line" at bounding box center [1241, 192] width 48 height 15
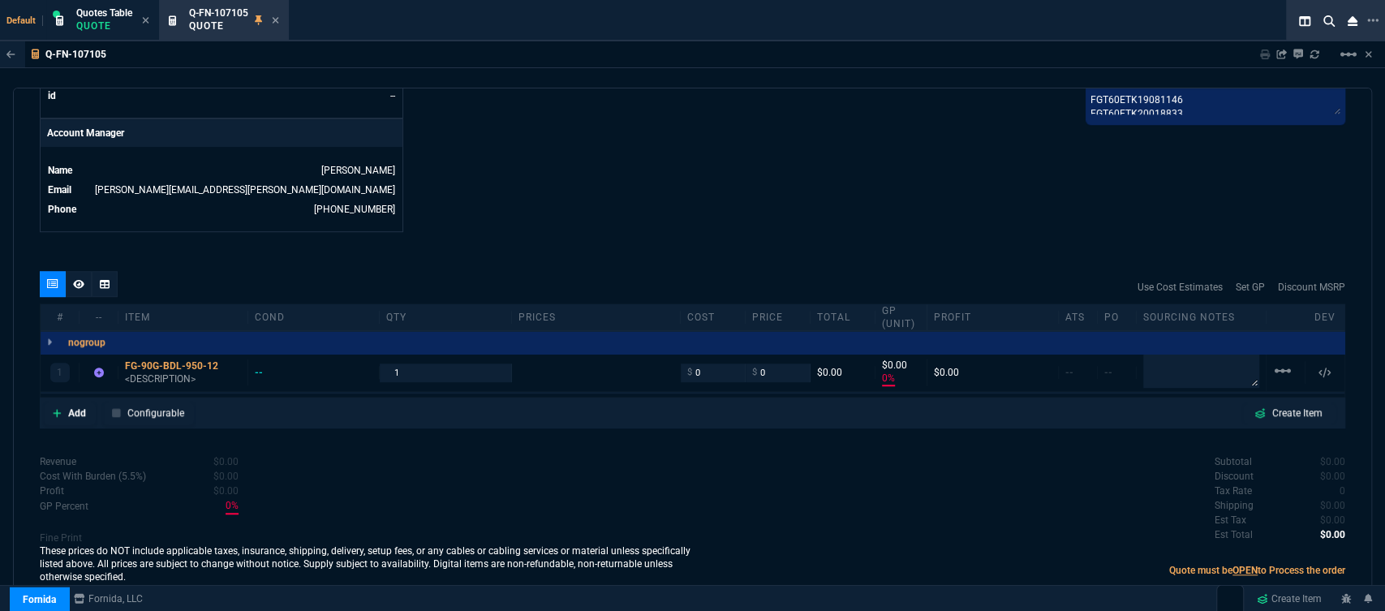
type input "0"
click at [1186, 354] on textarea at bounding box center [1201, 370] width 116 height 32
click at [147, 373] on p "<DESCRIPTION>" at bounding box center [183, 379] width 116 height 13
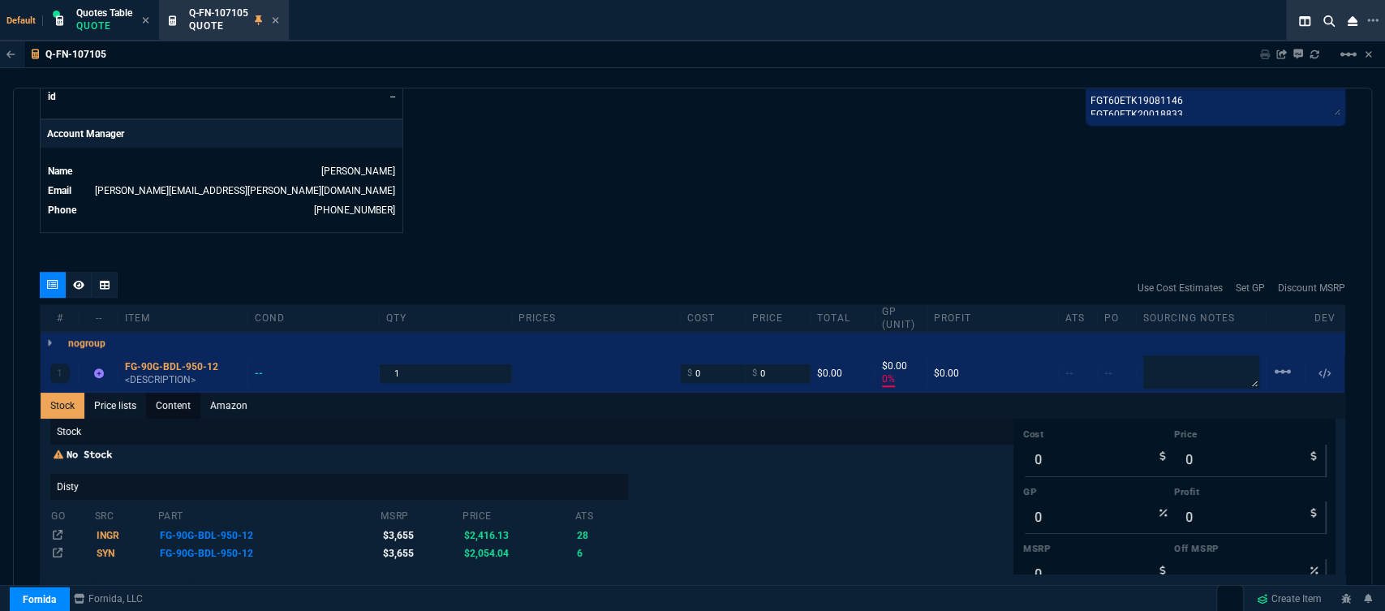
click at [170, 401] on link "Content" at bounding box center [173, 406] width 54 height 26
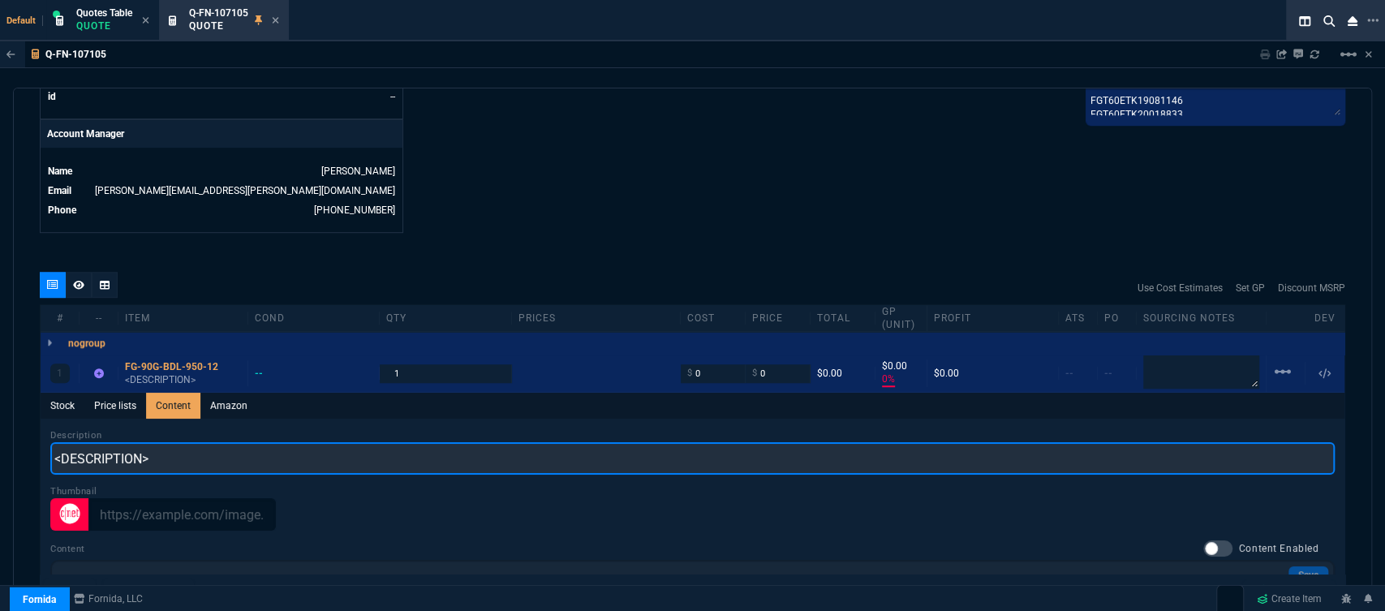
scroll to position [0, 0]
drag, startPoint x: 162, startPoint y: 453, endPoint x: 46, endPoint y: 453, distance: 116.0
paste input "Hardware plus 1YR FortiCare Premium and FortiGuard Unified Threat Protection (U…"
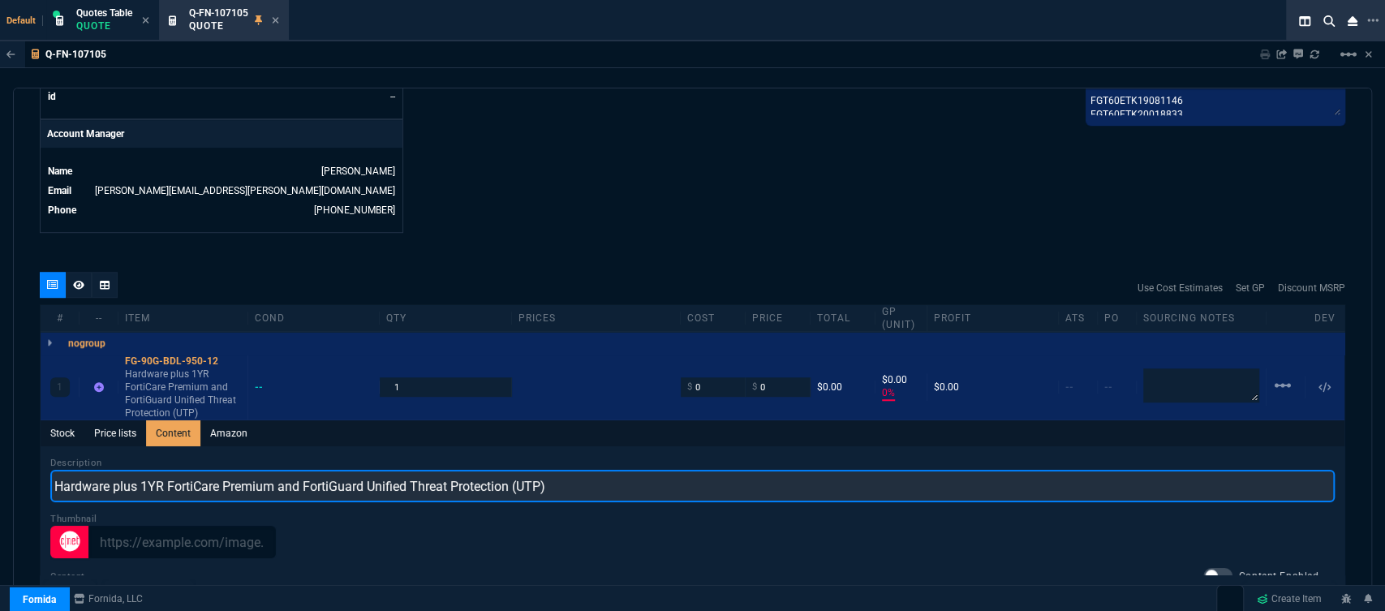
click at [155, 472] on input "Hardware plus 1YR FortiCare Premium and FortiGuard Unified Threat Protection (U…" at bounding box center [692, 486] width 1284 height 32
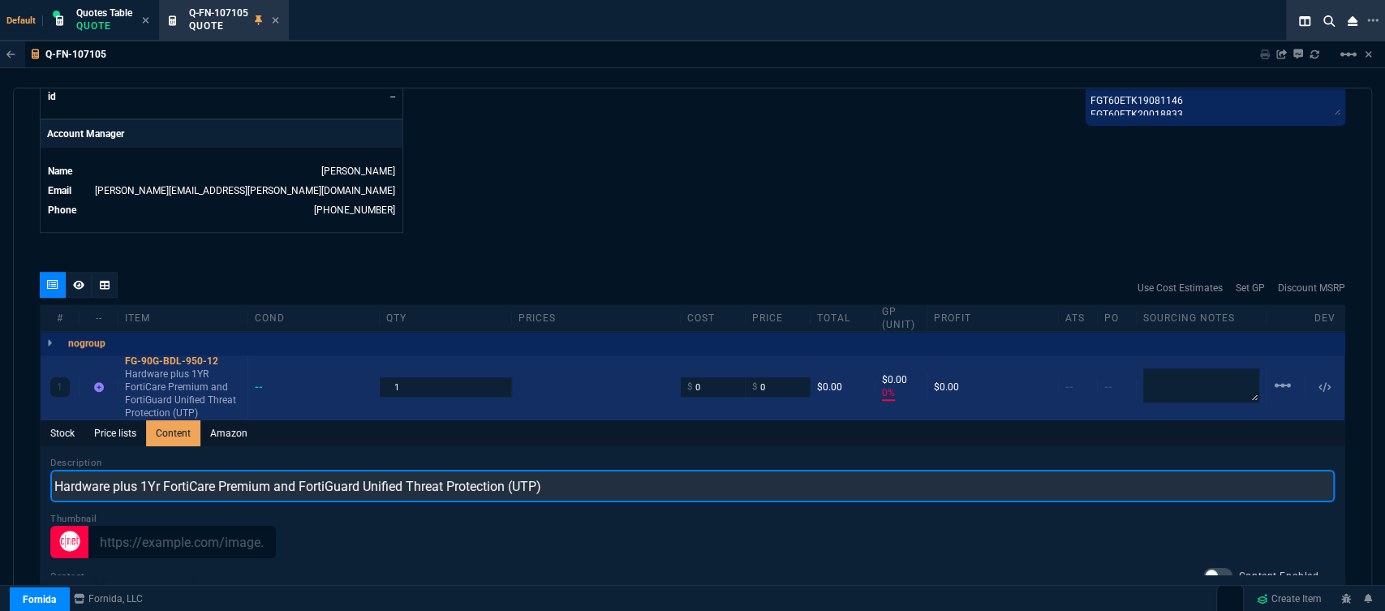
type input "Hardware plus 1Yr FortiCare Premium and FortiGuard Unified Threat Protection (U…"
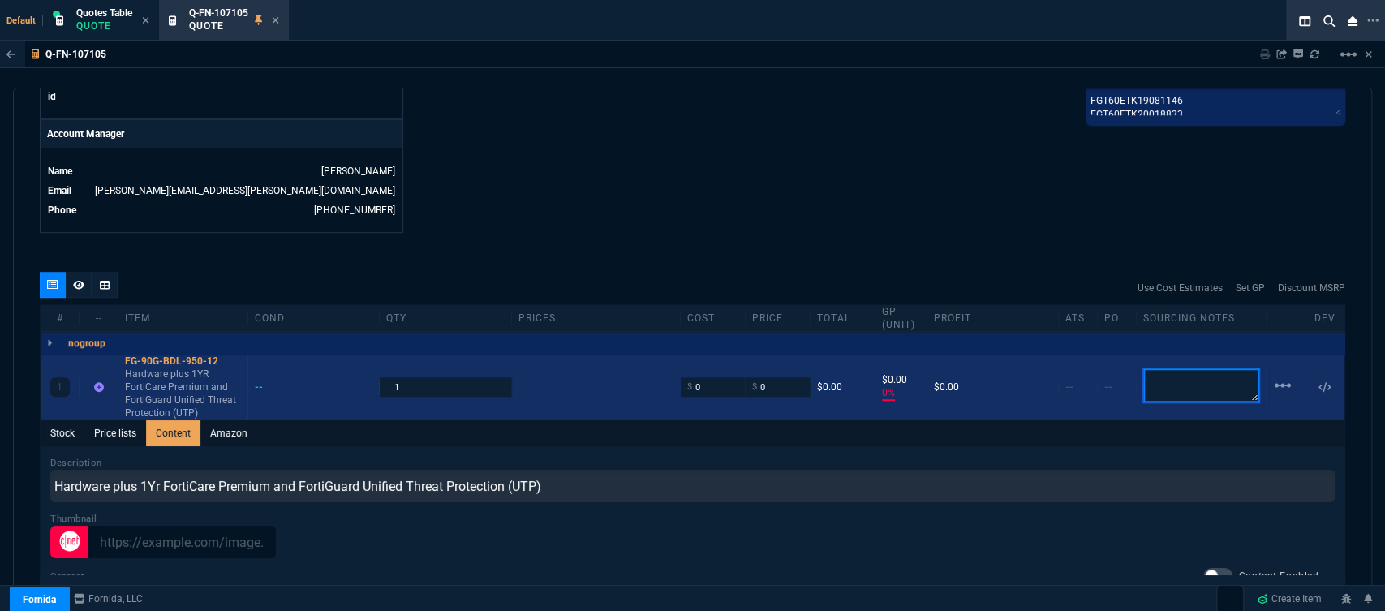
click at [1177, 372] on textarea at bounding box center [1201, 385] width 116 height 34
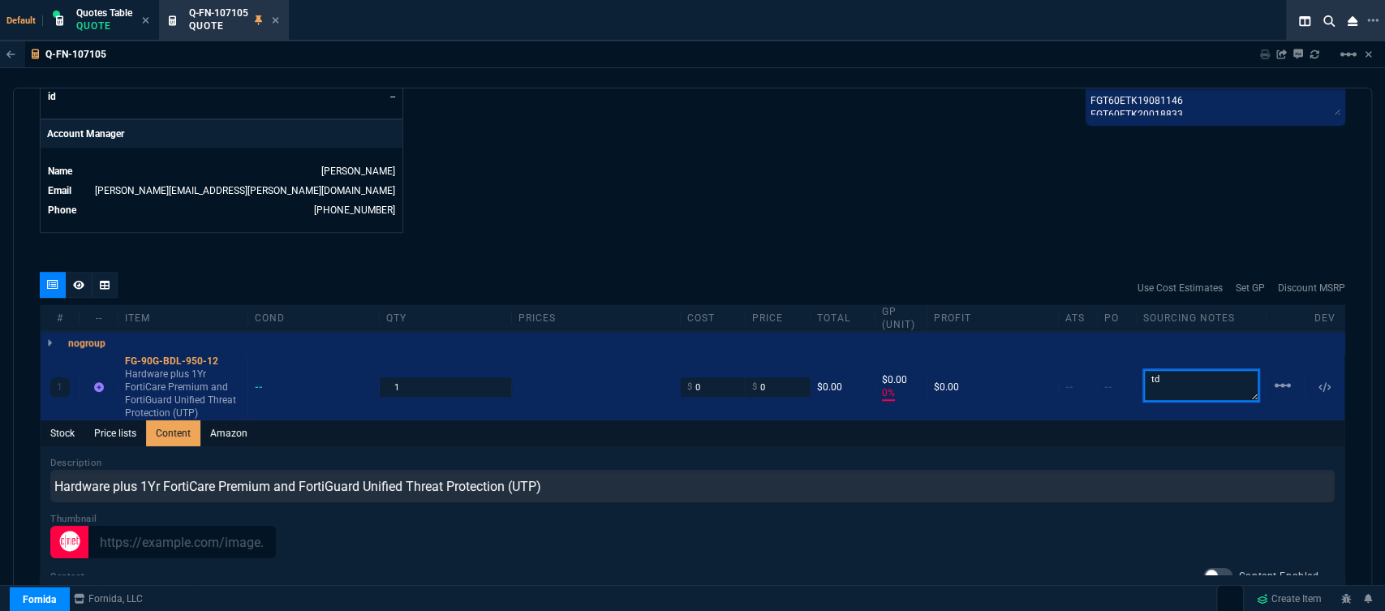
type textarea "td"
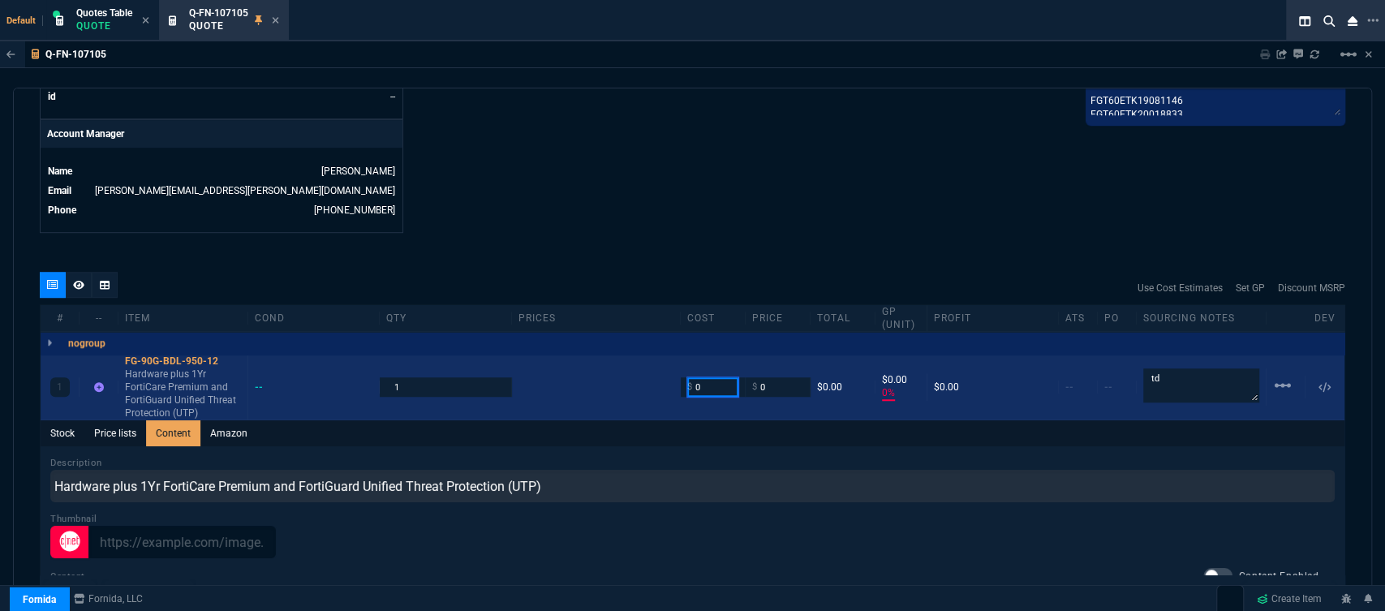
drag, startPoint x: 690, startPoint y: 377, endPoint x: 673, endPoint y: 372, distance: 17.7
click at [673, 372] on div "1 FG-90G-BDL-950-12 Hardware plus 1Yr FortiCare Premium and FortiGuard Unified …" at bounding box center [693, 387] width 1304 height 66
drag, startPoint x: 700, startPoint y: 372, endPoint x: 666, endPoint y: 367, distance: 34.3
click at [666, 367] on div "1 FG-90G-BDL-950-12 Hardware plus 1Yr FortiCare Premium and FortiGuard Unified …" at bounding box center [693, 387] width 1304 height 66
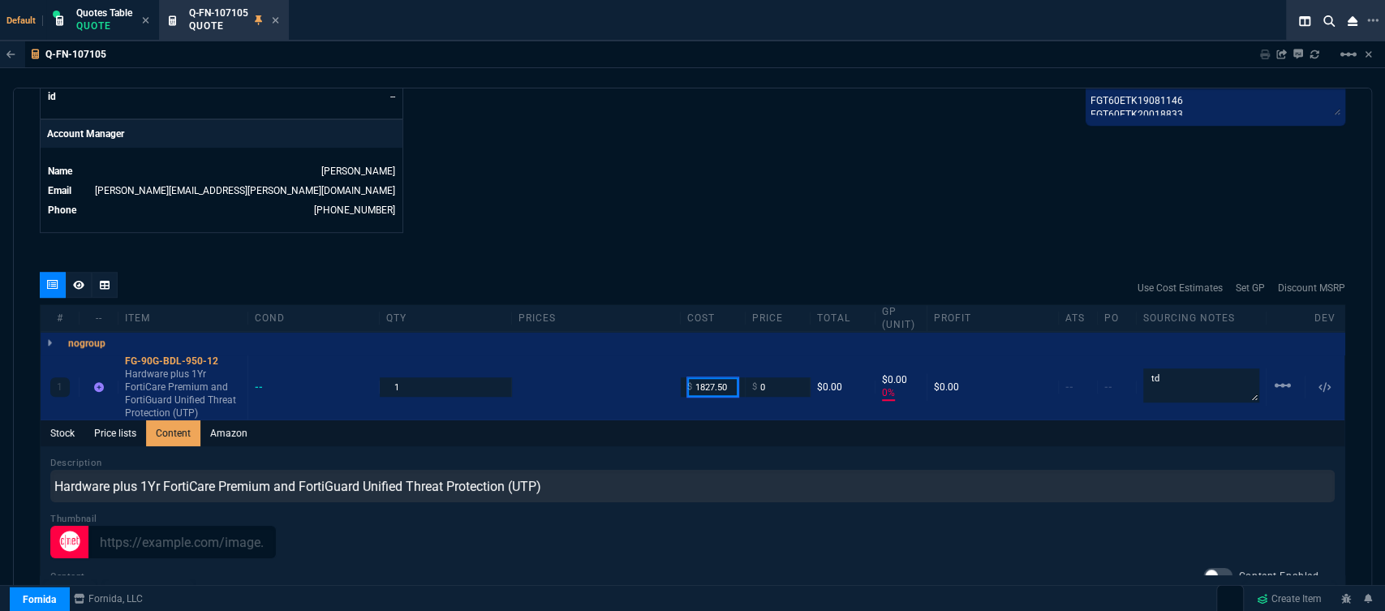
type input "1827.50"
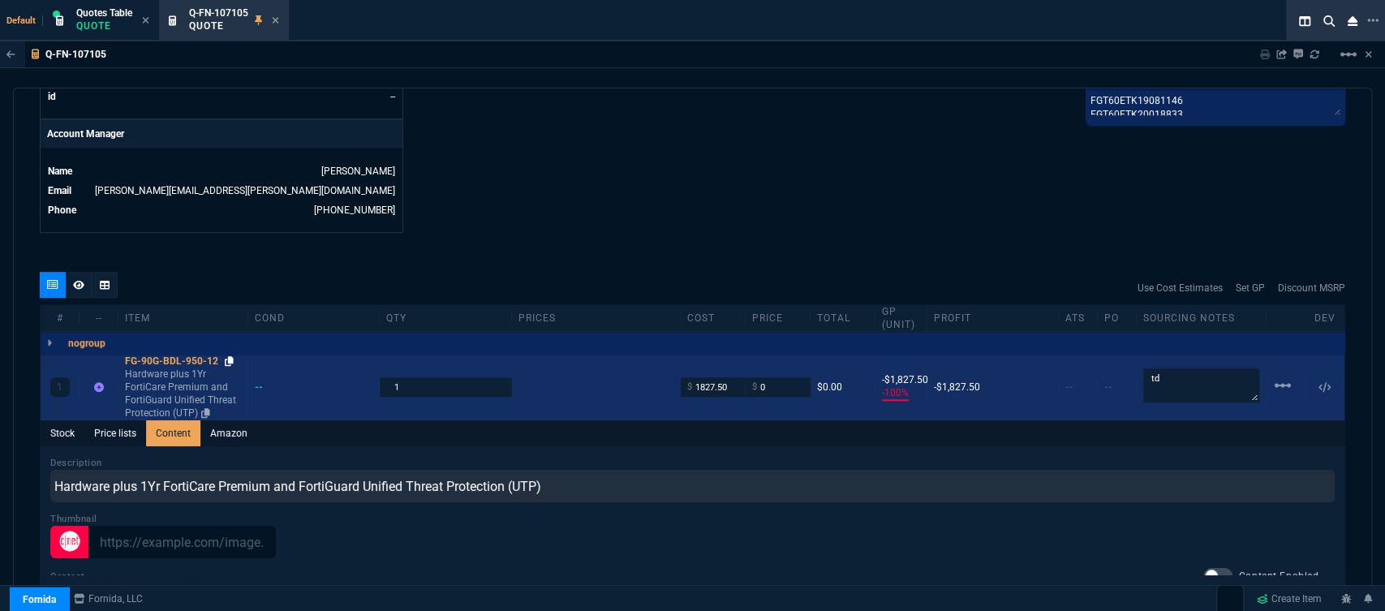
click at [225, 356] on icon at bounding box center [229, 361] width 9 height 10
click at [231, 356] on icon at bounding box center [229, 361] width 9 height 10
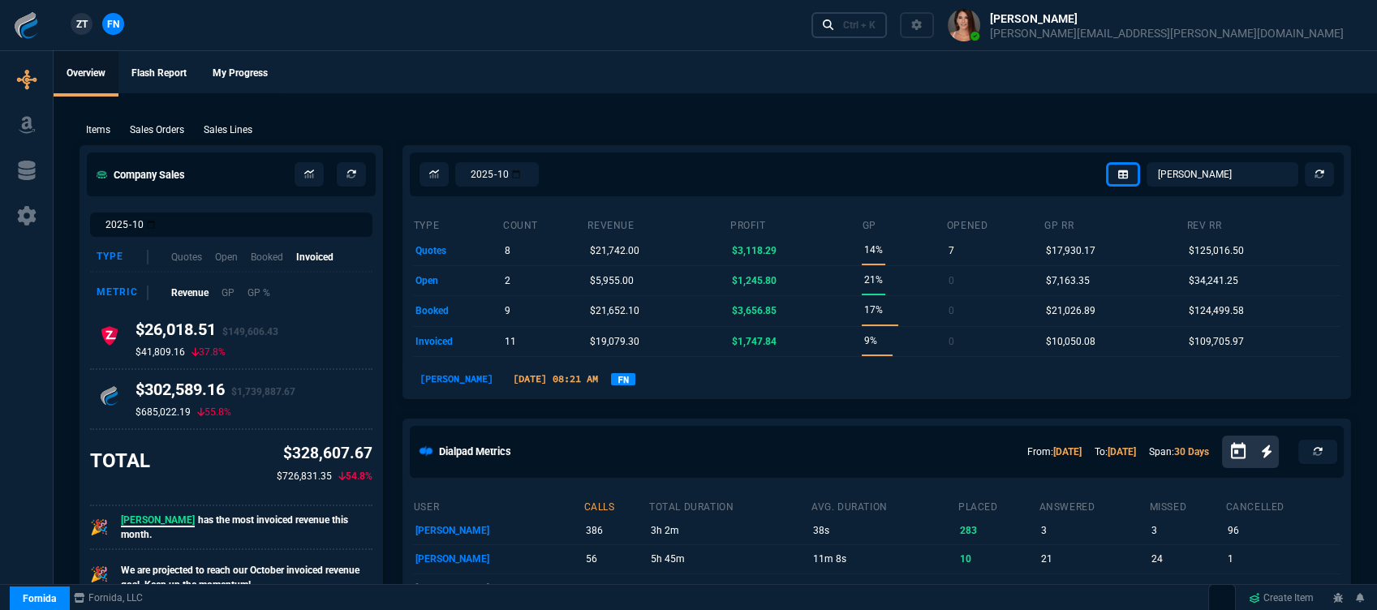
click at [875, 30] on div "Ctrl + K" at bounding box center [859, 25] width 32 height 13
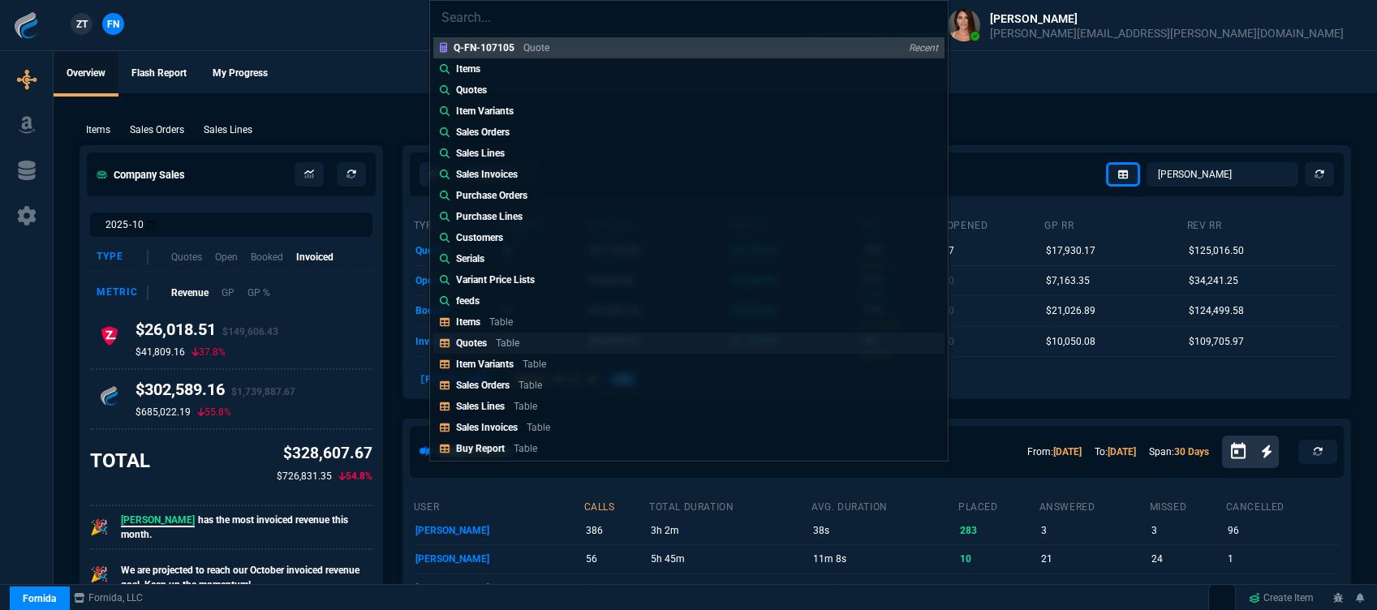
click at [567, 346] on link "Quotes Table" at bounding box center [688, 343] width 511 height 21
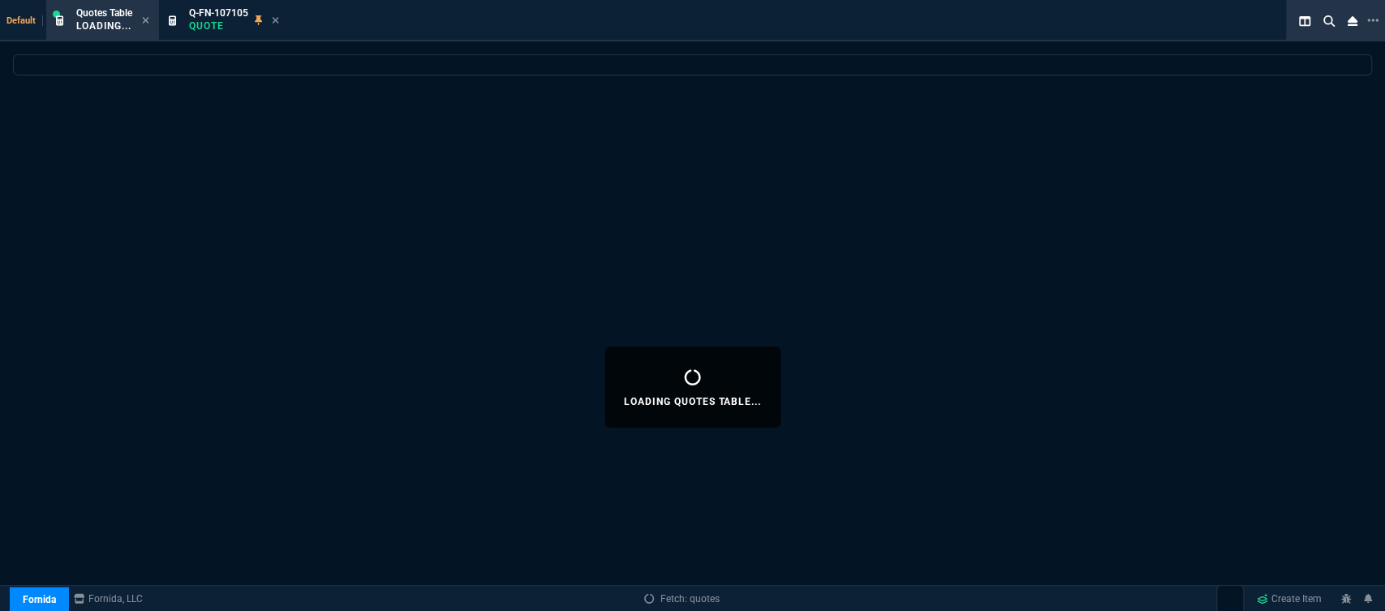
select select
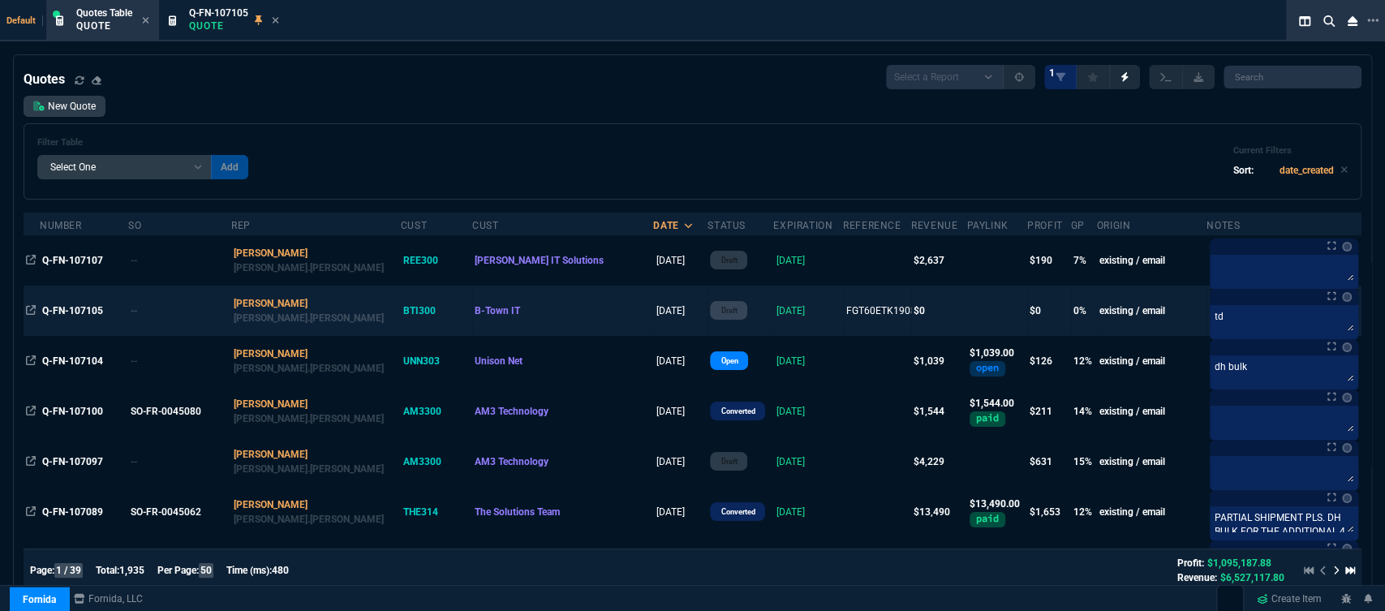
click at [565, 321] on td "B-Town IT" at bounding box center [562, 311] width 181 height 50
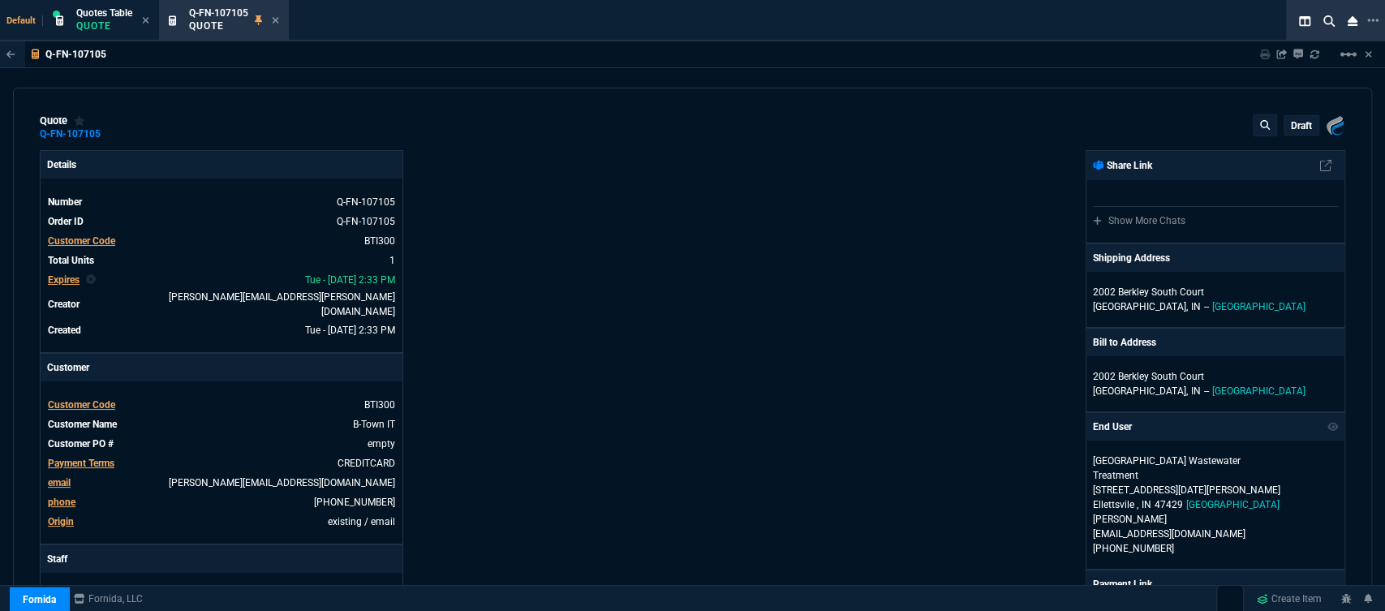
type input "-100"
type input "-1827"
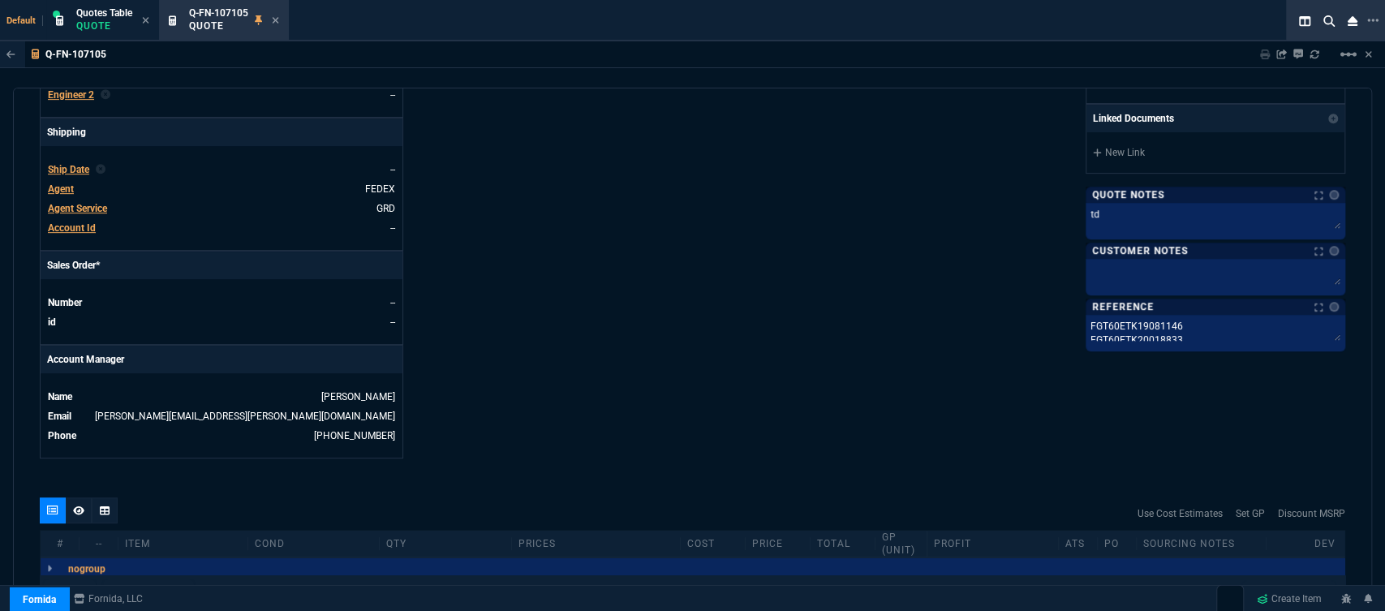
scroll to position [630, 0]
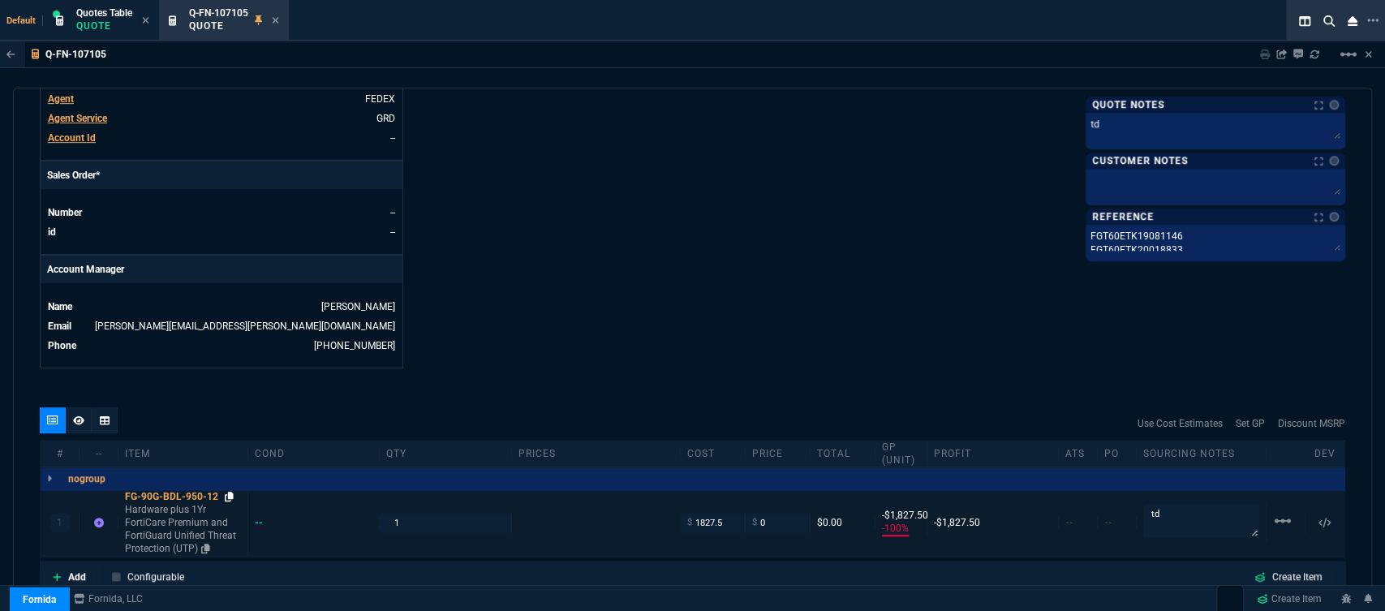
click at [230, 492] on icon at bounding box center [229, 497] width 9 height 10
drag, startPoint x: 768, startPoint y: 511, endPoint x: 733, endPoint y: 499, distance: 36.9
click at [733, 499] on div "1 FG-90G-BDL-950-12 Hardware plus 1Yr FortiCare Premium and FortiGuard Unified …" at bounding box center [693, 523] width 1304 height 66
type input "2729"
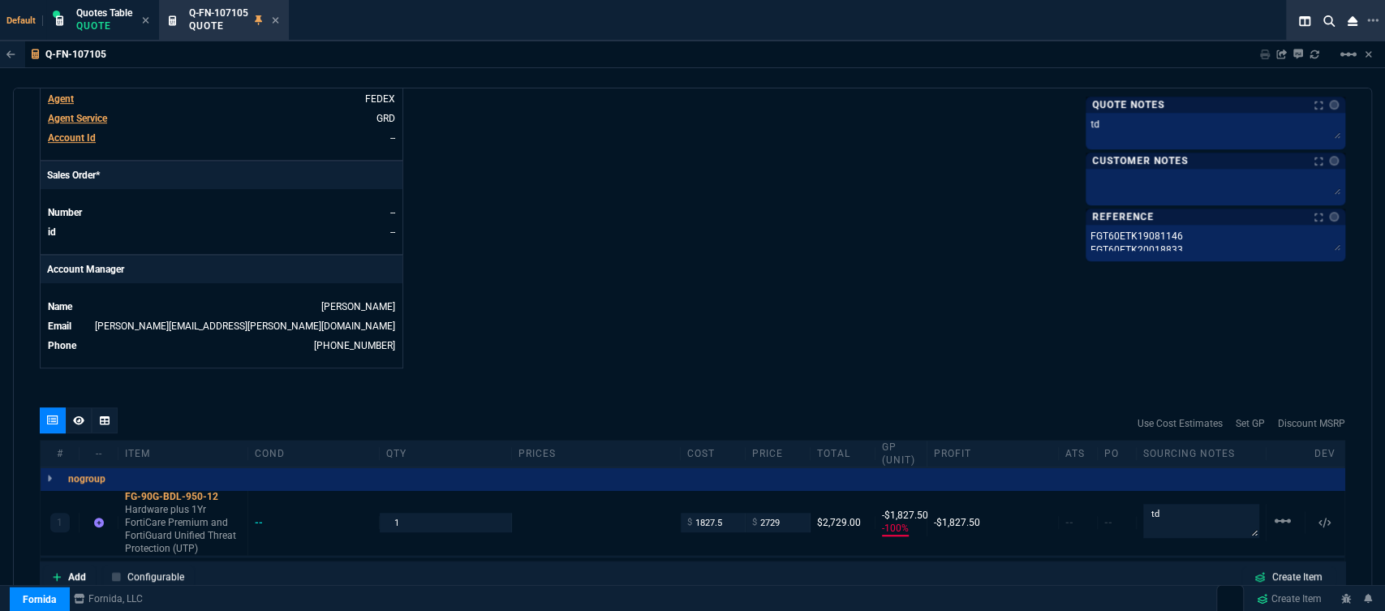
type input "2729"
type input "33"
type input "902"
click at [227, 492] on icon at bounding box center [229, 497] width 9 height 10
click at [1137, 175] on textarea at bounding box center [1215, 184] width 253 height 24
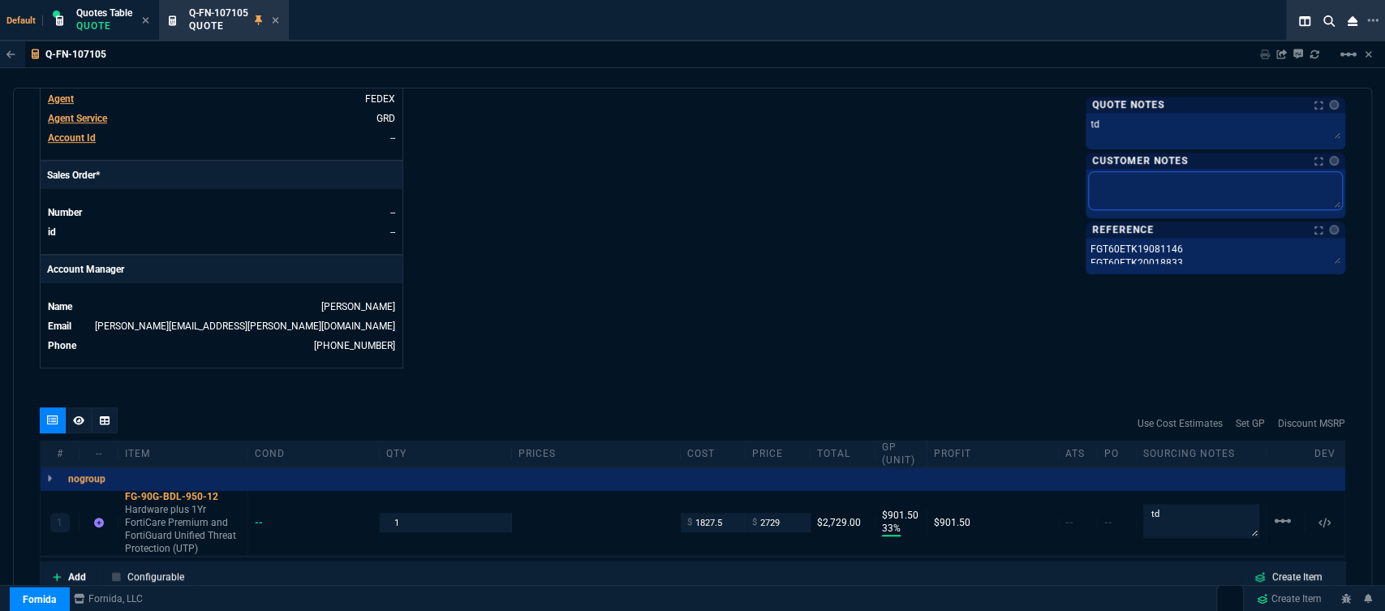
type textarea "E"
type textarea "ET"
type textarea "ETA"
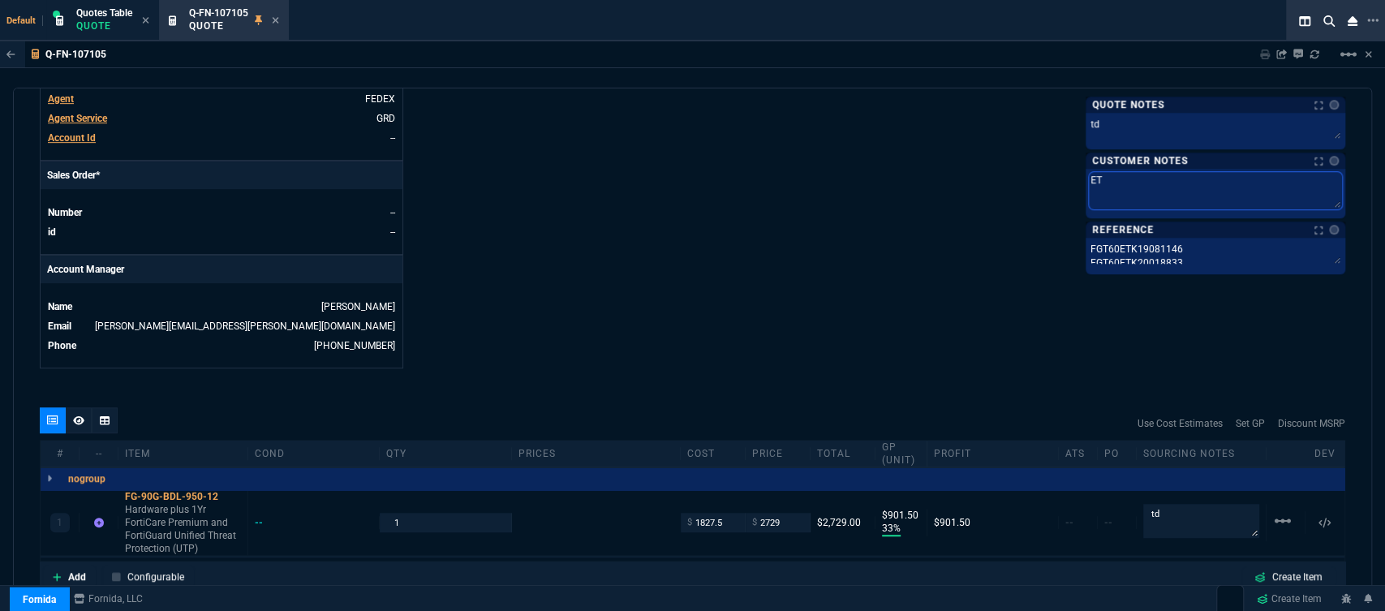
type textarea "ETA"
type textarea "ETA 3"
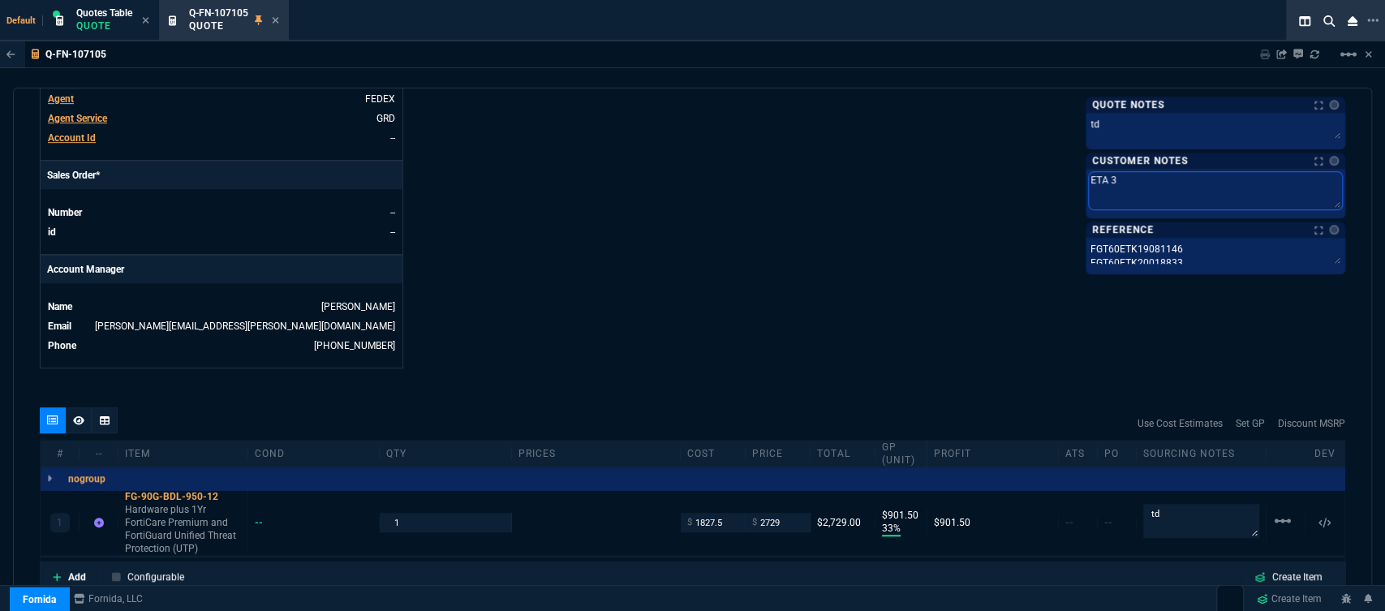
type textarea "ETA 3-"
type textarea "ETA 3-5"
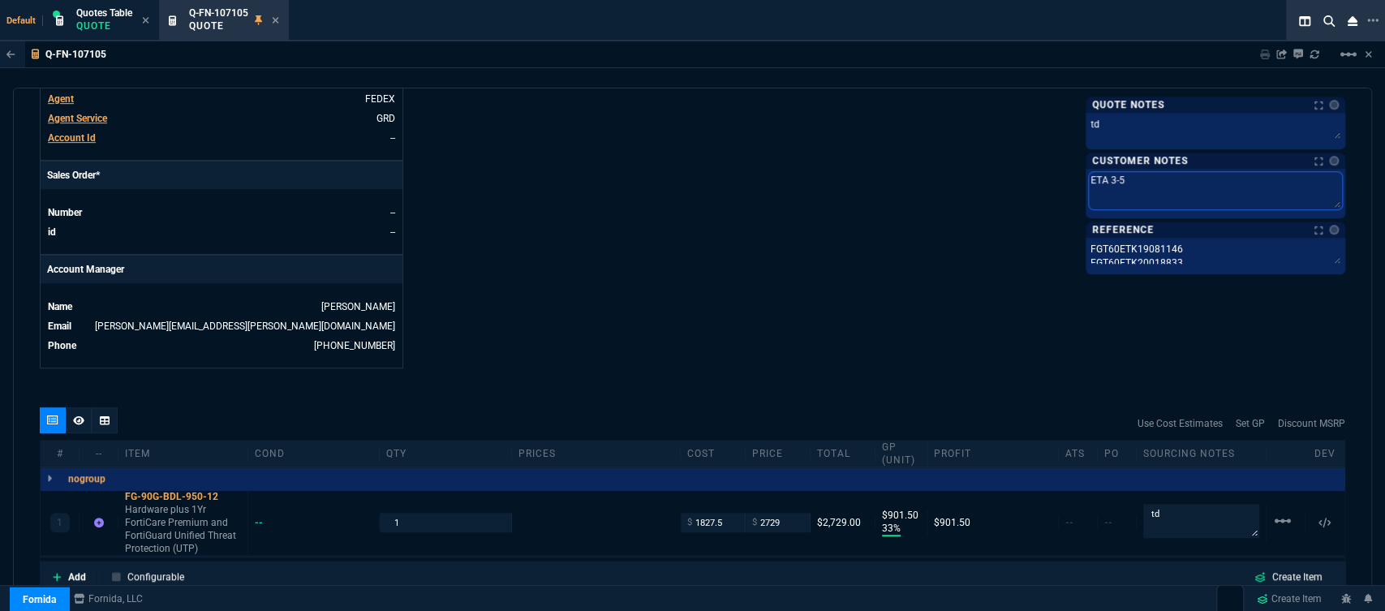
type textarea "ETA 3-5"
type textarea "ETA 3-5 B"
type textarea "ETA 3-5 Bi"
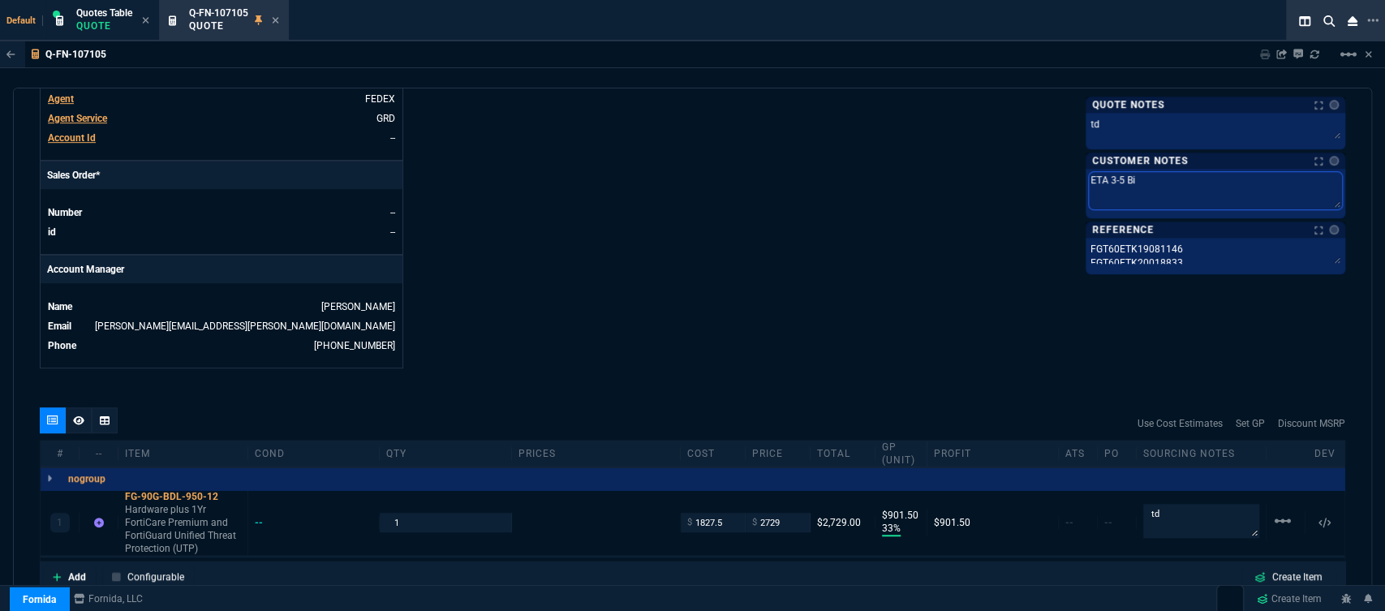
type textarea "ETA 3-5 Biz"
type textarea "ETA 3-5 Biz D"
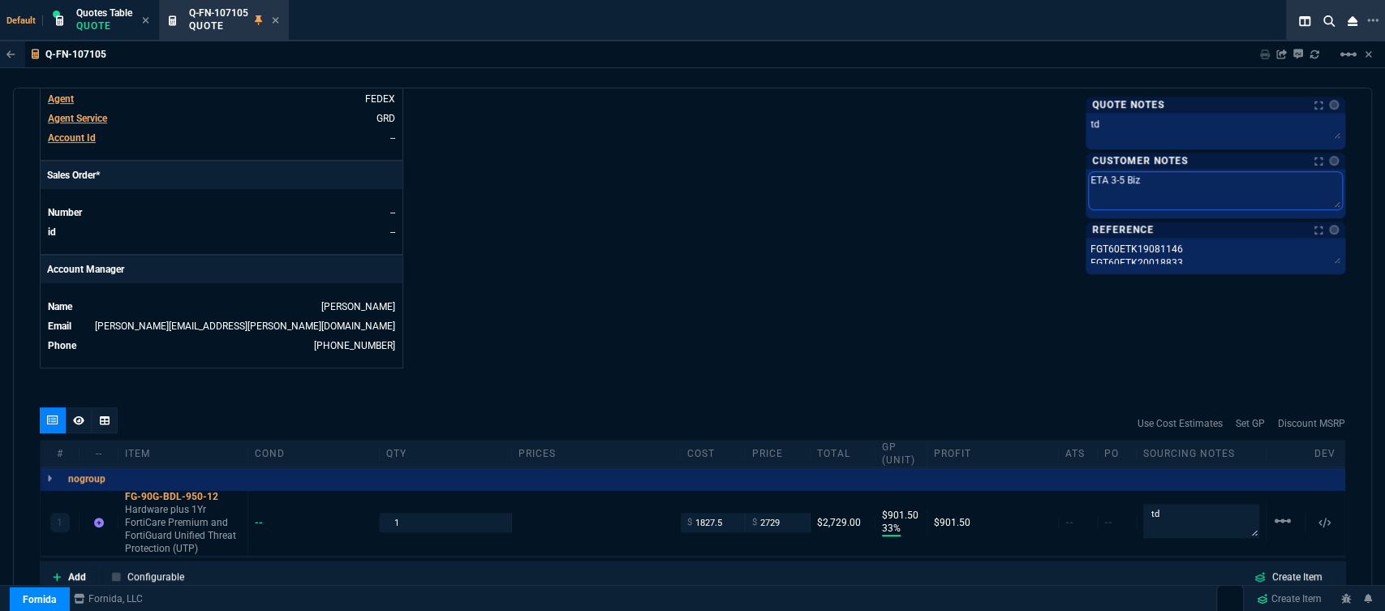
type textarea "ETA 3-5 Biz D"
type textarea "ETA 3-5 Biz Da"
type textarea "ETA 3-5 Biz Day"
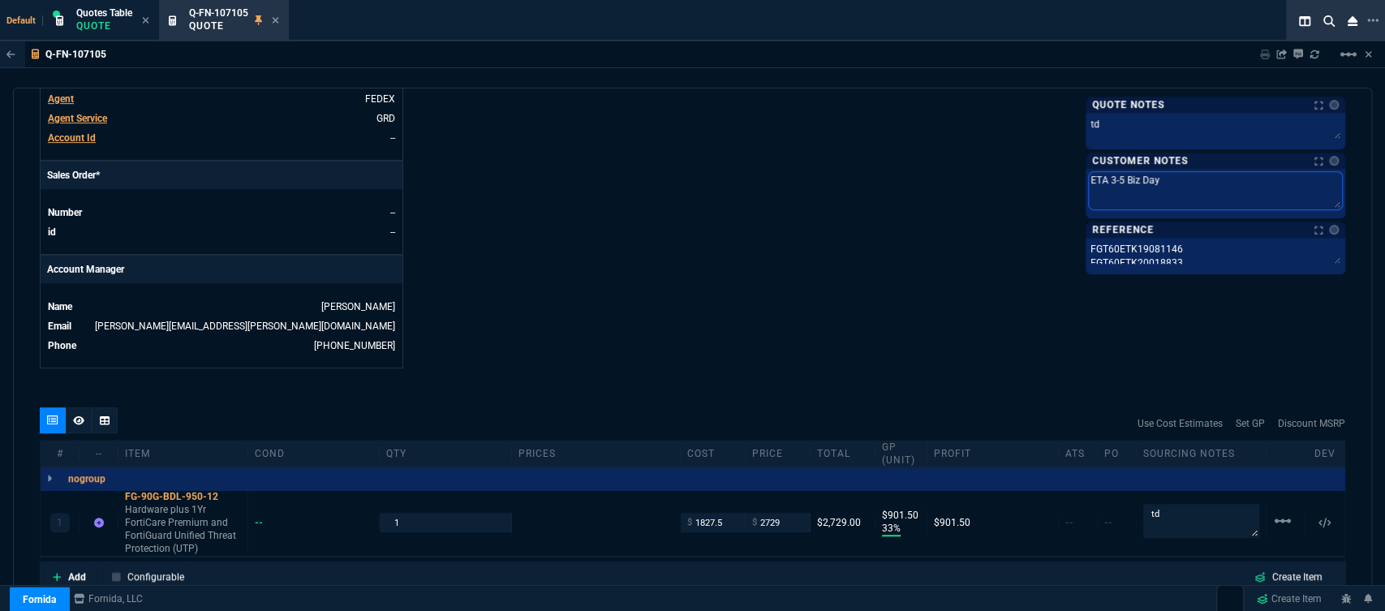
type textarea "ETA 3-5 Biz Days"
drag, startPoint x: 1191, startPoint y: 164, endPoint x: 1005, endPoint y: 167, distance: 185.8
type textarea "E"
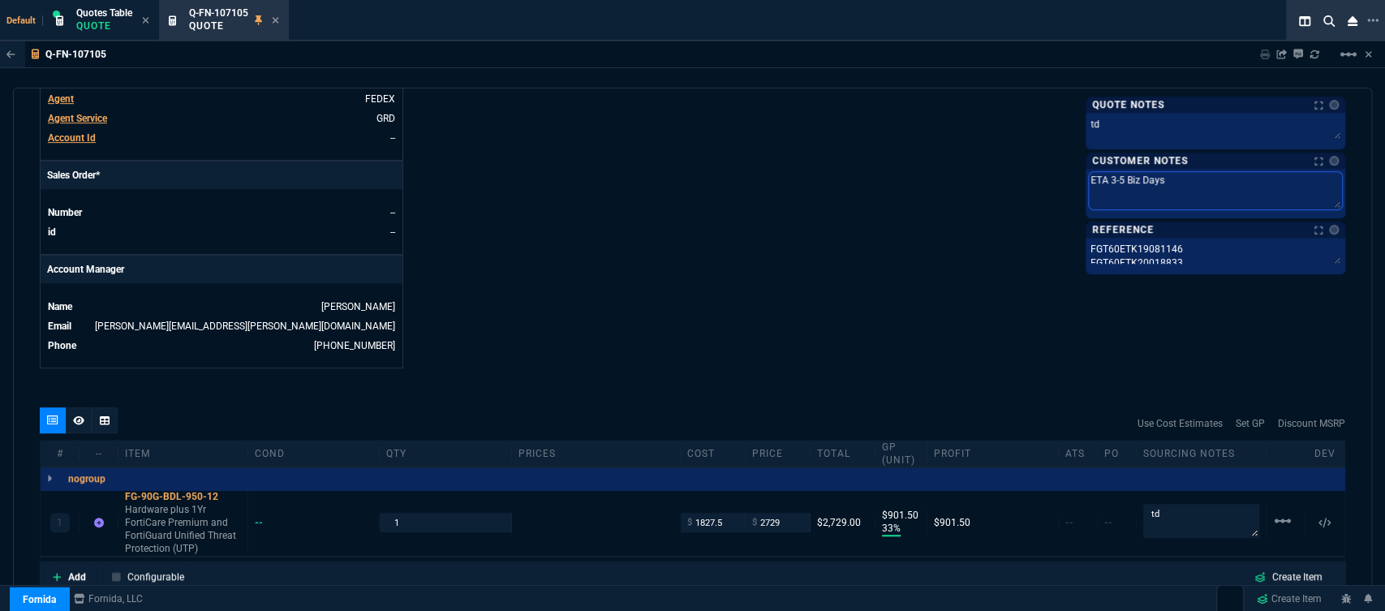
type textarea "E"
type textarea "ET"
type textarea "ETA"
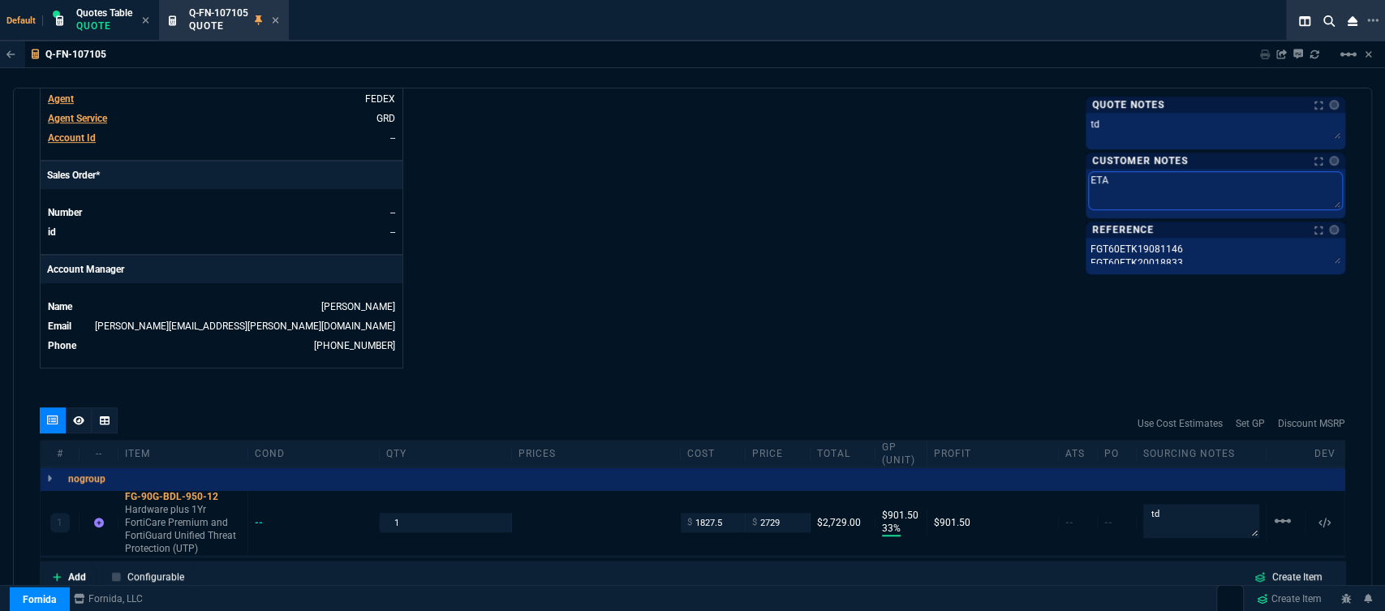
type textarea "ETA 5"
type textarea "ETA 5-"
type textarea "ETA 5-7"
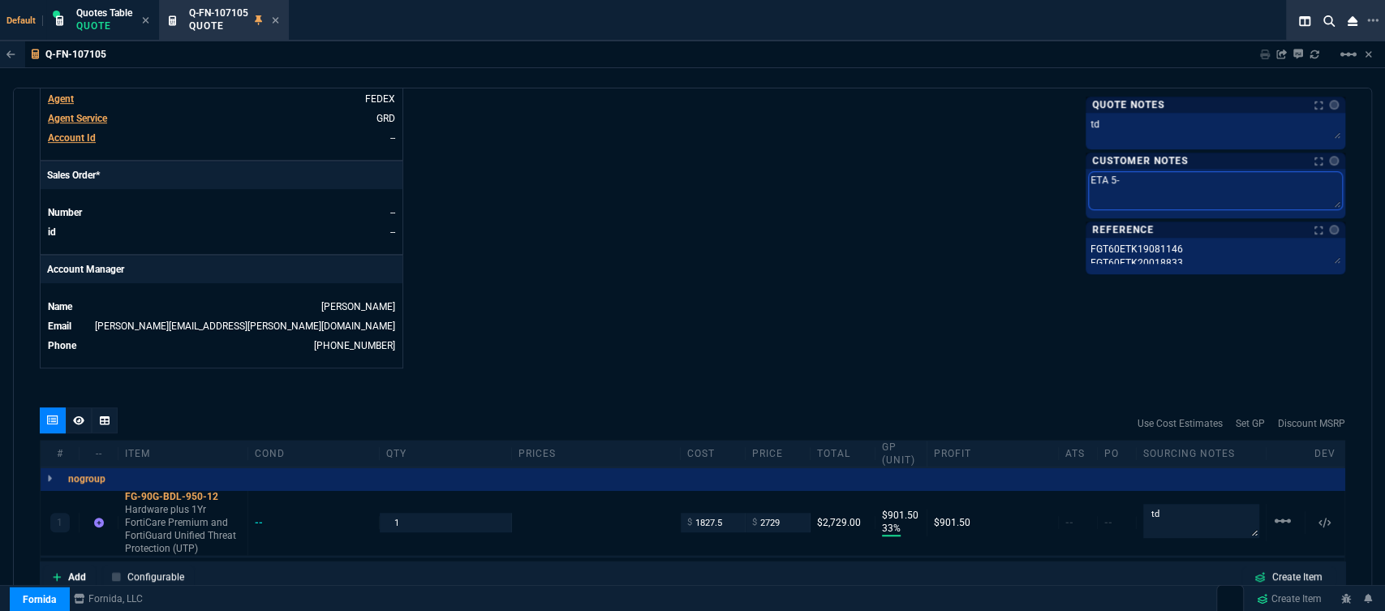
type textarea "ETA 5-7"
type textarea "ETA 5-7 B"
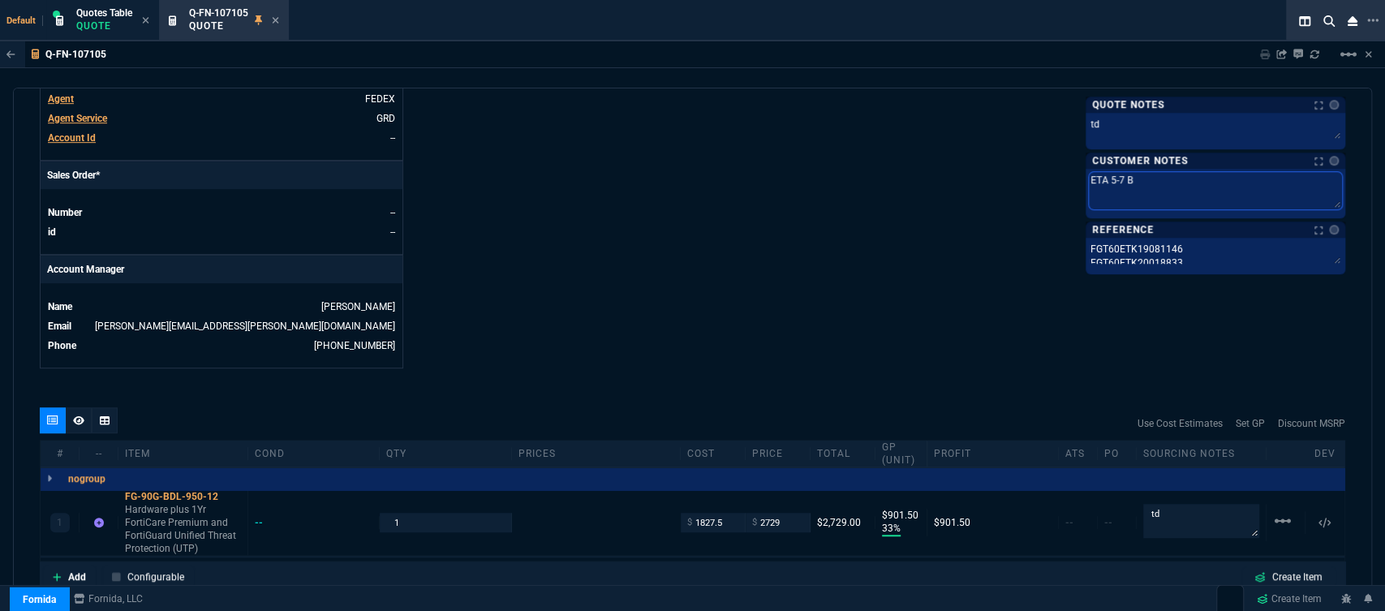
type textarea "ETA 5-7 Bi"
type textarea "ETA 5-7 Bi D"
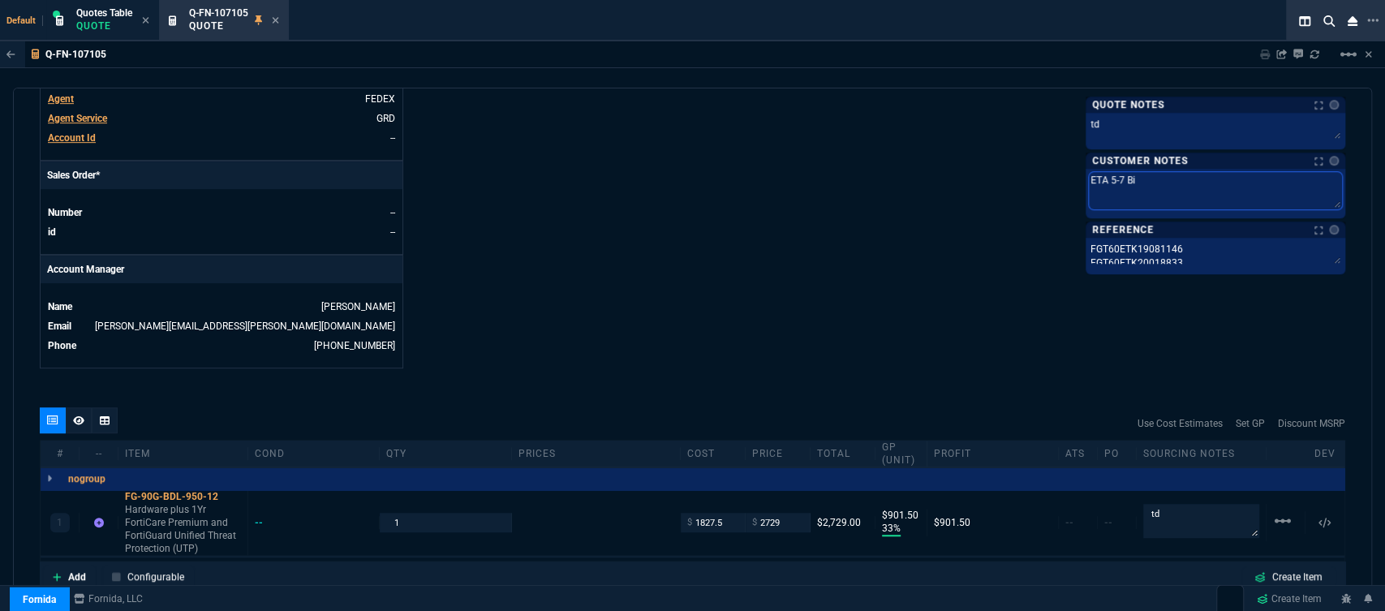
type textarea "ETA 5-7 Bi D"
type textarea "ETA 5-7 Bi"
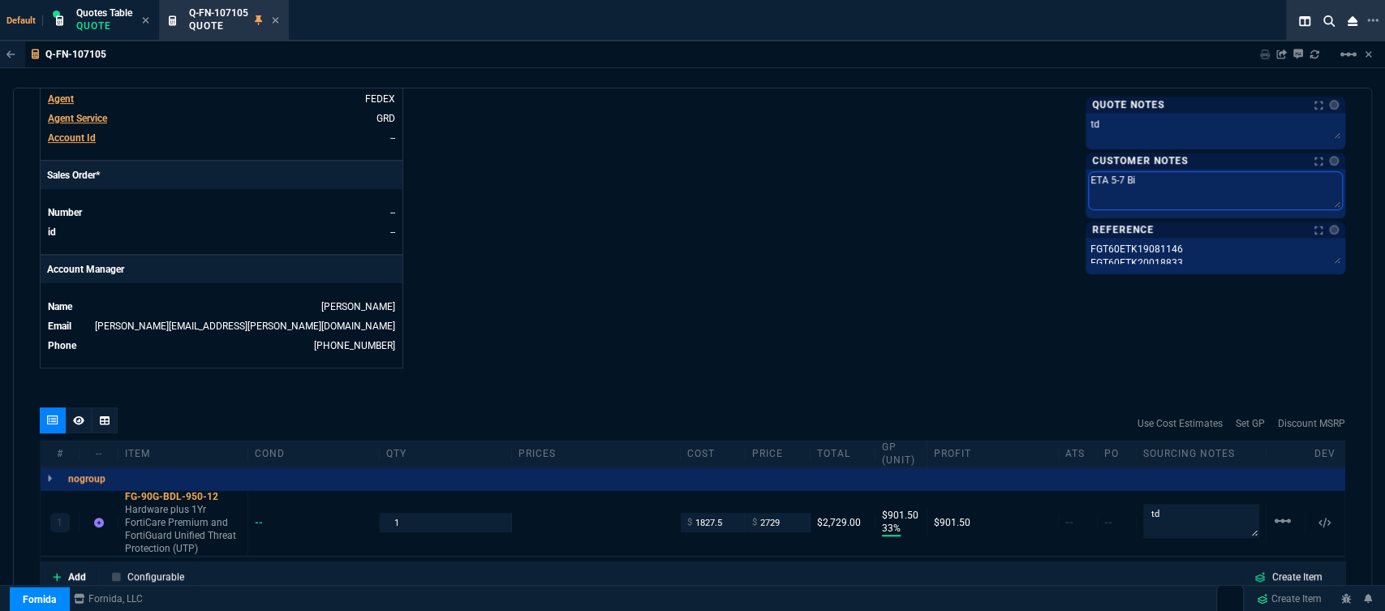
type textarea "ETA 5-7 Biz"
type textarea "ETA 5-7 Biz D"
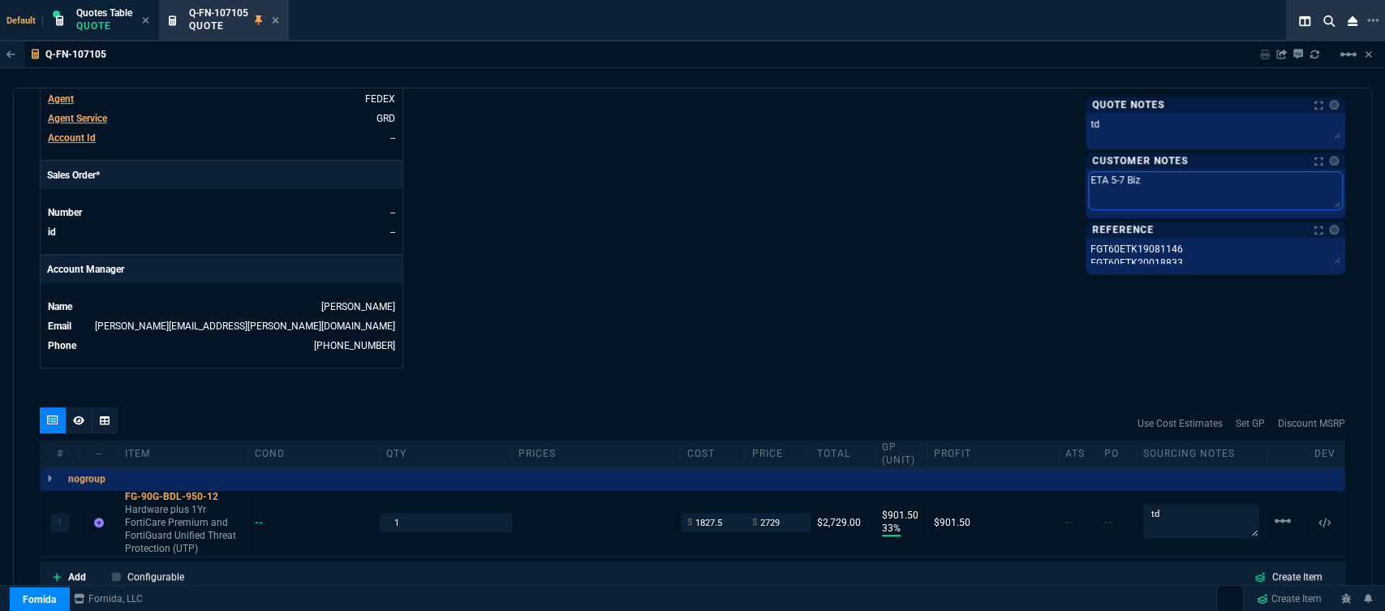
type textarea "ETA 5-7 Biz D"
type textarea "ETA 5-7 Biz Dy"
type textarea "ETA 5-7 Biz D"
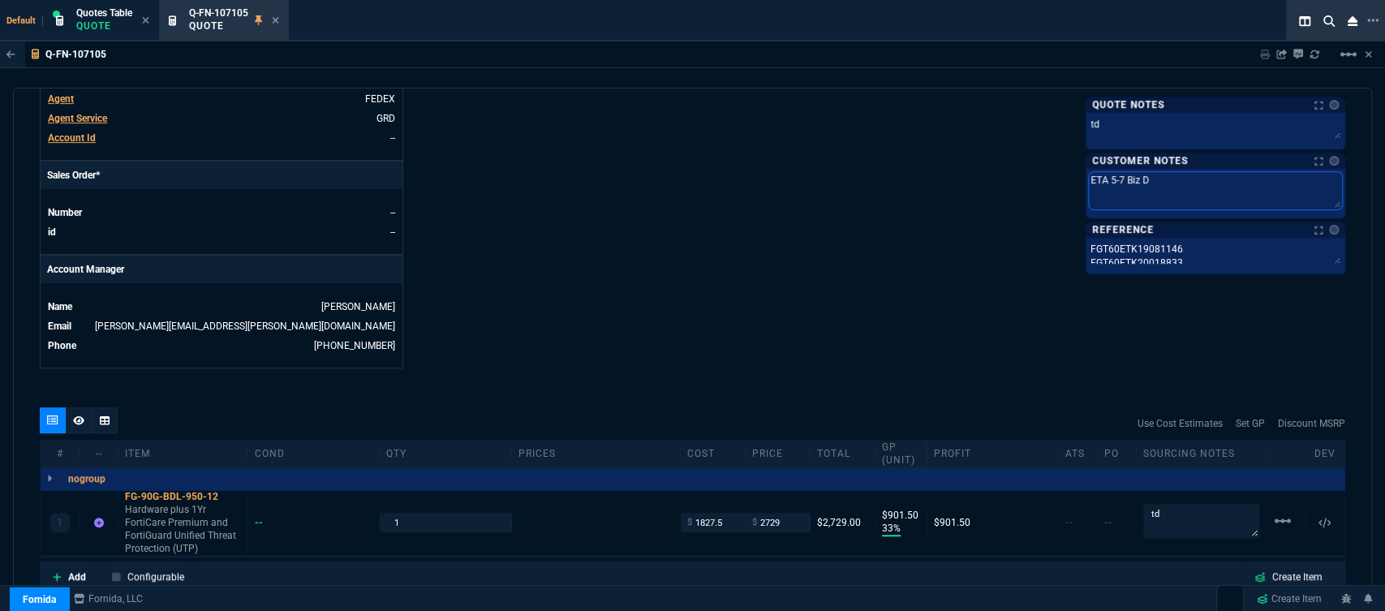
type textarea "ETA 5-7 Biz Da"
type textarea "ETA 5-7 Biz Day"
type textarea "ETA 5-7 Biz Days"
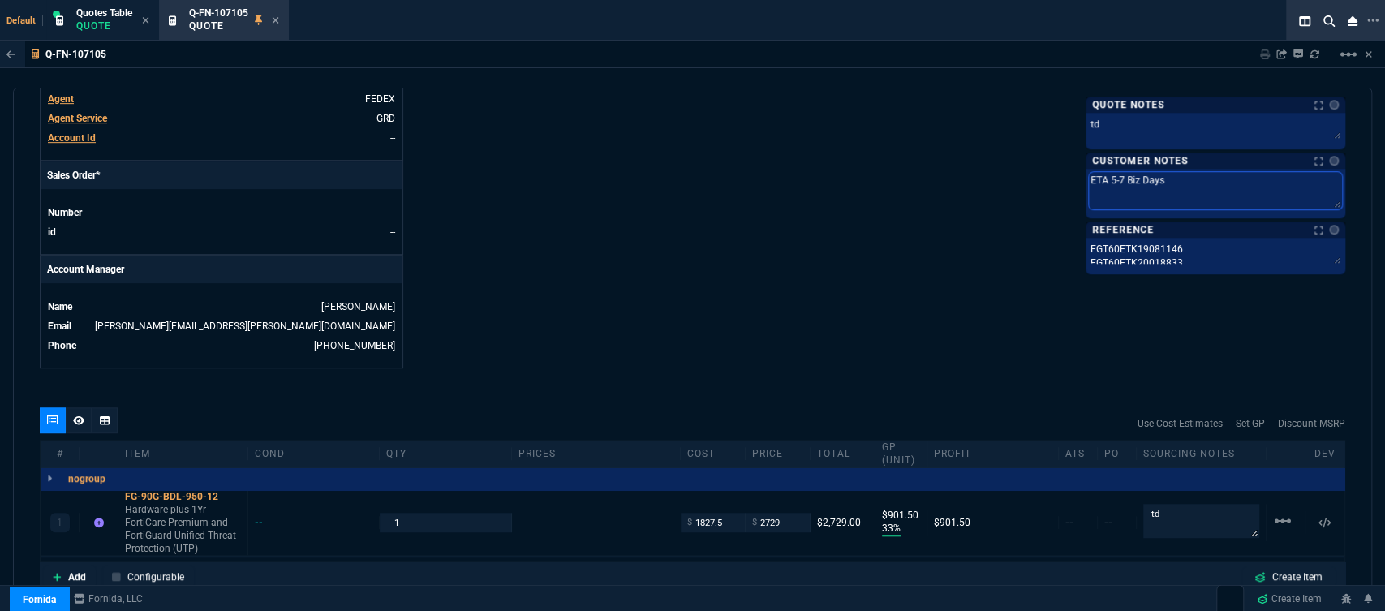
type textarea "ETA 5-7 Biz Days"
click at [785, 514] on input "2729" at bounding box center [777, 522] width 51 height 19
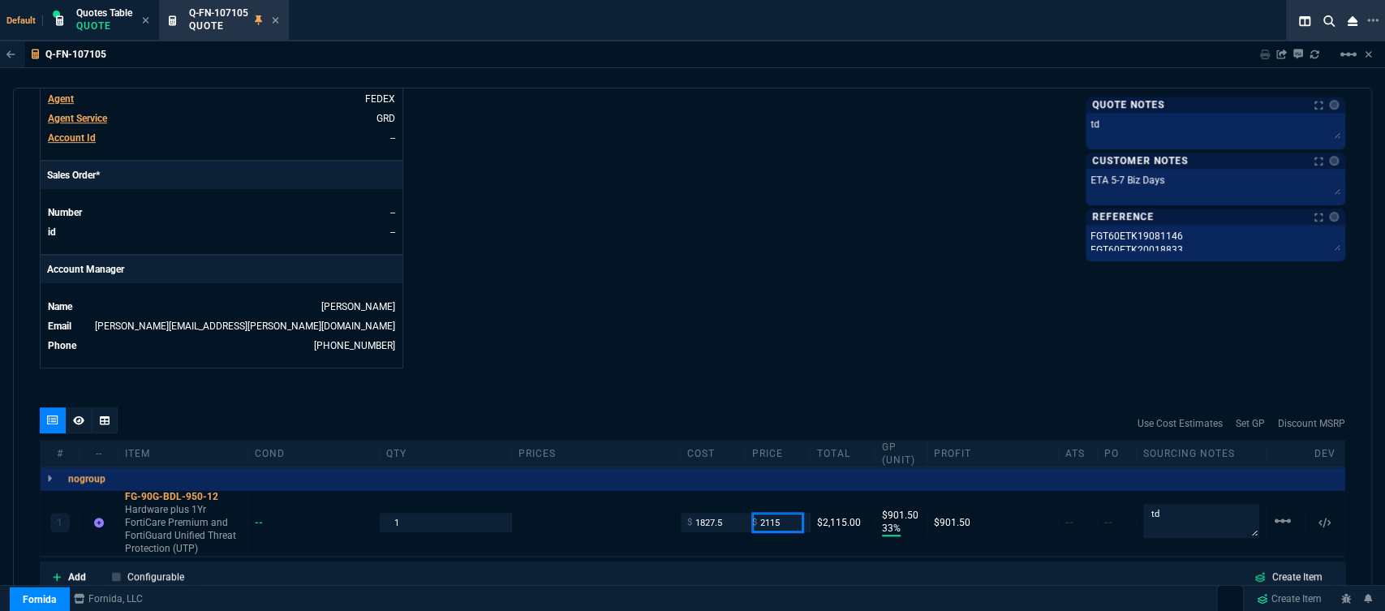
type input "2115"
type input "14"
type input "288"
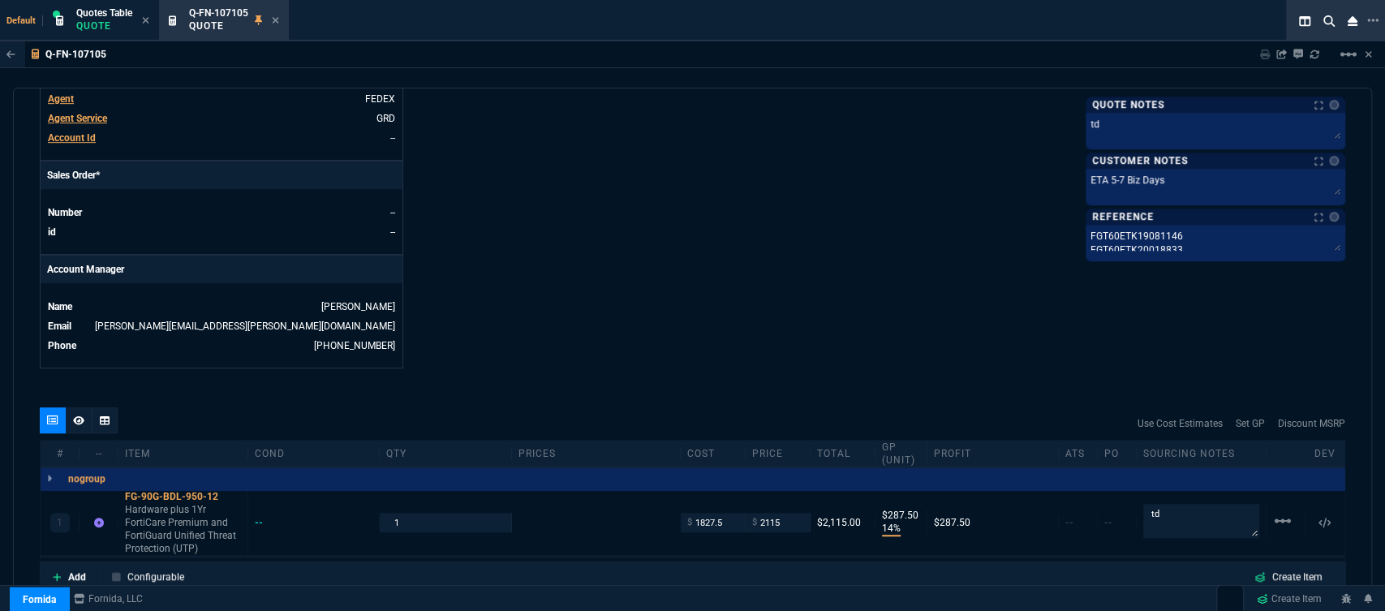
scroll to position [795, 0]
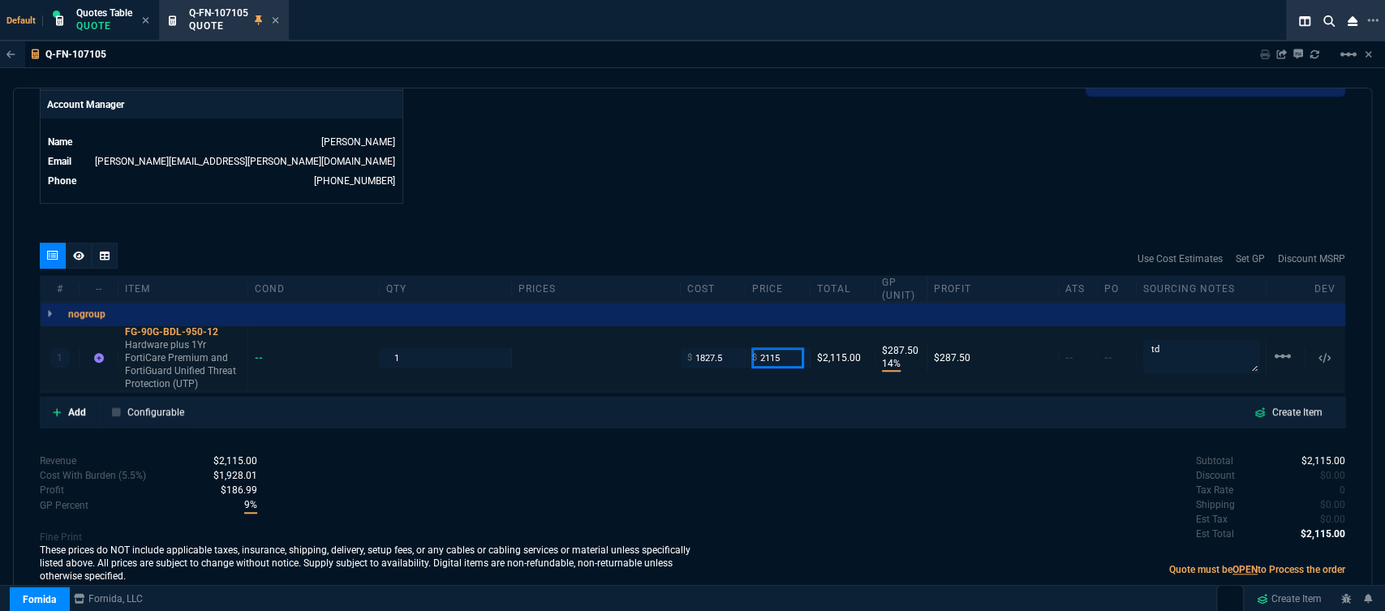
click at [784, 348] on input "2115" at bounding box center [777, 357] width 51 height 19
type input "2329"
type input "22"
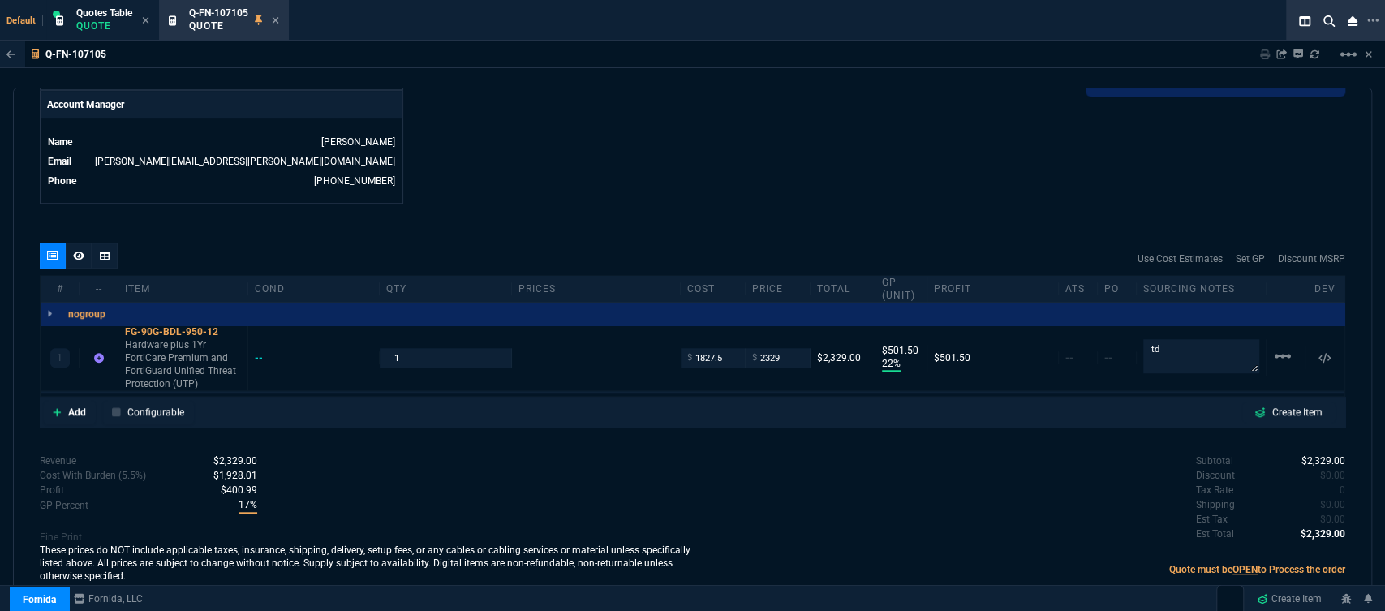
type input "502"
click at [278, 19] on icon at bounding box center [276, 20] width 6 height 6
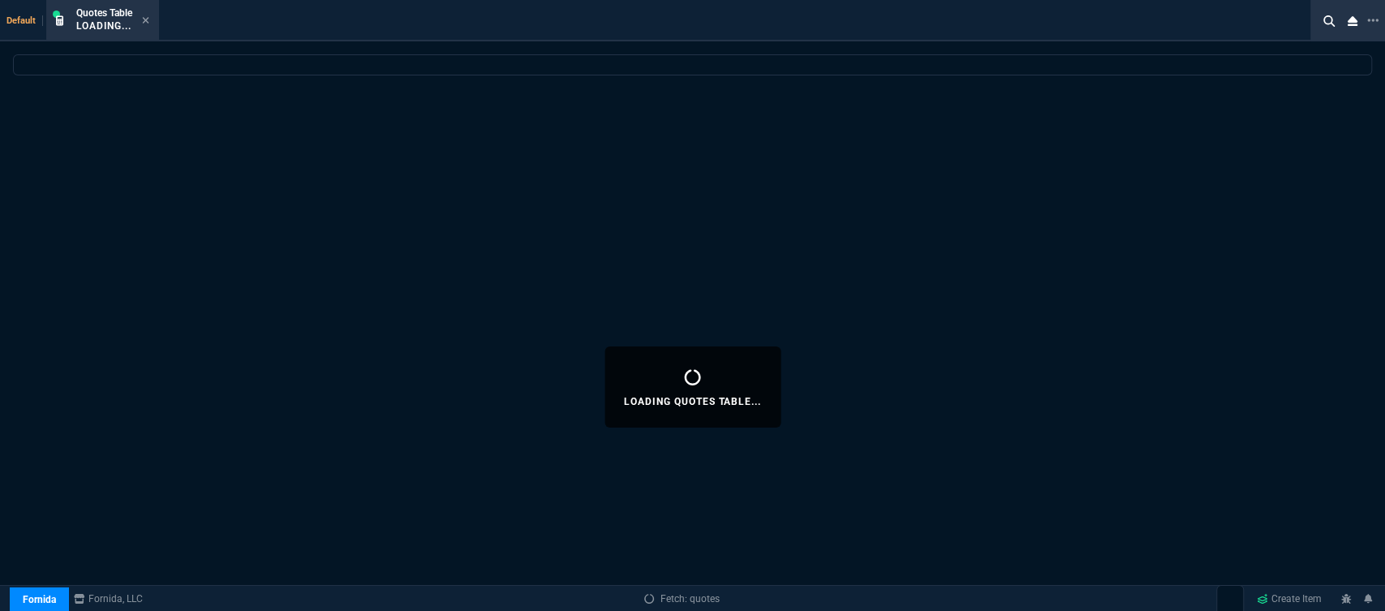
select select
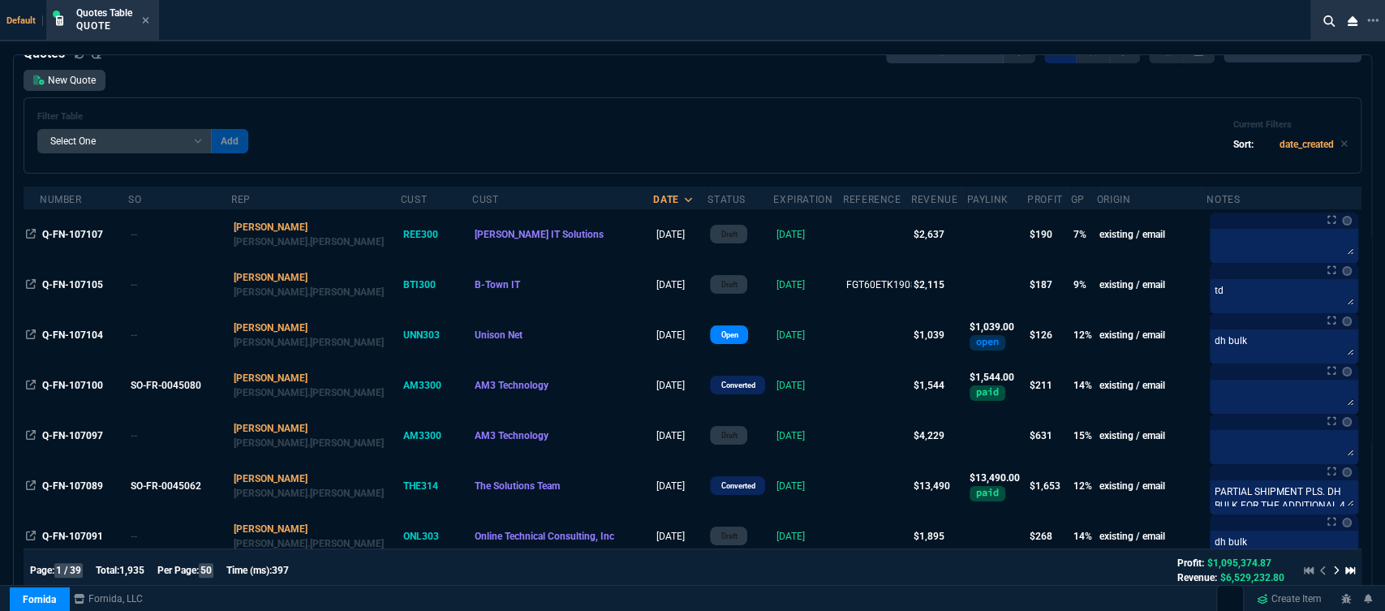
scroll to position [0, 0]
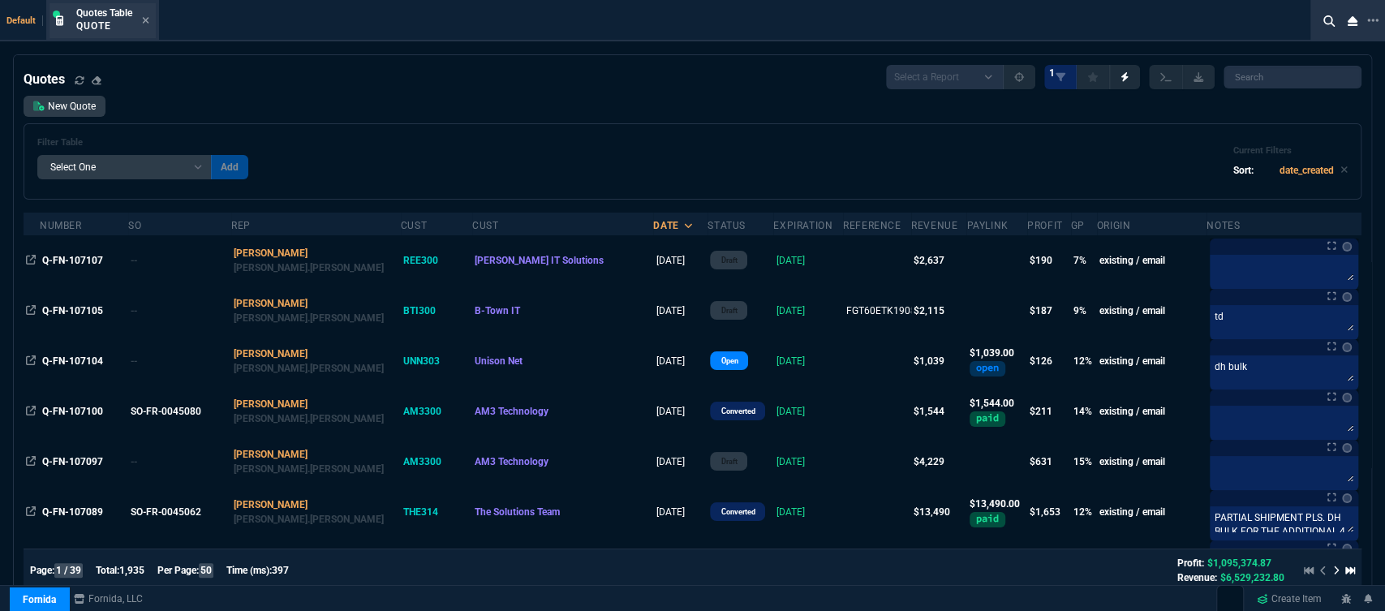
click at [150, 16] on div "Quotes Table Quote" at bounding box center [102, 20] width 106 height 35
click at [144, 19] on icon at bounding box center [146, 20] width 6 height 6
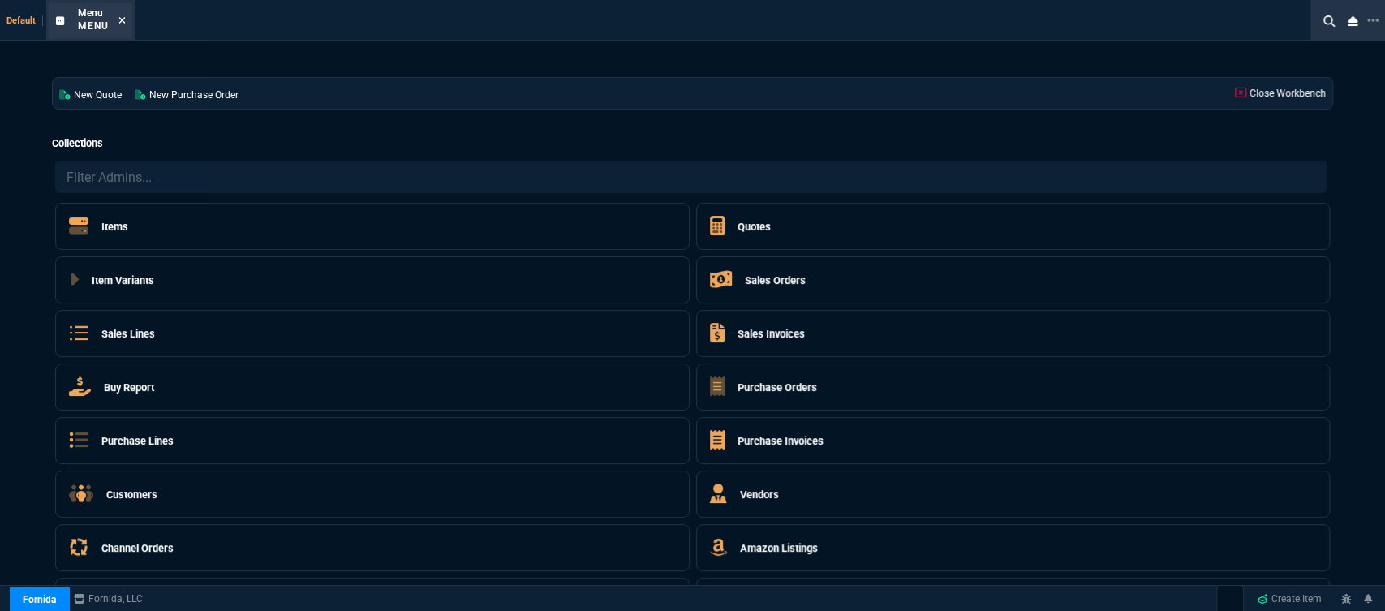
click at [123, 23] on icon at bounding box center [122, 20] width 6 height 6
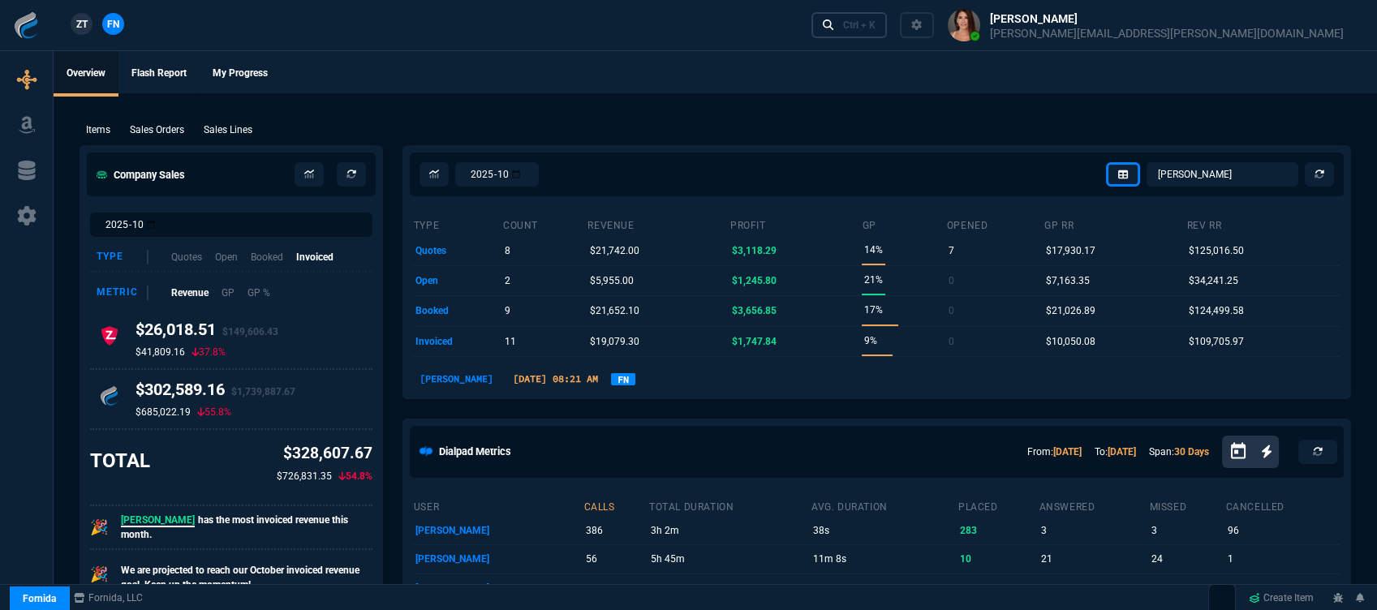
click at [875, 28] on div "Ctrl + K" at bounding box center [859, 25] width 32 height 13
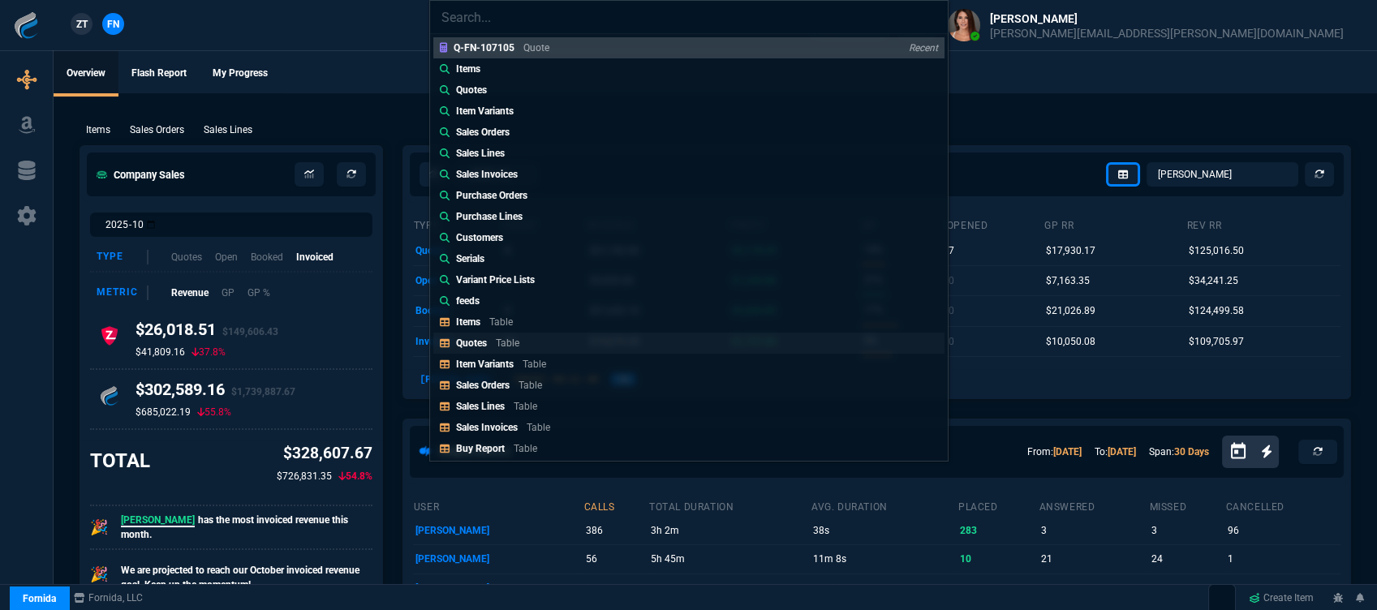
click at [540, 339] on link "Quotes Table" at bounding box center [688, 343] width 511 height 21
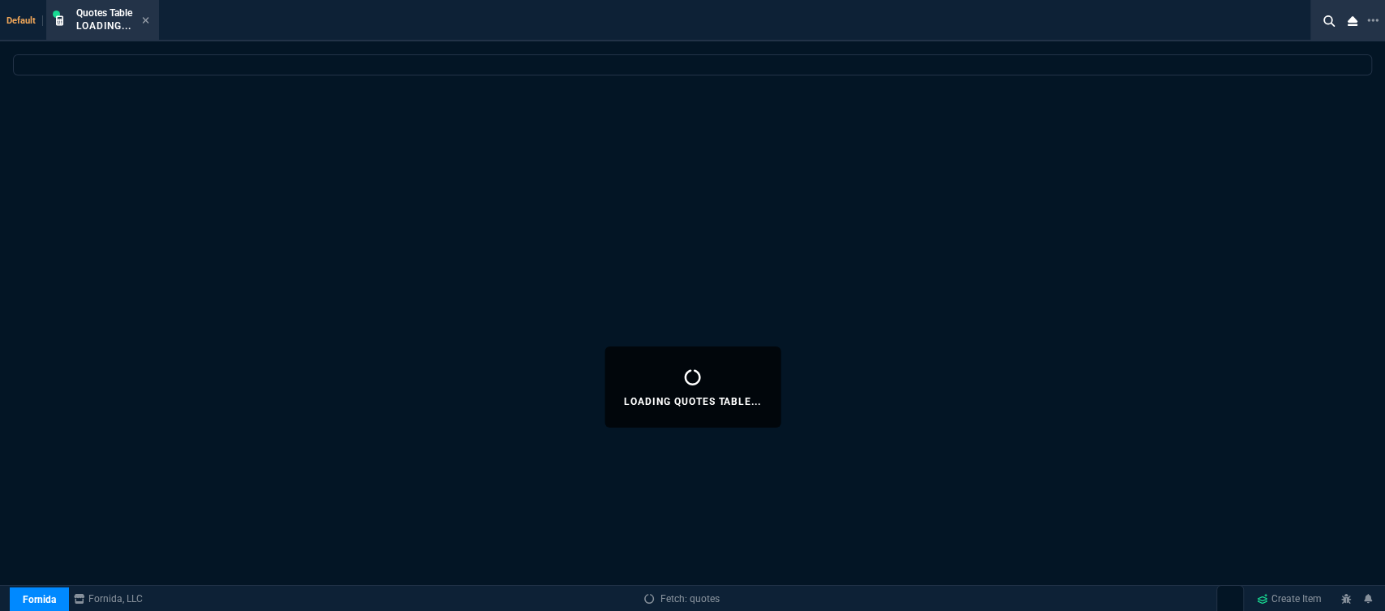
select select
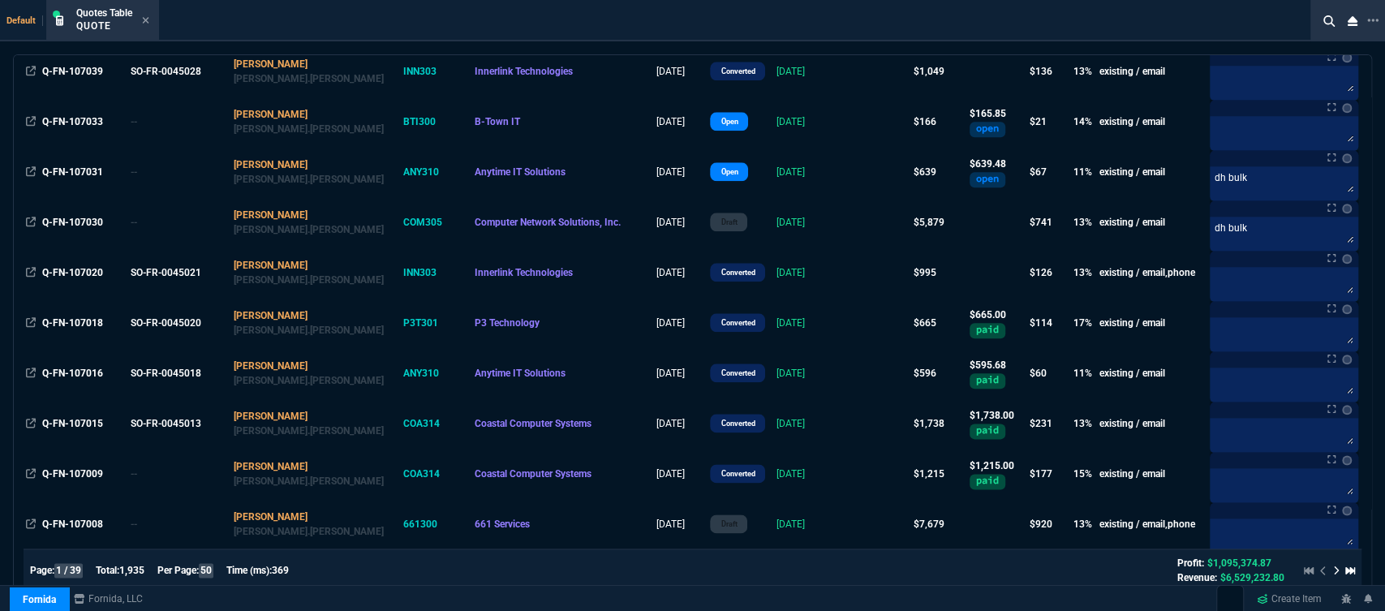
scroll to position [1351, 0]
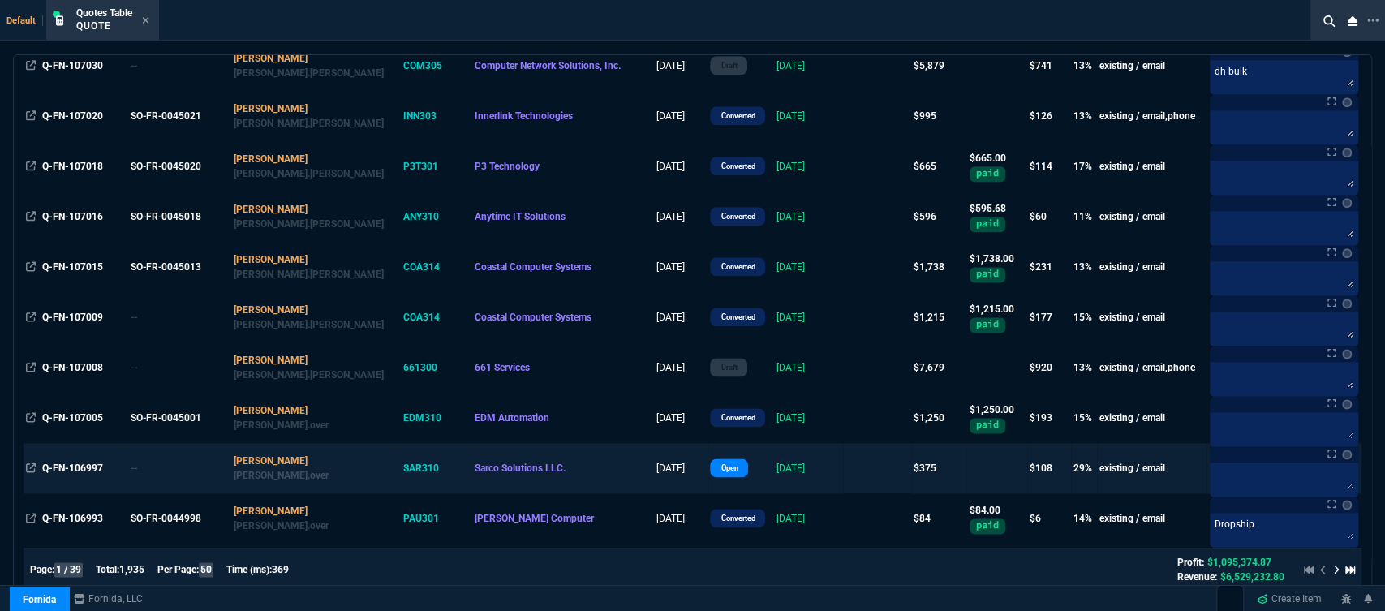
click at [796, 452] on td "[DATE]" at bounding box center [808, 468] width 70 height 50
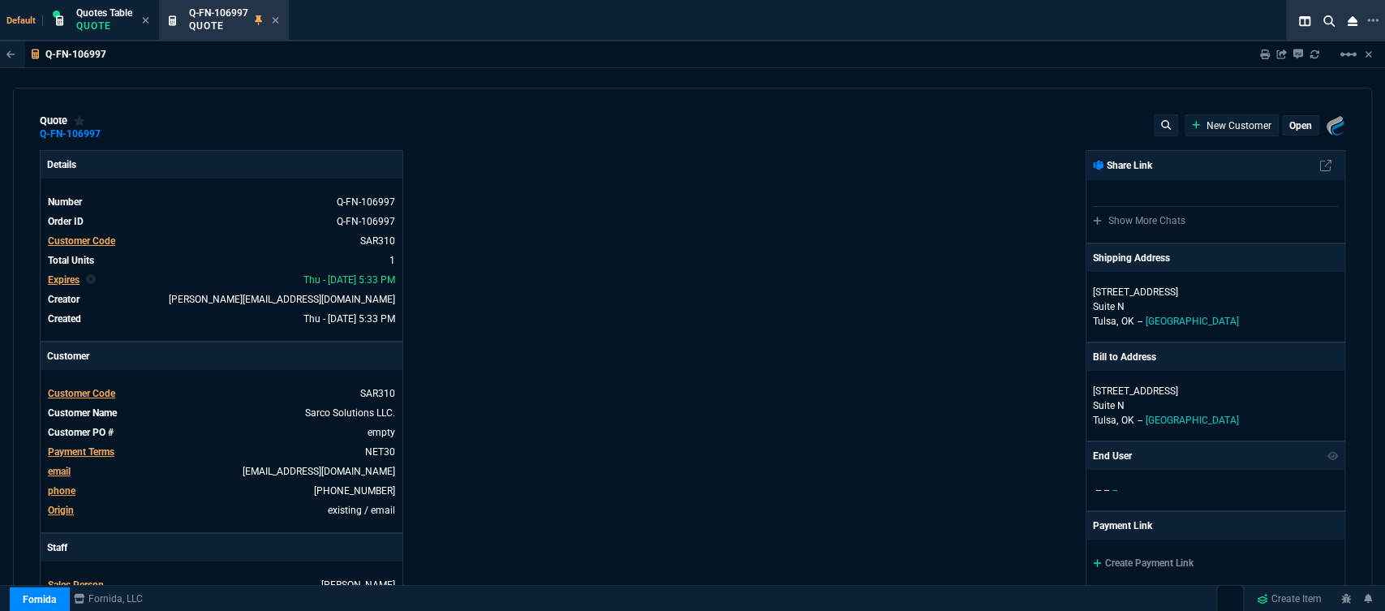
type input "33"
type input "122"
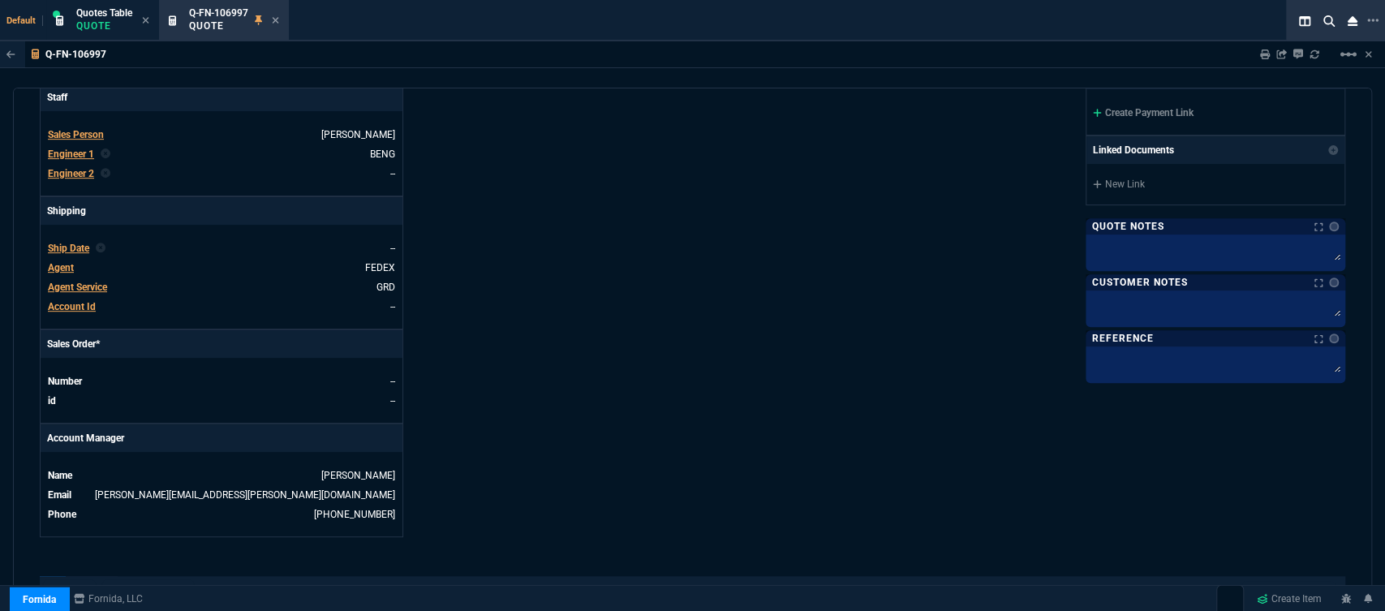
scroll to position [836, 0]
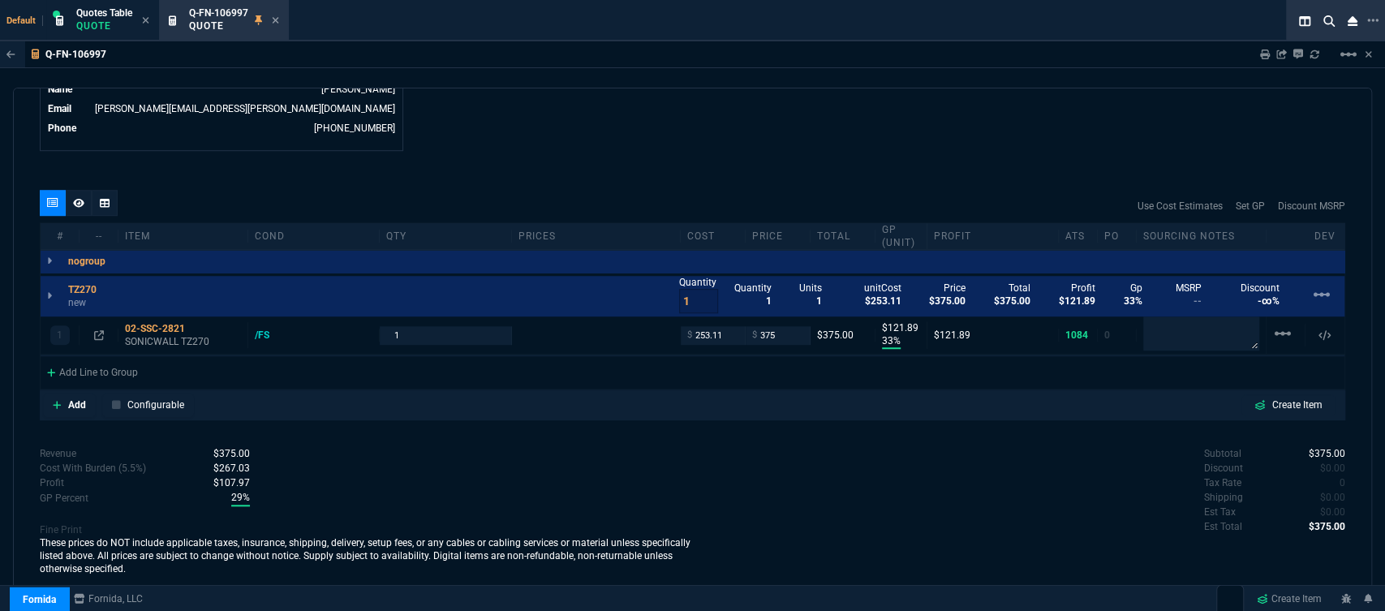
type input "499"
type input "25"
click at [199, 325] on icon at bounding box center [195, 329] width 9 height 10
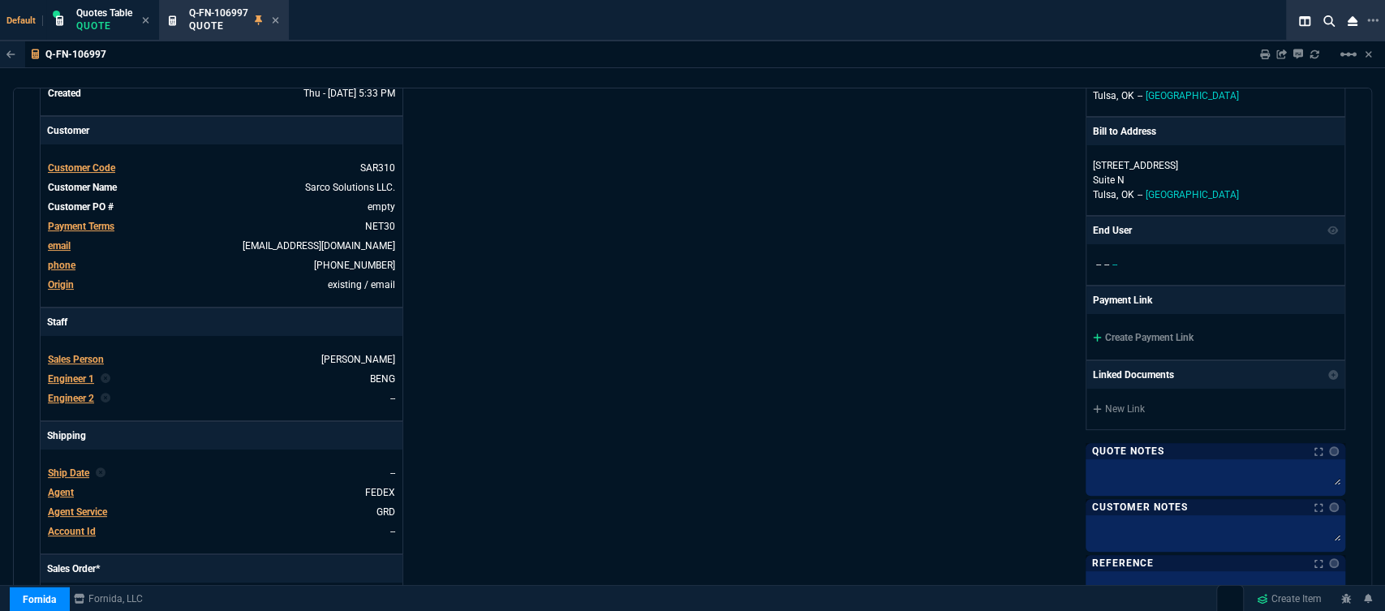
scroll to position [205, 0]
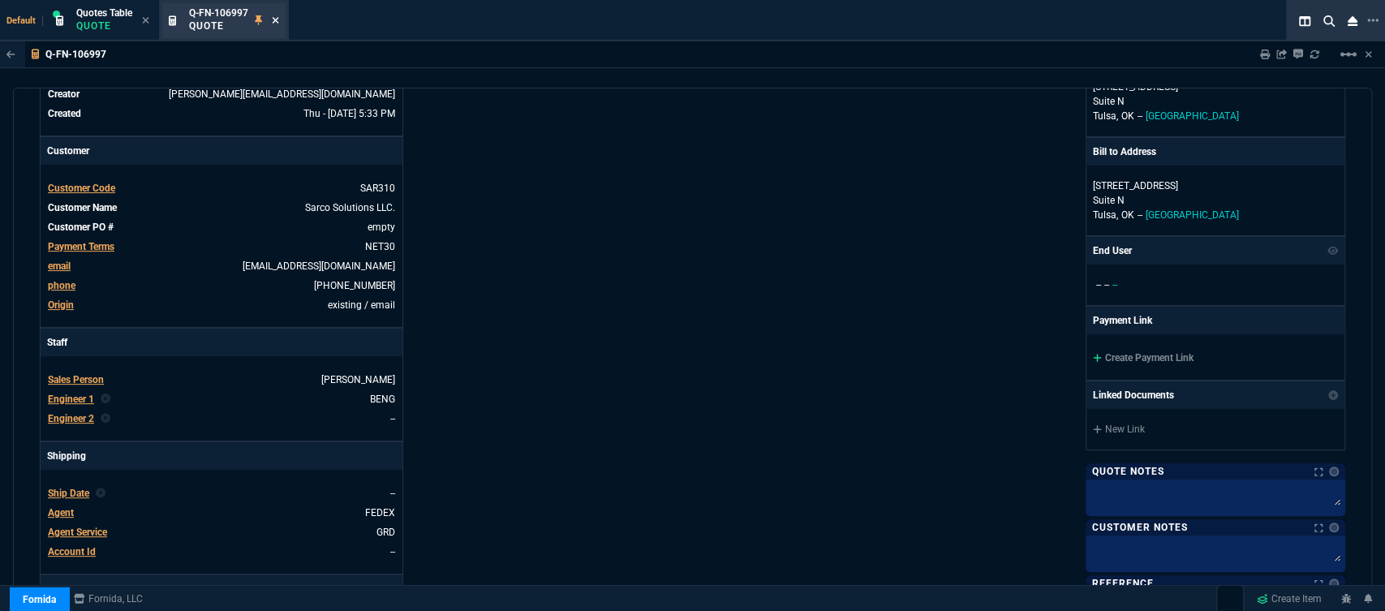
click at [277, 15] on icon at bounding box center [275, 20] width 7 height 10
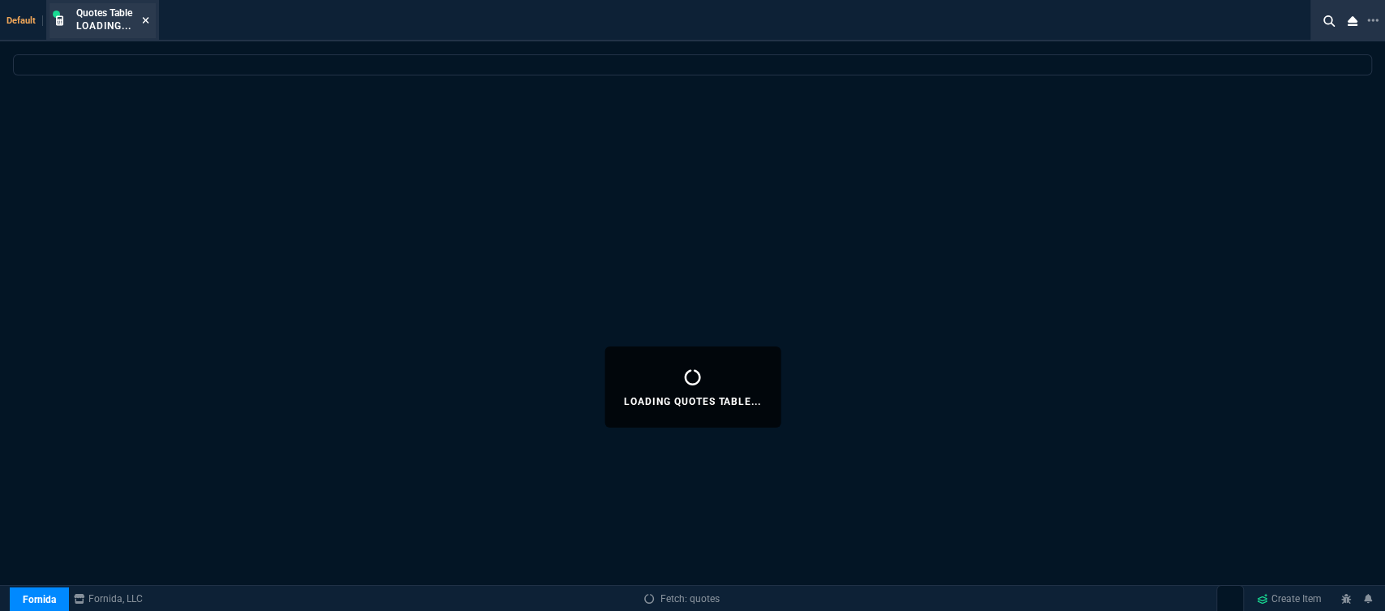
click at [148, 21] on icon at bounding box center [146, 20] width 6 height 6
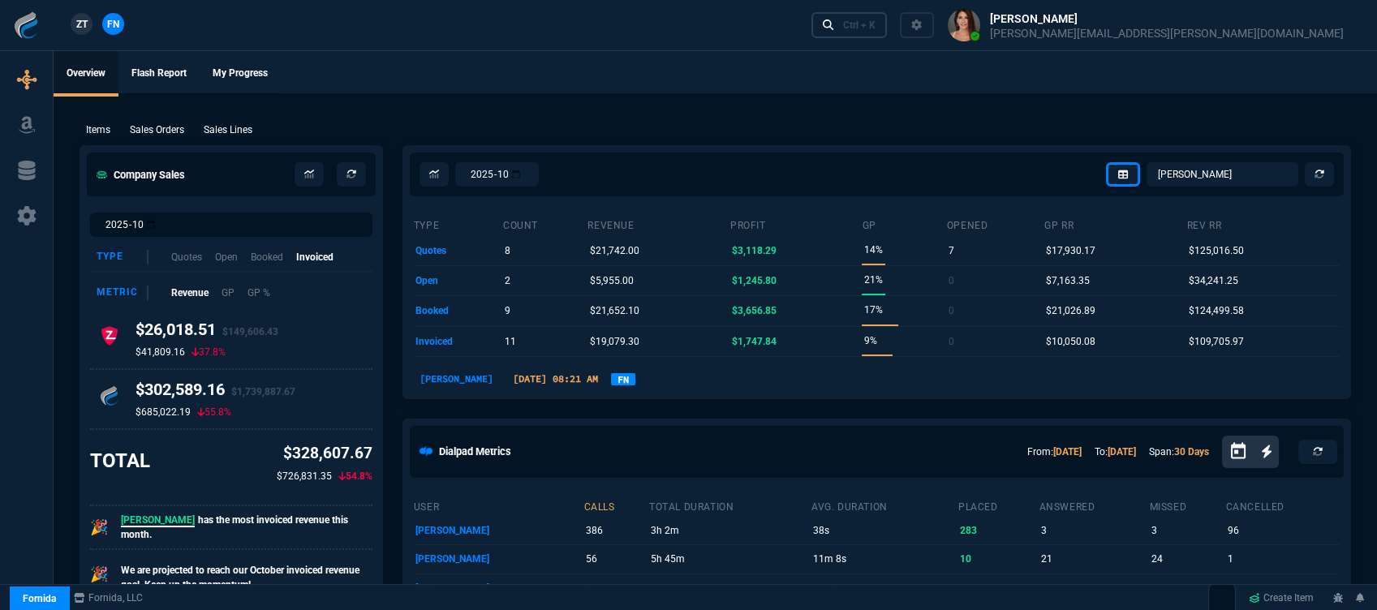
click at [875, 30] on div "Ctrl + K" at bounding box center [859, 25] width 32 height 13
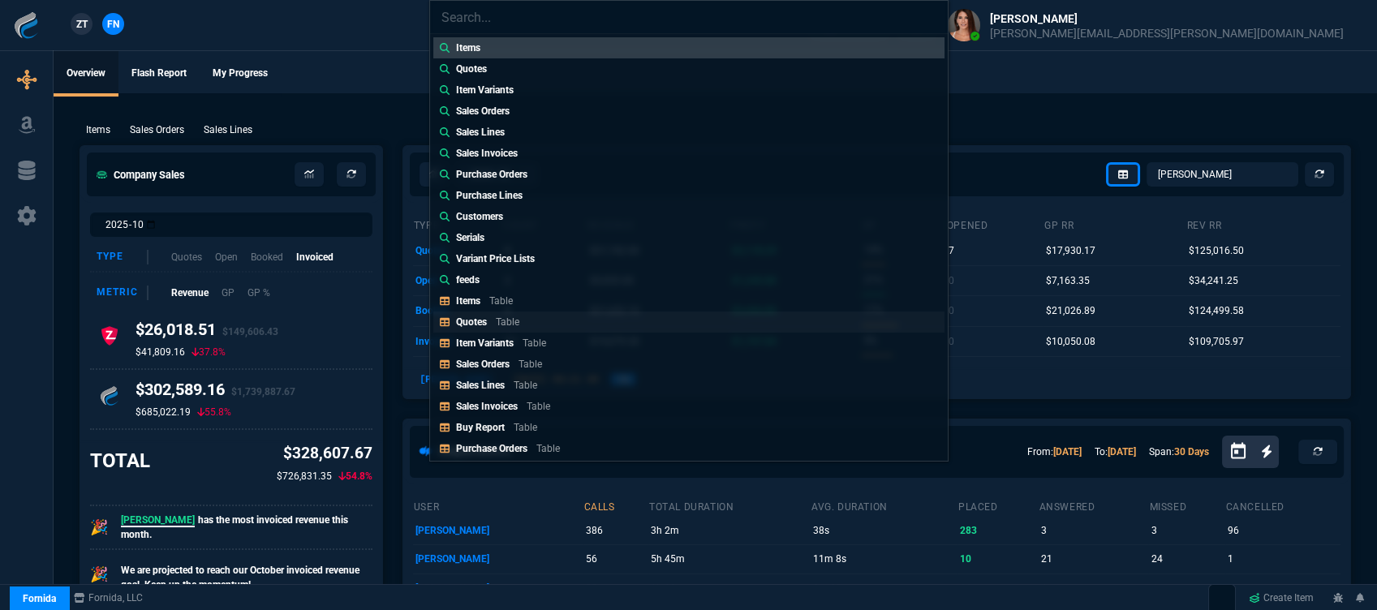
click at [532, 322] on link "Quotes Table" at bounding box center [688, 321] width 511 height 21
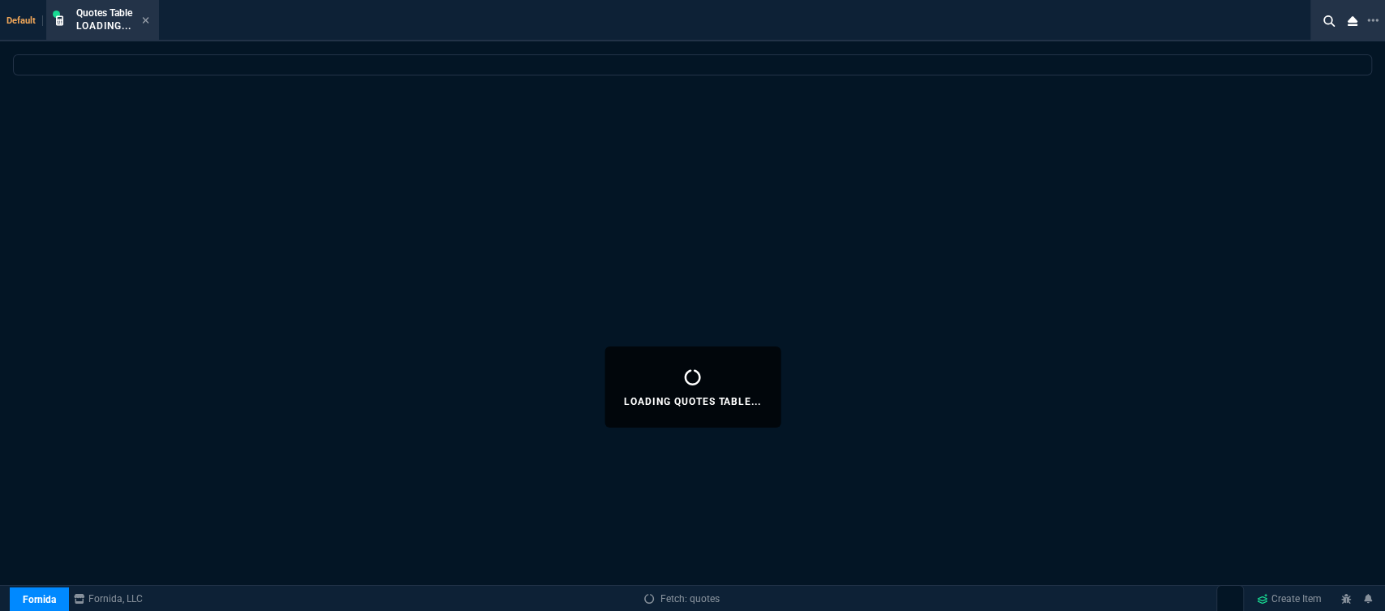
select select
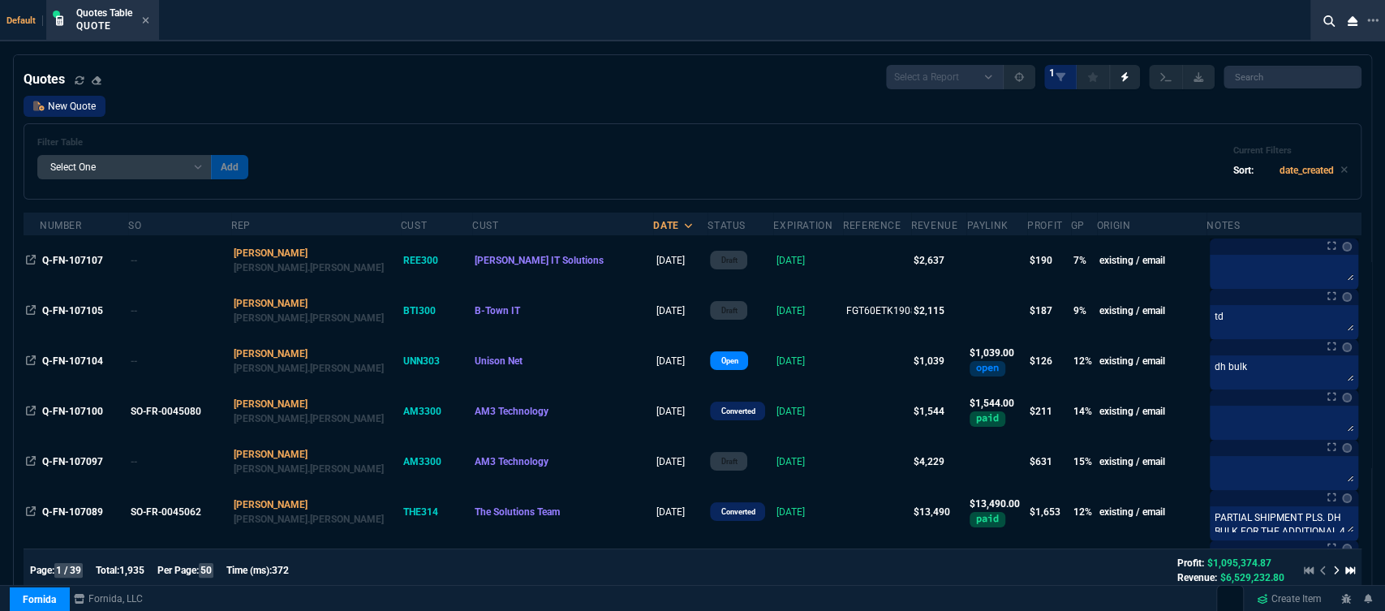
click at [52, 99] on link "New Quote" at bounding box center [65, 106] width 82 height 21
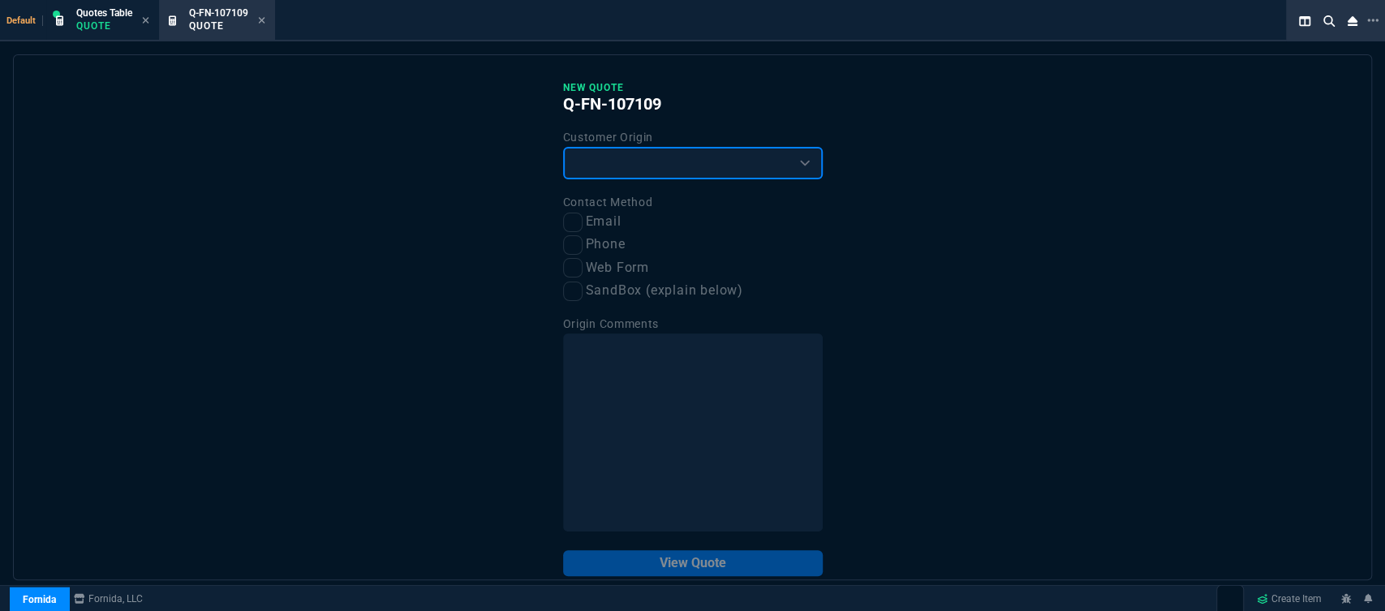
click at [607, 158] on select "Existing Customer Amazon Lead (first order) Website Lead (first order) Called (…" at bounding box center [693, 163] width 260 height 32
select select "existing"
click at [563, 148] on select "Existing Customer Amazon Lead (first order) Website Lead (first order) Called (…" at bounding box center [693, 163] width 260 height 32
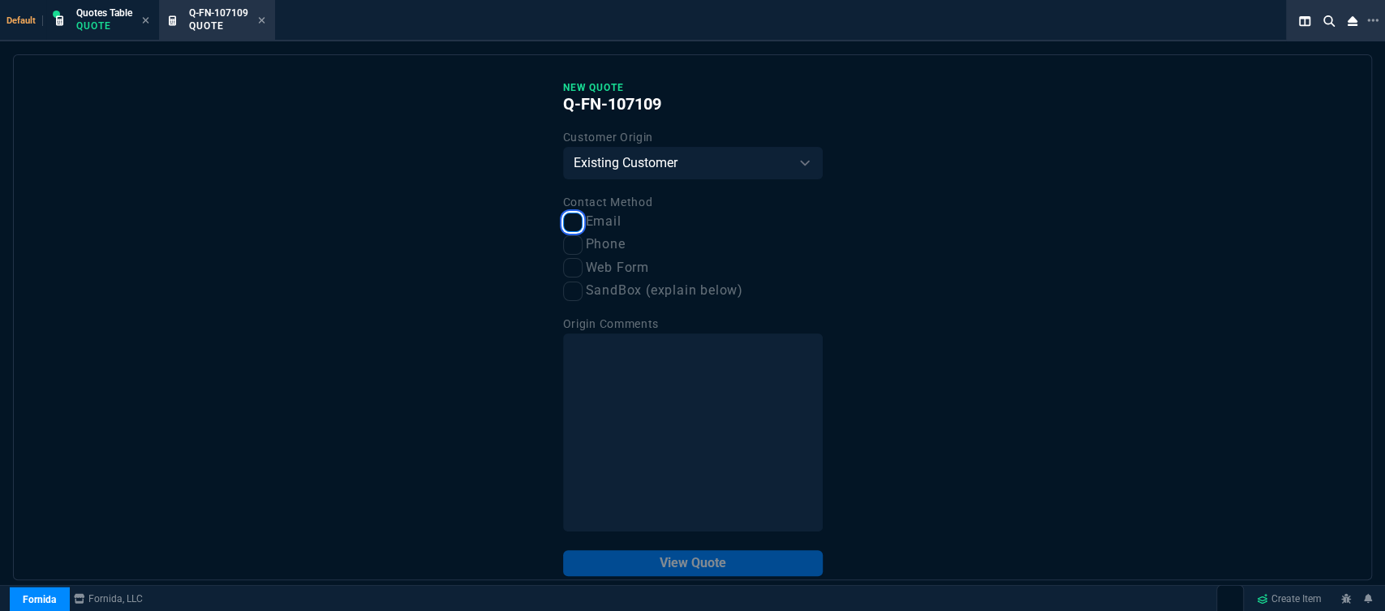
click at [567, 230] on input "Email" at bounding box center [572, 222] width 19 height 19
checkbox input "true"
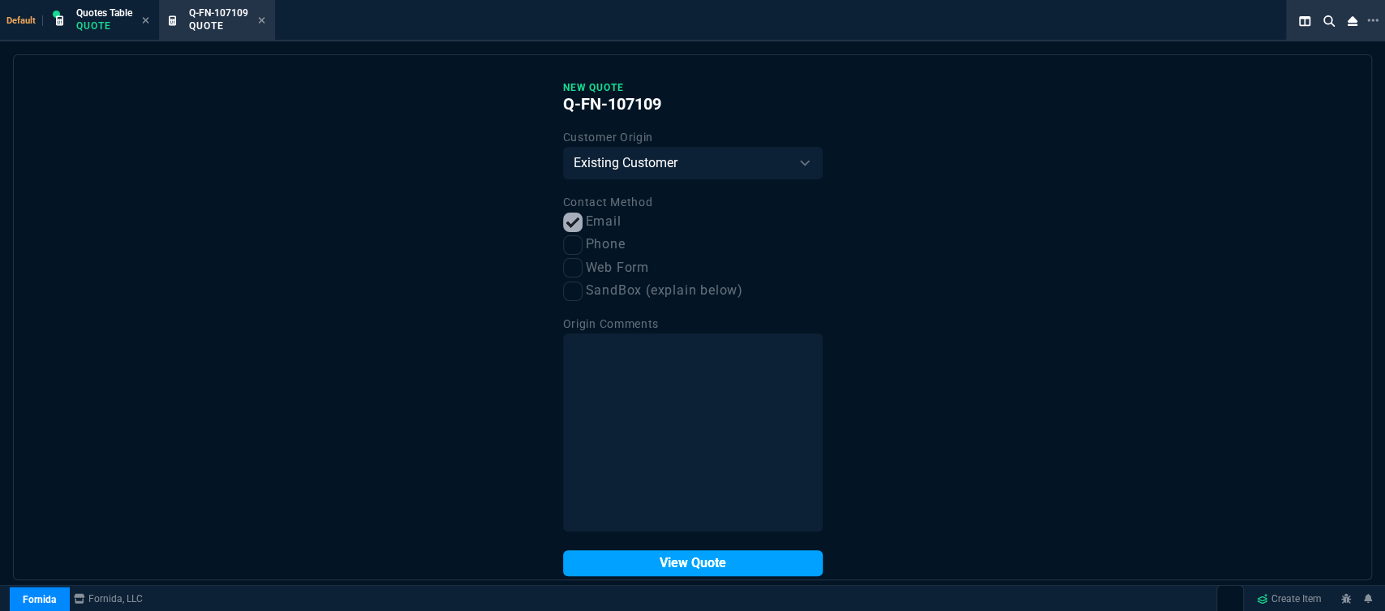
click at [656, 571] on button "View Quote" at bounding box center [693, 563] width 260 height 26
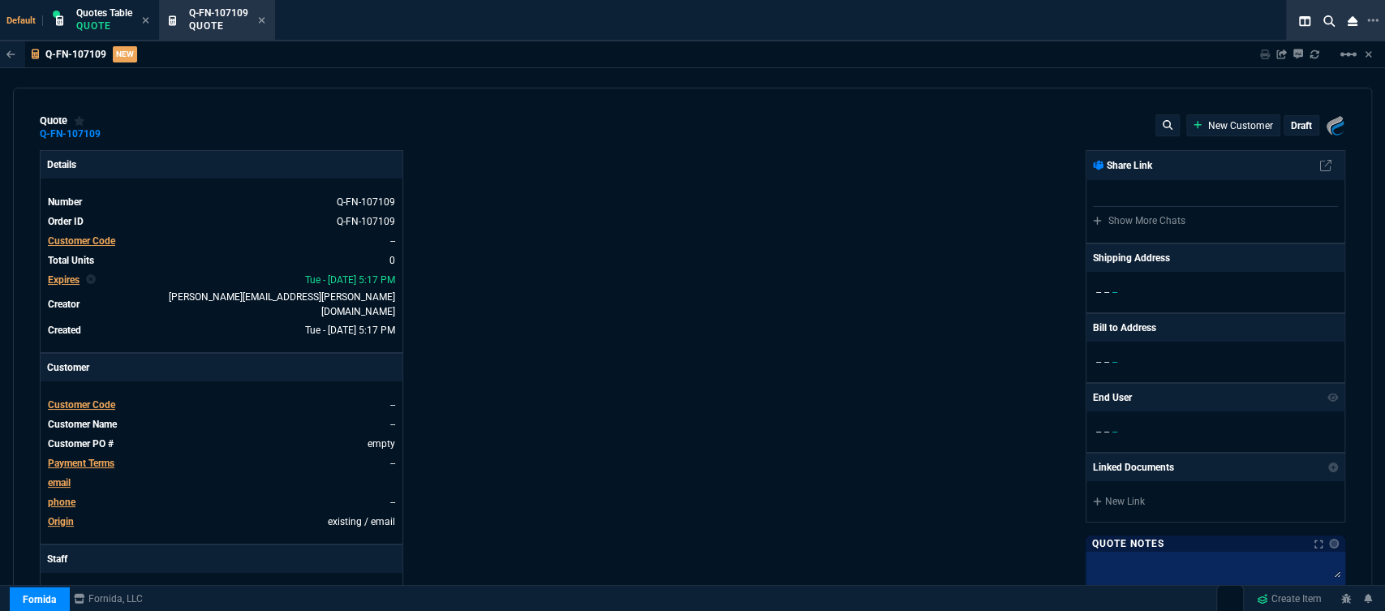
click at [84, 399] on span "Customer Code" at bounding box center [81, 404] width 67 height 11
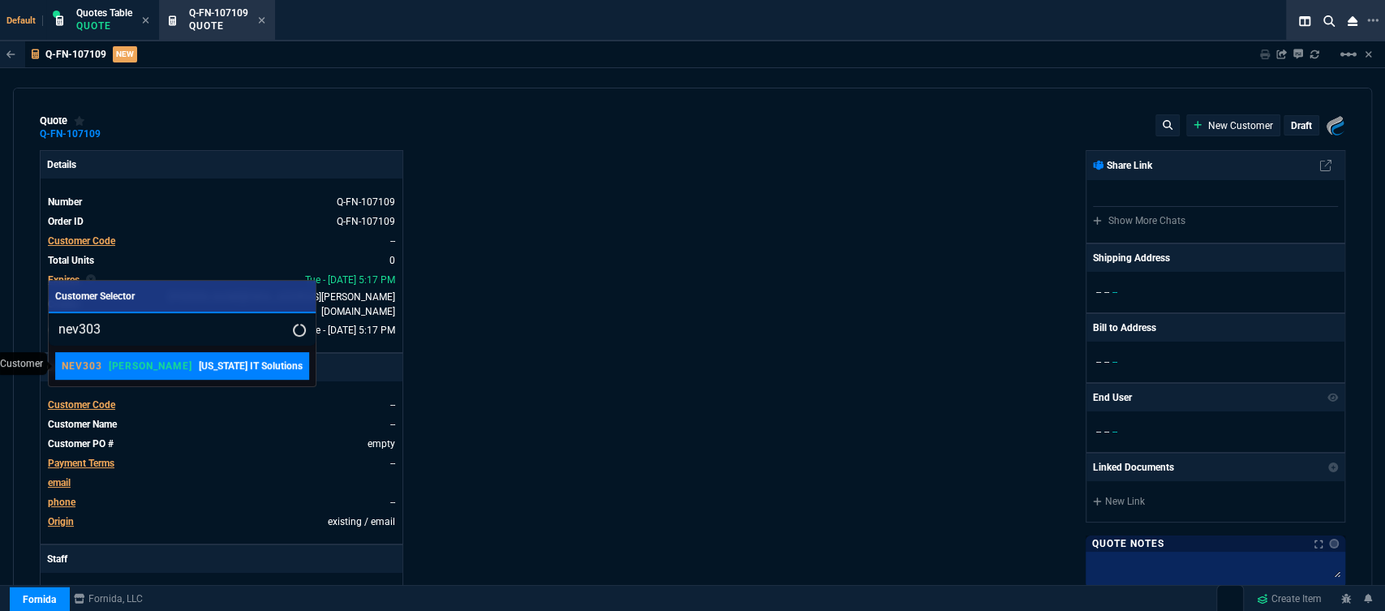
type input "nev303"
click at [134, 372] on div "NEV303 [PERSON_NAME] [US_STATE] IT Solutions" at bounding box center [182, 366] width 241 height 15
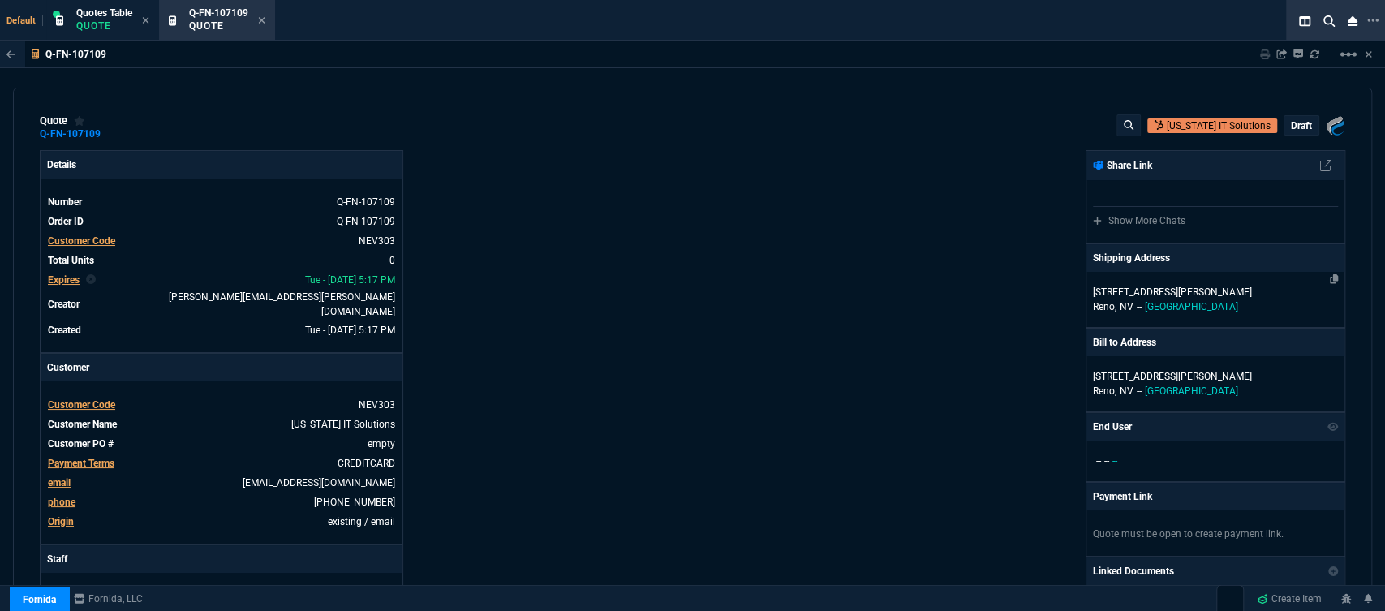
click at [1220, 295] on p "[STREET_ADDRESS][PERSON_NAME]" at bounding box center [1215, 292] width 245 height 15
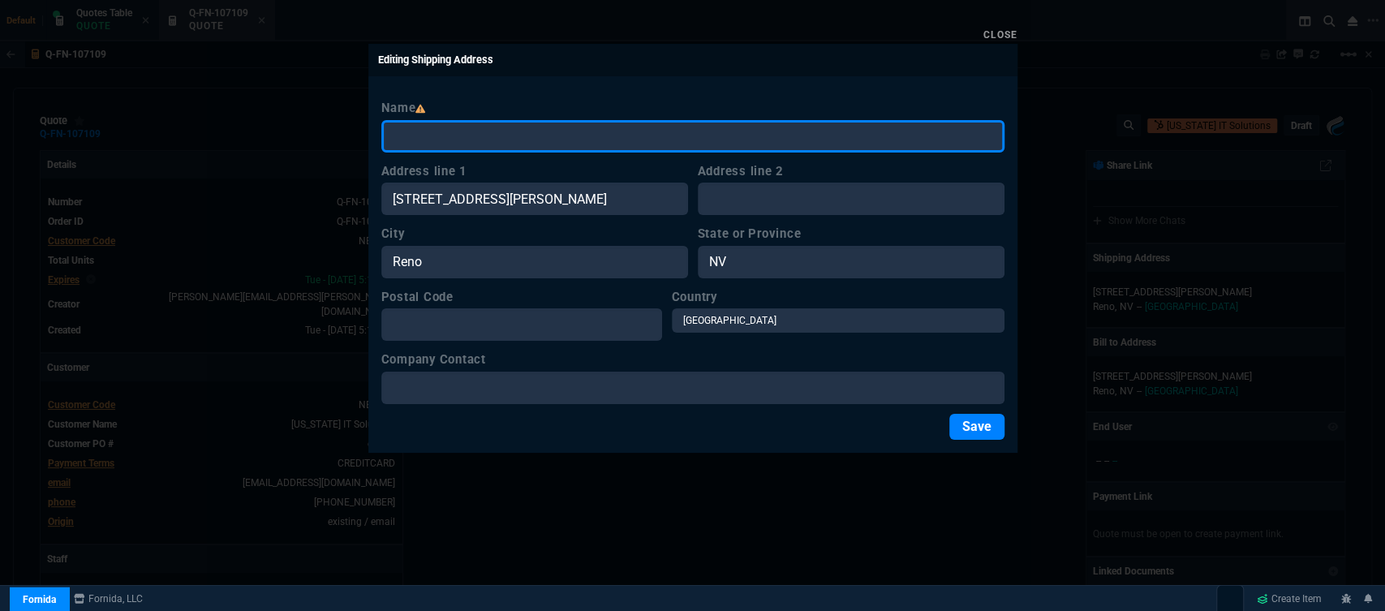
click at [749, 137] on input "Name" at bounding box center [692, 136] width 623 height 32
paste input "[US_STATE] IT Solutions [STREET_ADDRESS]*"
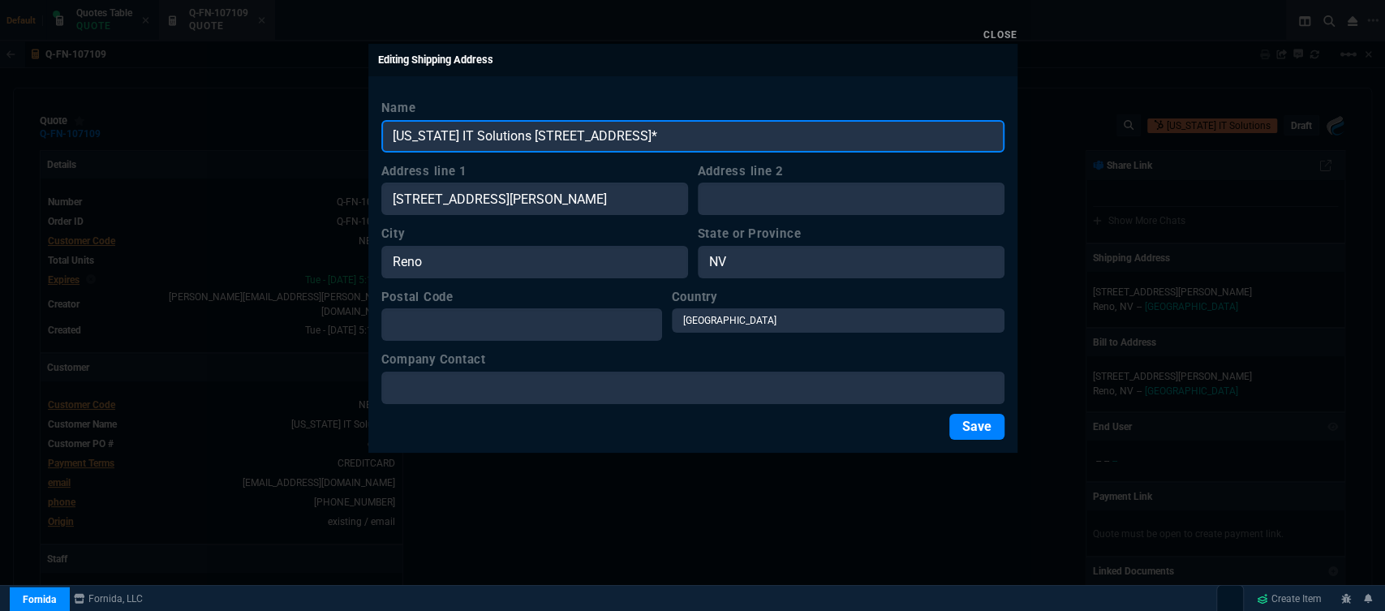
type input "[US_STATE] IT Solutions [STREET_ADDRESS]*"
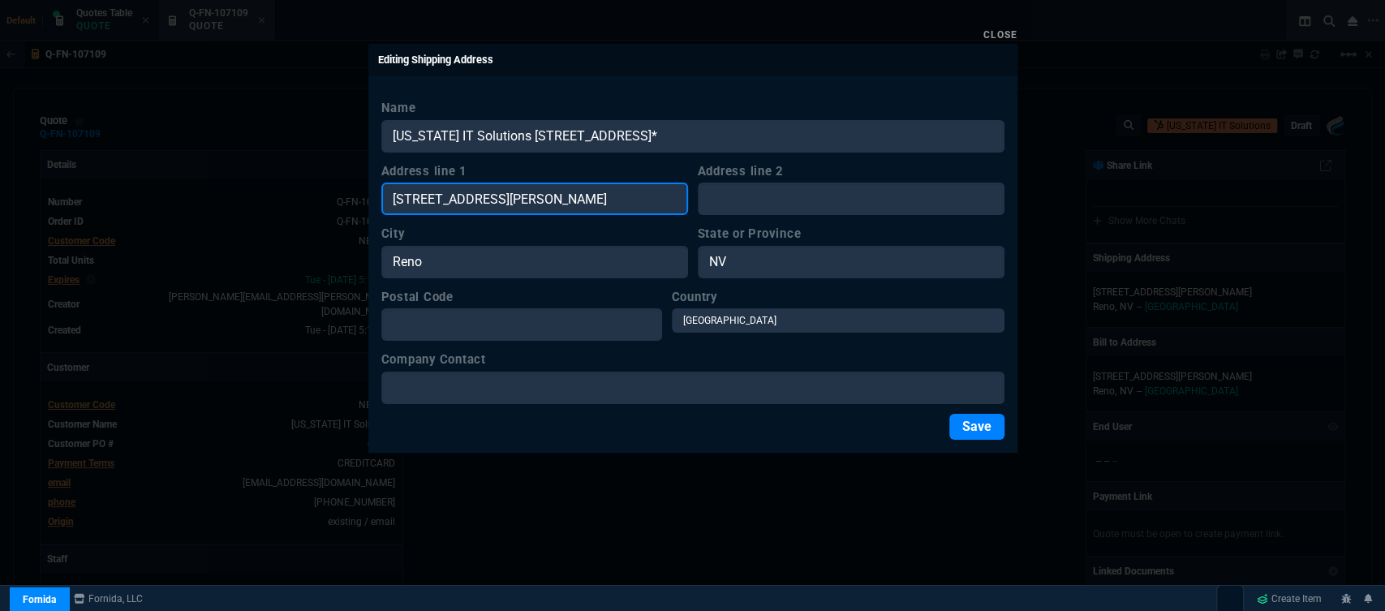
drag, startPoint x: 591, startPoint y: 198, endPoint x: 341, endPoint y: 201, distance: 249.0
click at [341, 201] on div "Close Editing Shipping Address Name [US_STATE] IT Solutions [STREET_ADDRESS]* A…" at bounding box center [692, 305] width 1385 height 611
paste input "[US_STATE] IT Solutions [STREET_ADDRESS]*"
type input "[US_STATE] IT Solutions [STREET_ADDRESS]*"
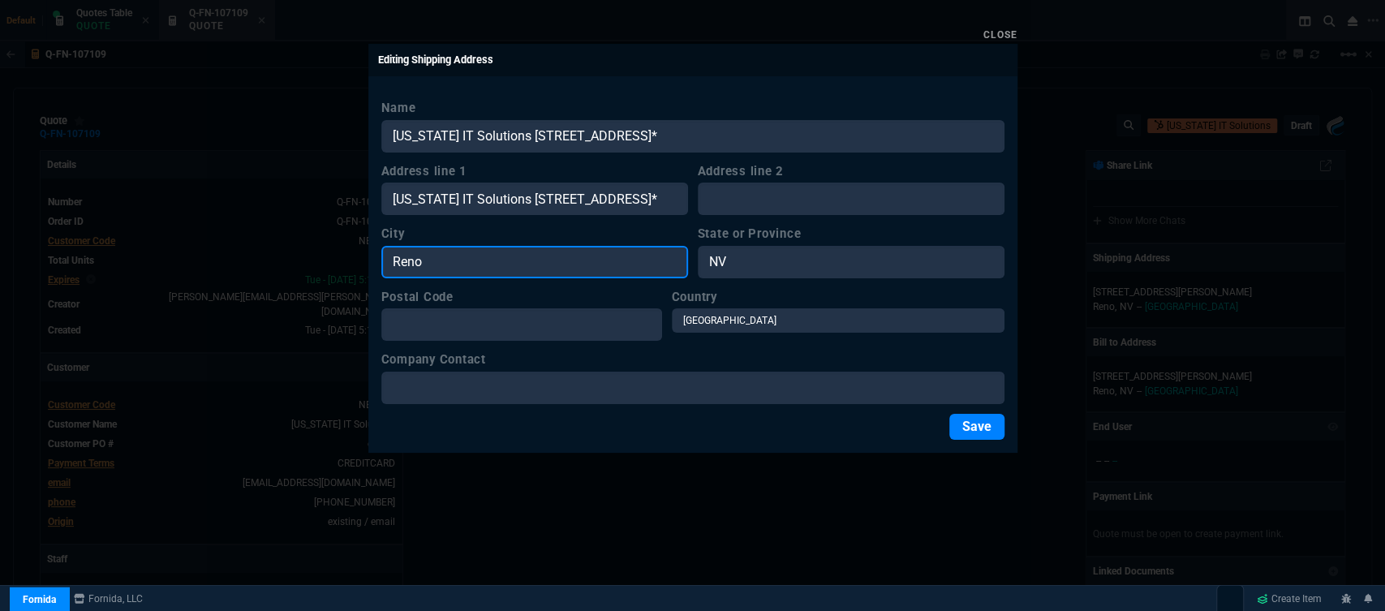
scroll to position [0, 0]
drag, startPoint x: 491, startPoint y: 264, endPoint x: 353, endPoint y: 260, distance: 137.9
click at [353, 260] on div "Close Editing Shipping Address Name [US_STATE] IT Solutions [STREET_ADDRESS]* A…" at bounding box center [692, 305] width 1385 height 611
paste input "[US_STATE] IT Solutions [STREET_ADDRESS]*"
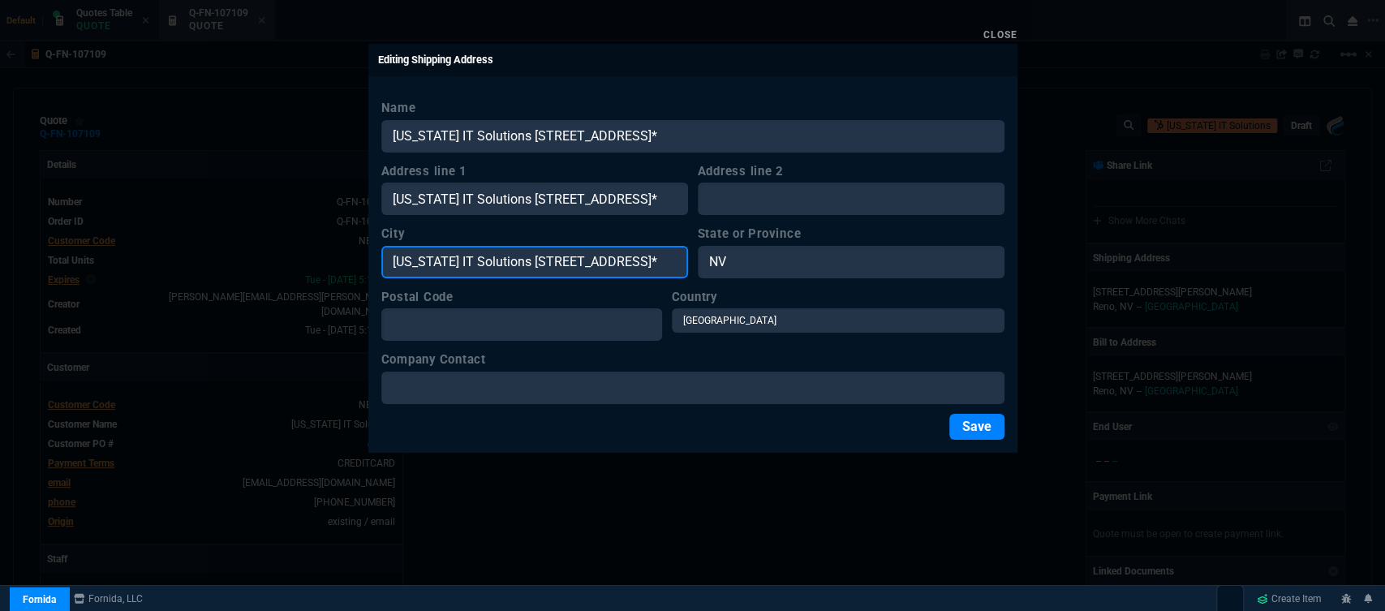
type input "[US_STATE] IT Solutions [STREET_ADDRESS]*"
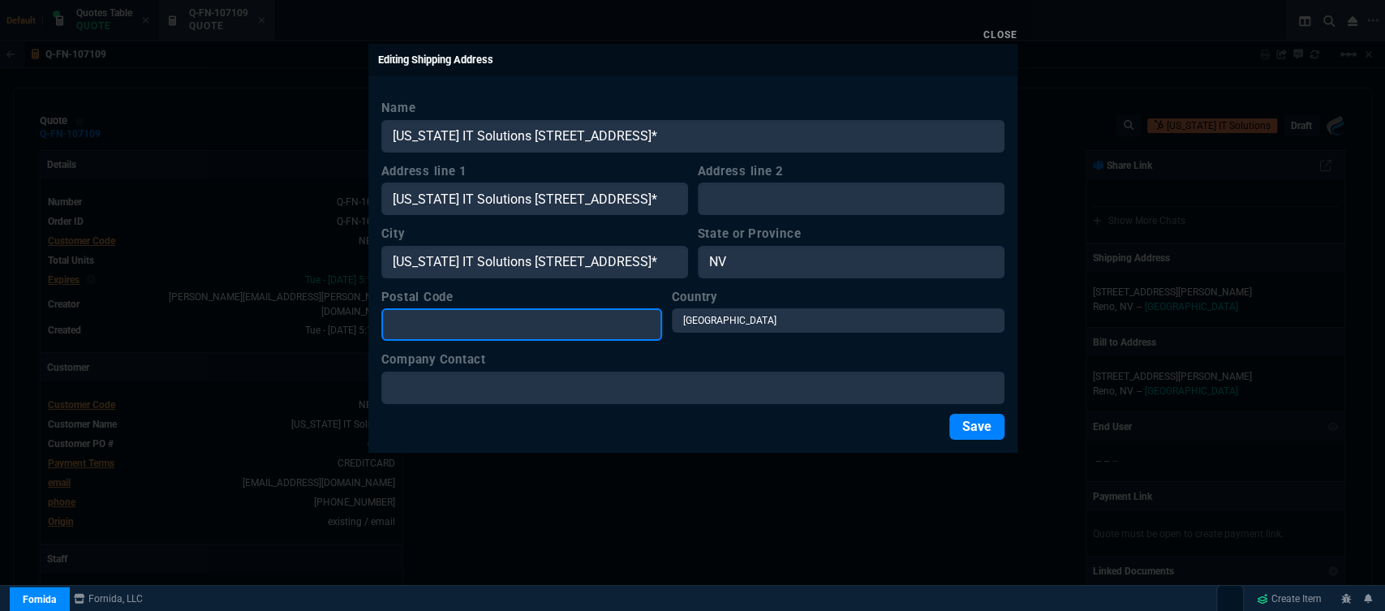
scroll to position [0, 0]
click at [477, 327] on input "Postal Code" at bounding box center [521, 324] width 281 height 32
paste input "[US_STATE] IT Solutions [STREET_ADDRESS]*"
click at [639, 324] on input "[US_STATE] IT Solutions [STREET_ADDRESS]" at bounding box center [521, 324] width 281 height 32
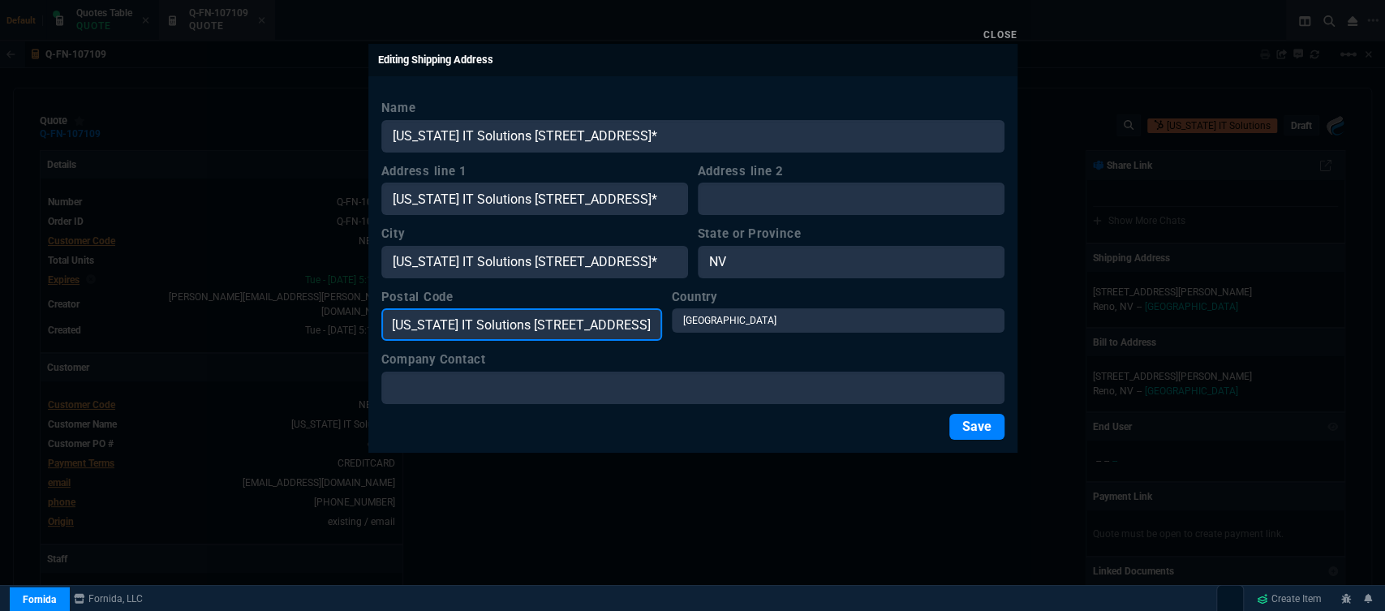
scroll to position [0, 0]
type input "89408"
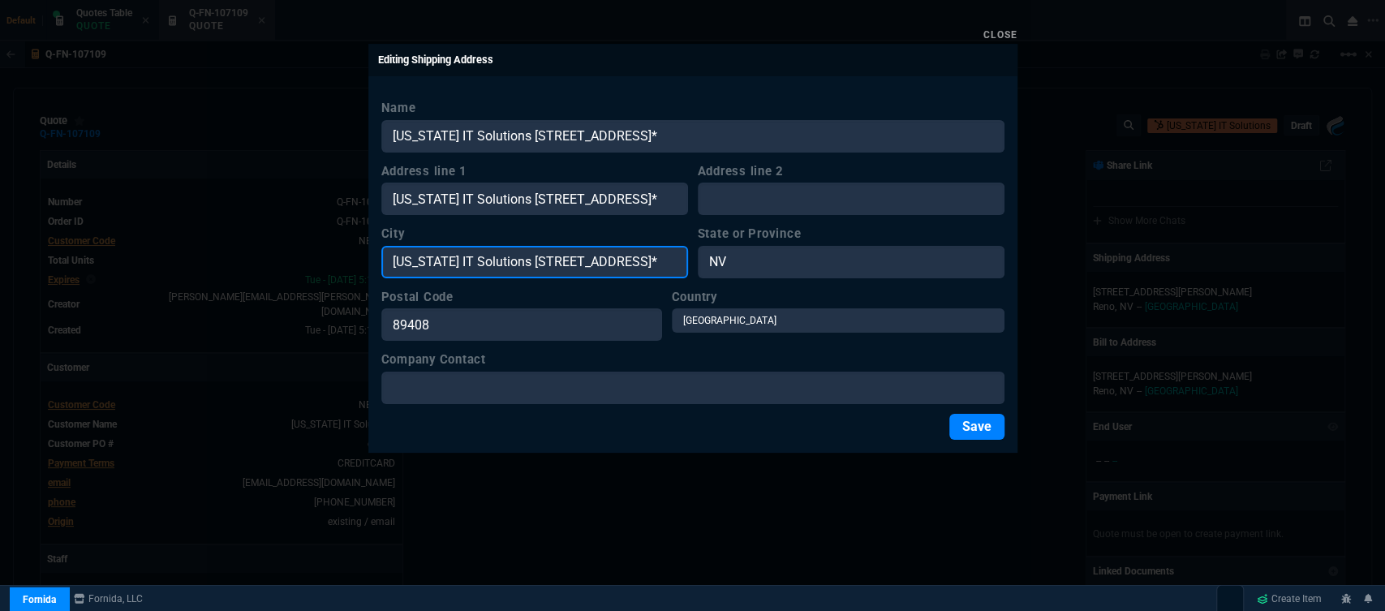
click at [615, 259] on input "[US_STATE] IT Solutions [STREET_ADDRESS]*" at bounding box center [534, 262] width 307 height 32
click at [613, 261] on input "Fernley, [GEOGRAPHIC_DATA] 89408*" at bounding box center [534, 262] width 307 height 32
type input "Fernley"
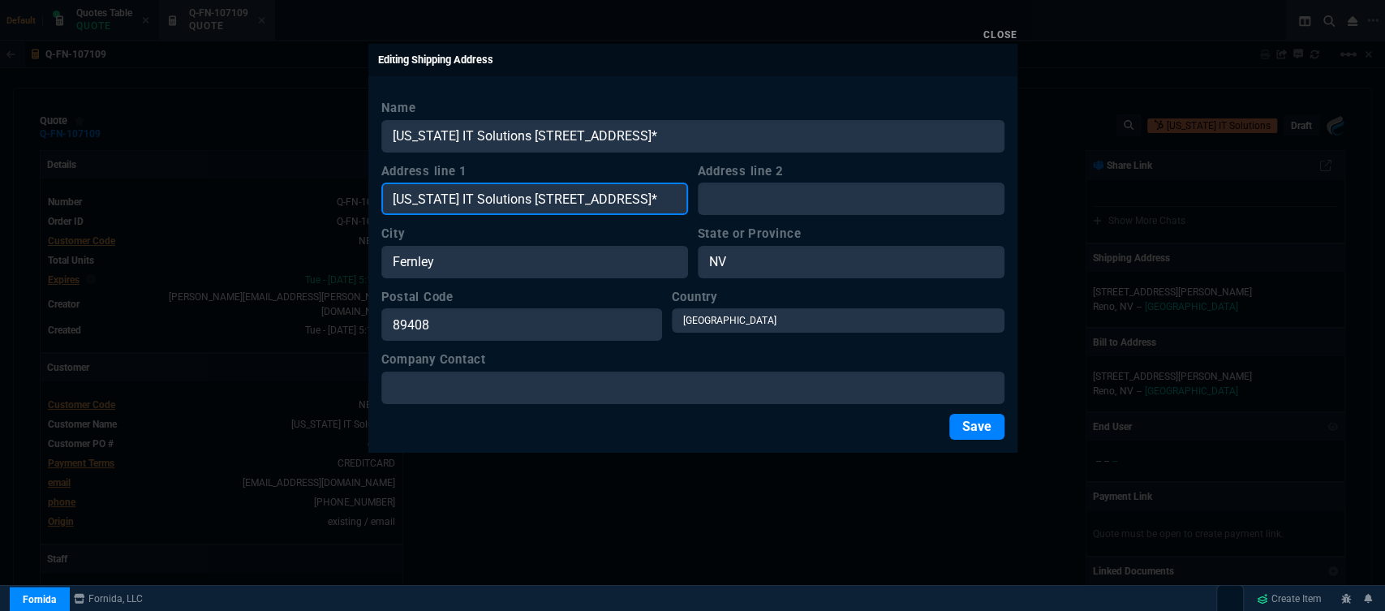
click at [512, 195] on input "[US_STATE] IT Solutions [STREET_ADDRESS]*" at bounding box center [534, 199] width 307 height 32
drag, startPoint x: 648, startPoint y: 196, endPoint x: 515, endPoint y: 203, distance: 133.2
click at [515, 203] on input "[STREET_ADDRESS]*" at bounding box center [534, 199] width 307 height 32
type input "[STREET_ADDRESS]"
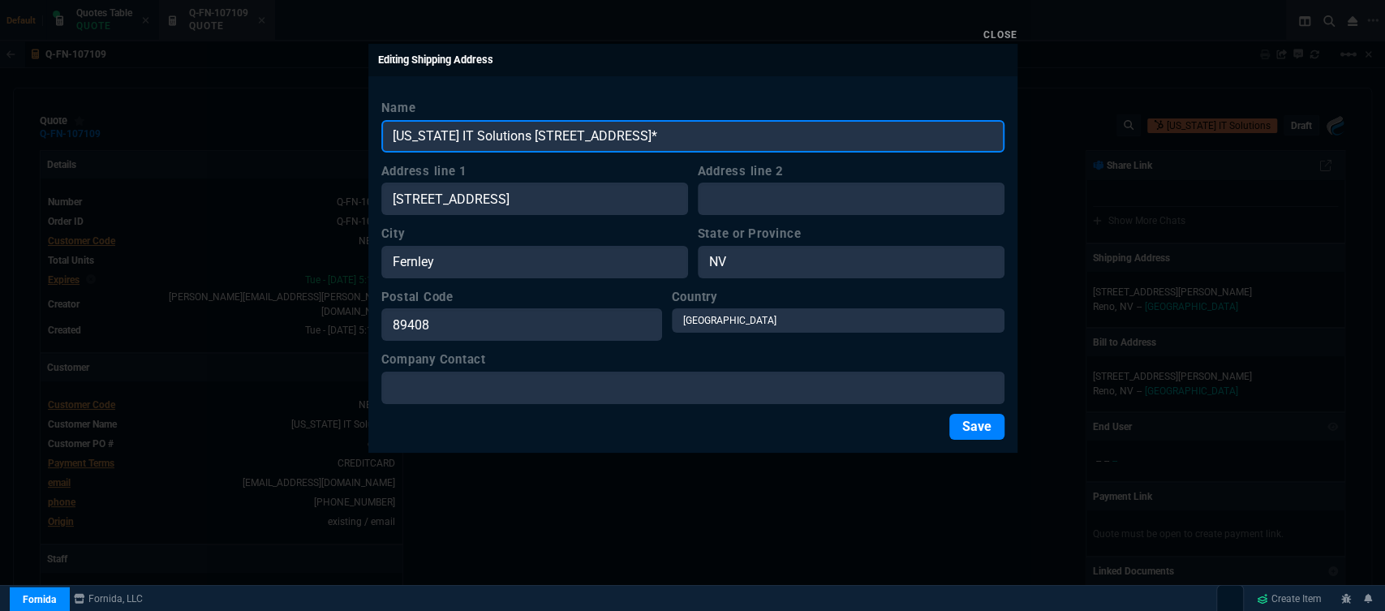
click at [783, 131] on input "[US_STATE] IT Solutions [STREET_ADDRESS]*" at bounding box center [692, 136] width 623 height 32
drag, startPoint x: 783, startPoint y: 131, endPoint x: 513, endPoint y: 131, distance: 270.1
click at [513, 131] on input "[US_STATE] IT Solutions [STREET_ADDRESS]*" at bounding box center [692, 136] width 623 height 32
type input "[US_STATE] IT Solutions"
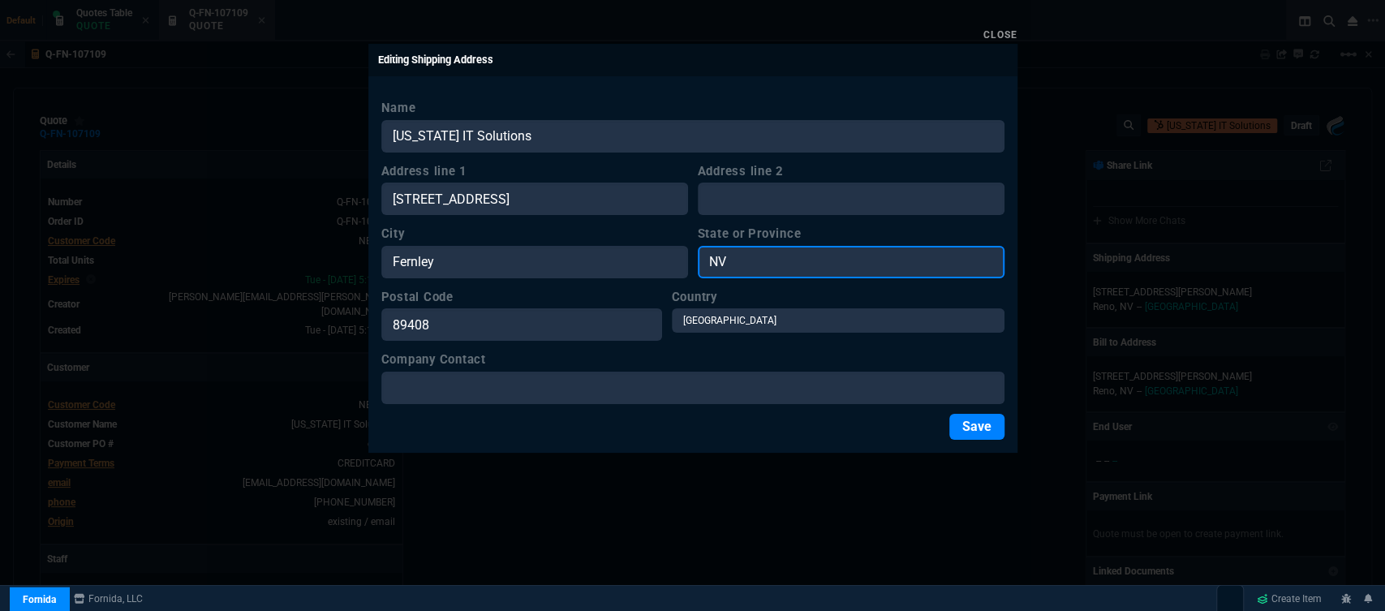
click at [818, 277] on input "NV" at bounding box center [851, 262] width 307 height 32
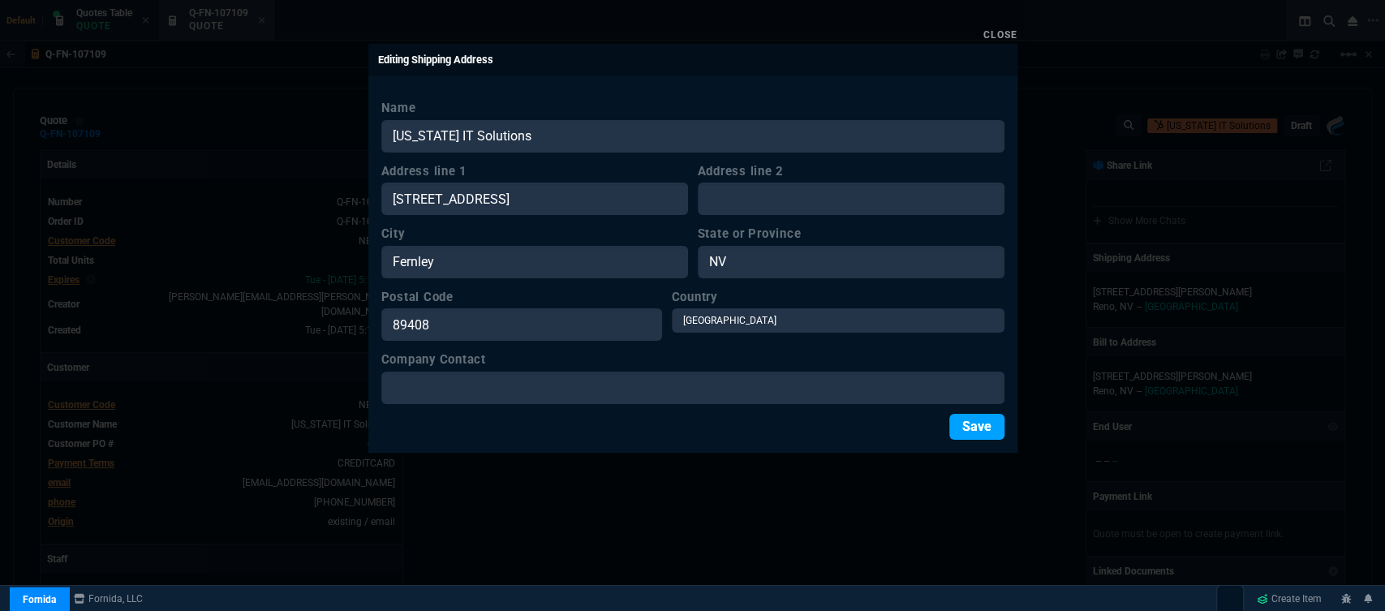
click at [974, 435] on button "Save" at bounding box center [976, 427] width 55 height 26
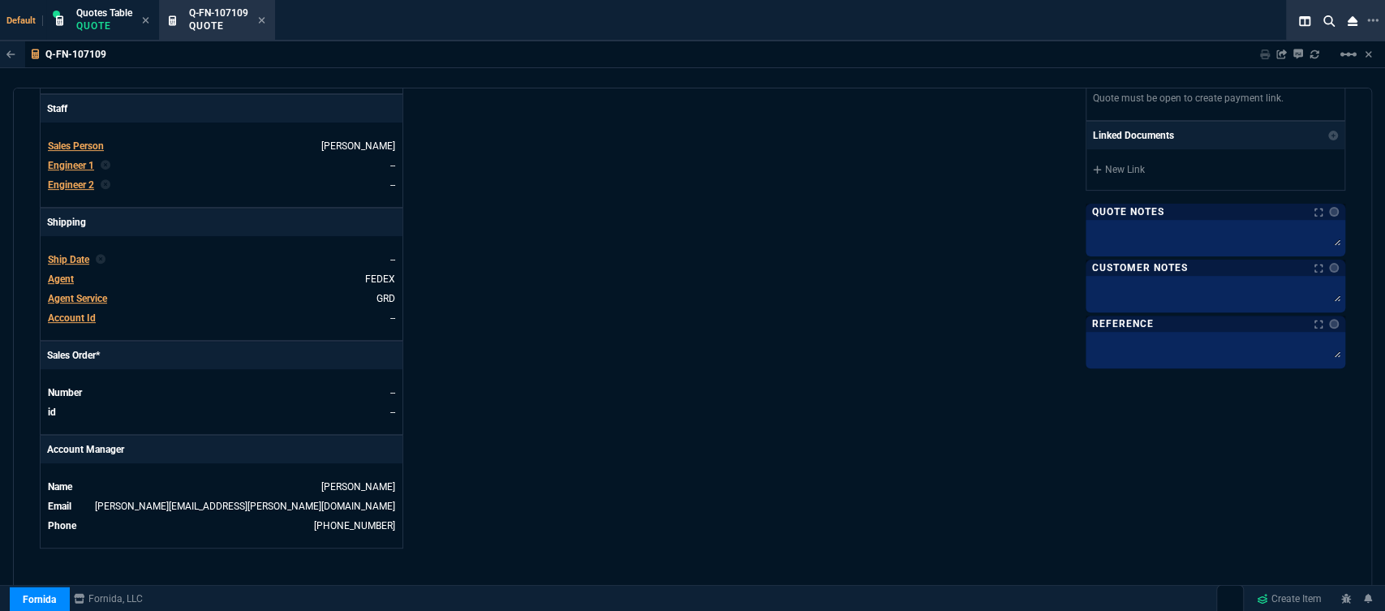
scroll to position [728, 0]
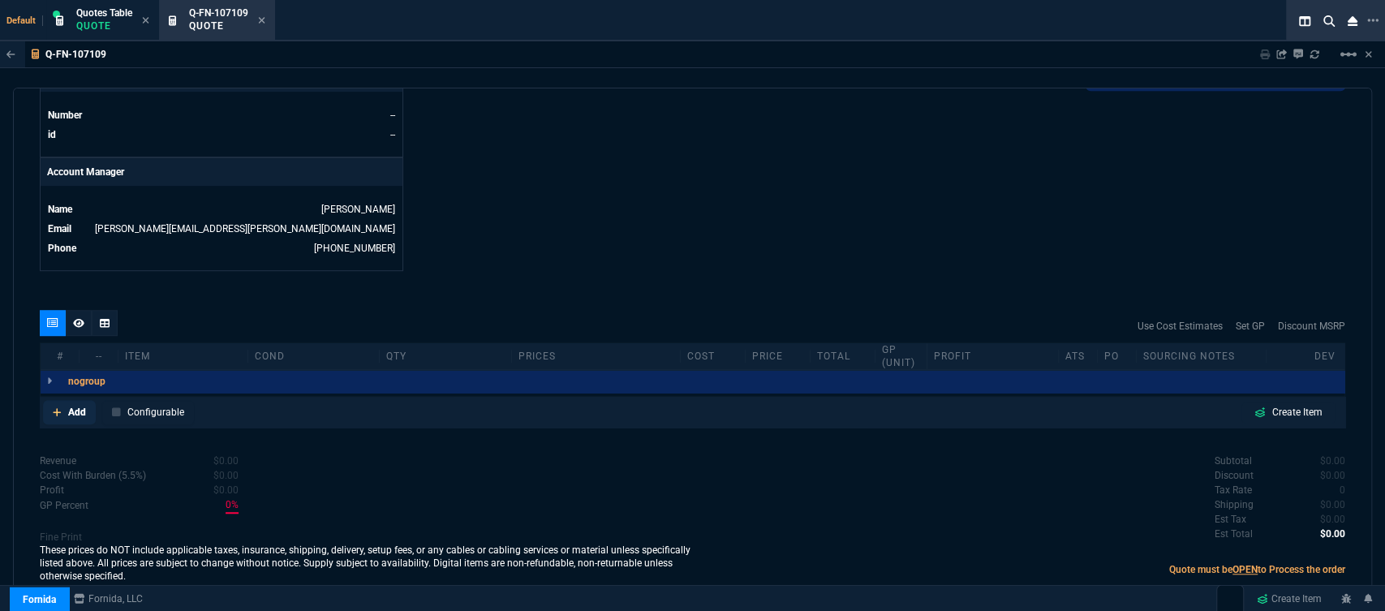
click at [58, 407] on icon at bounding box center [57, 412] width 9 height 10
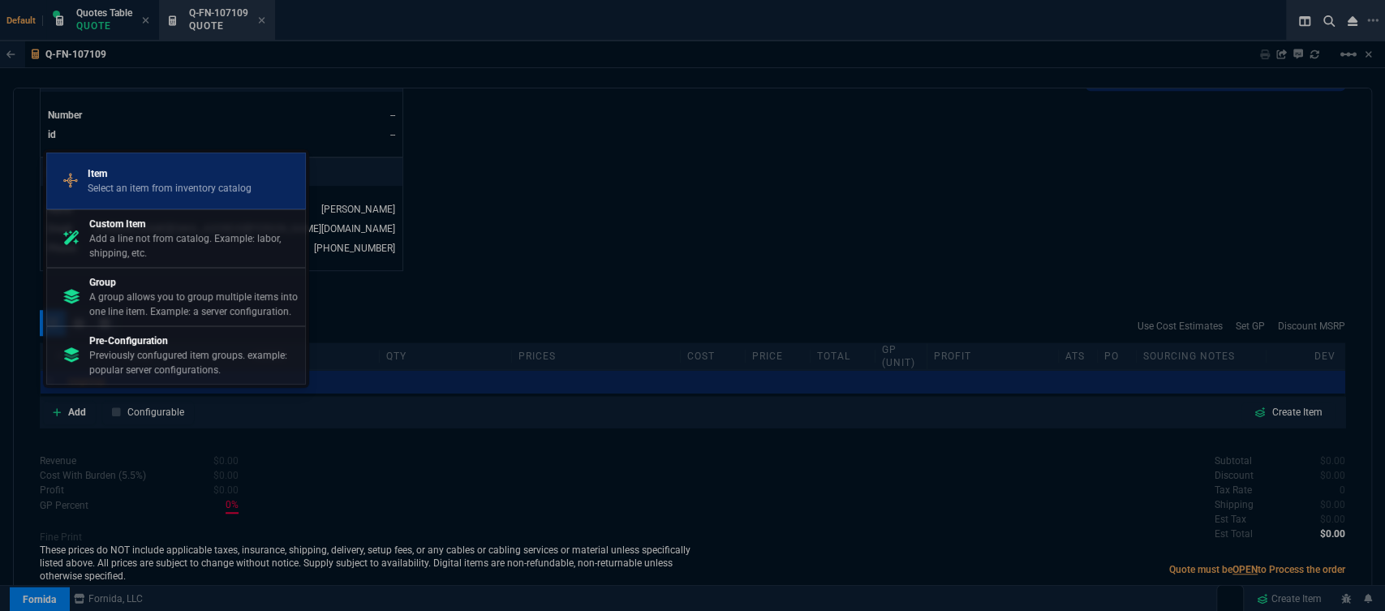
click at [167, 161] on div "Item Select an item from inventory catalog" at bounding box center [176, 181] width 245 height 42
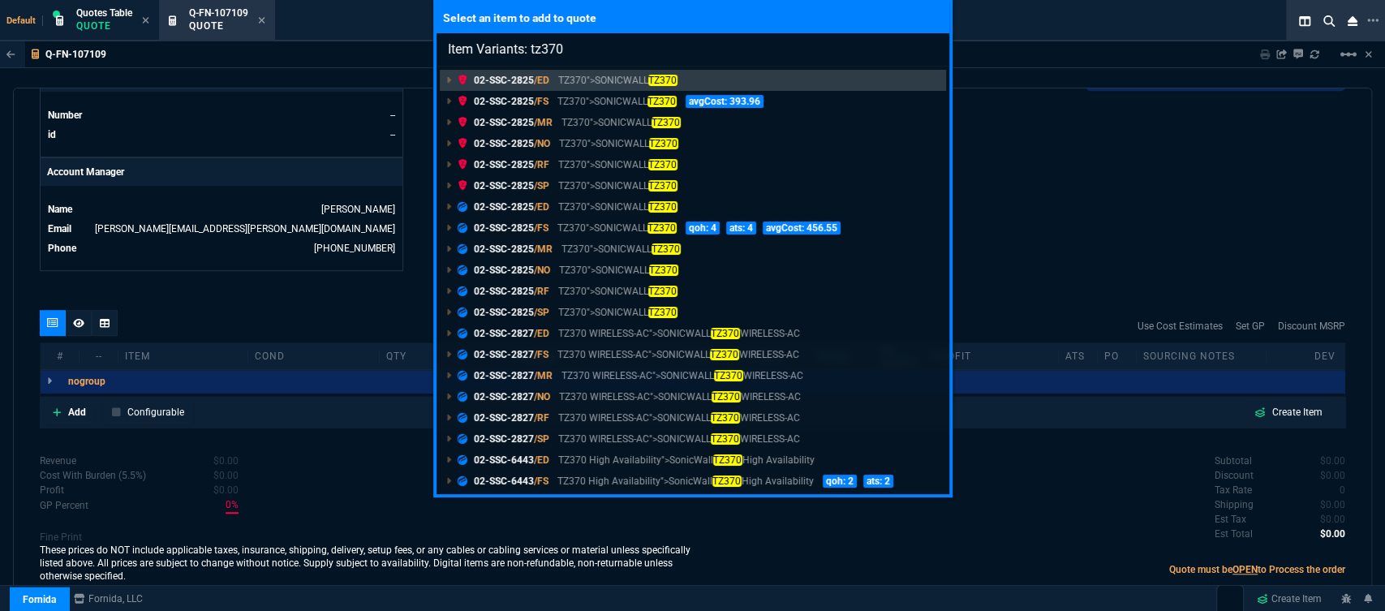
type input "Item Variants: tz370"
click at [1066, 217] on div "Select an item to add to quote Item Variants: tz370 02-SSC-2825 /ED TZ370">SONI…" at bounding box center [692, 305] width 1385 height 611
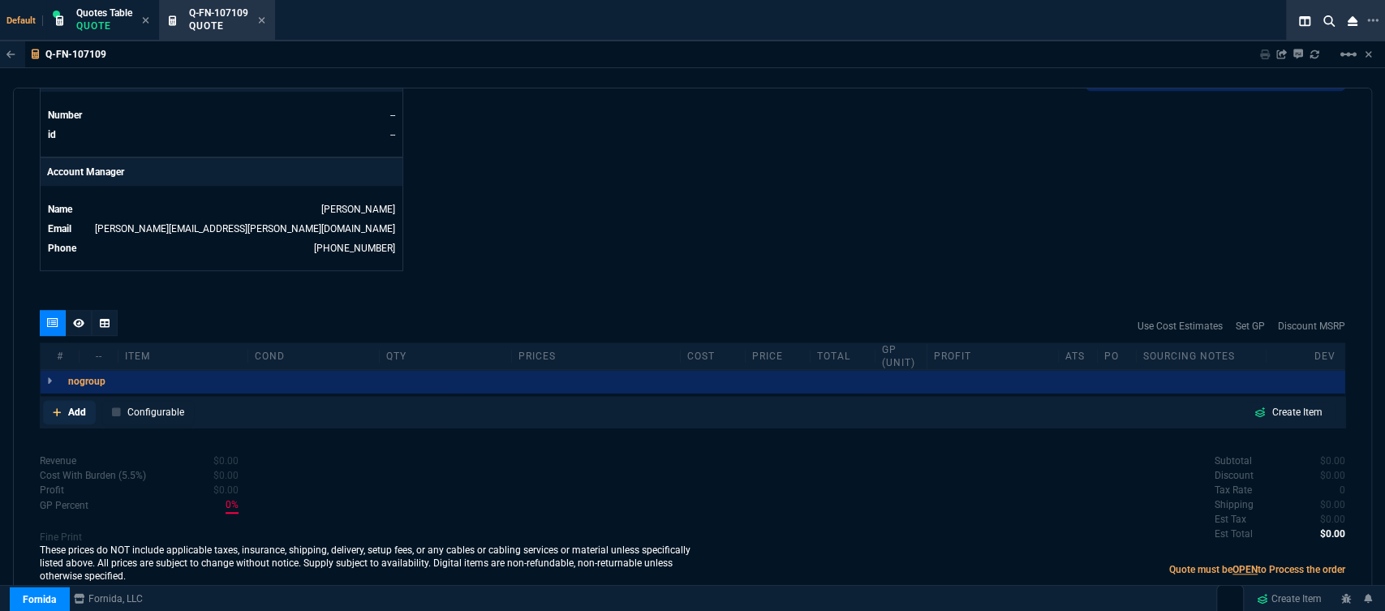
click at [54, 408] on icon at bounding box center [57, 412] width 8 height 8
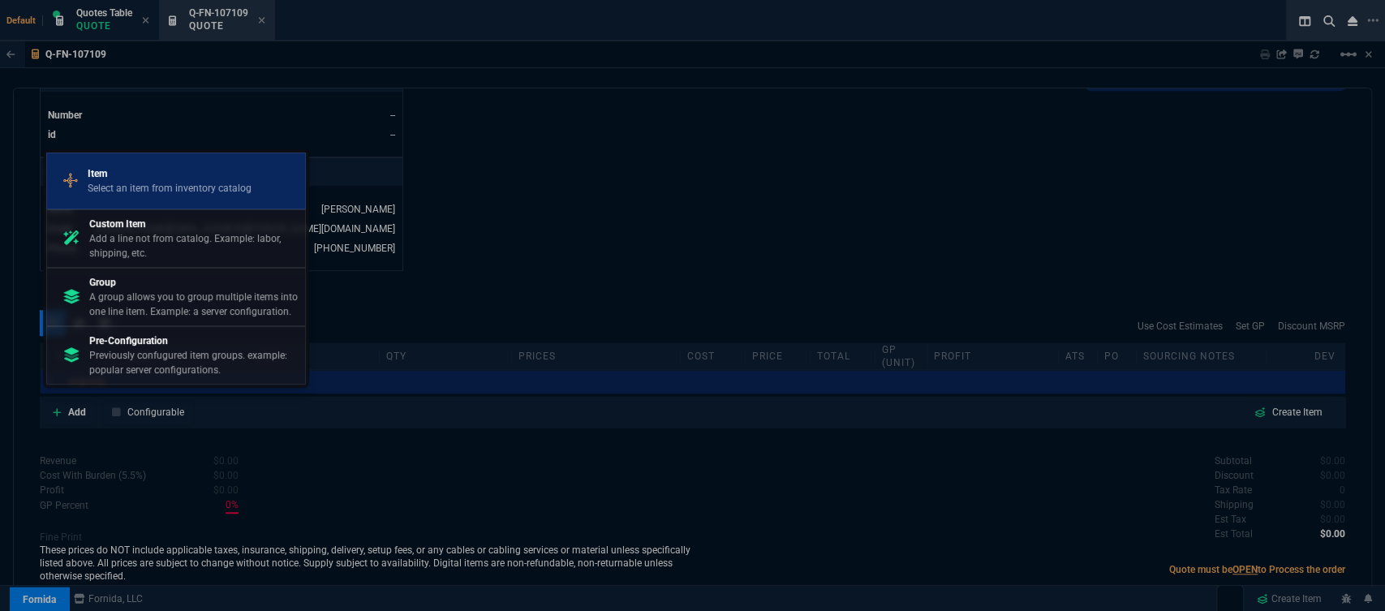
click at [169, 199] on div "Item Select an item from inventory catalog" at bounding box center [176, 181] width 245 height 42
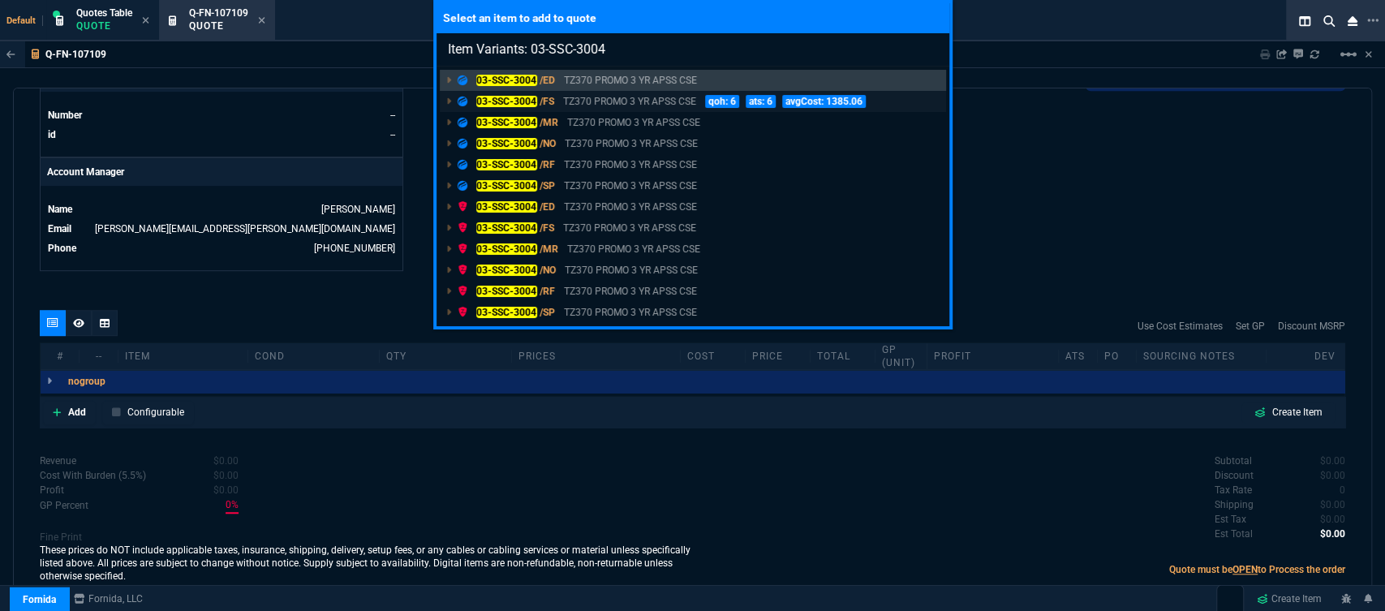
type input "Item Variants: 03-SSC-3004"
click at [632, 99] on p "TZ370 PROMO 3 YR APSS CSE" at bounding box center [629, 101] width 133 height 15
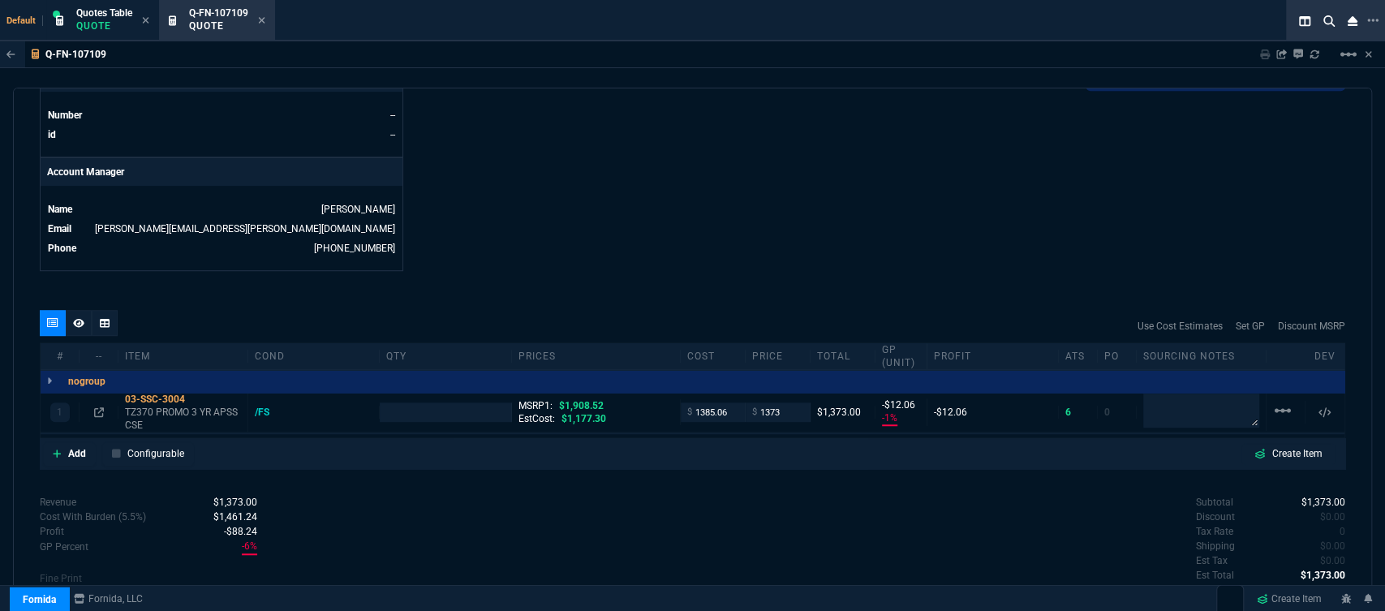
type input "-1"
type input "-12"
type input "1908.52"
type input "28"
click at [54, 449] on icon at bounding box center [57, 453] width 8 height 8
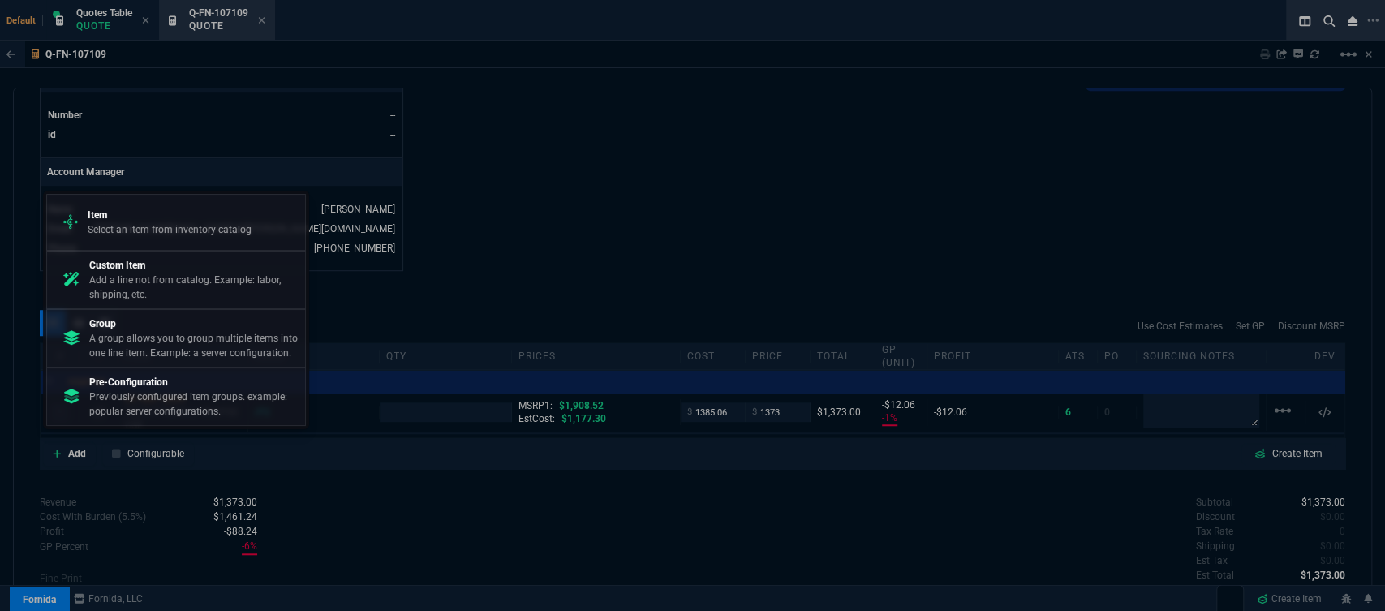
drag, startPoint x: 162, startPoint y: 220, endPoint x: 397, endPoint y: 200, distance: 236.0
click at [162, 219] on p "Item" at bounding box center [170, 215] width 164 height 15
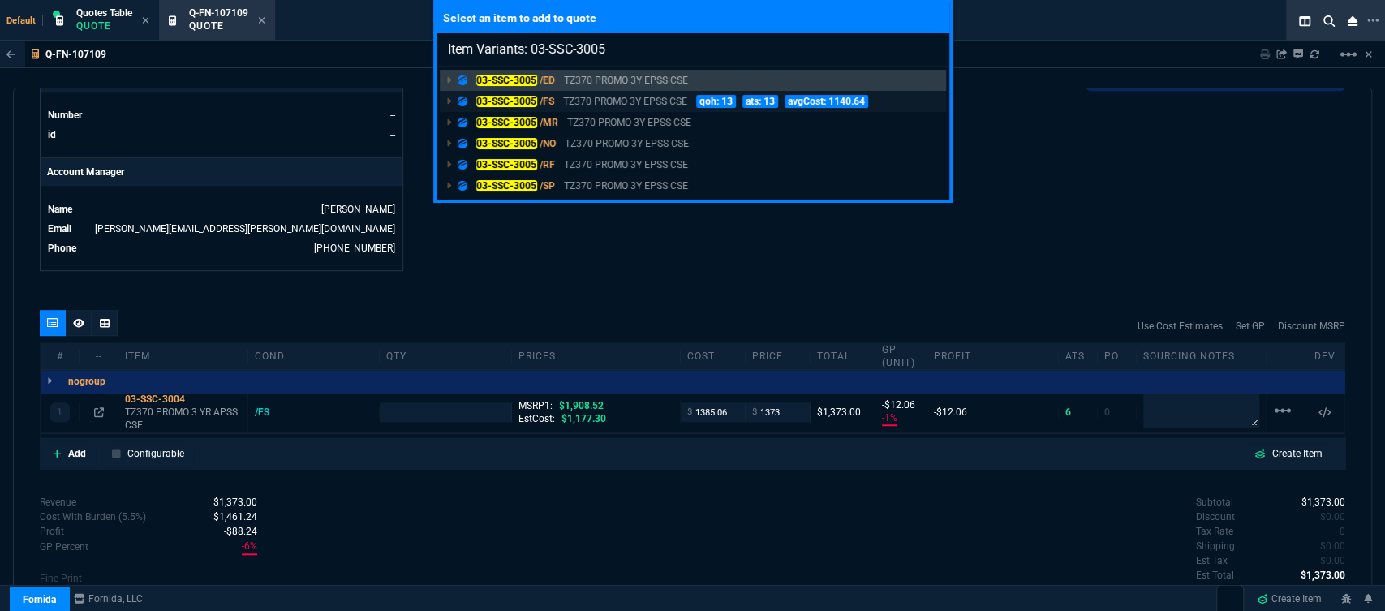
type input "Item Variants: 03-SSC-3005"
click at [650, 99] on p "TZ370 PROMO 3Y EPSS CSE" at bounding box center [625, 101] width 124 height 15
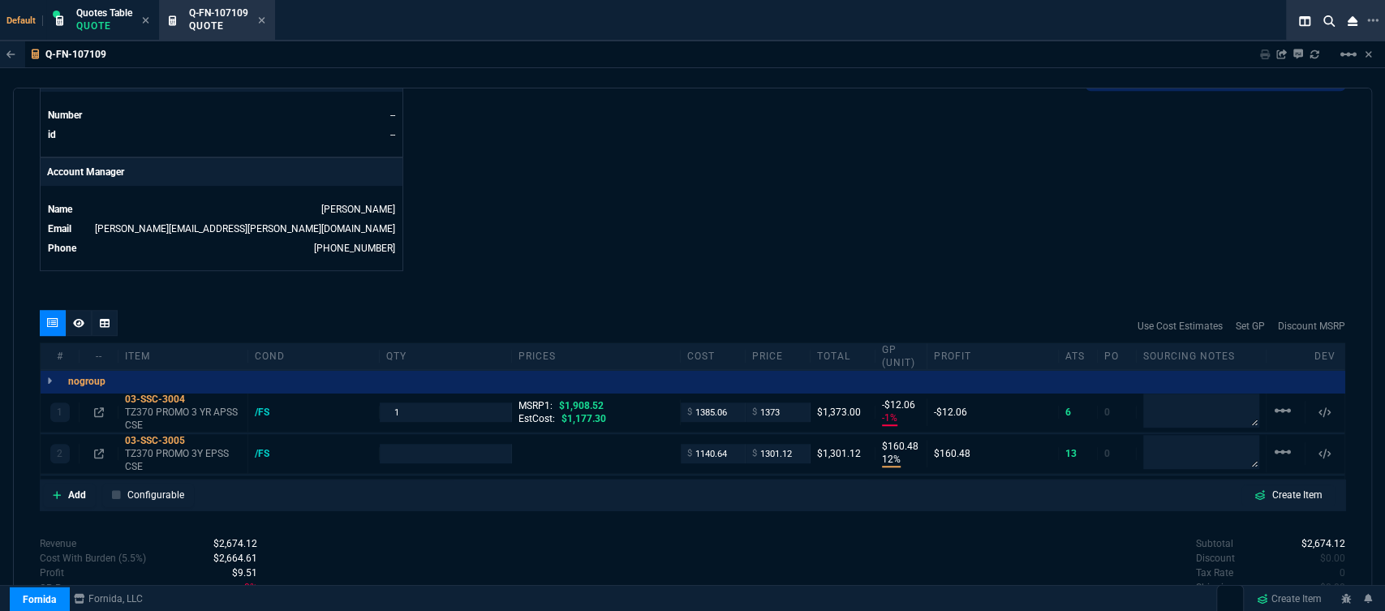
type input "-1"
type input "-12"
type input "12"
type input "160"
type input "28"
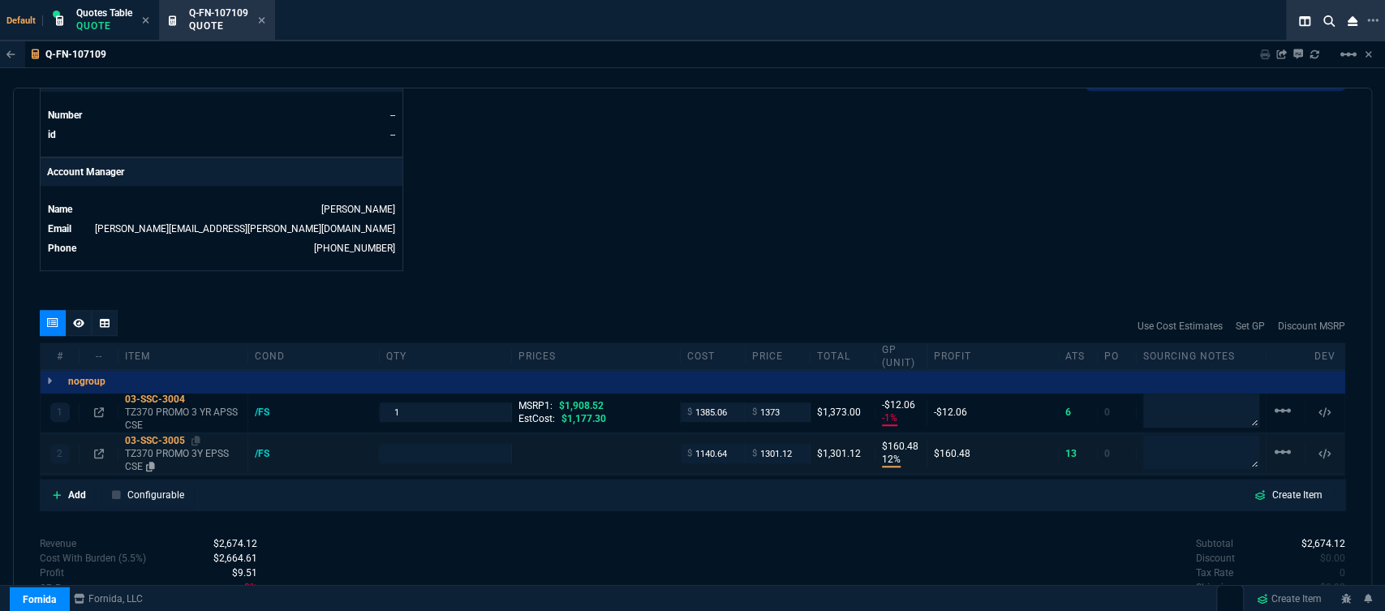
type input "1746.35"
type input "25"
click at [211, 447] on p "TZ370 PROMO 3Y EPSS CSE" at bounding box center [183, 460] width 116 height 26
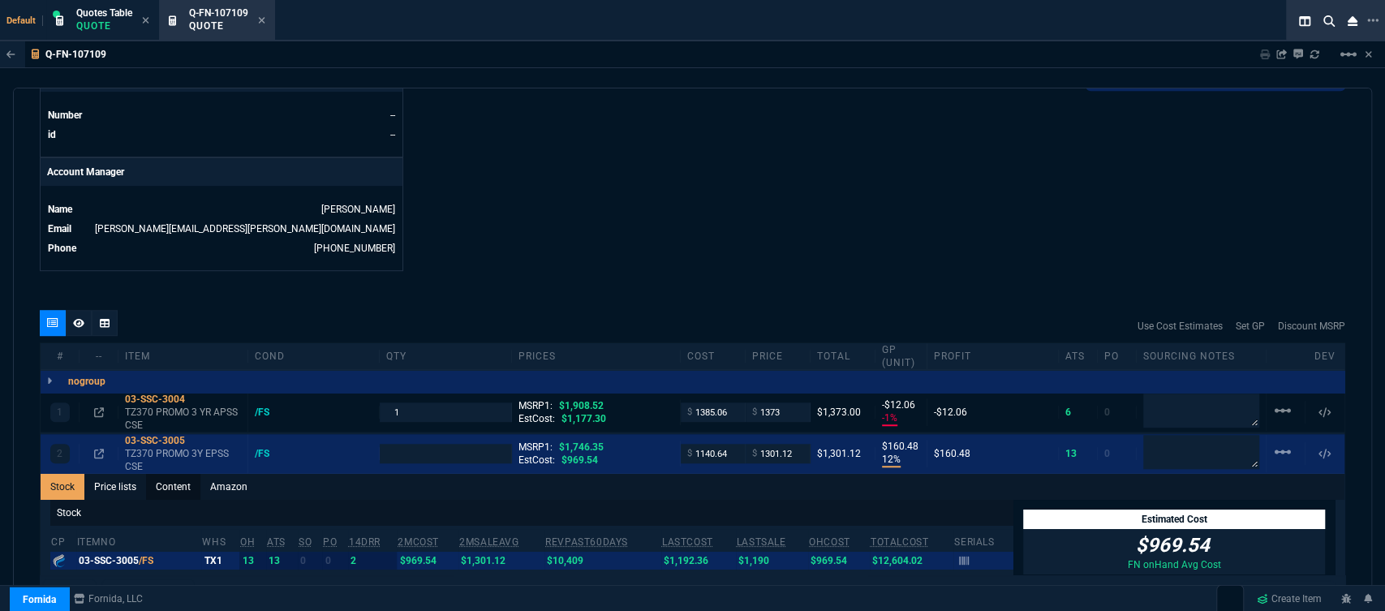
click at [187, 479] on link "Content" at bounding box center [173, 487] width 54 height 26
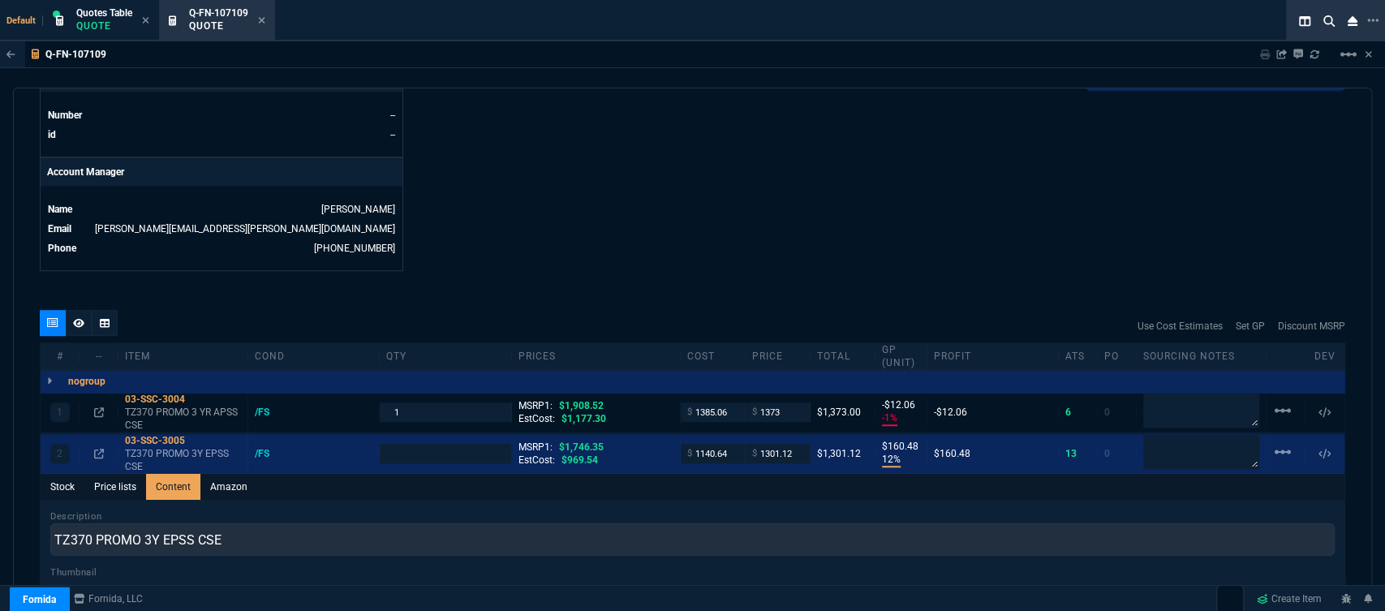
scroll to position [0, 0]
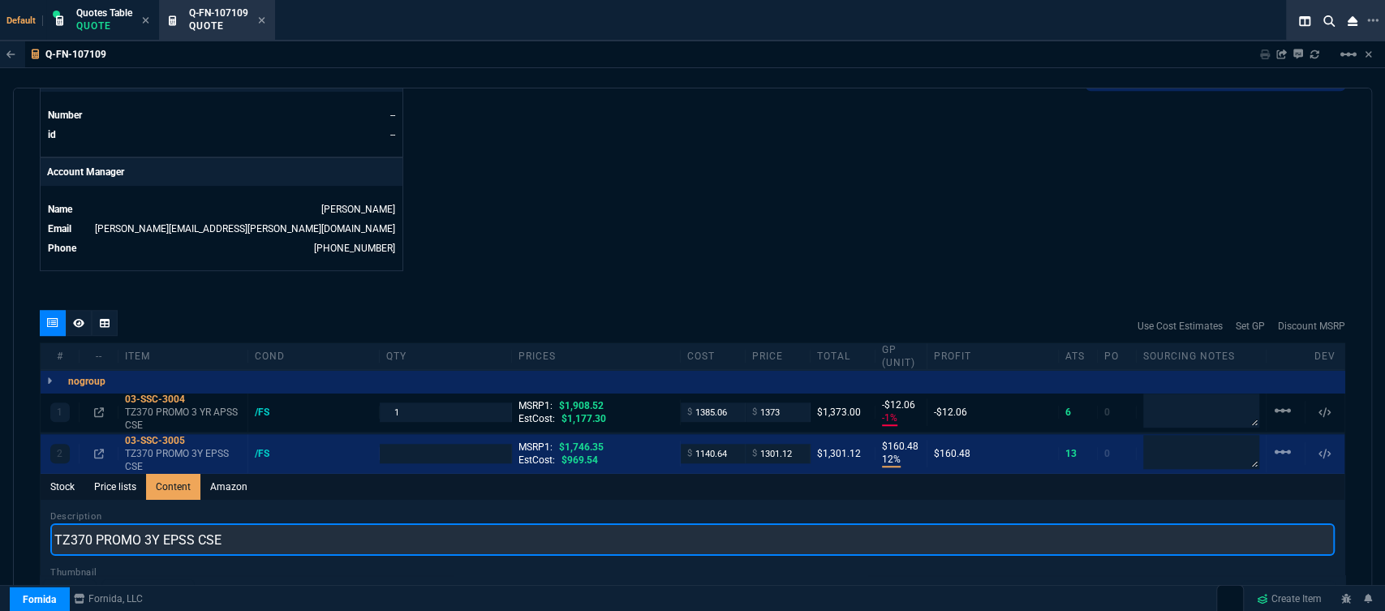
click at [331, 530] on input "TZ370 PROMO 3Y EPSS CSE" at bounding box center [692, 539] width 1284 height 32
type input "TZ370 PROMO WITH 3YR ESSENTIALS AND 1YR CSE"
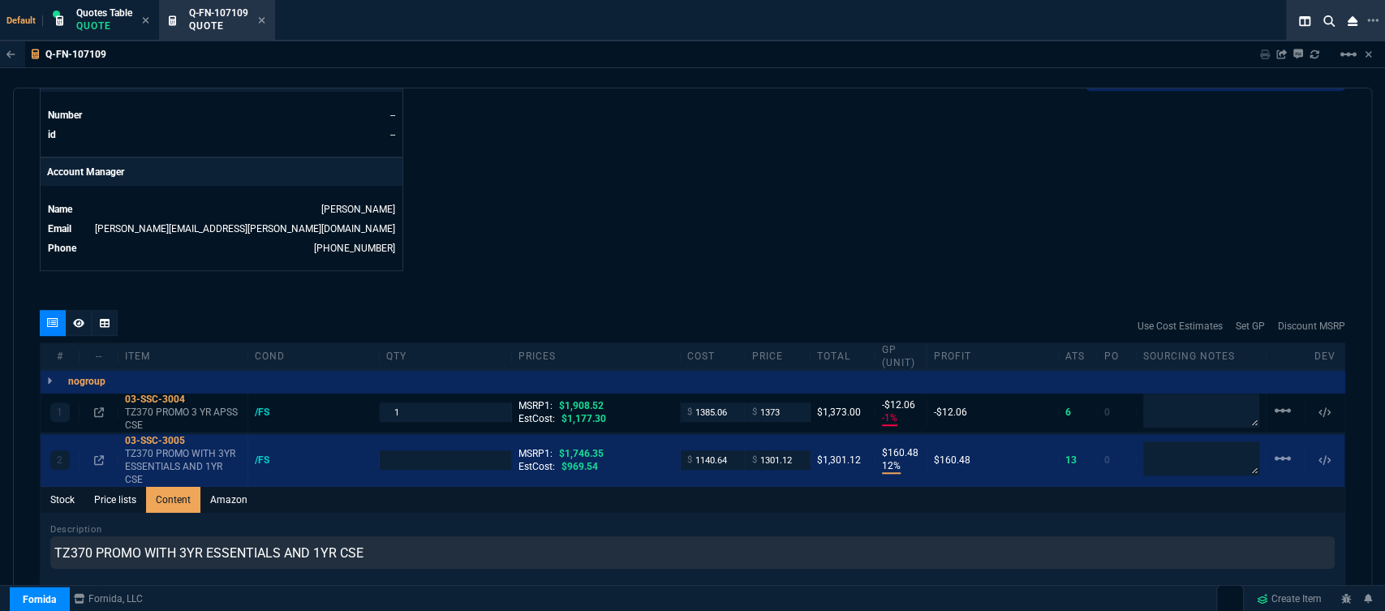
type input "1"
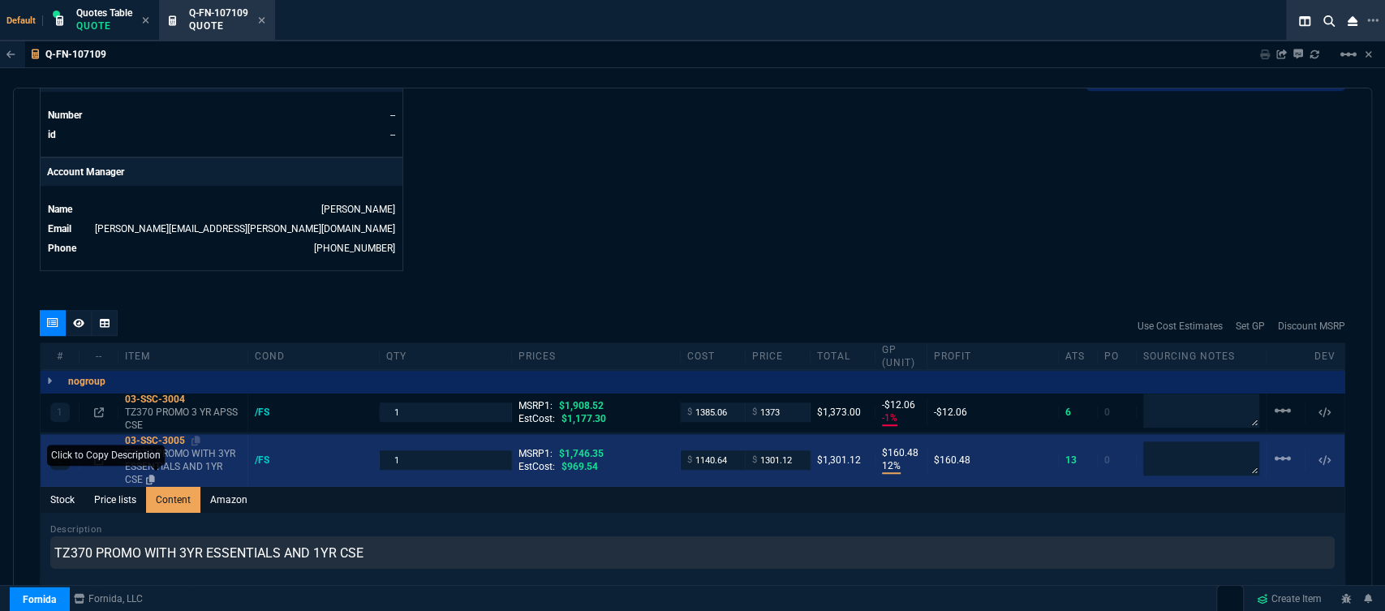
click at [151, 475] on icon at bounding box center [150, 480] width 9 height 10
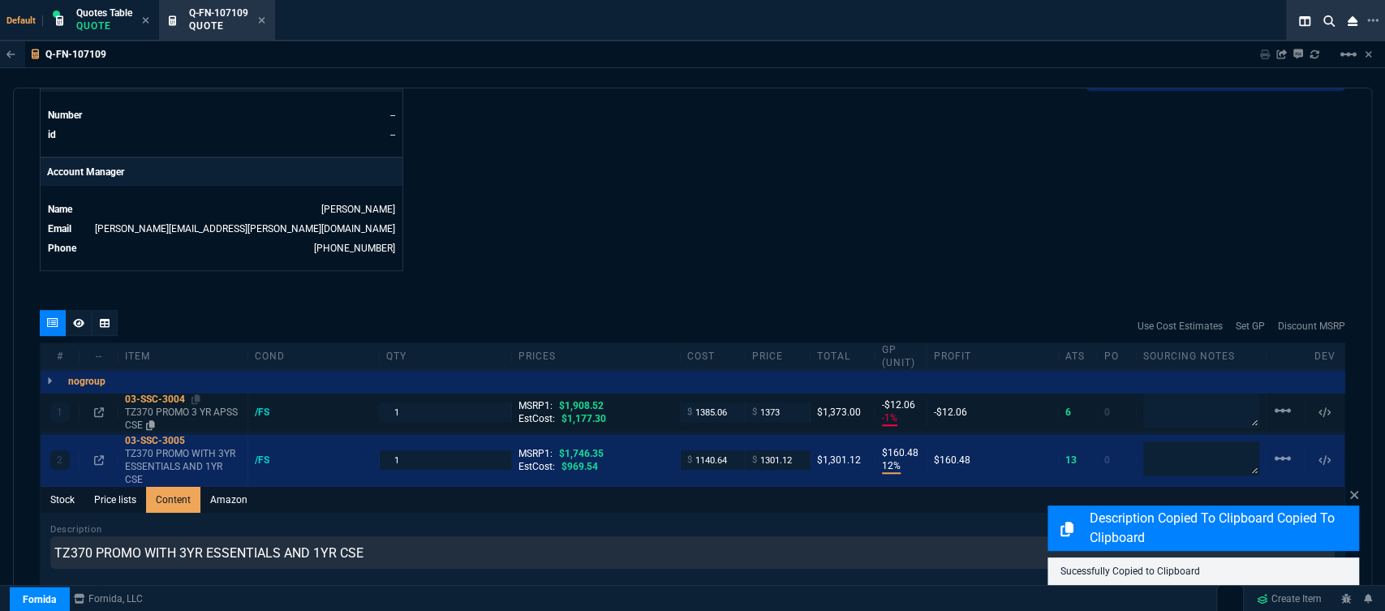
click at [173, 406] on p "TZ370 PROMO 3 YR APSS CSE" at bounding box center [183, 419] width 116 height 26
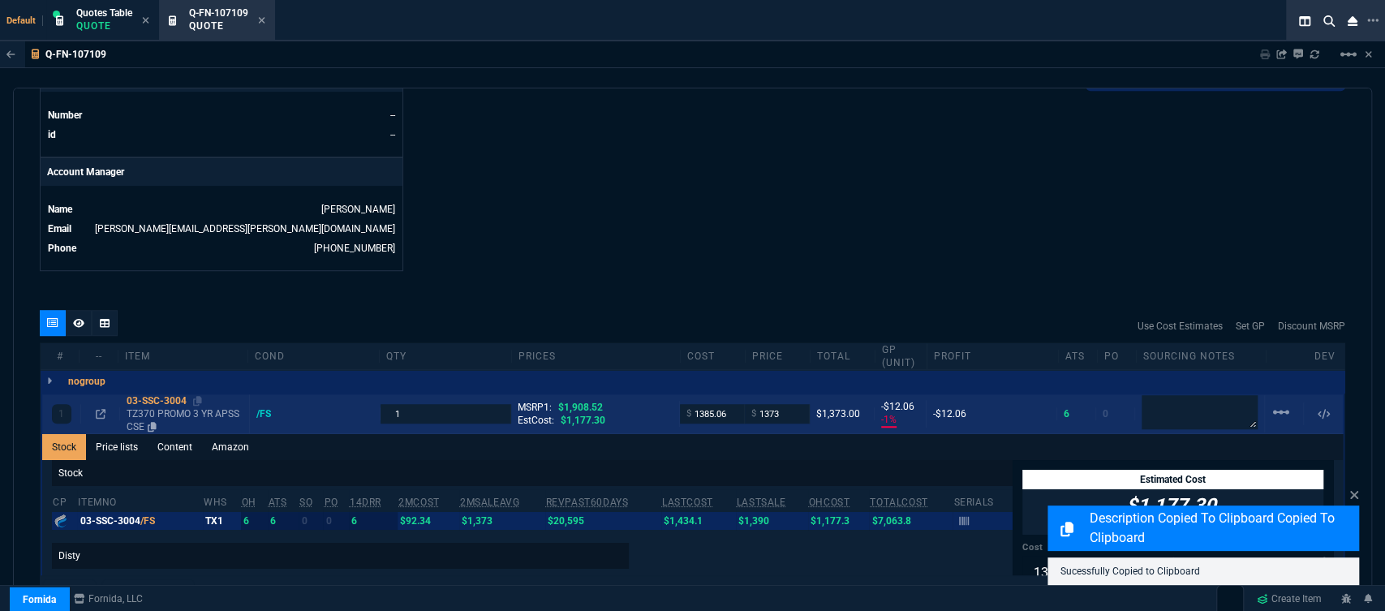
type input "12"
type input "160"
type input "25"
click at [175, 434] on link "Content" at bounding box center [175, 447] width 54 height 26
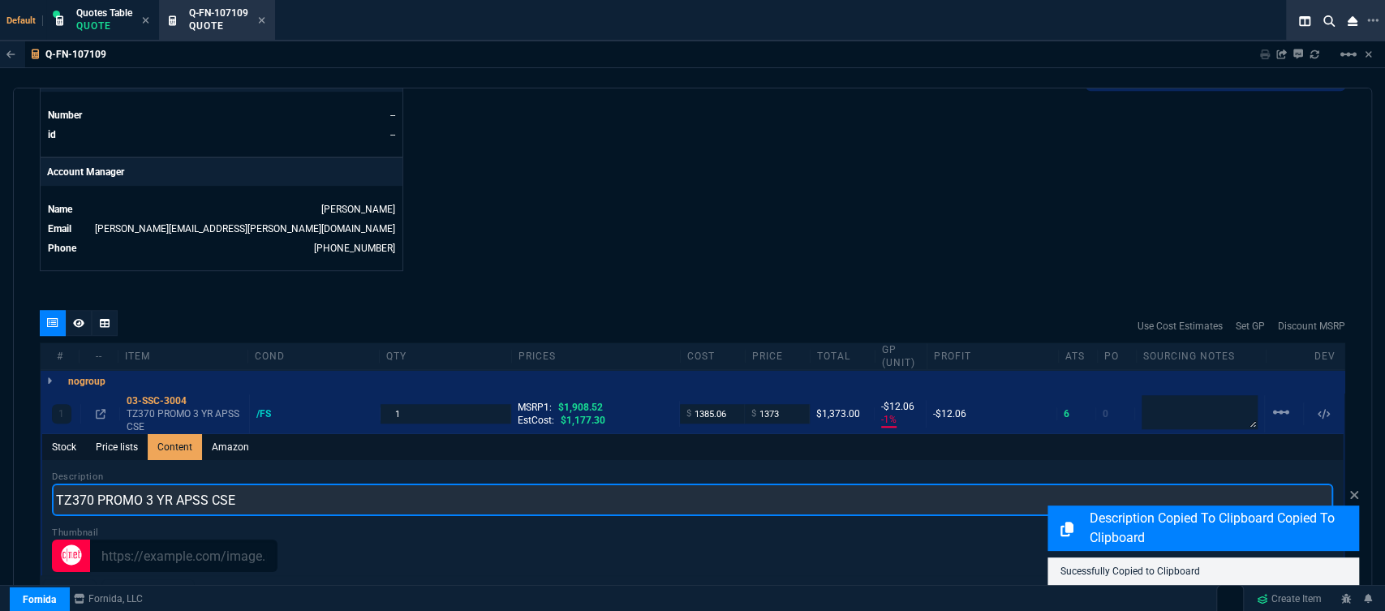
drag, startPoint x: 303, startPoint y: 491, endPoint x: 23, endPoint y: 482, distance: 280.8
click at [23, 482] on div "quote Q-FN-107109 [US_STATE] IT Solutions draft Fornida, LLC [STREET_ADDRESS] D…" at bounding box center [692, 347] width 1359 height 519
paste input "WITH 3YR ESSENTIALS AND 1YR"
click at [281, 483] on input "TZ370 PROMO WITH 3YR ESSENTIALS AND 1YR CSE" at bounding box center [692, 499] width 1281 height 32
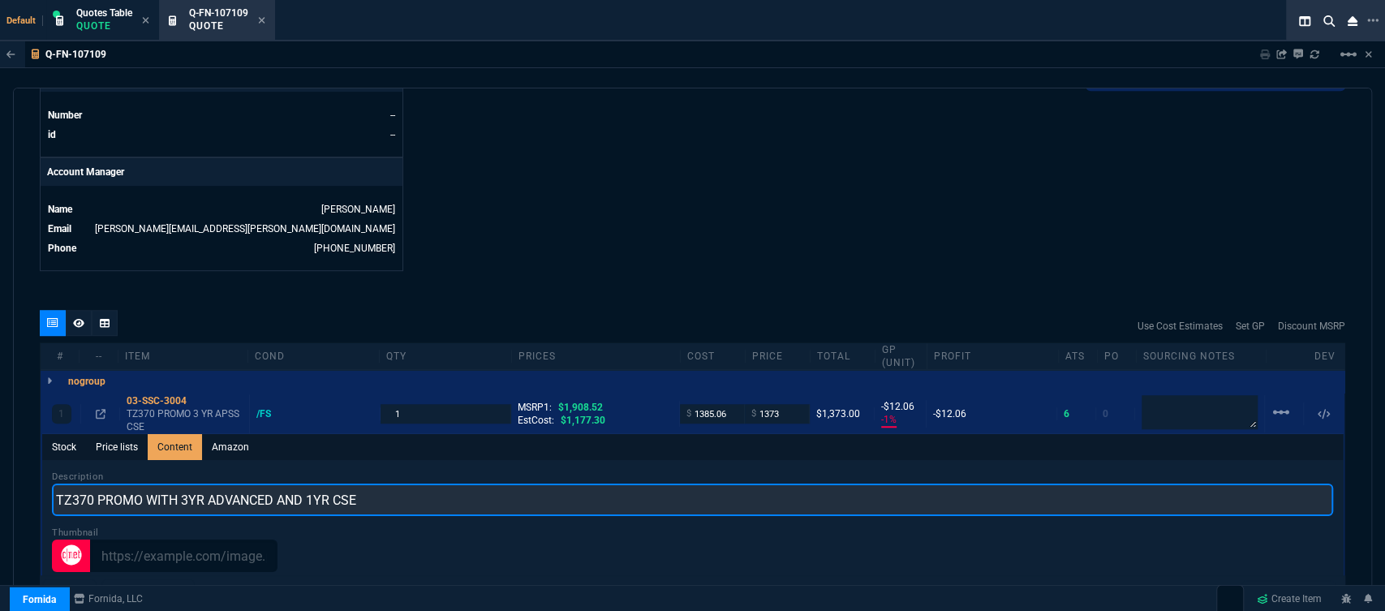
type input "TZ370 PROMO WITH 3YR ADVANCED AND 1YR CSE"
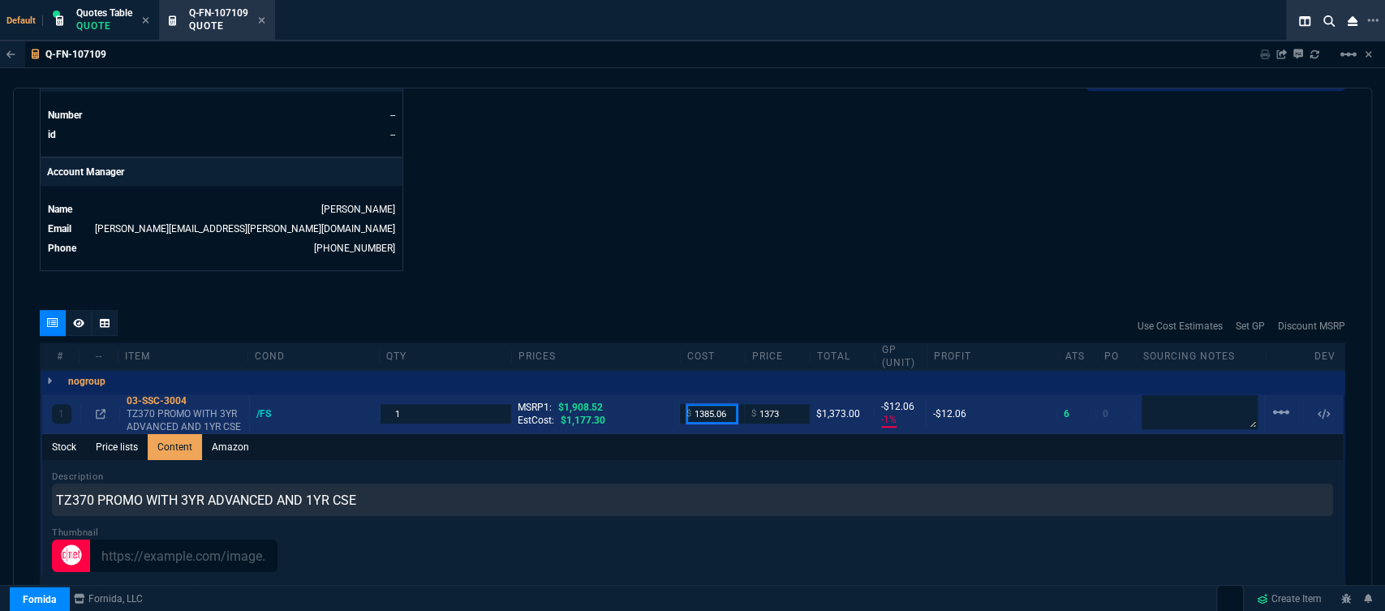
click at [727, 404] on input "1385.06" at bounding box center [711, 413] width 51 height 19
type input "1177.30"
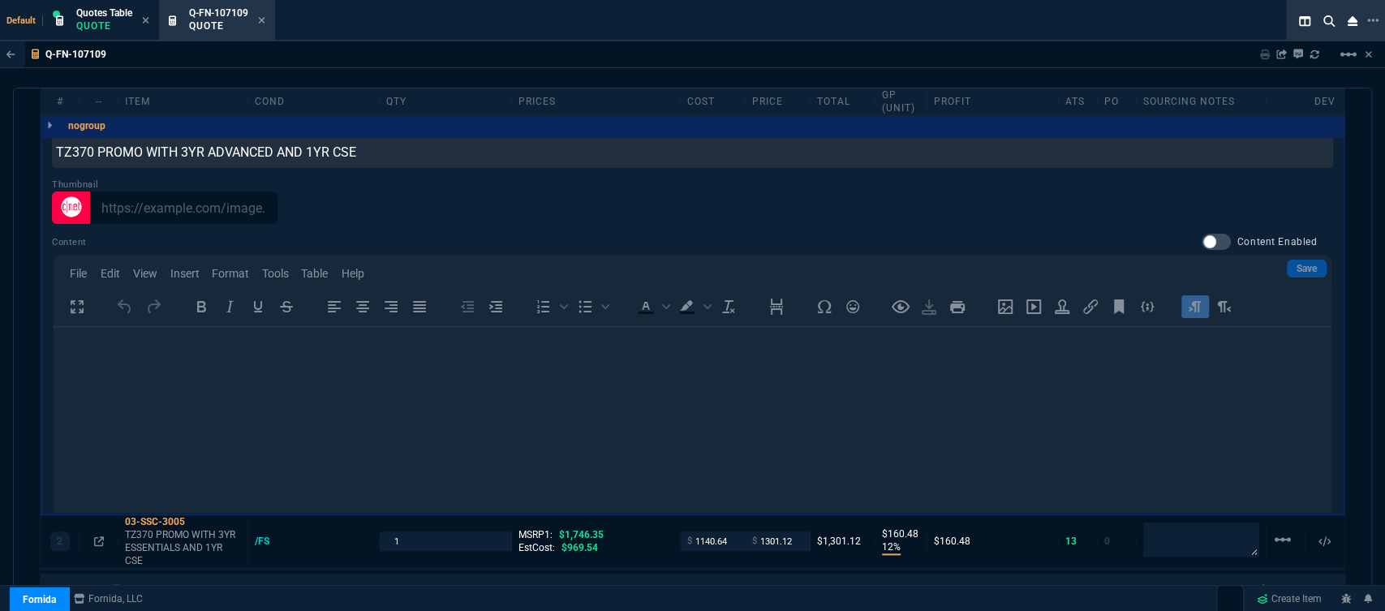
scroll to position [1252, 0]
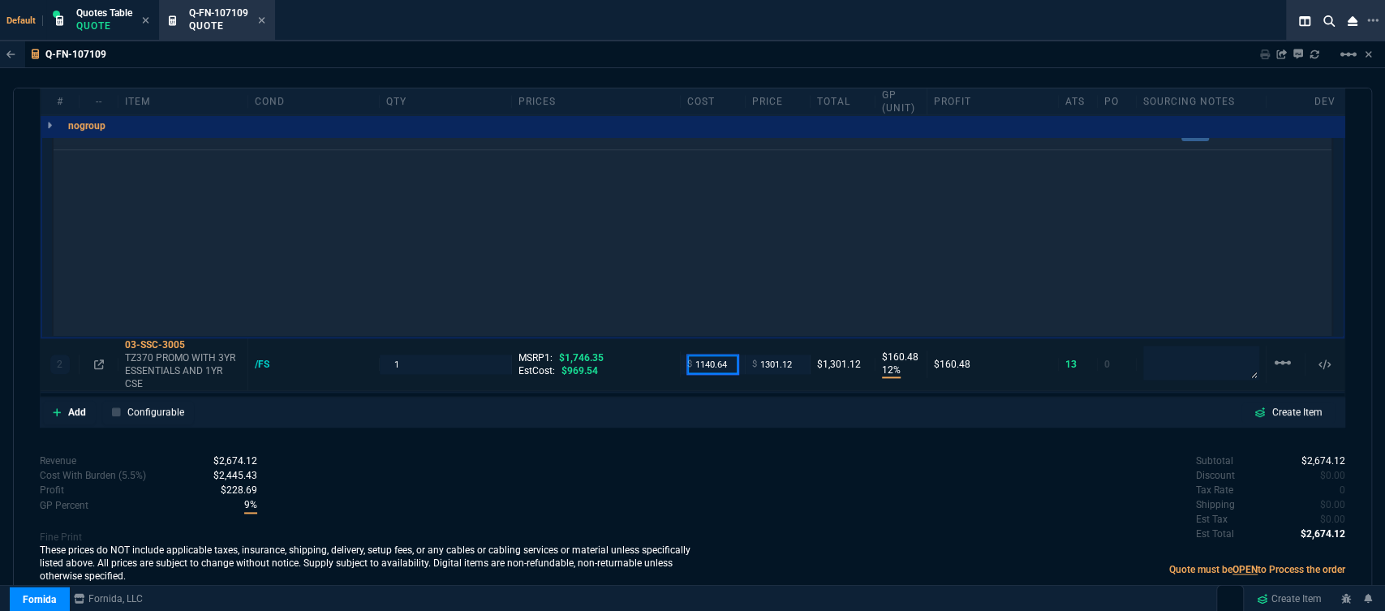
click at [730, 354] on input "1140.64" at bounding box center [712, 363] width 51 height 19
type input "969.54"
click at [632, 421] on div "quote Q-FN-107109 [US_STATE] IT Solutions draft Fornida, LLC [STREET_ADDRESS] D…" at bounding box center [692, 347] width 1359 height 519
type input "969.54"
type input "25"
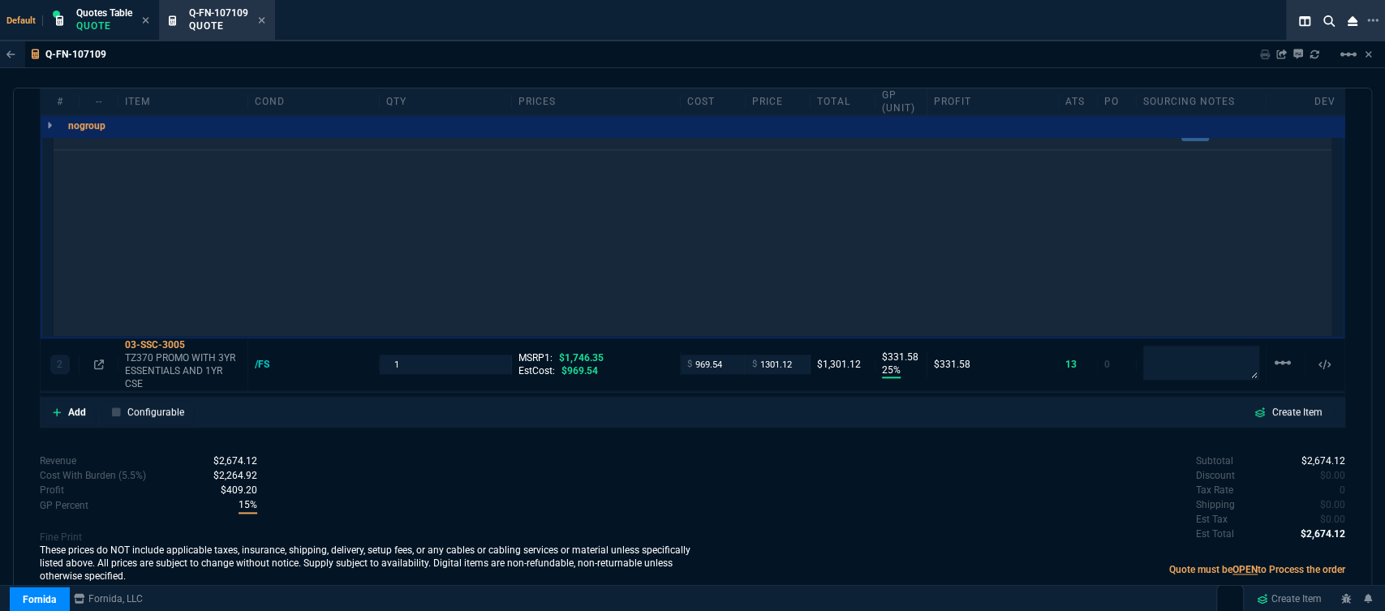
type input "332"
click at [99, 359] on icon at bounding box center [99, 364] width 10 height 10
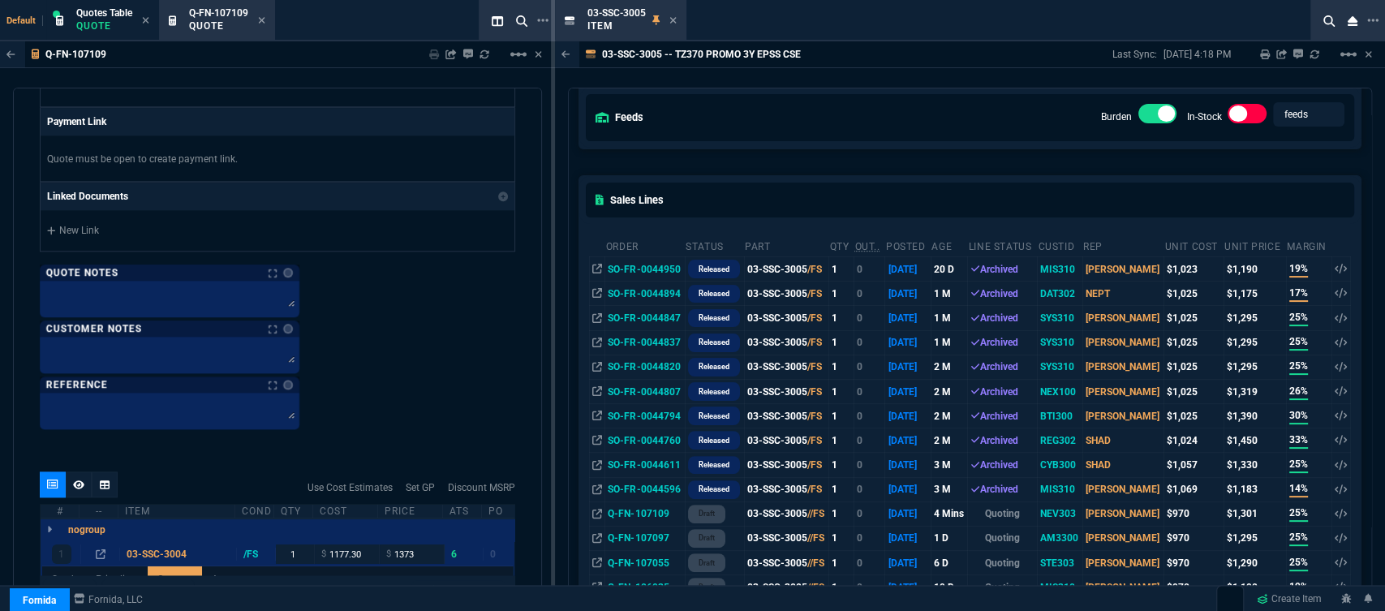
scroll to position [720, 0]
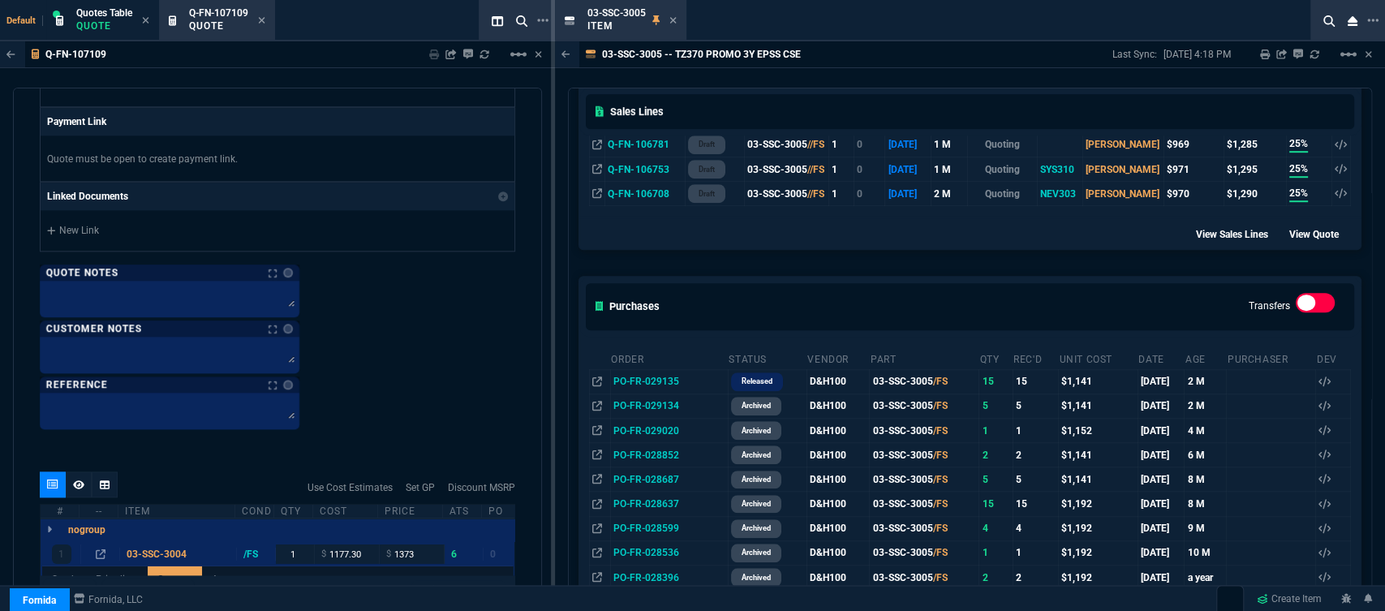
click at [930, 277] on div "Purchases Transfers" at bounding box center [969, 306] width 781 height 59
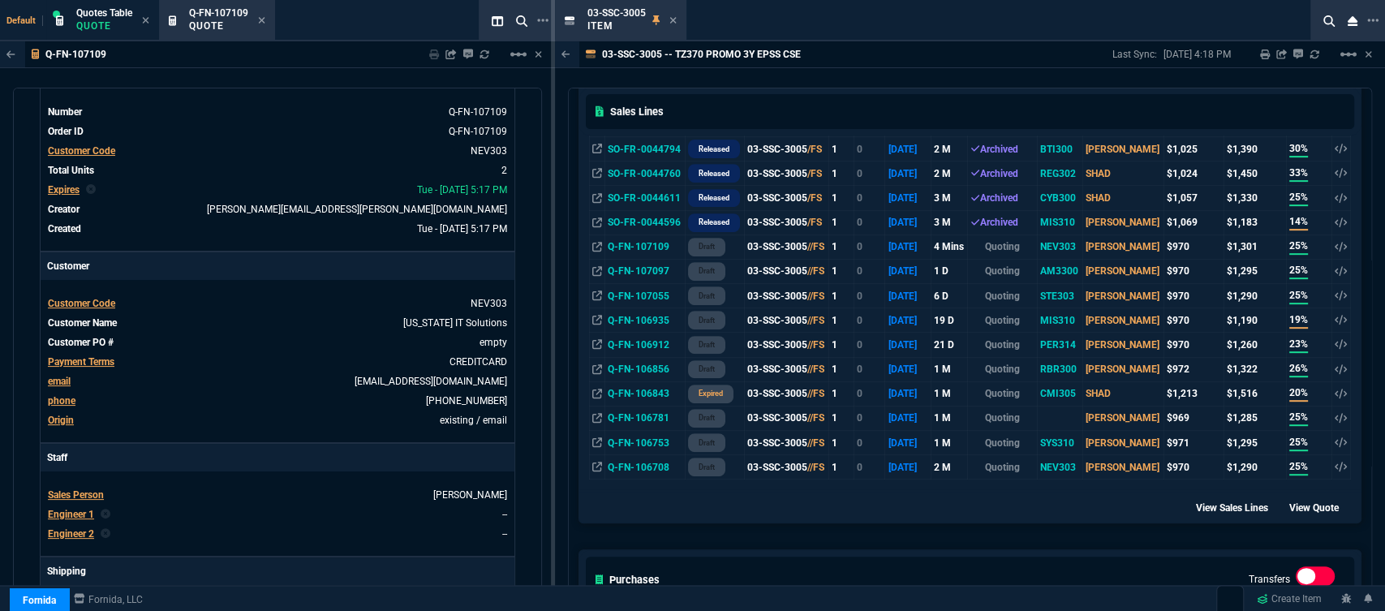
scroll to position [450, 0]
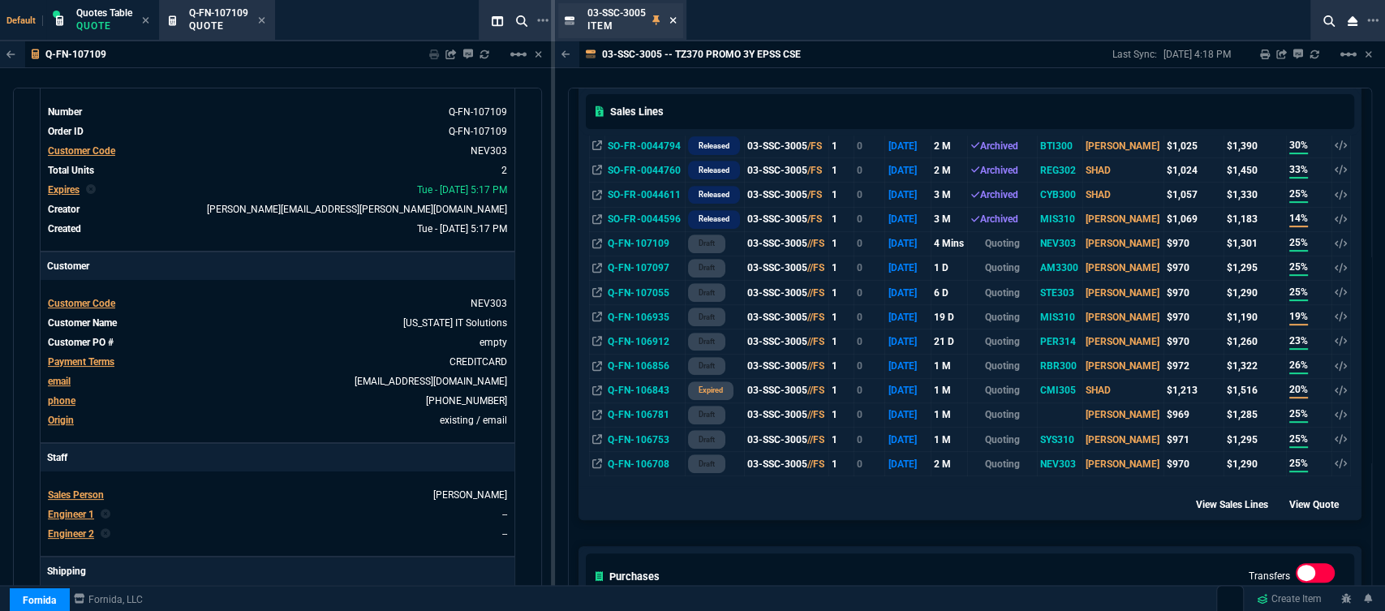
click at [672, 19] on icon at bounding box center [672, 20] width 7 height 10
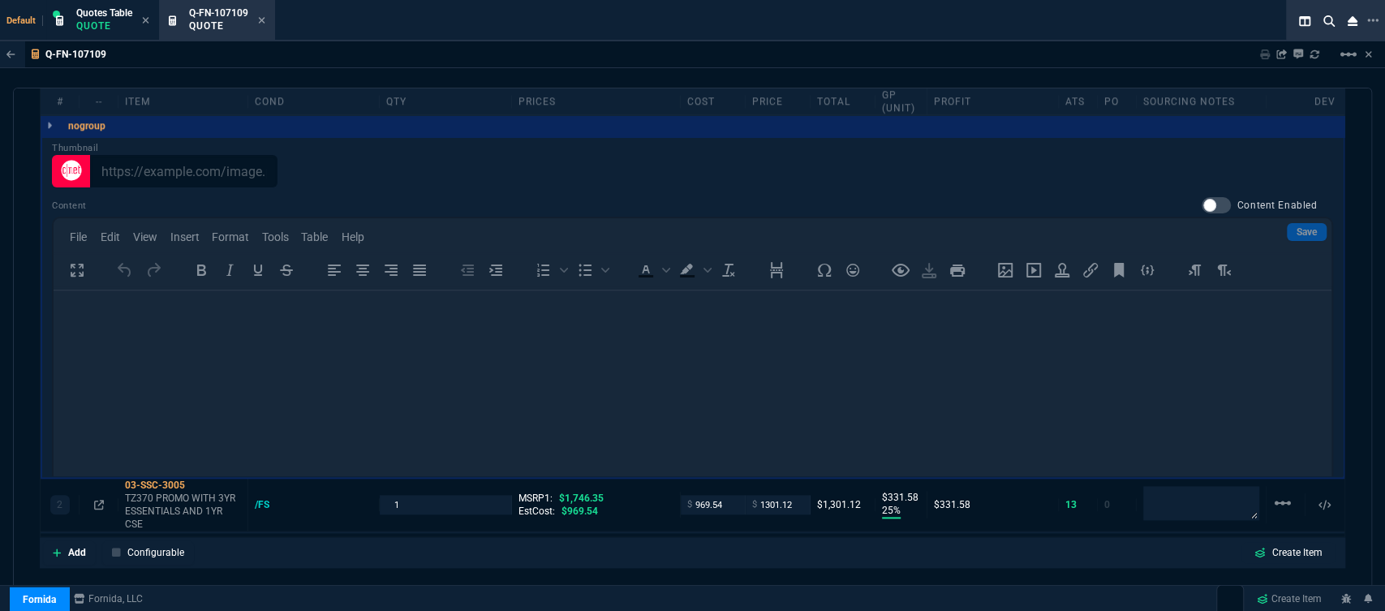
scroll to position [1181, 0]
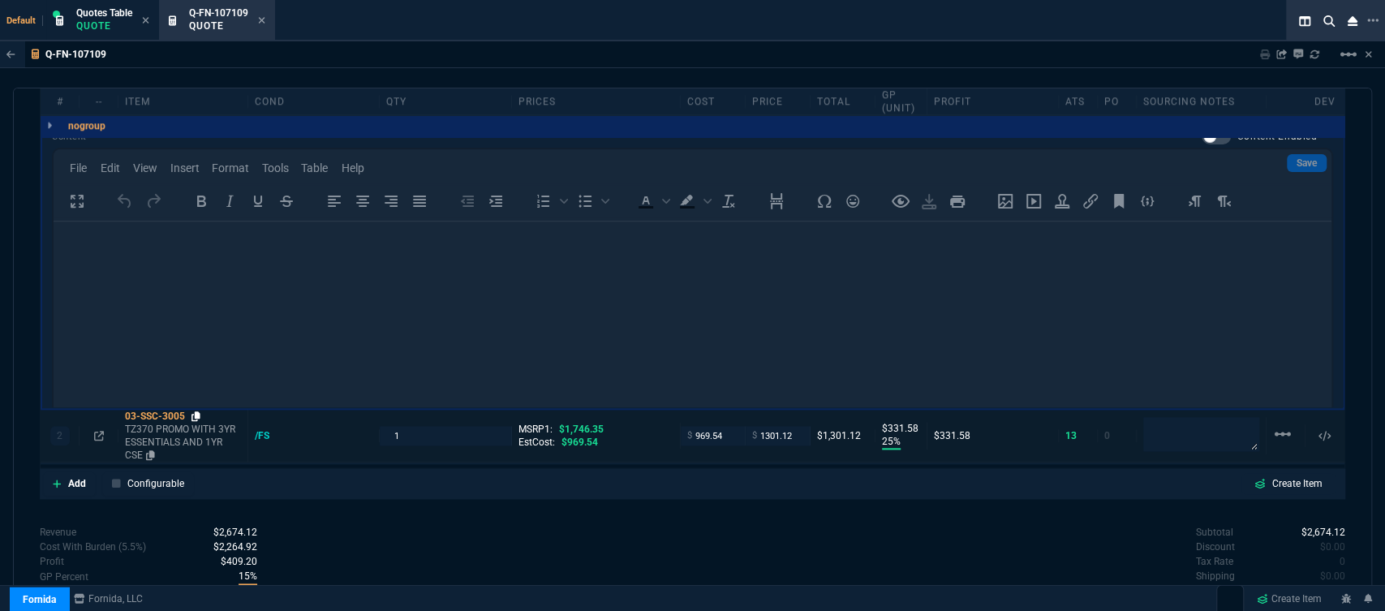
click at [197, 411] on icon at bounding box center [195, 416] width 9 height 10
click at [792, 426] on input "1301.12" at bounding box center [777, 435] width 51 height 19
type input "1295"
click at [750, 544] on div "Subtotal $2,674.12 Discount $0.00 Tax Rate 0 Shipping $0.00 Est Tax $0.00 Est T…" at bounding box center [1019, 569] width 653 height 89
type input "1295"
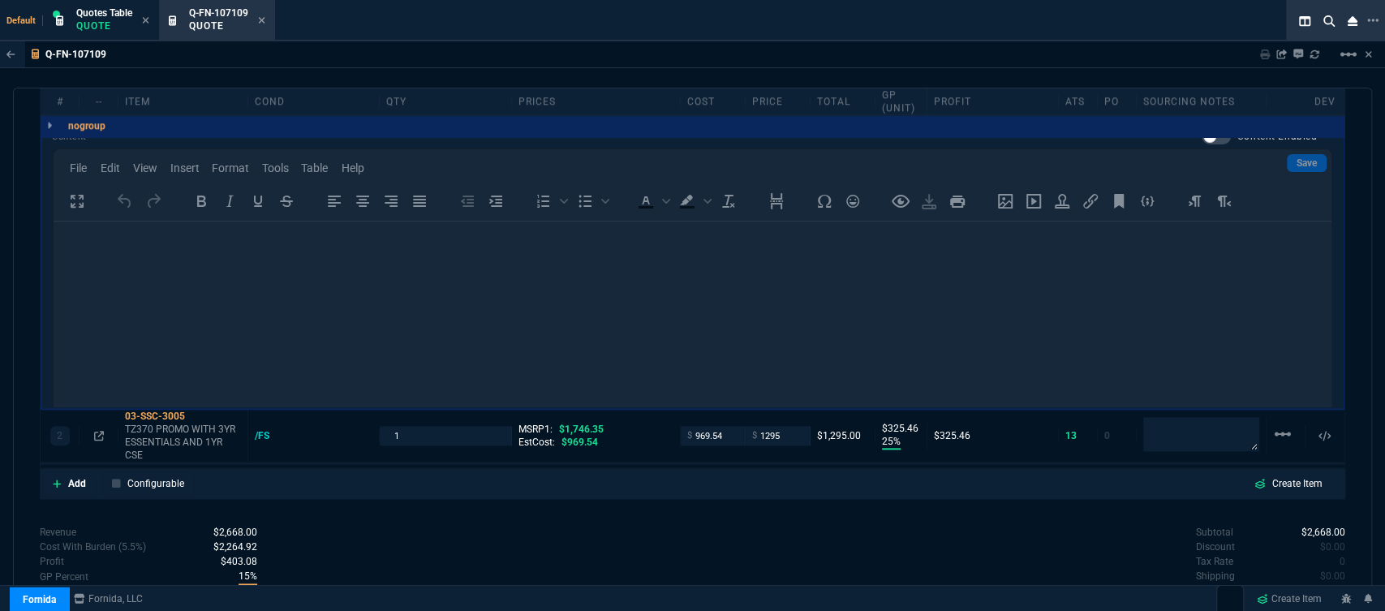
type input "325"
type input "26"
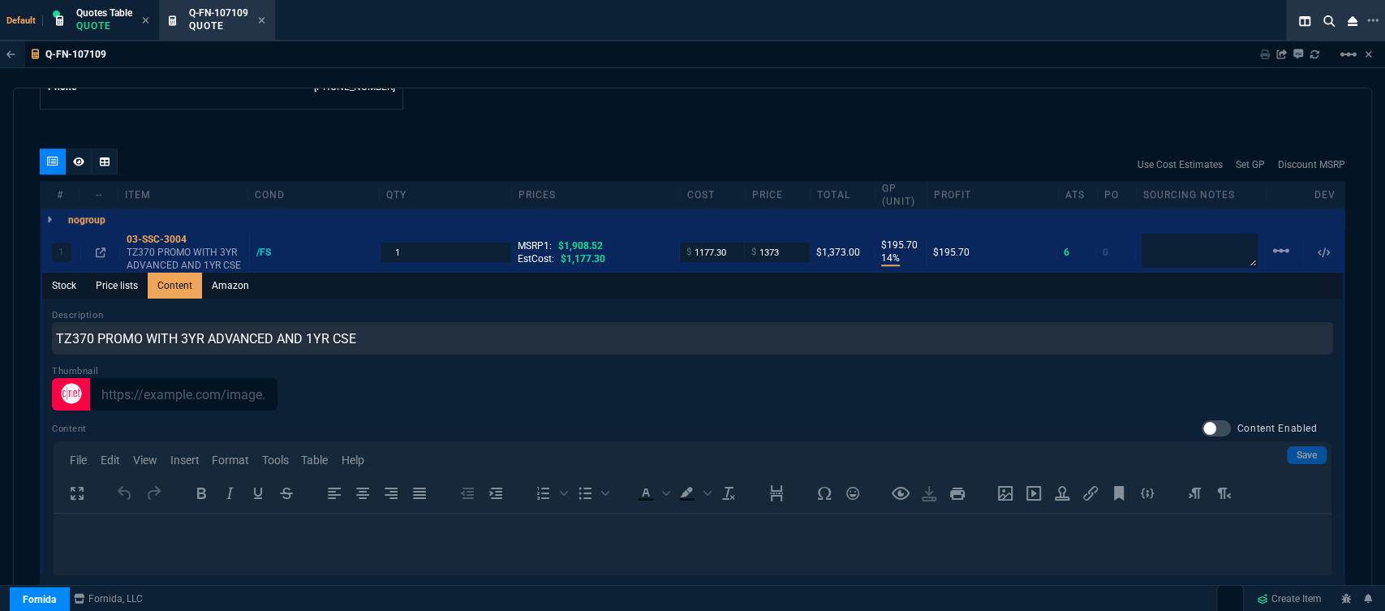
scroll to position [731, 0]
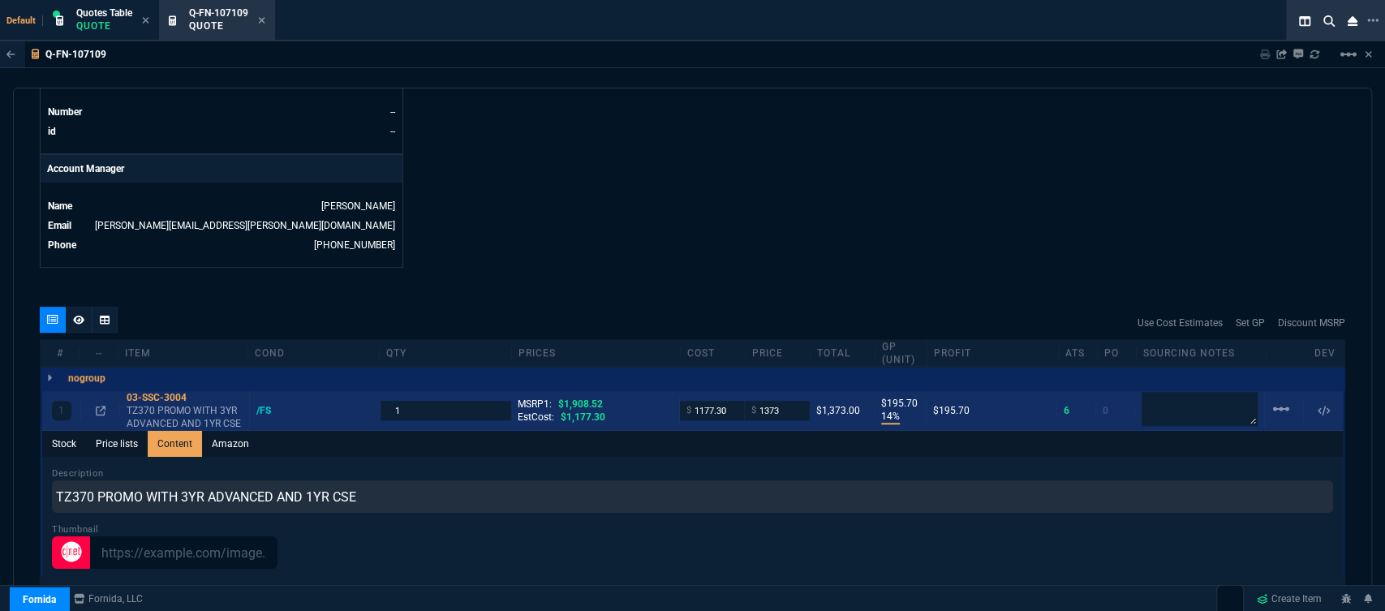
drag, startPoint x: 200, startPoint y: 386, endPoint x: 401, endPoint y: 397, distance: 200.7
click at [200, 393] on icon at bounding box center [197, 398] width 9 height 10
click at [785, 401] on input "1373" at bounding box center [776, 410] width 51 height 19
type input "1369"
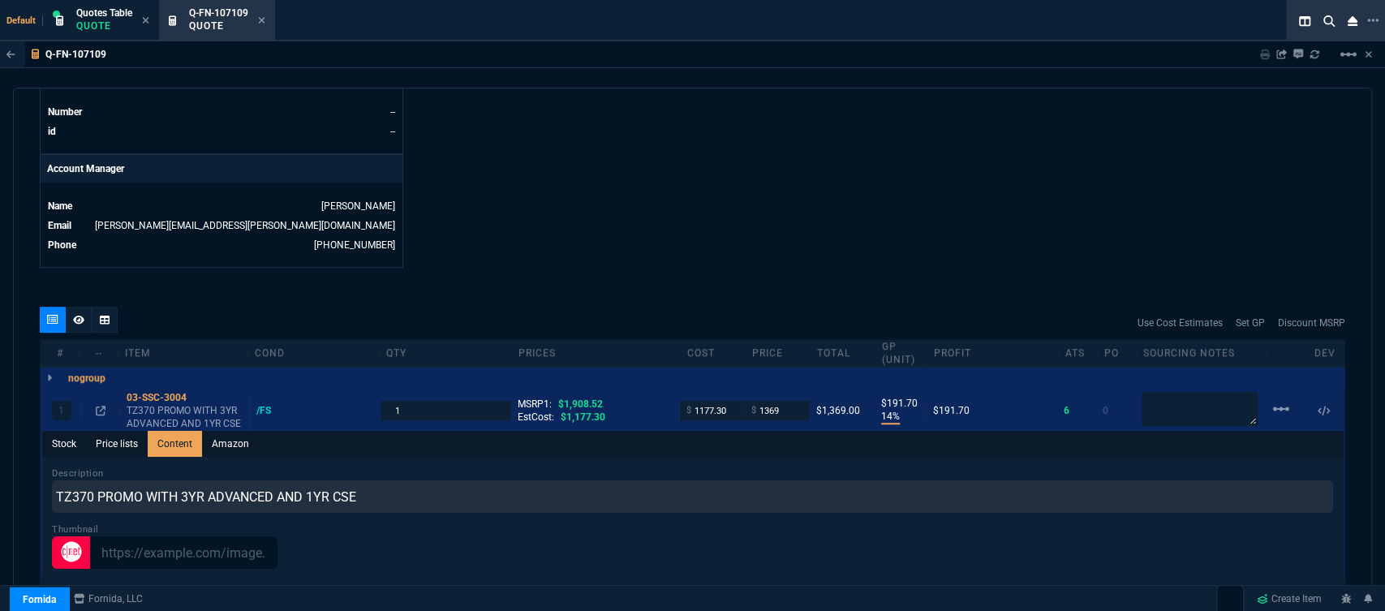
scroll to position [1091, 0]
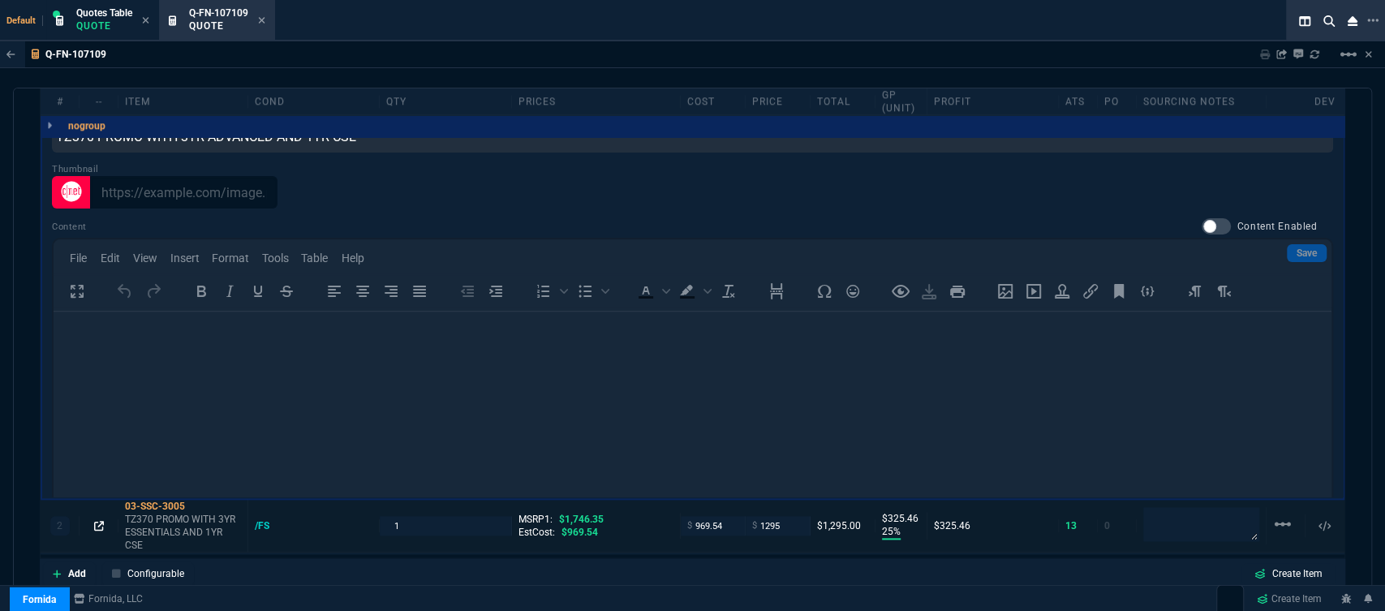
click at [94, 521] on icon at bounding box center [99, 526] width 10 height 10
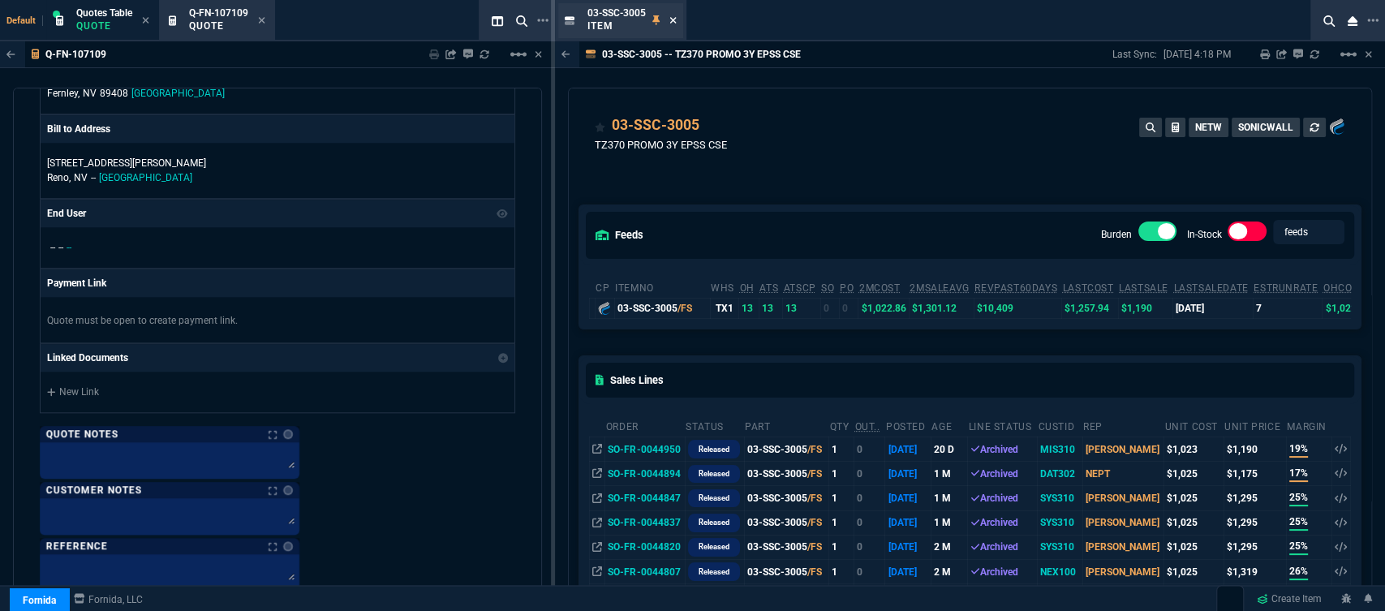
click at [676, 21] on icon at bounding box center [672, 20] width 7 height 10
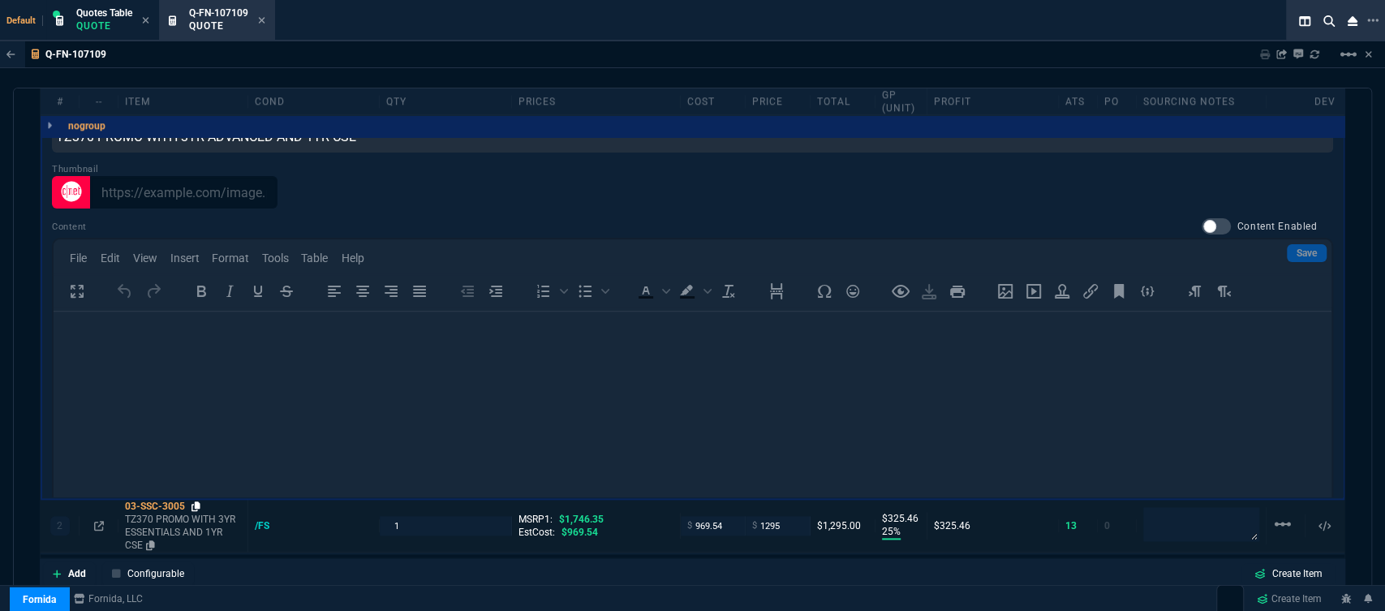
click at [195, 501] on icon at bounding box center [195, 506] width 9 height 10
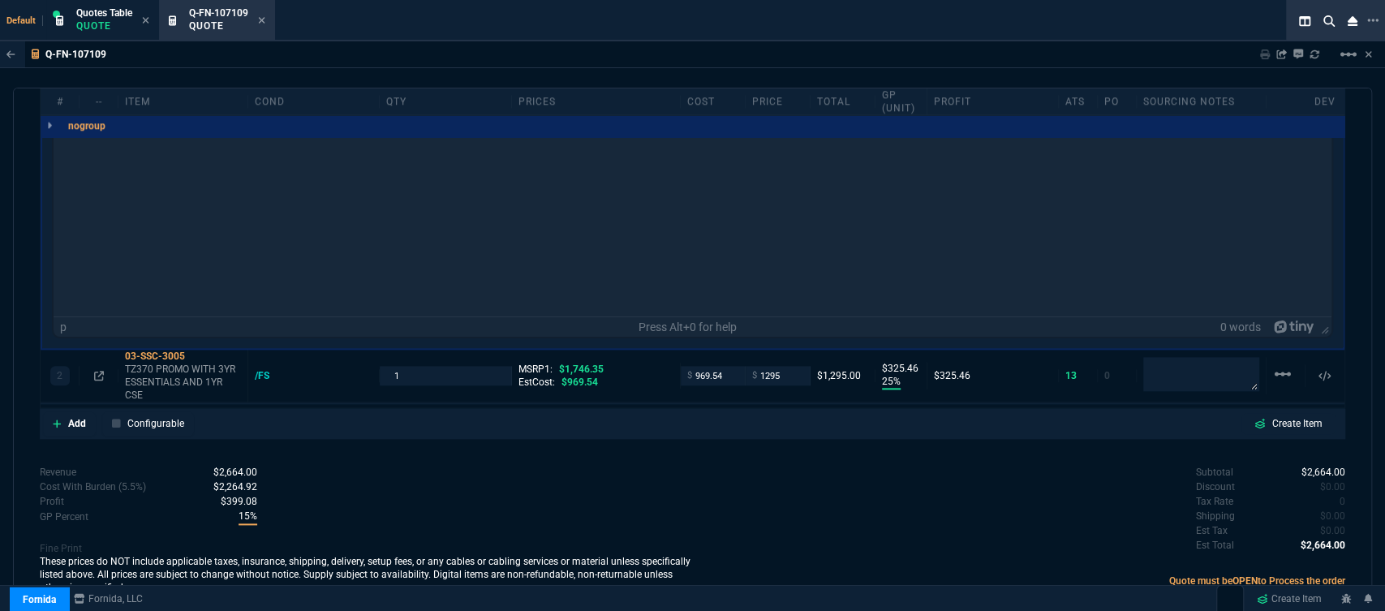
scroll to position [1252, 0]
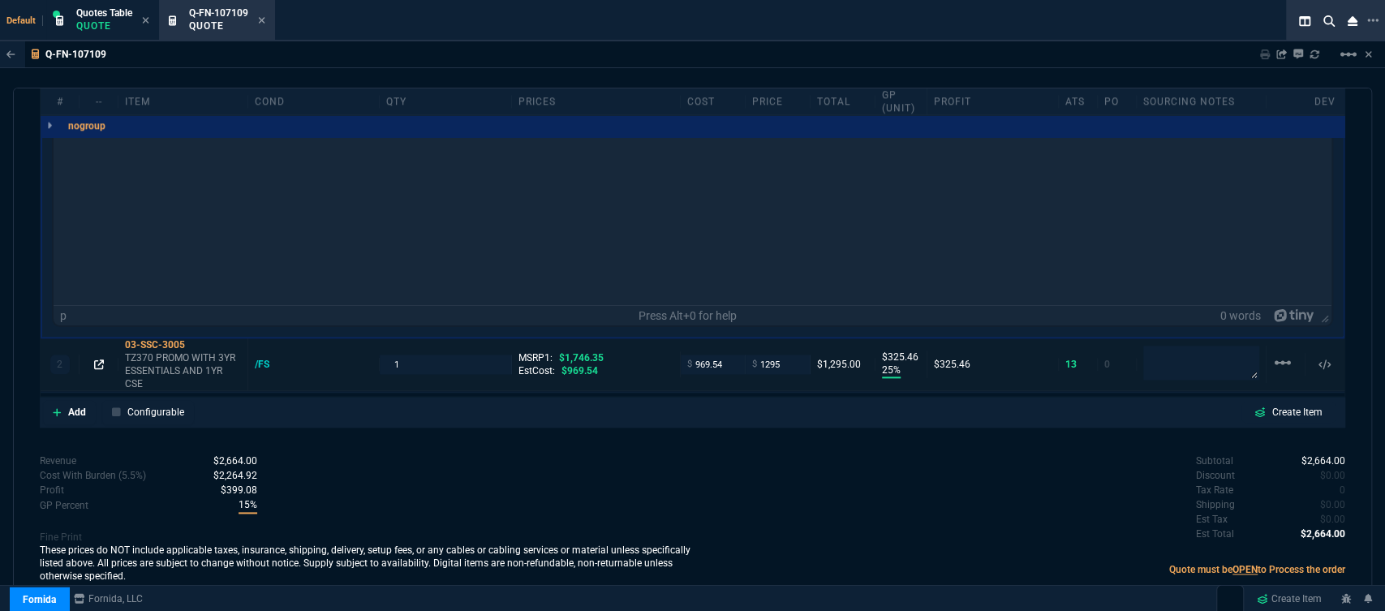
click at [101, 359] on icon at bounding box center [99, 364] width 10 height 10
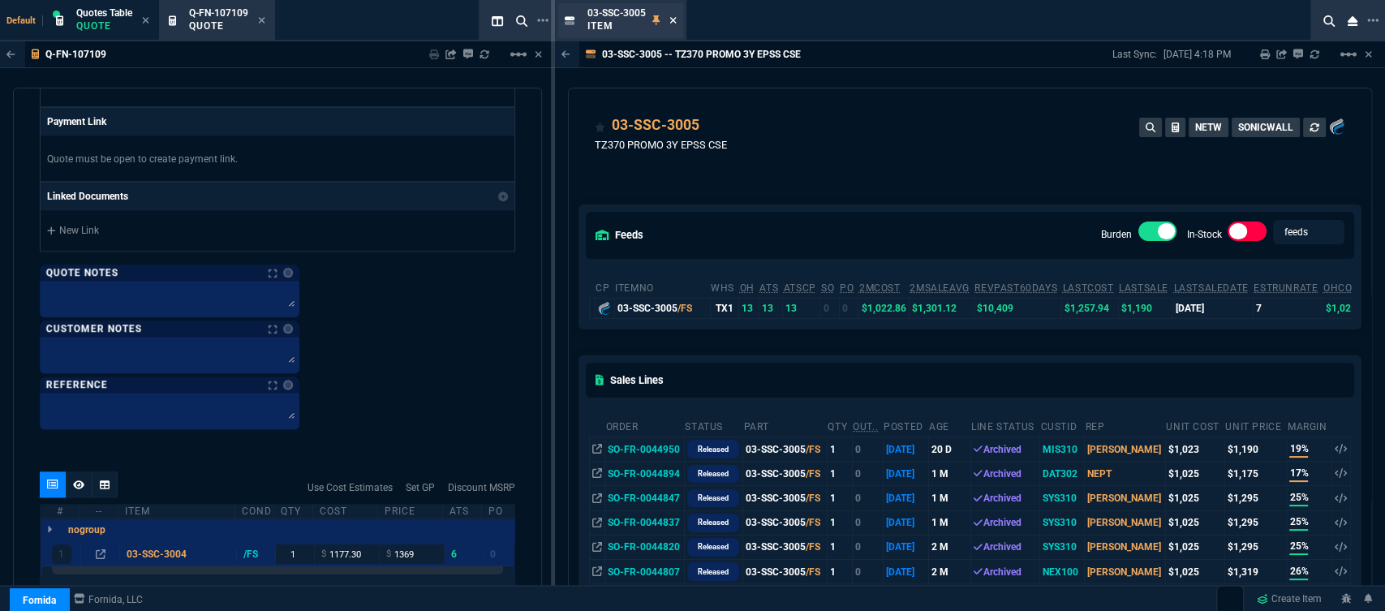
click at [671, 17] on icon at bounding box center [672, 20] width 7 height 10
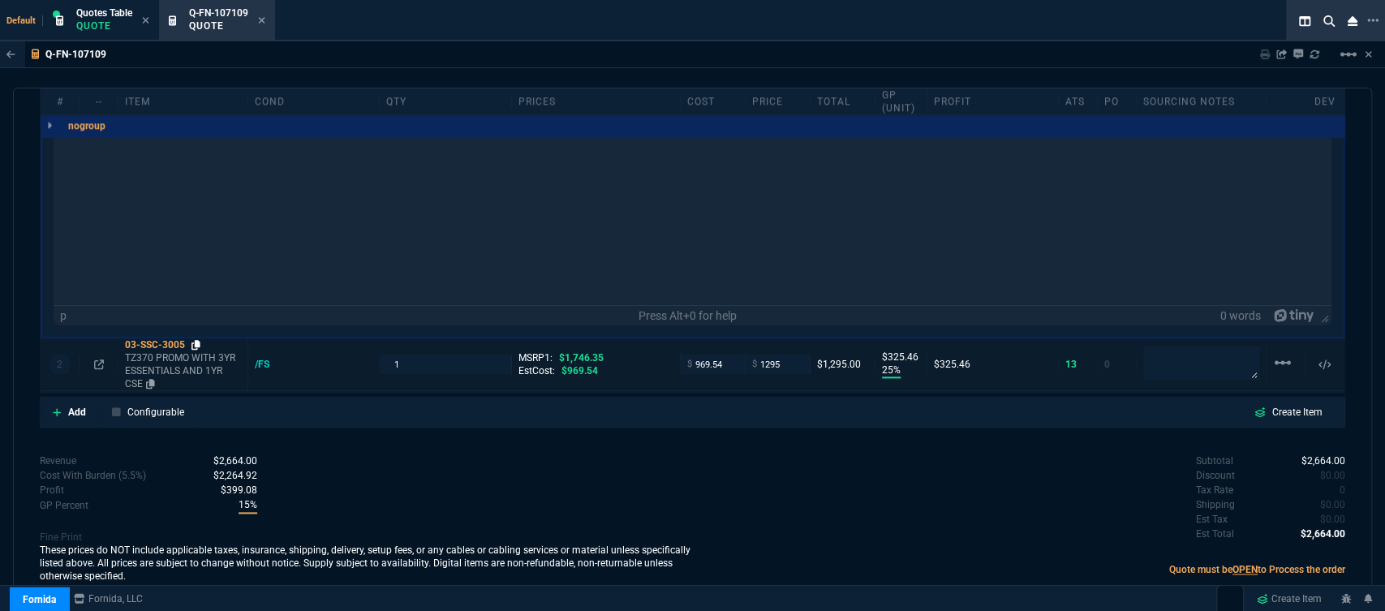
click at [195, 340] on icon at bounding box center [195, 345] width 9 height 10
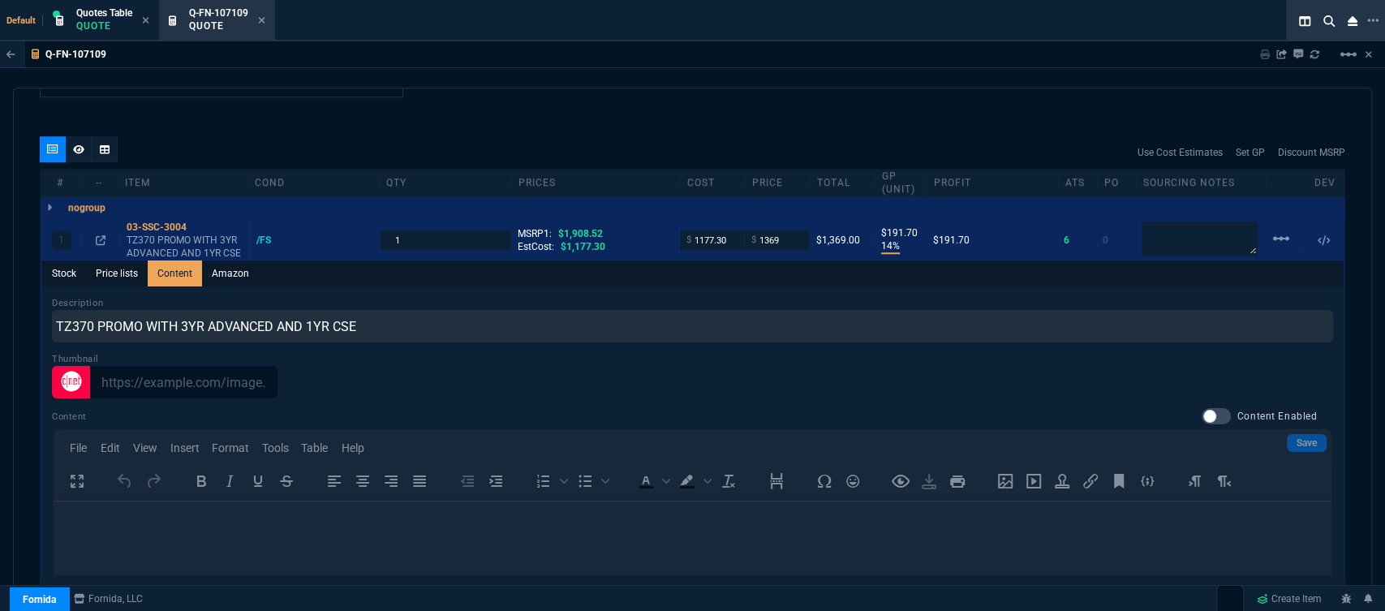
scroll to position [891, 0]
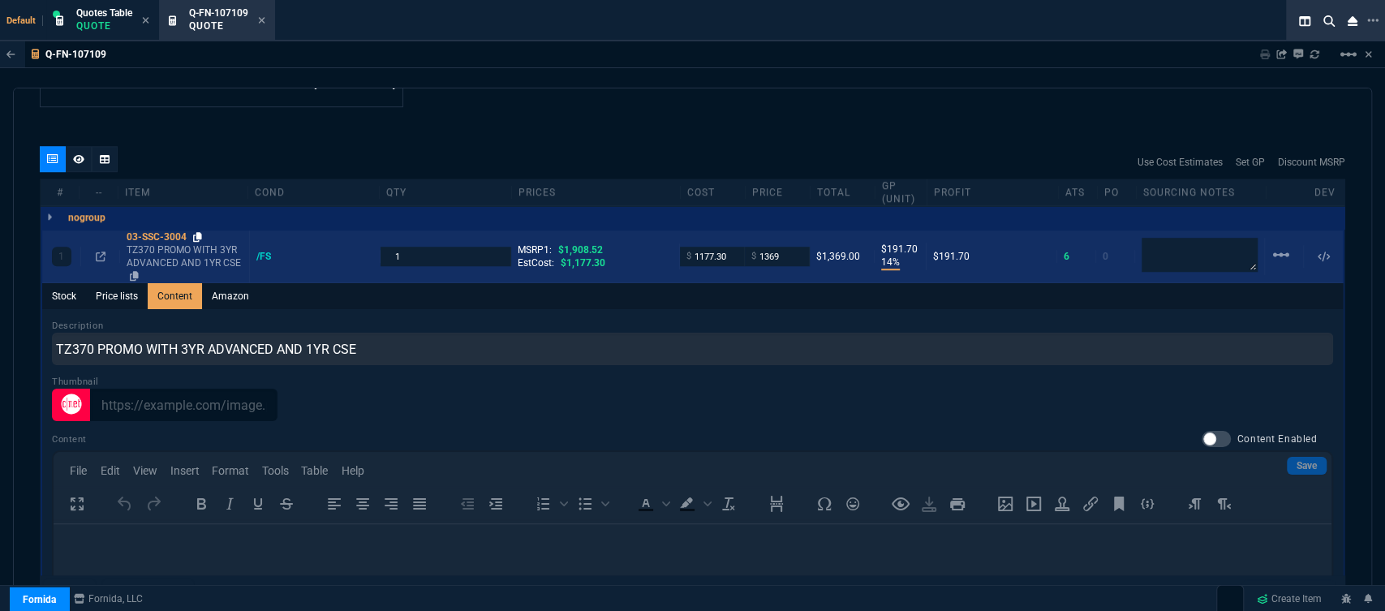
click at [196, 232] on icon at bounding box center [197, 237] width 9 height 10
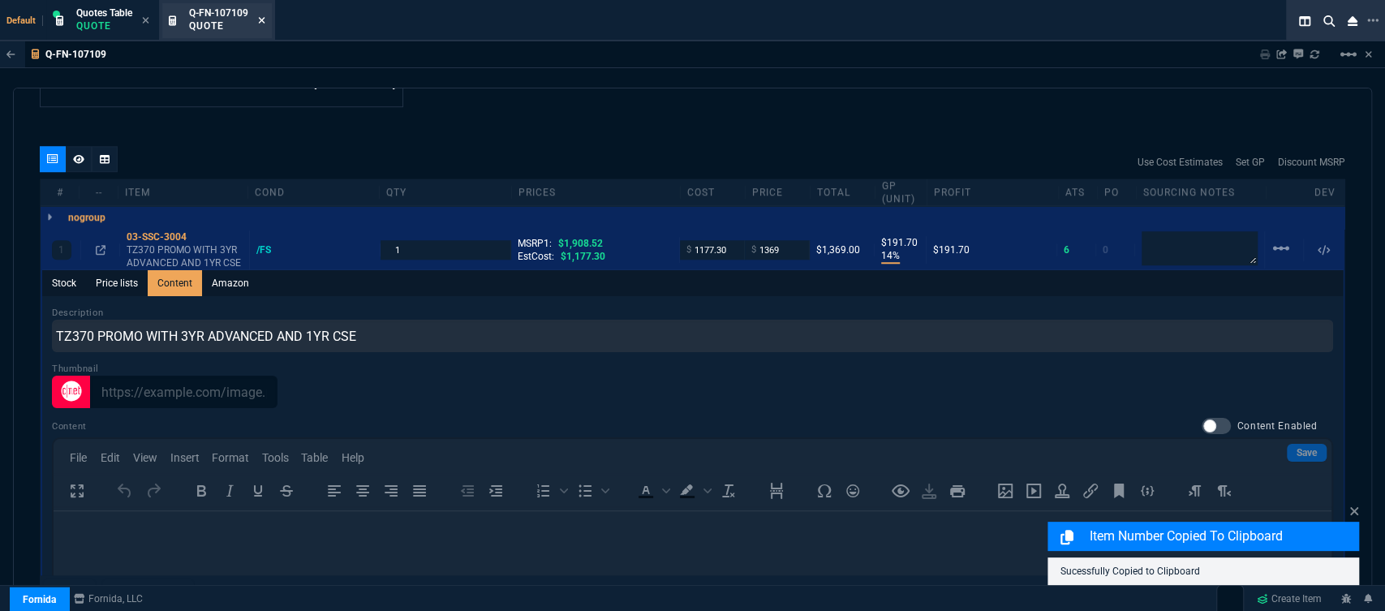
click at [262, 19] on icon at bounding box center [261, 20] width 7 height 10
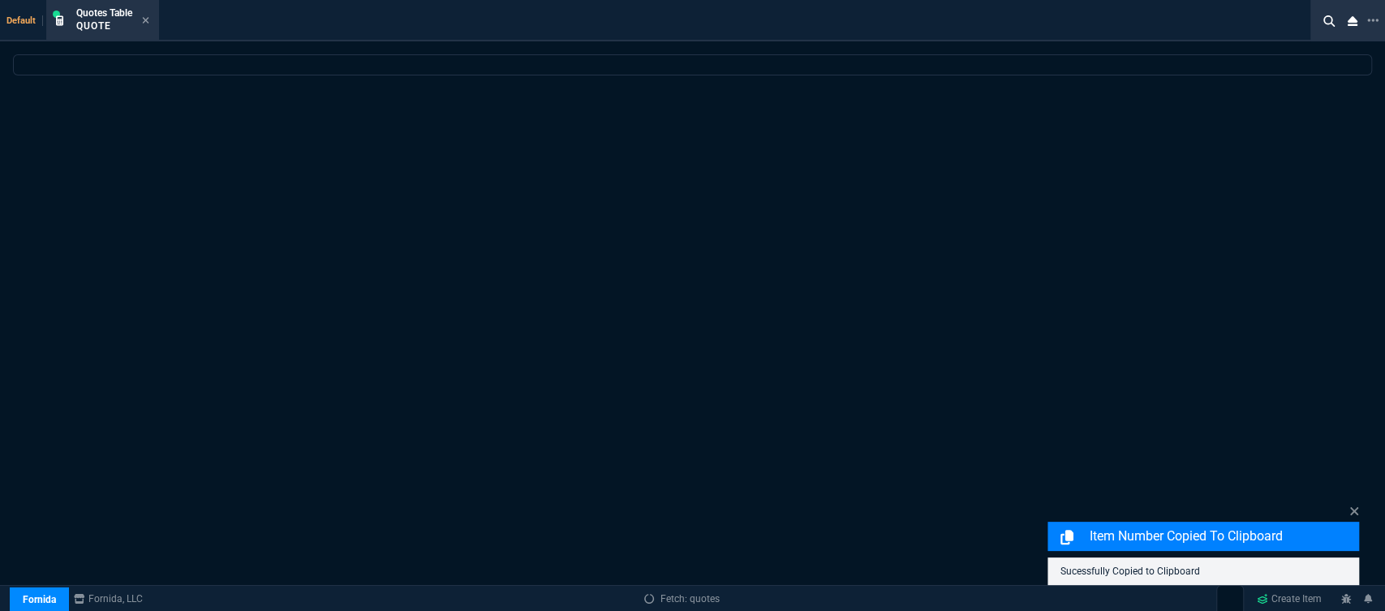
select select
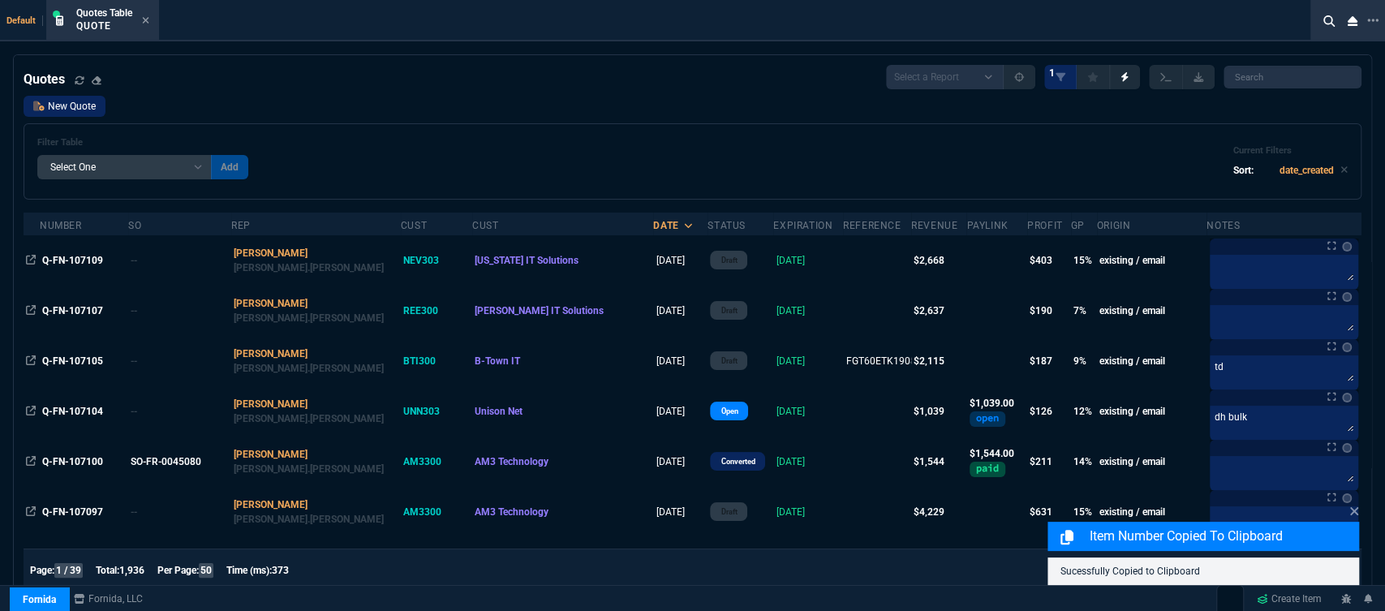
click at [84, 105] on link "New Quote" at bounding box center [65, 106] width 82 height 21
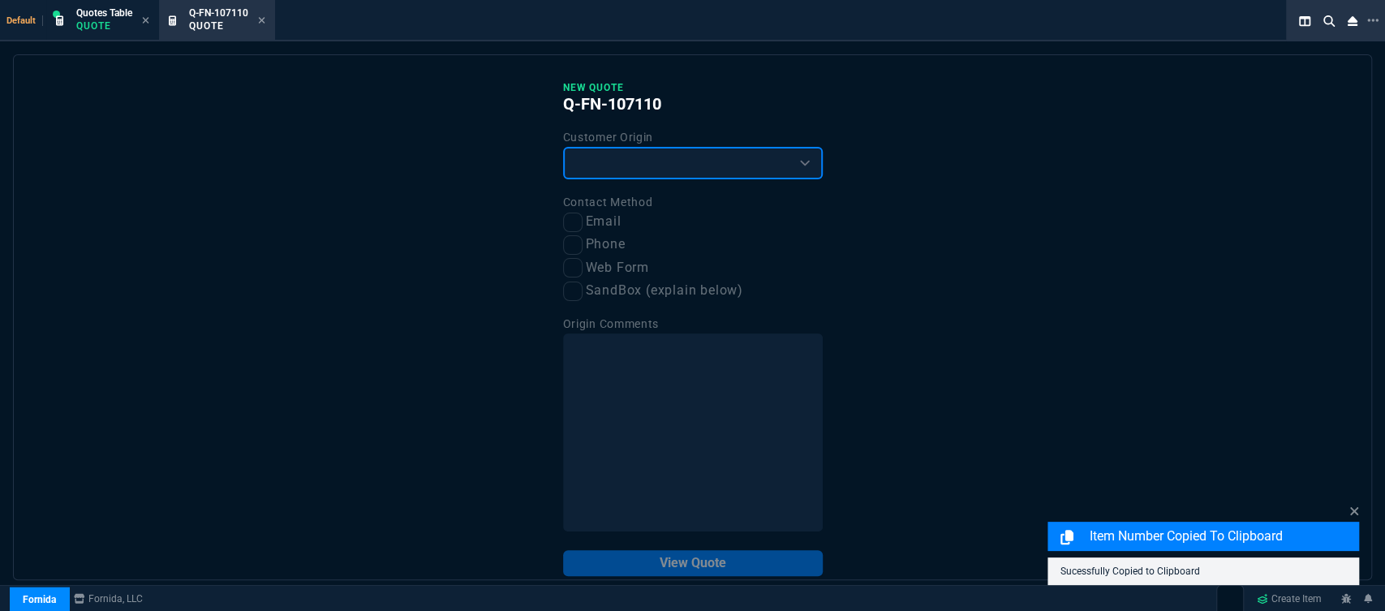
click at [636, 174] on select "Existing Customer Amazon Lead (first order) Website Lead (first order) Called (…" at bounding box center [693, 163] width 260 height 32
select select "existing"
click at [563, 148] on select "Existing Customer Amazon Lead (first order) Website Lead (first order) Called (…" at bounding box center [693, 163] width 260 height 32
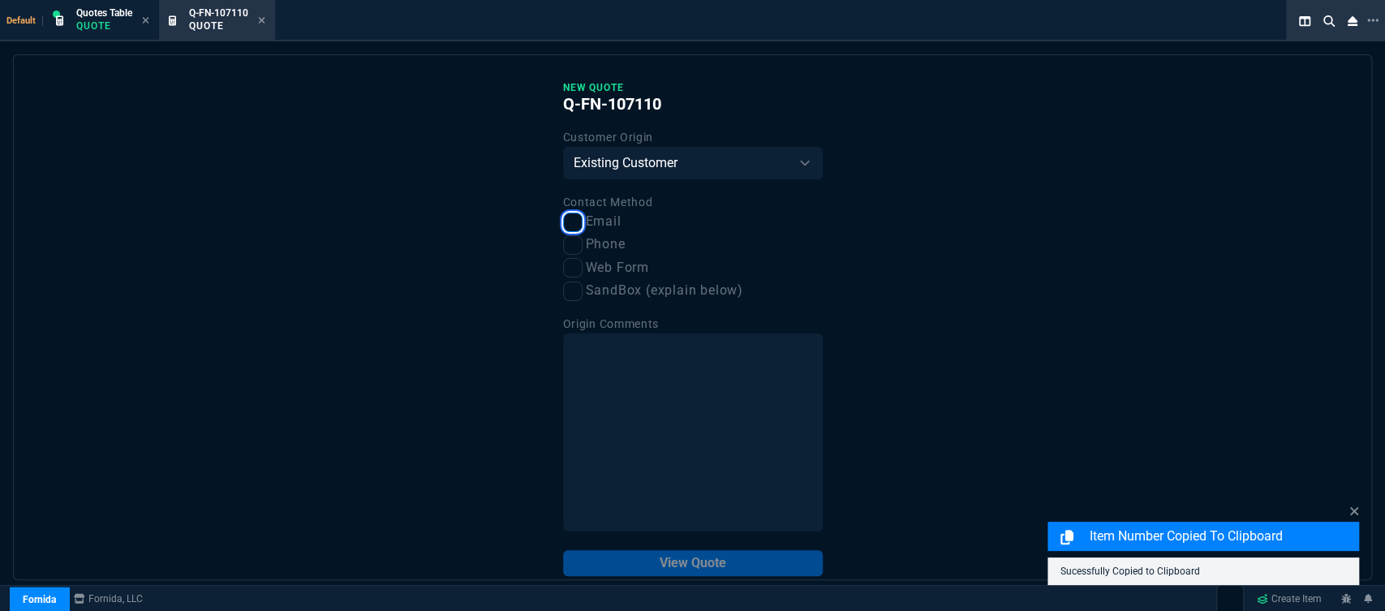
click at [569, 225] on input "Email" at bounding box center [572, 222] width 19 height 19
checkbox input "true"
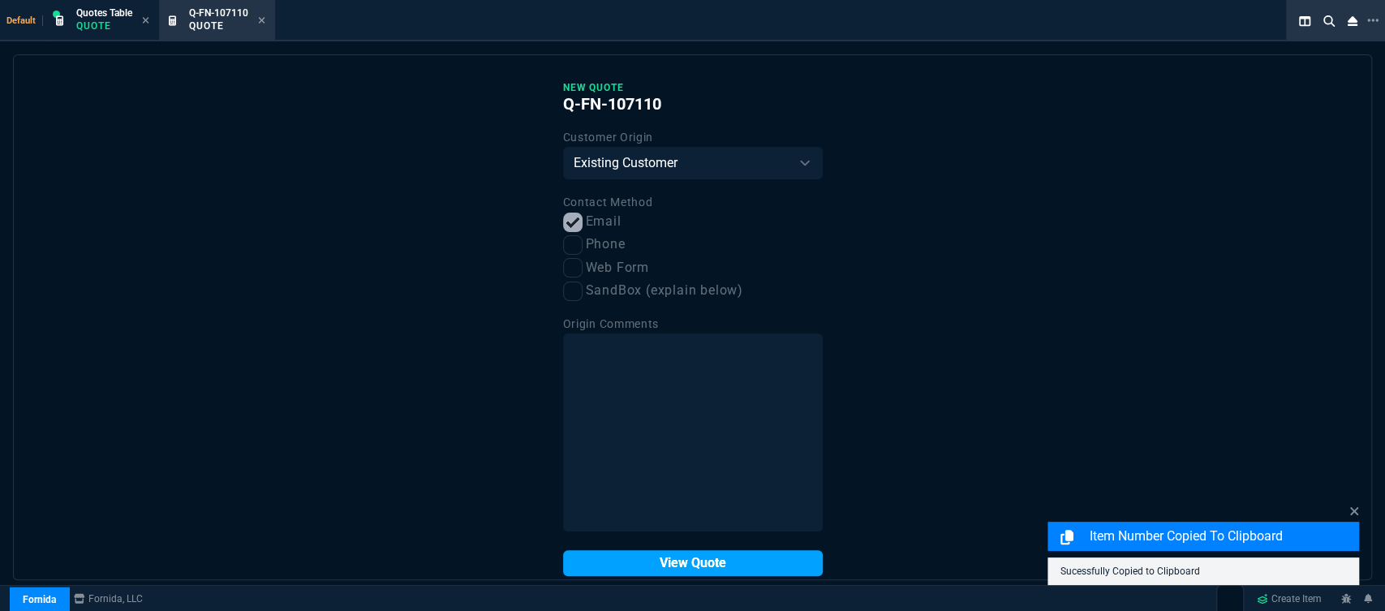
click at [738, 558] on button "View Quote" at bounding box center [693, 563] width 260 height 26
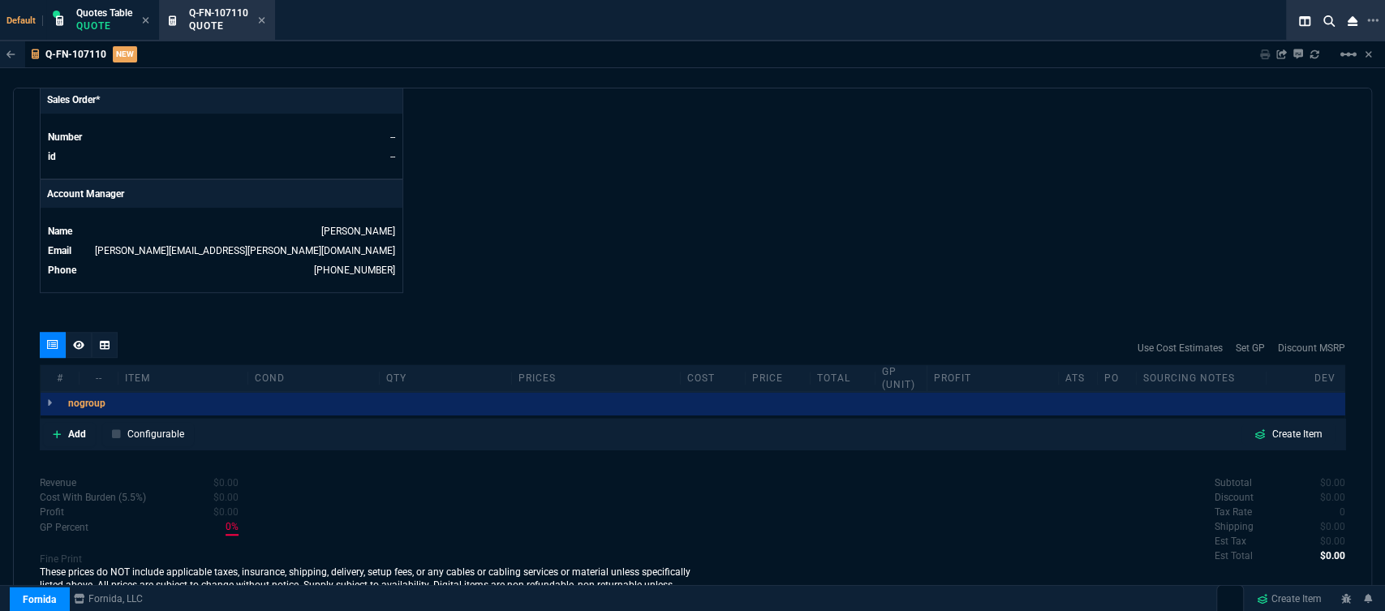
scroll to position [728, 0]
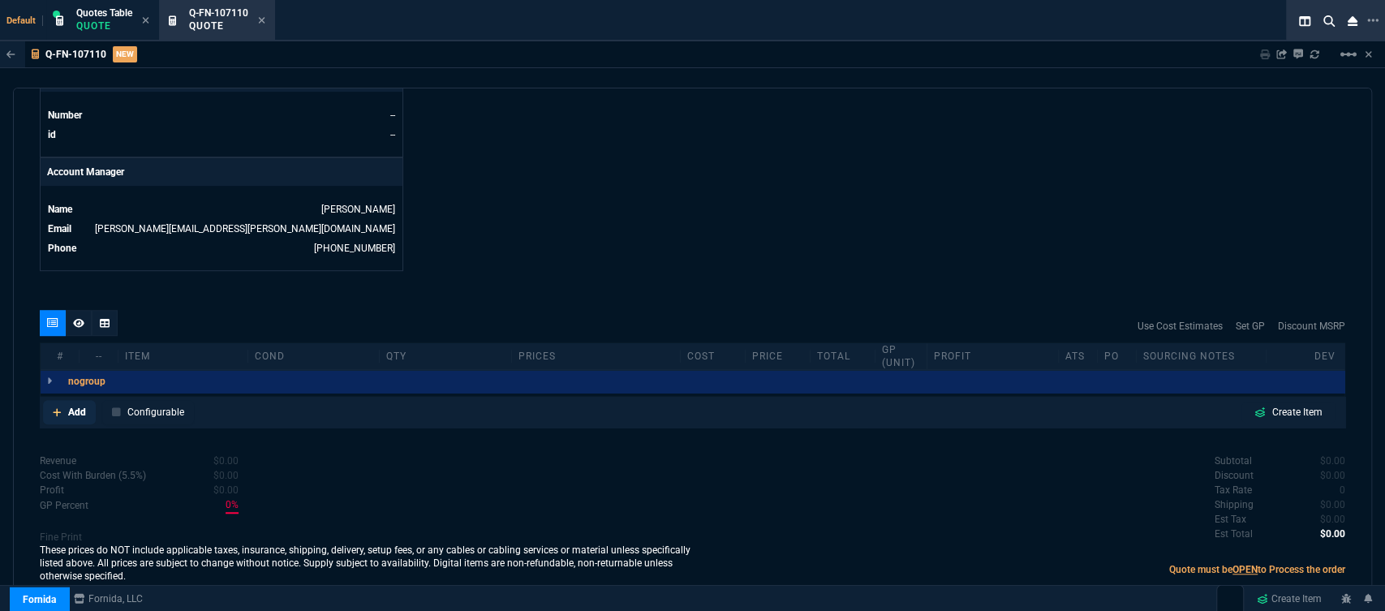
click at [59, 407] on icon at bounding box center [57, 412] width 9 height 10
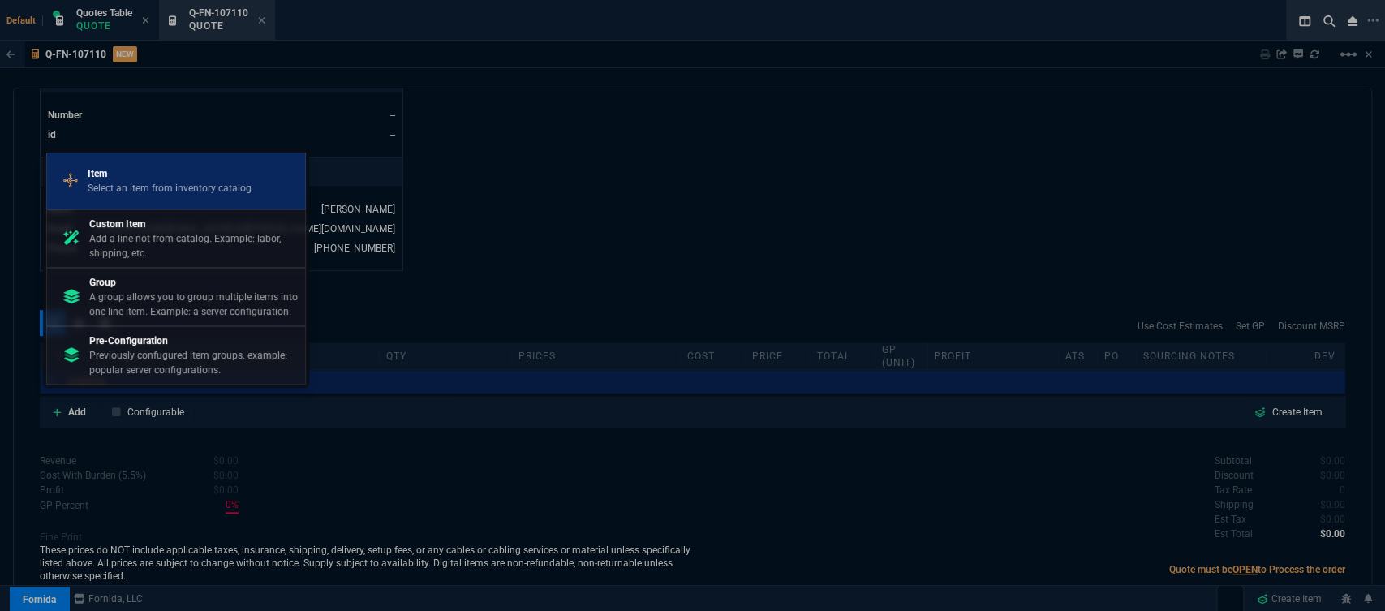
click at [200, 182] on p "Select an item from inventory catalog" at bounding box center [170, 188] width 164 height 15
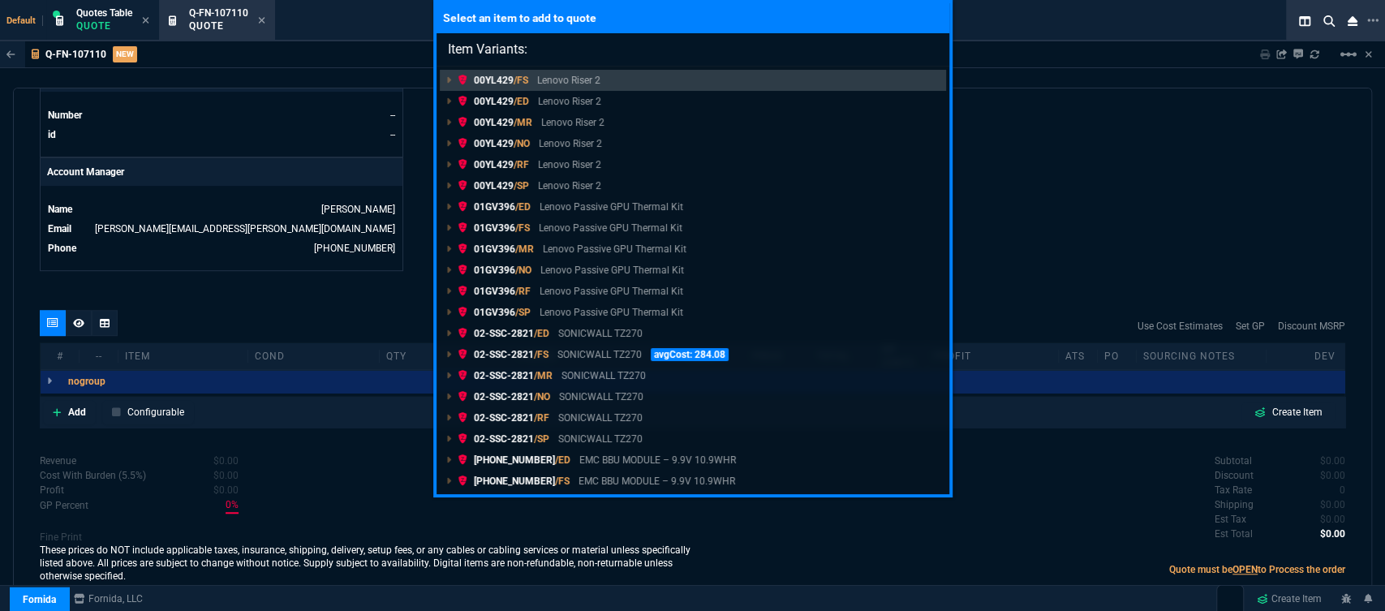
paste input "03-SSC-3004"
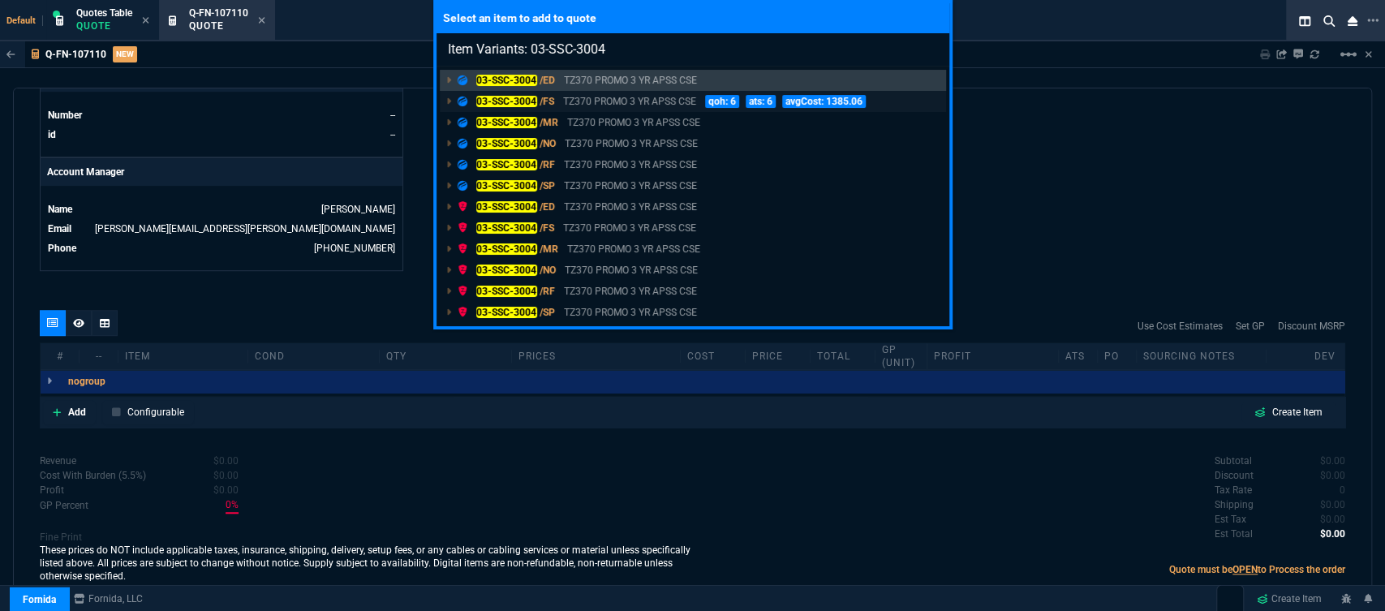
type input "Item Variants: 03-SSC-3004"
click at [639, 97] on p "TZ370 PROMO 3 YR APSS CSE" at bounding box center [629, 101] width 133 height 15
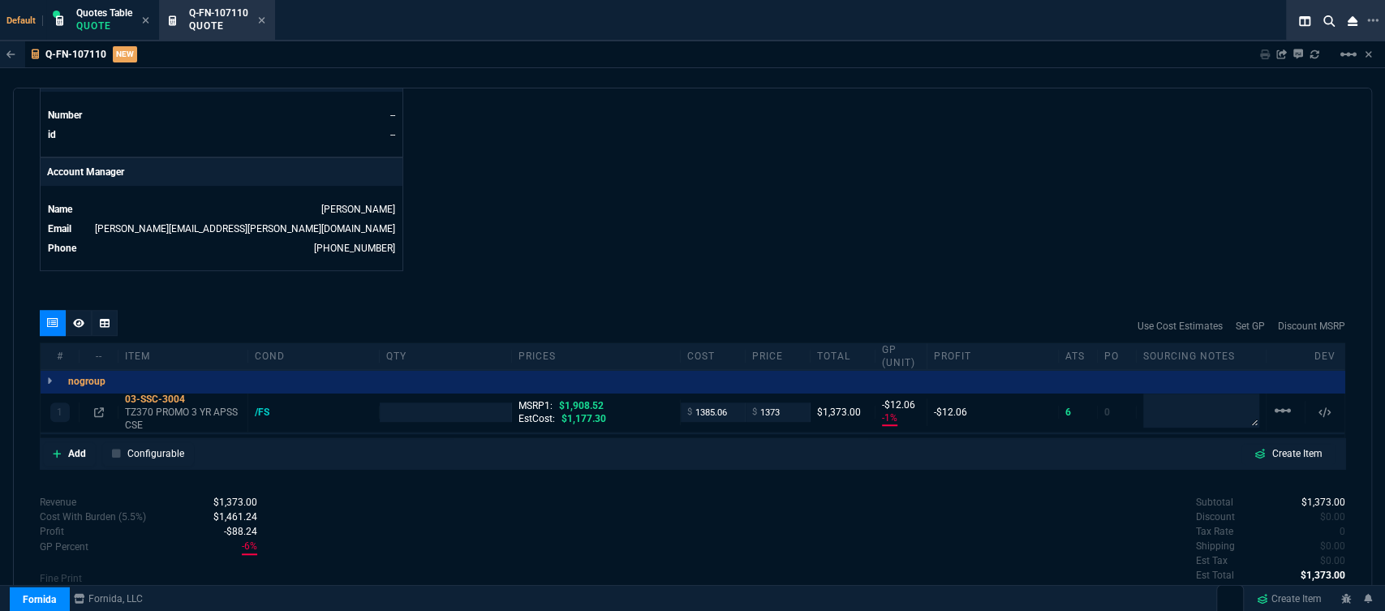
type input "-1"
type input "-12"
type input "28"
click at [724, 402] on input "1385.06" at bounding box center [712, 411] width 51 height 19
type input "1178"
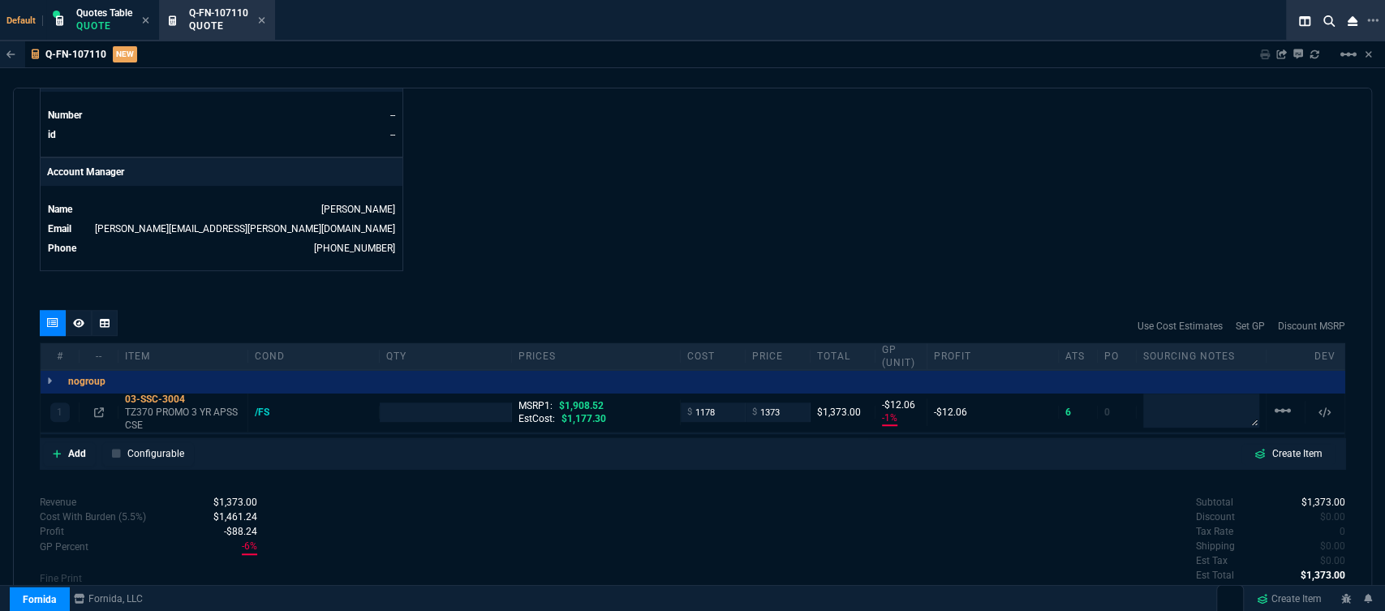
type input "1"
type input "1178"
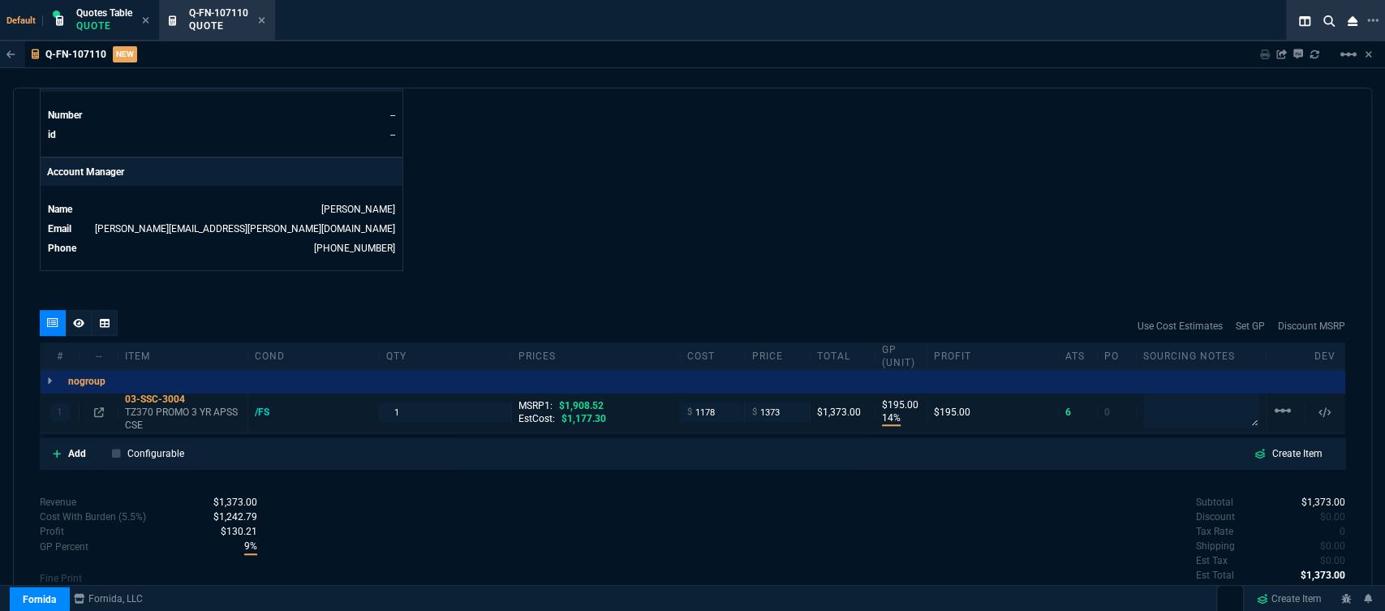
type input "14"
type input "195"
click at [785, 402] on input "1373" at bounding box center [777, 411] width 51 height 19
type input "1380"
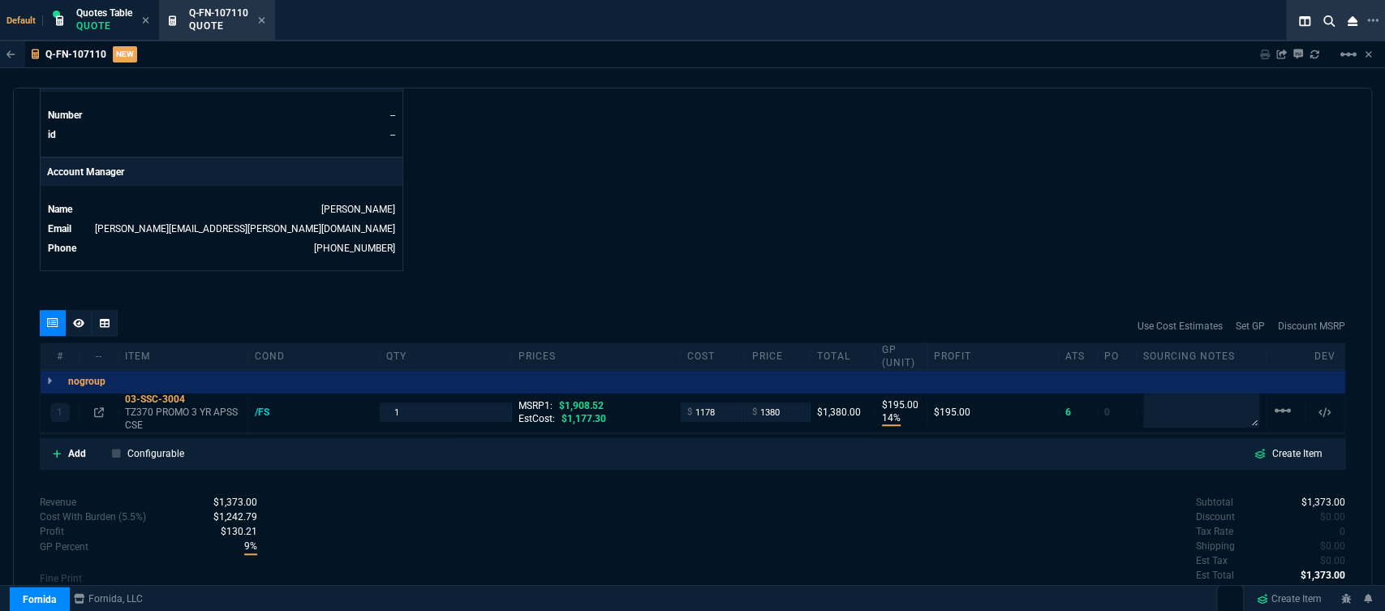
type input "1380"
type input "15"
click at [264, 15] on icon at bounding box center [261, 20] width 7 height 10
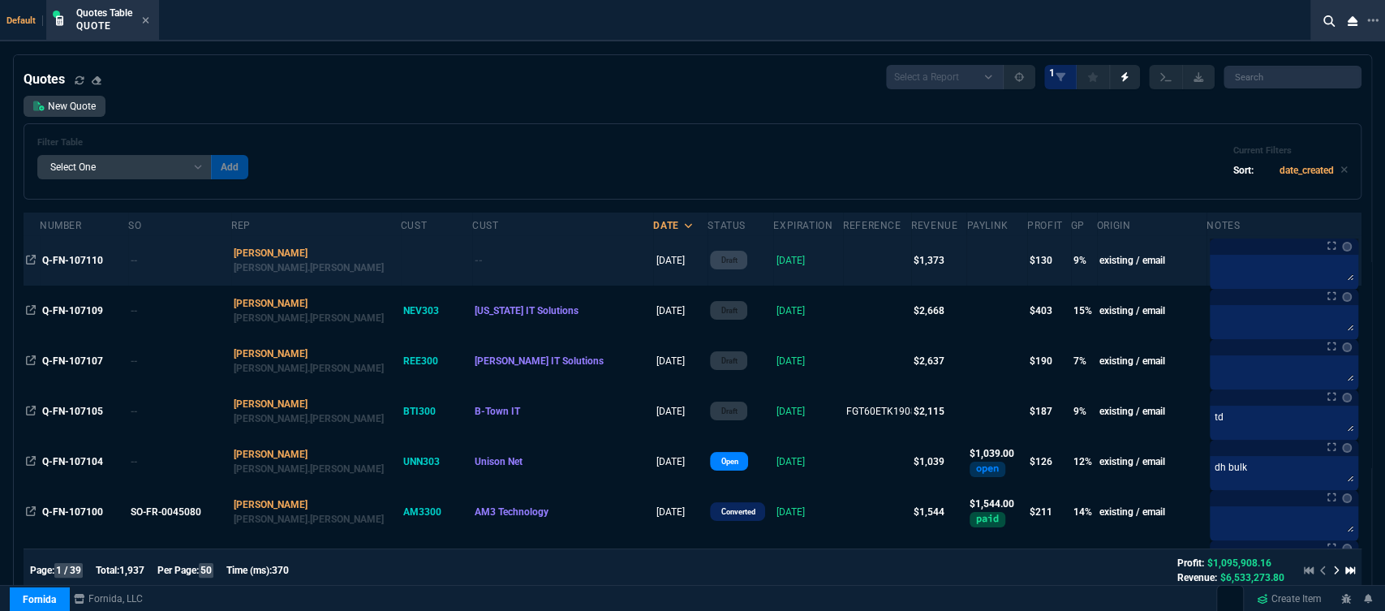
click at [843, 262] on td at bounding box center [877, 260] width 68 height 50
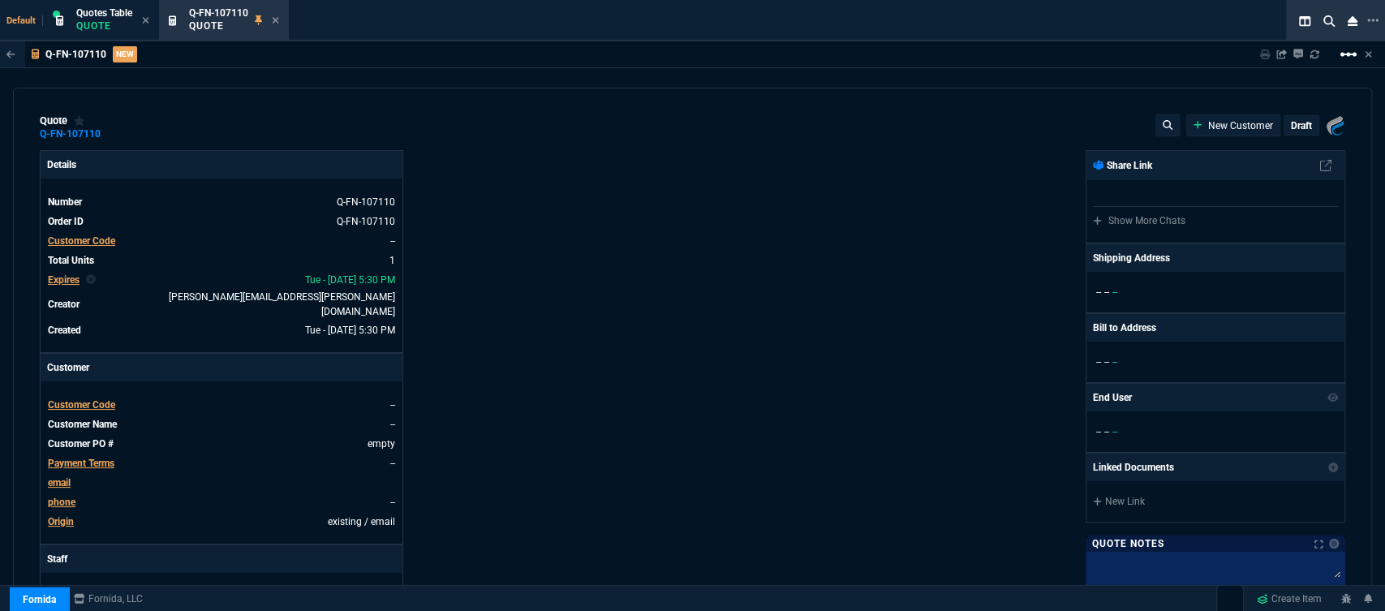
click at [1351, 54] on mat-icon "linear_scale" at bounding box center [1347, 54] width 19 height 19
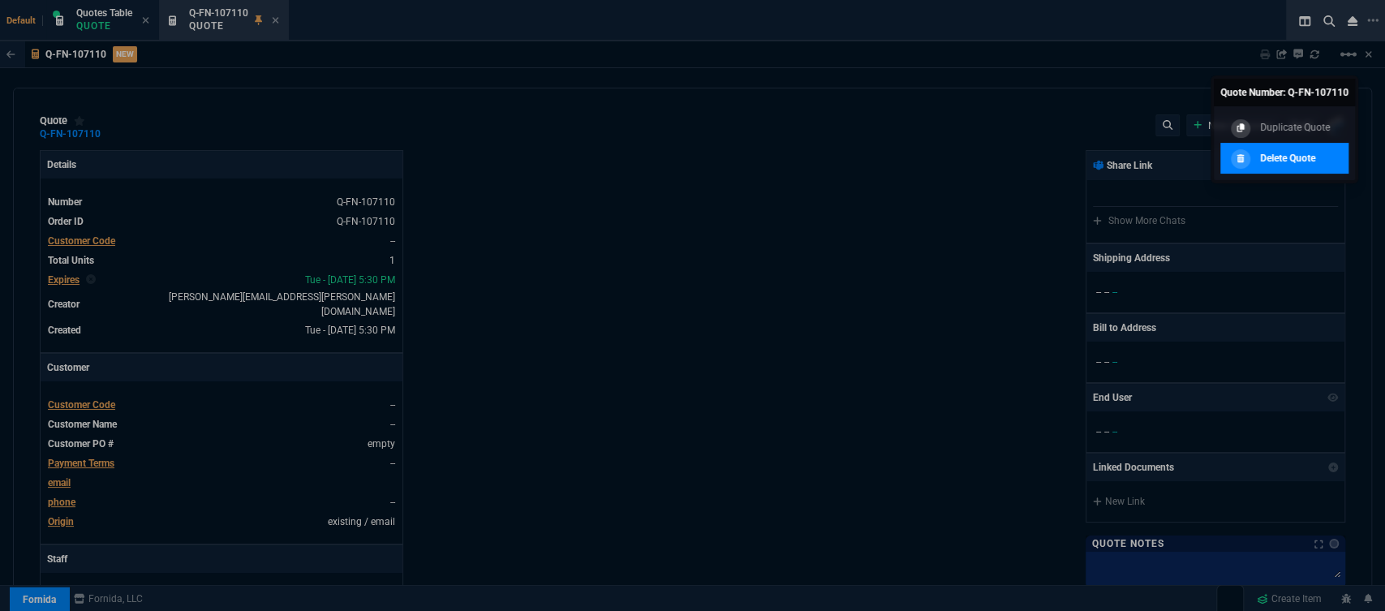
click at [1276, 151] on p "Delete Quote" at bounding box center [1287, 158] width 55 height 15
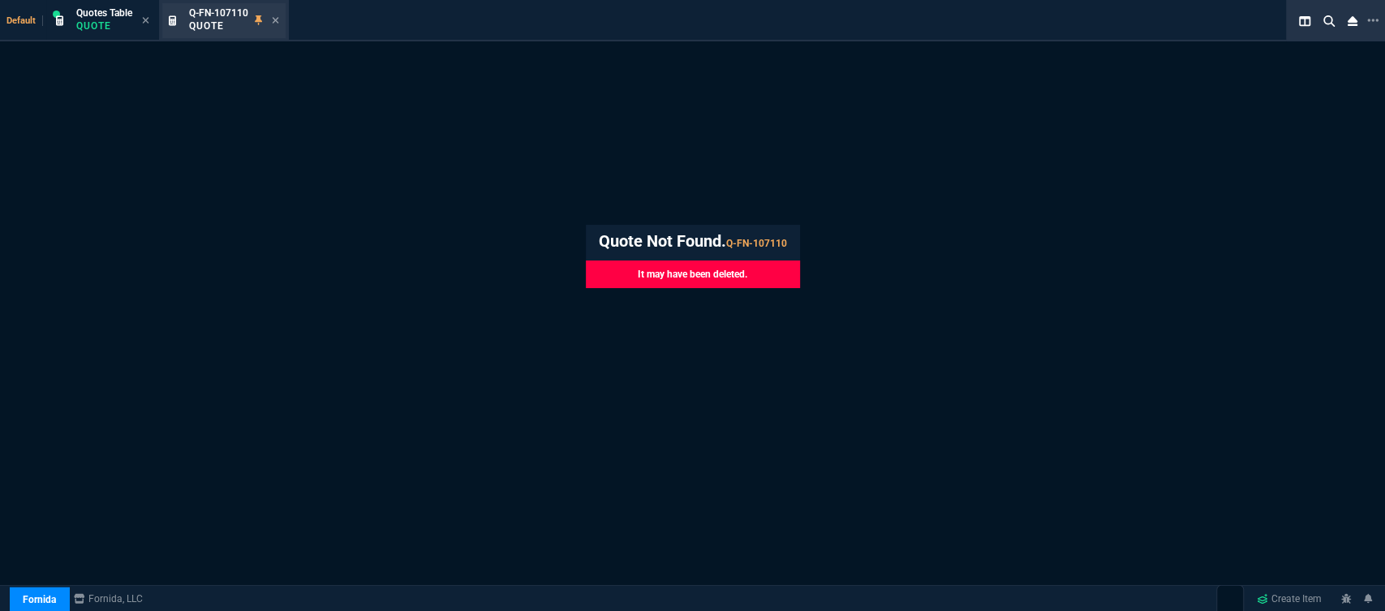
click at [272, 16] on div "Q-FN-107110 Quote" at bounding box center [234, 20] width 90 height 28
click at [277, 21] on icon at bounding box center [276, 20] width 6 height 6
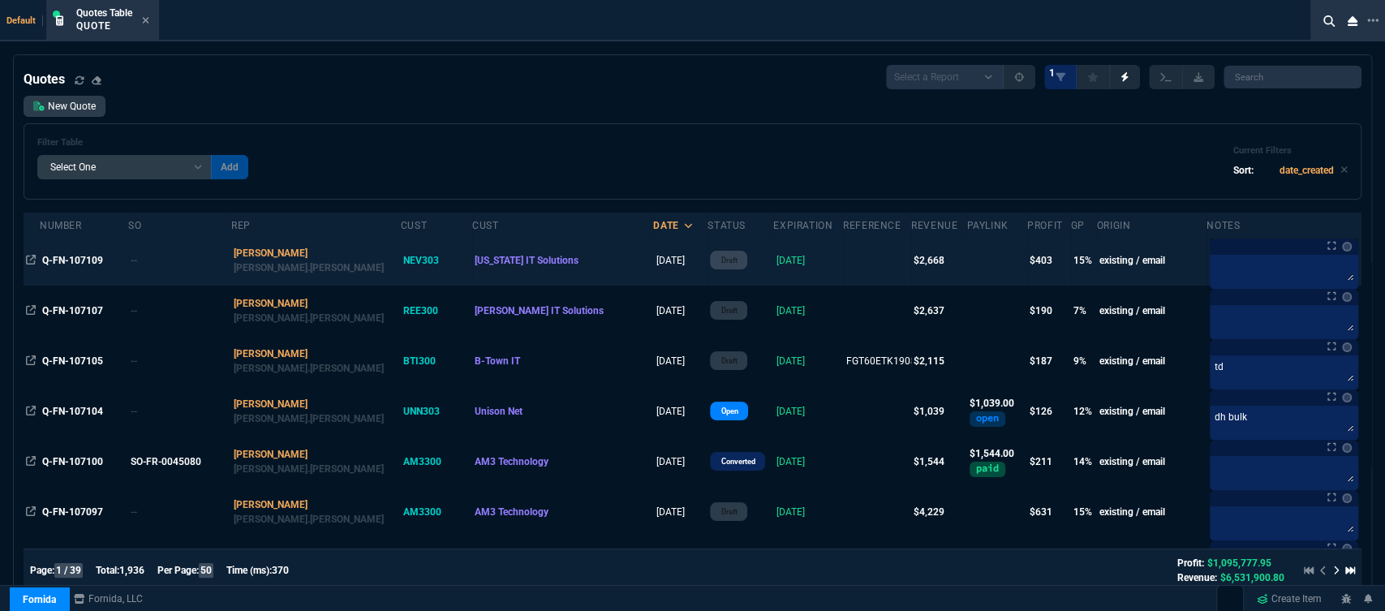
click at [844, 254] on td at bounding box center [877, 260] width 68 height 50
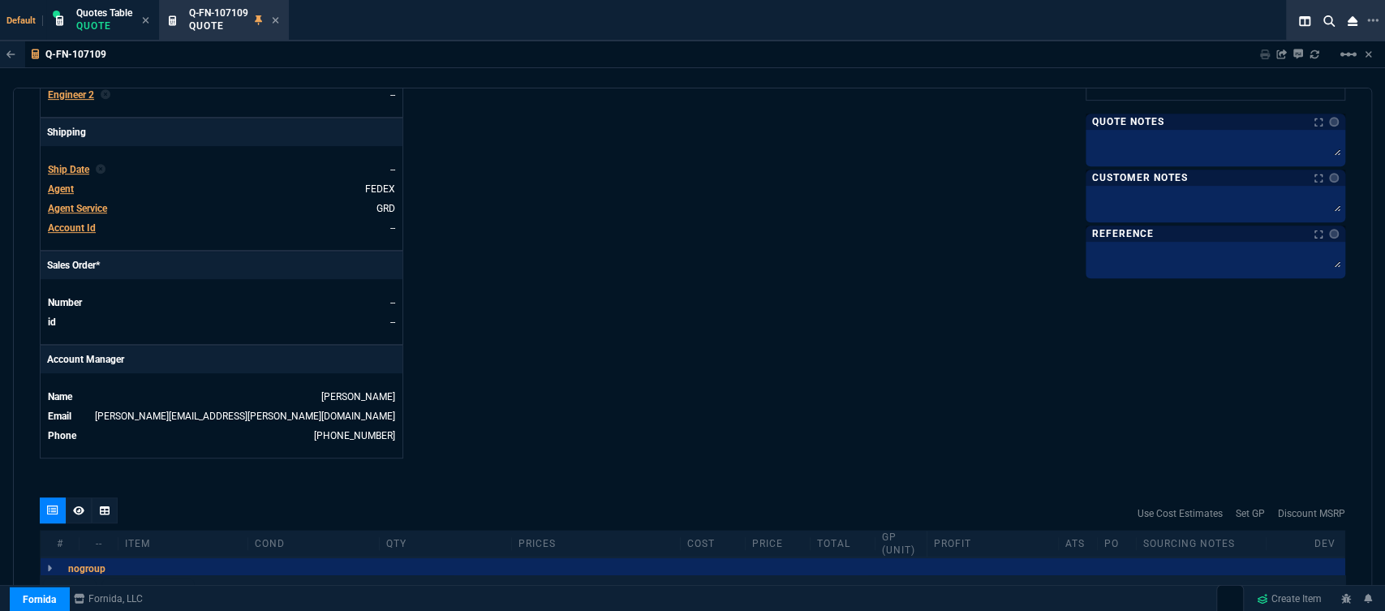
scroll to position [823, 0]
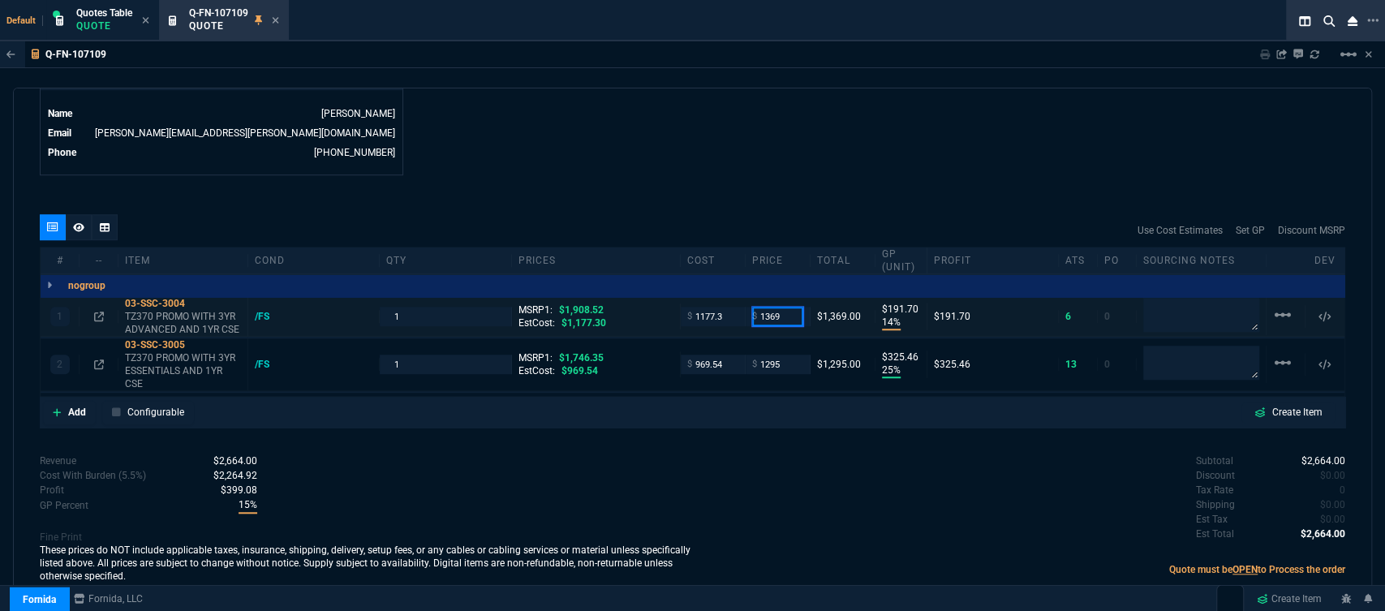
click at [784, 307] on input "1369" at bounding box center [777, 316] width 51 height 19
click at [765, 165] on div "quote Q-FN-107109 [US_STATE] IT Solutions draft Fornida, LLC [STREET_ADDRESS] D…" at bounding box center [692, 347] width 1359 height 519
click at [275, 22] on icon at bounding box center [276, 20] width 6 height 6
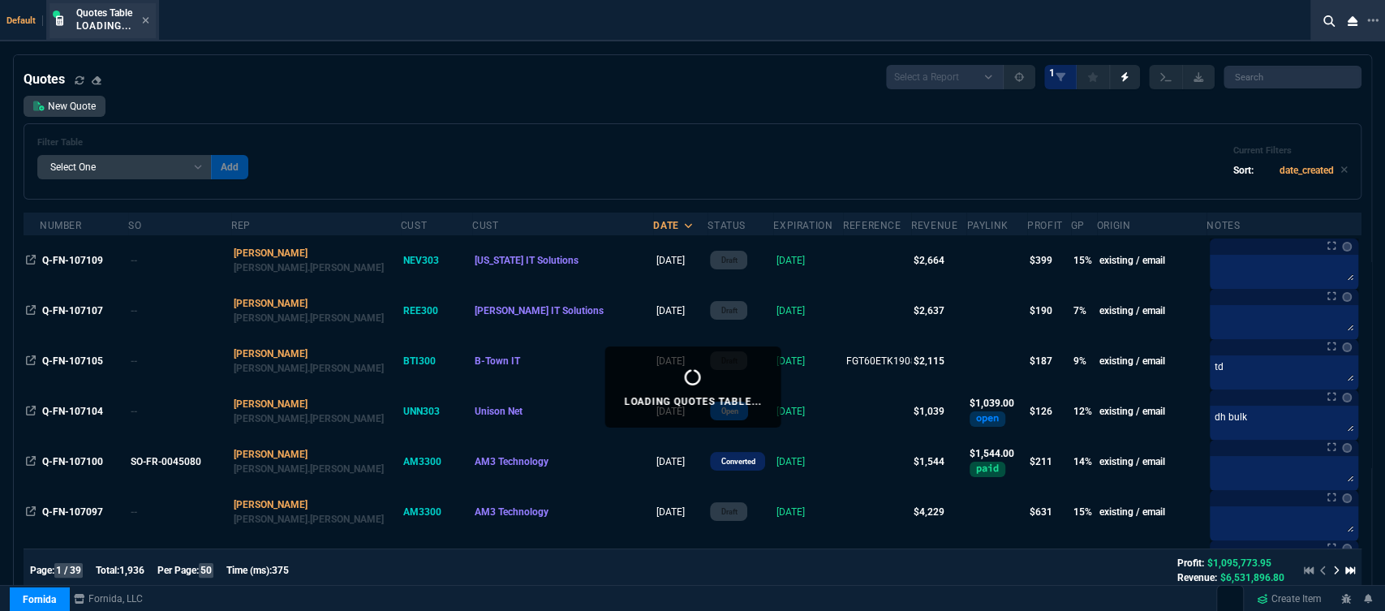
click at [150, 22] on div "Quotes Table Loading..." at bounding box center [102, 20] width 106 height 35
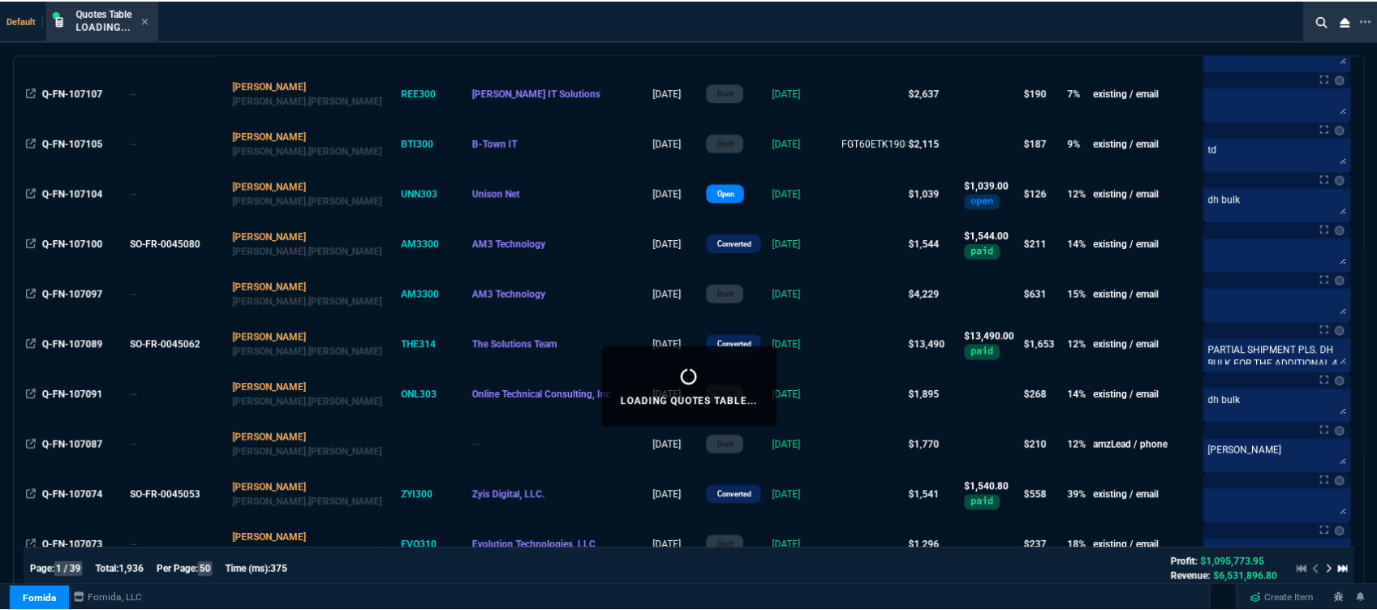
scroll to position [270, 0]
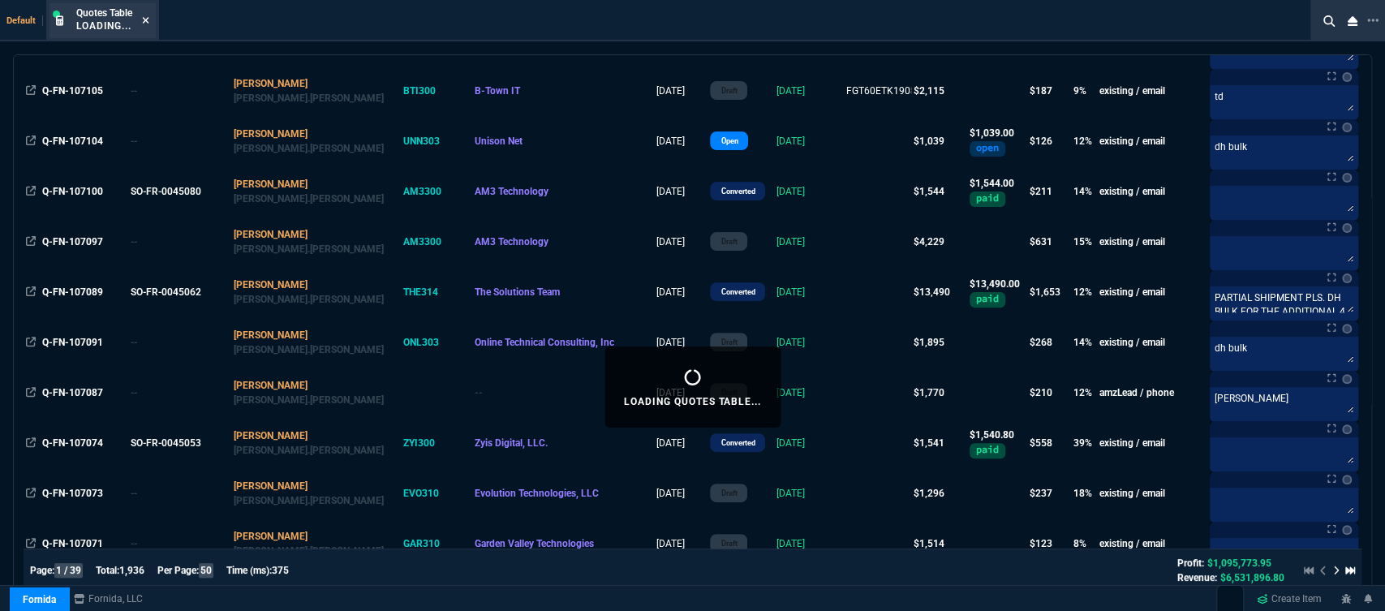
click at [148, 19] on icon at bounding box center [145, 20] width 7 height 10
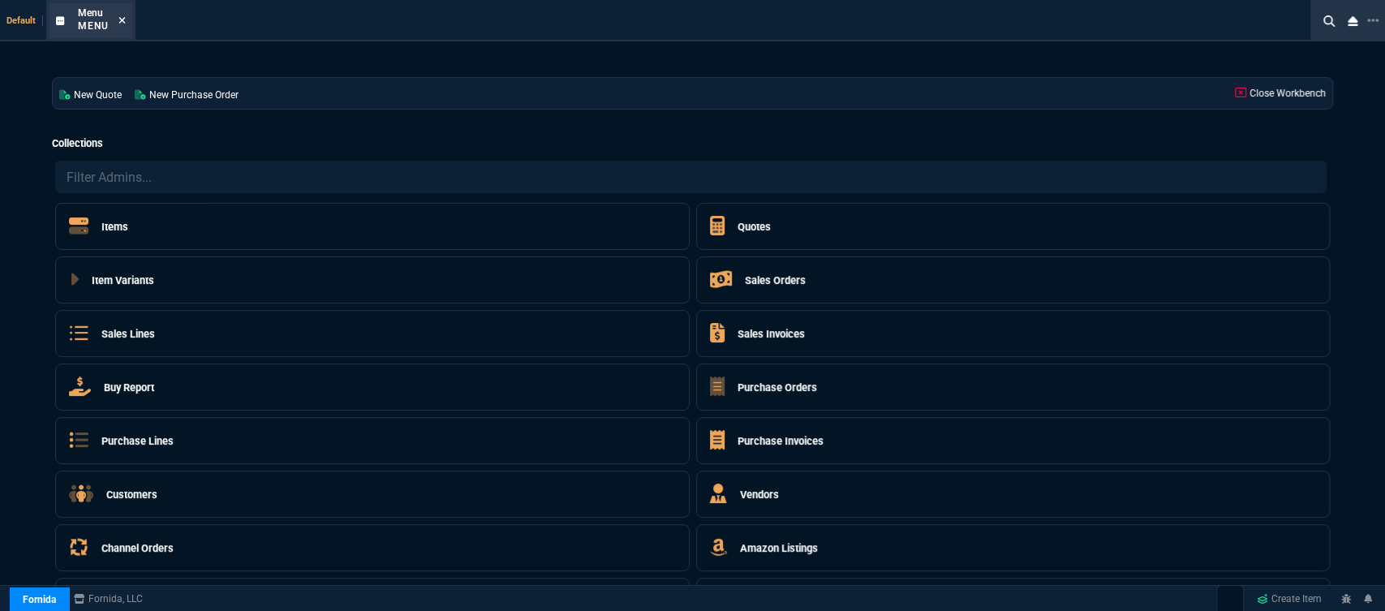
click at [118, 24] on icon at bounding box center [121, 20] width 7 height 10
